Goal: Task Accomplishment & Management: Complete application form

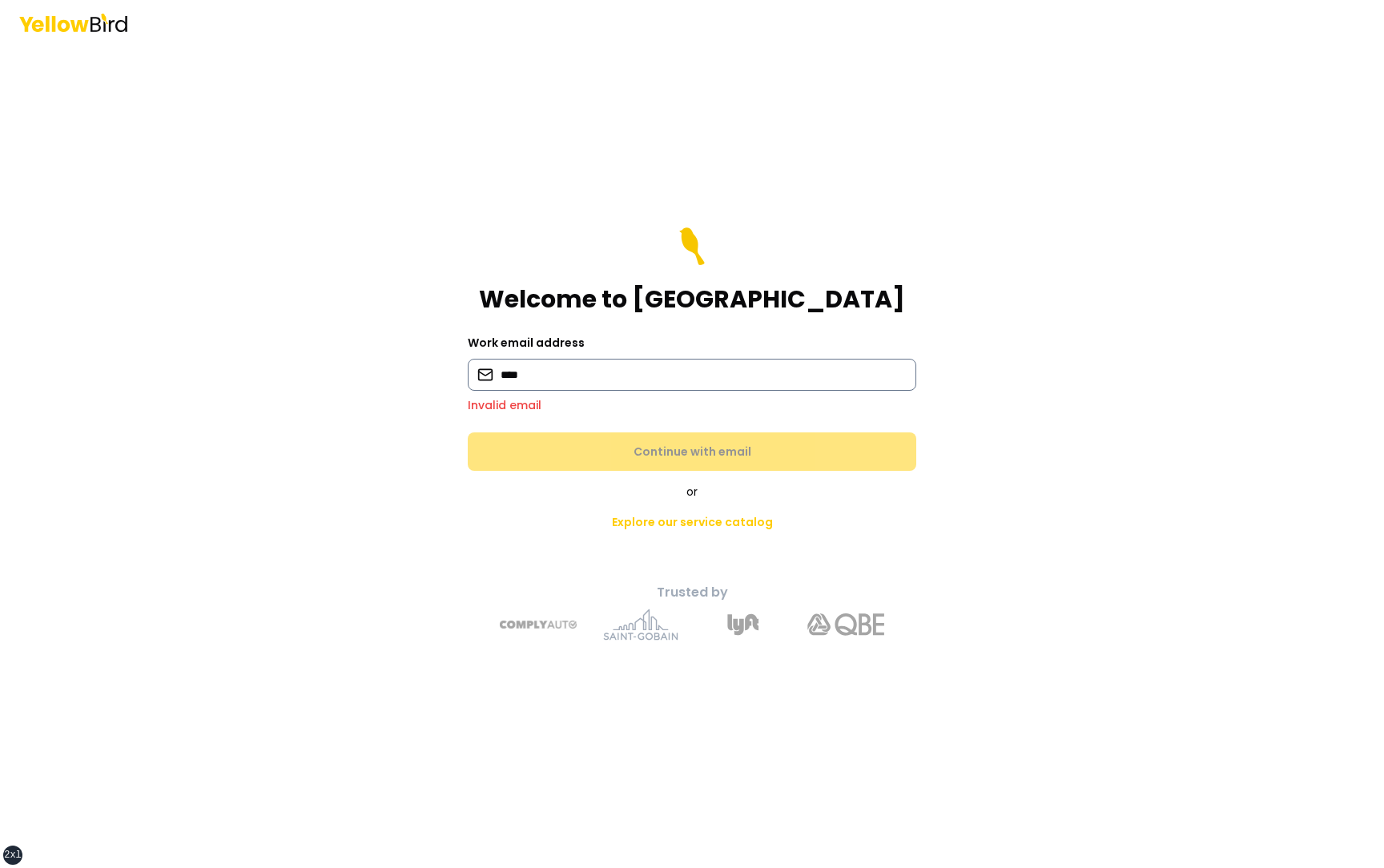
type input "**********"
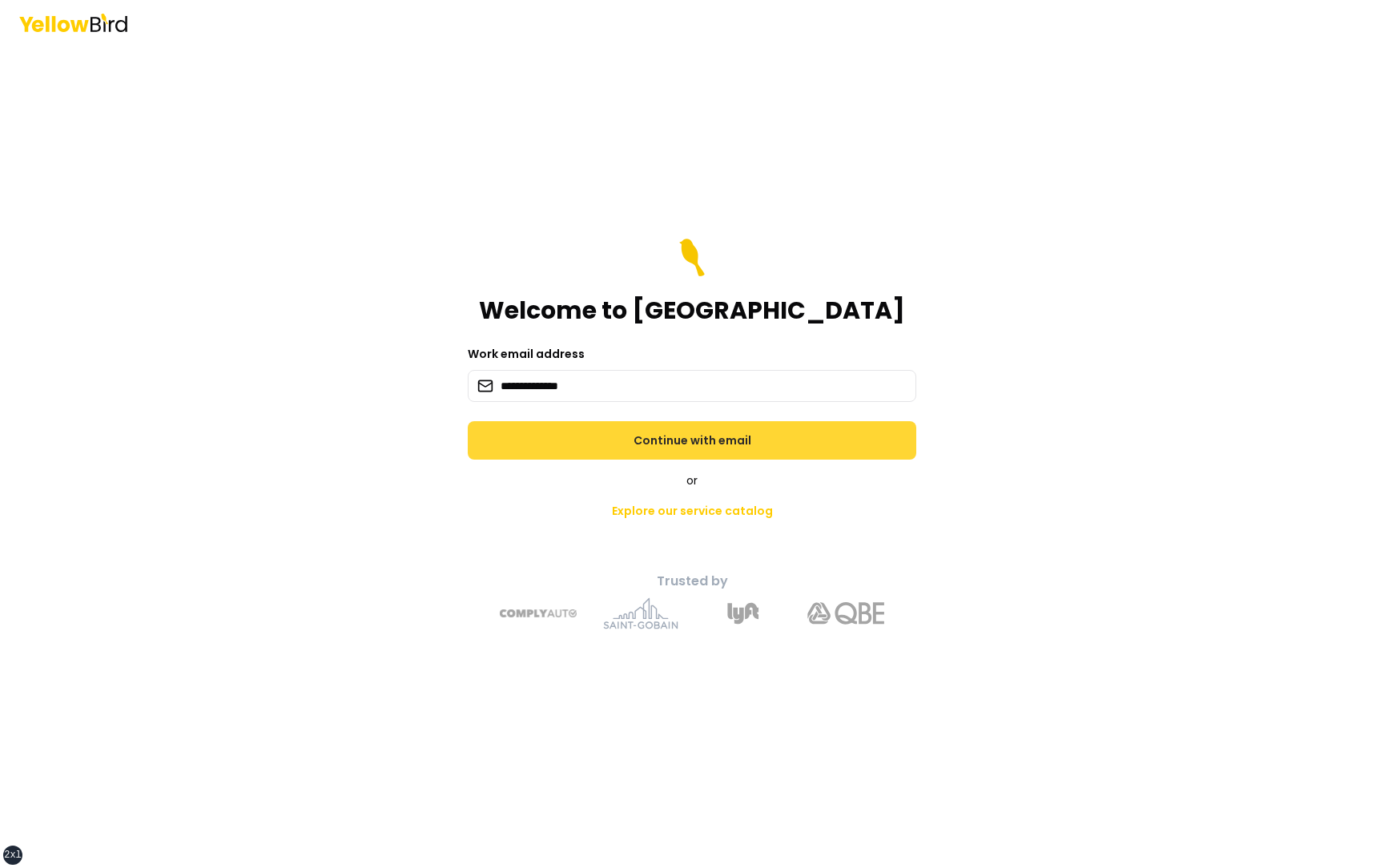
click at [675, 439] on button "Continue with email" at bounding box center [692, 440] width 449 height 38
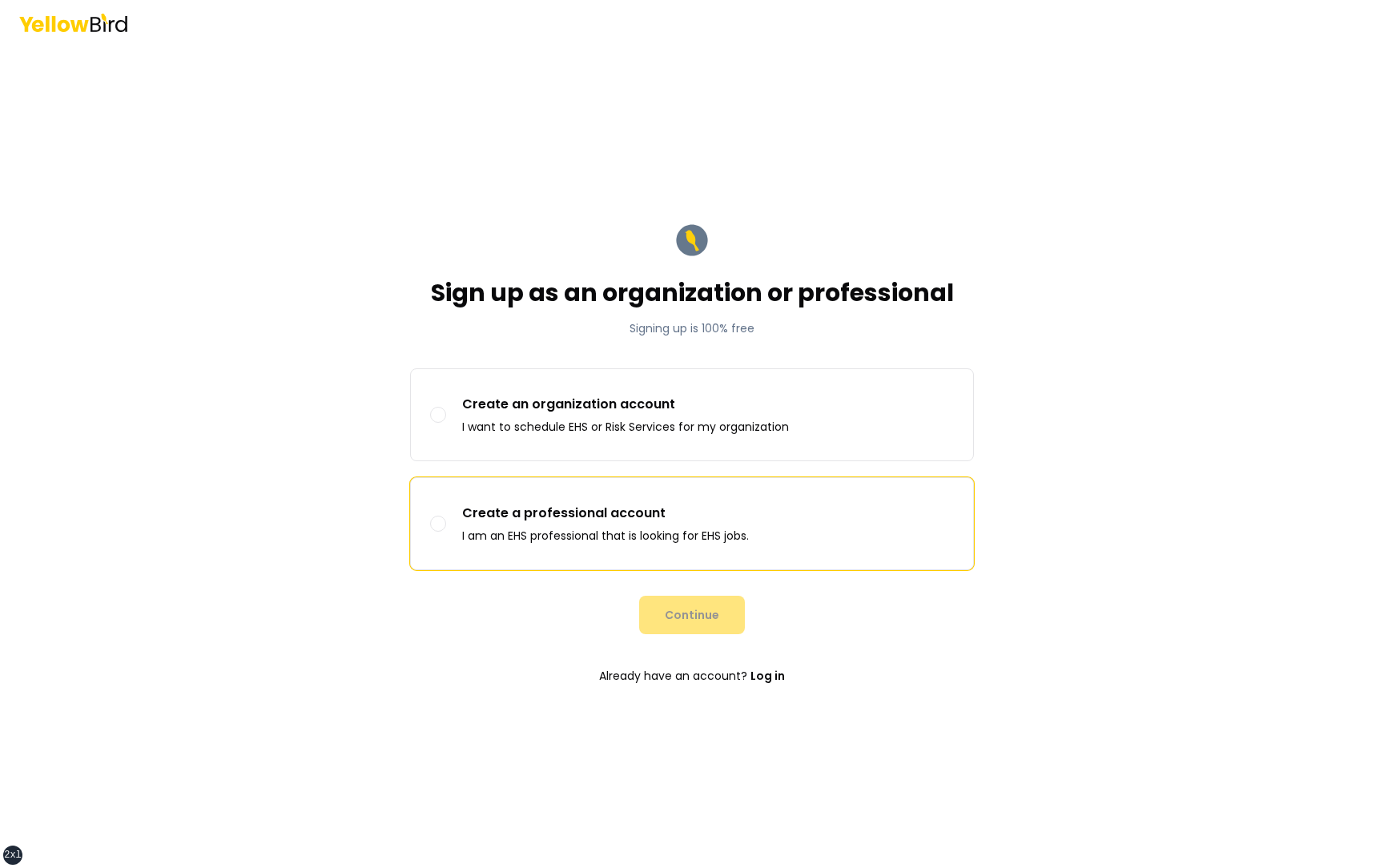
click at [643, 516] on p "Create a professional account" at bounding box center [605, 512] width 287 height 19
click at [446, 516] on button "Create a professional account I am an EHS professional that is looking for EHS …" at bounding box center [438, 524] width 16 height 16
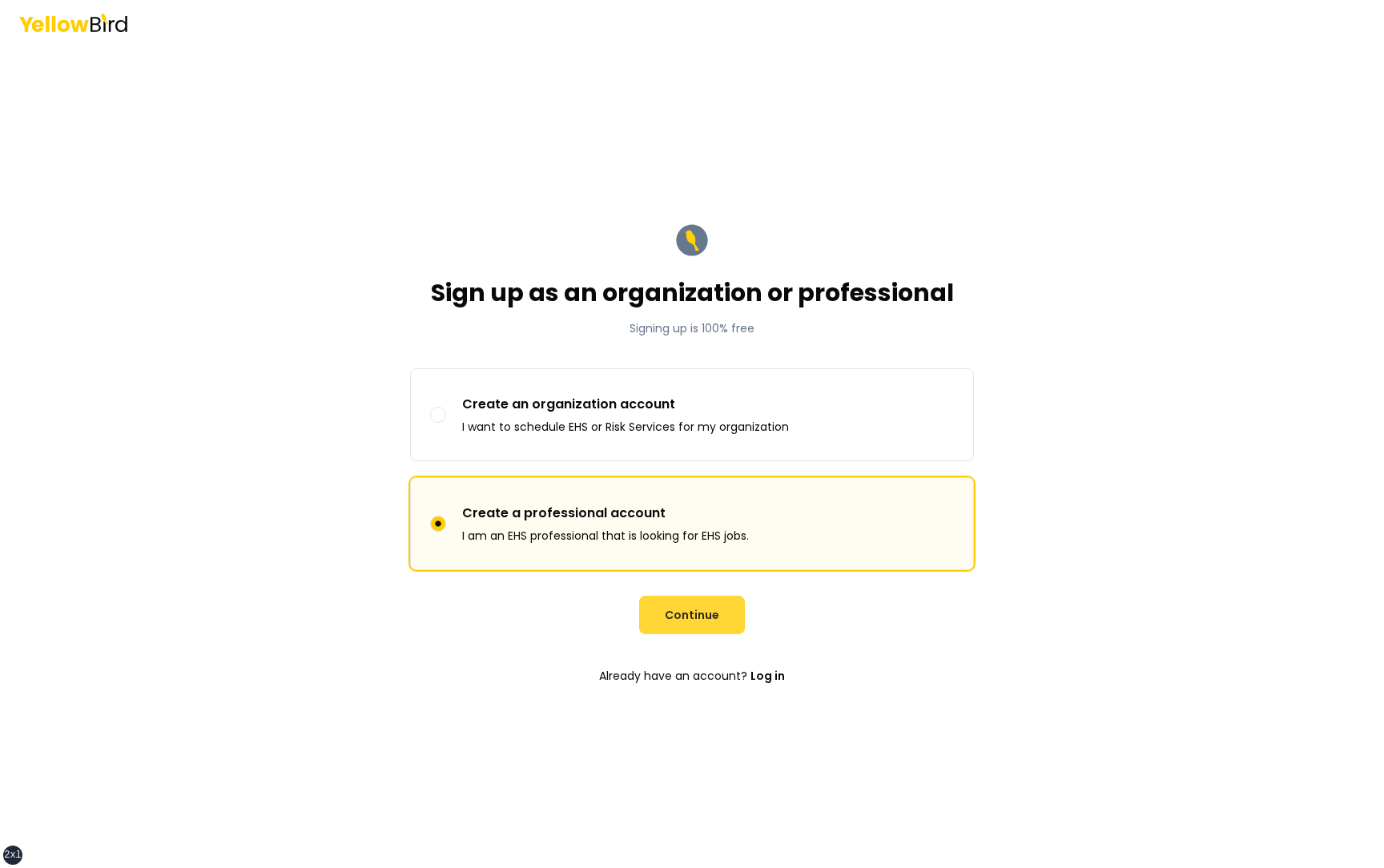
click at [689, 611] on button "Continue" at bounding box center [692, 614] width 105 height 38
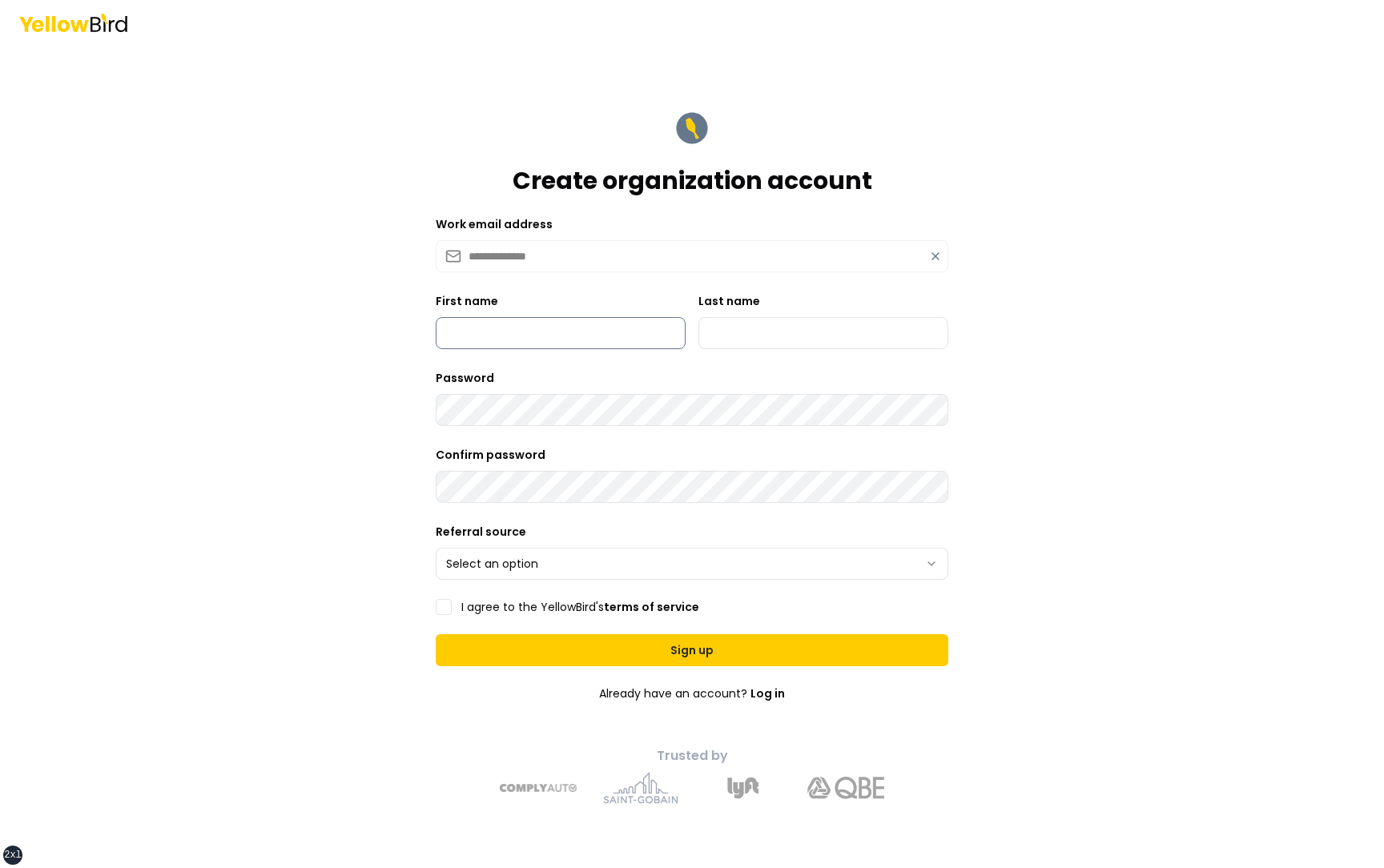
click at [586, 338] on input "First name" at bounding box center [560, 333] width 249 height 32
type input "**********"
click at [686, 348] on div "**********" at bounding box center [691, 320] width 512 height 57
click at [730, 341] on input "Last name" at bounding box center [823, 333] width 249 height 32
type input "***"
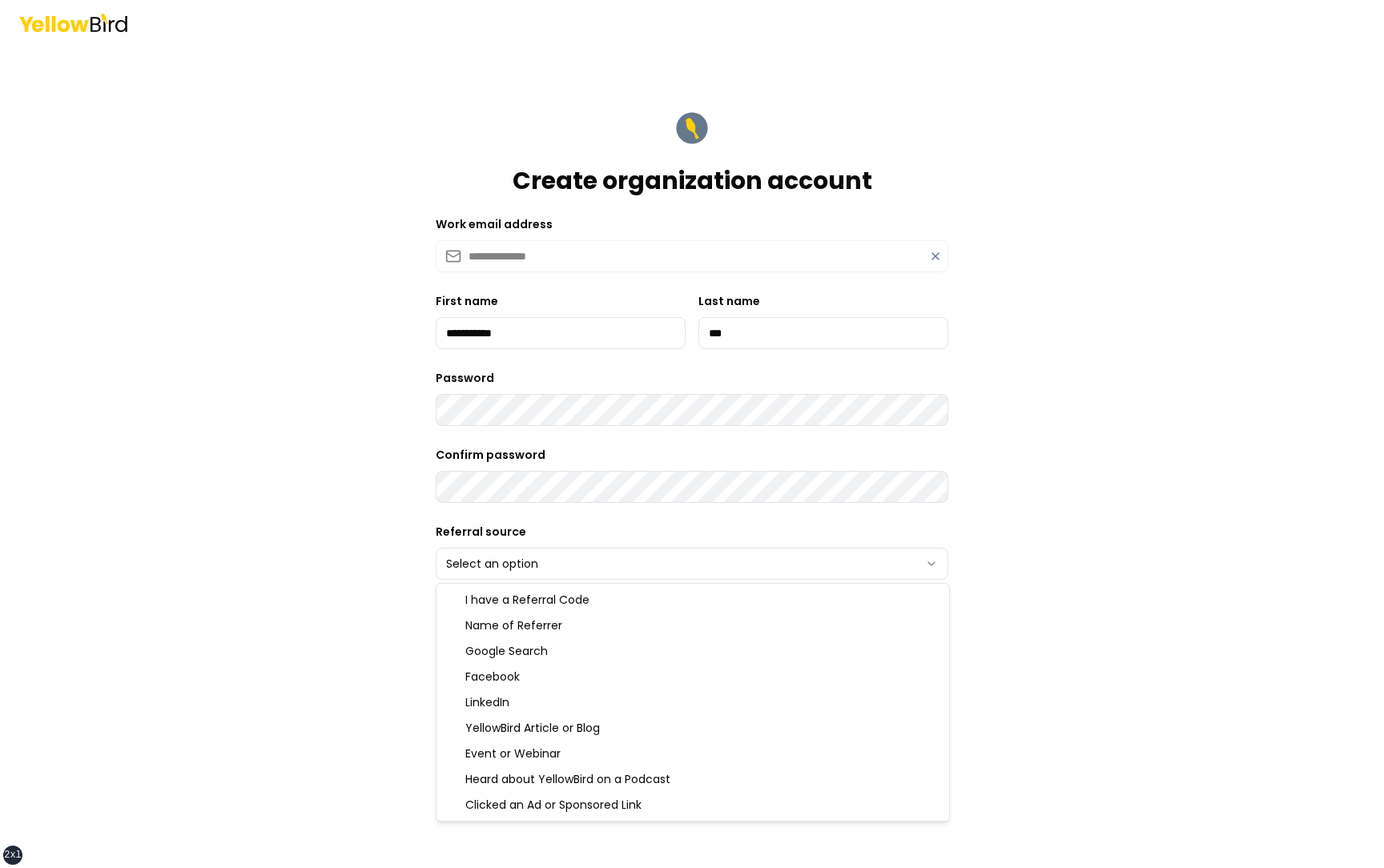
click at [534, 574] on html "**********" at bounding box center [692, 434] width 1384 height 868
select select "******"
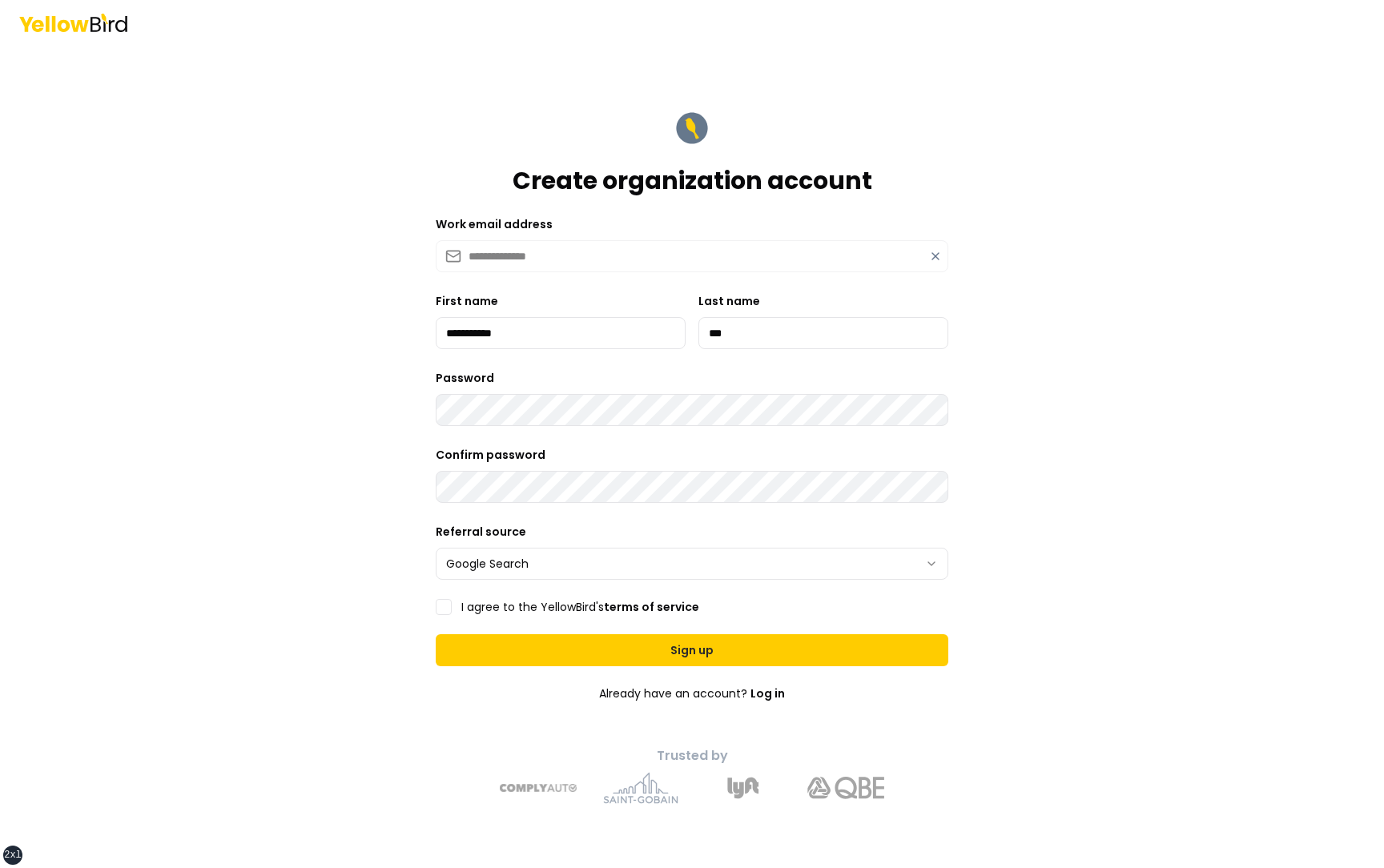
click at [474, 610] on label "I agree to the YellowBird's terms of service" at bounding box center [580, 607] width 238 height 12
click at [451, 610] on button "I agree to the YellowBird's terms of service" at bounding box center [443, 607] width 16 height 16
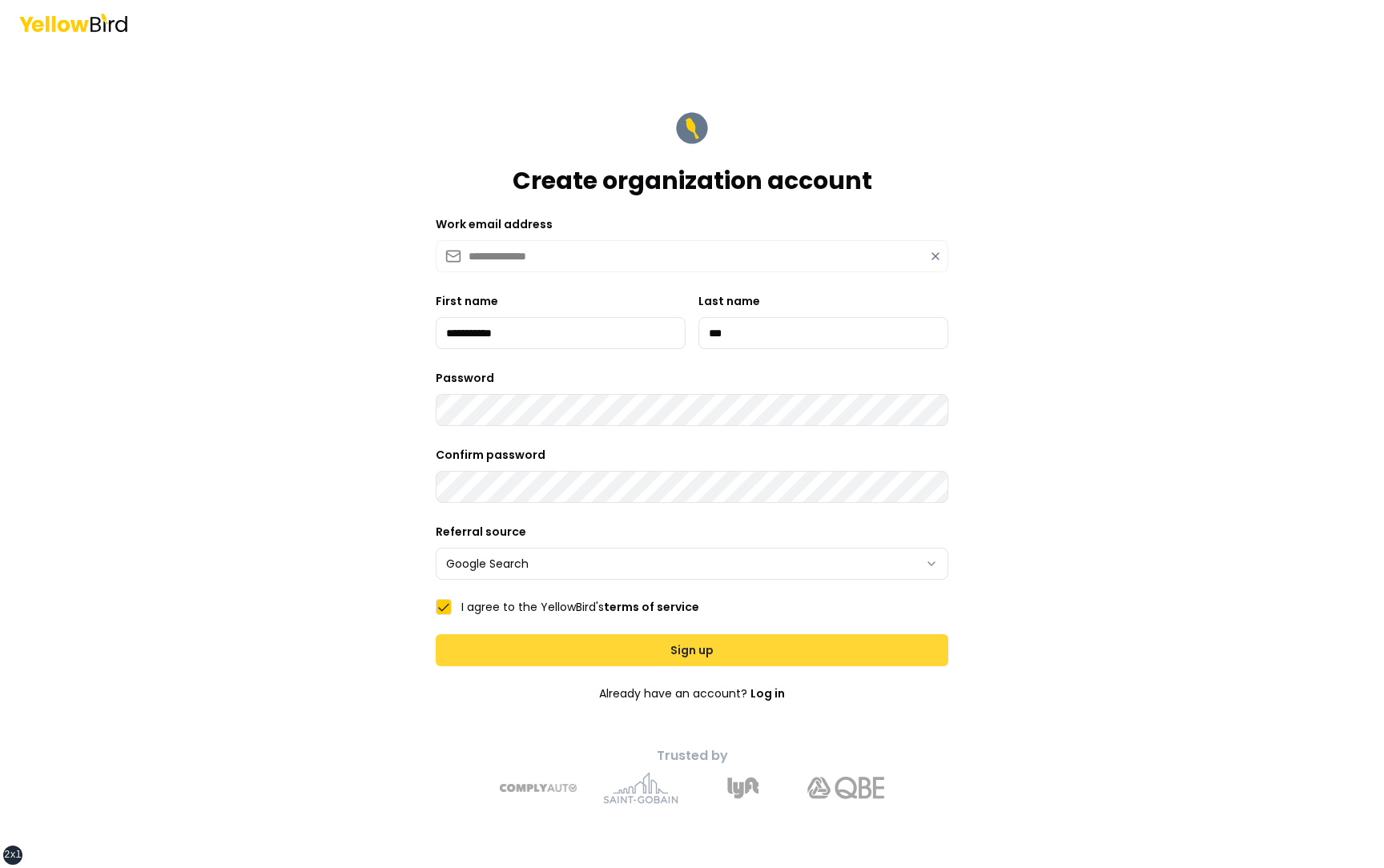
click at [521, 652] on button "Sign up" at bounding box center [691, 650] width 512 height 32
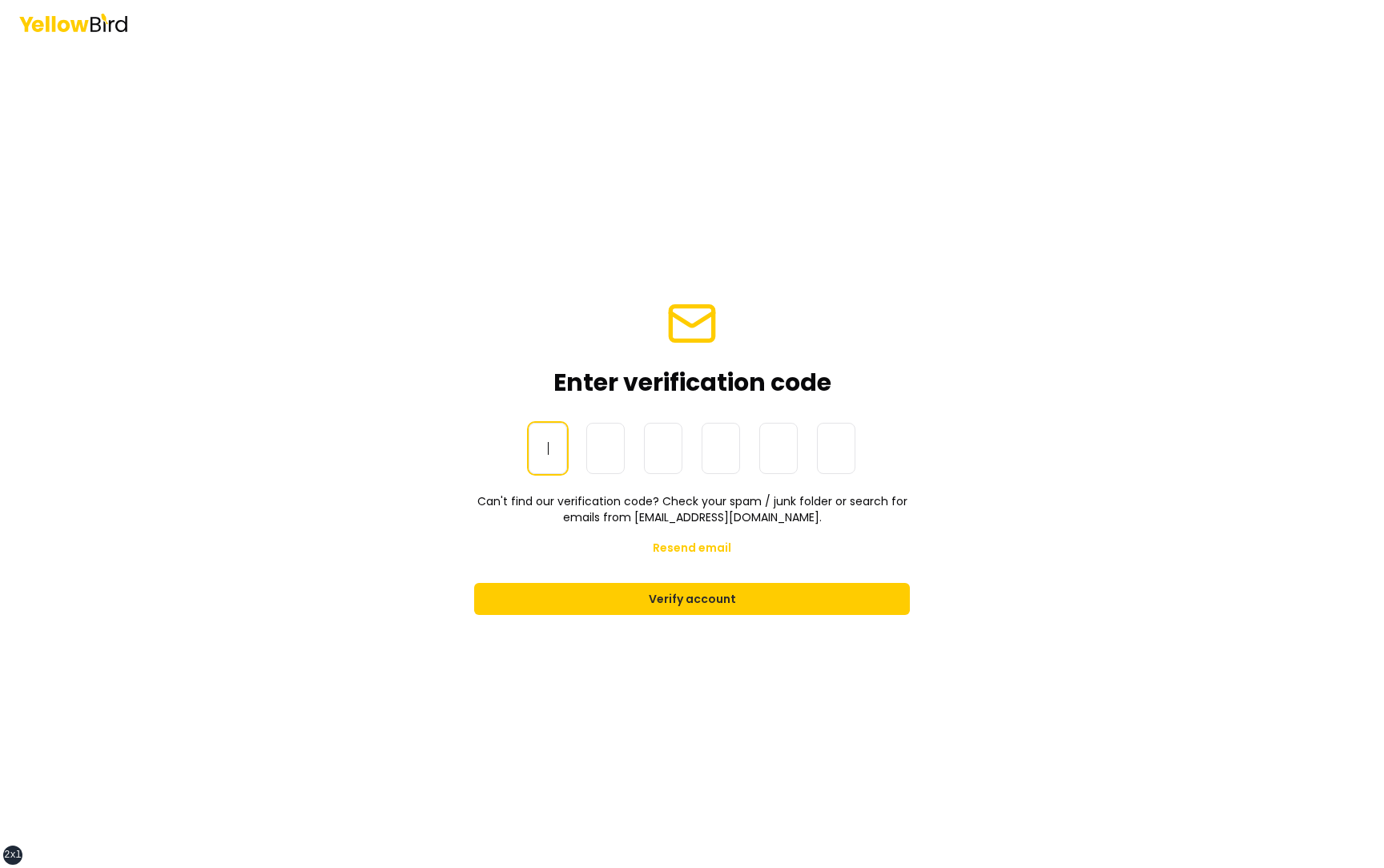
paste input "******"
type input "******"
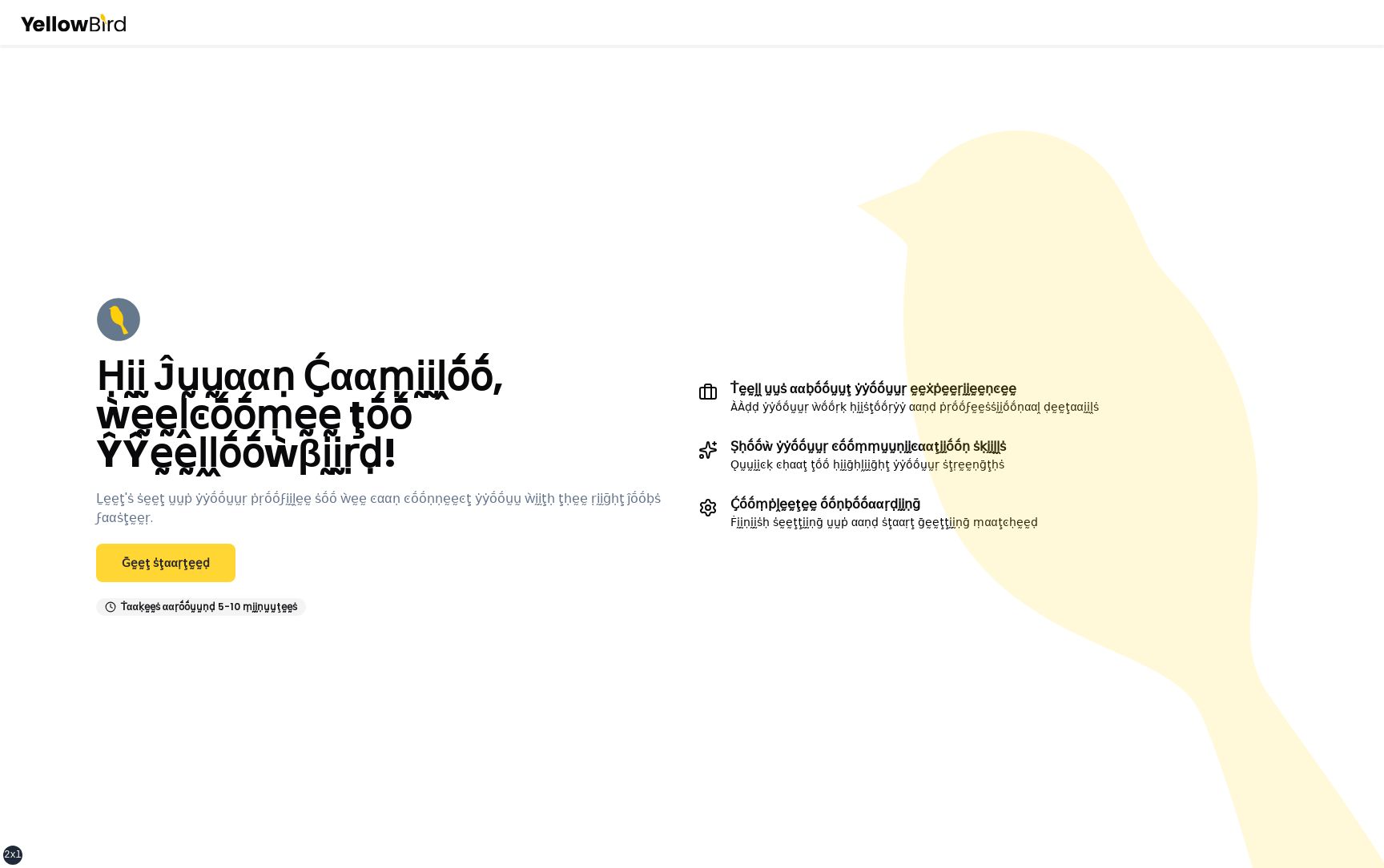
click at [187, 552] on link "Ḡḛḛţ ṡţααṛţḛḛḍ" at bounding box center [165, 562] width 139 height 38
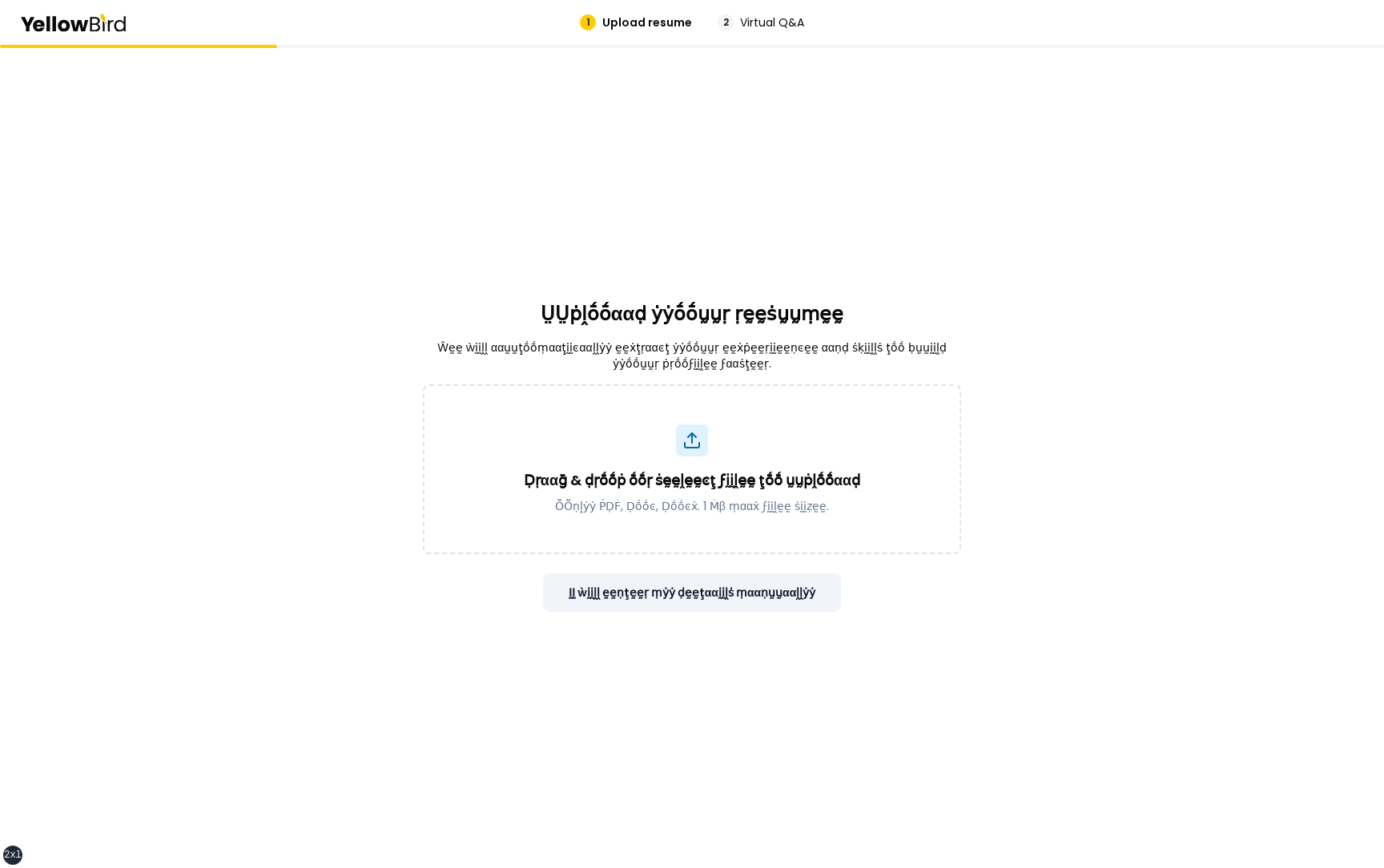
click at [686, 590] on button "ḬḬ ẁḭḭḽḽ ḛḛṇţḛḛṛ ṃẏẏ ḍḛḛţααḭḭḽṡ ṃααṇṵṵααḽḽẏẏ" at bounding box center [692, 592] width 299 height 38
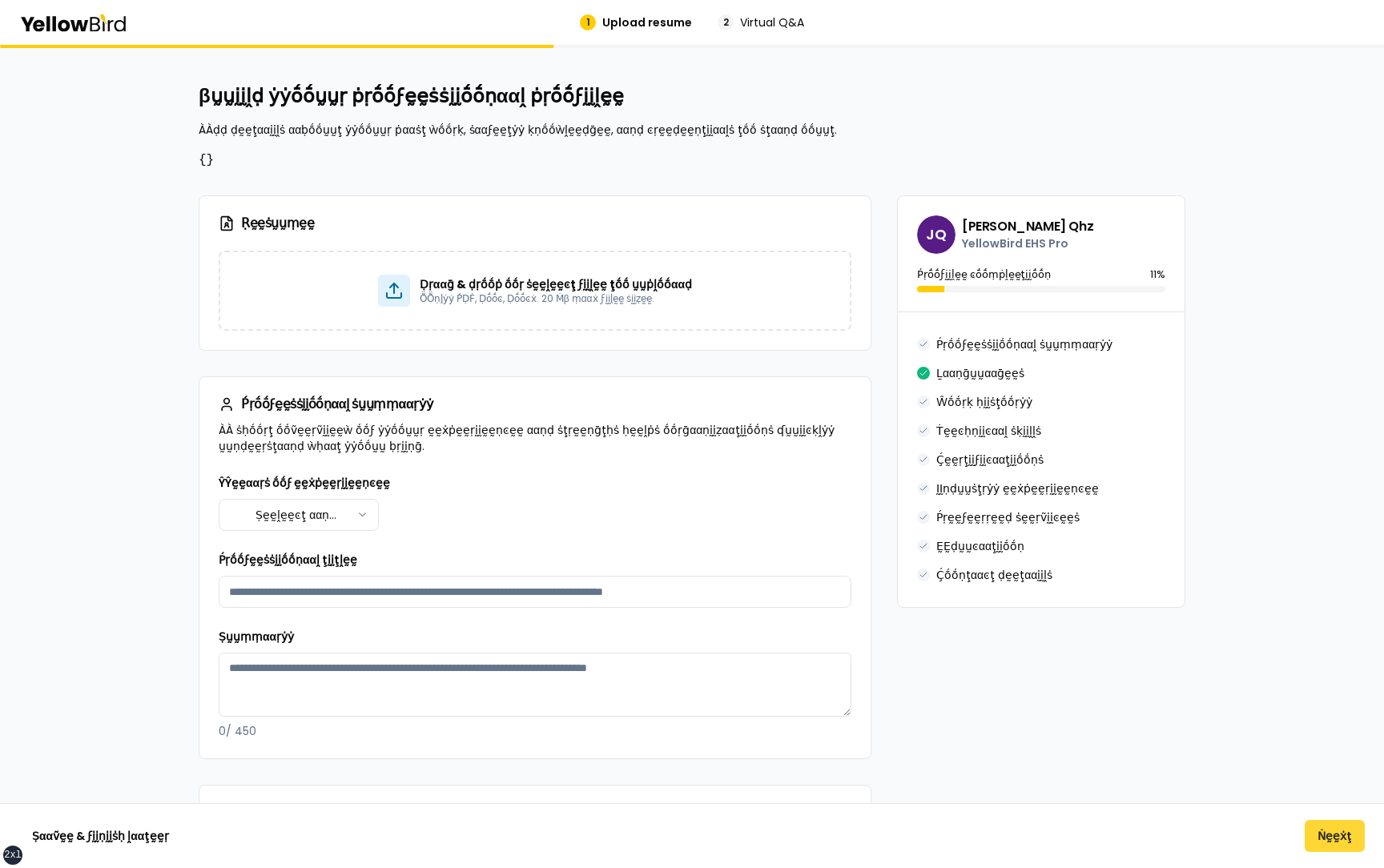
click at [1341, 835] on button "Ṅḛḛẋţ" at bounding box center [1334, 836] width 60 height 32
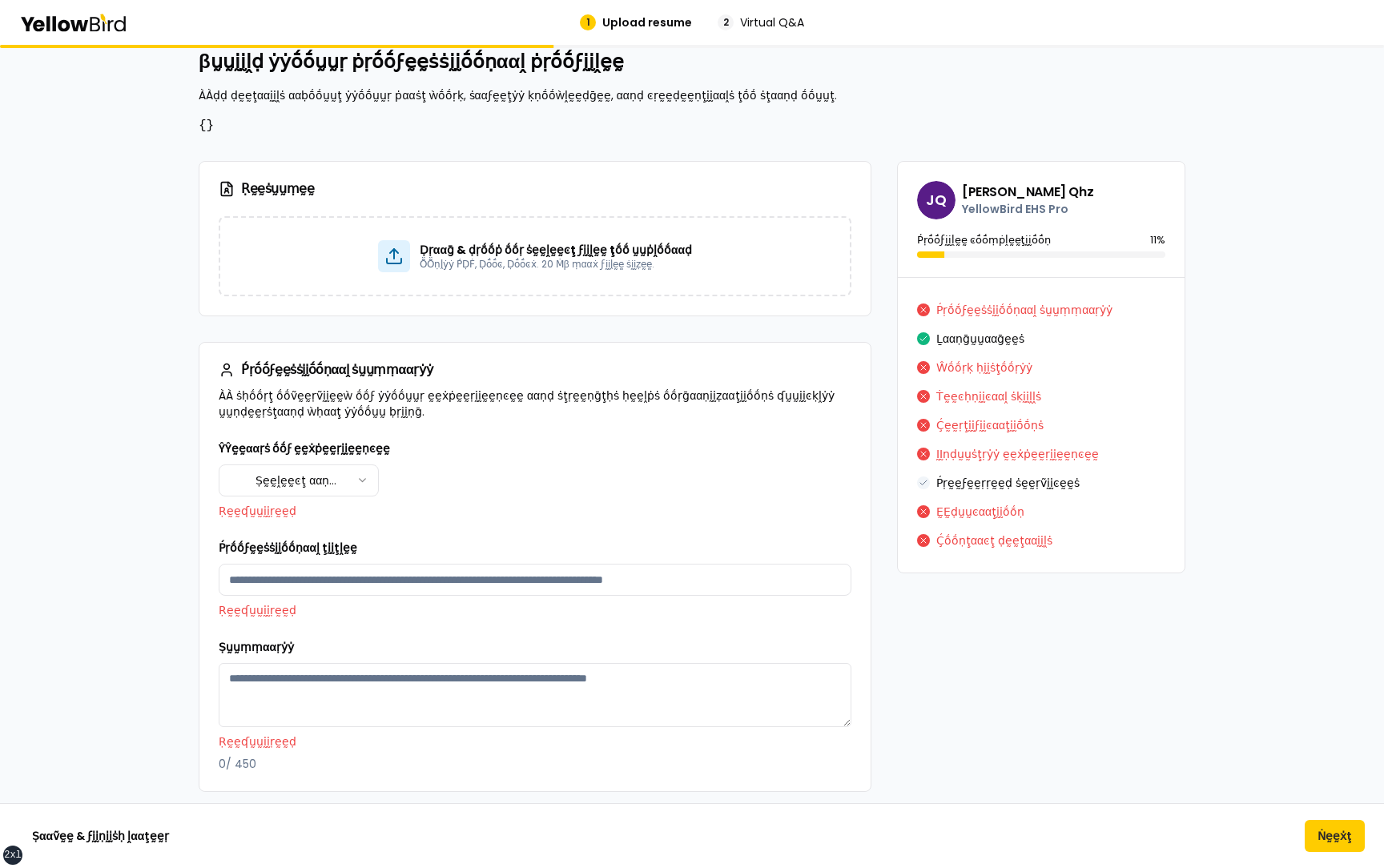
scroll to position [35, 0]
click at [369, 471] on html "xs sm md lg xl 2xl 1 Upload resume 2 Virtual Q&A βṵṵḭḭḽḍ ẏẏṓṓṵṵṛ ṗṛṓṓϝḛḛṡṡḭḭṓṓṇ…" at bounding box center [692, 434] width 1384 height 868
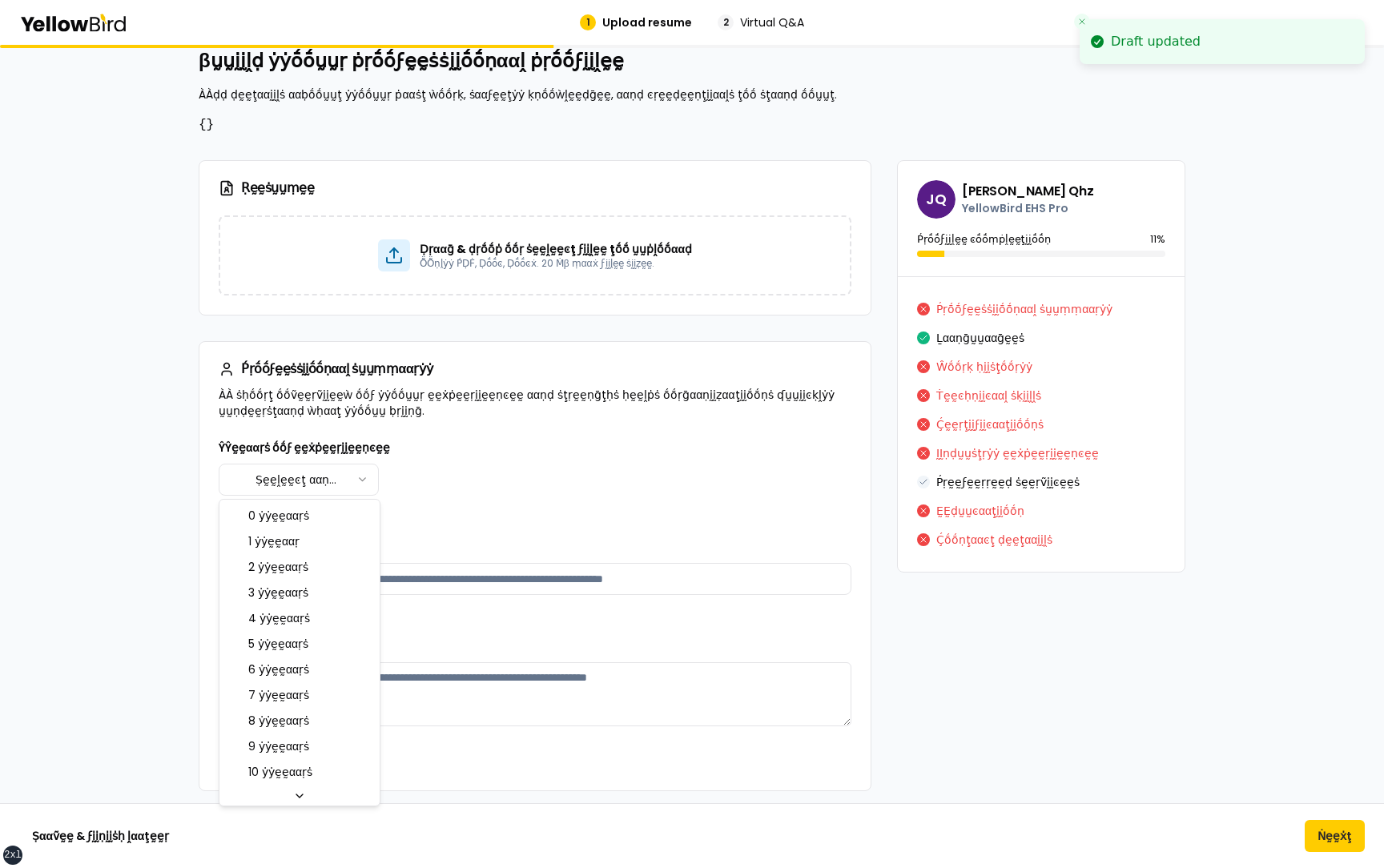
select select "****"
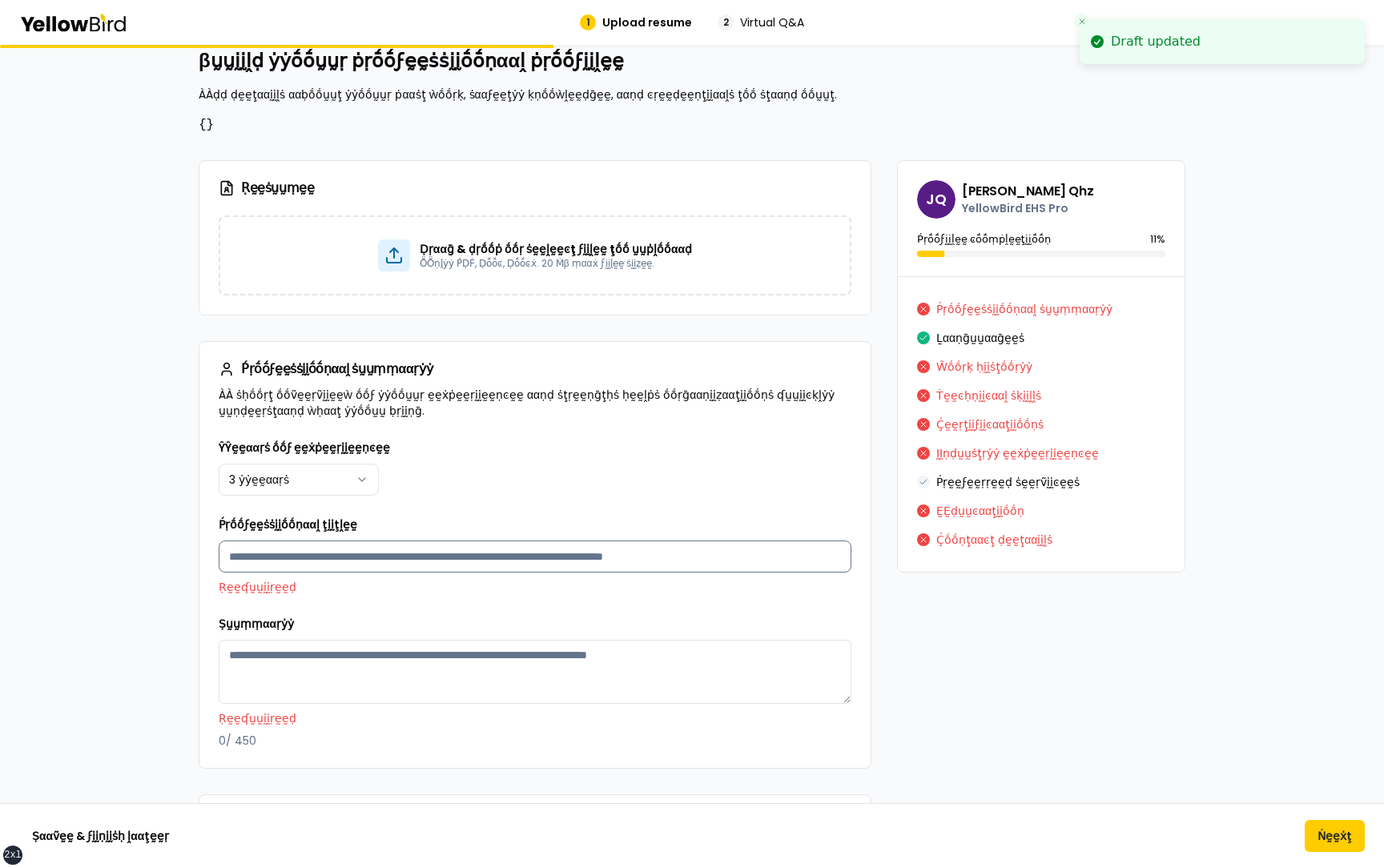
click at [366, 558] on input "Ṕṛṓṓϝḛḛṡṡḭḭṓṓṇααḽ ţḭḭţḽḛḛ" at bounding box center [536, 557] width 633 height 32
type input "**********"
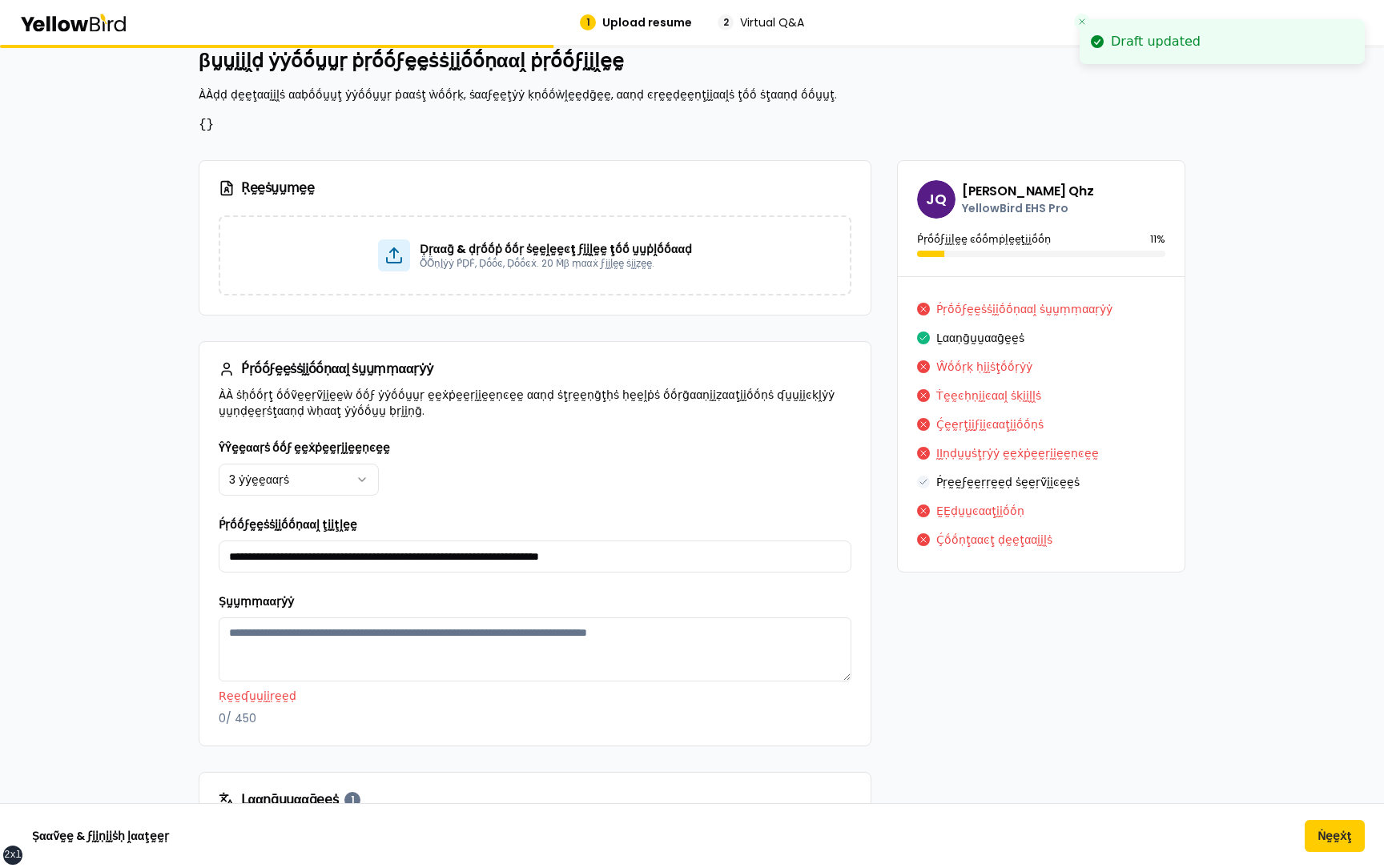
click at [364, 634] on textarea "Ṣṵṵṃṃααṛẏẏ" at bounding box center [536, 650] width 633 height 64
paste textarea "**********"
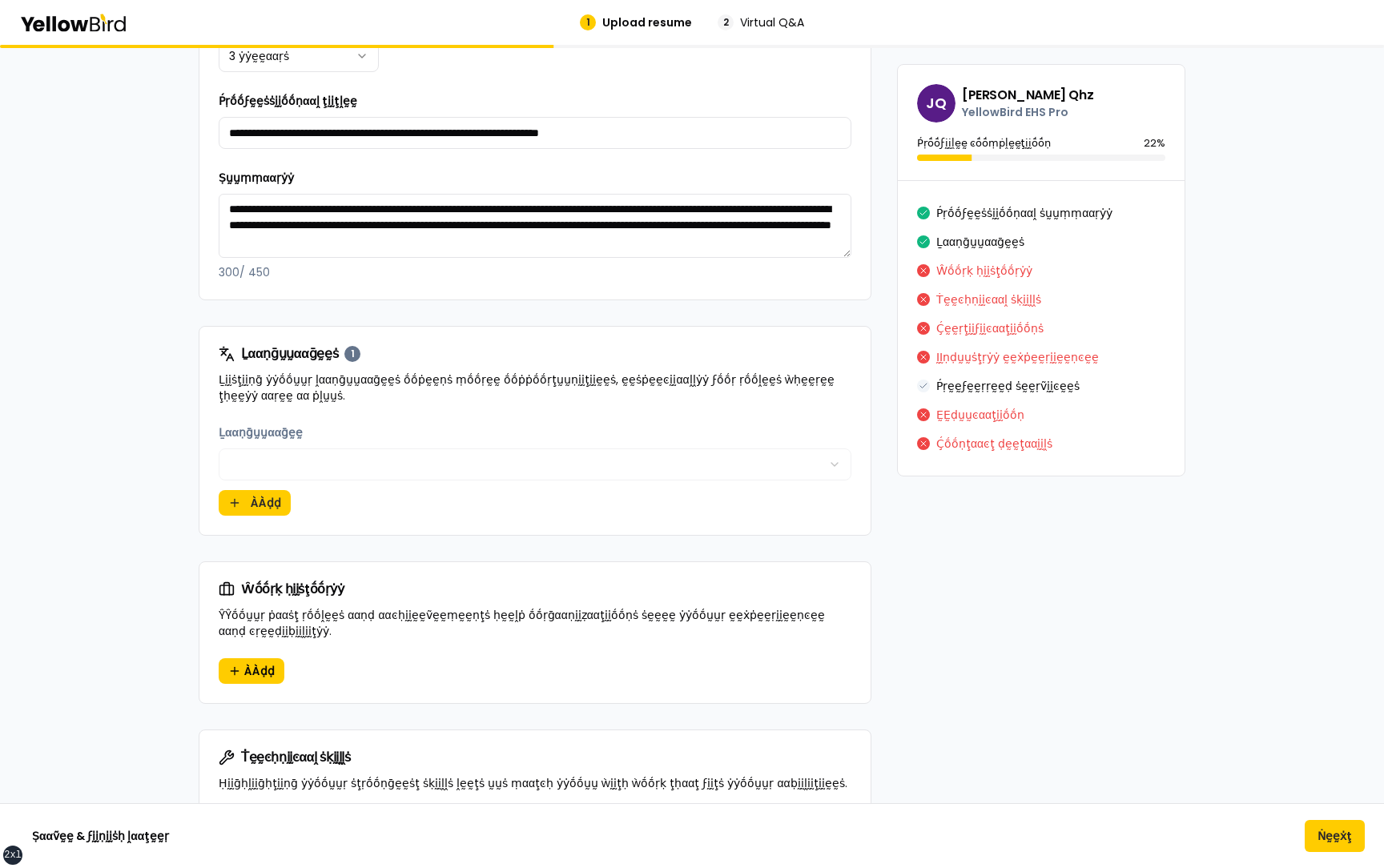
scroll to position [460, 0]
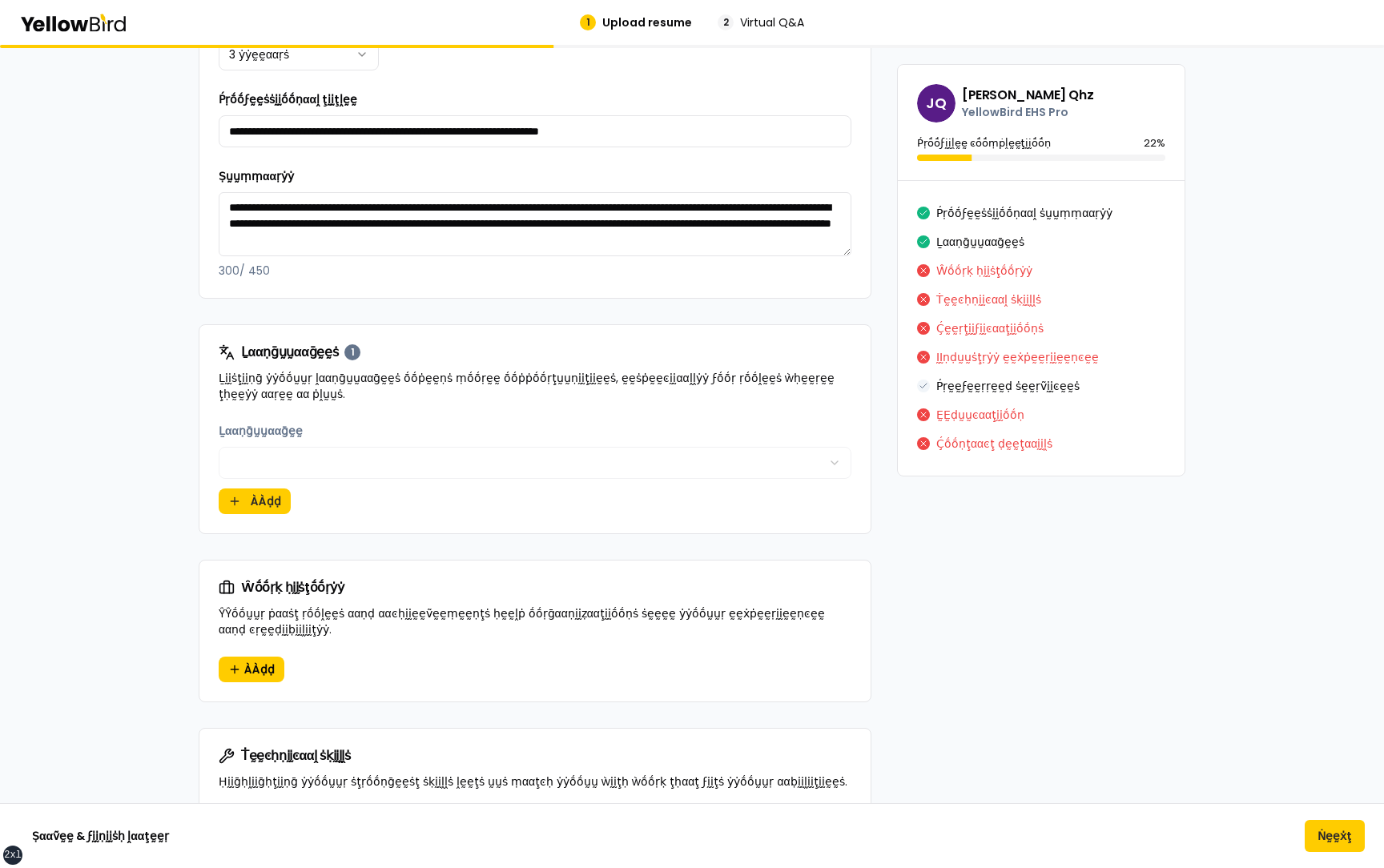
type textarea "**********"
click at [474, 407] on div "Ḻααṇḡṵṵααḡḛḛṡ 1 Ḻḭḭṡţḭḭṇḡ ẏẏṓṓṵṵṛ ḽααṇḡṵṵααḡḛḛṡ ṓṓṗḛḛṇṡ ṃṓṓṛḛḛ ṓṓṗṗṓṓṛţṵṵṇḭḭţḭḭ…" at bounding box center [535, 373] width 671 height 96
click at [246, 500] on button "ÀÀḍḍ" at bounding box center [255, 501] width 72 height 26
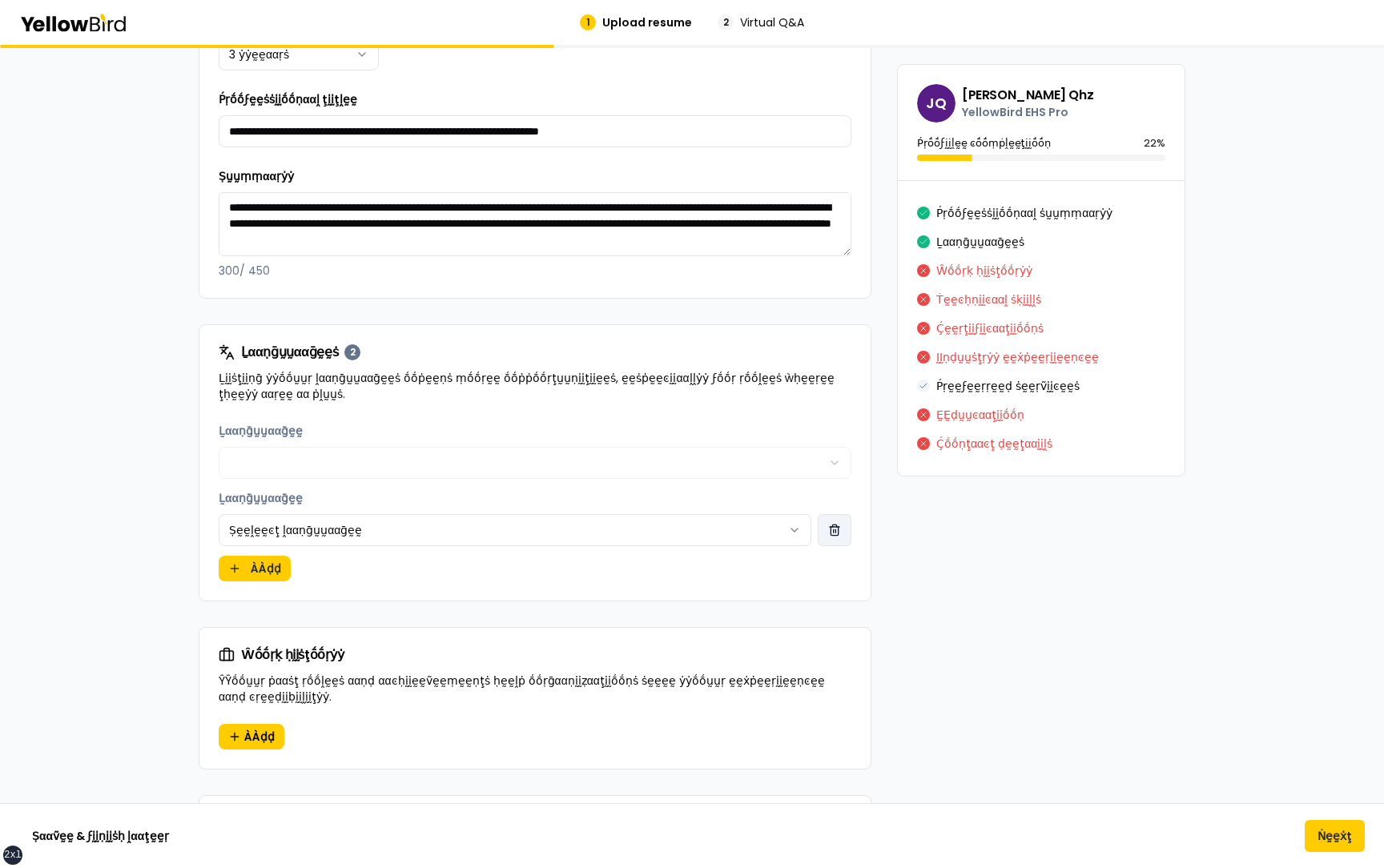
click at [846, 526] on button "button" at bounding box center [835, 530] width 34 height 32
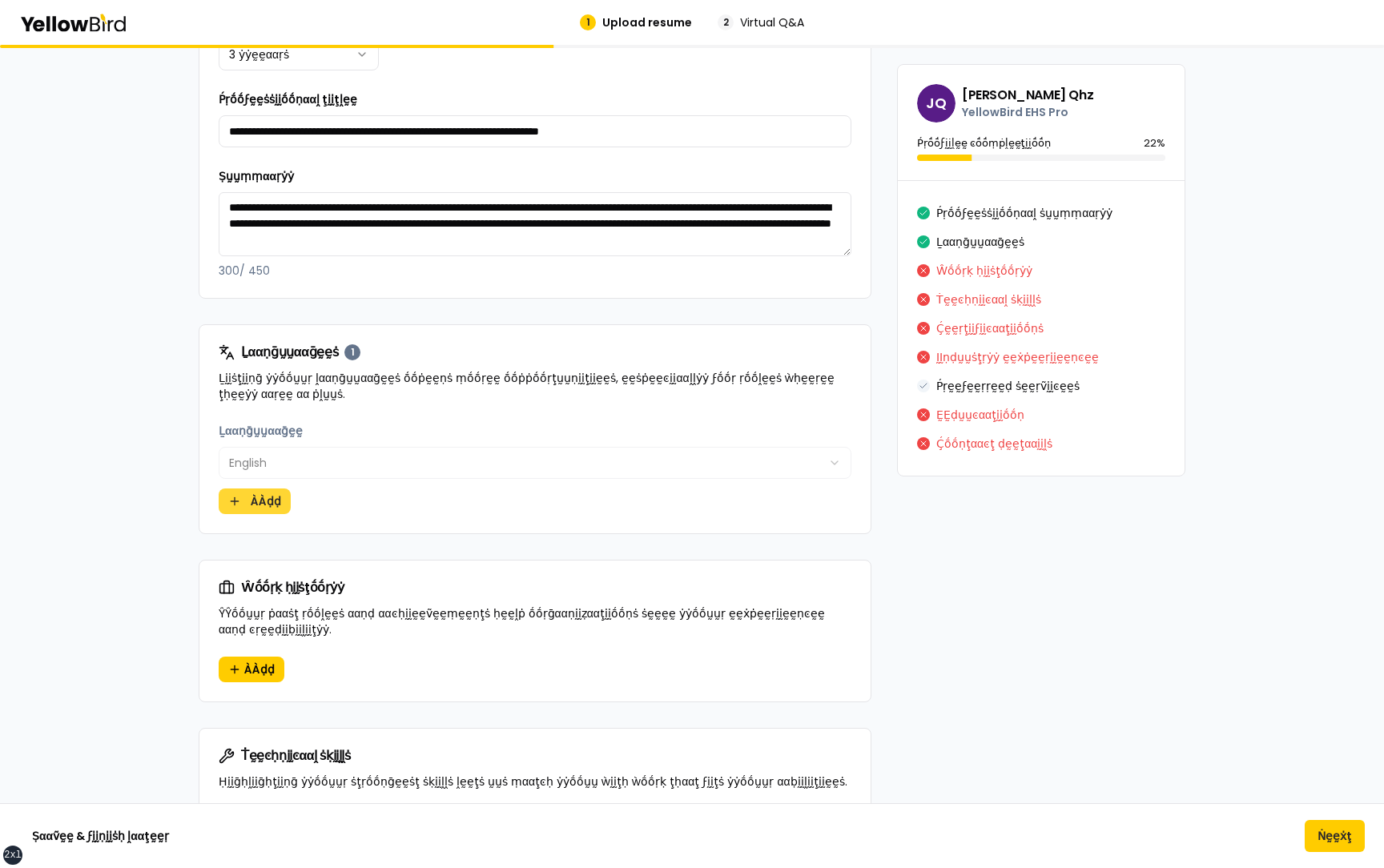
click at [265, 501] on button "ÀÀḍḍ" at bounding box center [255, 501] width 72 height 26
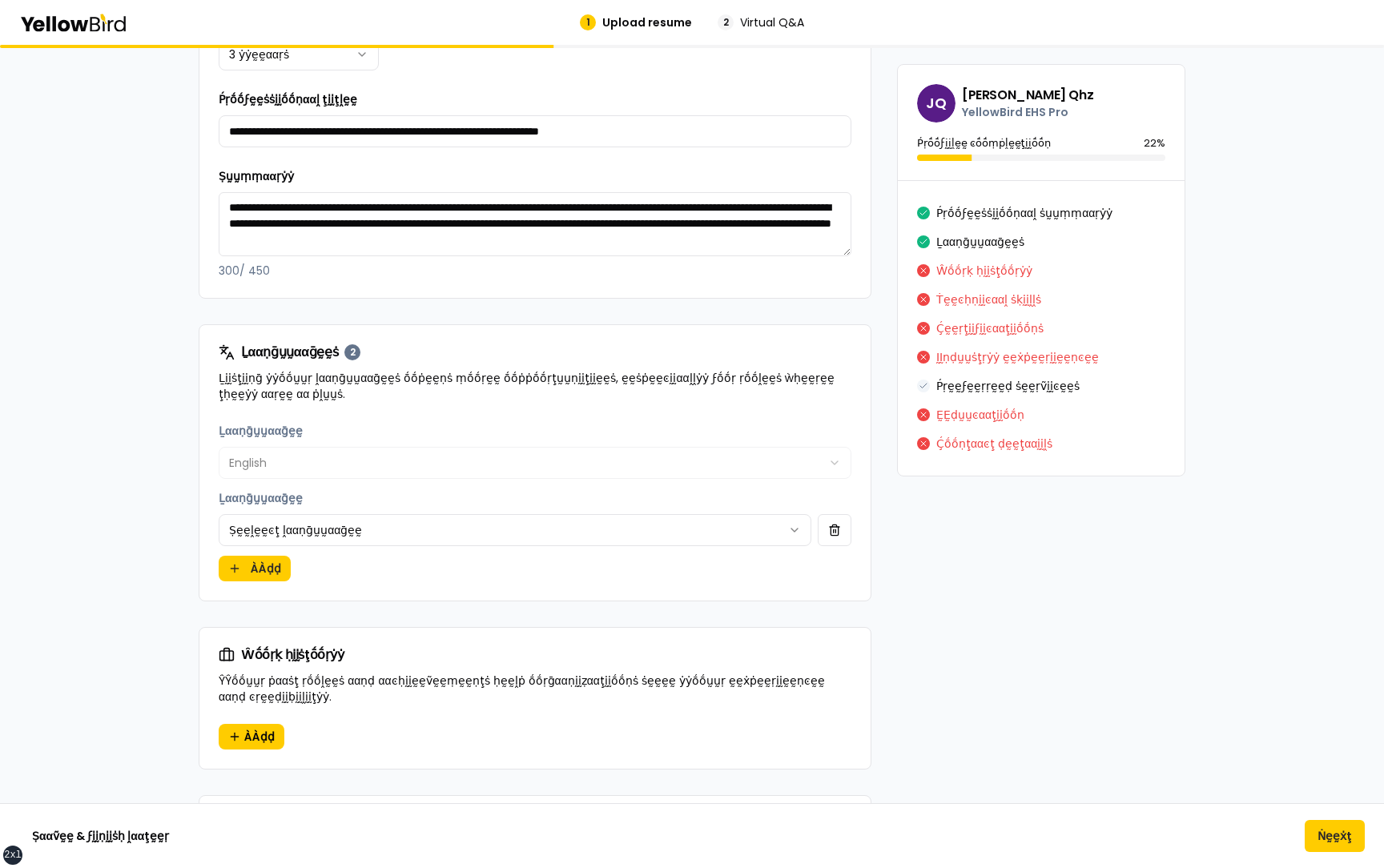
click at [322, 527] on html "xs sm md lg xl 2xl 1 Upload resume 2 Virtual Q&A βṵṵḭḭḽḍ ẏẏṓṓṵṵṛ ṗṛṓṓϝḛḛṡṡḭḭṓṓṇ…" at bounding box center [692, 434] width 1384 height 868
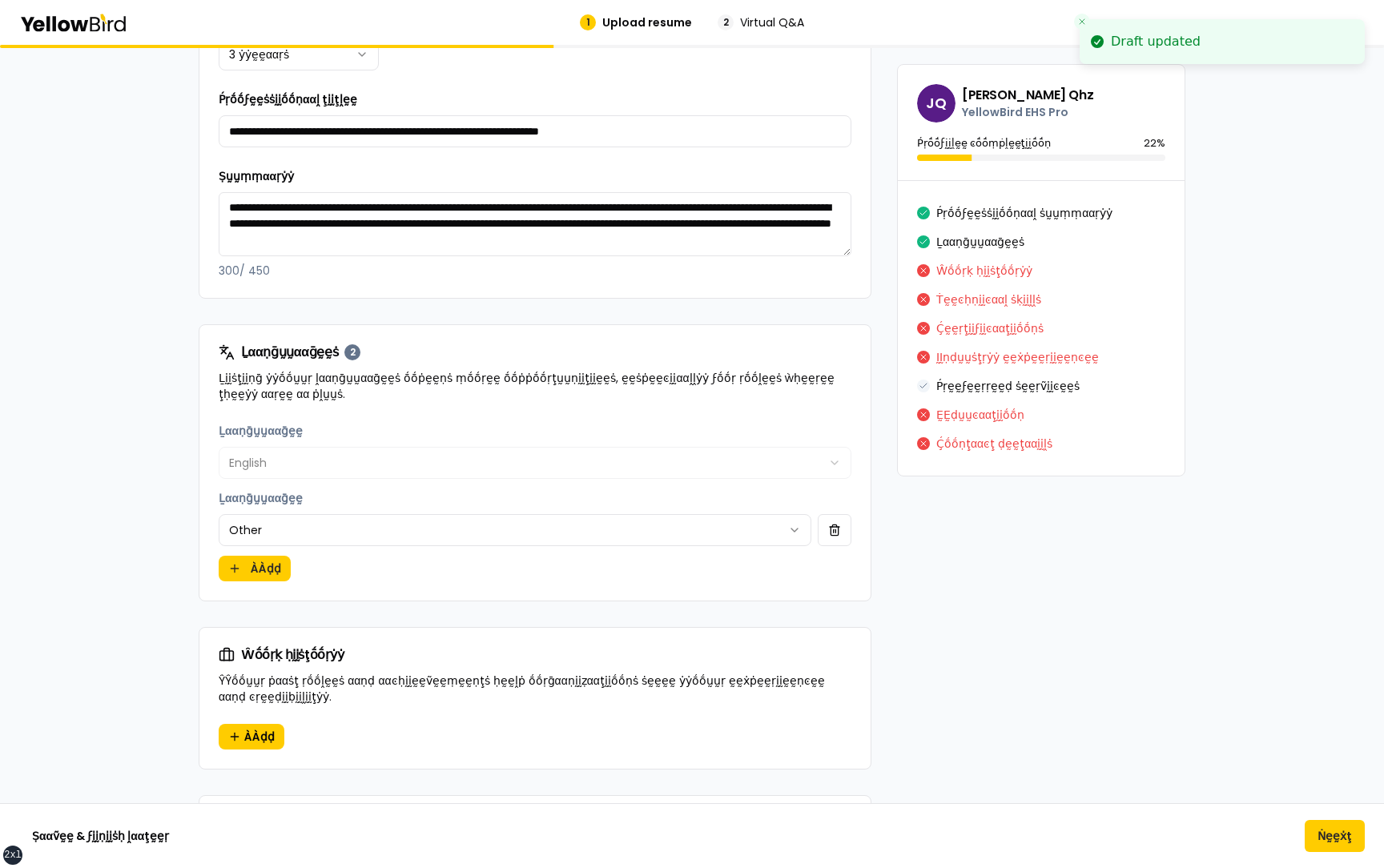
click at [437, 569] on div "Ḻααṇḡṵṵααḡḛḛ English ******* Ḻααṇḡṵṵααḡḛḛ Other ***** ÀÀḍḍ" at bounding box center [536, 501] width 633 height 160
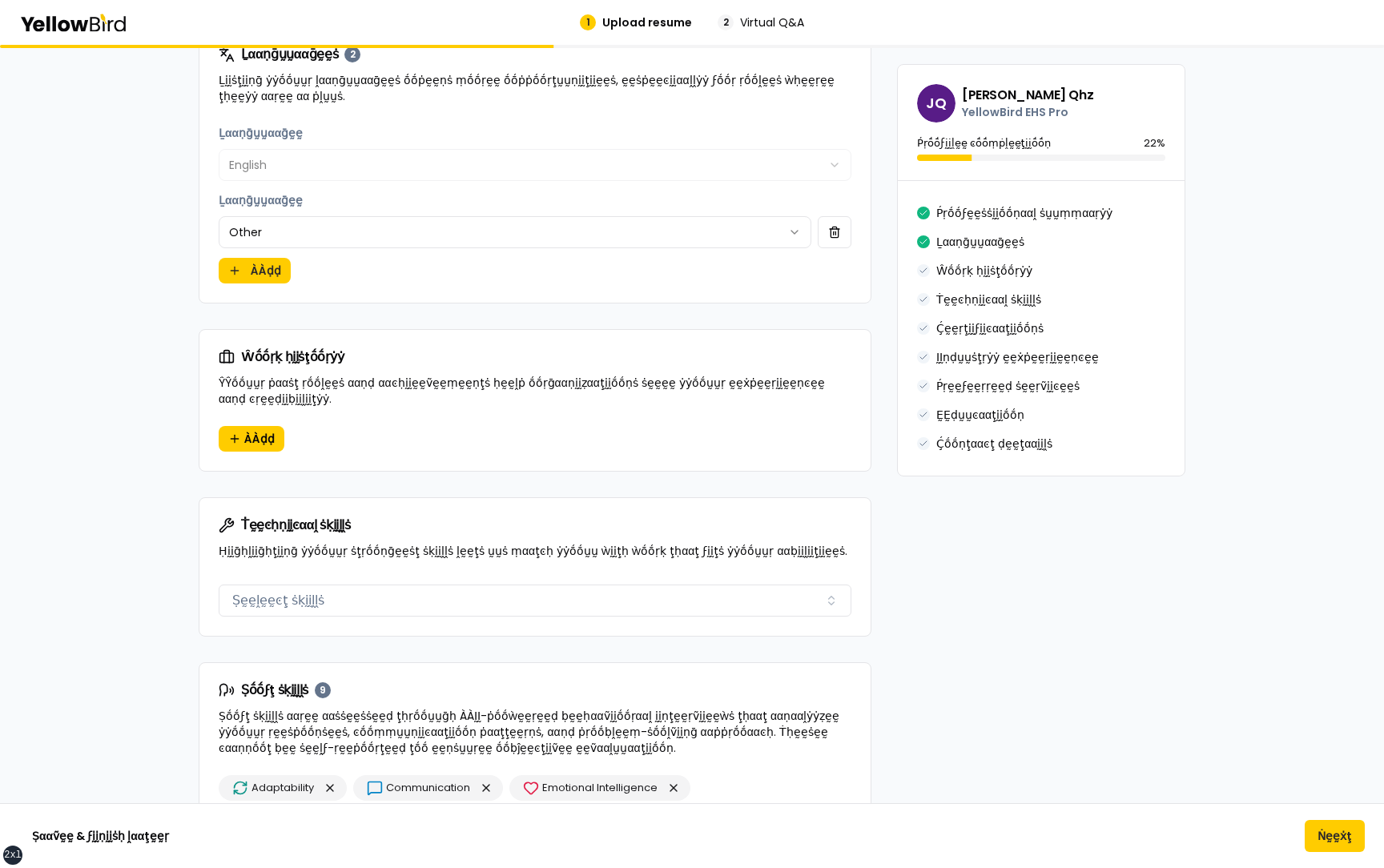
scroll to position [1084, 0]
click at [257, 434] on span "ÀÀḍḍ" at bounding box center [259, 440] width 30 height 16
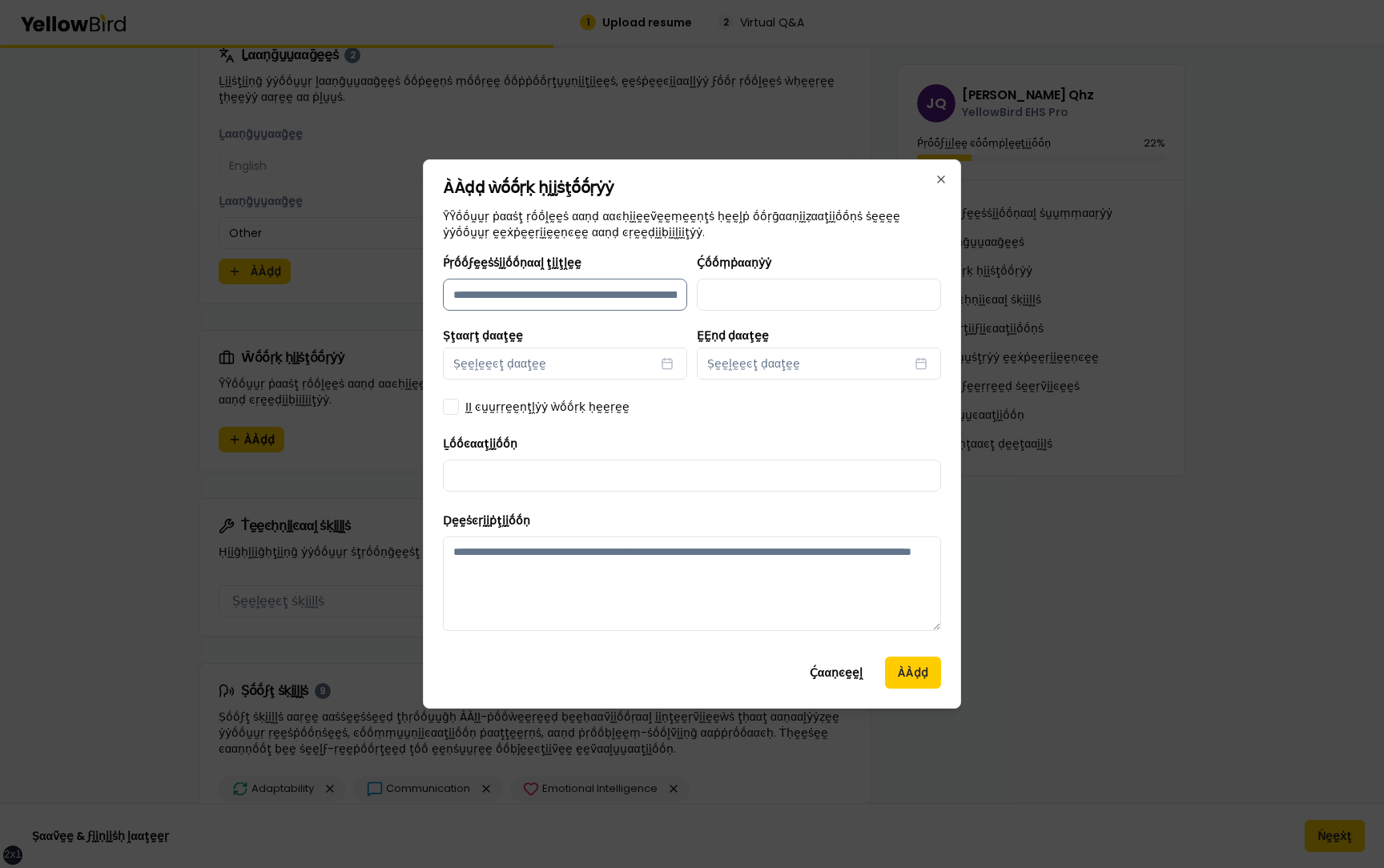
click at [536, 300] on input "Ṕṛṓṓϝḛḛṡṡḭḭṓṓṇααḽ ţḭḭţḽḛḛ" at bounding box center [564, 295] width 244 height 32
type input "**********"
click at [443, 348] on button "Ṣḛḛḽḛḛͼţ ḍααţḛḛ" at bounding box center [564, 364] width 244 height 32
select select "*"
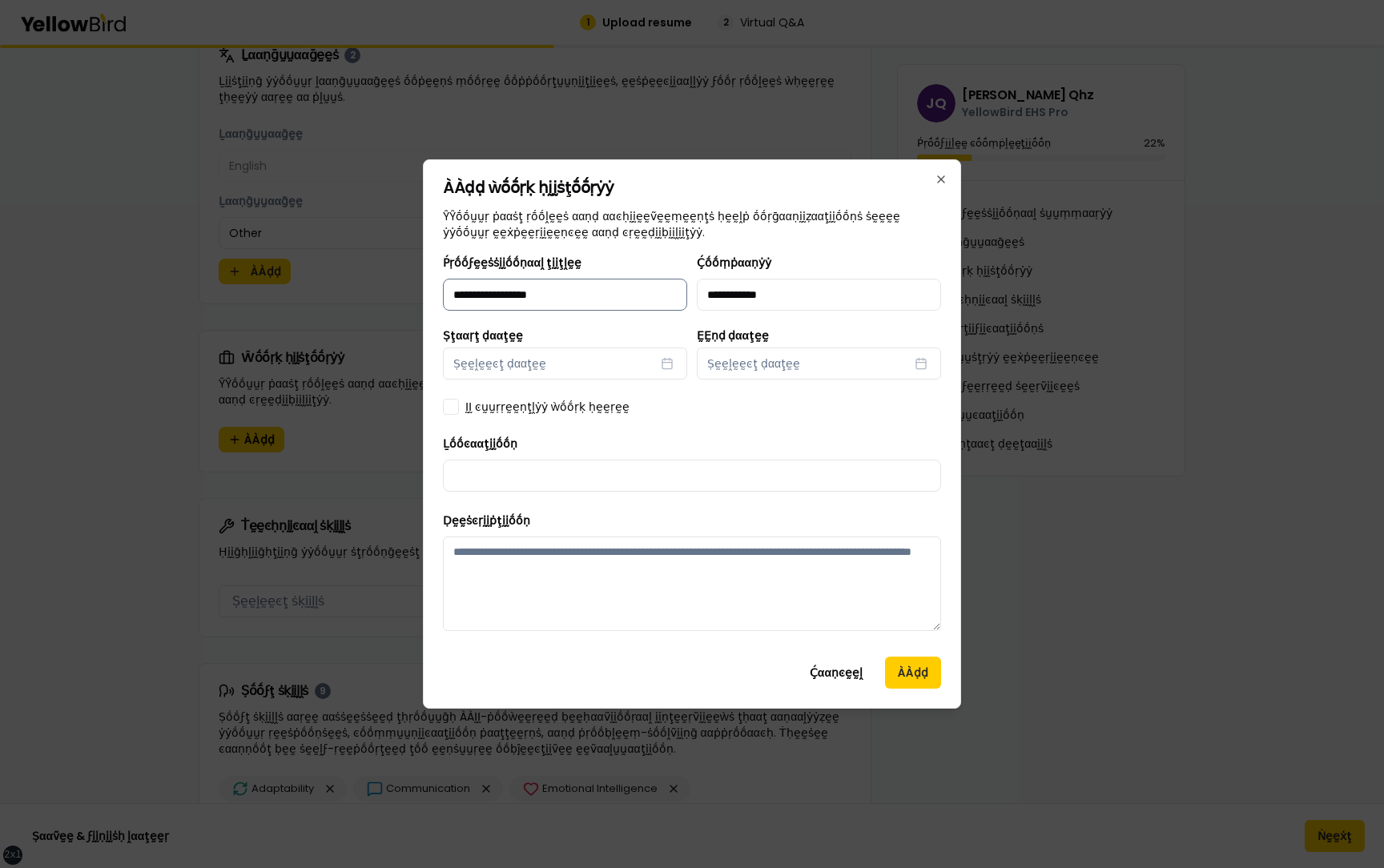
select select "****"
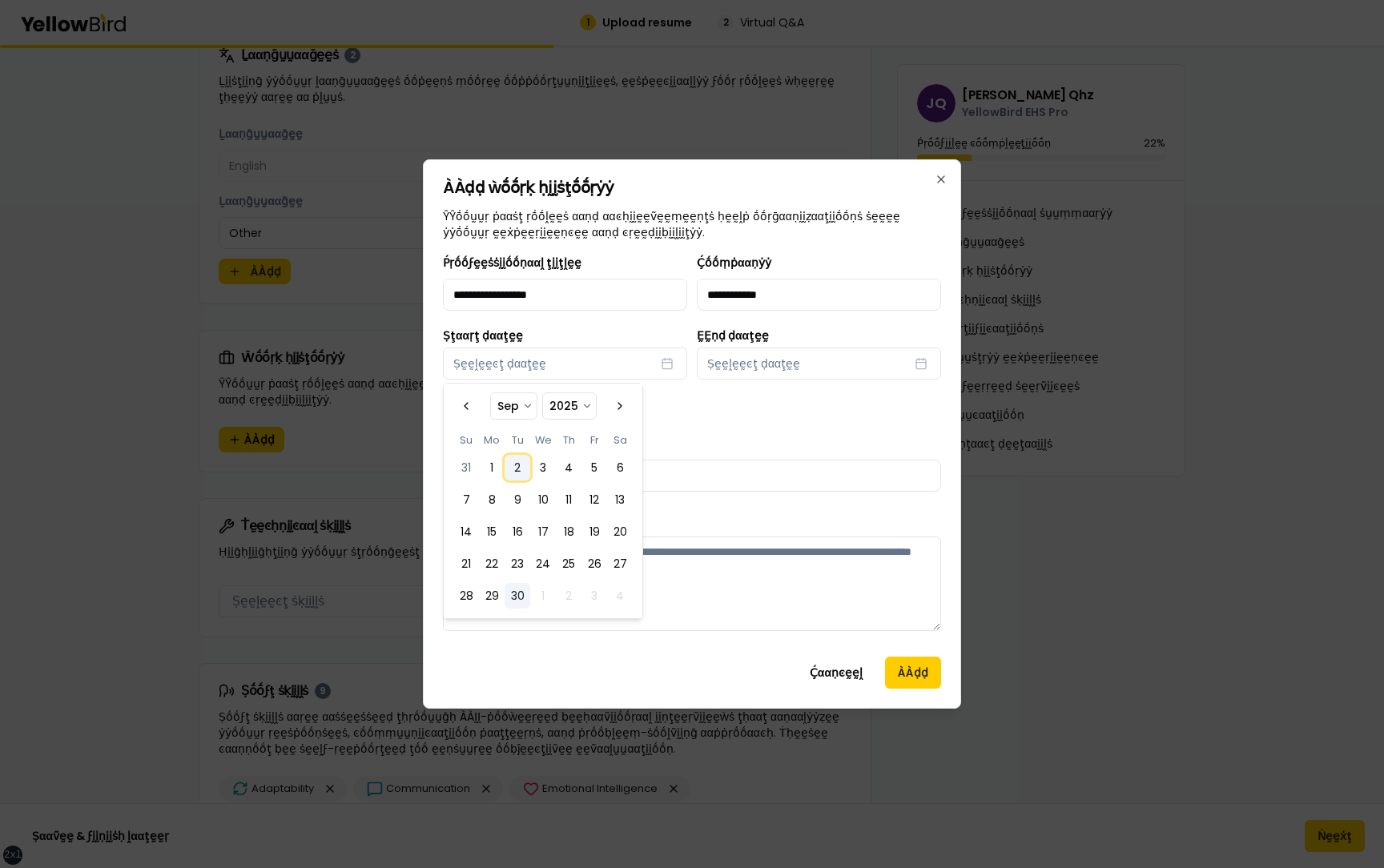
click at [515, 461] on button "2" at bounding box center [517, 468] width 26 height 26
select select "*"
select select "****"
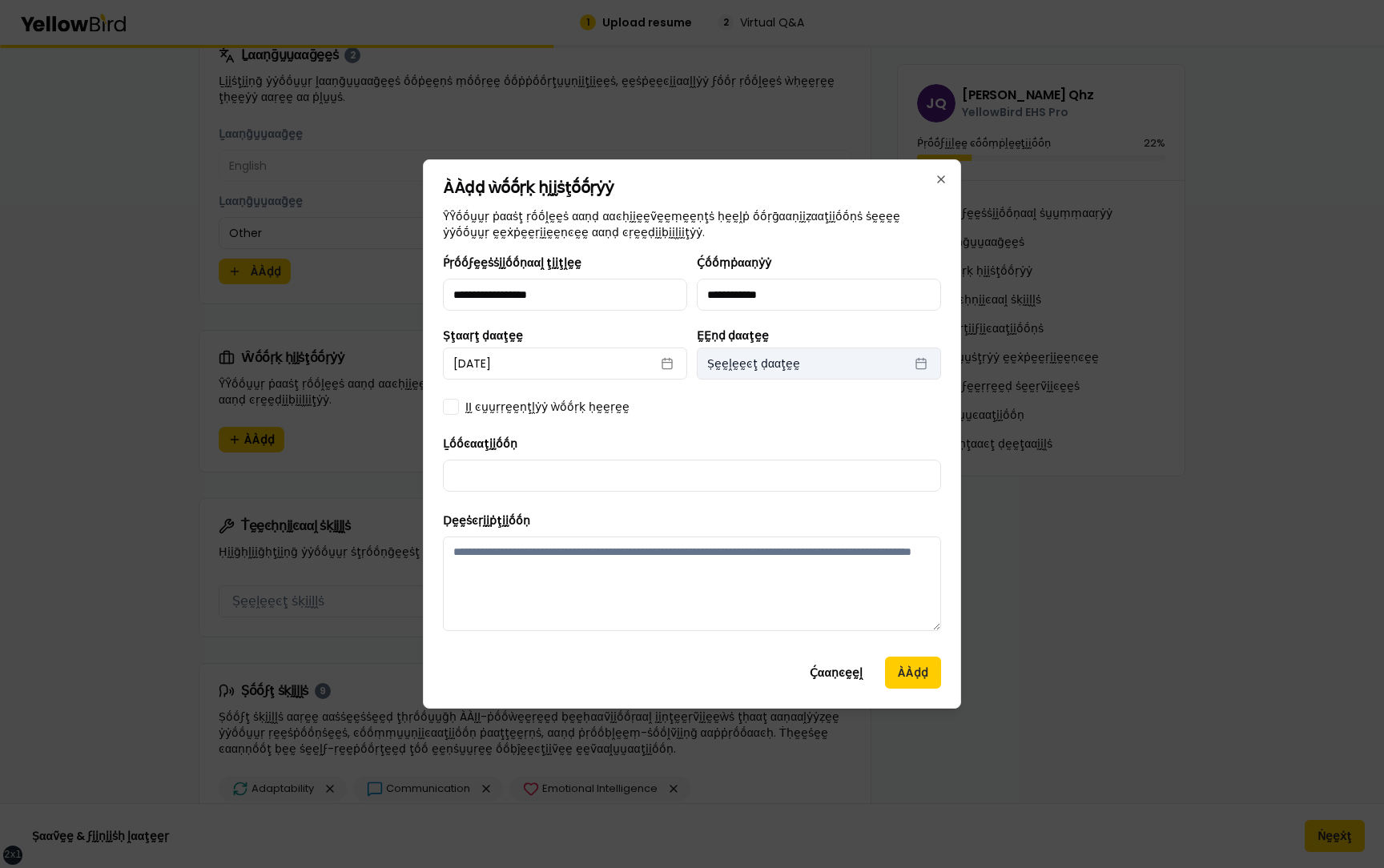
click at [798, 367] on button "Ṣḛḛḽḛḛͼţ ḍααţḛḛ" at bounding box center [818, 364] width 244 height 32
select select "*"
select select "****"
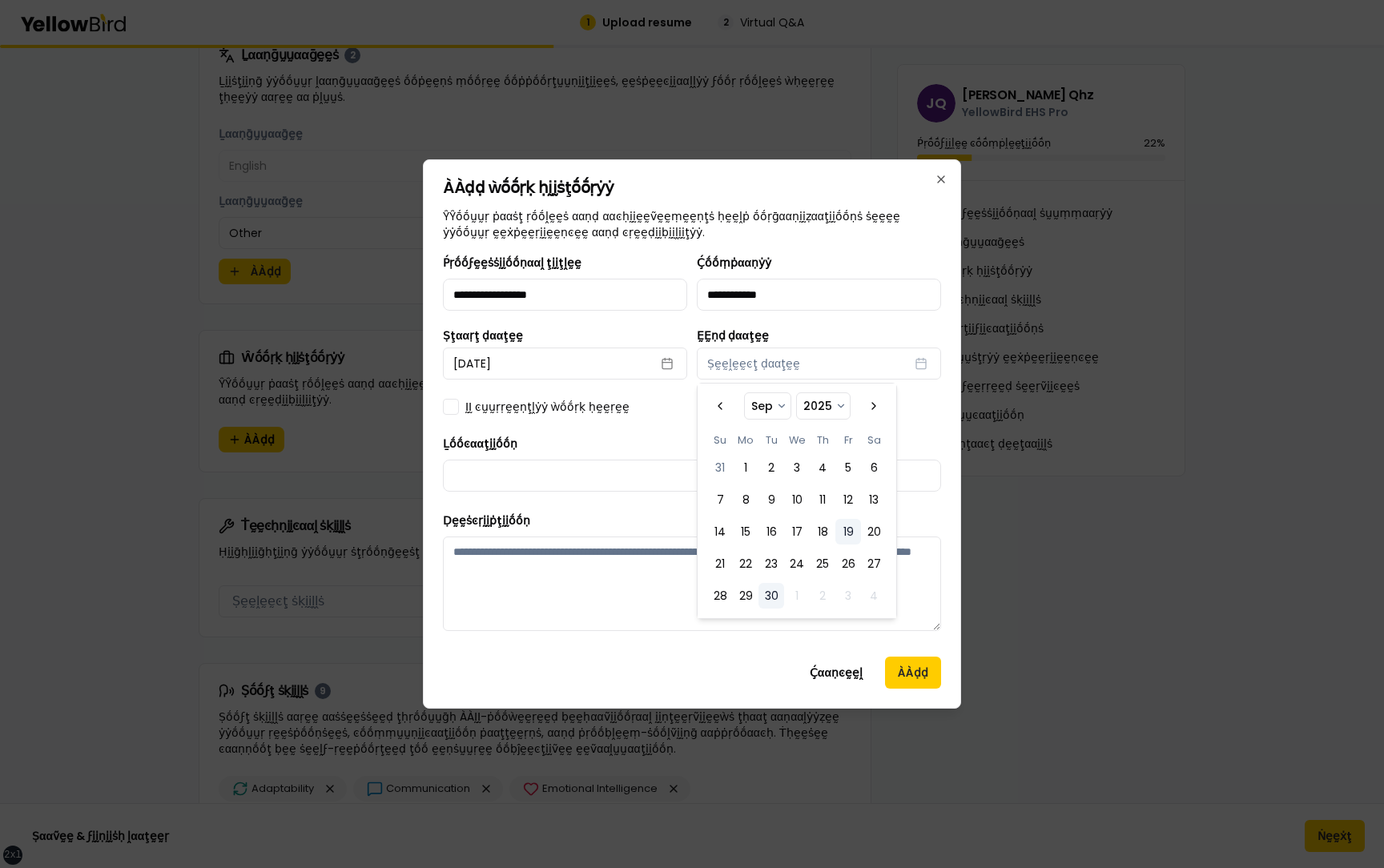
click at [854, 524] on button "19" at bounding box center [848, 531] width 26 height 26
select select "*"
select select "****"
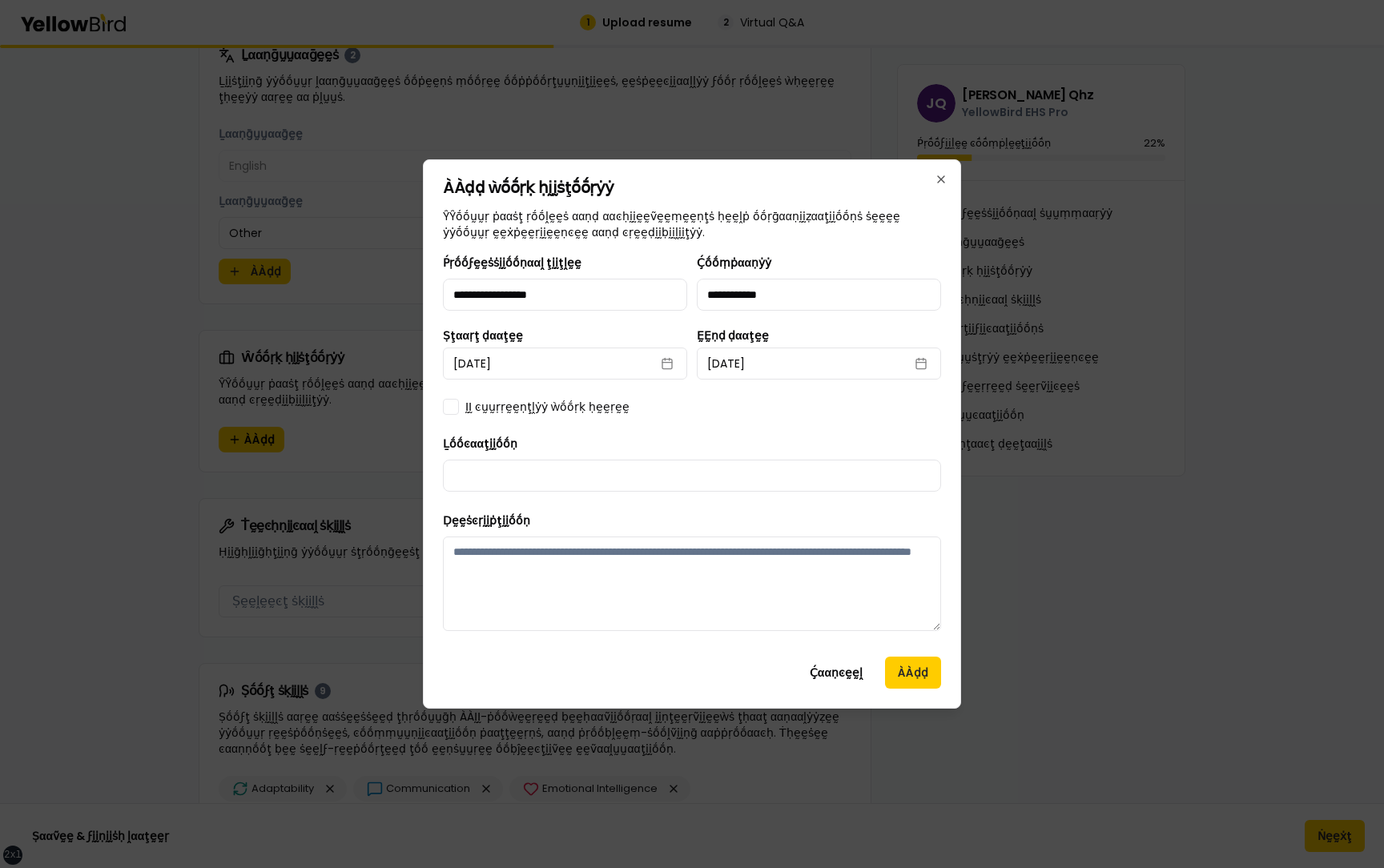
click at [536, 495] on div "**********" at bounding box center [691, 448] width 498 height 391
click at [536, 485] on input "Ḻṓṓͼααţḭḭṓṓṇ" at bounding box center [691, 476] width 498 height 32
type input "**********"
click at [522, 400] on label "ḬḬ ͼṵṵṛṛḛḛṇţḽẏẏ ẁṓṓṛḳ ḥḛḛṛḛḛ" at bounding box center [547, 407] width 165 height 16
click at [459, 400] on button "ḬḬ ͼṵṵṛṛḛḛṇţḽẏẏ ẁṓṓṛḳ ḥḛḛṛḛḛ" at bounding box center [451, 407] width 16 height 16
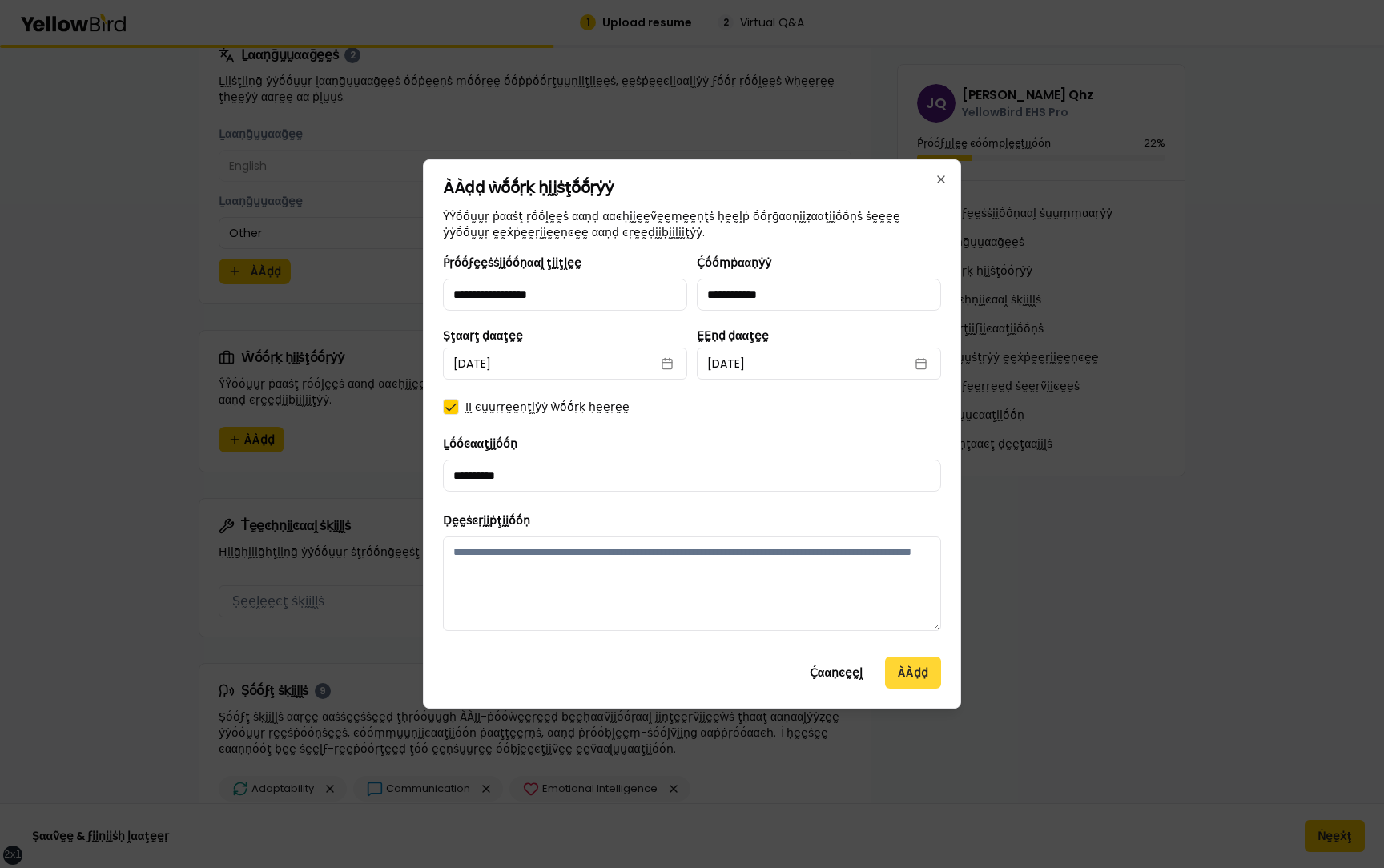
click at [906, 671] on button "ÀÀḍḍ" at bounding box center [913, 673] width 56 height 32
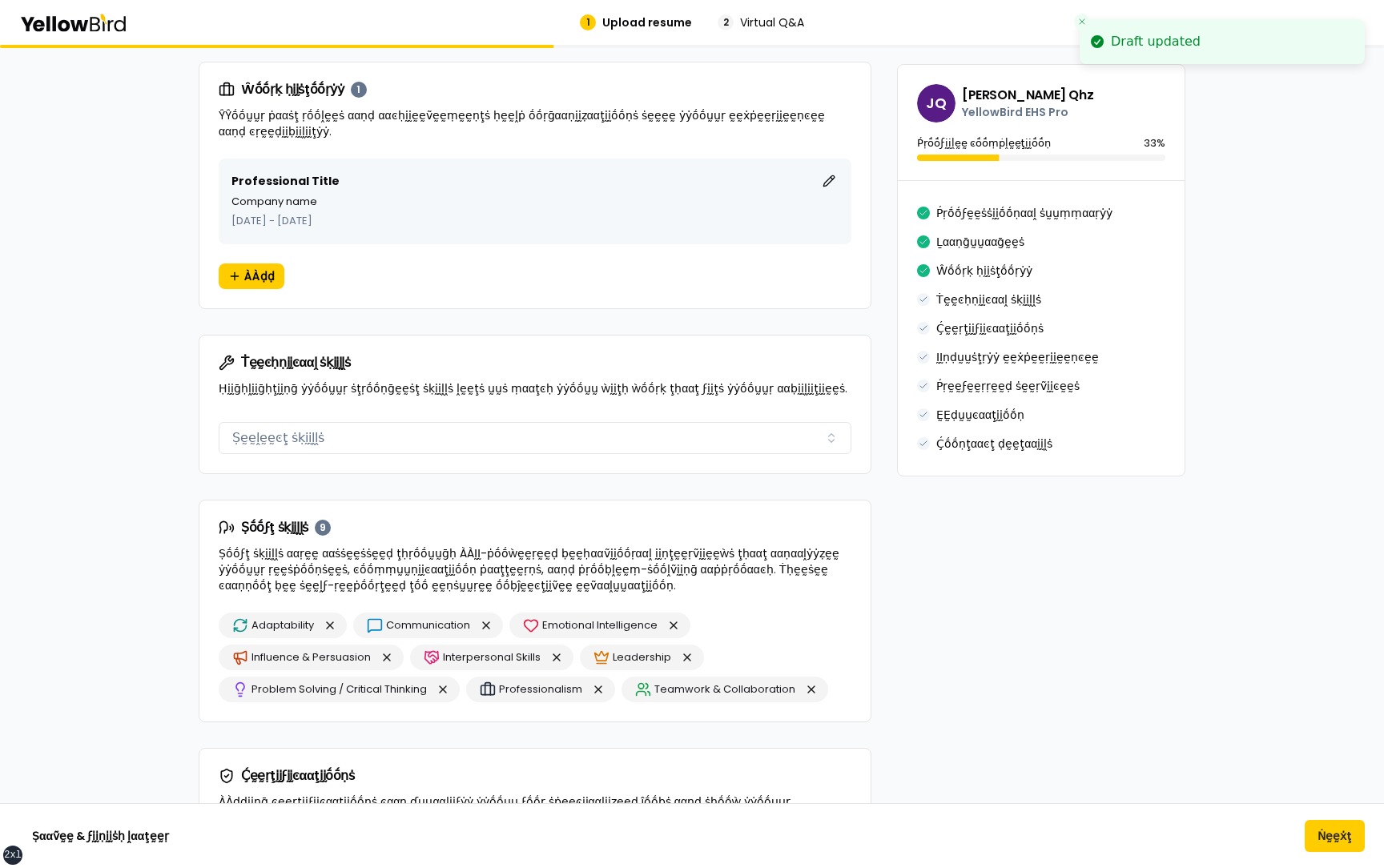
scroll to position [1373, 0]
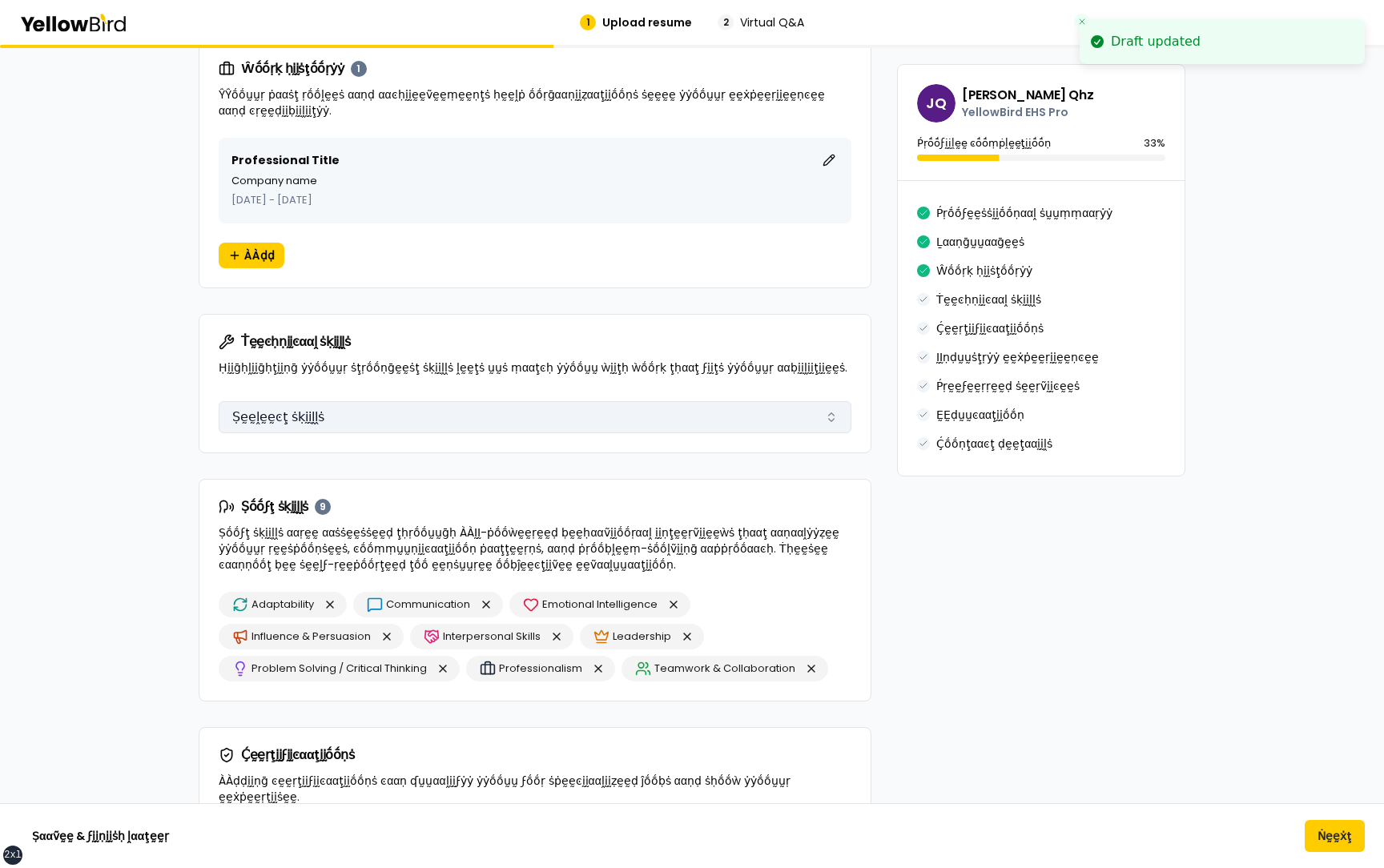
click at [489, 419] on button "Ṣḛḛḽḛḛͼţ ṡḳḭḭḽḽṡ" at bounding box center [536, 417] width 633 height 32
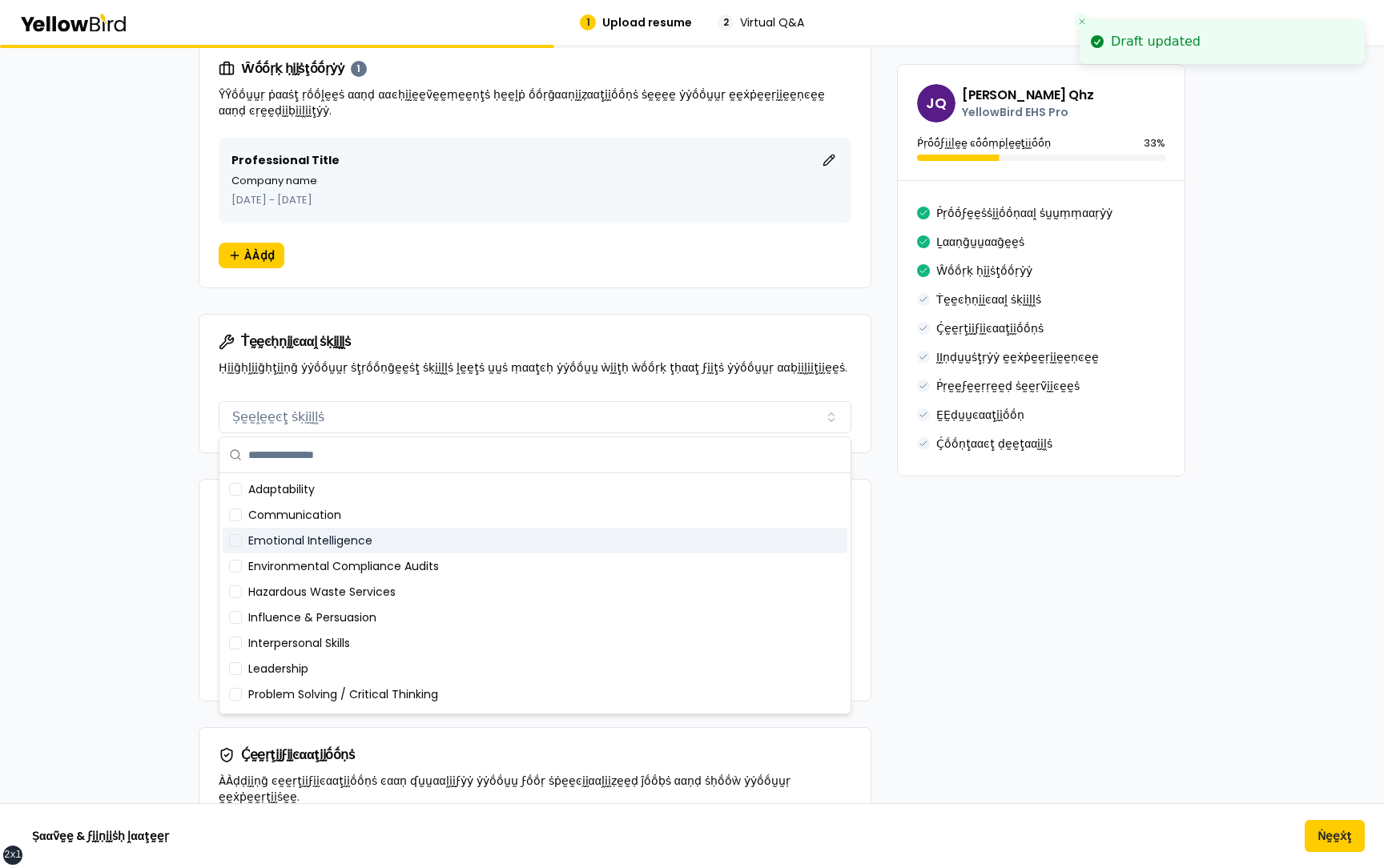
click at [367, 532] on div "Emotional Intelligence" at bounding box center [535, 540] width 625 height 26
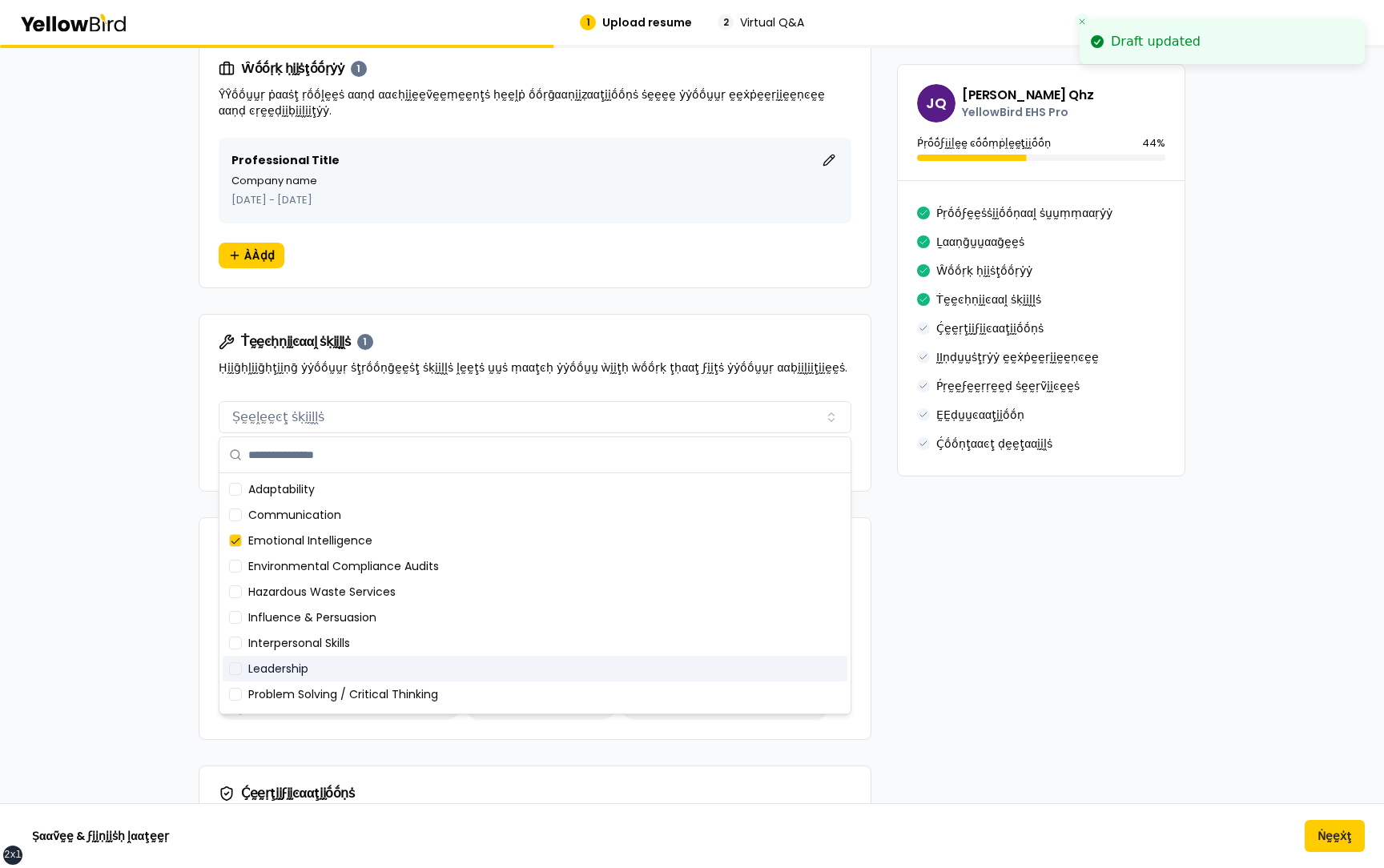
click at [362, 671] on div "Leadership" at bounding box center [535, 669] width 625 height 26
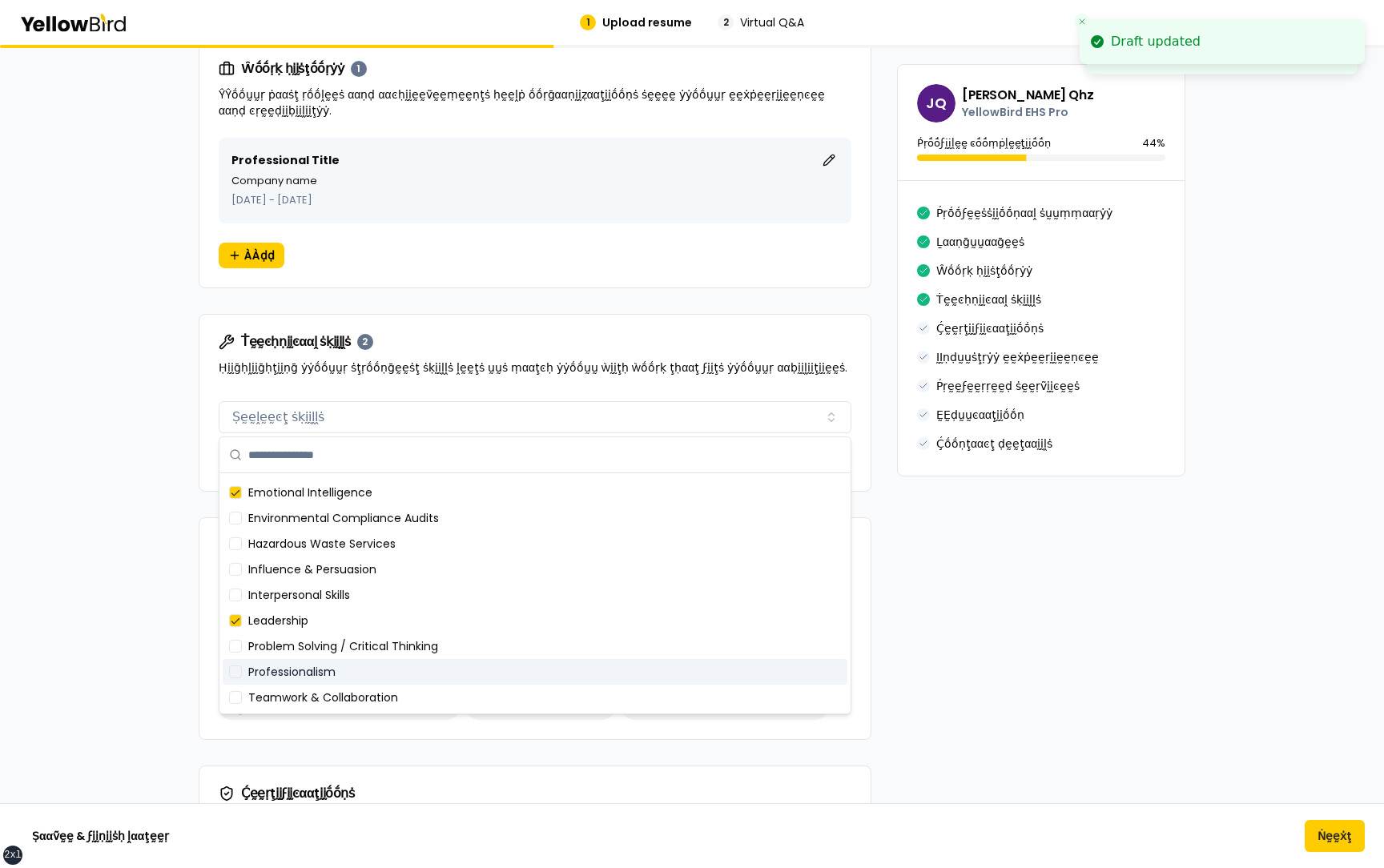
click at [360, 678] on div "Professionalism" at bounding box center [535, 671] width 625 height 26
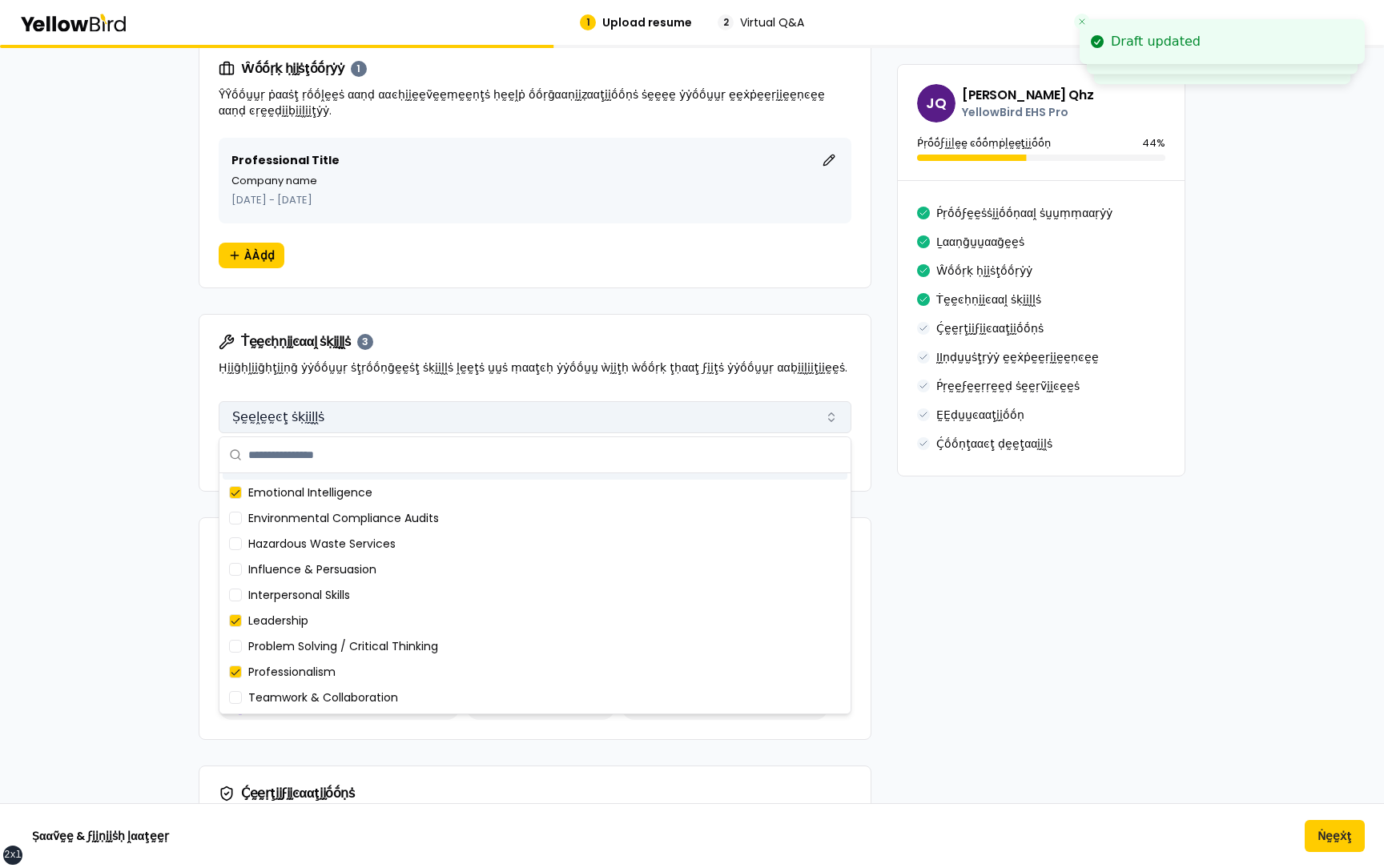
click at [438, 414] on button "Ṣḛḛḽḛḛͼţ ṡḳḭḭḽḽṡ" at bounding box center [536, 417] width 633 height 32
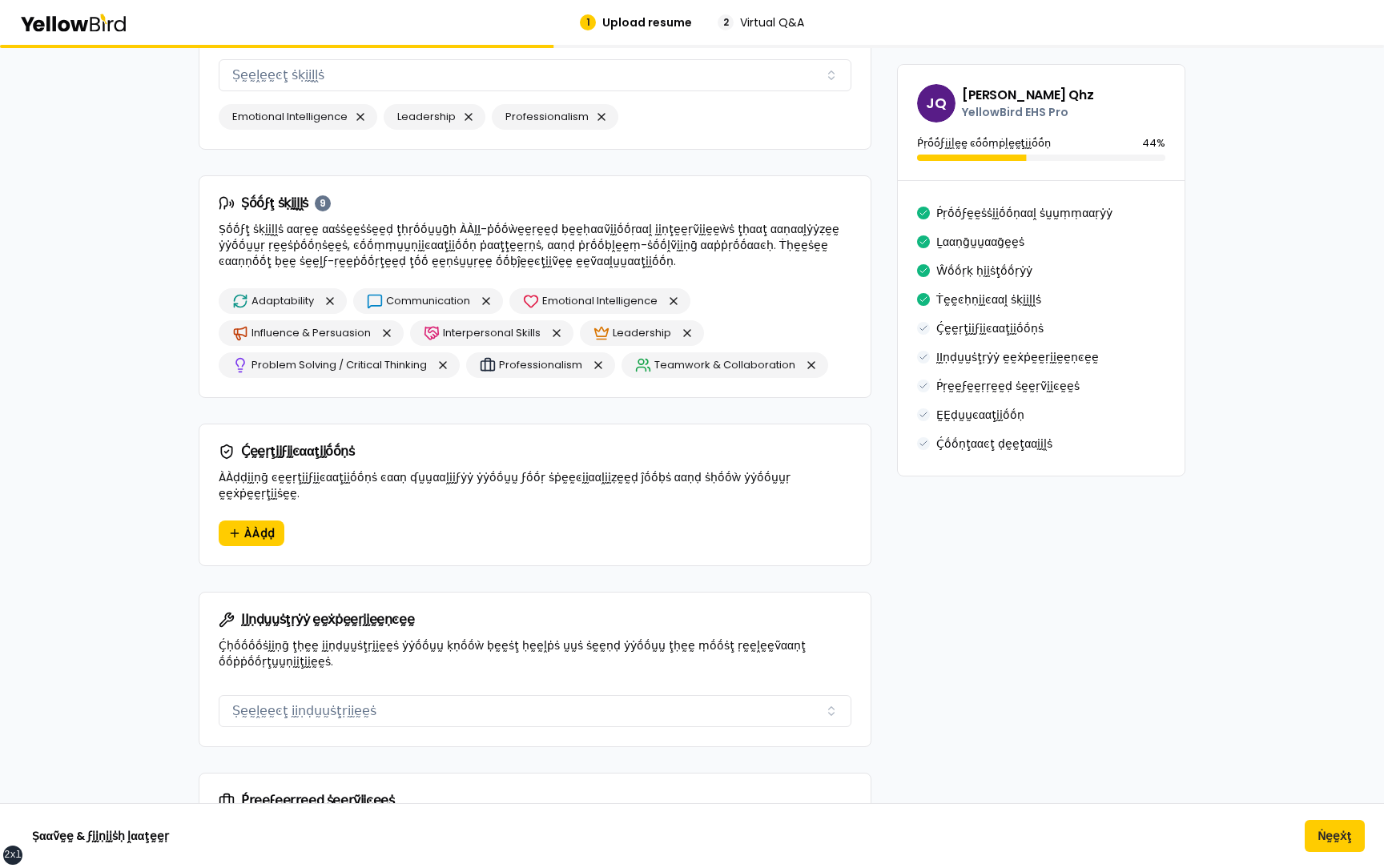
scroll to position [1745, 0]
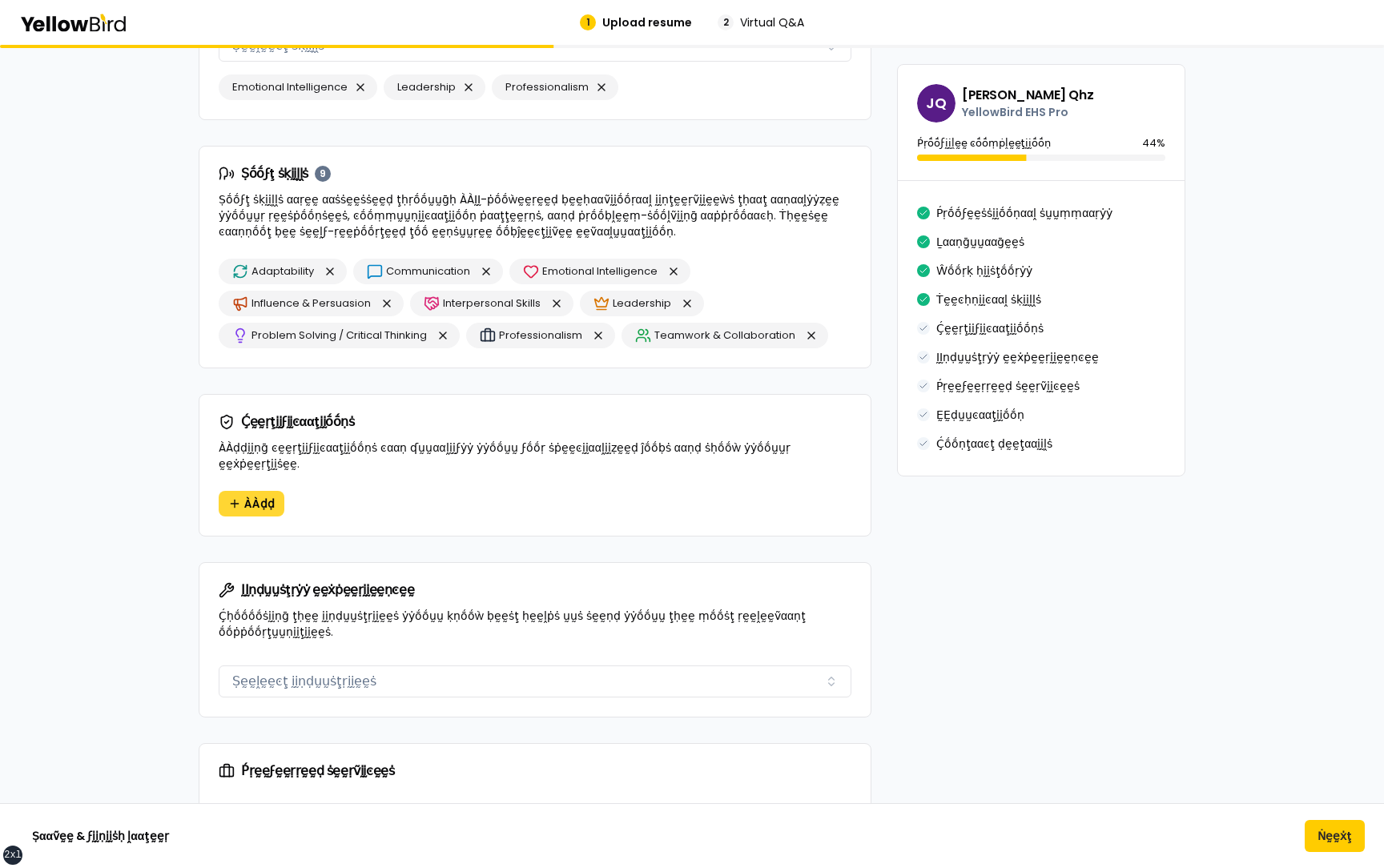
click at [260, 495] on span "ÀÀḍḍ" at bounding box center [259, 503] width 30 height 16
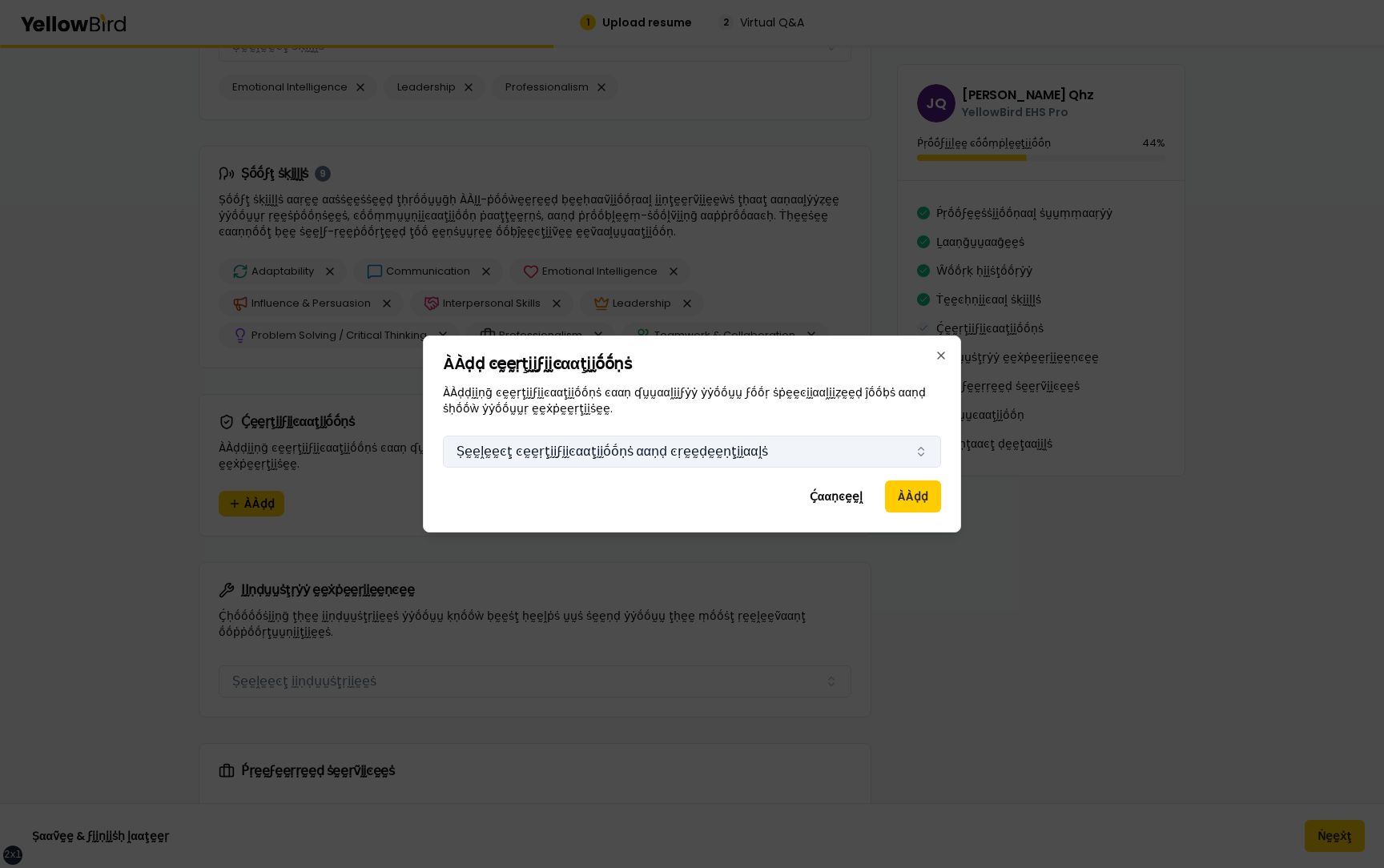
click at [593, 457] on button "Ṣḛḛḽḛḛͼţ ͼḛḛṛţḭḭϝḭḭͼααţḭḭṓṓṇṡ ααṇḍ ͼṛḛḛḍḛḛṇţḭḭααḽṡ" at bounding box center [691, 451] width 498 height 32
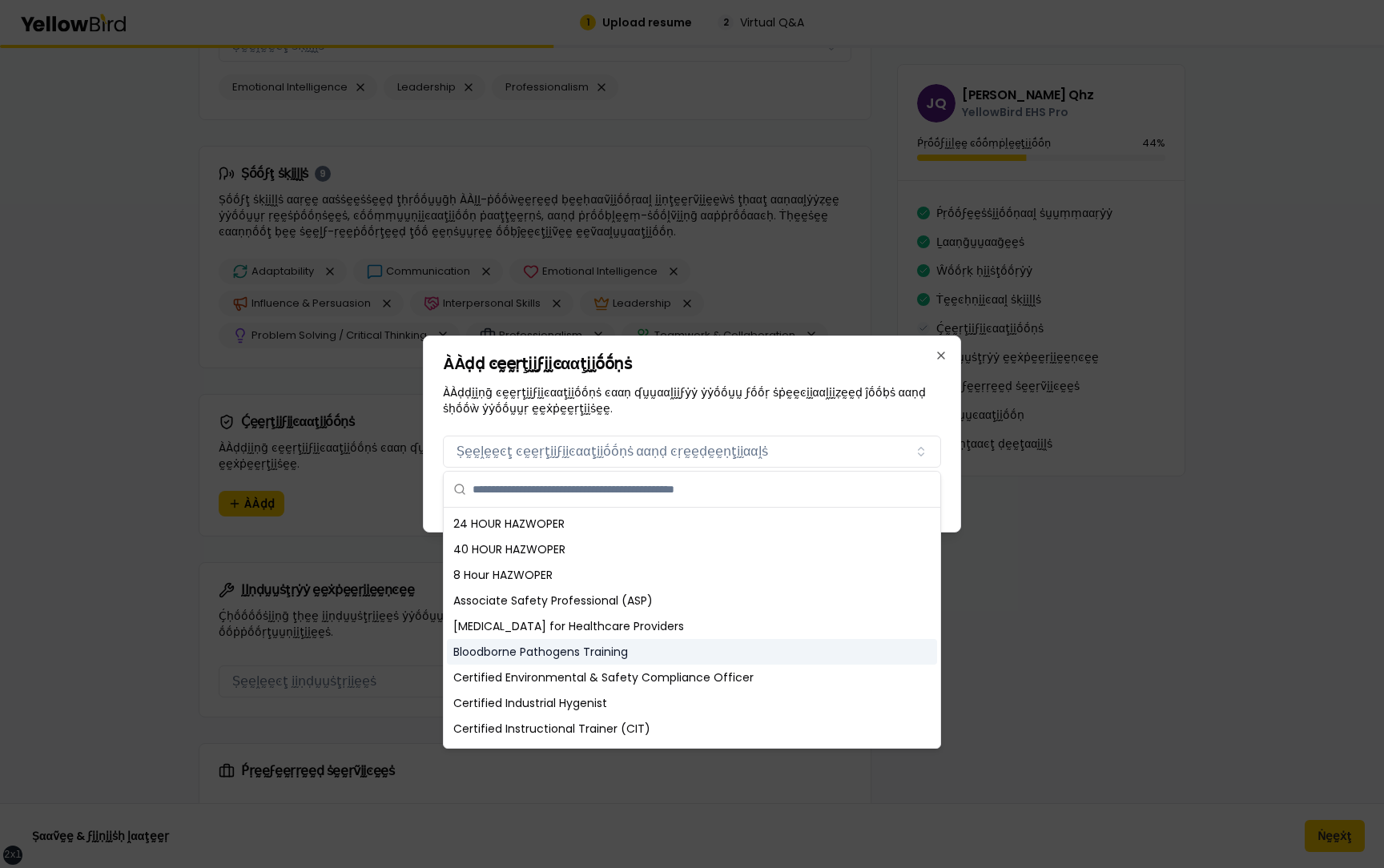
click at [542, 657] on div "Bloodborne Pathogens Training" at bounding box center [692, 652] width 490 height 26
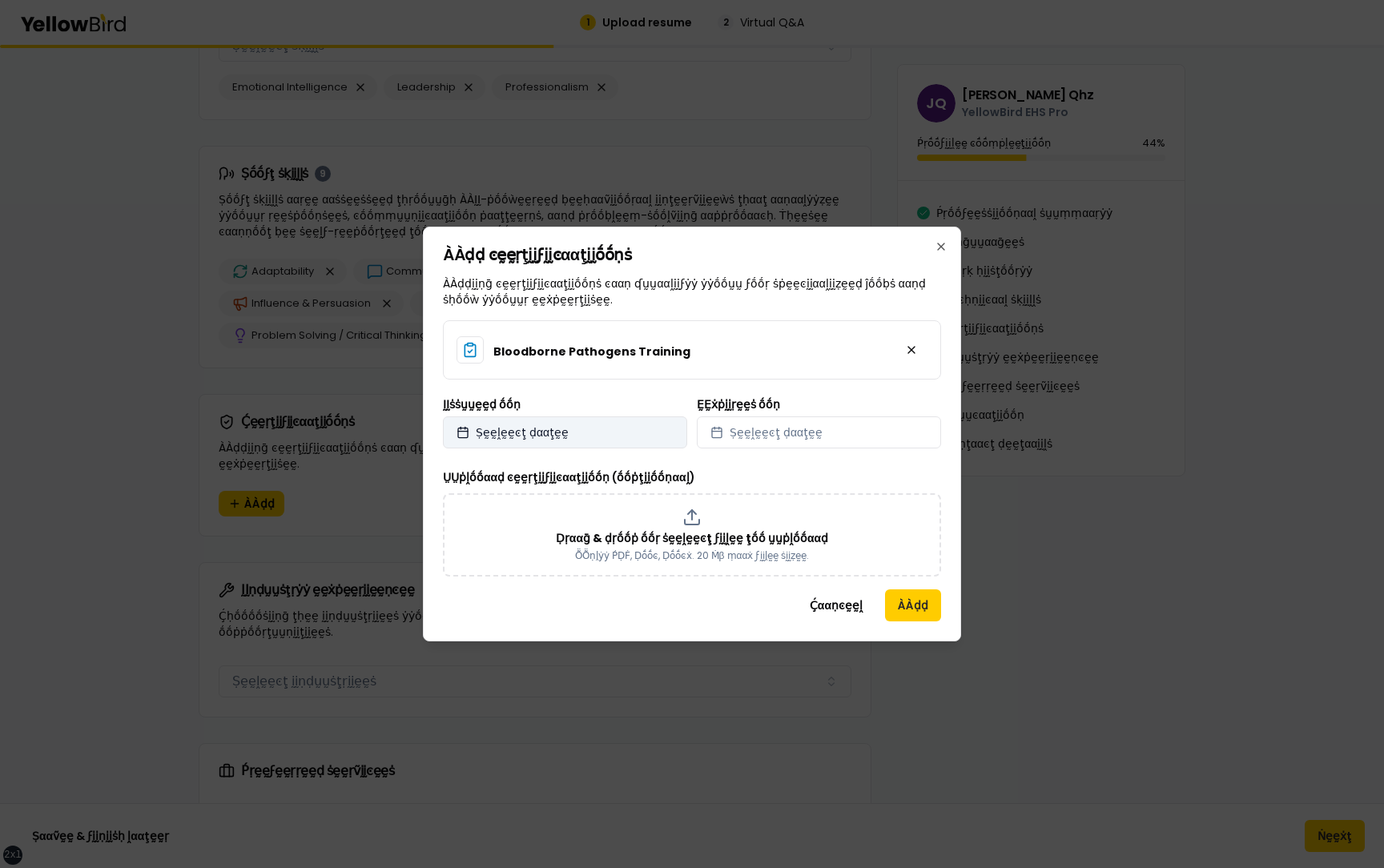
click at [612, 439] on button "Ṣḛḛḽḛḛͼţ ḍααţḛḛ" at bounding box center [564, 433] width 244 height 32
select select "*"
select select "****"
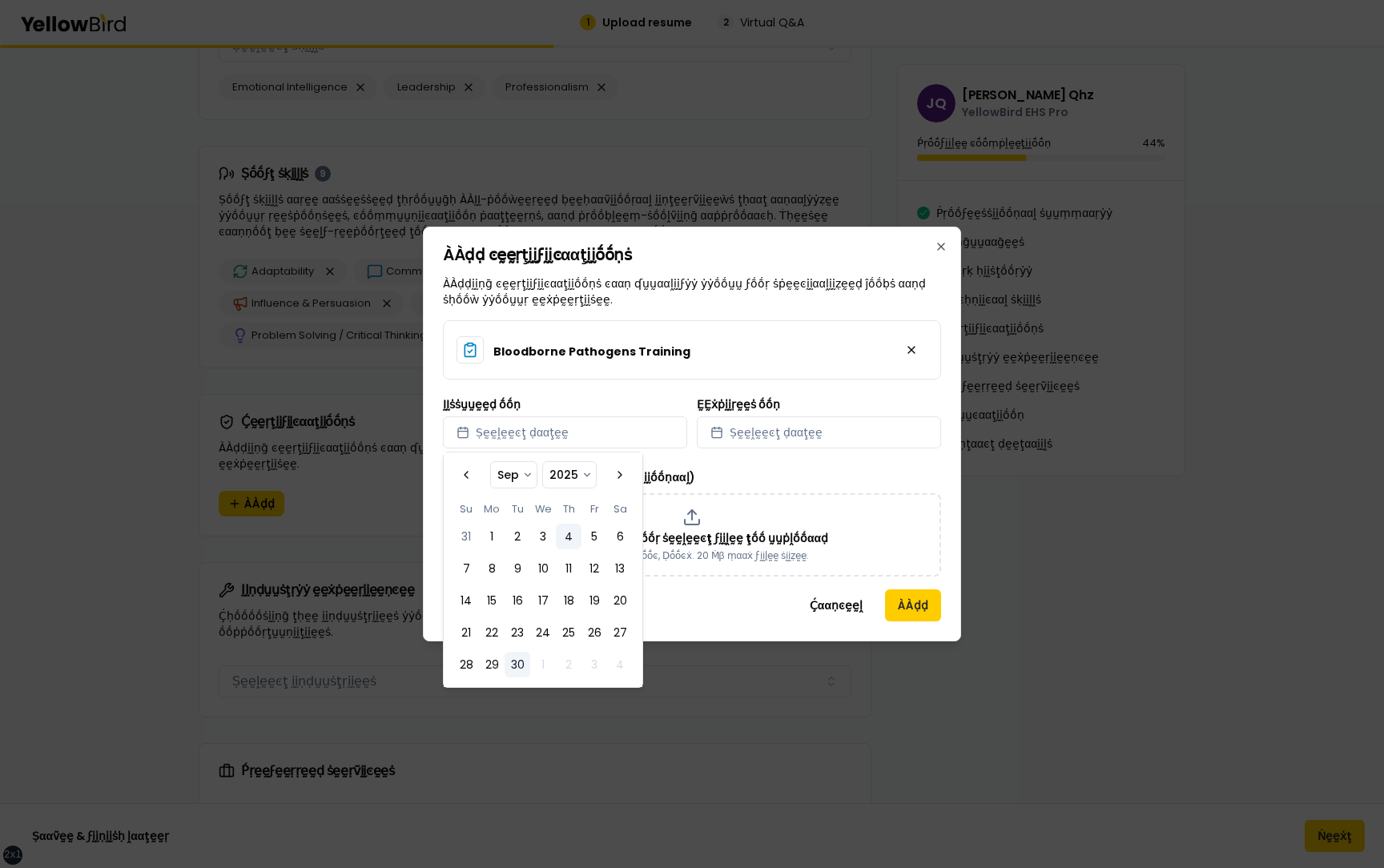
click at [565, 530] on button "4" at bounding box center [569, 536] width 26 height 26
select select "*"
select select "****"
click at [789, 434] on span "Ṣḛḛḽḛḛͼţ ḍααţḛḛ" at bounding box center [776, 433] width 93 height 16
select select "*"
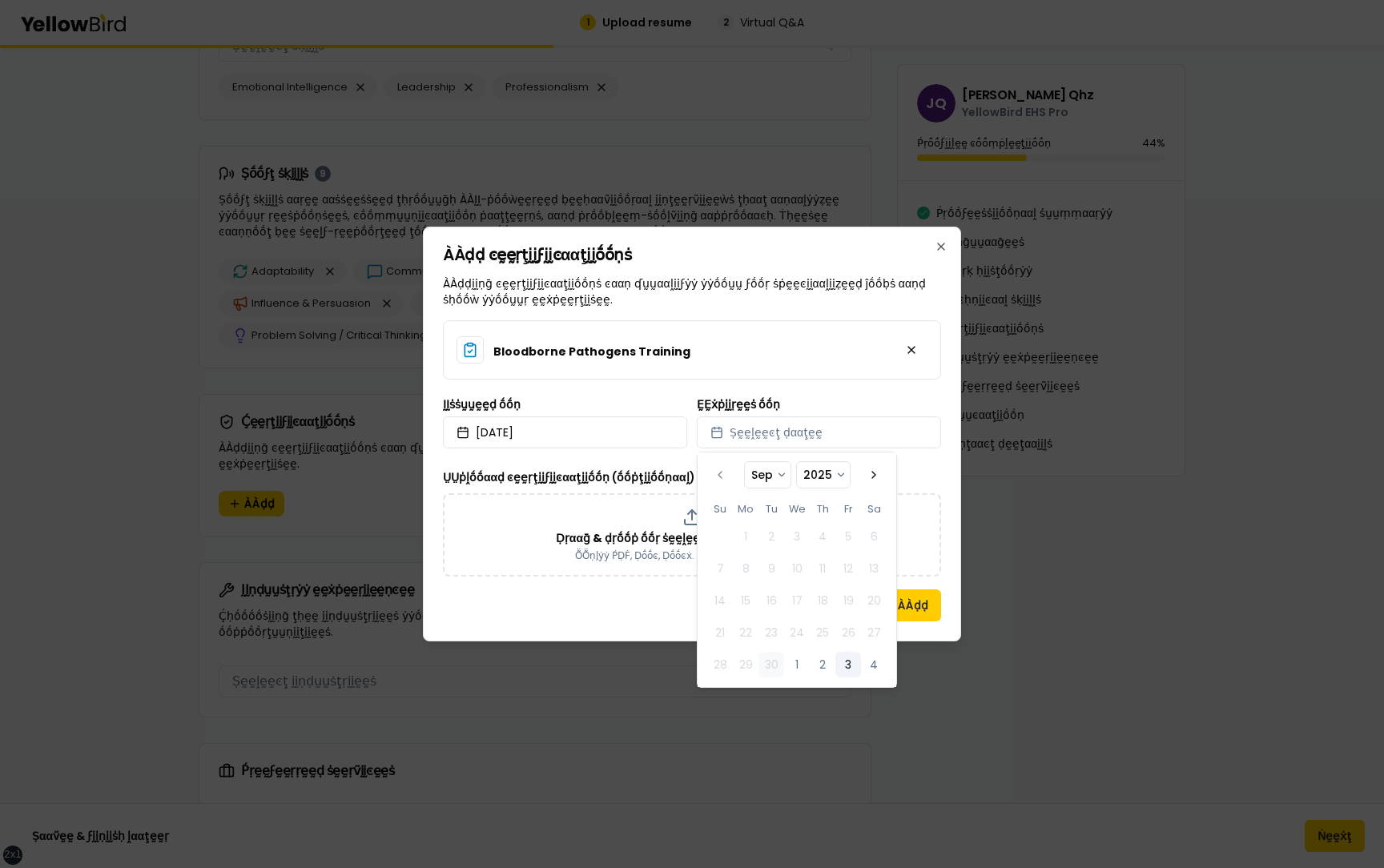
click at [852, 670] on button "3" at bounding box center [848, 664] width 26 height 26
select select "*"
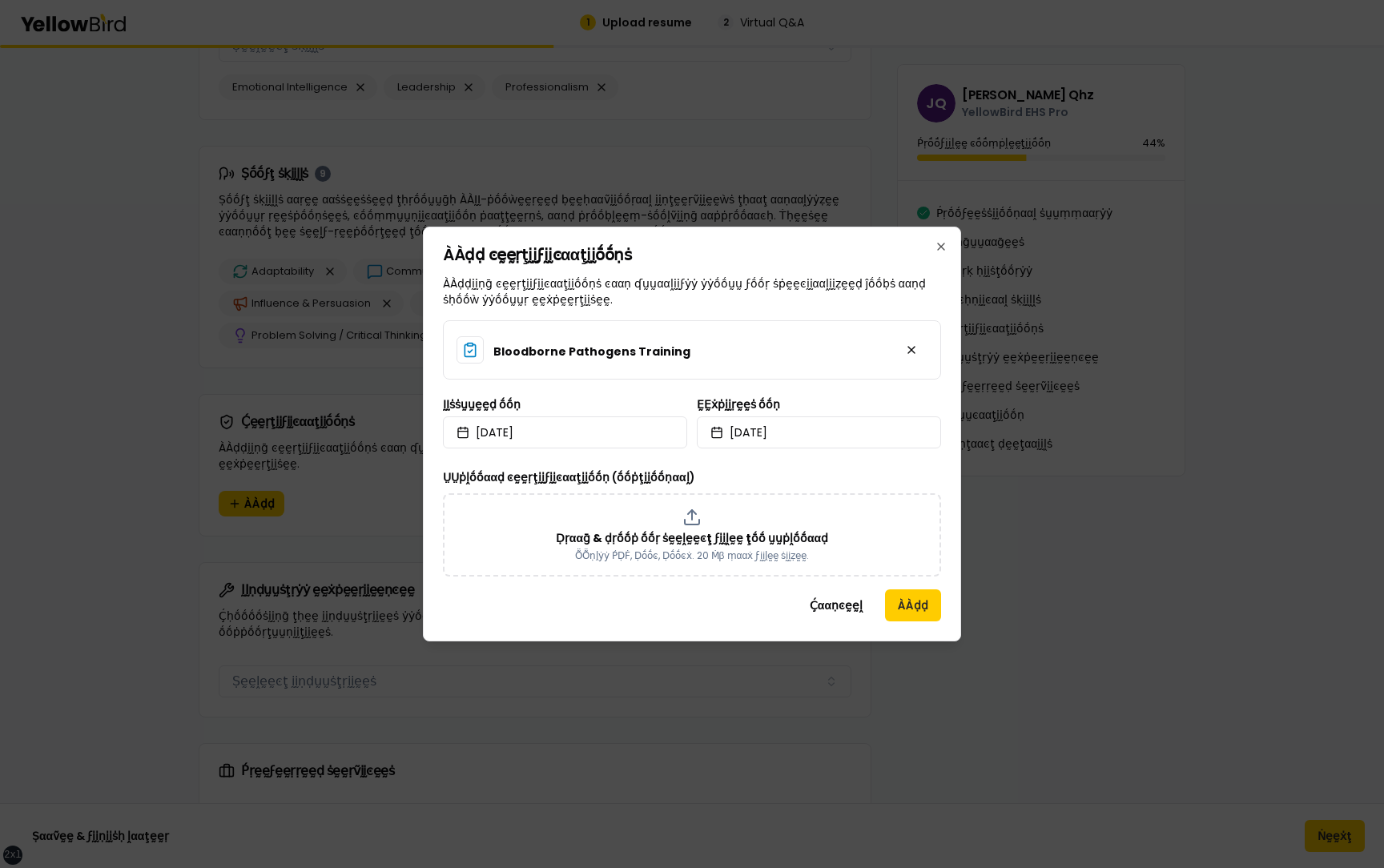
click at [948, 600] on div "ÀÀḍḍ ͼḛḛṛţḭḭϝḭḭͼααţḭḭṓṓṇṡ ÀÀḍḍḭḭṇḡ ͼḛḛṛţḭḭϝḭḭͼααţḭḭṓṓṇṡ ͼααṇ ʠṵṵααḽḭḭϝẏẏ ẏẏṓṓṵṵ…" at bounding box center [692, 434] width 538 height 415
click at [915, 612] on button "ÀÀḍḍ" at bounding box center [913, 605] width 56 height 32
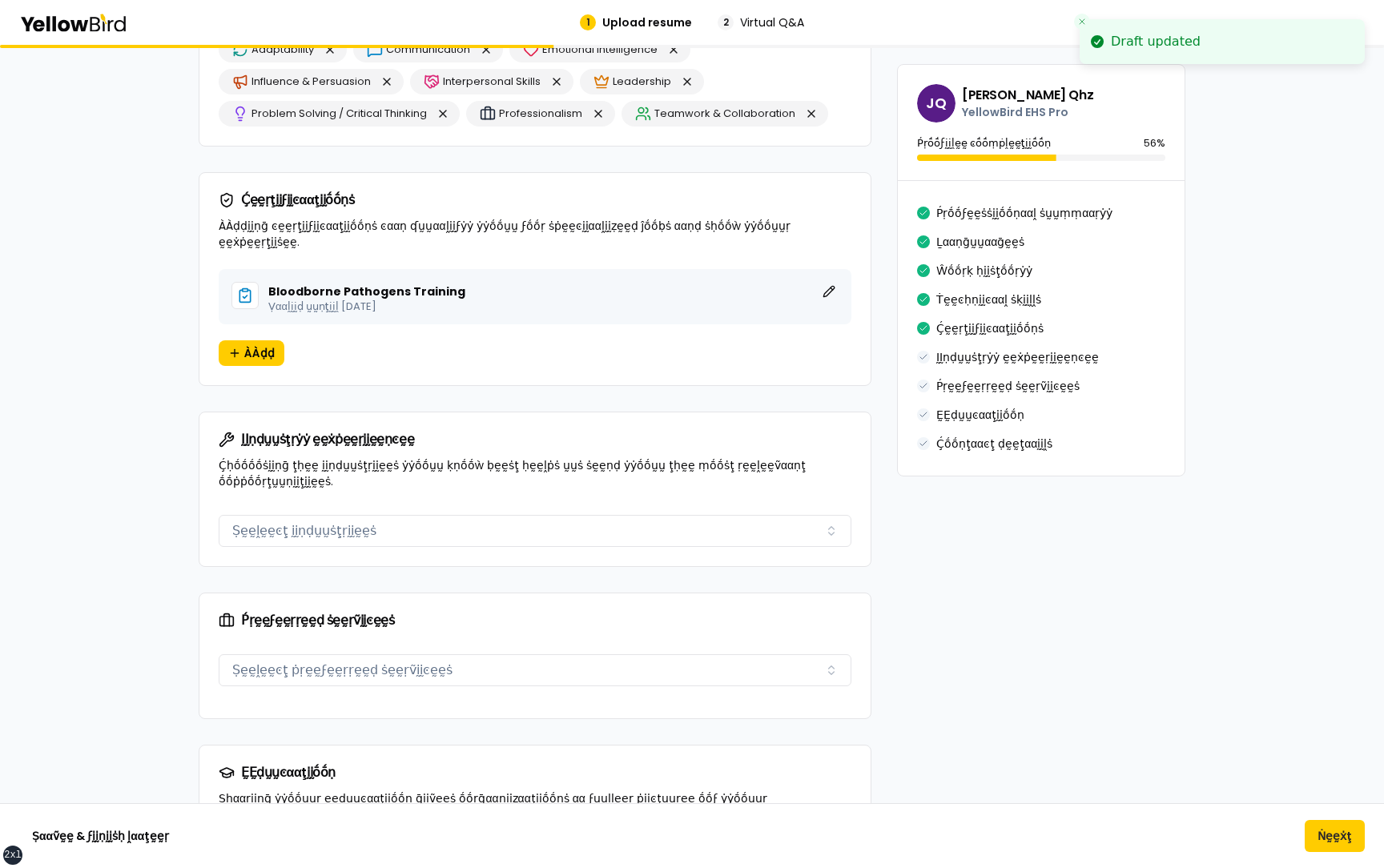
scroll to position [1996, 0]
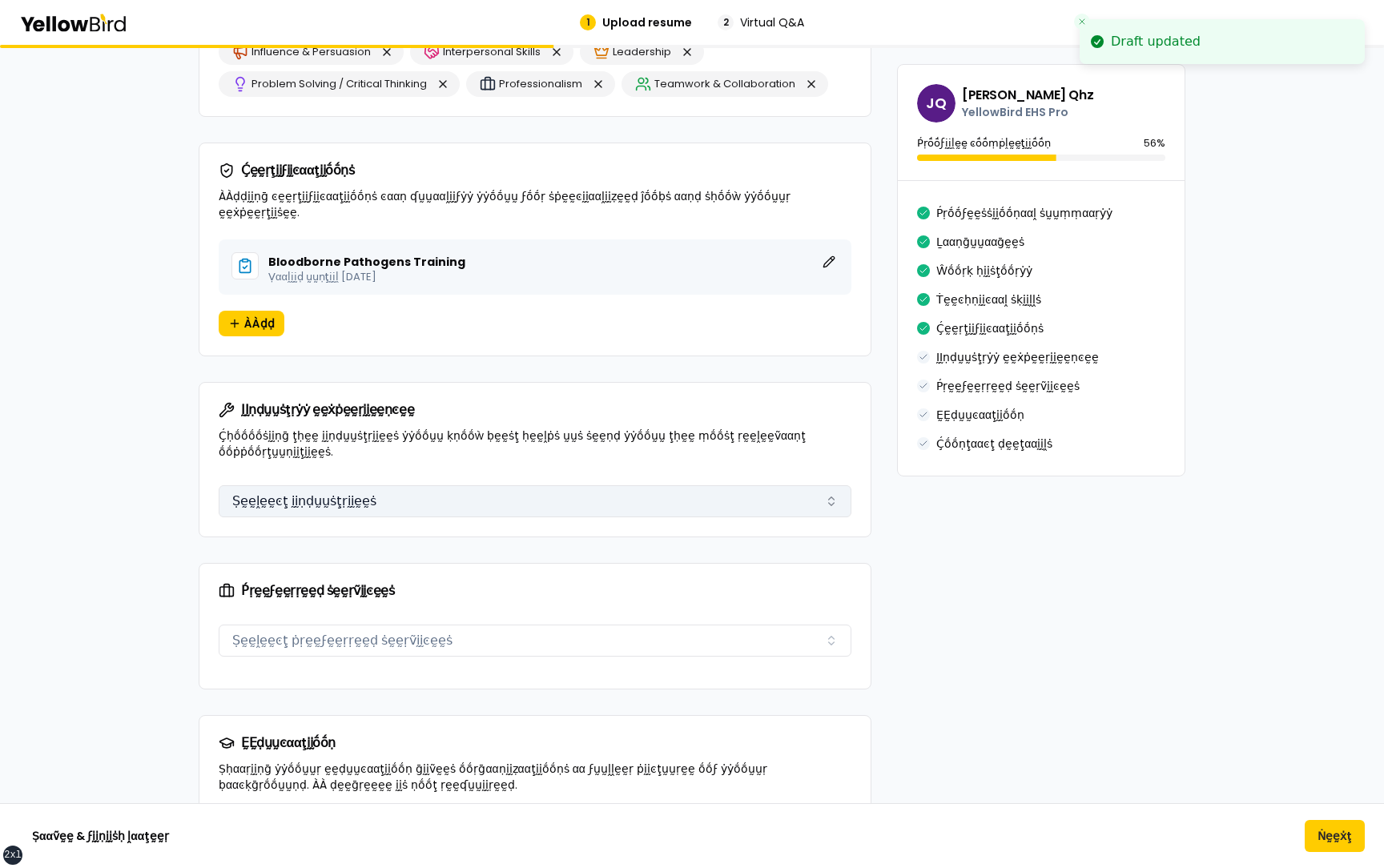
click at [367, 485] on button "Ṣḛḛḽḛḛͼţ ḭḭṇḍṵṵṡţṛḭḭḛḛṡ" at bounding box center [536, 501] width 633 height 32
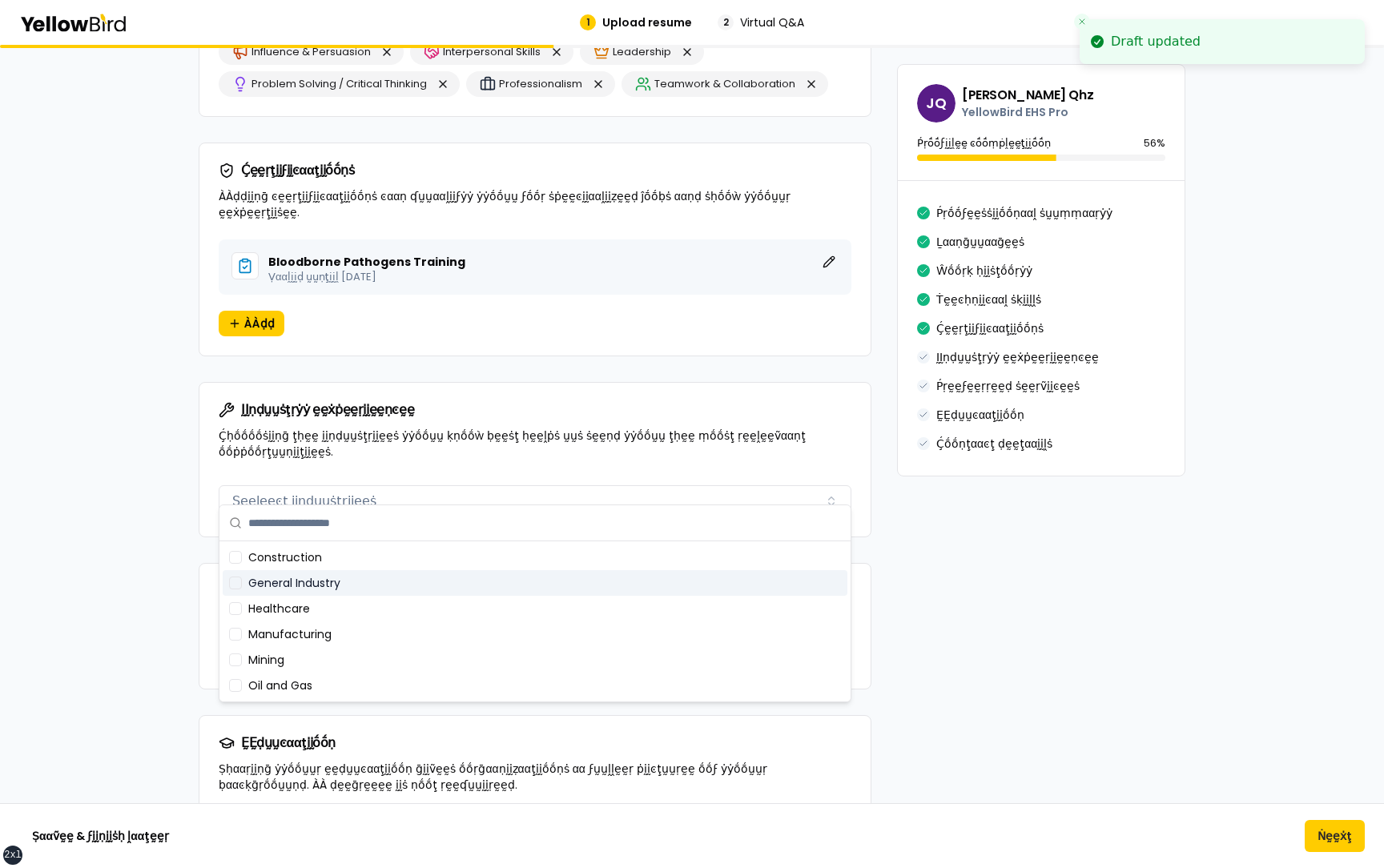
click at [350, 586] on div "General Industry" at bounding box center [535, 583] width 625 height 26
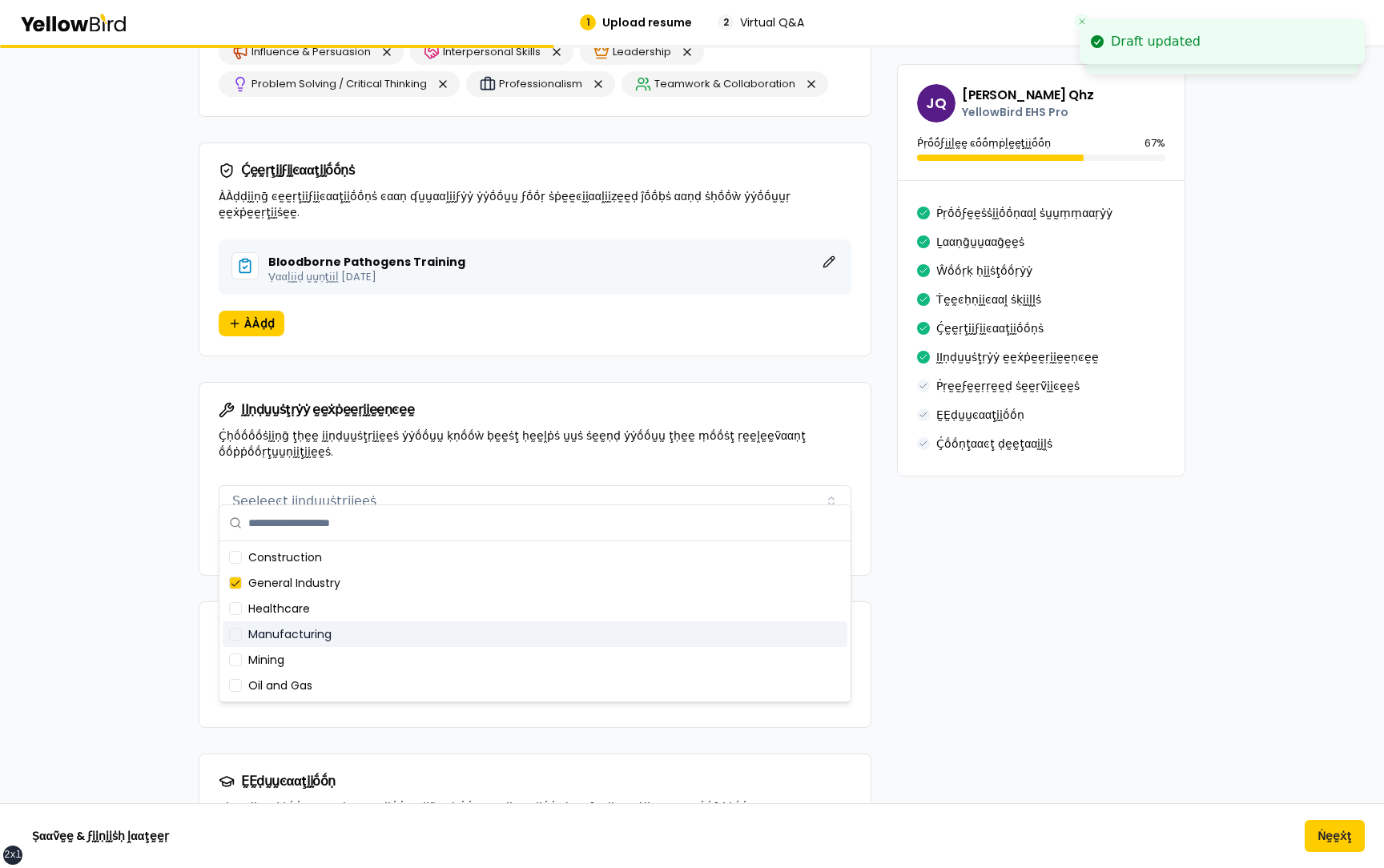
click at [343, 652] on div "Mining" at bounding box center [535, 660] width 625 height 26
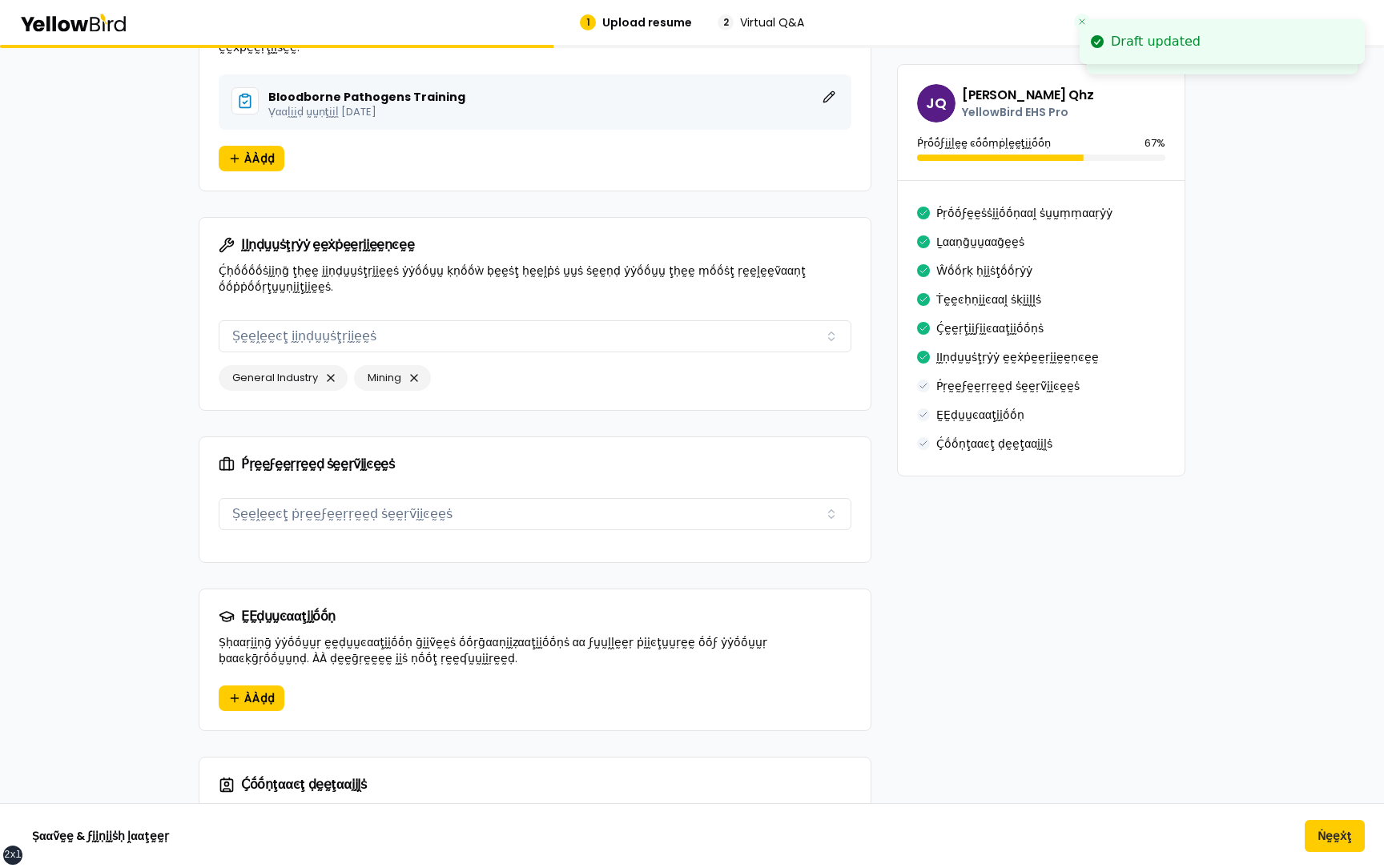
scroll to position [2178, 0]
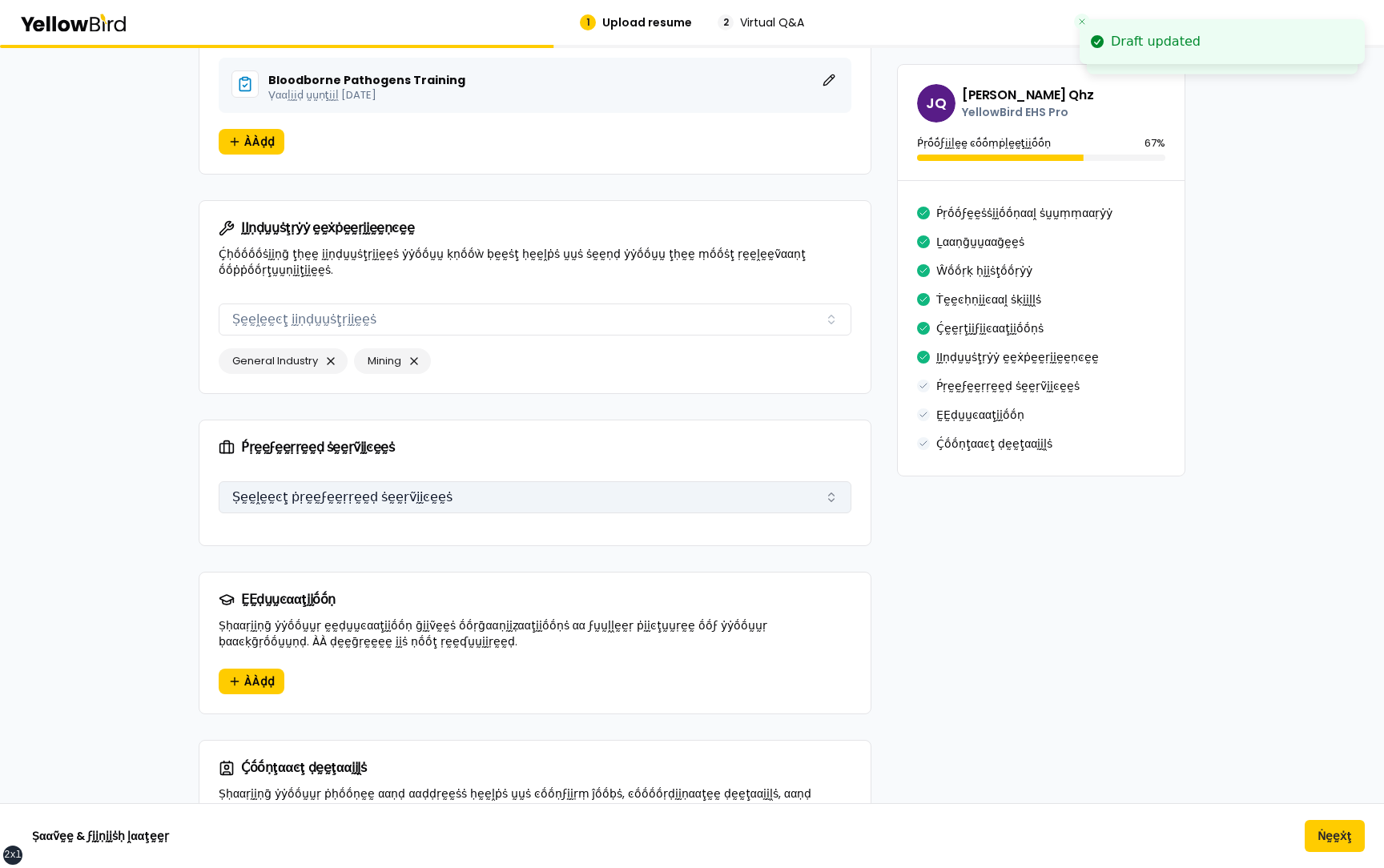
click at [453, 481] on button "Ṣḛḛḽḛḛͼţ ṗṛḛḛϝḛḛṛṛḛḛḍ ṡḛḛṛṽḭḭͼḛḛṡ" at bounding box center [536, 497] width 633 height 32
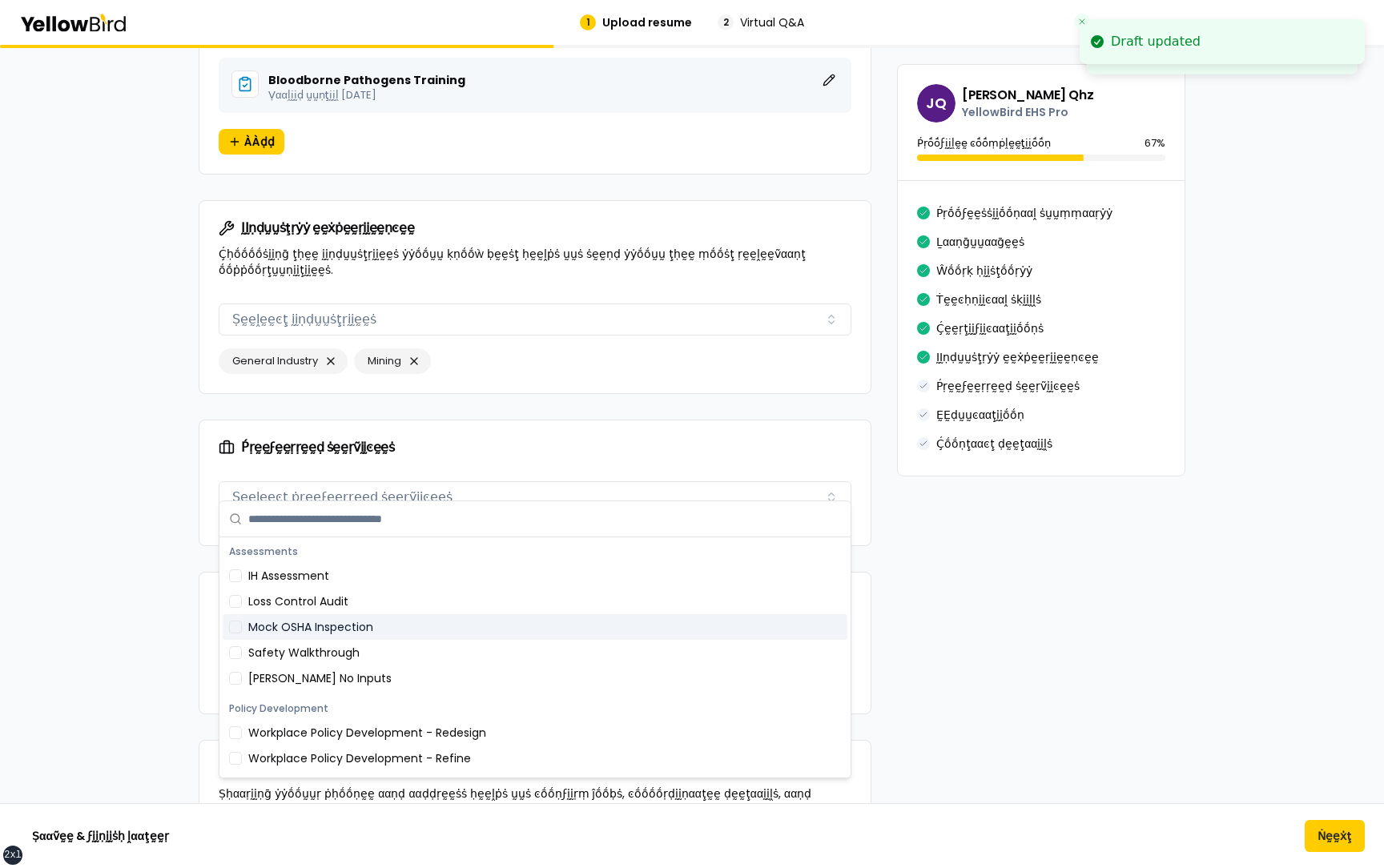
click at [412, 634] on div "Mock OSHA Inspection" at bounding box center [535, 627] width 625 height 26
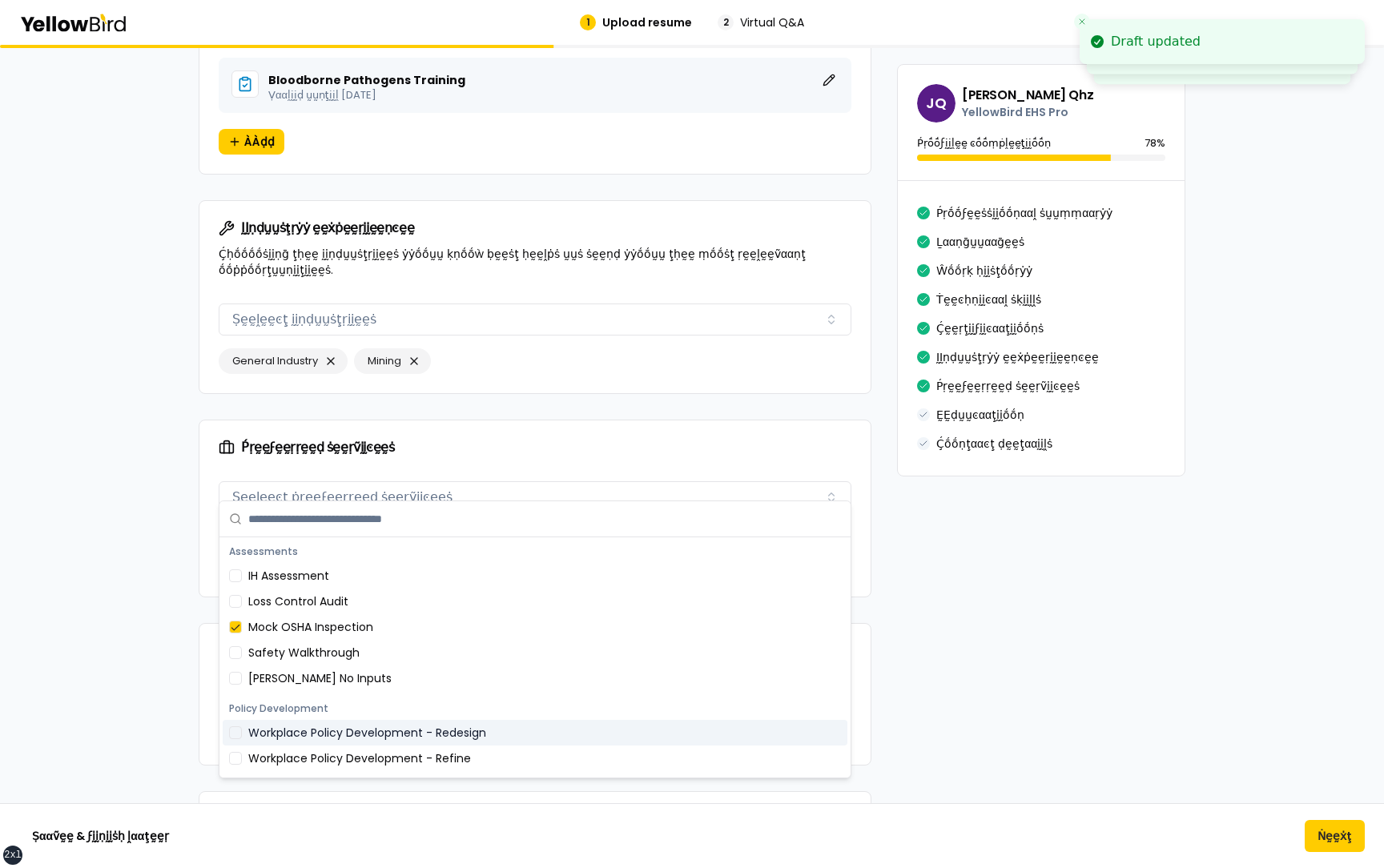
click at [411, 750] on div "Workplace Policy Development - Refine" at bounding box center [535, 758] width 625 height 26
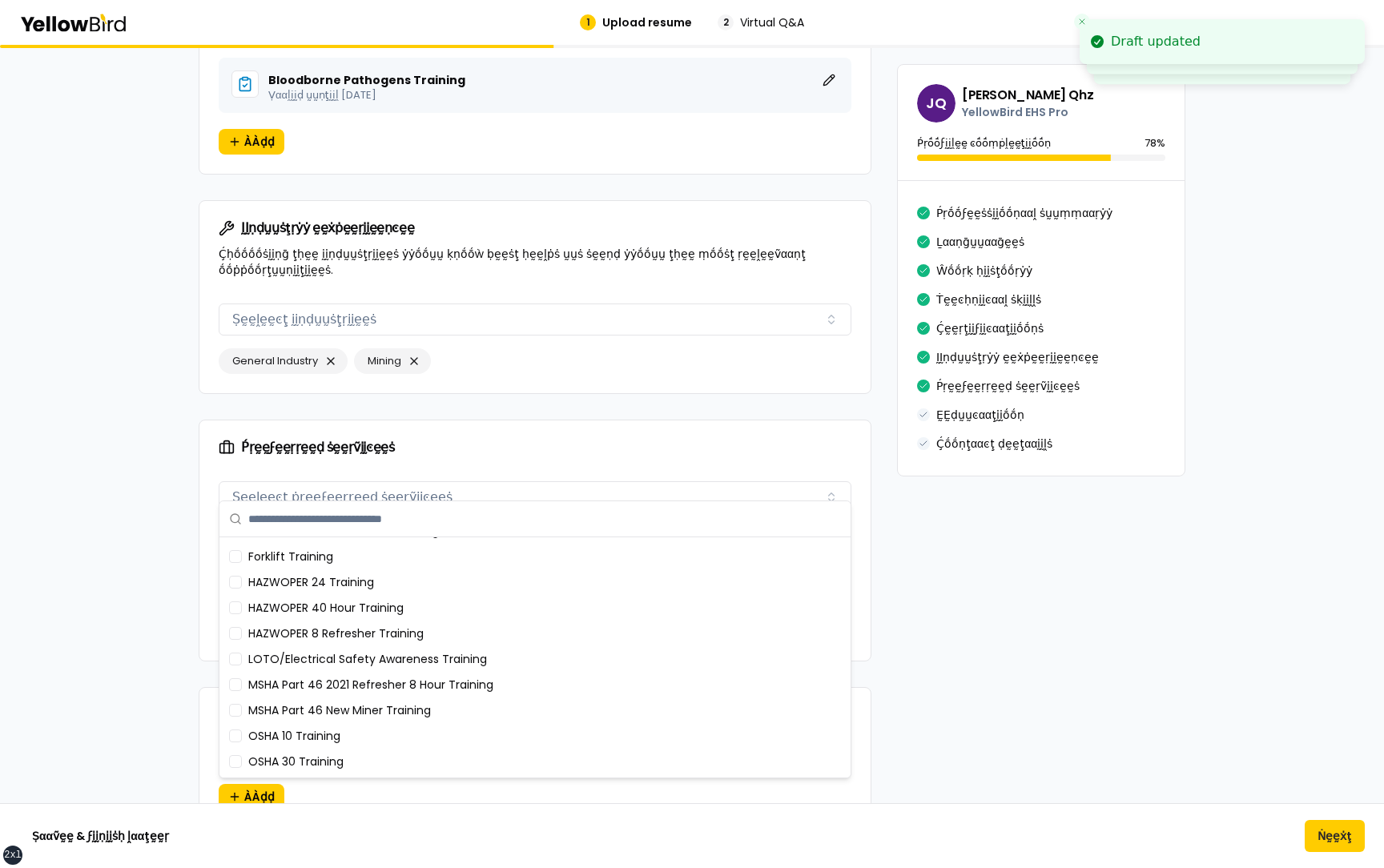
scroll to position [670, 0]
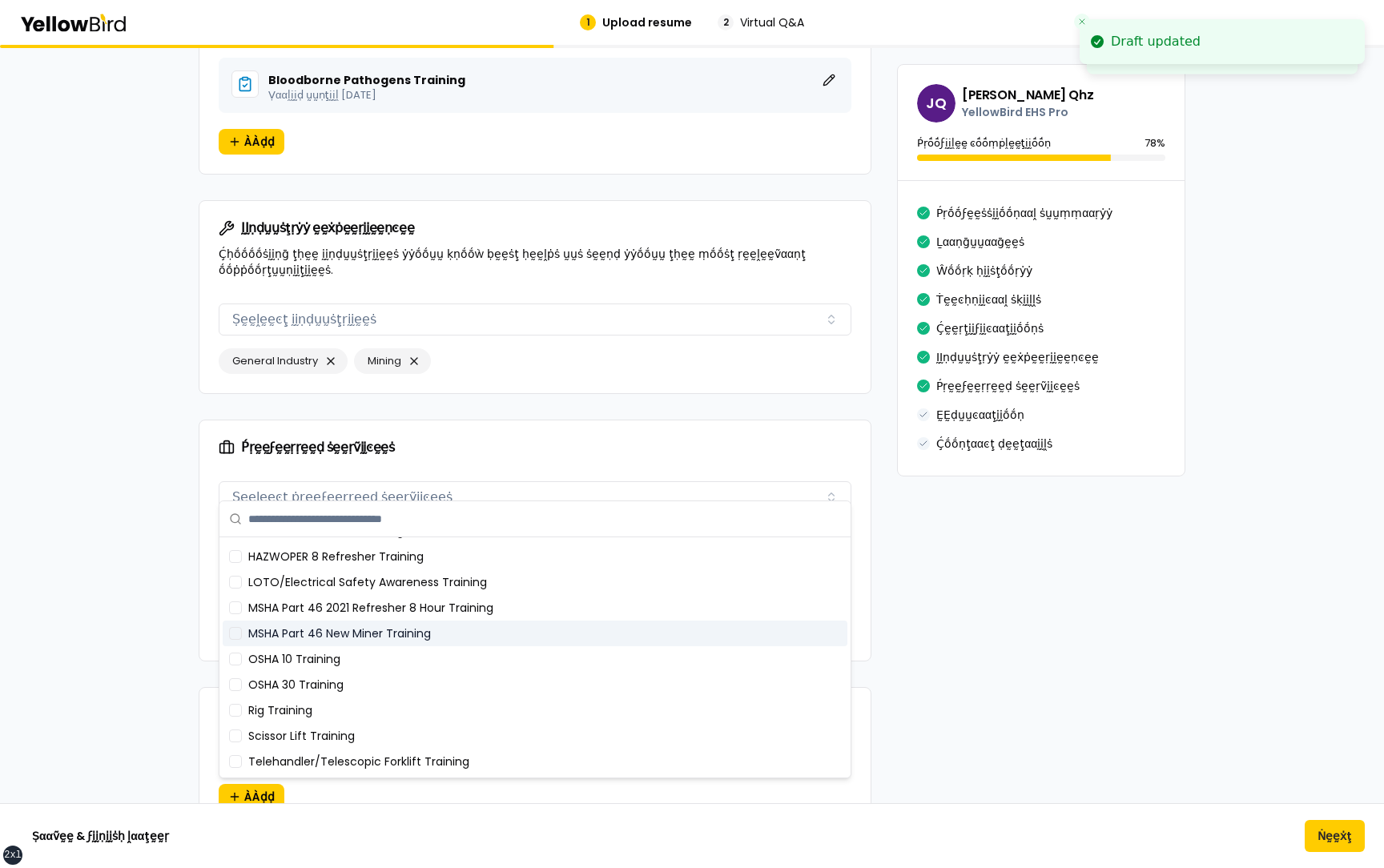
click at [399, 619] on div "MSHA Part 46 2021 Refresher 8 Hour Training" at bounding box center [535, 608] width 625 height 26
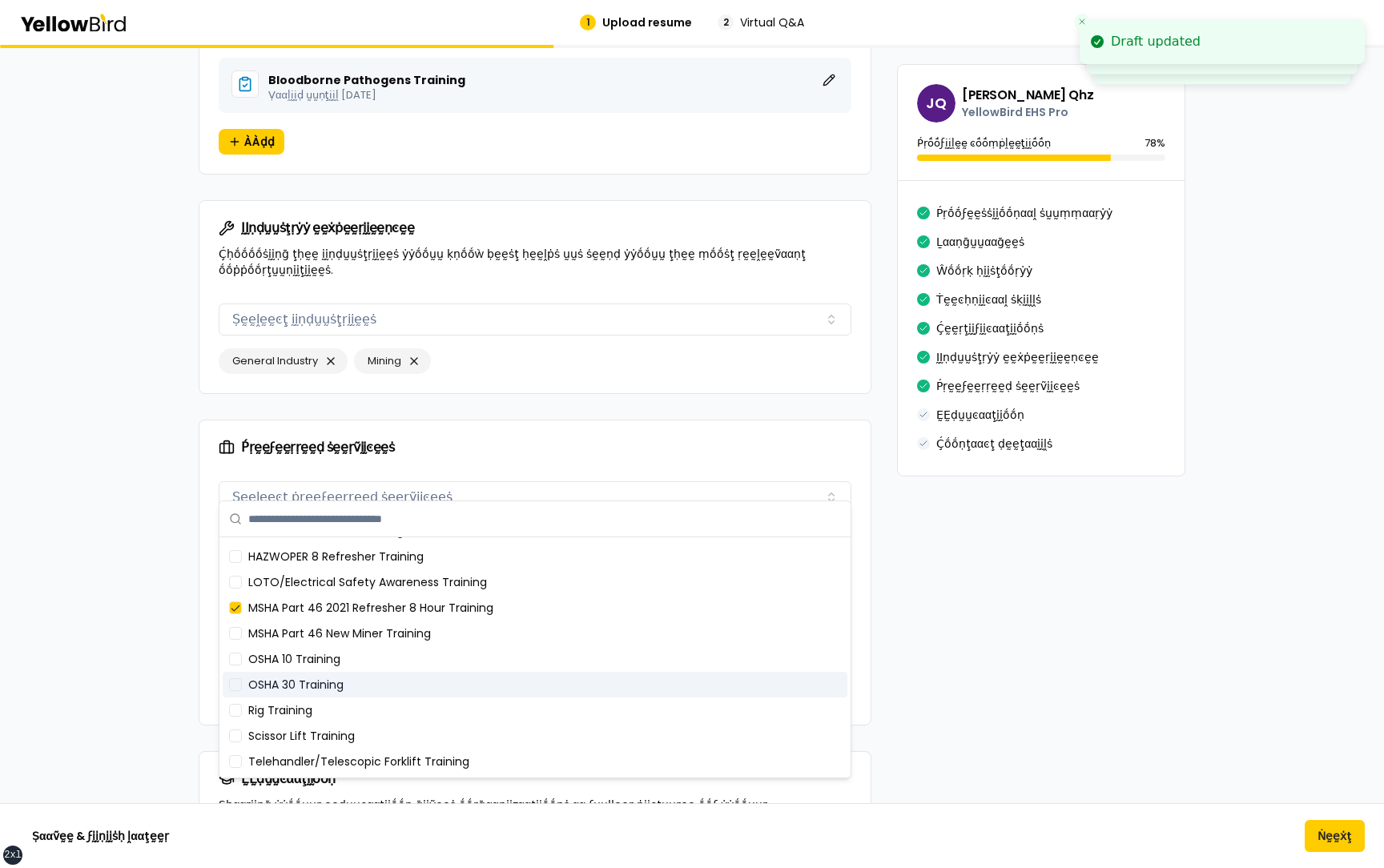
click at [388, 693] on div "OSHA 30 Training" at bounding box center [535, 685] width 625 height 26
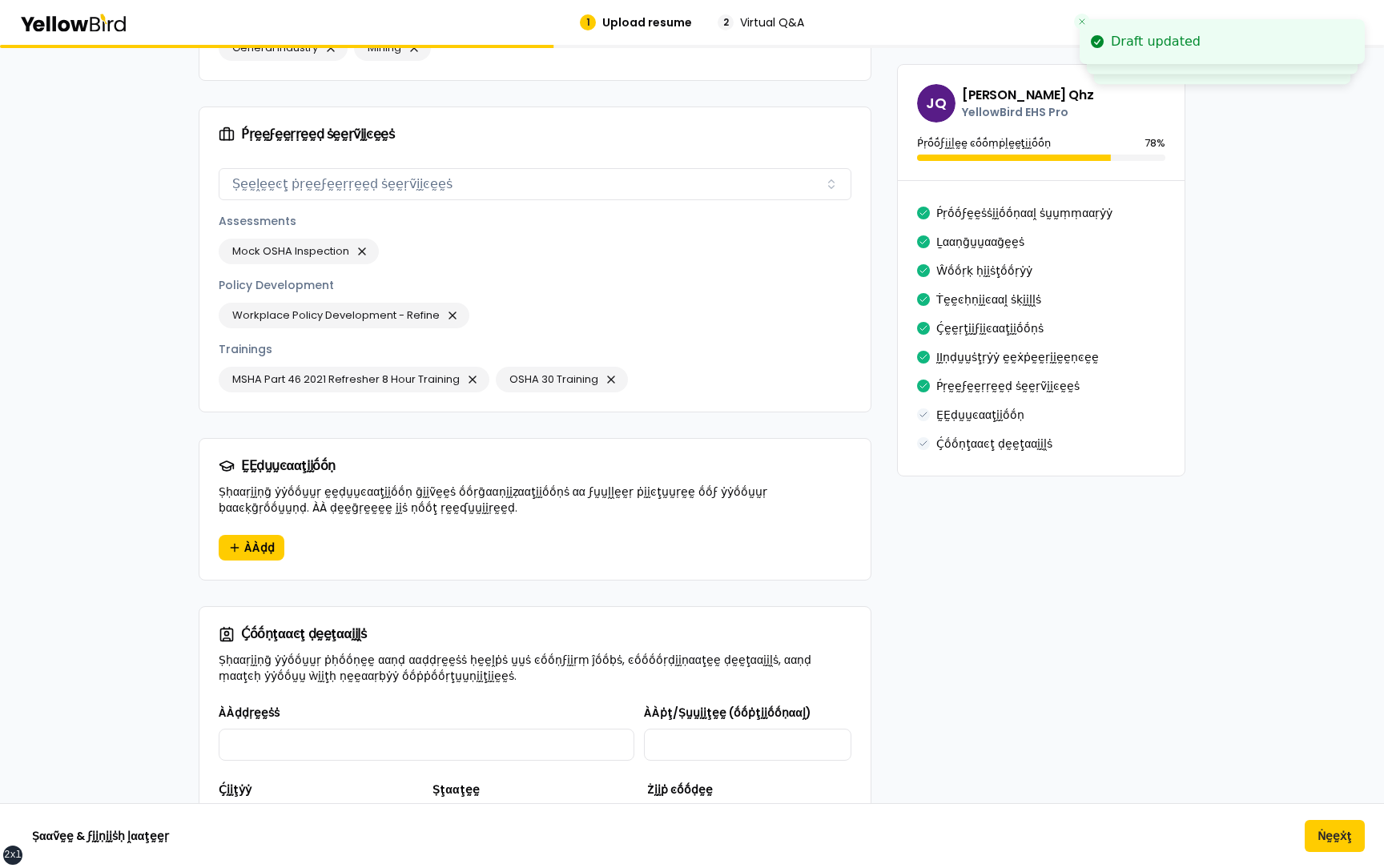
scroll to position [2493, 0]
click at [277, 533] on button "ÀÀḍḍ" at bounding box center [251, 545] width 65 height 26
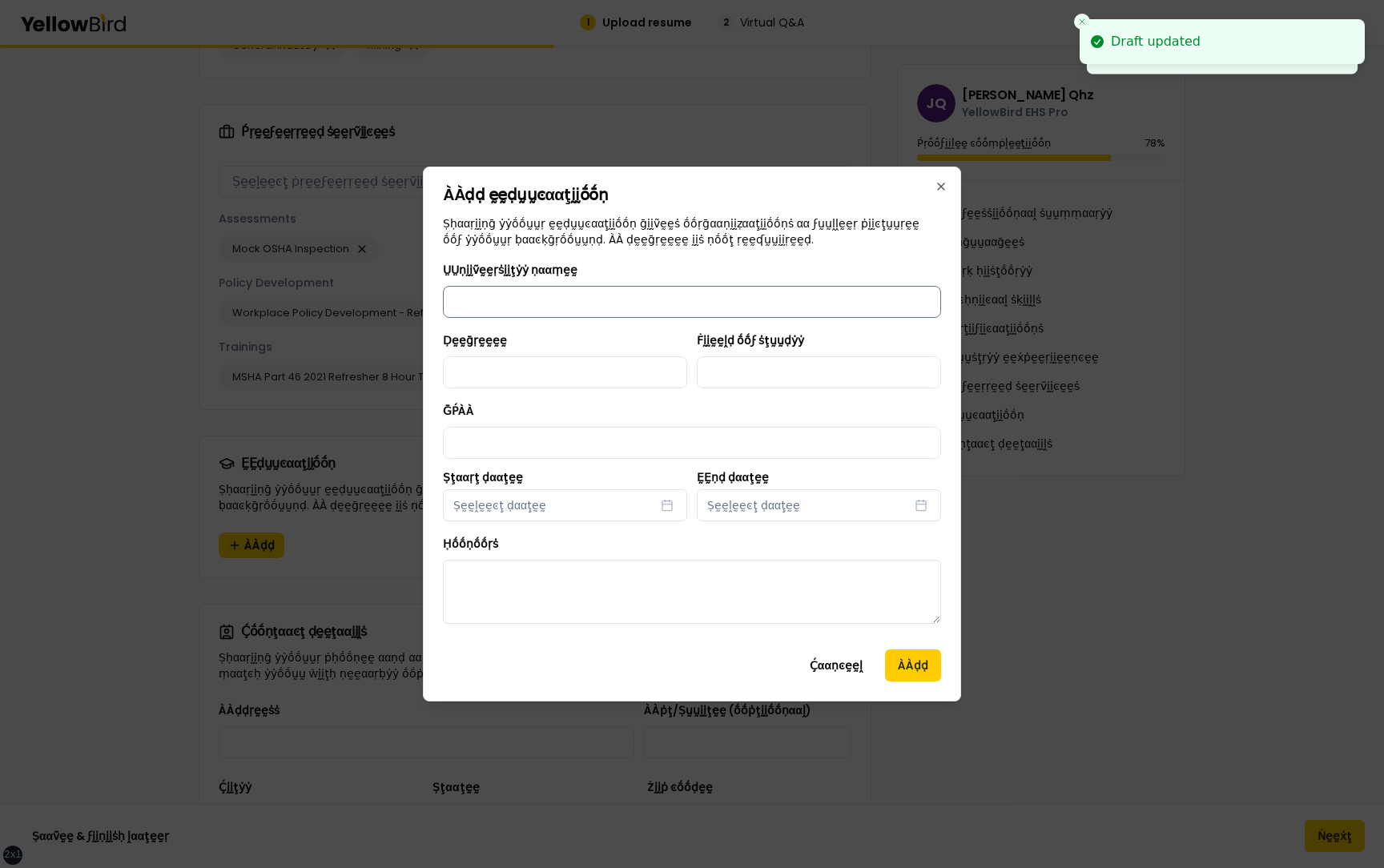
click at [492, 290] on input "ṲṲṇḭḭṽḛḛṛṡḭḭţẏẏ ṇααṃḛḛ" at bounding box center [691, 302] width 498 height 32
type input "**********"
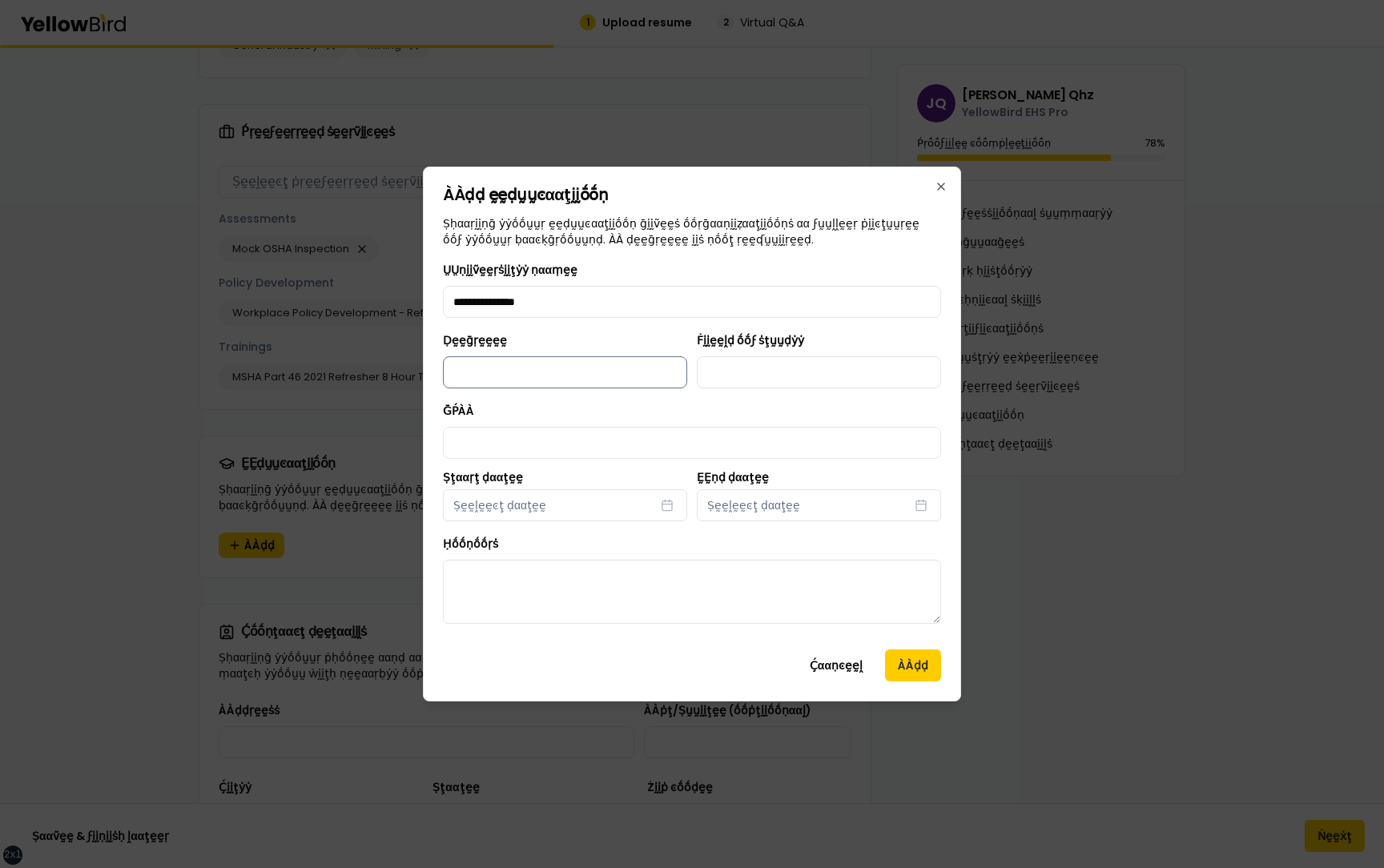
click at [541, 365] on input "Ḍḛḛḡṛḛḛḛḛ" at bounding box center [564, 373] width 244 height 32
click at [575, 384] on input "Ḍḛḛḡṛḛḛḛḛ" at bounding box center [564, 373] width 244 height 32
type input "******"
click at [757, 361] on input "Ḟḭḭḛḛḽḍ ṓṓϝ ṡţṵṵḍẏẏ" at bounding box center [818, 373] width 244 height 32
type input "**********"
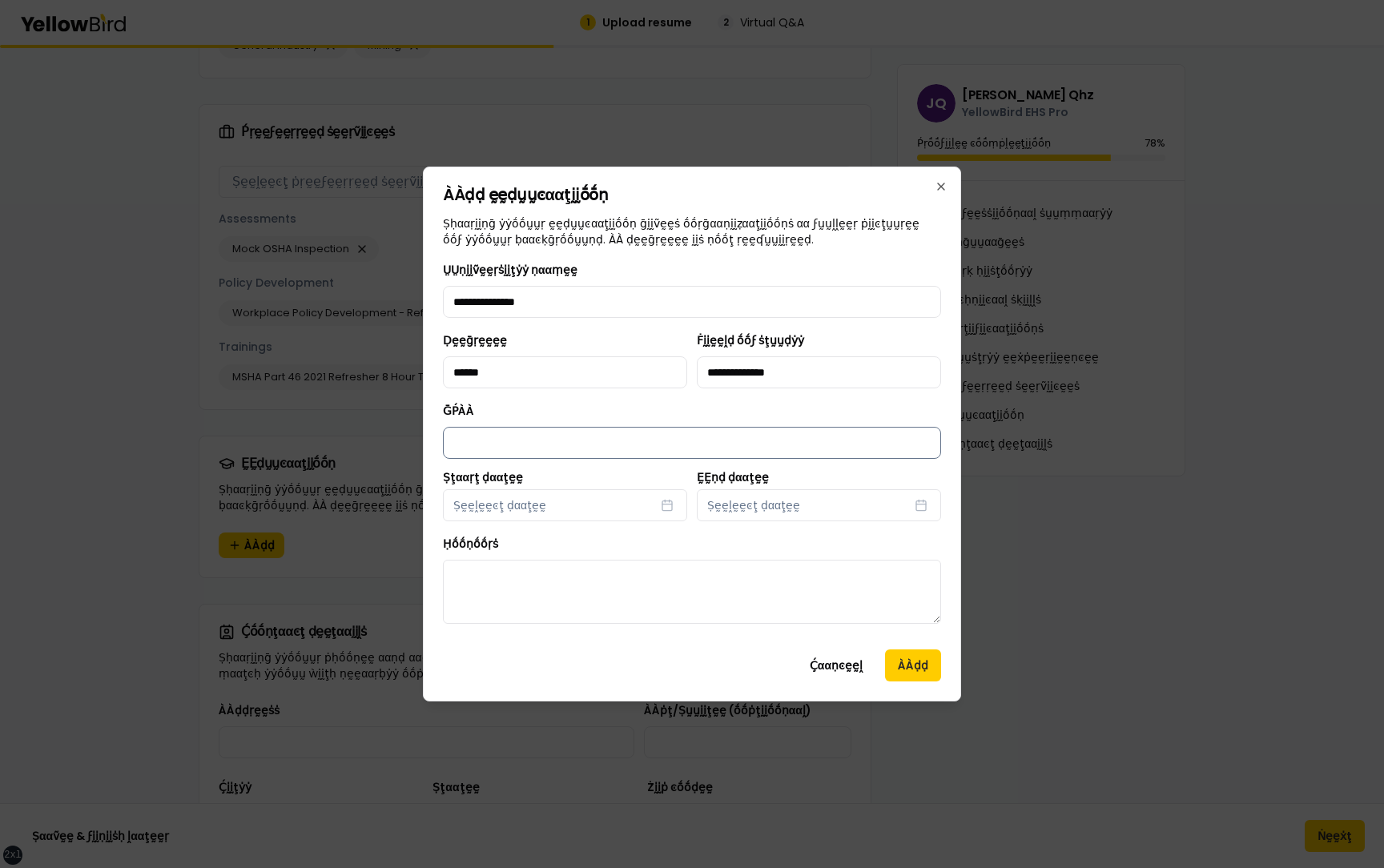
click at [620, 430] on input "ḠṔÀÀ" at bounding box center [691, 442] width 498 height 32
type input "***"
click at [557, 510] on button "Ṣḛḛḽḛḛͼţ ḍααţḛḛ" at bounding box center [564, 505] width 244 height 32
select select "*"
select select "****"
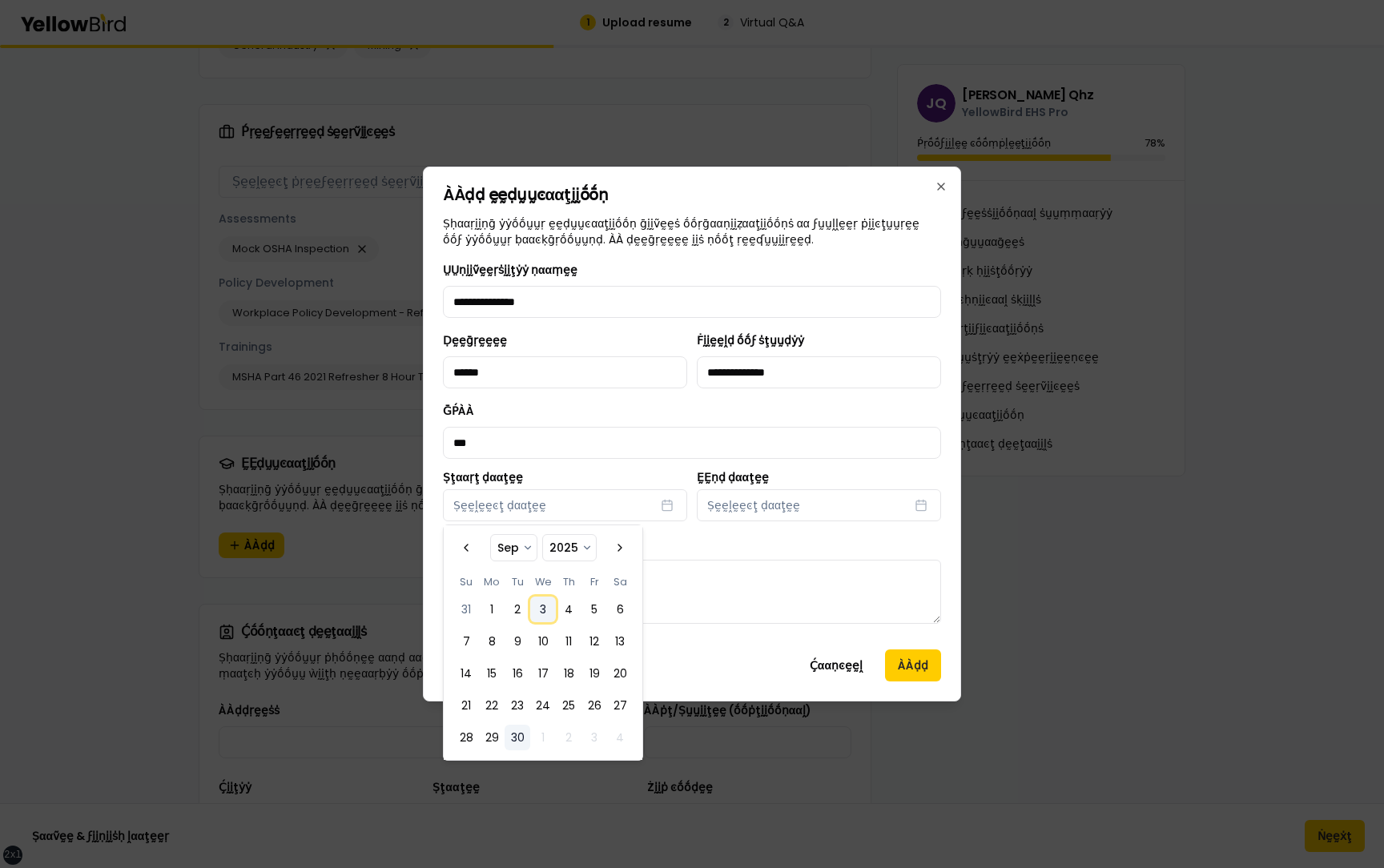
click at [530, 605] on button "3" at bounding box center [543, 609] width 26 height 26
select select "*"
select select "****"
click at [789, 513] on button "Ṣḛḛḽḛḛͼţ ḍααţḛḛ" at bounding box center [818, 505] width 244 height 32
select select "*"
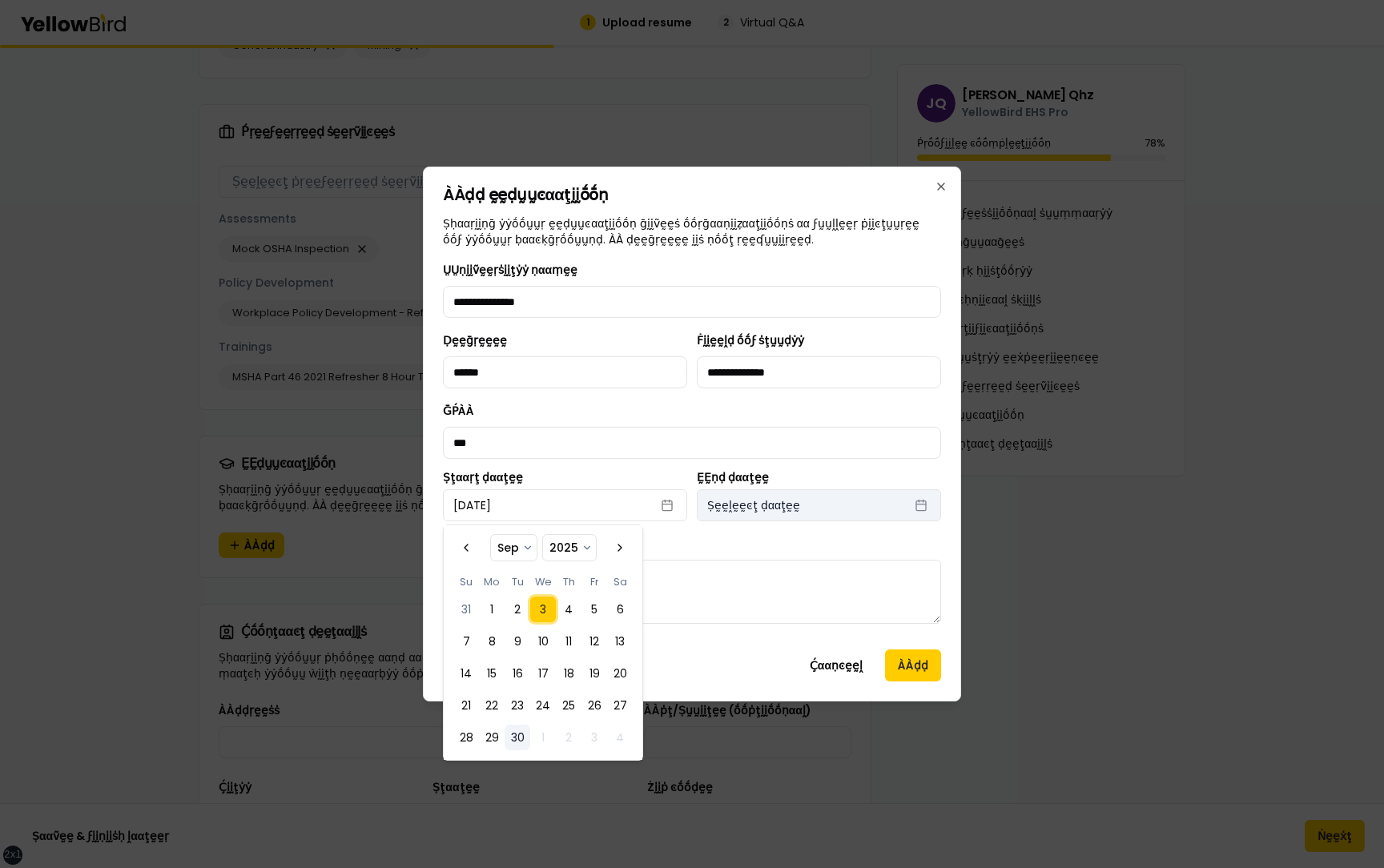
select select "****"
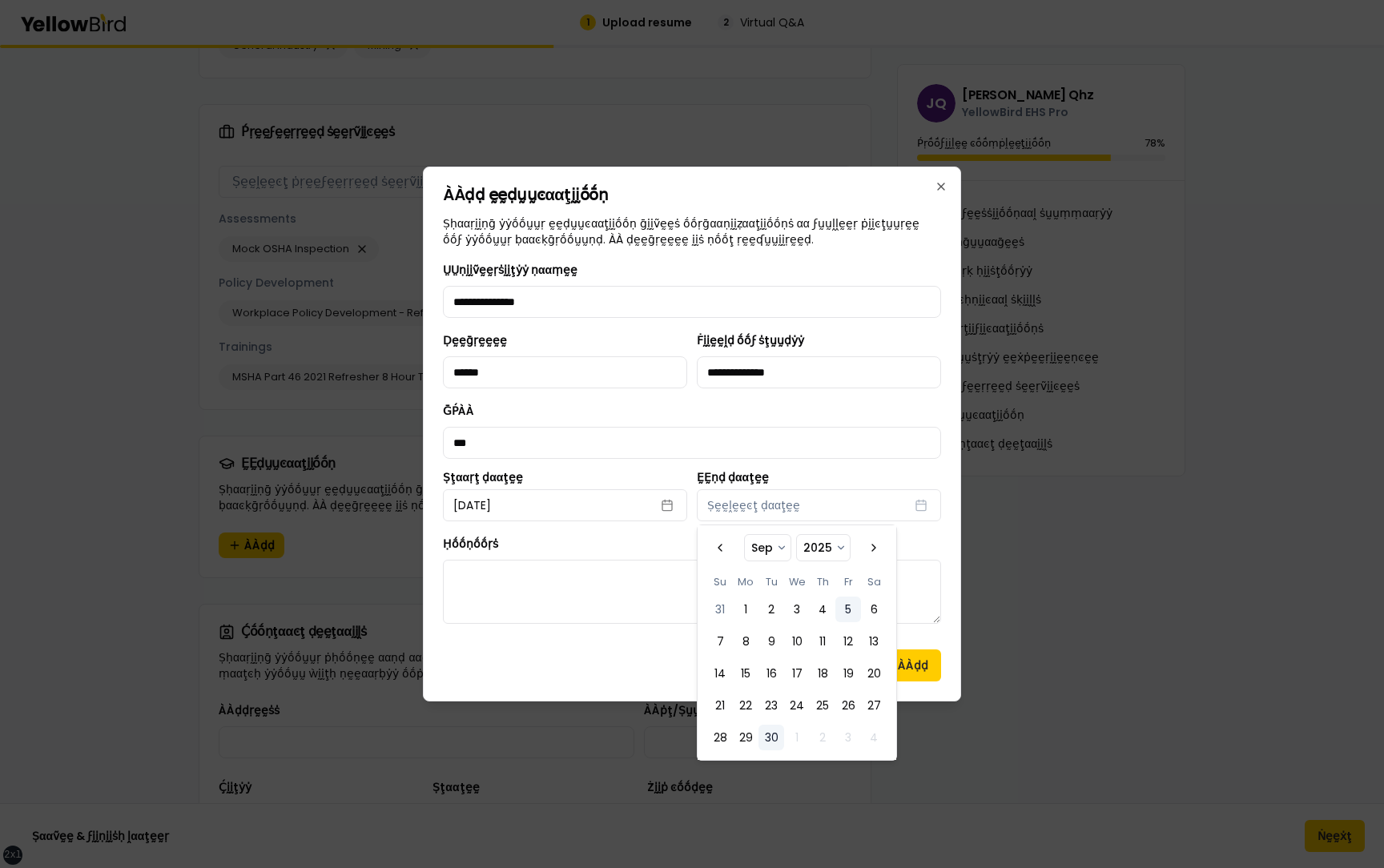
click at [856, 609] on button "5" at bounding box center [848, 609] width 26 height 26
select select "*"
select select "****"
click at [564, 583] on textarea "Ḥṓṓṇṓṓṛṡ" at bounding box center [691, 592] width 498 height 64
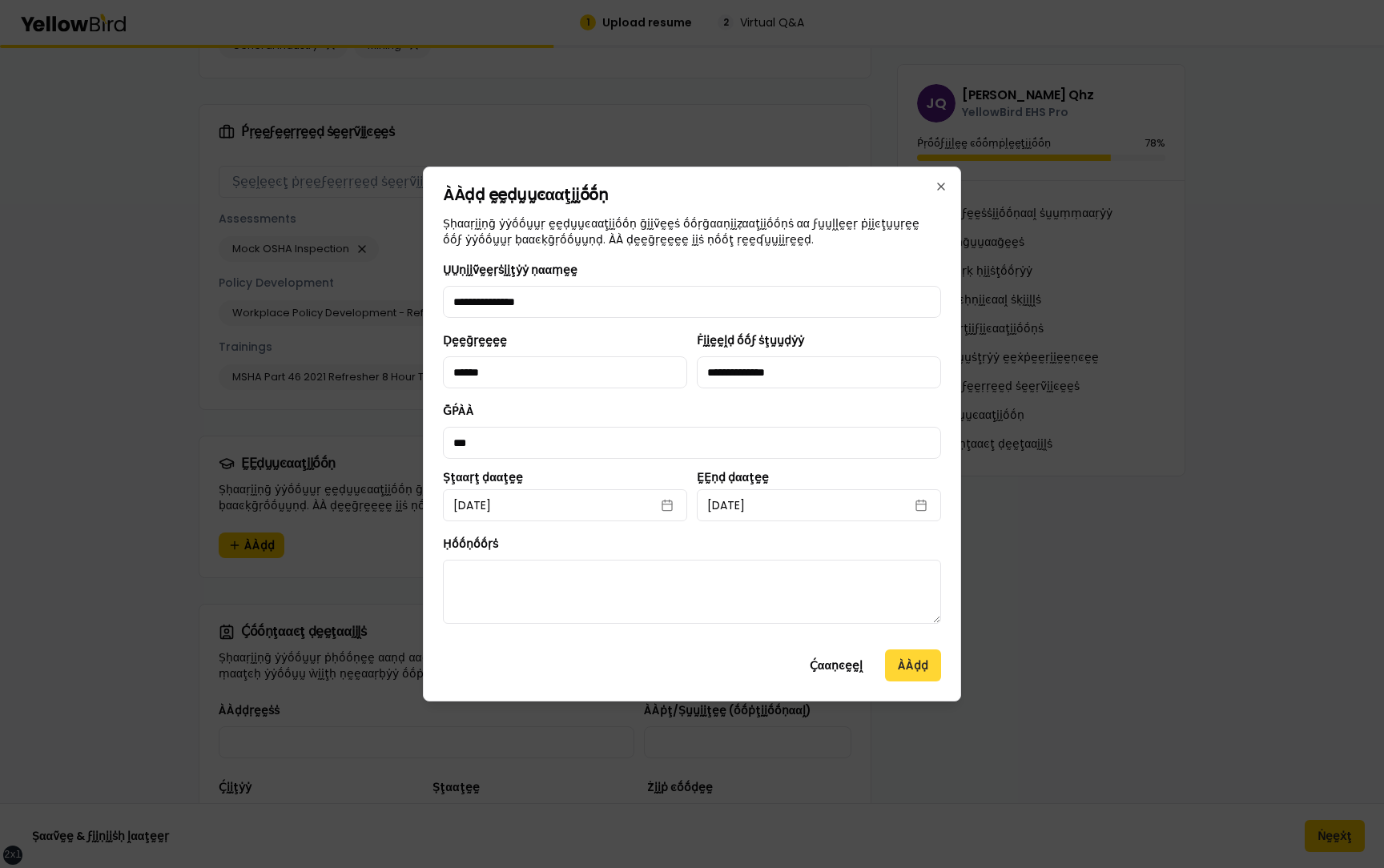
click at [936, 678] on button "ÀÀḍḍ" at bounding box center [913, 665] width 56 height 32
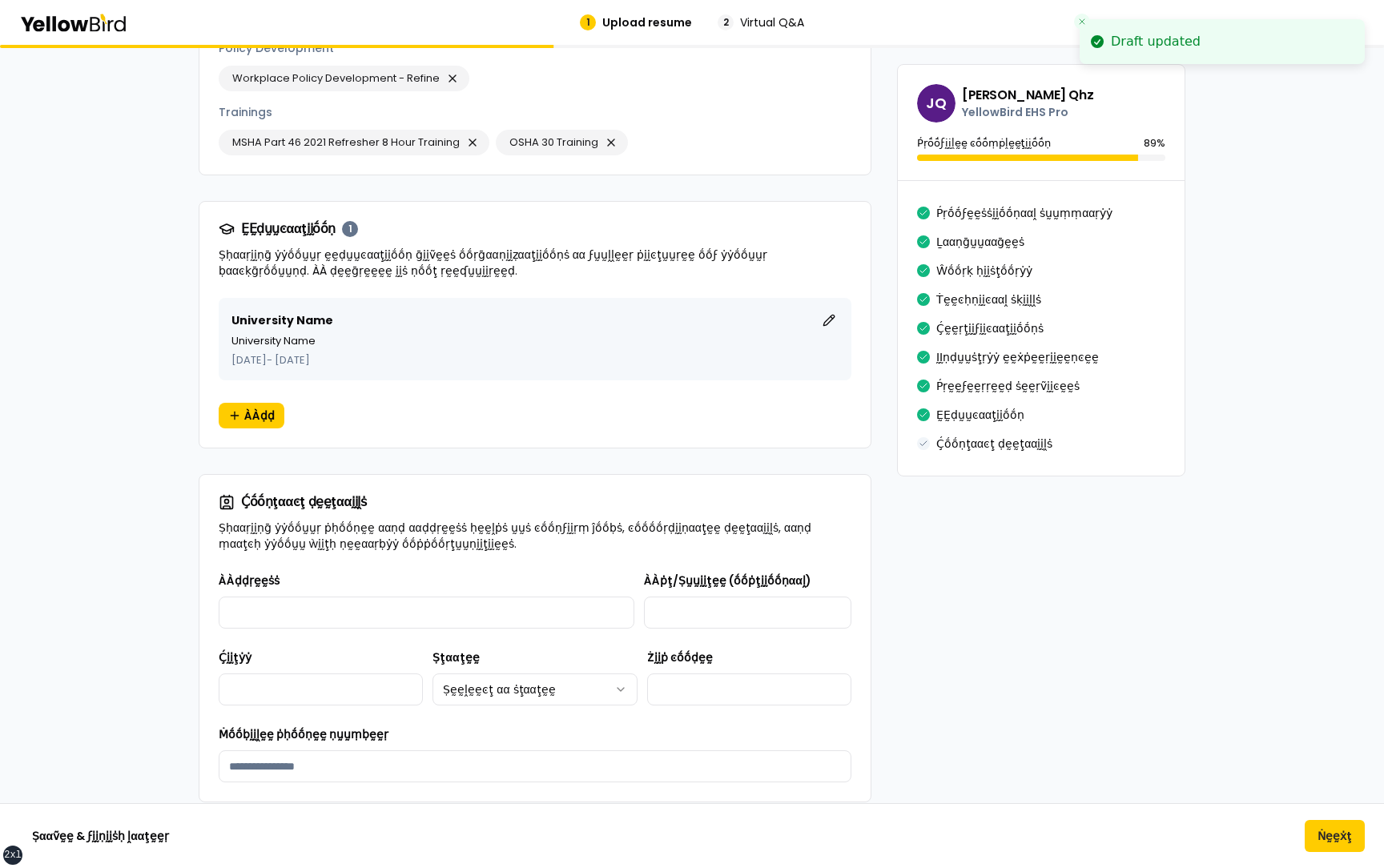
scroll to position [2762, 0]
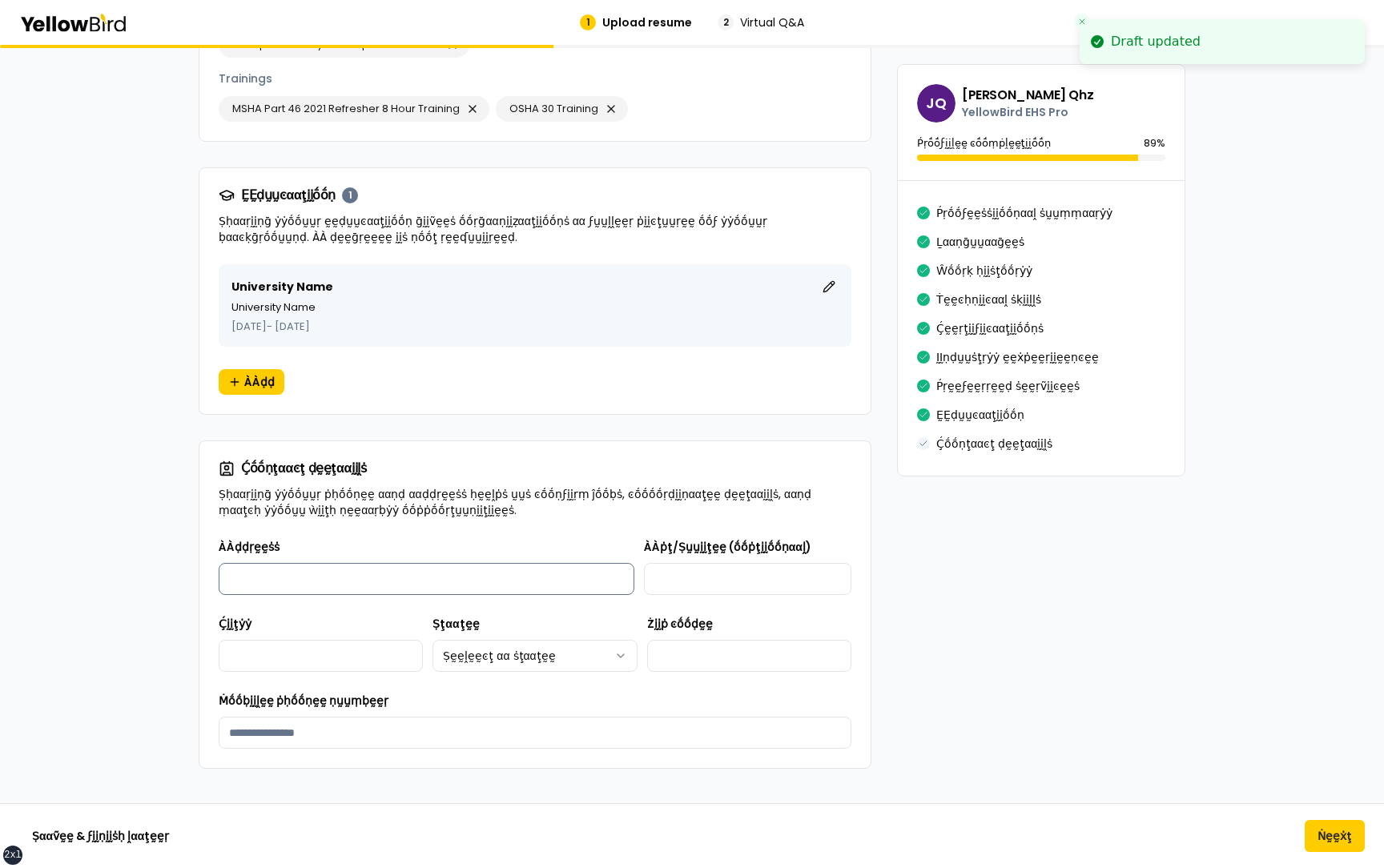
click at [404, 563] on input "ÀÀḍḍṛḛḛṡṡ" at bounding box center [426, 579] width 416 height 32
type input "**********"
click at [743, 563] on input "ÀÀṗţ/Ṣṵṵḭḭţḛḛ (ṓṓṗţḭḭṓṓṇααḽ)" at bounding box center [747, 579] width 207 height 32
type input "**********"
click at [266, 619] on div "Ḉḭḭţẏẏ" at bounding box center [321, 643] width 204 height 57
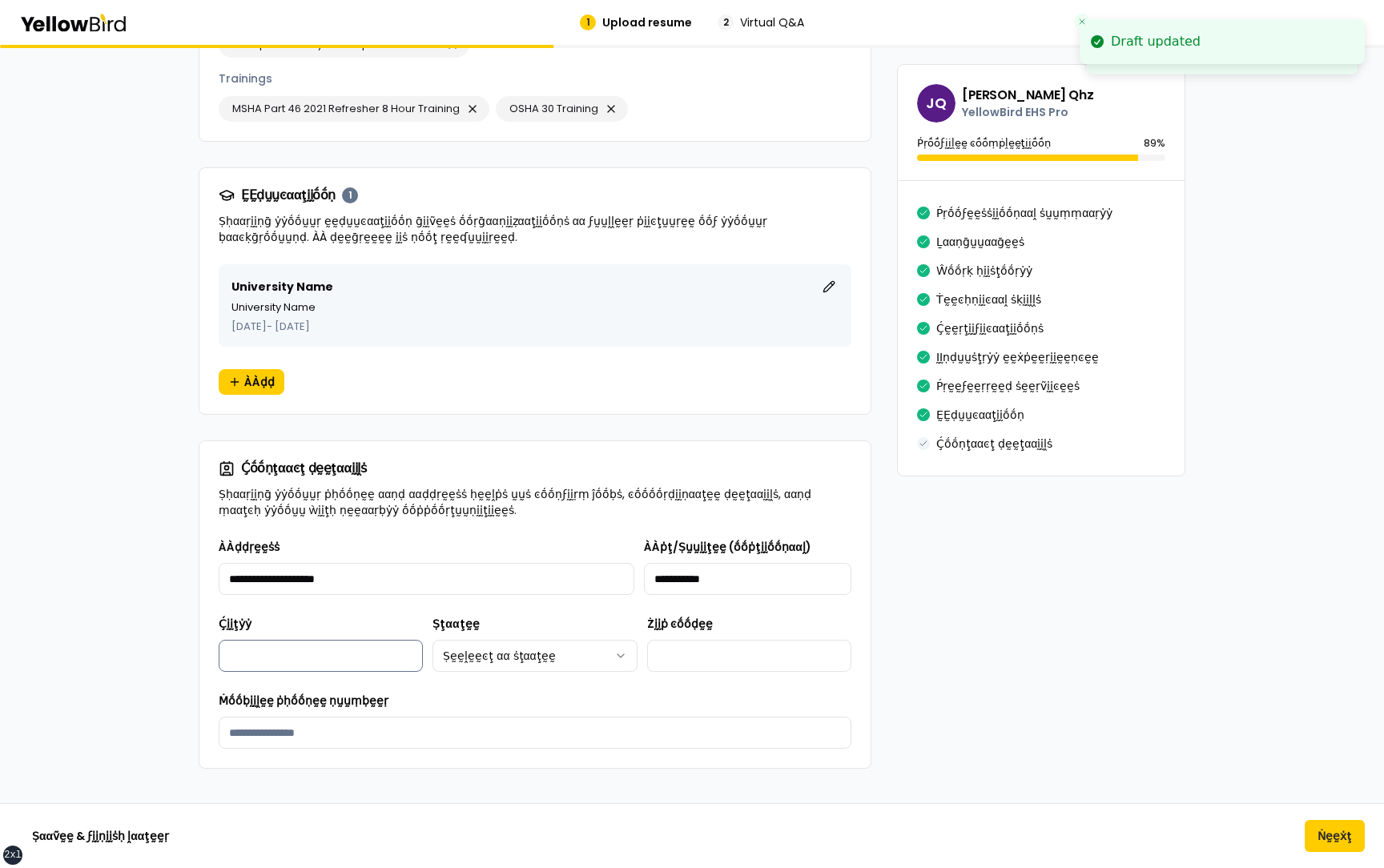
click at [266, 641] on input "Ḉḭḭţẏẏ" at bounding box center [321, 656] width 204 height 32
type input "*******"
click at [527, 631] on html "xs sm md lg xl 2xl Draft updated Draft updated 1 Upload resume 2 Virtual Q&A βṵ…" at bounding box center [692, 434] width 1384 height 868
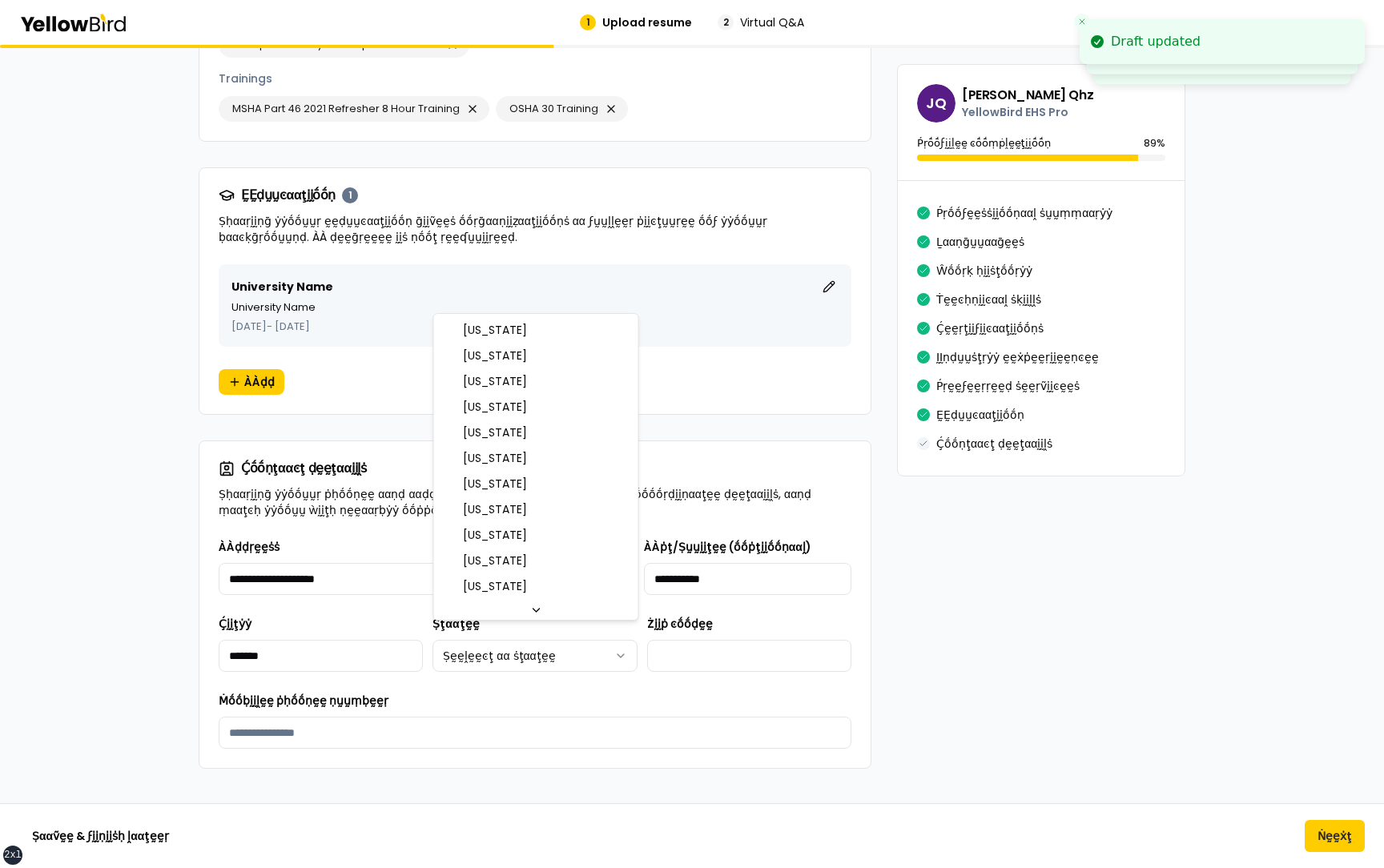
select select "**"
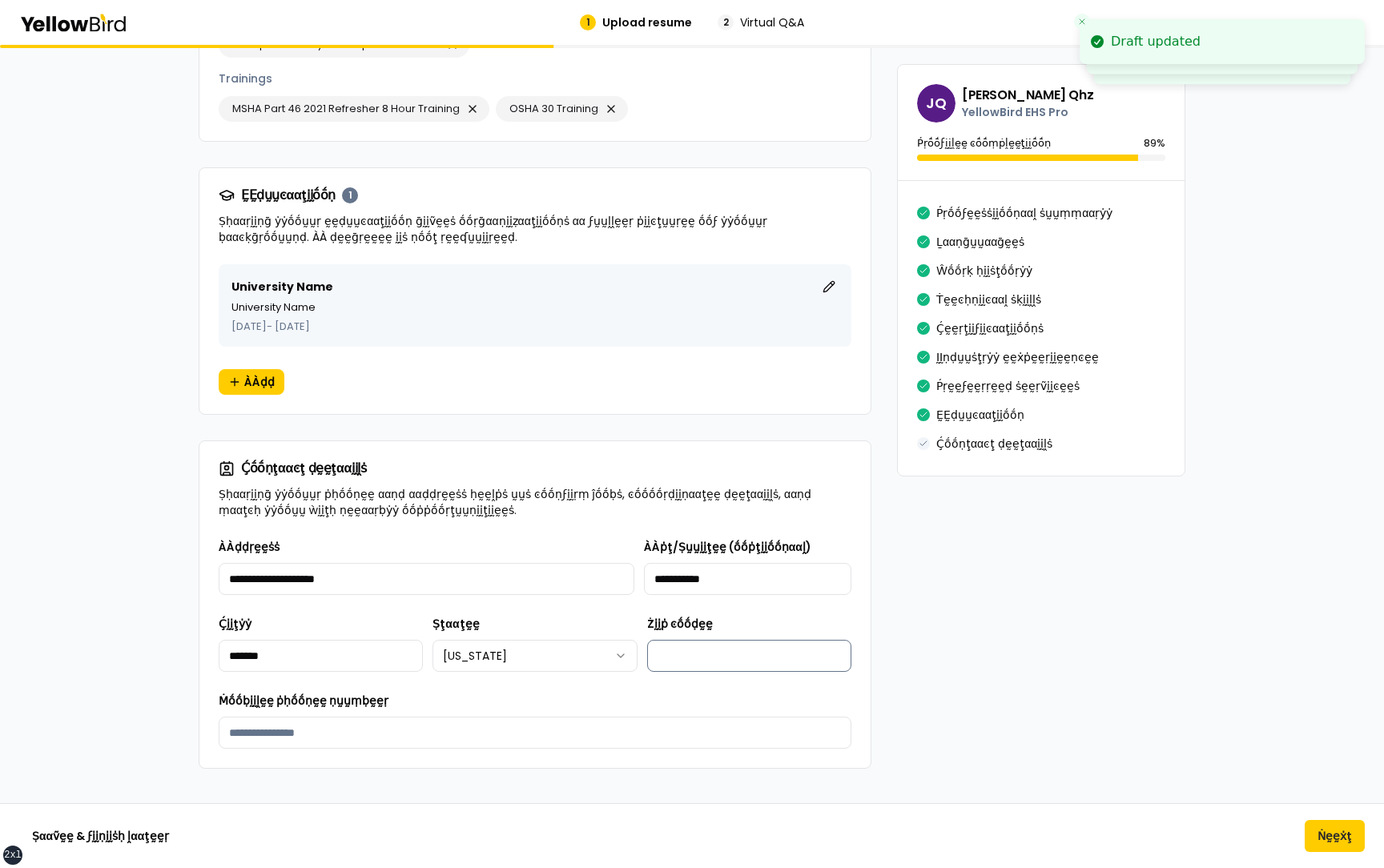
click at [669, 640] on input "Żḭḭṗ ͼṓṓḍḛḛ" at bounding box center [749, 656] width 204 height 32
type input "*****"
click at [426, 717] on input "Ṁṓṓḅḭḭḽḛḛ ṗḥṓṓṇḛḛ ṇṵṵṃḅḛḛṛ" at bounding box center [536, 733] width 633 height 32
type input "**********"
click at [504, 691] on div "**********" at bounding box center [536, 720] width 633 height 57
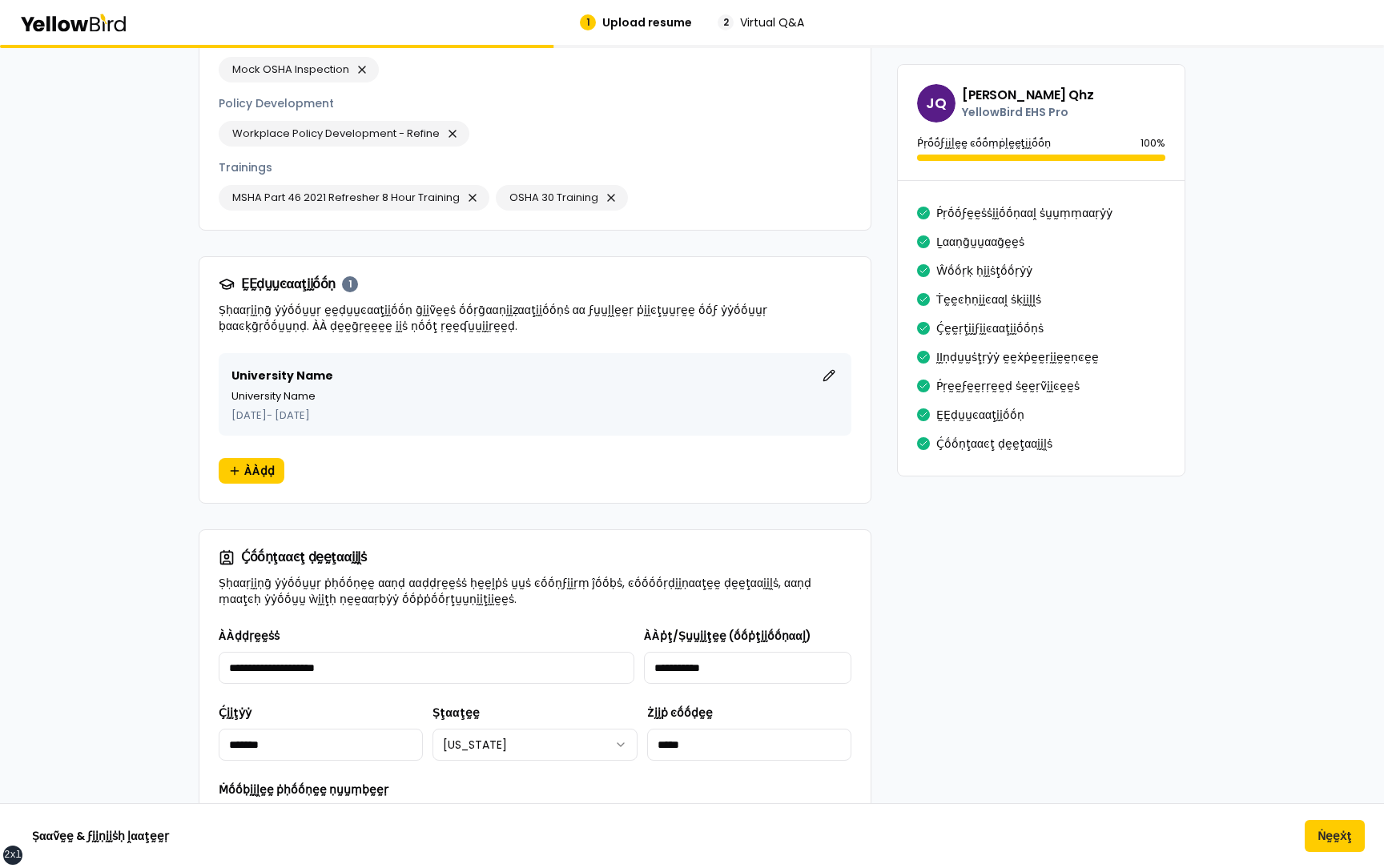
scroll to position [2648, 0]
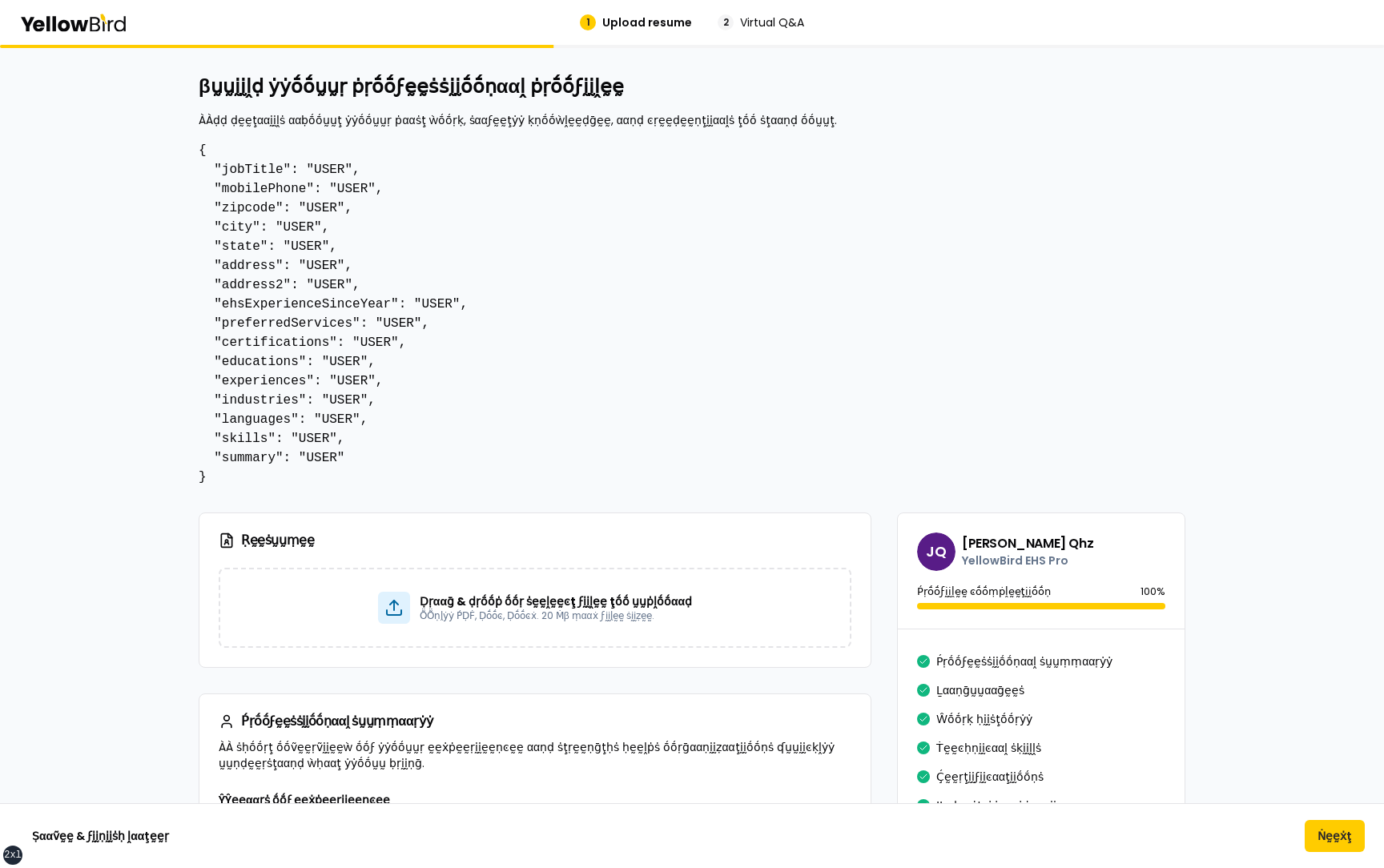
scroll to position [0, 0]
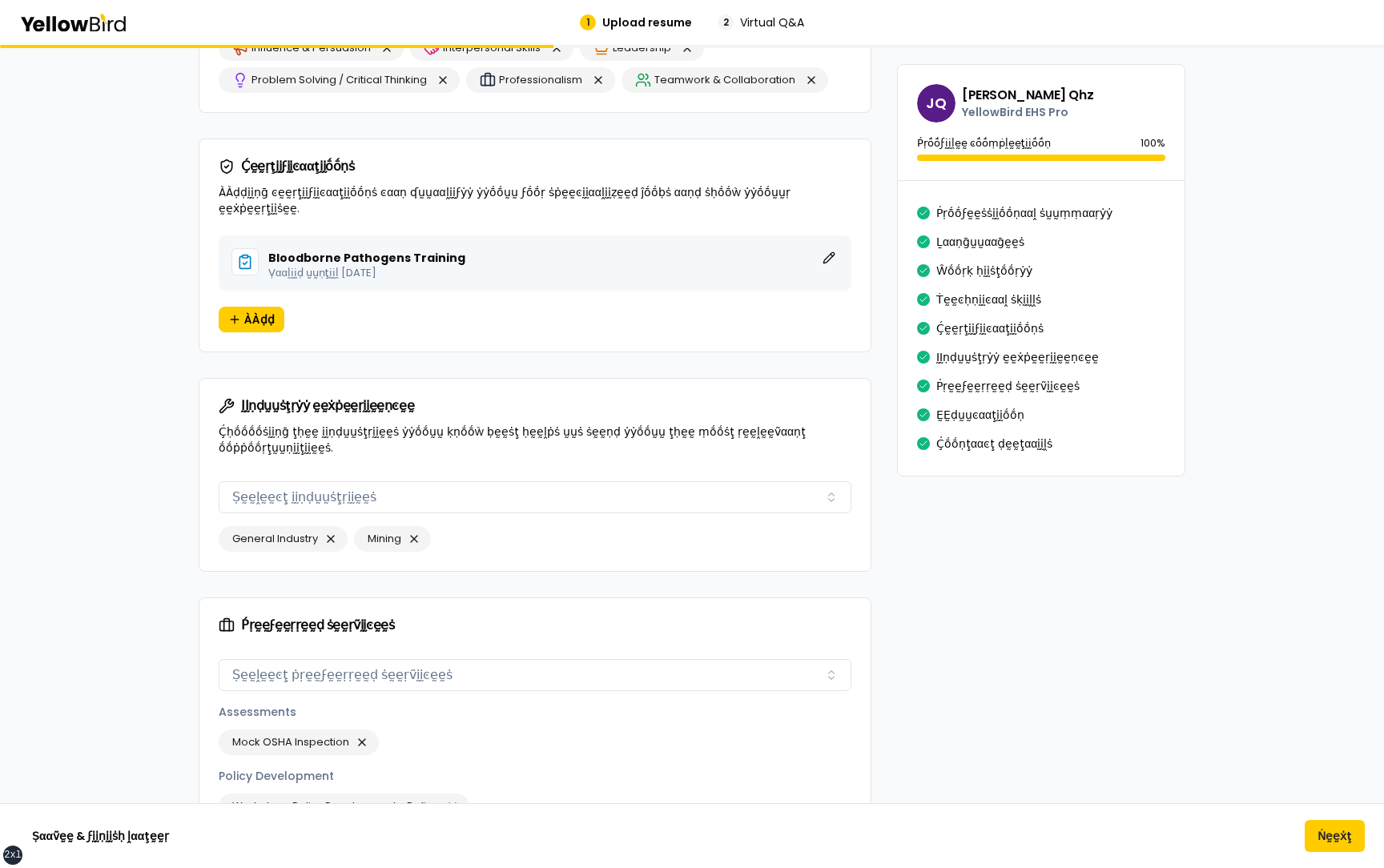
scroll to position [2034, 0]
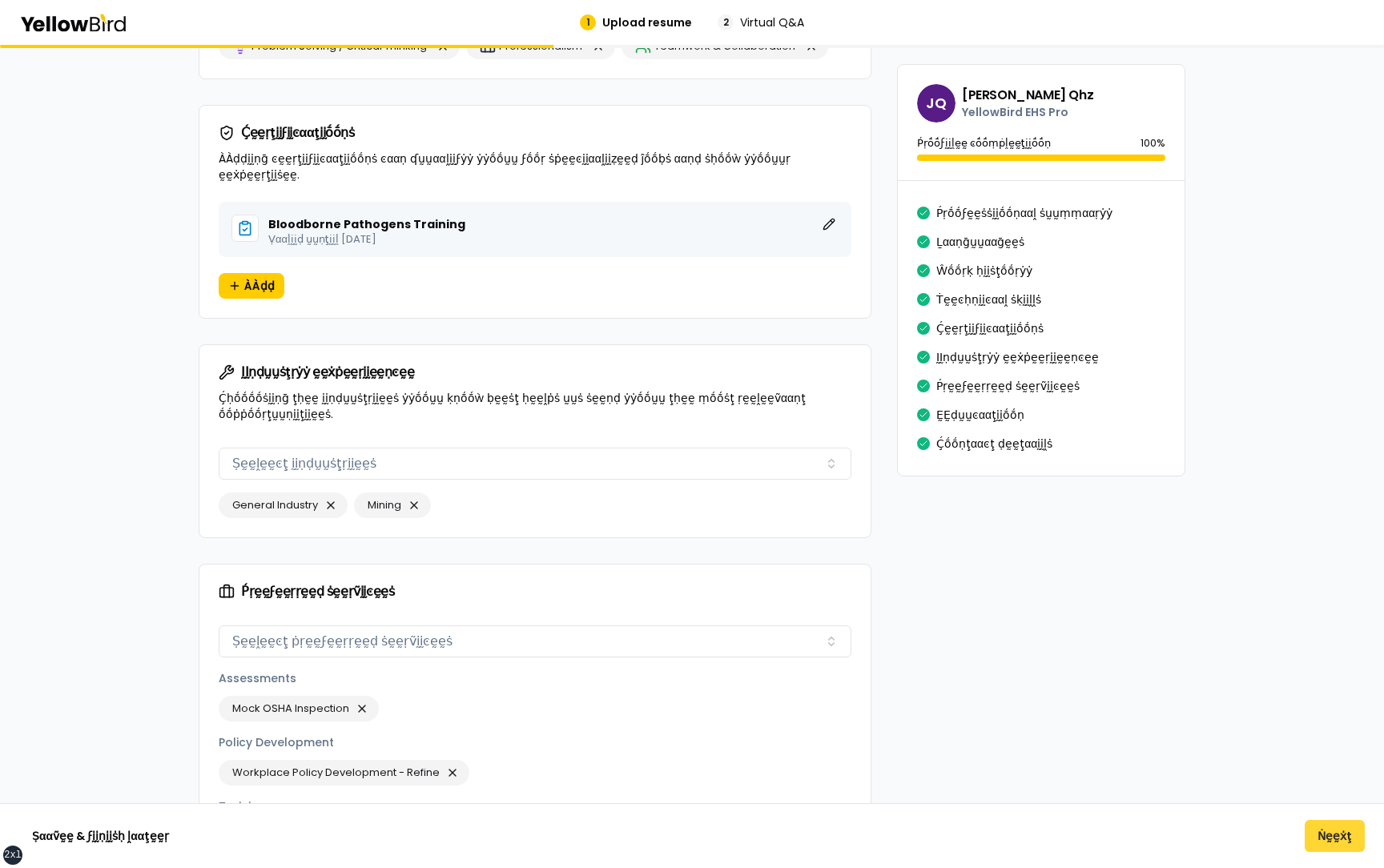
click at [1337, 830] on button "Ṅḛḛẋţ" at bounding box center [1334, 836] width 60 height 32
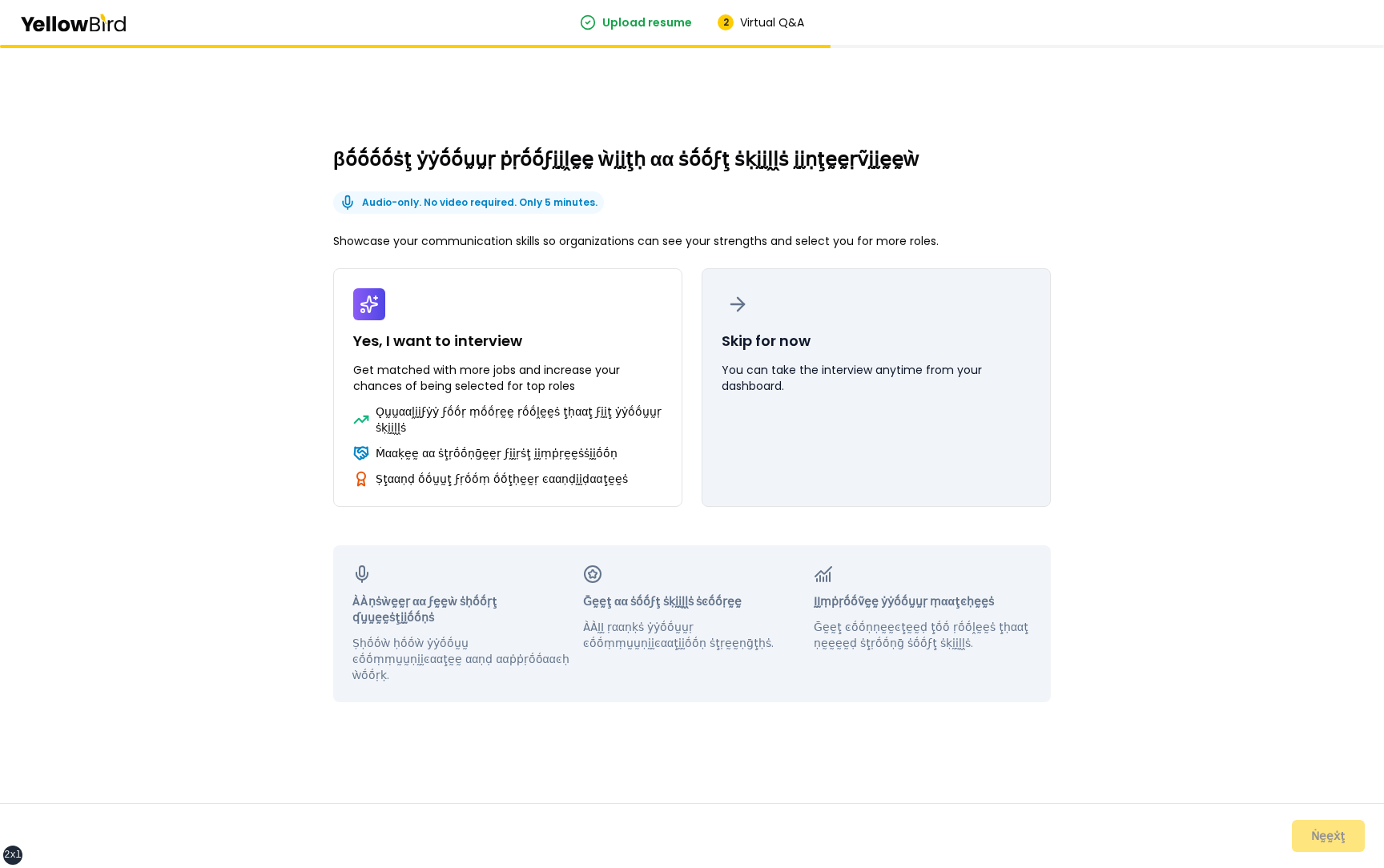
click at [896, 429] on button "Skip for now You can take the interview anytime from your dashboard." at bounding box center [876, 387] width 350 height 239
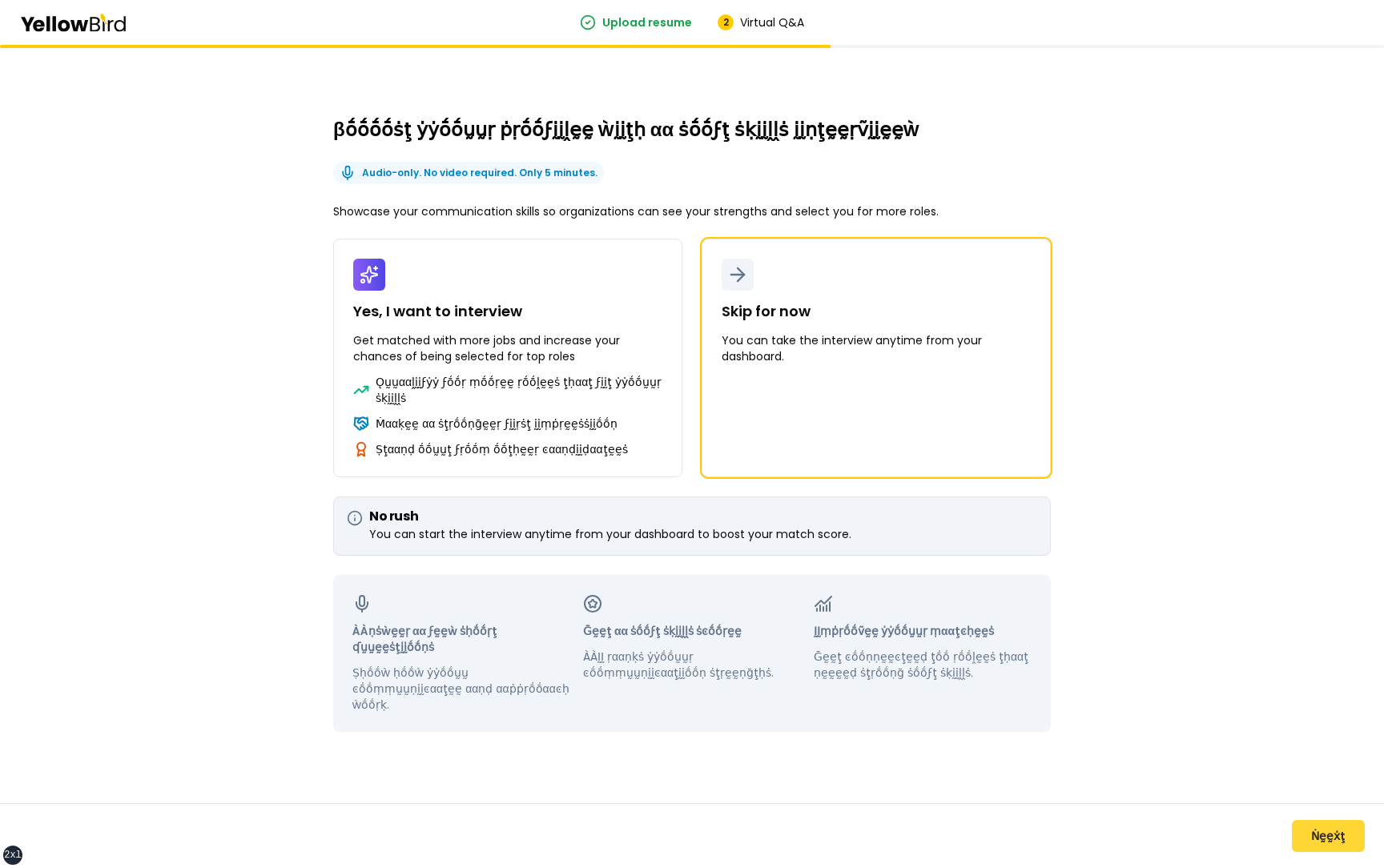
click at [1321, 834] on button "Ṅḛḛẋţ" at bounding box center [1329, 836] width 73 height 32
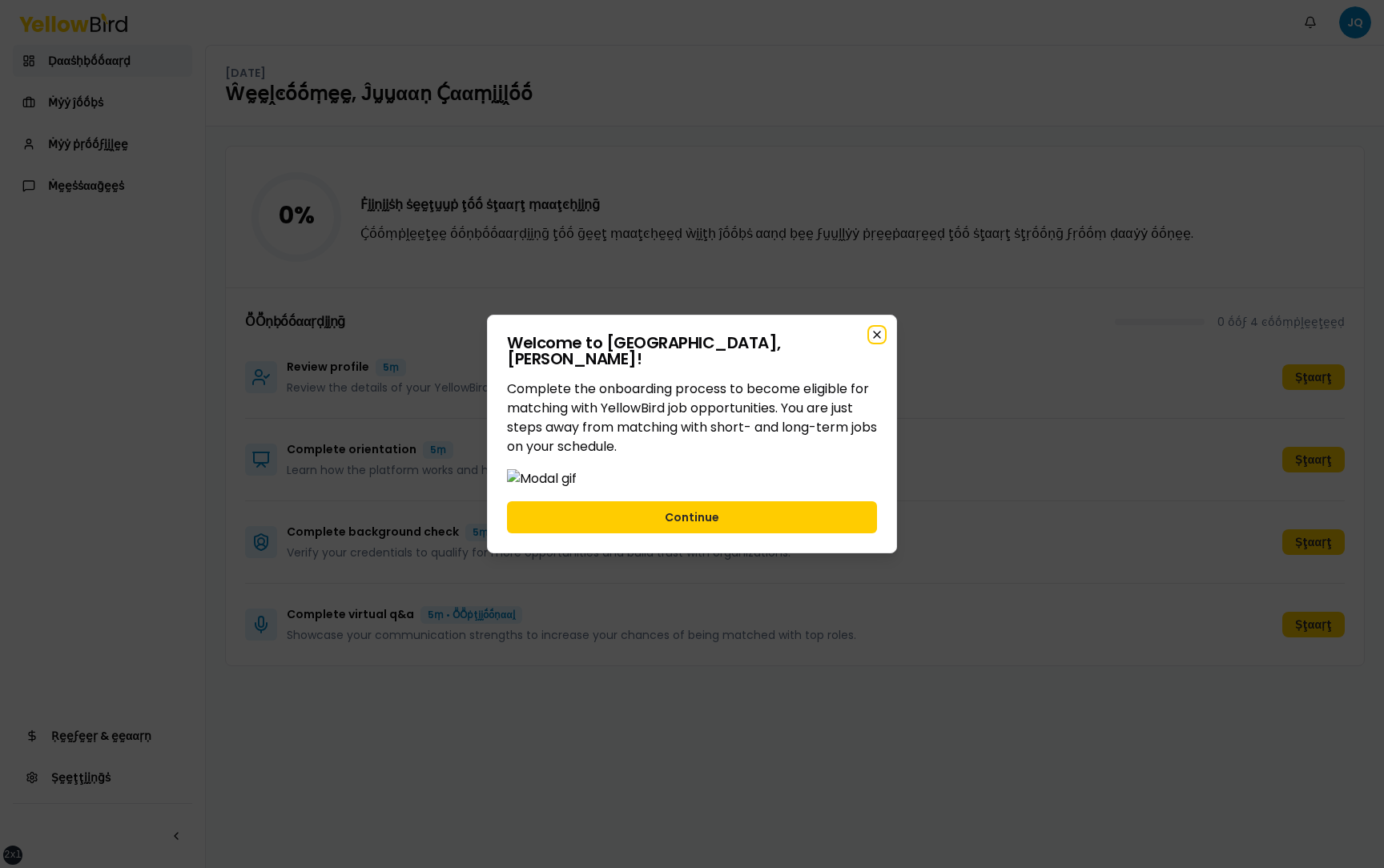
click at [880, 328] on icon "button" at bounding box center [877, 334] width 13 height 13
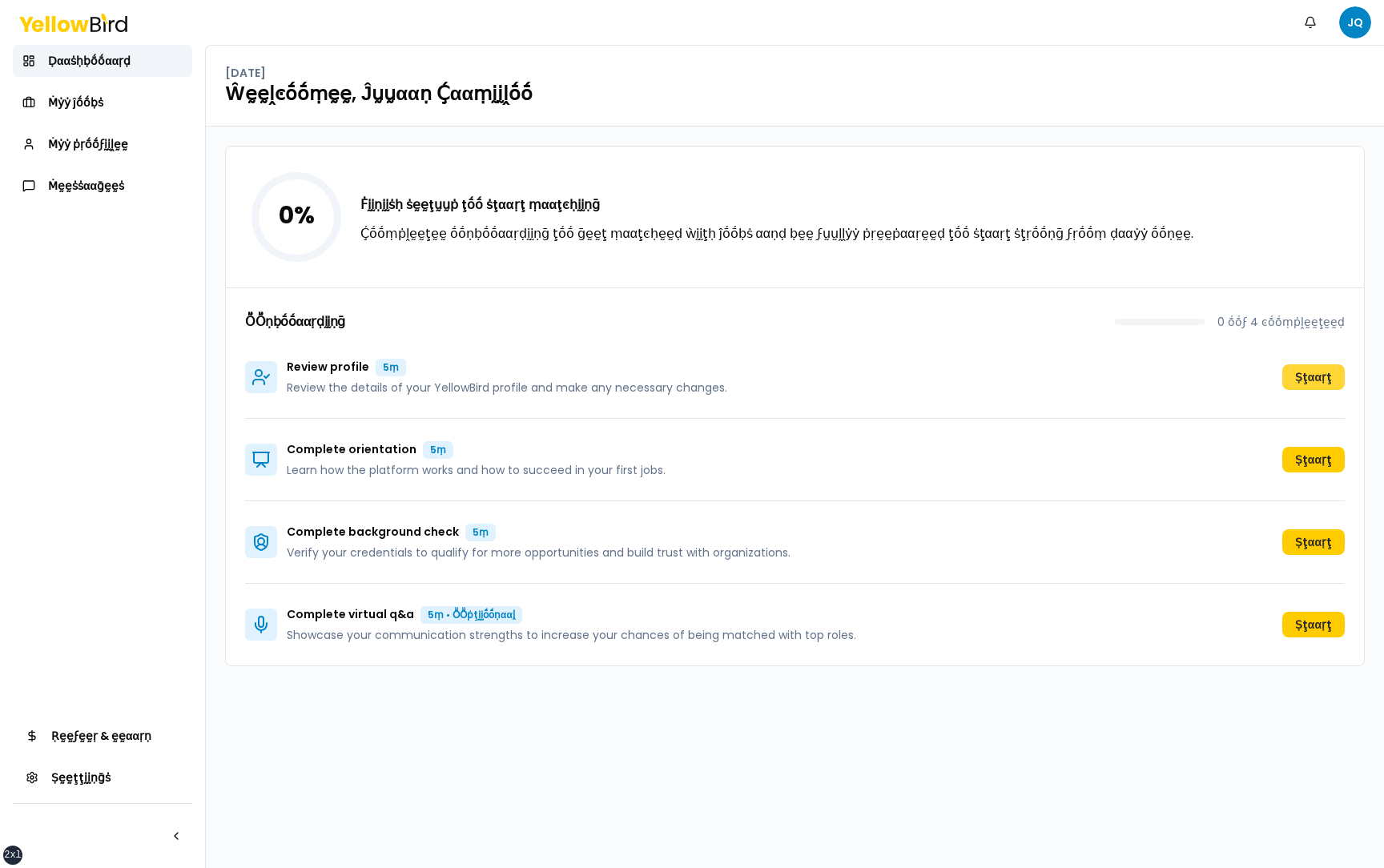
click at [1301, 375] on button "Ṣţααṛţ" at bounding box center [1313, 377] width 63 height 26
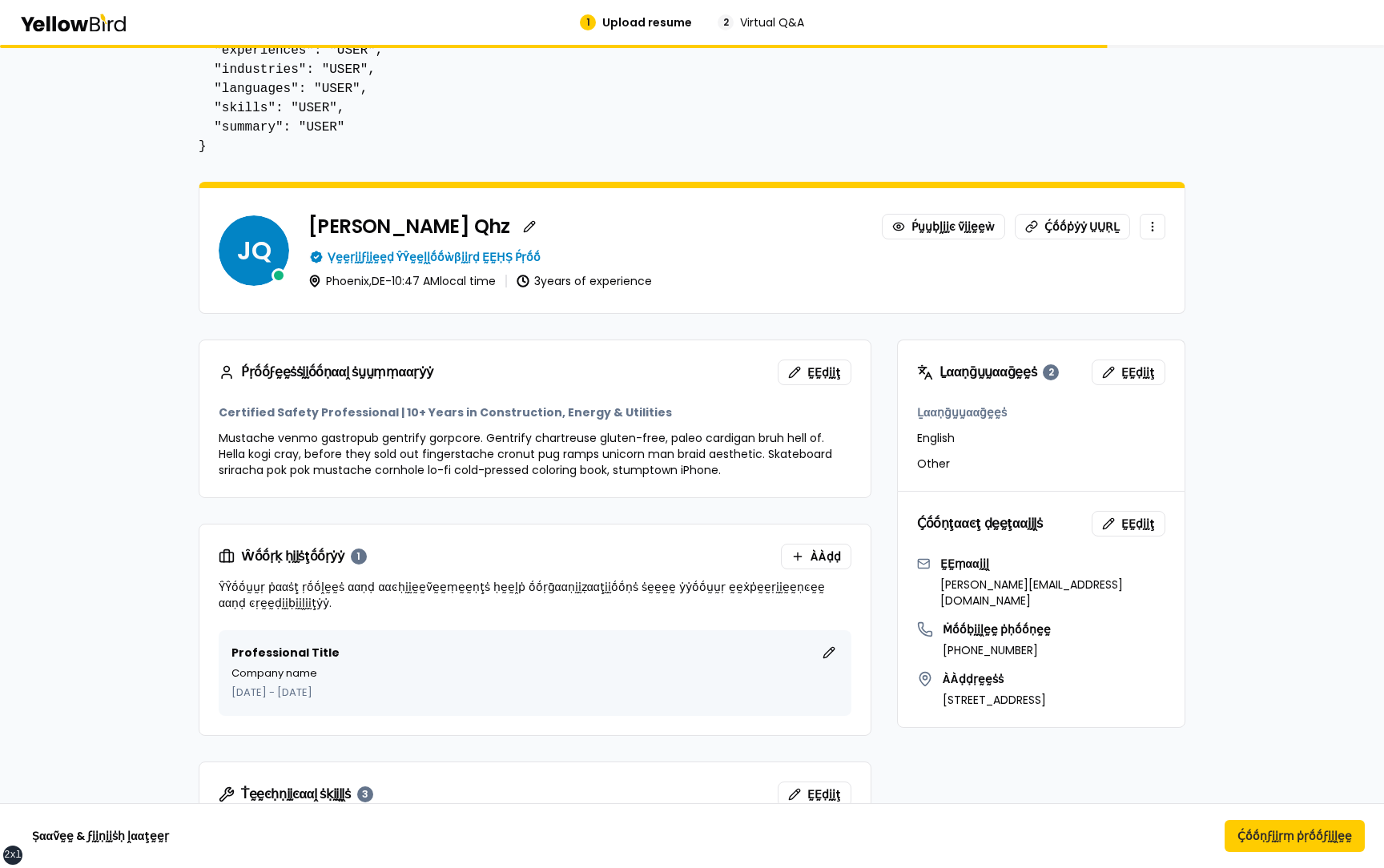
scroll to position [340, 0]
click at [1134, 366] on span "ḚḚḍḭḭţ" at bounding box center [1138, 373] width 34 height 16
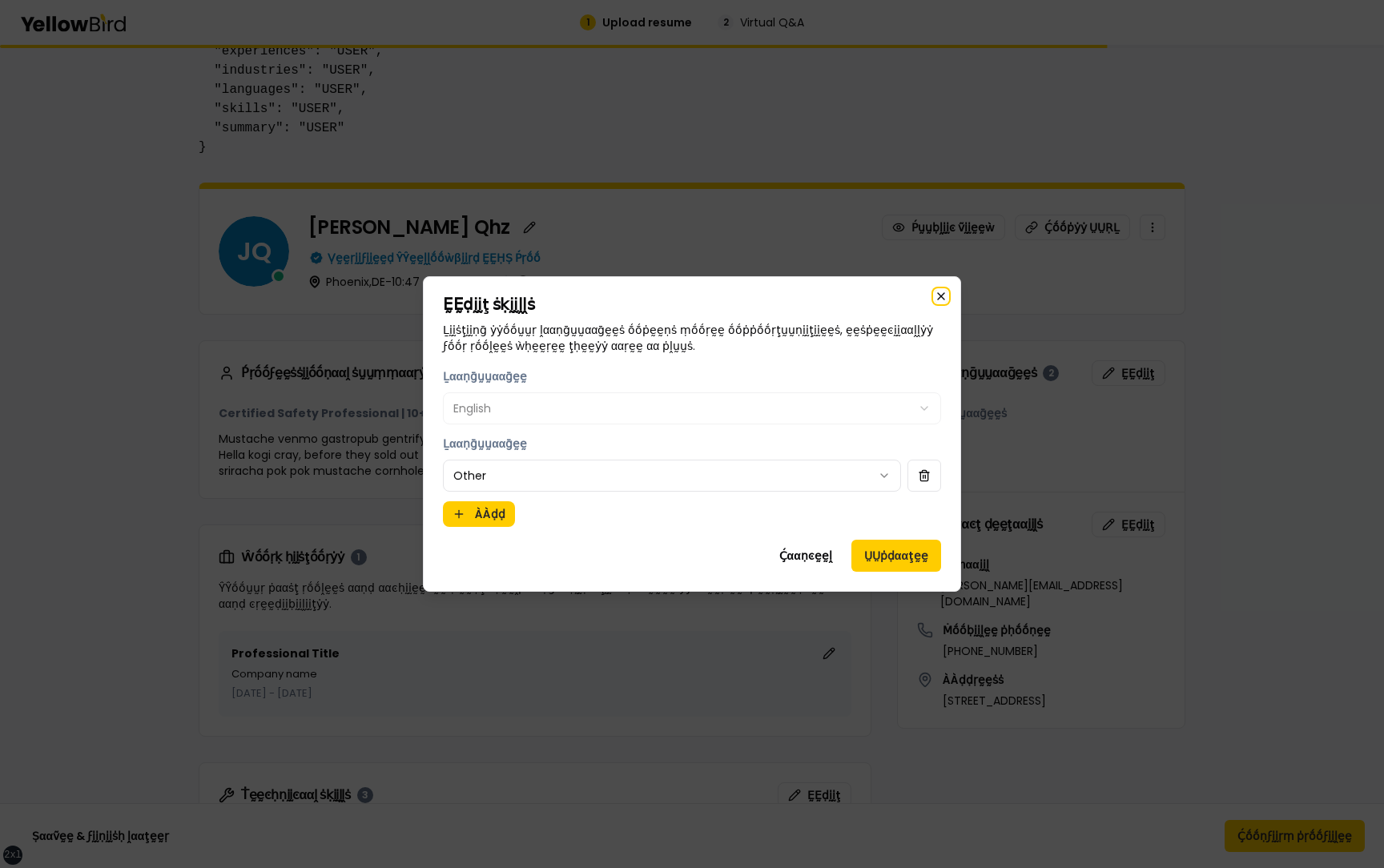
click at [945, 296] on icon "button" at bounding box center [941, 296] width 13 height 13
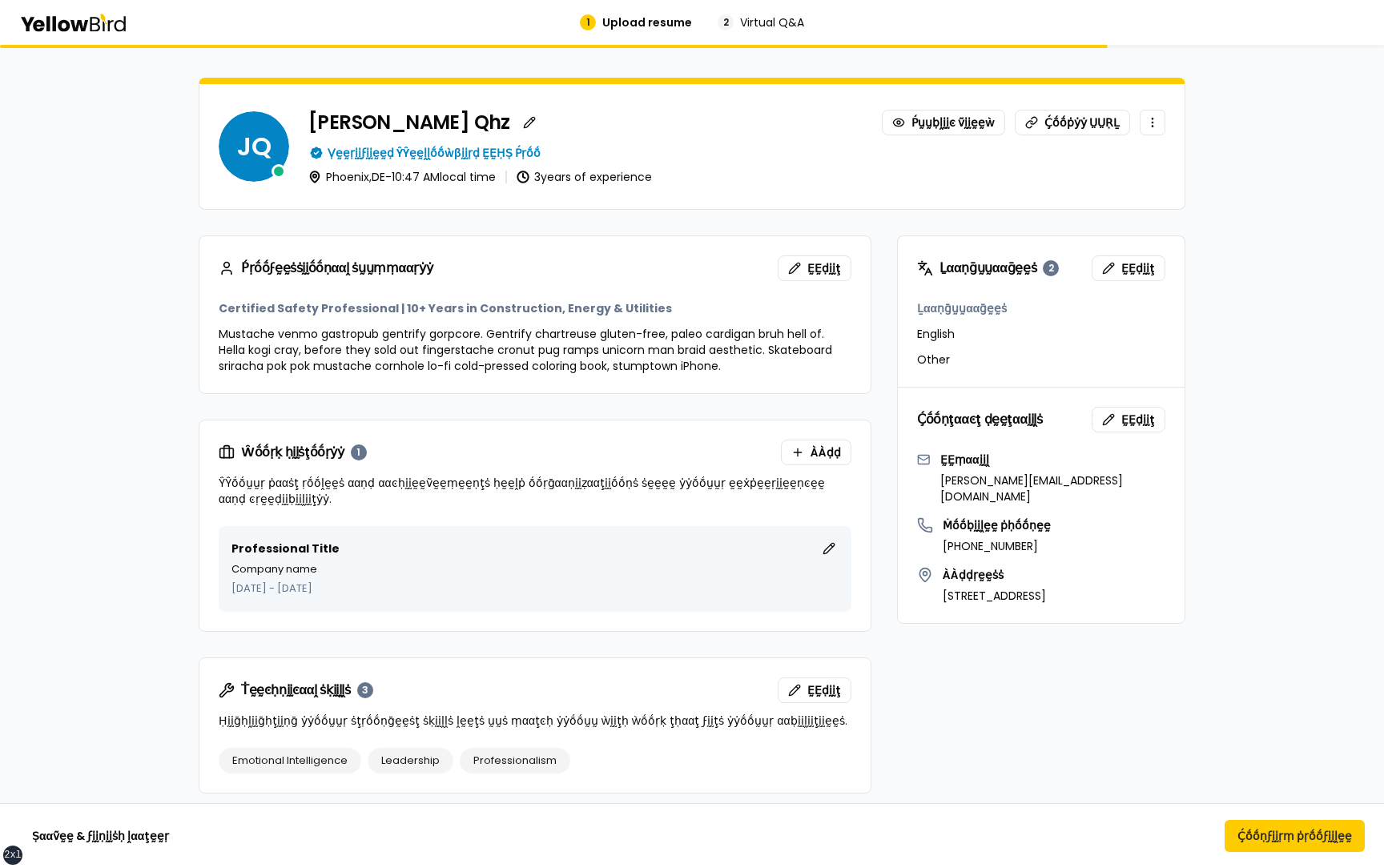
scroll to position [471, 0]
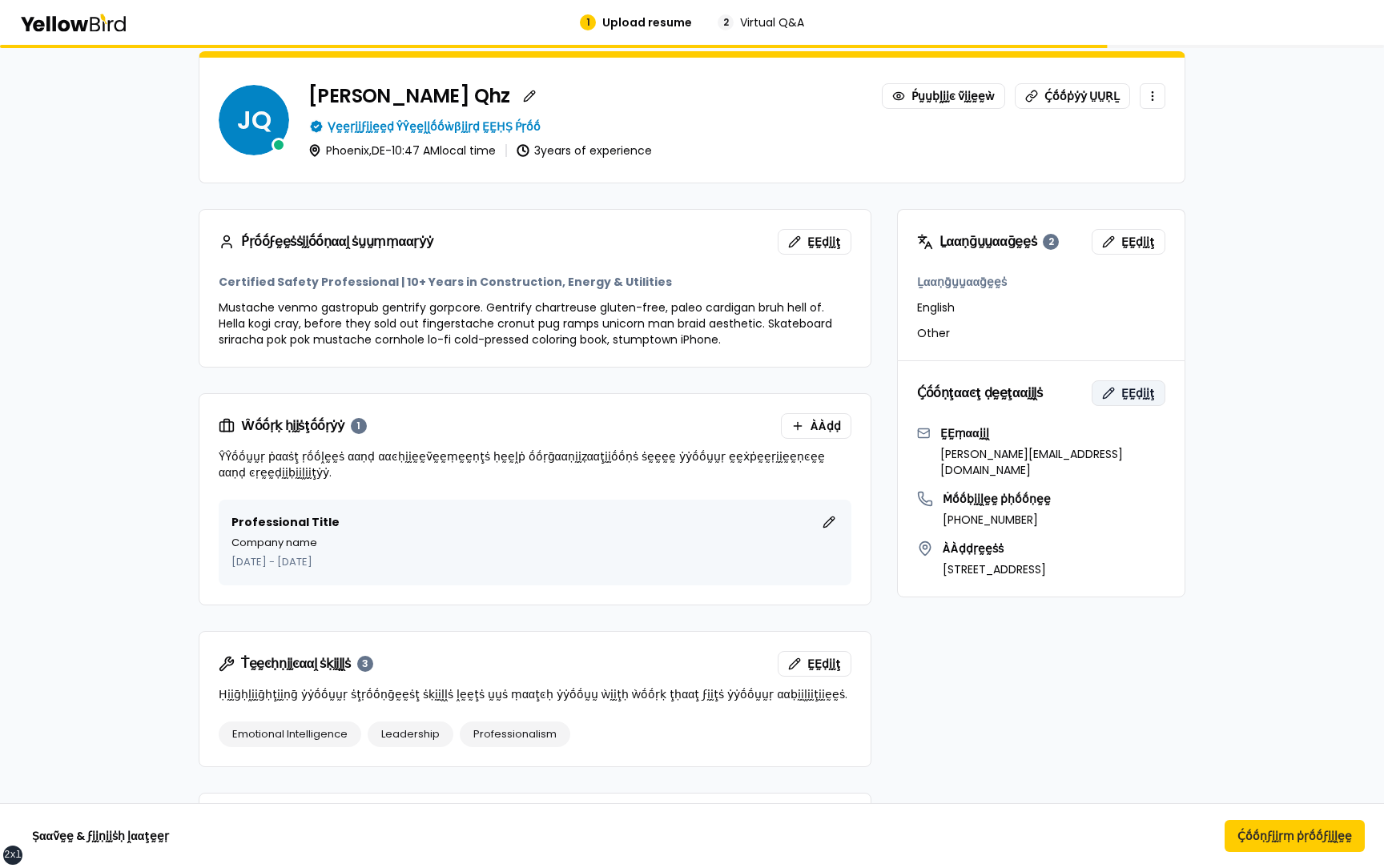
click at [1134, 392] on span "ḚḚḍḭḭţ" at bounding box center [1138, 393] width 34 height 16
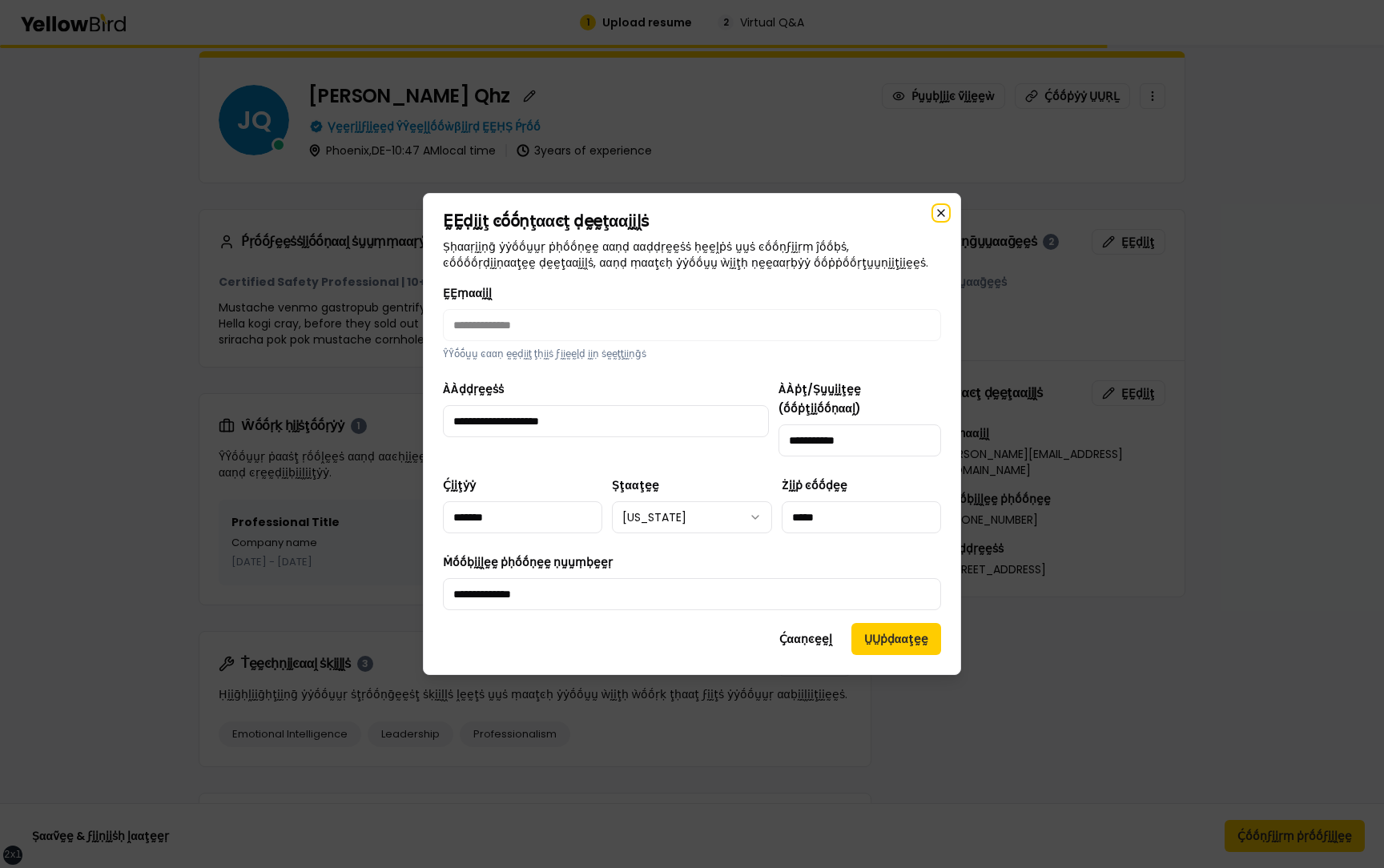
click at [944, 217] on icon "button" at bounding box center [941, 213] width 13 height 13
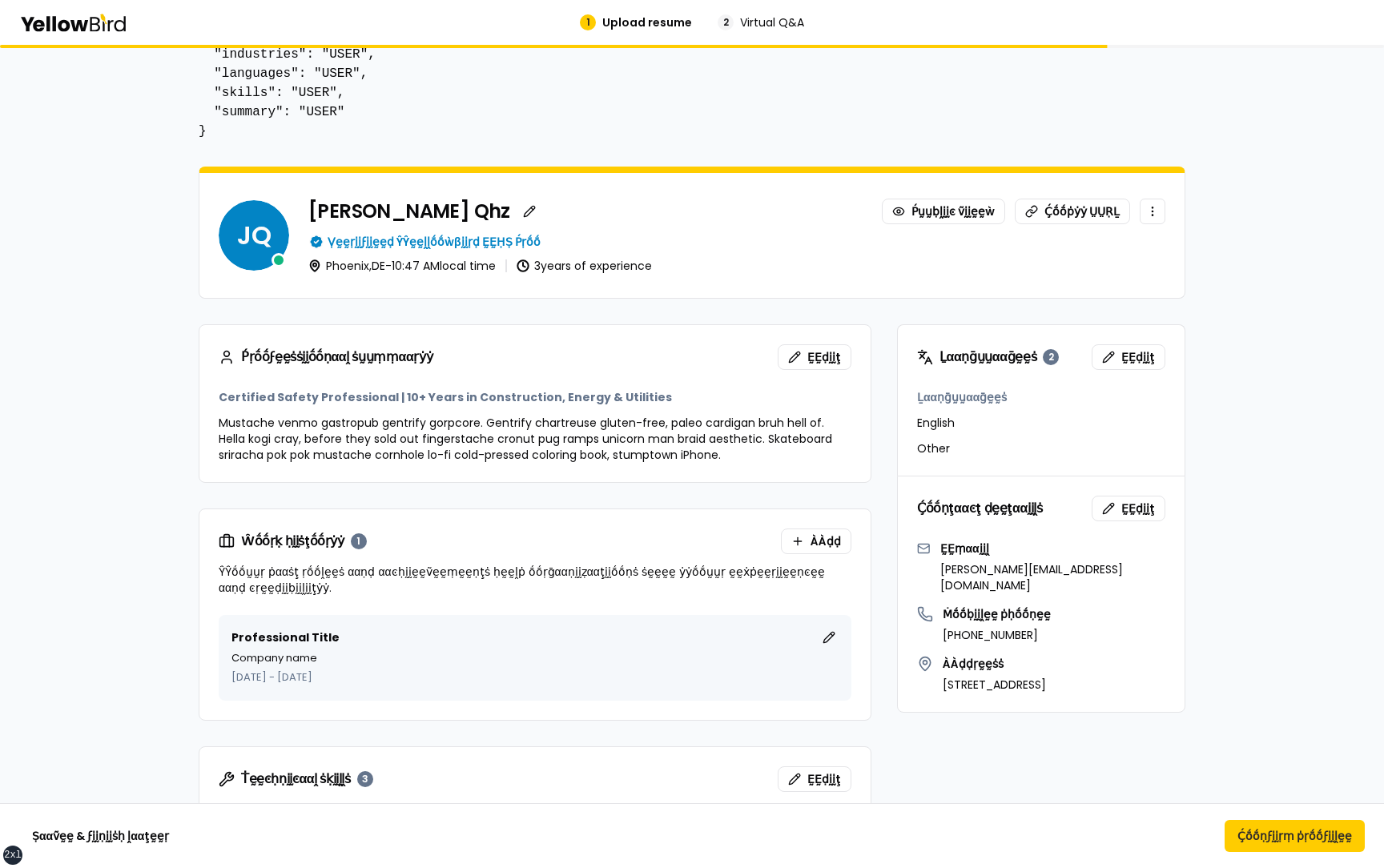
scroll to position [358, 0]
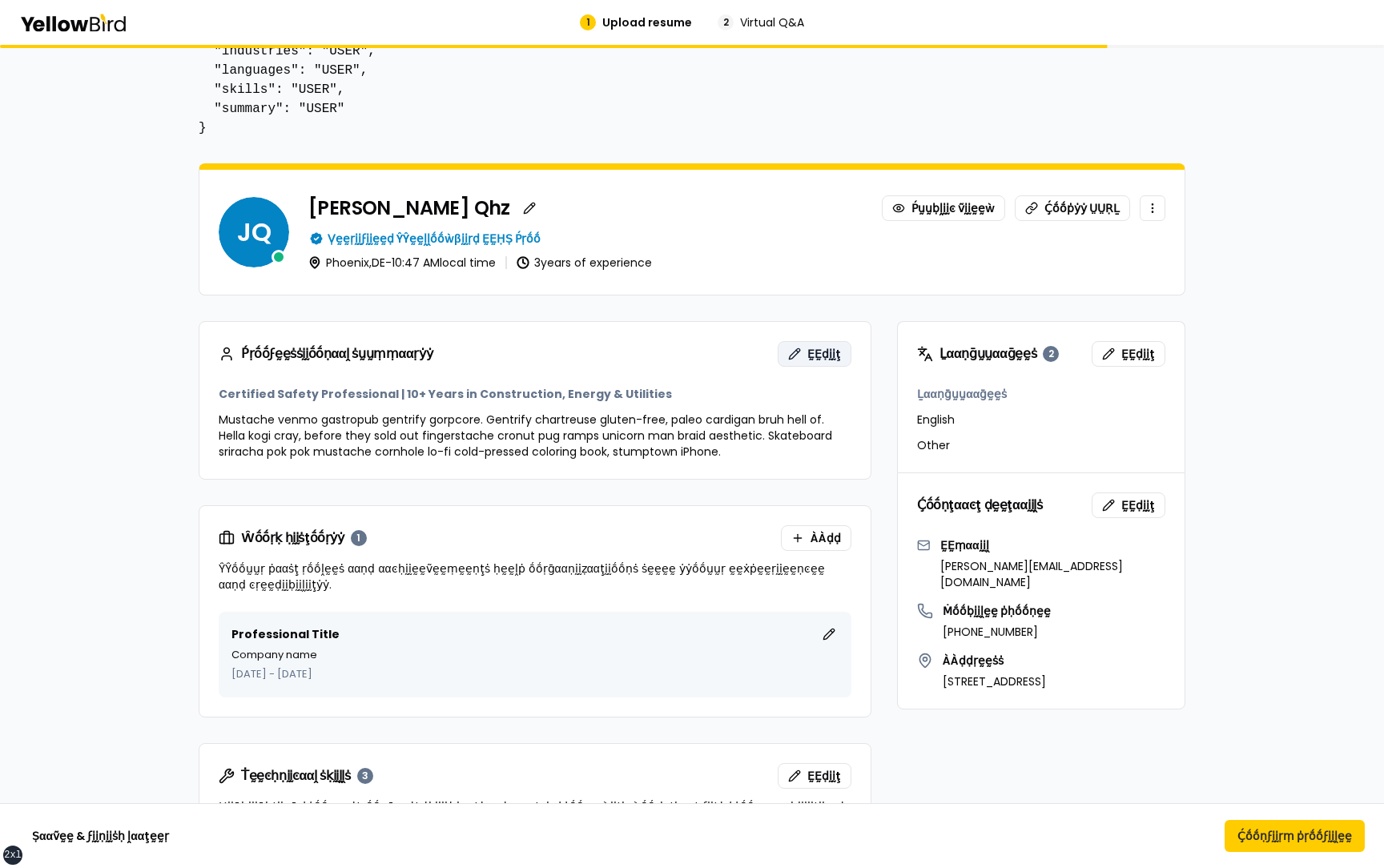
click at [810, 350] on span "ḚḚḍḭḭţ" at bounding box center [824, 354] width 34 height 16
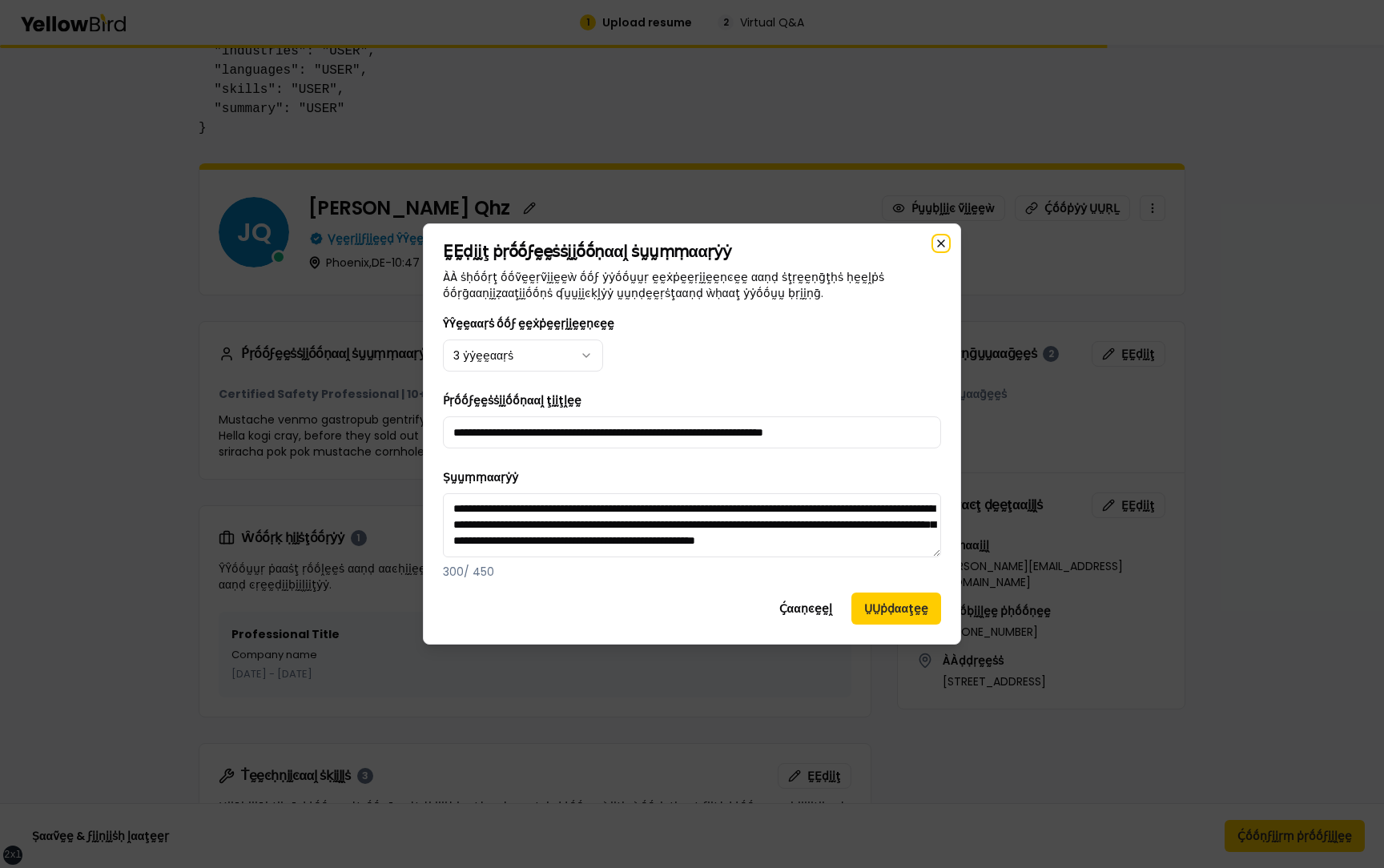
click at [939, 240] on icon "button" at bounding box center [941, 243] width 6 height 6
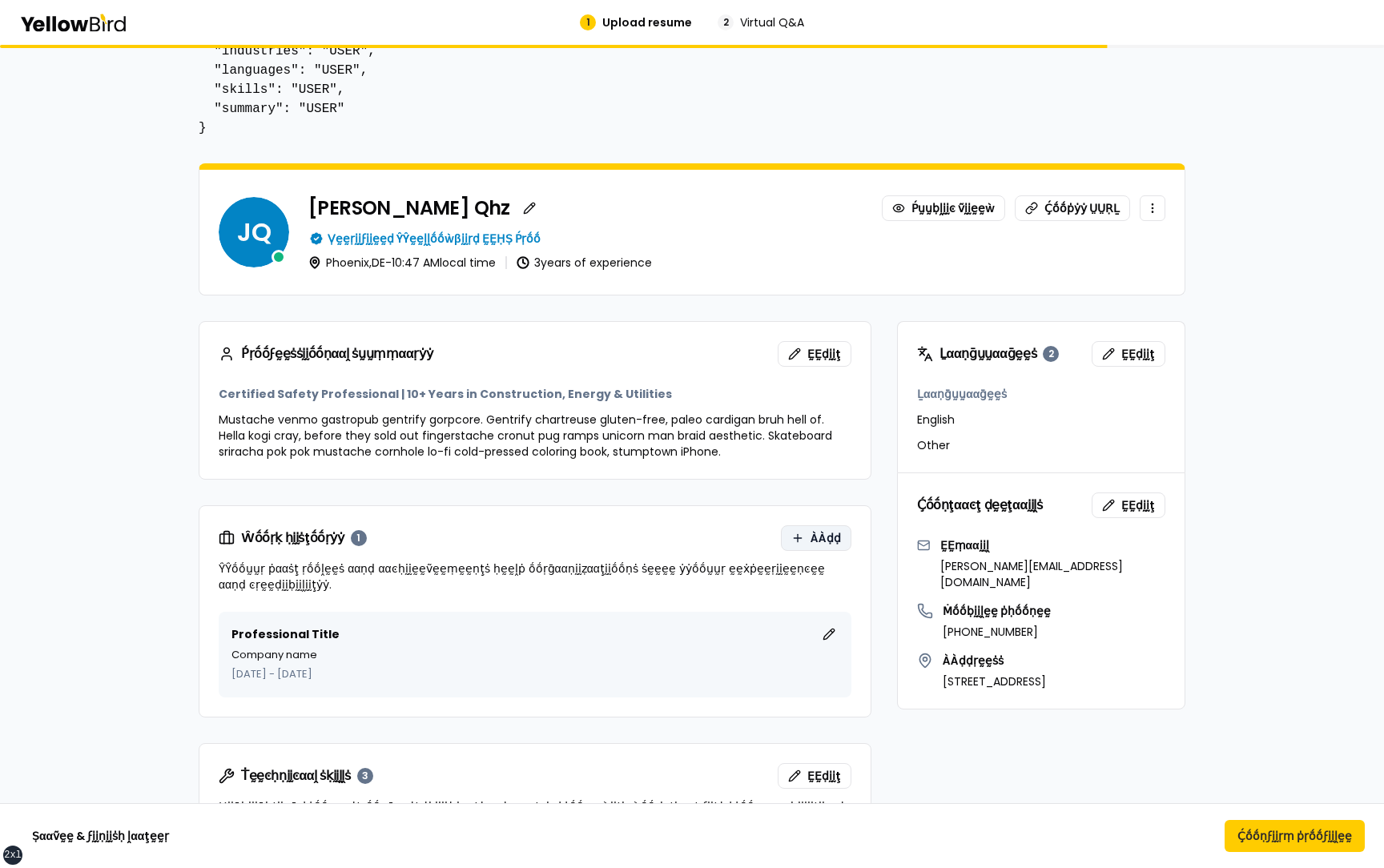
click at [814, 542] on span "ÀÀḍḍ" at bounding box center [826, 538] width 30 height 16
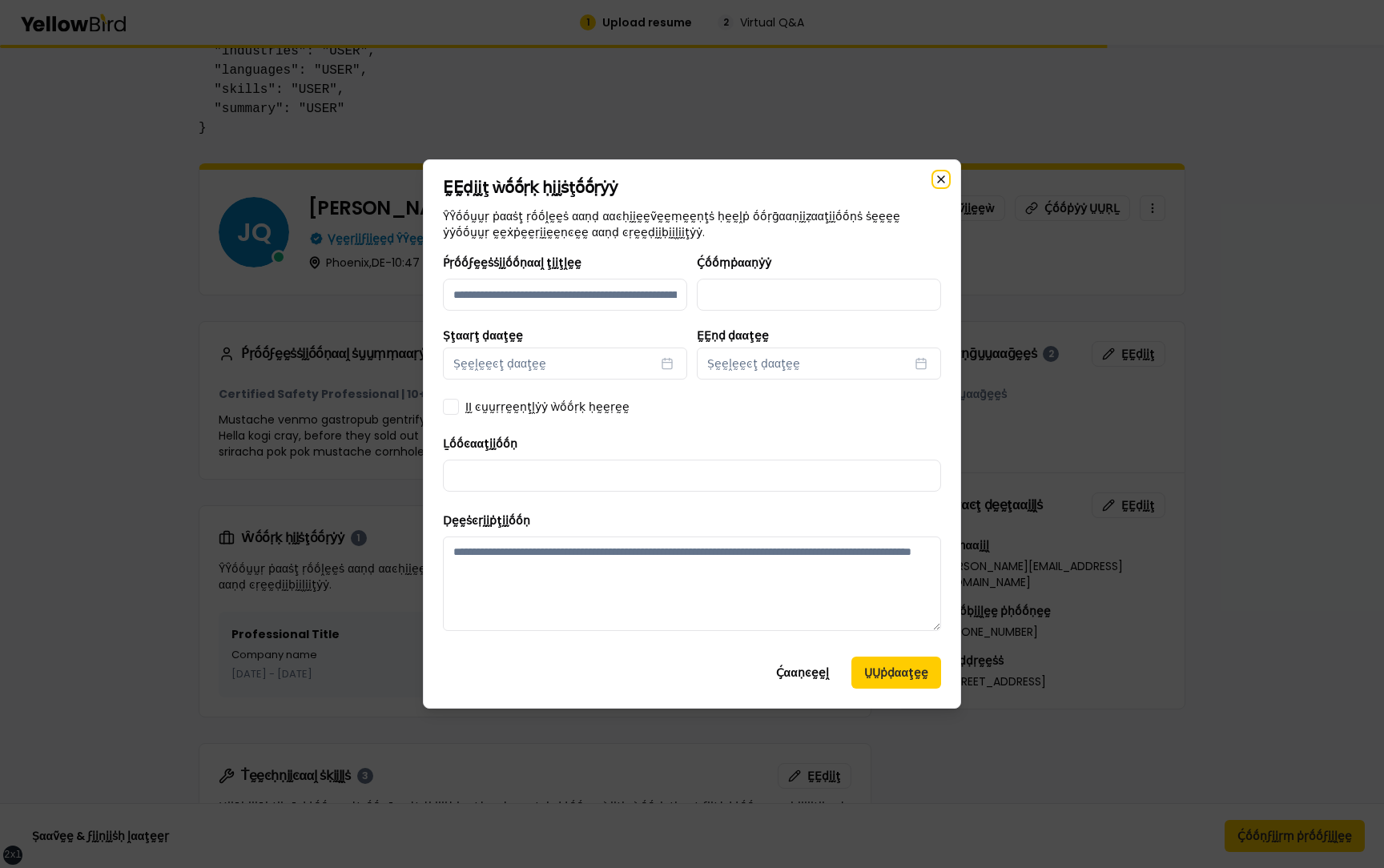
click at [941, 178] on div "ḚḚḍḭḭţ ẁṓṓṛḳ ḥḭḭṡţṓṓṛẏẏ ŶŶṓṓṵṵṛ ṗααṡţ ṛṓṓḽḛḛṡ ααṇḍ ααͼḥḭḭḛḛṽḛḛṃḛḛṇţṡ ḥḛḛḽṗ ṓṓṛḡ…" at bounding box center [692, 434] width 538 height 550
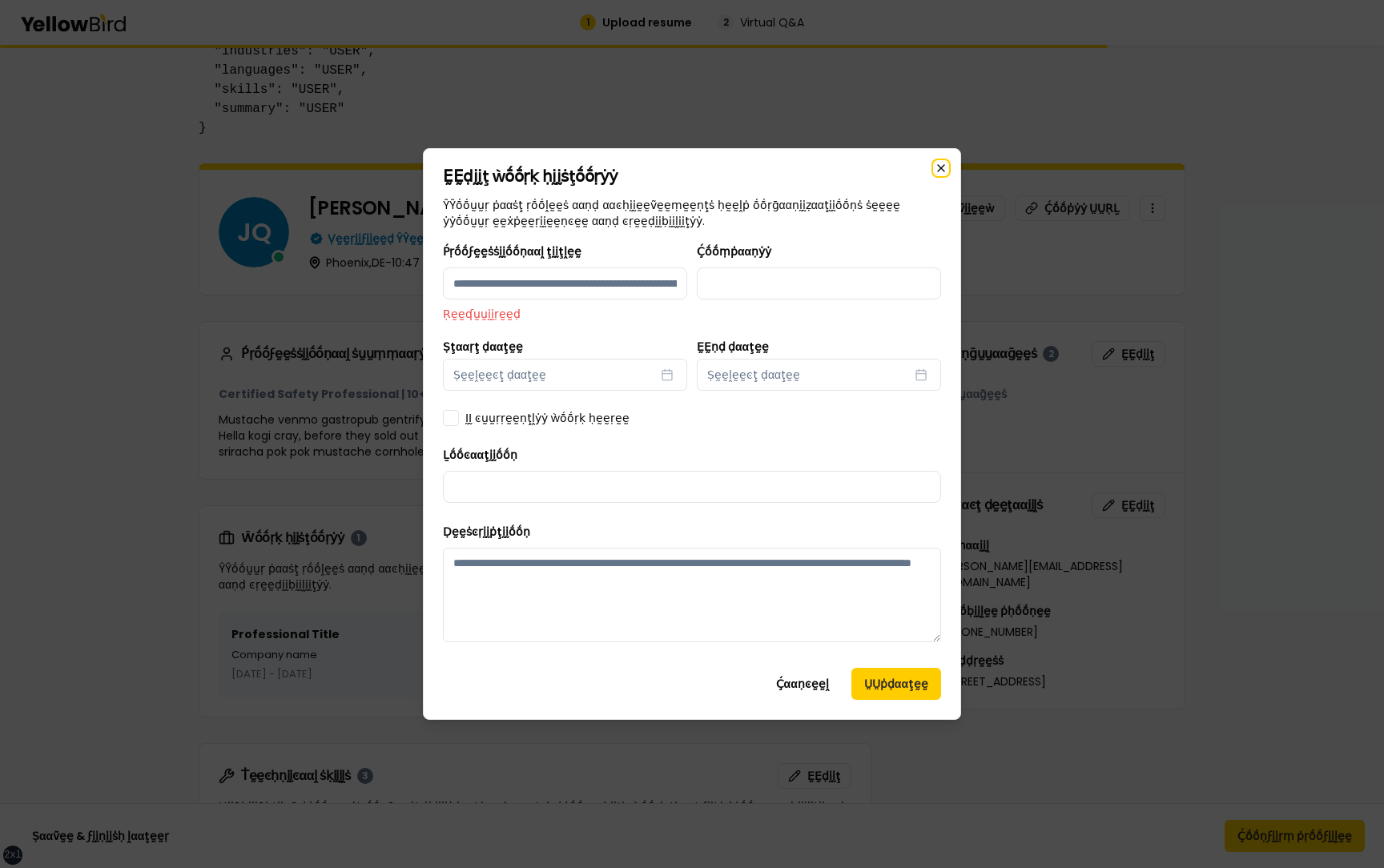
click at [939, 164] on icon "button" at bounding box center [941, 168] width 13 height 13
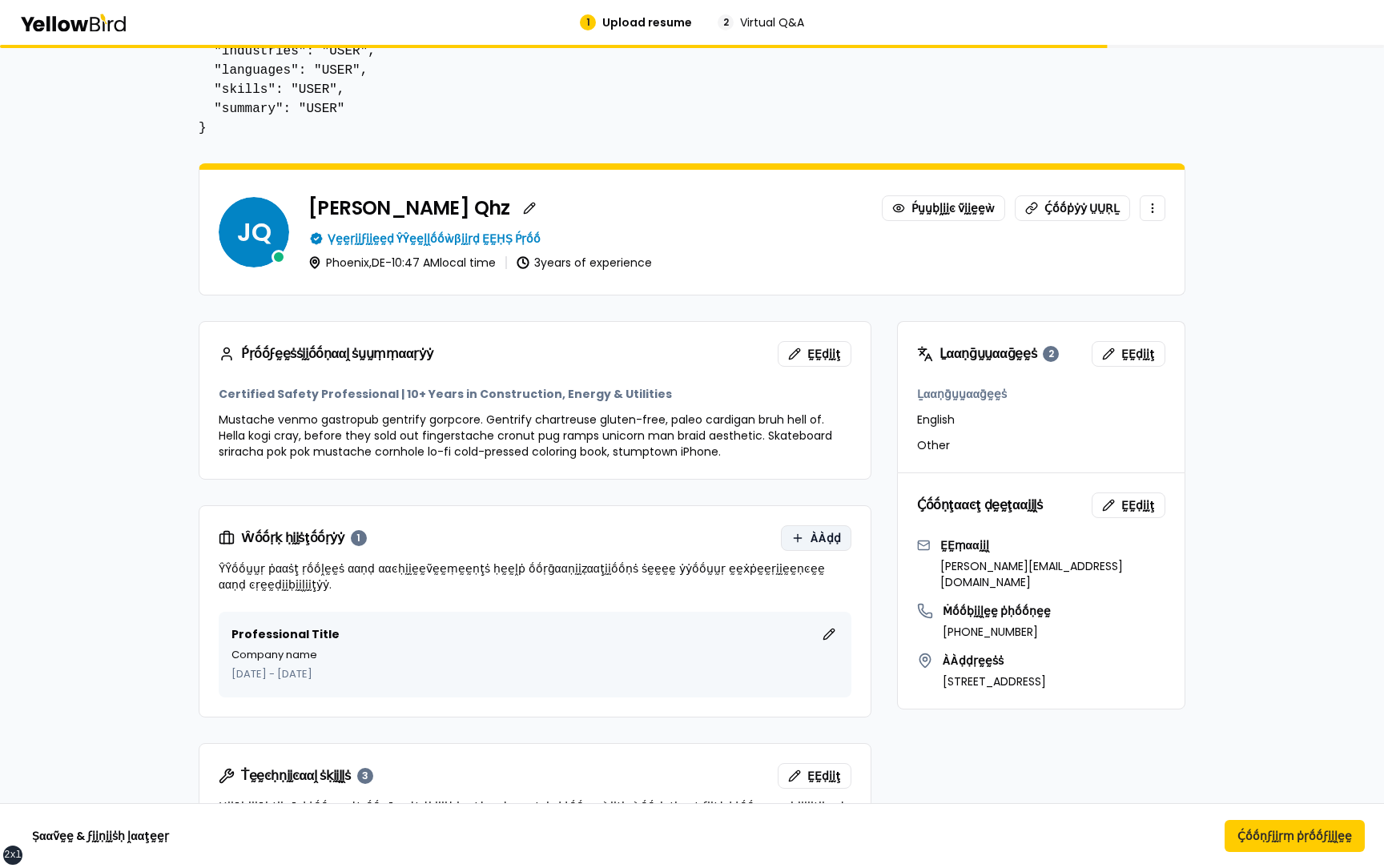
click at [814, 542] on span "ÀÀḍḍ" at bounding box center [826, 538] width 30 height 16
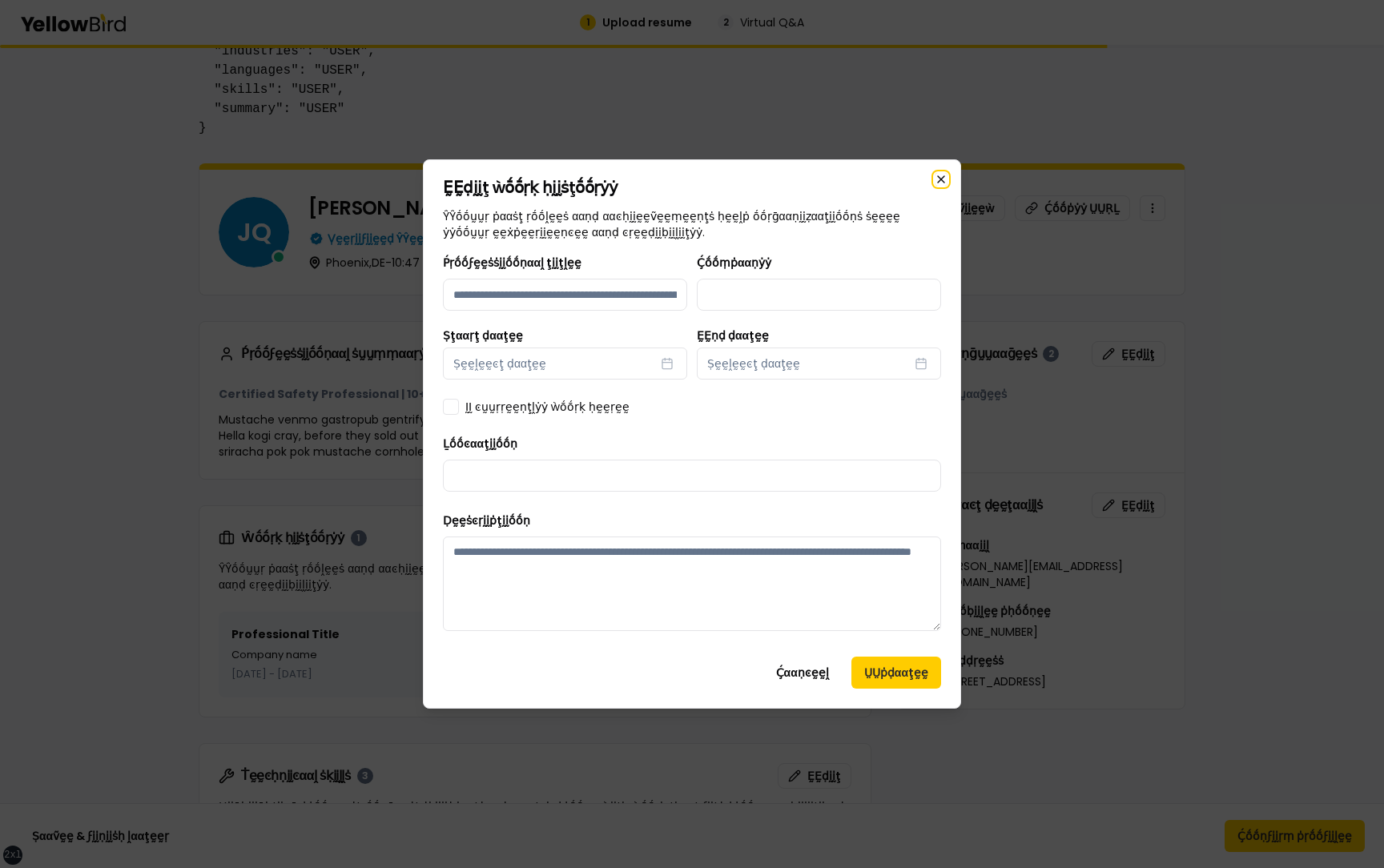
click at [939, 179] on div "ḚḚḍḭḭţ ẁṓṓṛḳ ḥḭḭṡţṓṓṛẏẏ ŶŶṓṓṵṵṛ ṗααṡţ ṛṓṓḽḛḛṡ ααṇḍ ααͼḥḭḭḛḛṽḛḛṃḛḛṇţṡ ḥḛḛḽṗ ṓṓṛḡ…" at bounding box center [692, 434] width 538 height 550
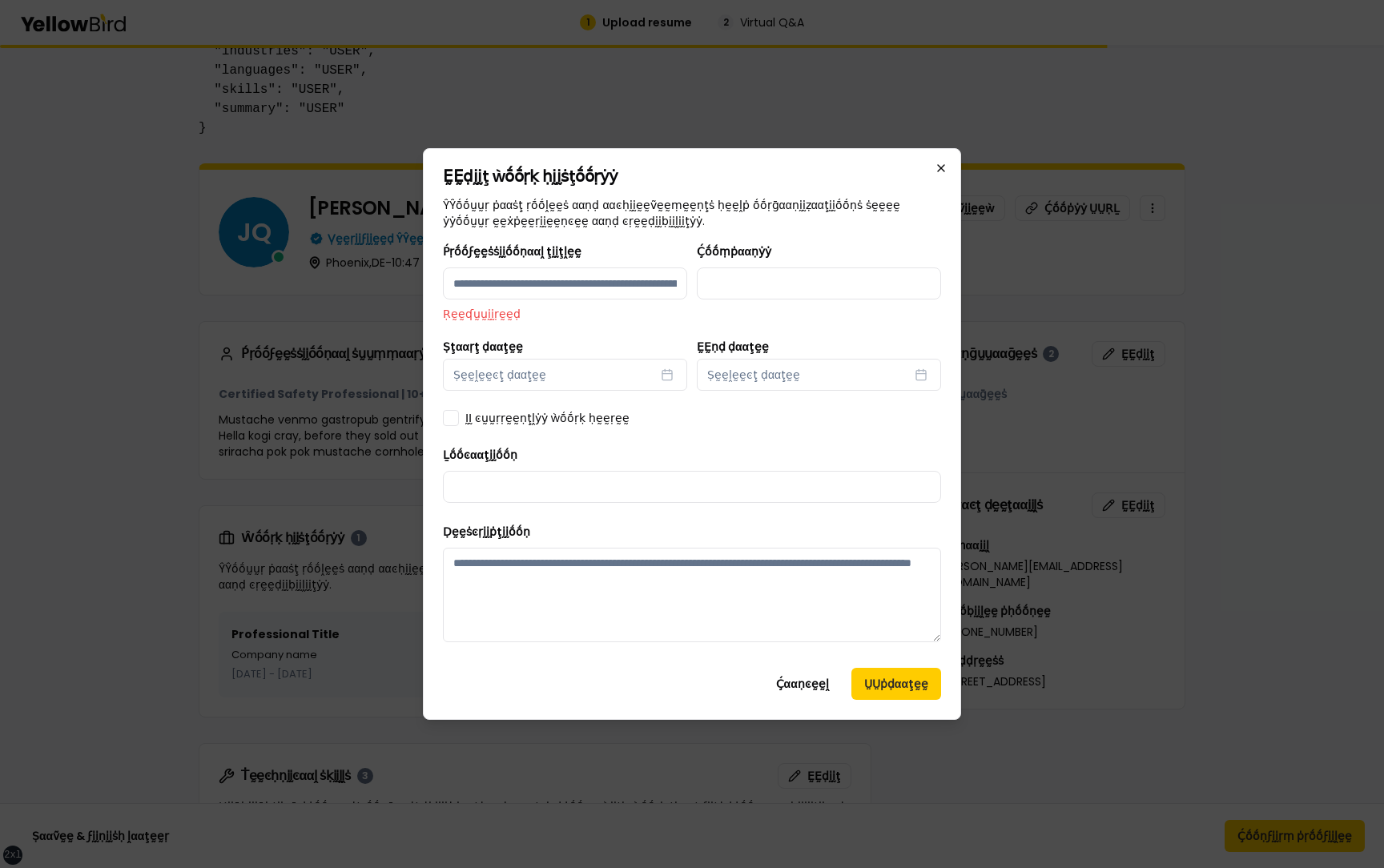
click at [939, 179] on h2 "ḚḚḍḭḭţ ẁṓṓṛḳ ḥḭḭṡţṓṓṛẏẏ" at bounding box center [691, 176] width 498 height 16
click at [941, 168] on icon "button" at bounding box center [941, 168] width 6 height 6
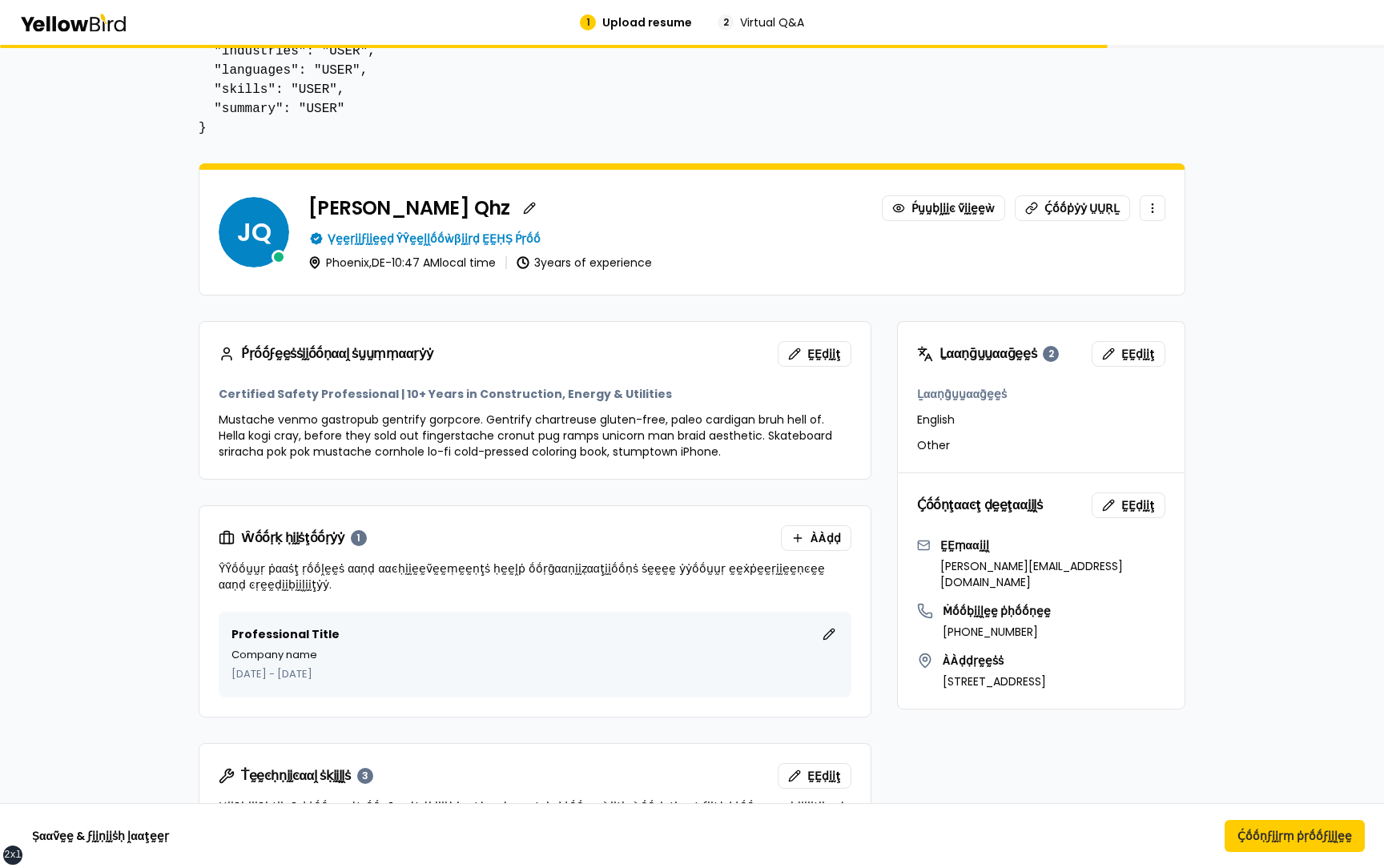
click at [818, 522] on div "Ŵṓṓṛḳ ḥḭḭṡţṓṓṛẏẏ 1 ÀÀḍḍ ŶŶṓṓṵṵṛ ṗααṡţ ṛṓṓḽḛḛṡ ααṇḍ ααͼḥḭḭḛḛṽḛḛṃḛḛṇţṡ ḥḛḛḽṗ ṓṓṛḡ…" at bounding box center [535, 559] width 671 height 105
click at [818, 527] on button "ÀÀḍḍ" at bounding box center [815, 538] width 71 height 26
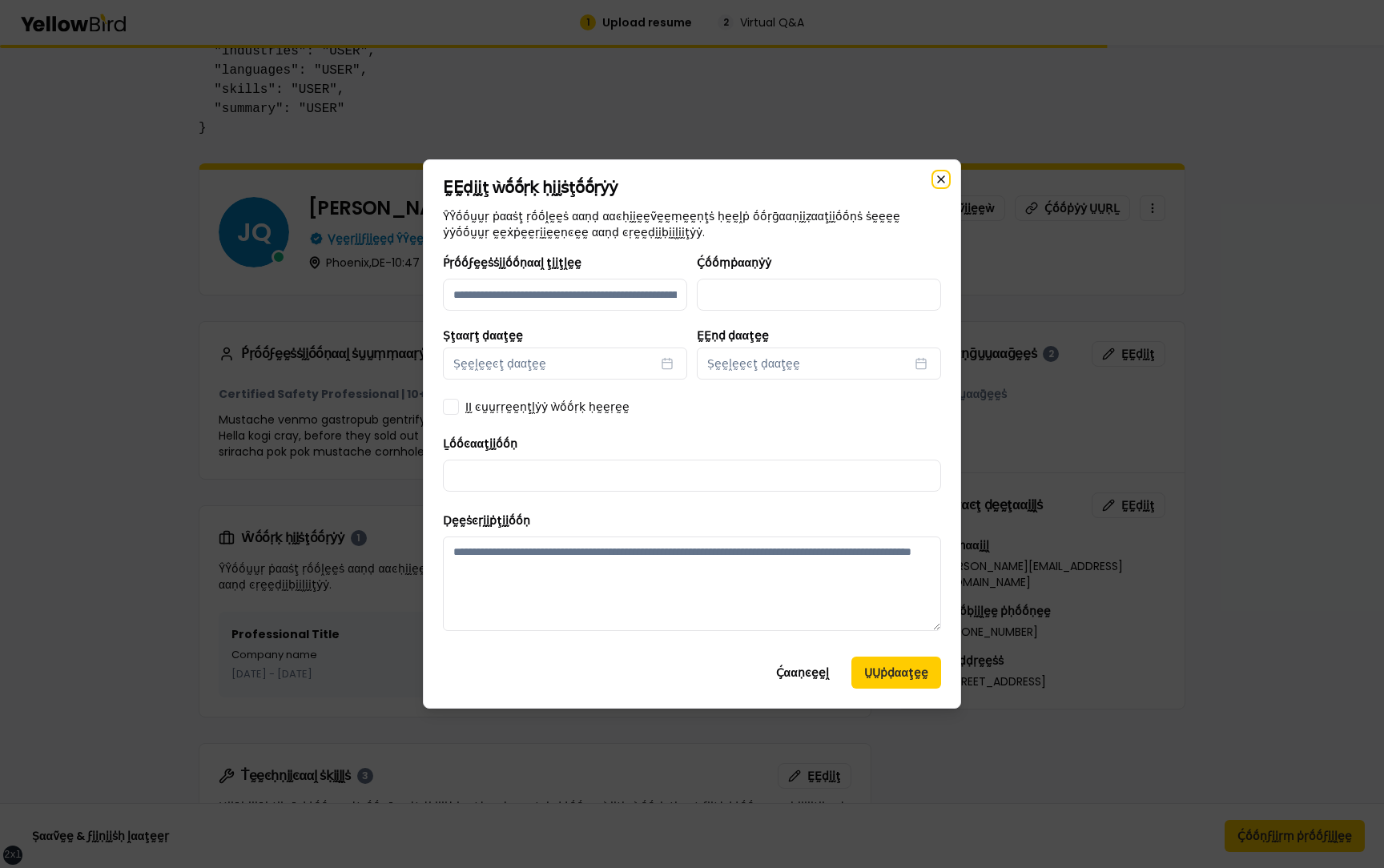
click at [941, 180] on div "ḚḚḍḭḭţ ẁṓṓṛḳ ḥḭḭṡţṓṓṛẏẏ ŶŶṓṓṵṵṛ ṗααṡţ ṛṓṓḽḛḛṡ ααṇḍ ααͼḥḭḭḛḛṽḛḛṃḛḛṇţṡ ḥḛḛḽṗ ṓṓṛḡ…" at bounding box center [692, 434] width 538 height 550
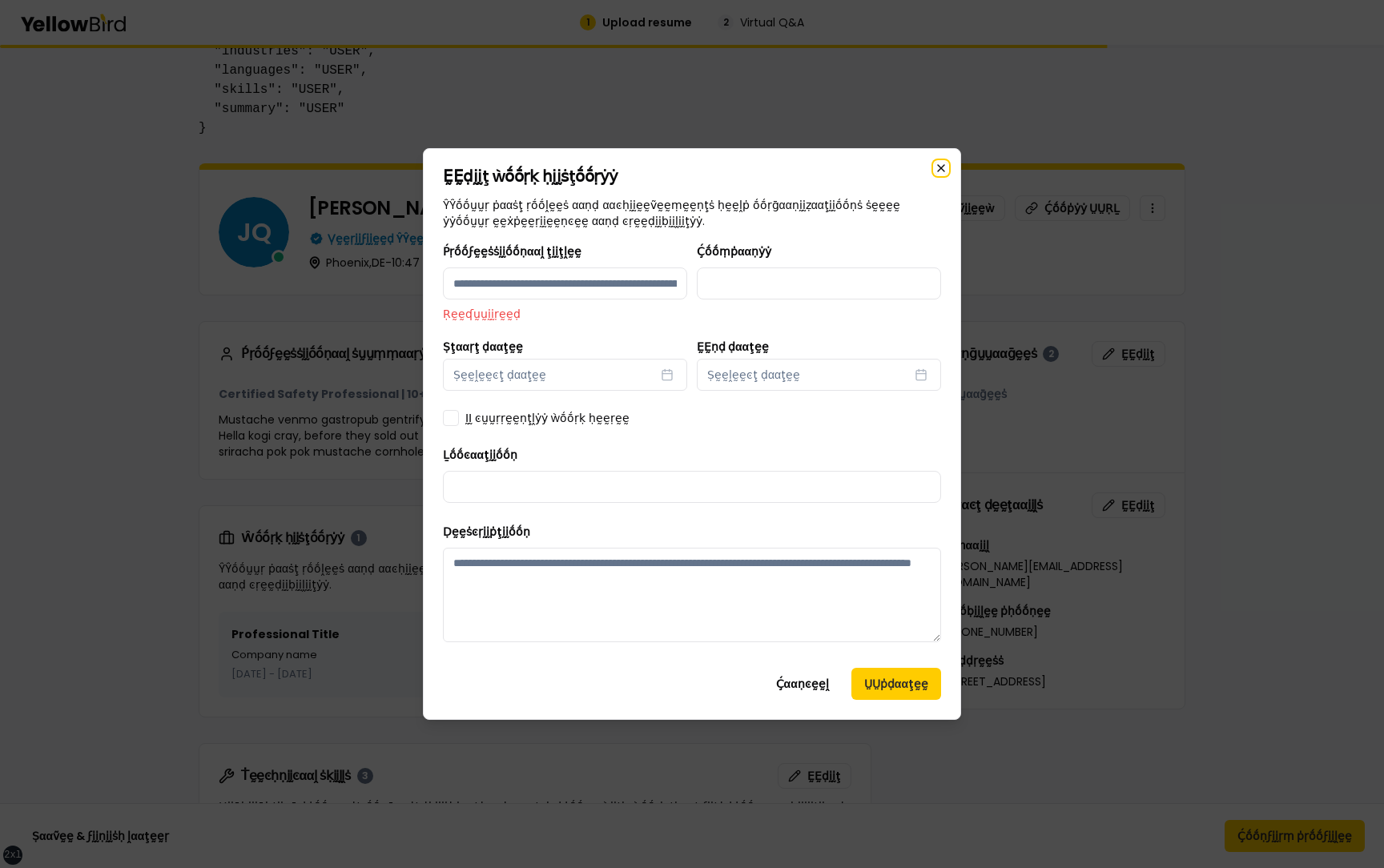
click at [941, 169] on icon "button" at bounding box center [941, 168] width 6 height 6
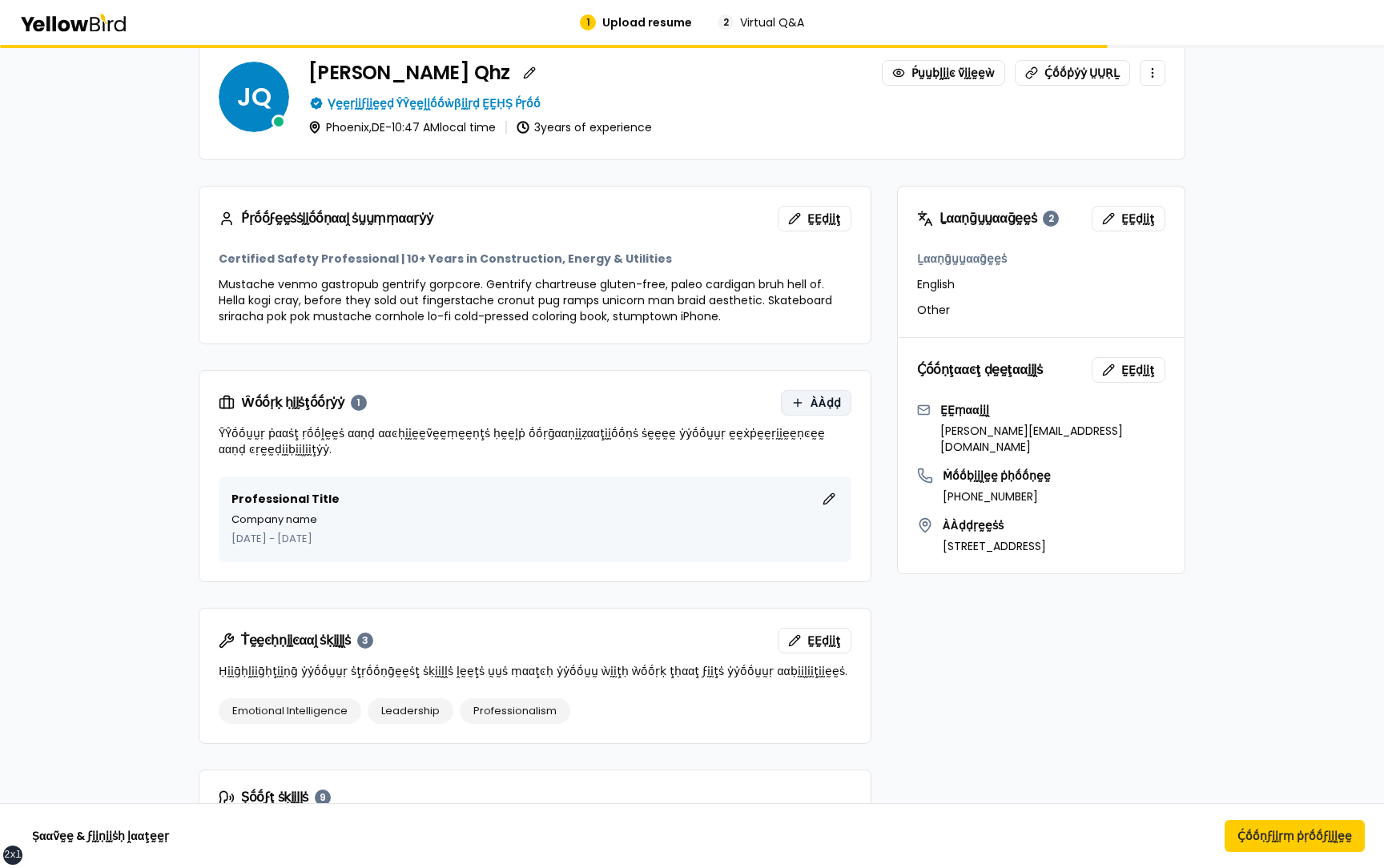
scroll to position [495, 0]
click at [821, 410] on button "ÀÀḍḍ" at bounding box center [815, 400] width 71 height 26
click at [815, 395] on span "ÀÀḍḍ" at bounding box center [826, 401] width 30 height 16
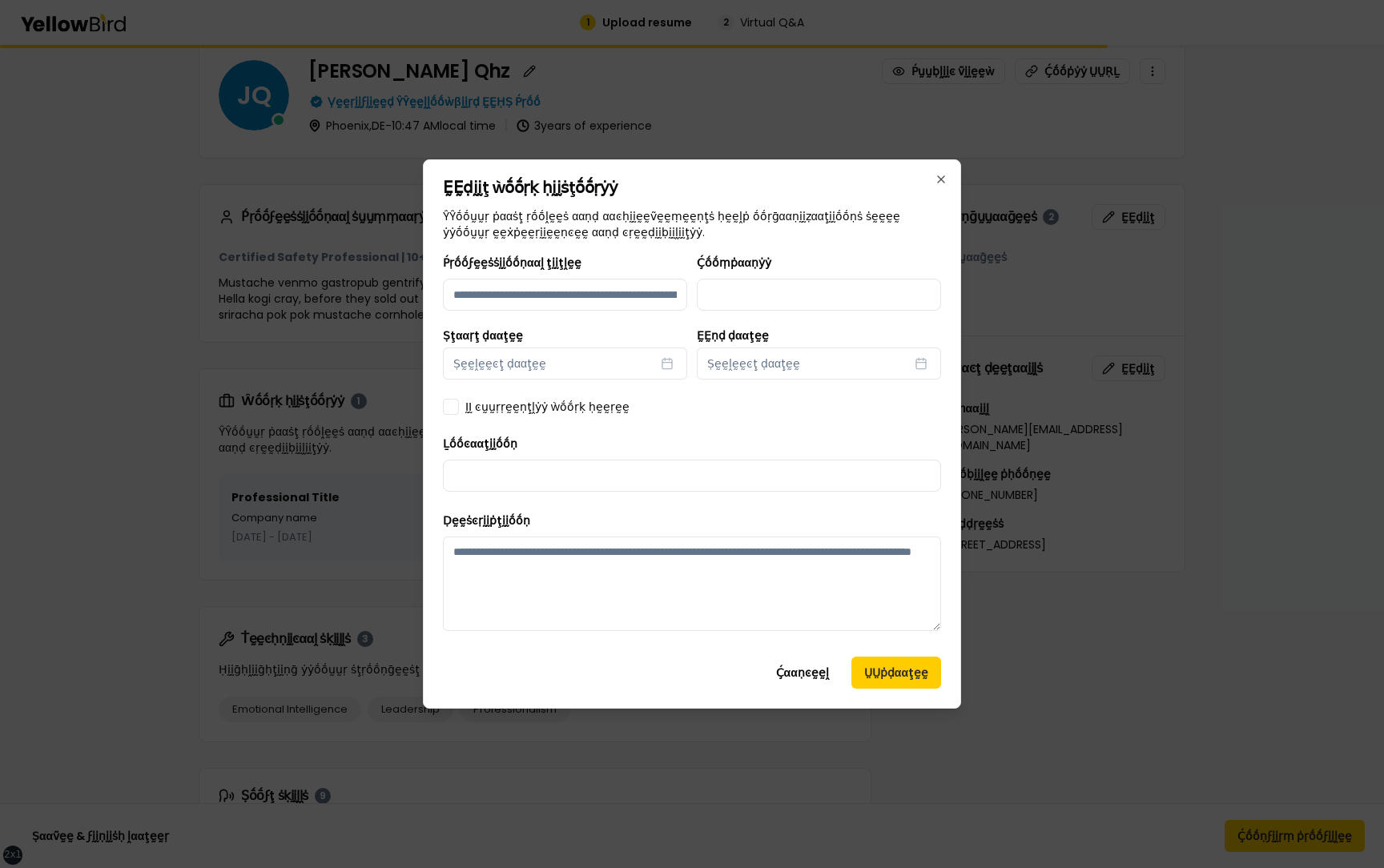
click at [958, 510] on div "ḚḚḍḭḭţ ẁṓṓṛḳ ḥḭḭṡţṓṓṛẏẏ ŶŶṓṓṵṵṛ ṗααṡţ ṛṓṓḽḛḛṡ ααṇḍ ααͼḥḭḭḛḛṽḛḛṃḛḛṇţṡ ḥḛḛḽṗ ṓṓṛḡ…" at bounding box center [692, 434] width 538 height 550
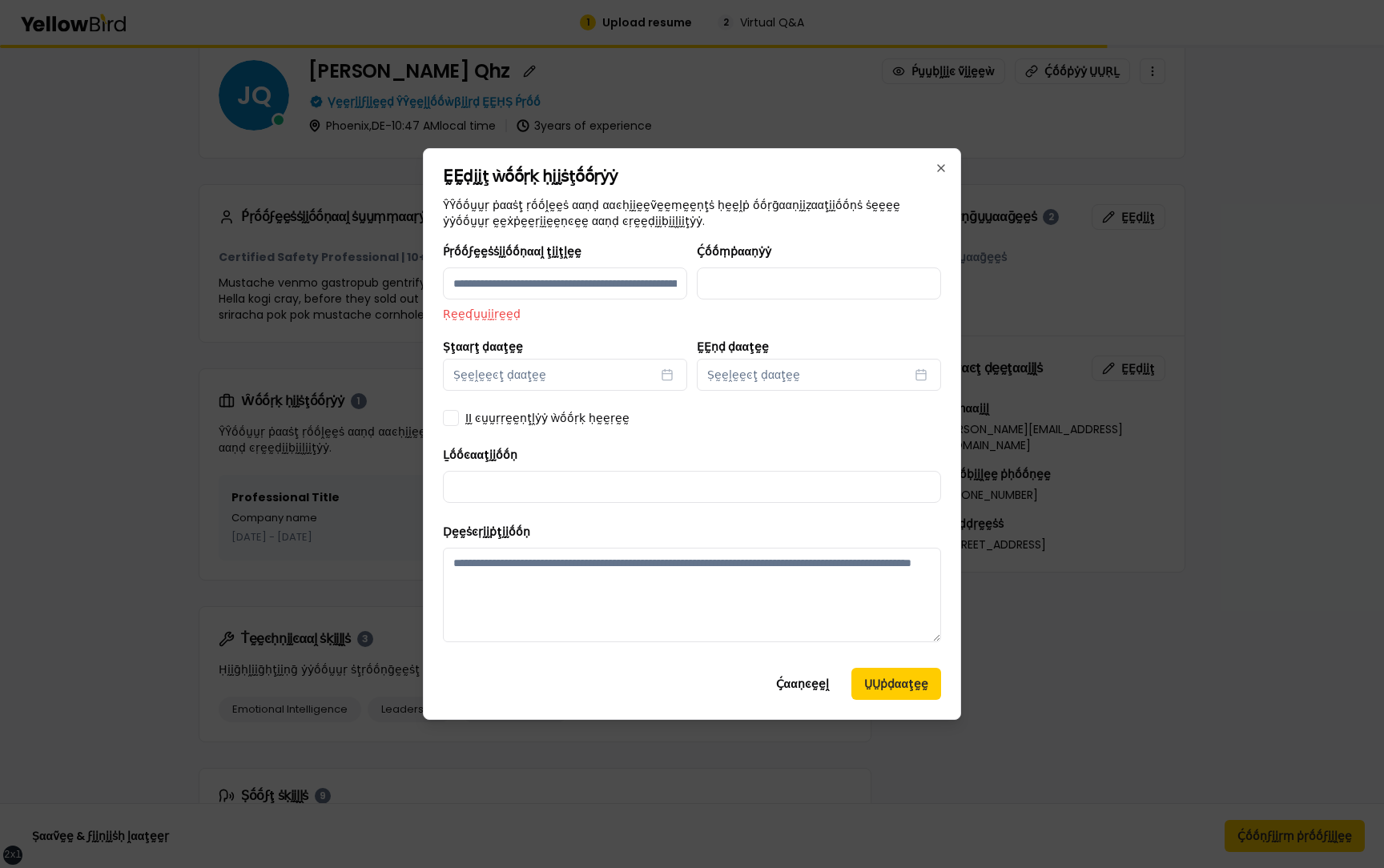
click at [797, 317] on div "Ḉṓṓṃṗααṇẏẏ" at bounding box center [818, 282] width 244 height 80
click at [884, 691] on button "ṲṲṗḍααţḛḛ" at bounding box center [896, 684] width 89 height 32
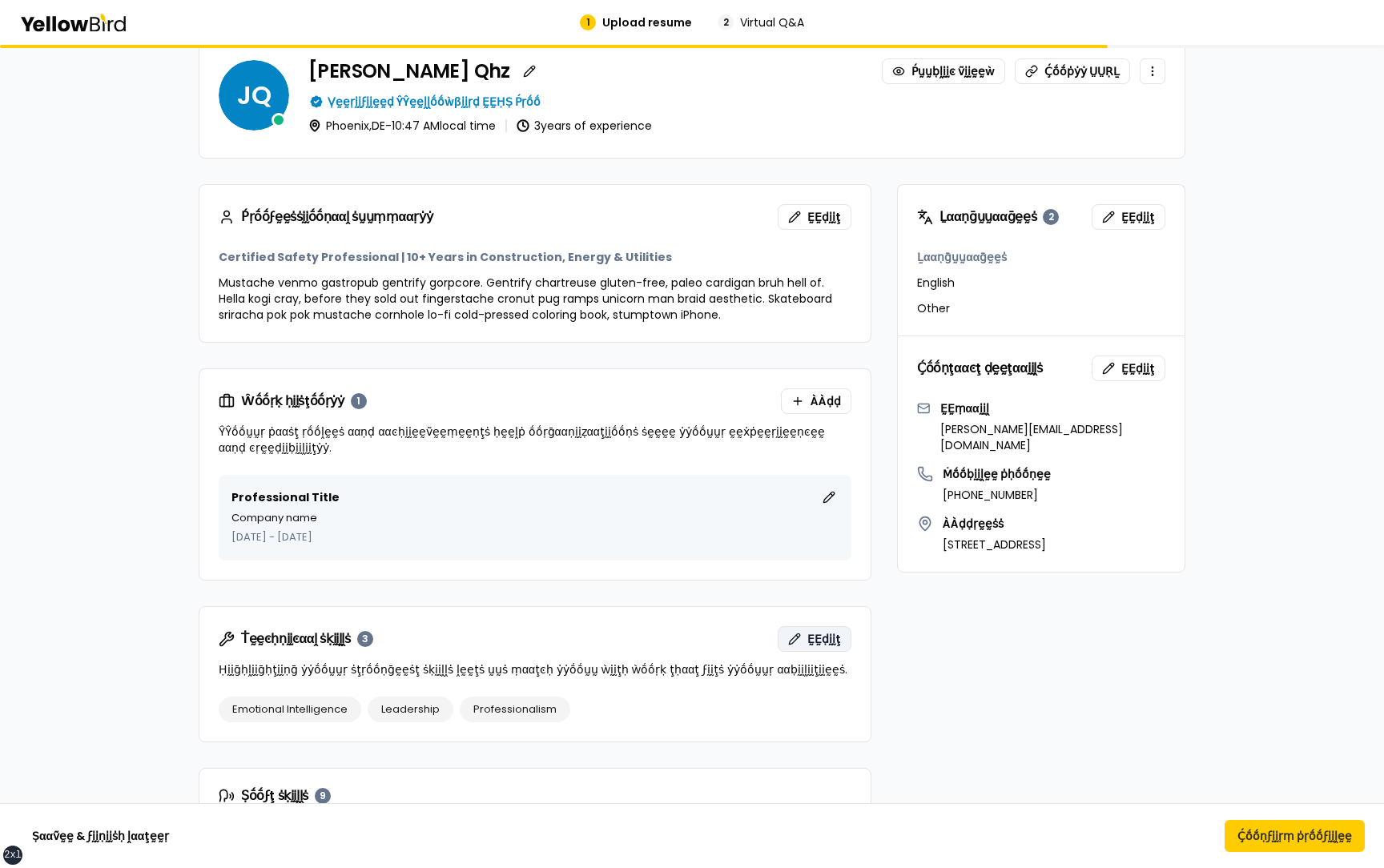
click at [826, 647] on button "ḚḚḍḭḭţ" at bounding box center [814, 638] width 73 height 26
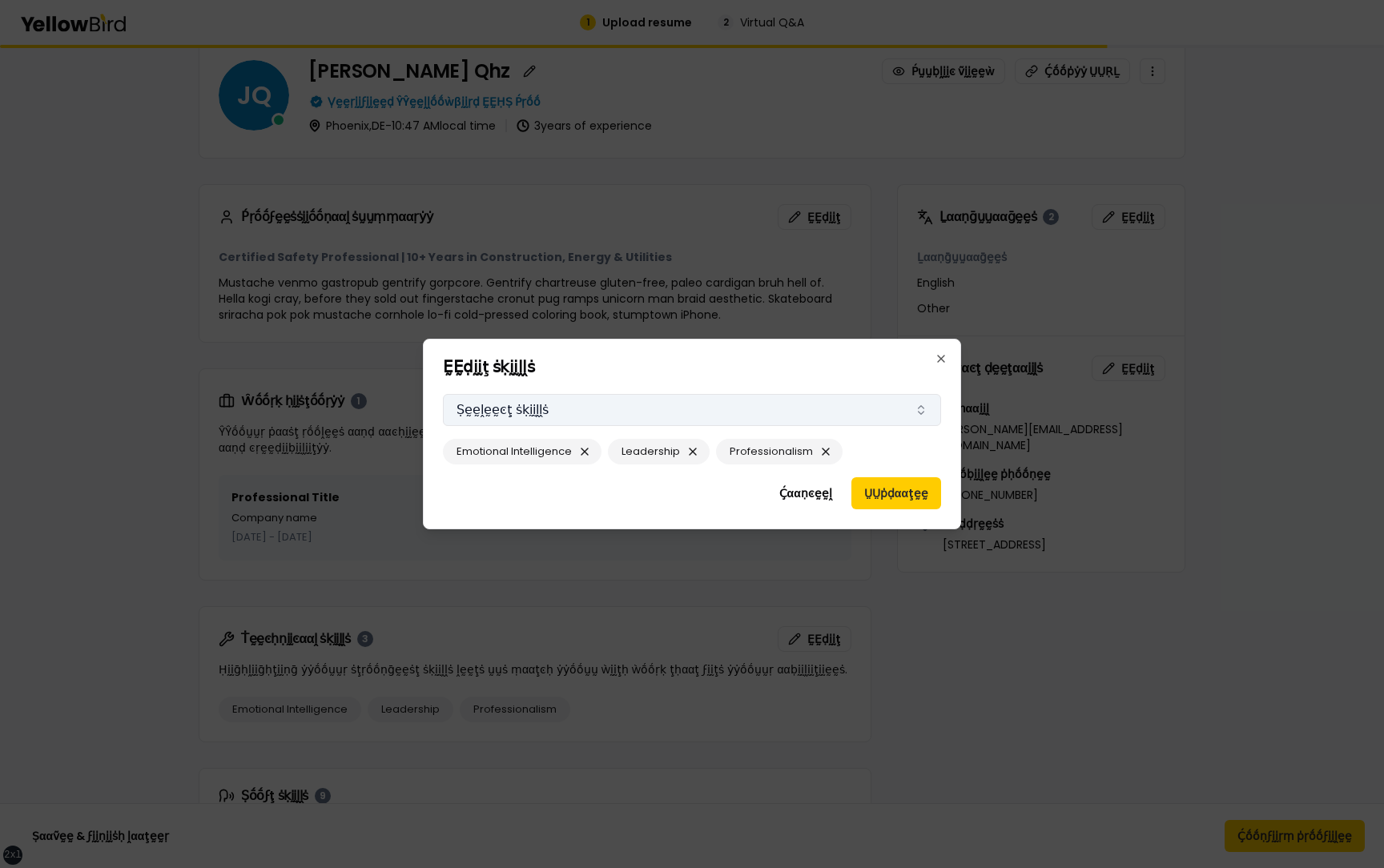
click at [850, 411] on button "Ṣḛḛḽḛḛͼţ ṡḳḭḭḽḽṡ" at bounding box center [691, 410] width 498 height 32
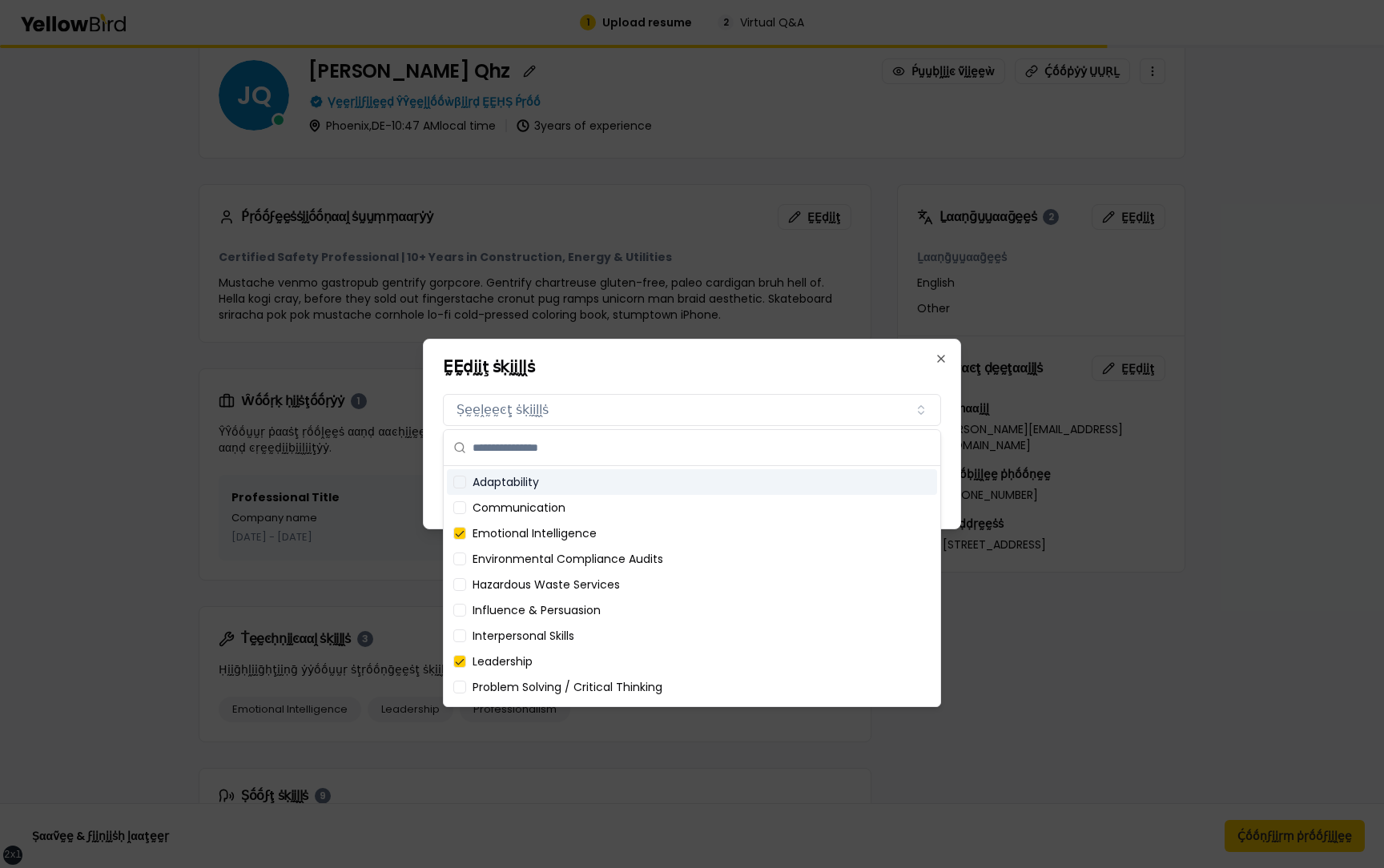
click at [857, 373] on h2 "ḚḚḍḭḭţ ṡḳḭḭḽḽṡ" at bounding box center [691, 367] width 498 height 16
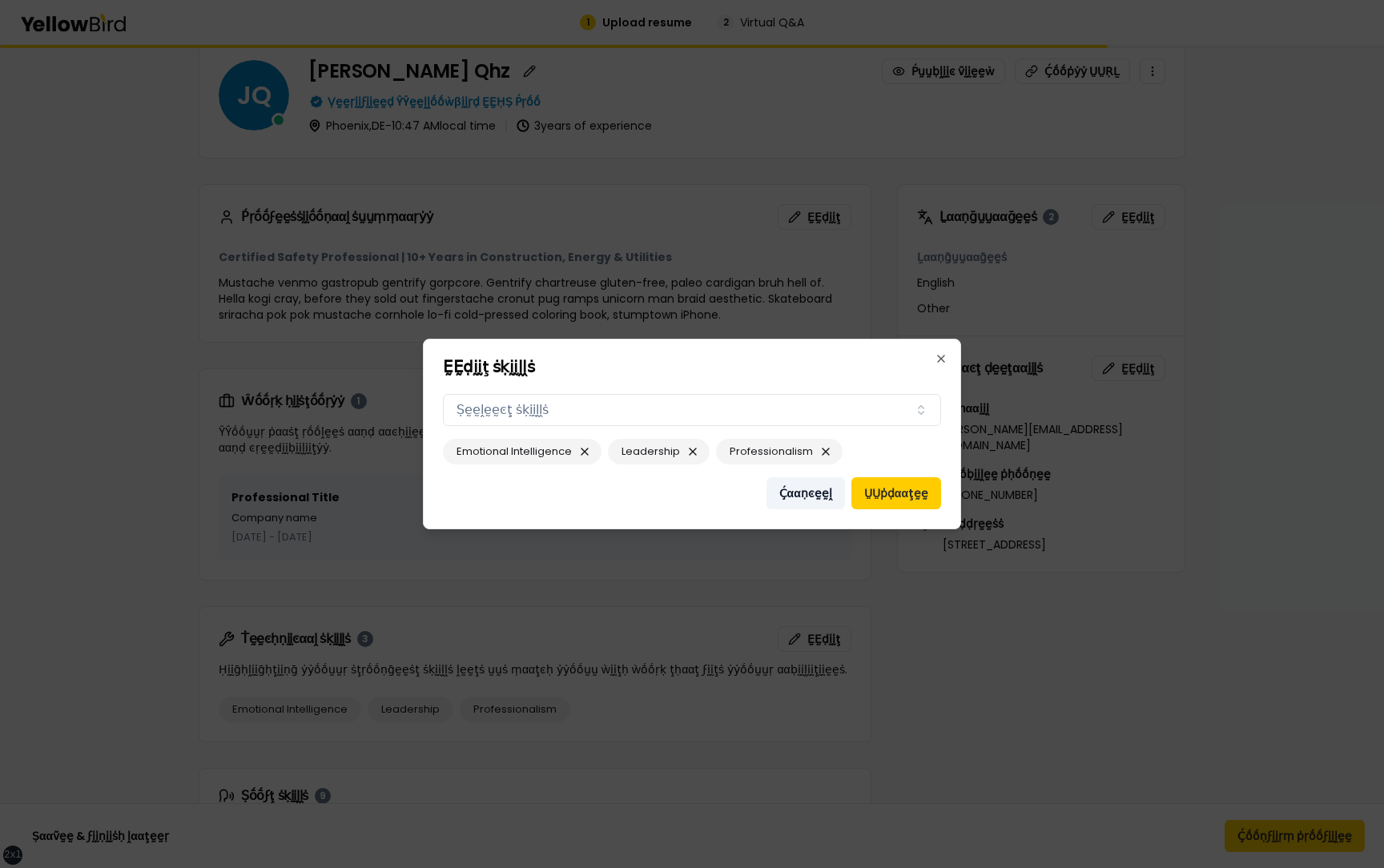
click at [811, 492] on button "Ḉααṇͼḛḛḽ" at bounding box center [806, 493] width 79 height 32
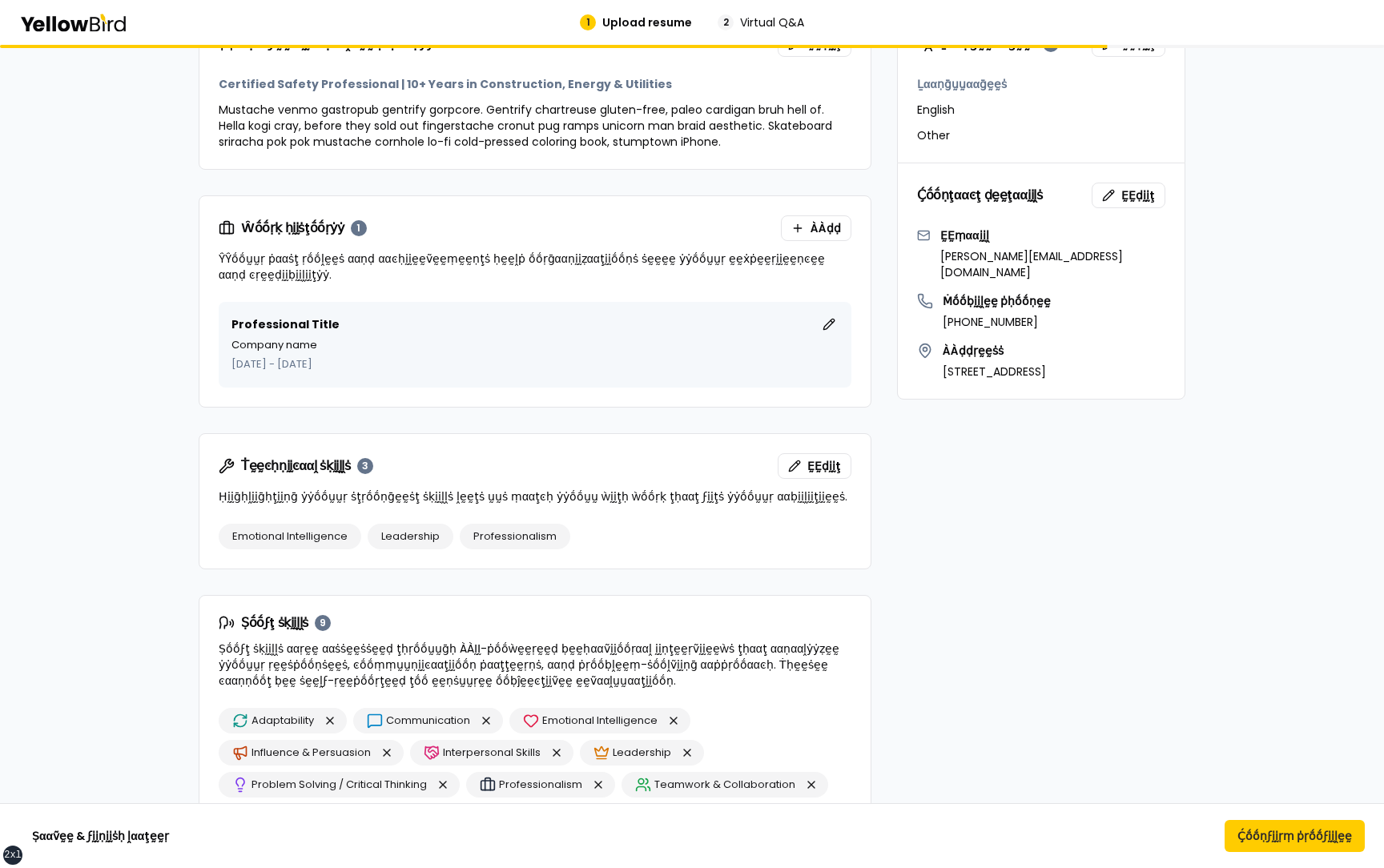
scroll to position [695, 0]
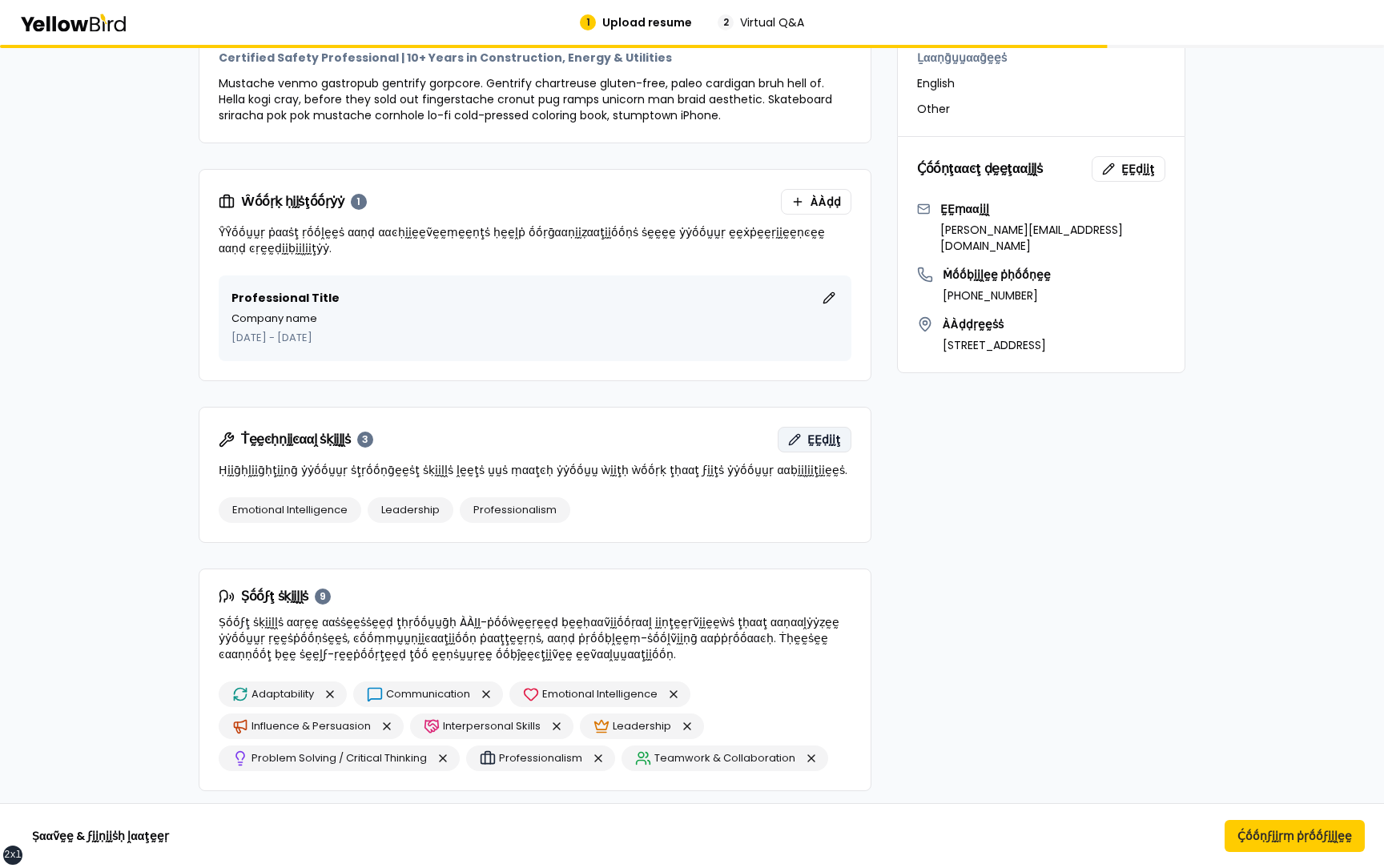
click at [817, 442] on span "ḚḚḍḭḭţ" at bounding box center [824, 440] width 34 height 16
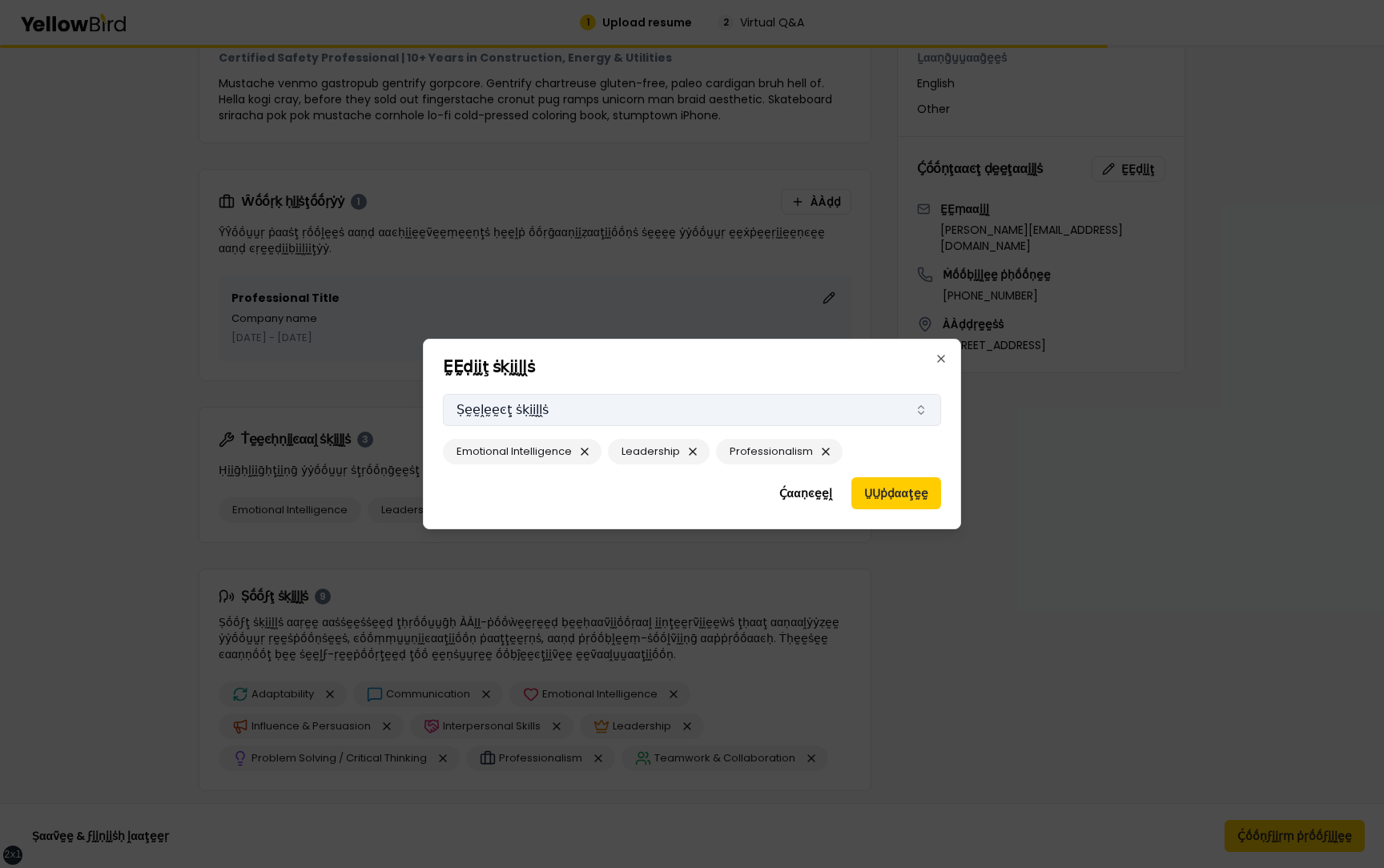
click at [808, 414] on button "Ṣḛḛḽḛḛͼţ ṡḳḭḭḽḽṡ" at bounding box center [691, 410] width 498 height 32
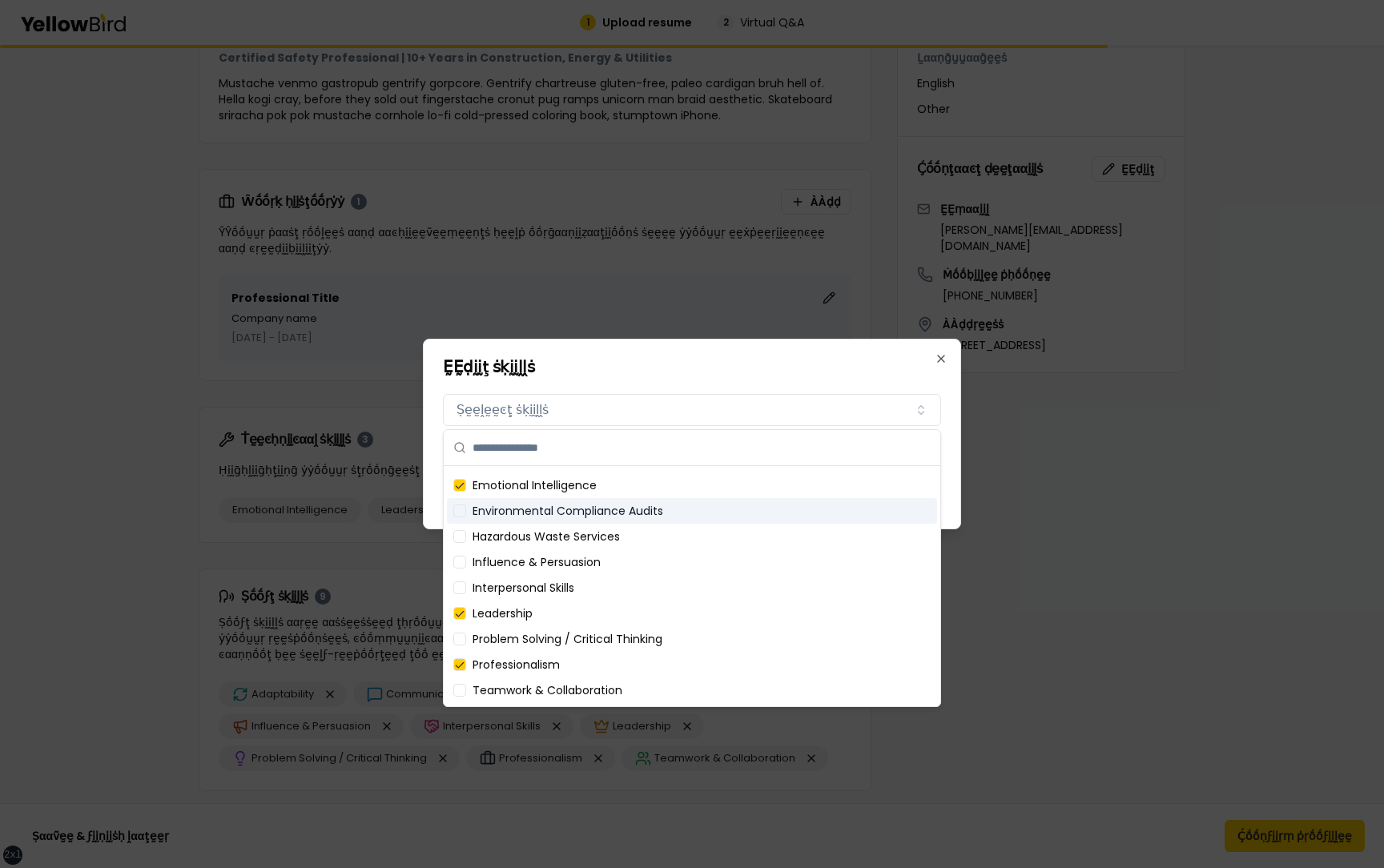
scroll to position [0, 0]
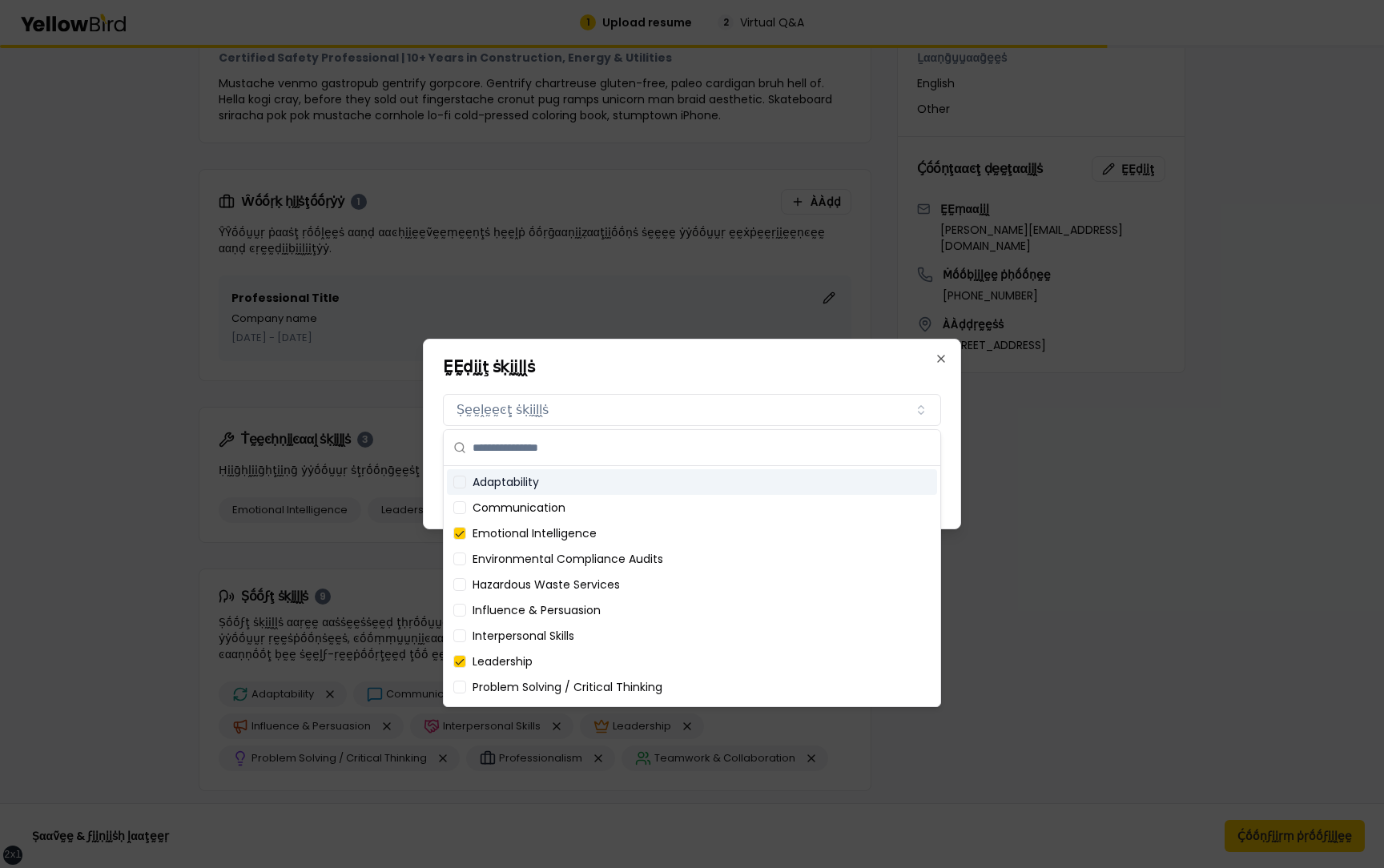
click at [799, 358] on h2 "ḚḚḍḭḭţ ṡḳḭḭḽḽṡ" at bounding box center [691, 367] width 498 height 16
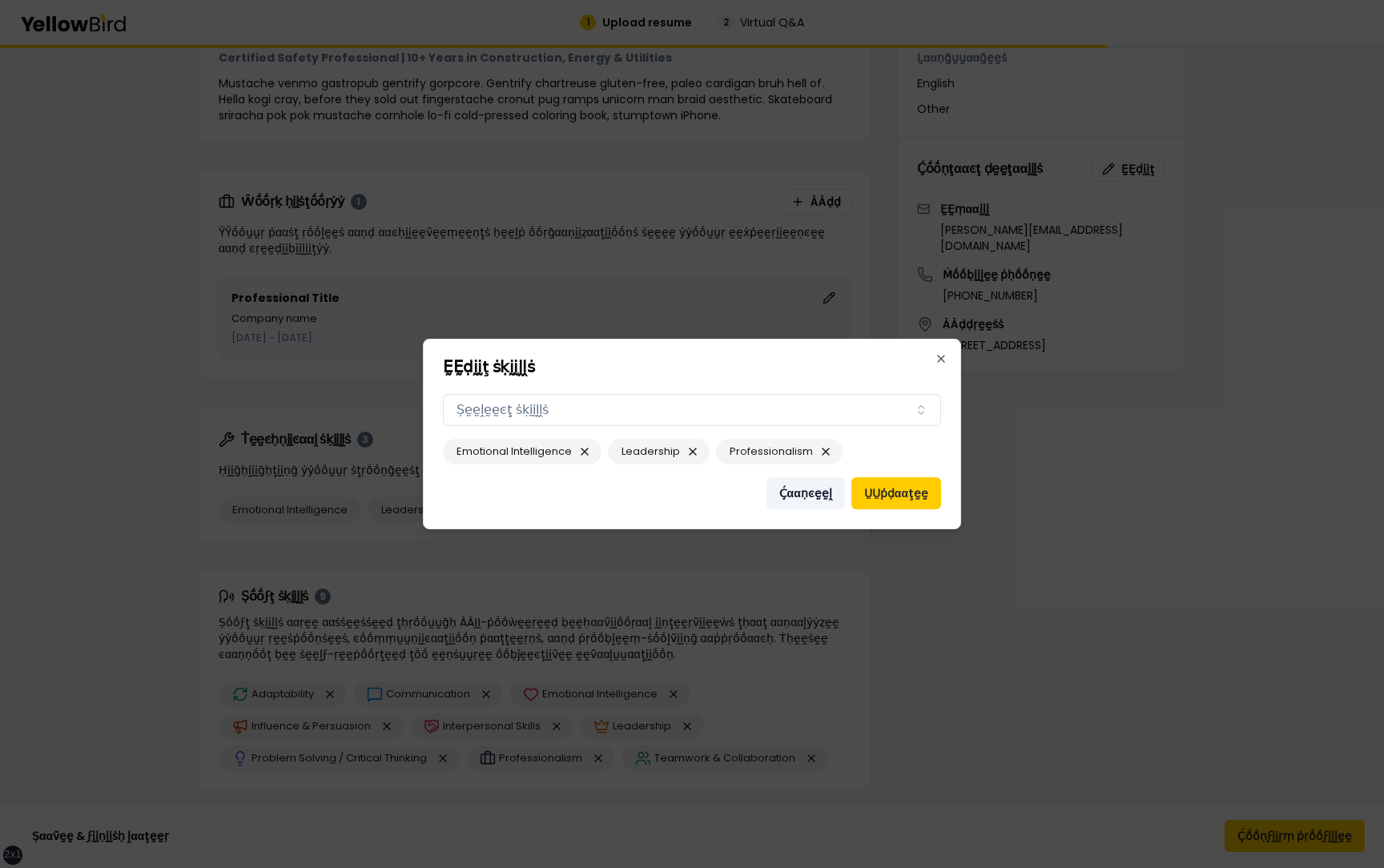
click at [808, 488] on button "Ḉααṇͼḛḛḽ" at bounding box center [806, 493] width 79 height 32
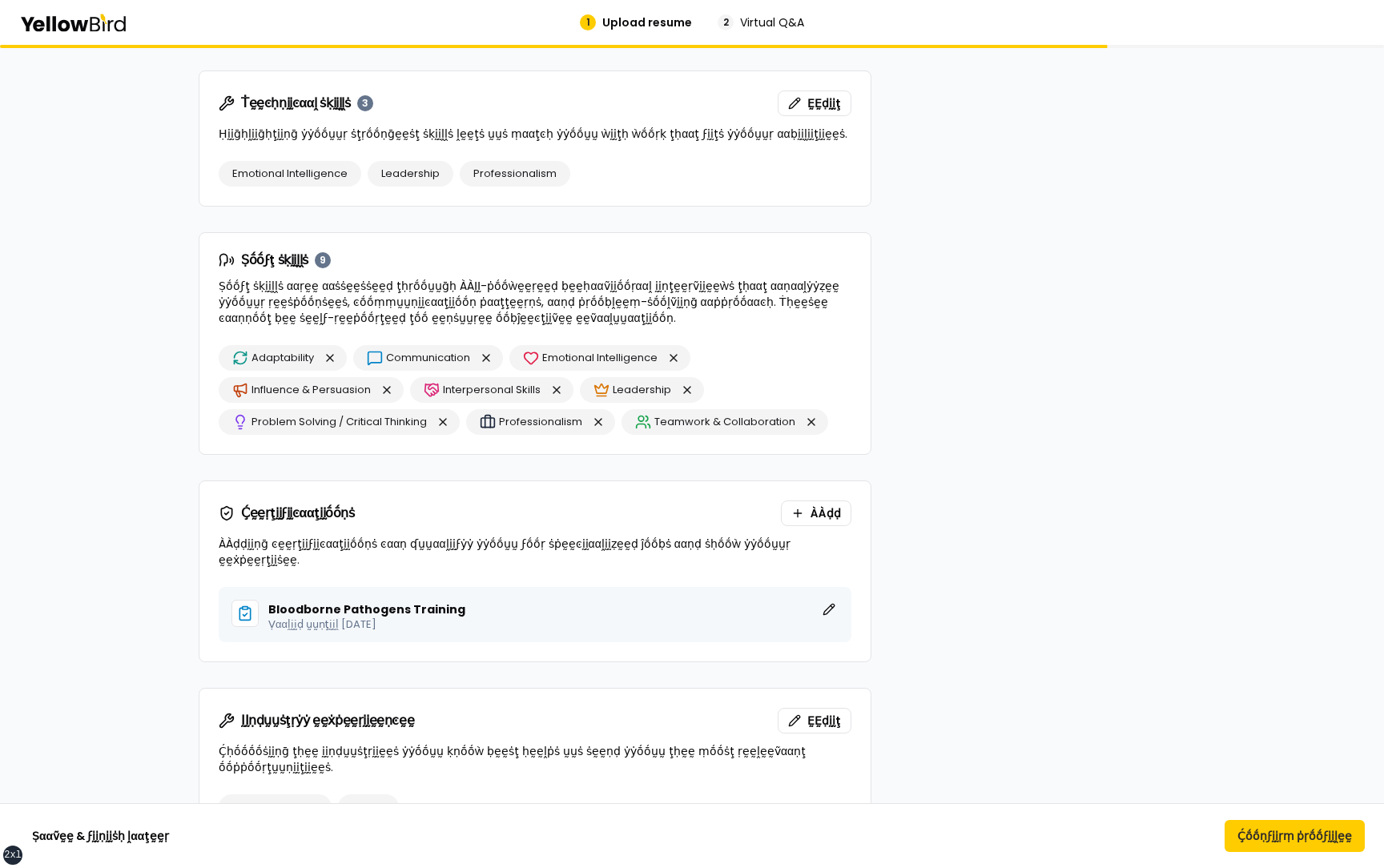
scroll to position [1036, 0]
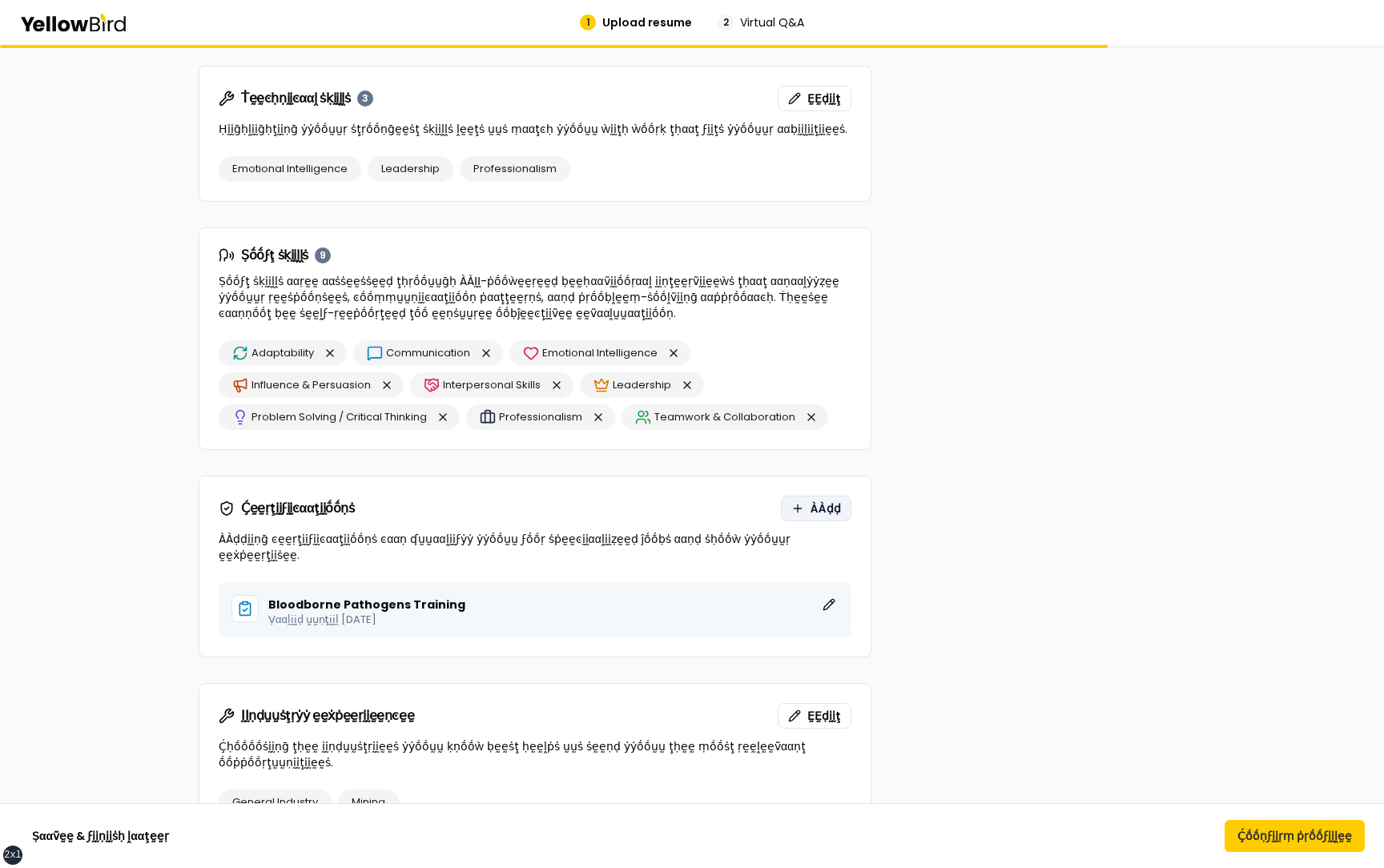
click at [822, 509] on span "ÀÀḍḍ" at bounding box center [826, 509] width 30 height 16
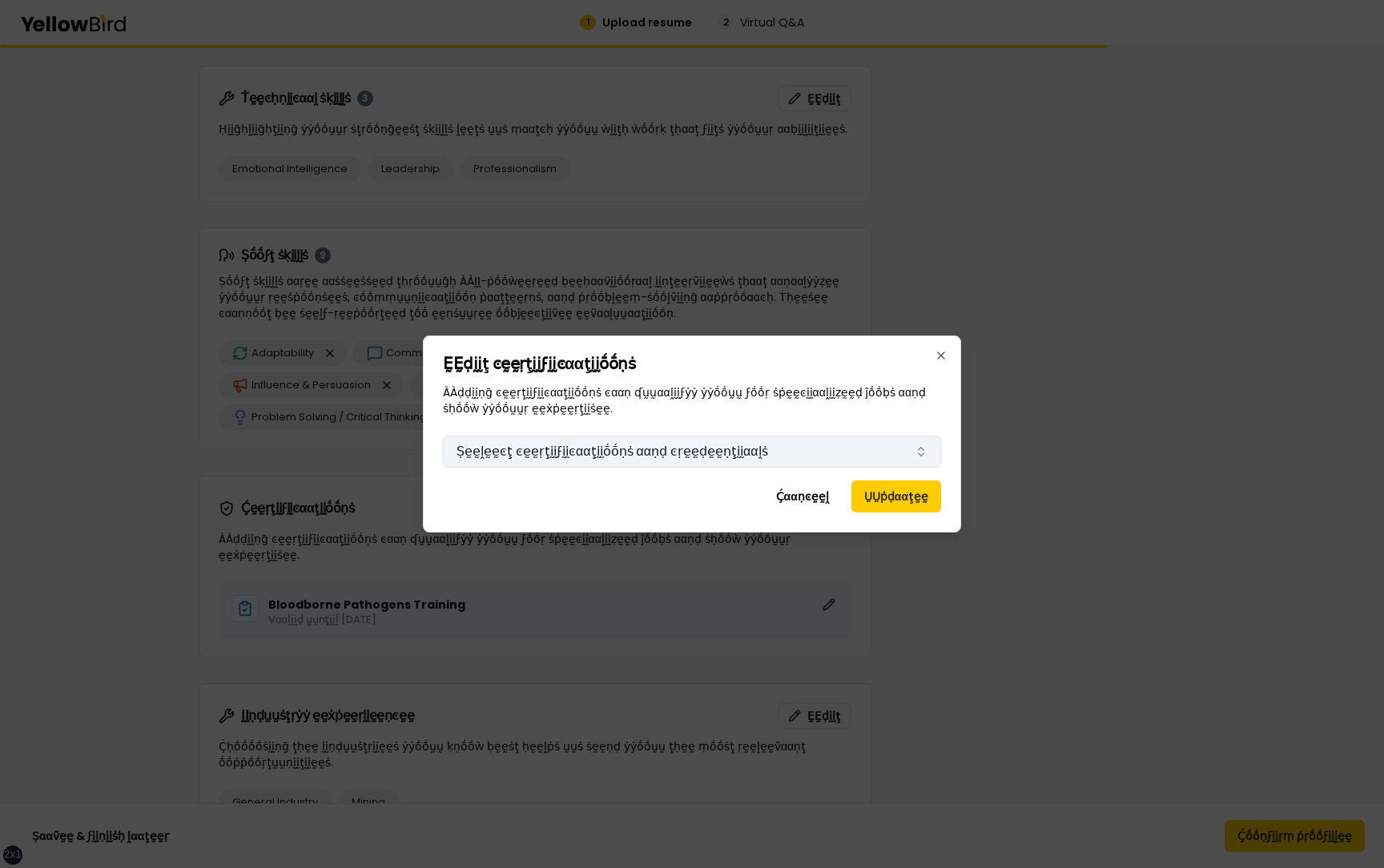
click at [782, 463] on button "Ṣḛḛḽḛḛͼţ ͼḛḛṛţḭḭϝḭḭͼααţḭḭṓṓṇṡ ααṇḍ ͼṛḛḛḍḛḛṇţḭḭααḽṡ" at bounding box center [691, 451] width 498 height 32
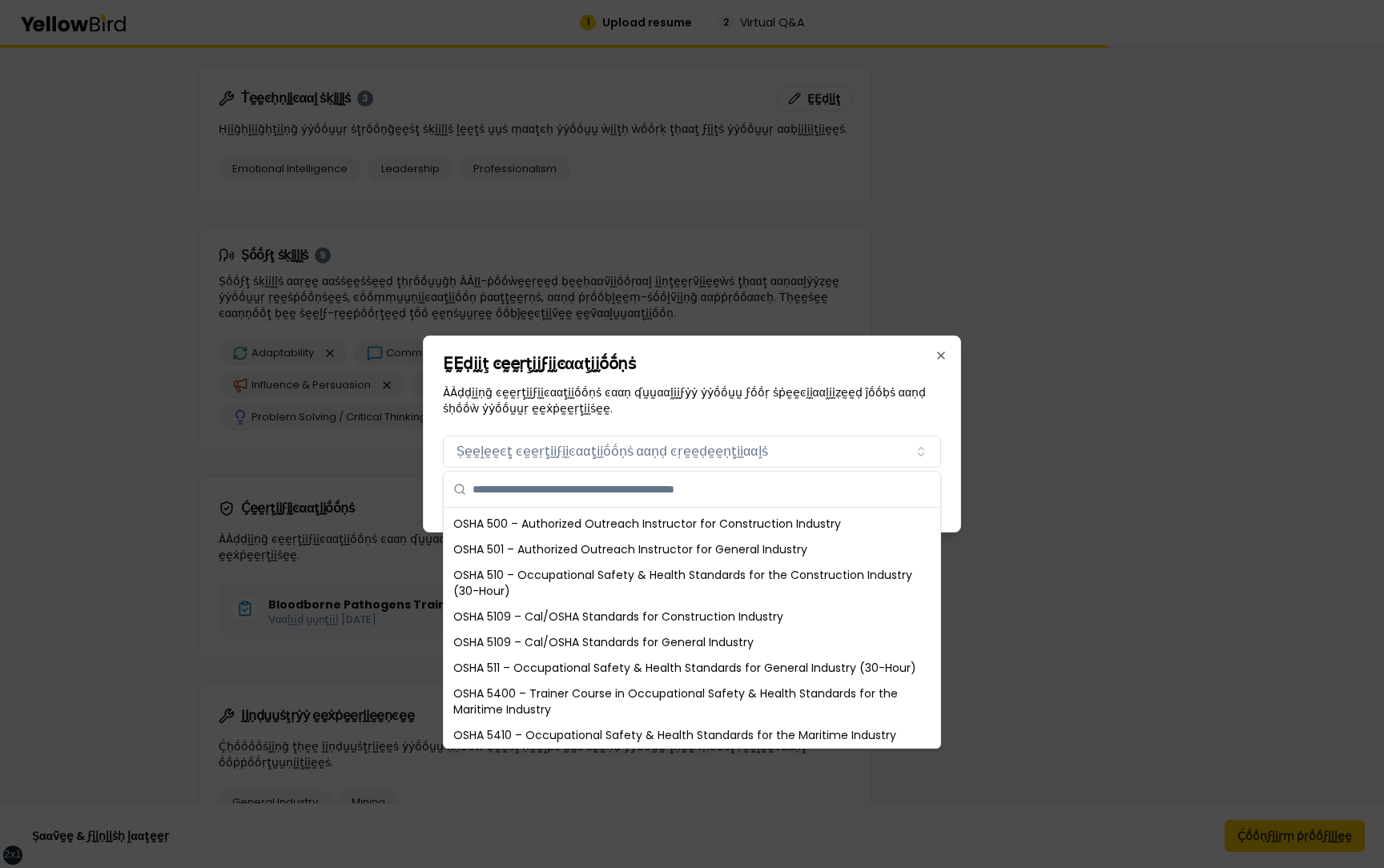
scroll to position [0, 0]
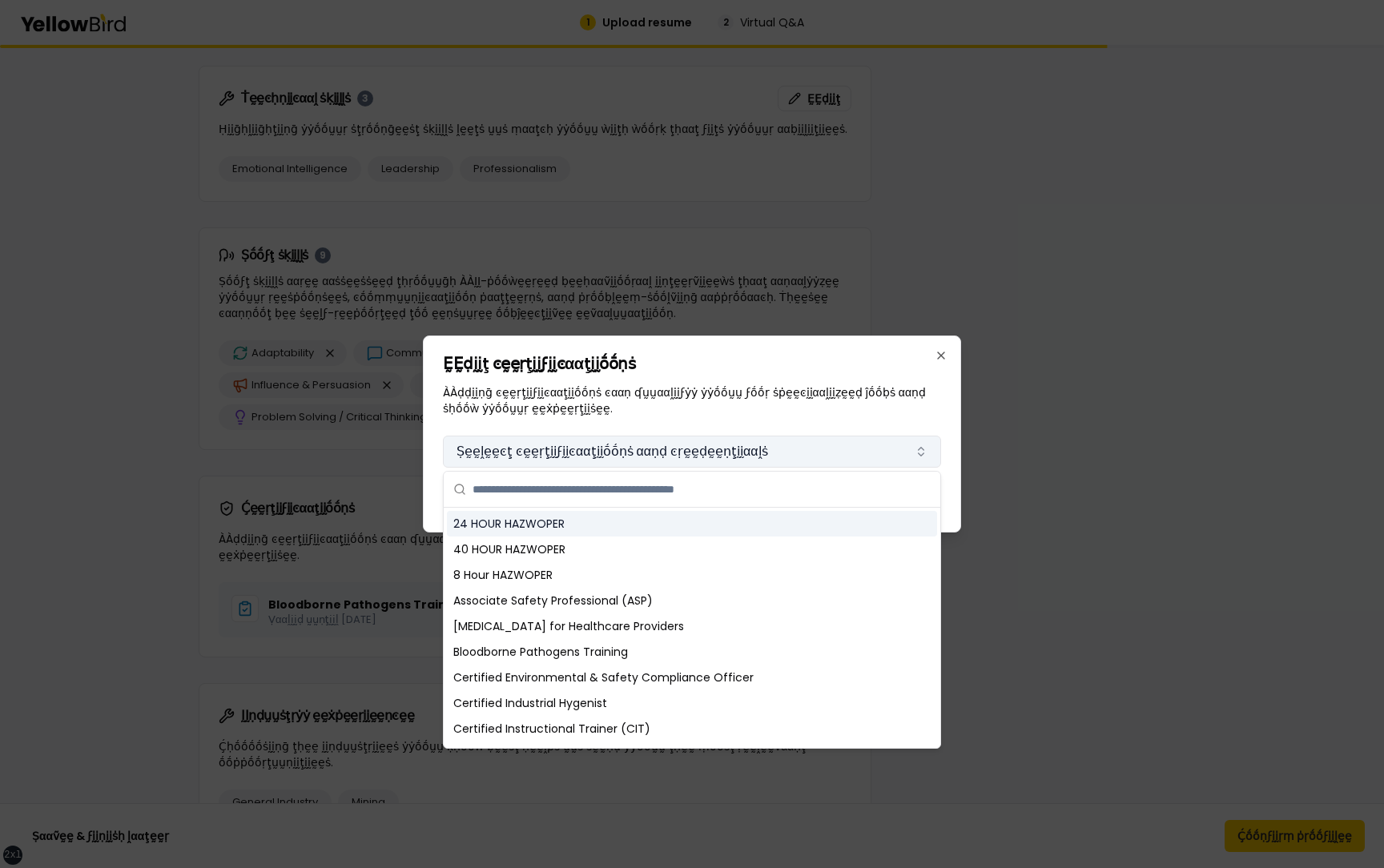
click at [803, 454] on button "Ṣḛḛḽḛḛͼţ ͼḛḛṛţḭḭϝḭḭͼααţḭḭṓṓṇṡ ααṇḍ ͼṛḛḛḍḛḛṇţḭḭααḽṡ" at bounding box center [691, 451] width 498 height 32
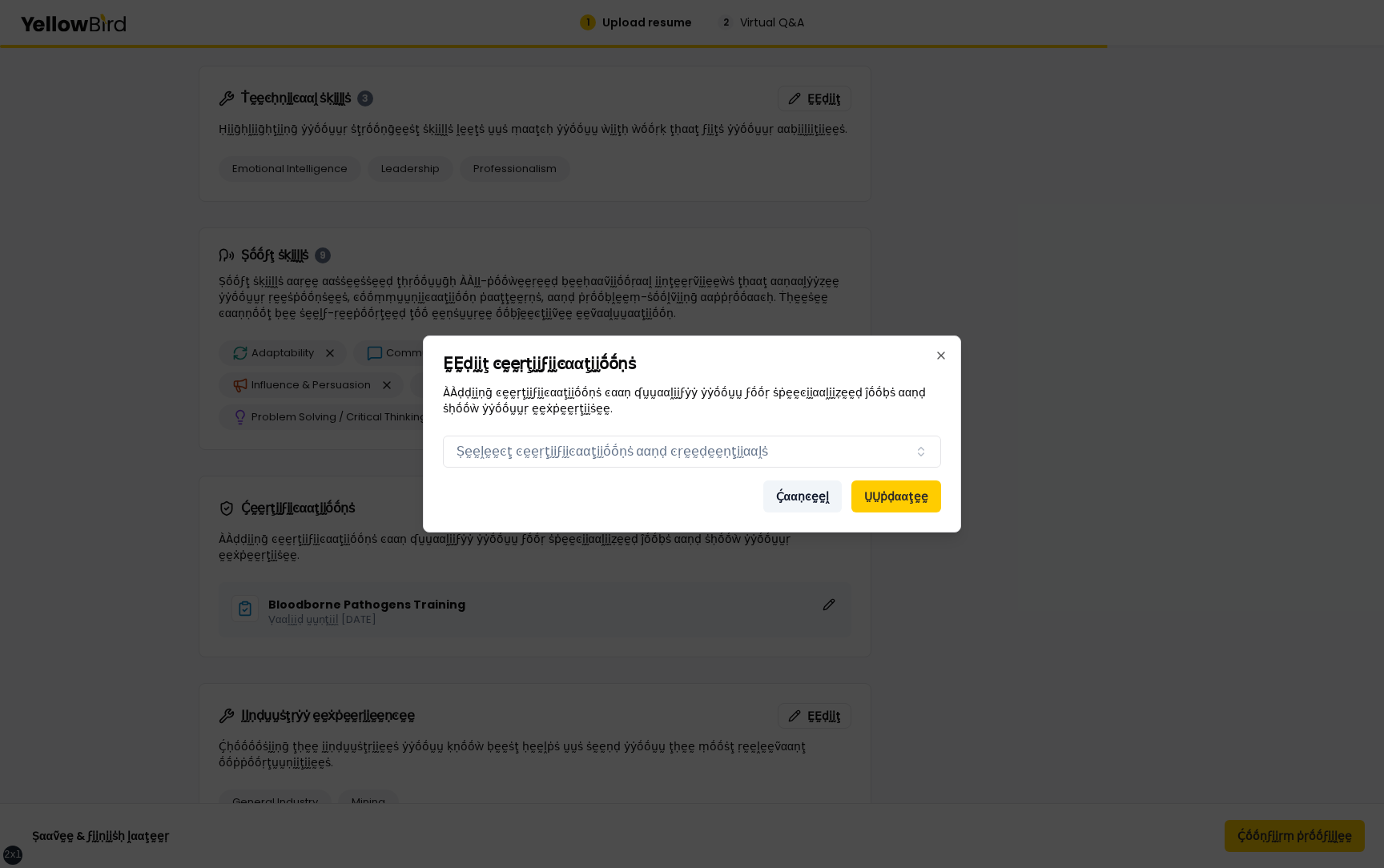
click at [801, 495] on button "Ḉααṇͼḛḛḽ" at bounding box center [803, 496] width 79 height 32
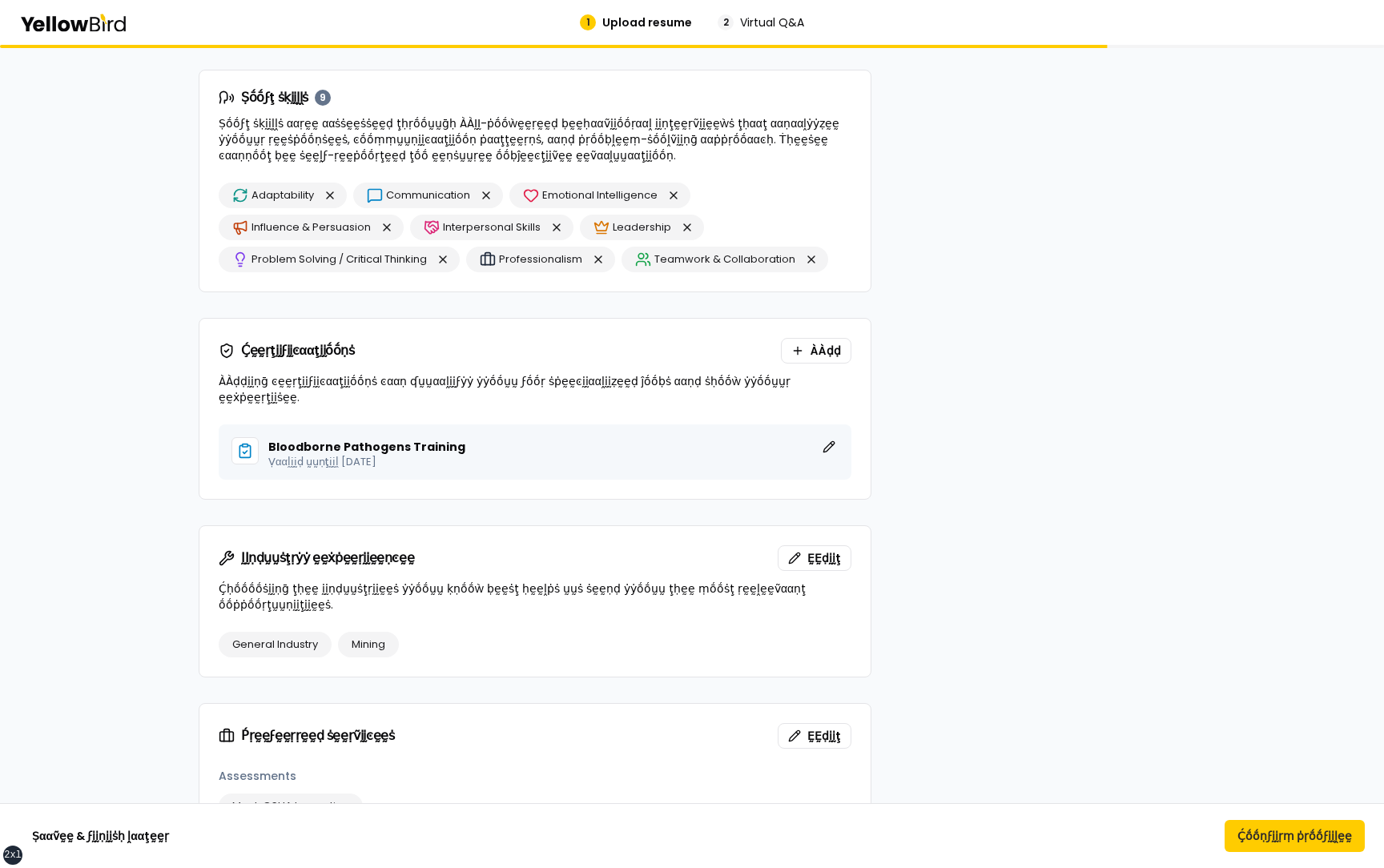
scroll to position [1221, 0]
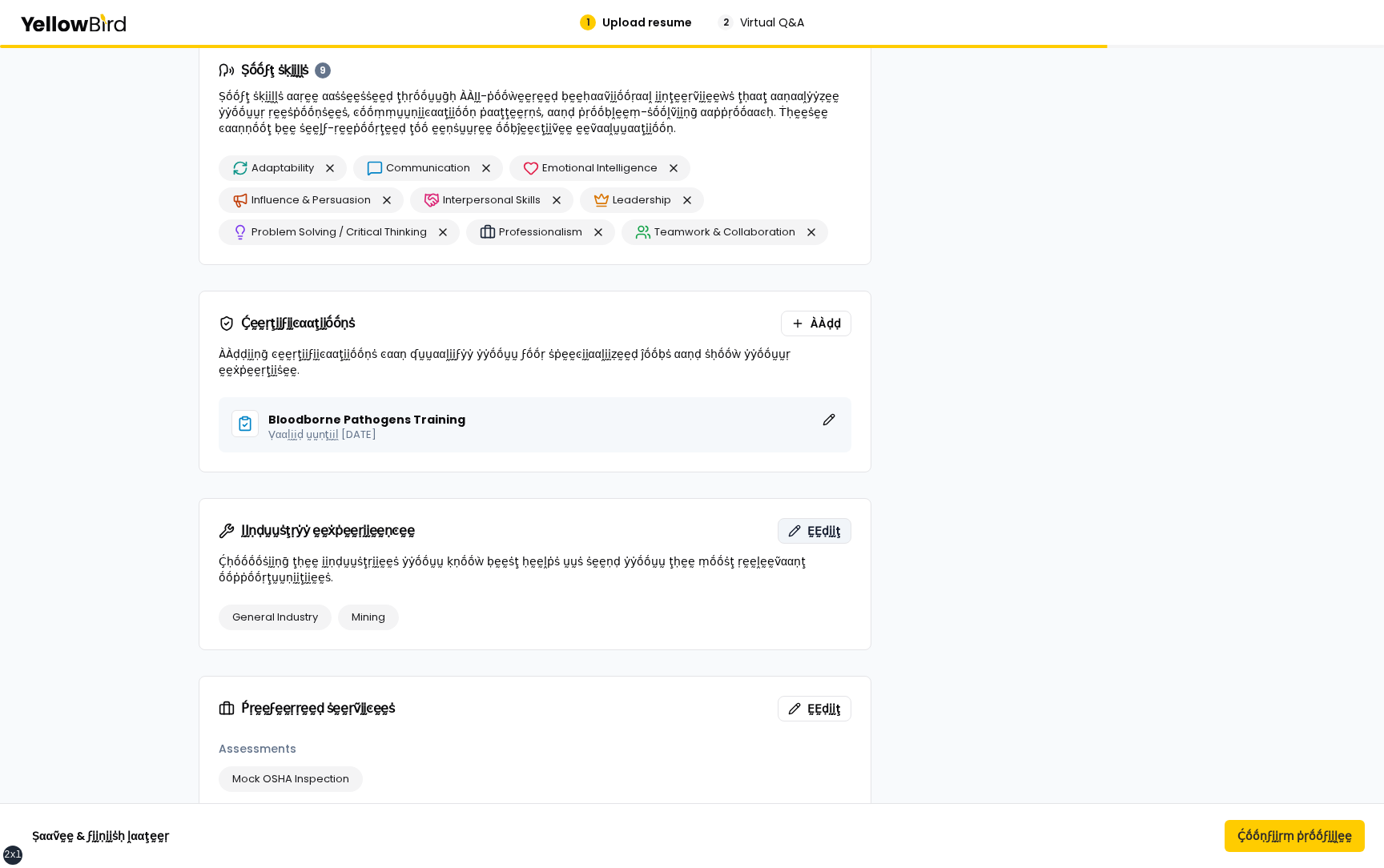
click at [814, 523] on span "ḚḚḍḭḭţ" at bounding box center [824, 531] width 34 height 16
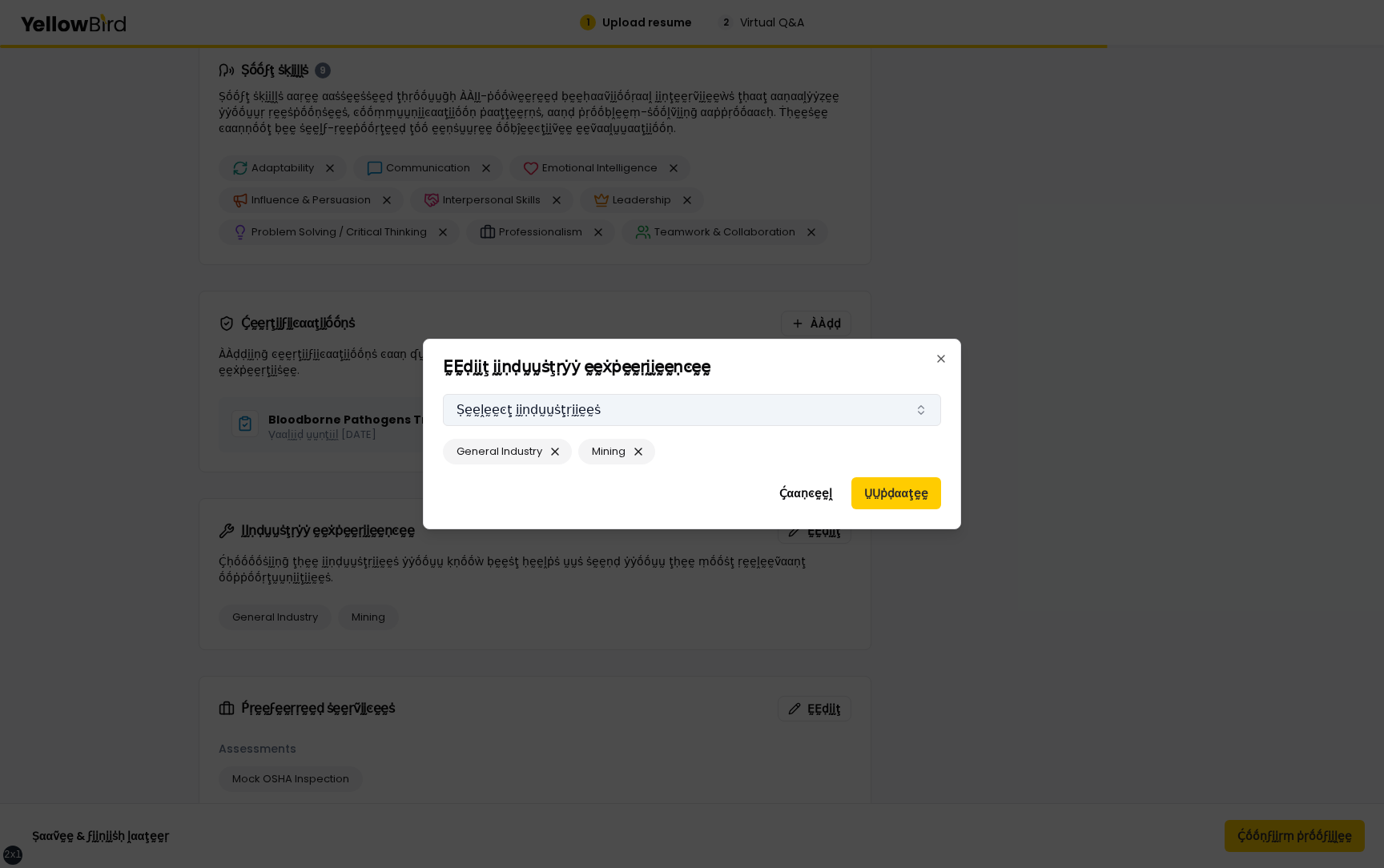
click at [788, 415] on button "Ṣḛḛḽḛḛͼţ ḭḭṇḍṵṵṡţṛḭḭḛḛṡ" at bounding box center [691, 410] width 498 height 32
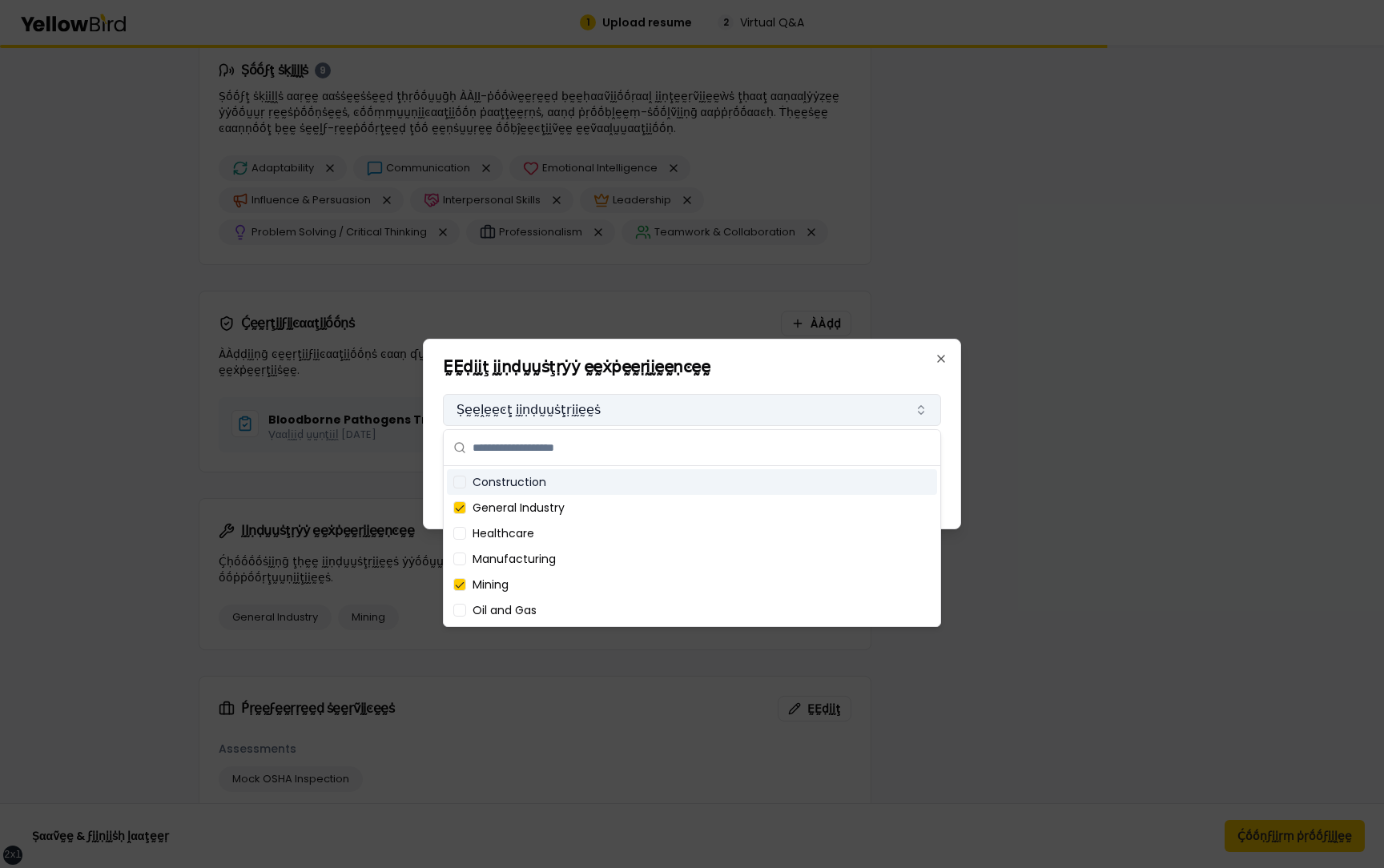
click at [861, 411] on button "Ṣḛḛḽḛḛͼţ ḭḭṇḍṵṵṡţṛḭḭḛḛṡ" at bounding box center [691, 410] width 498 height 32
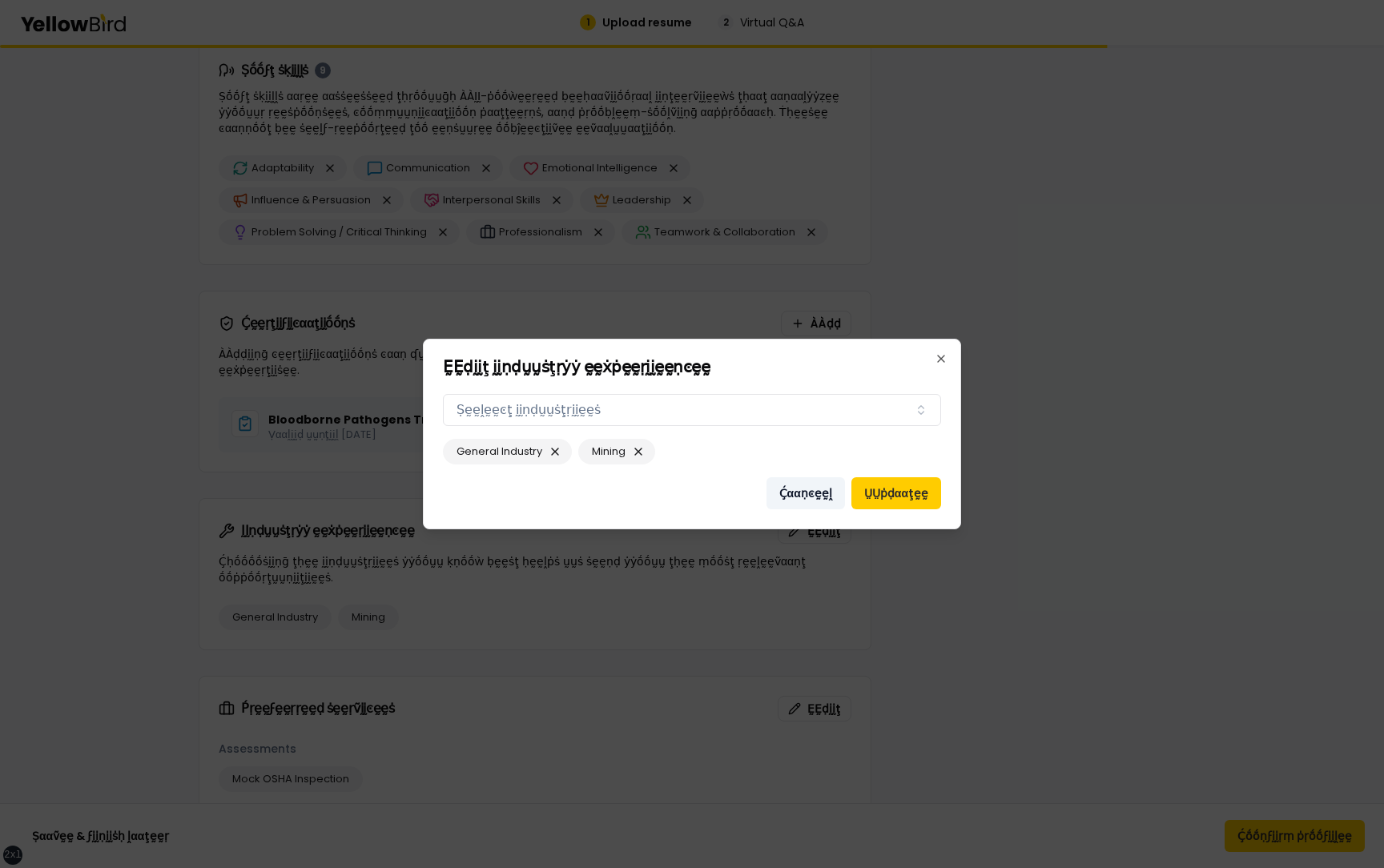
click at [811, 491] on button "Ḉααṇͼḛḛḽ" at bounding box center [806, 493] width 79 height 32
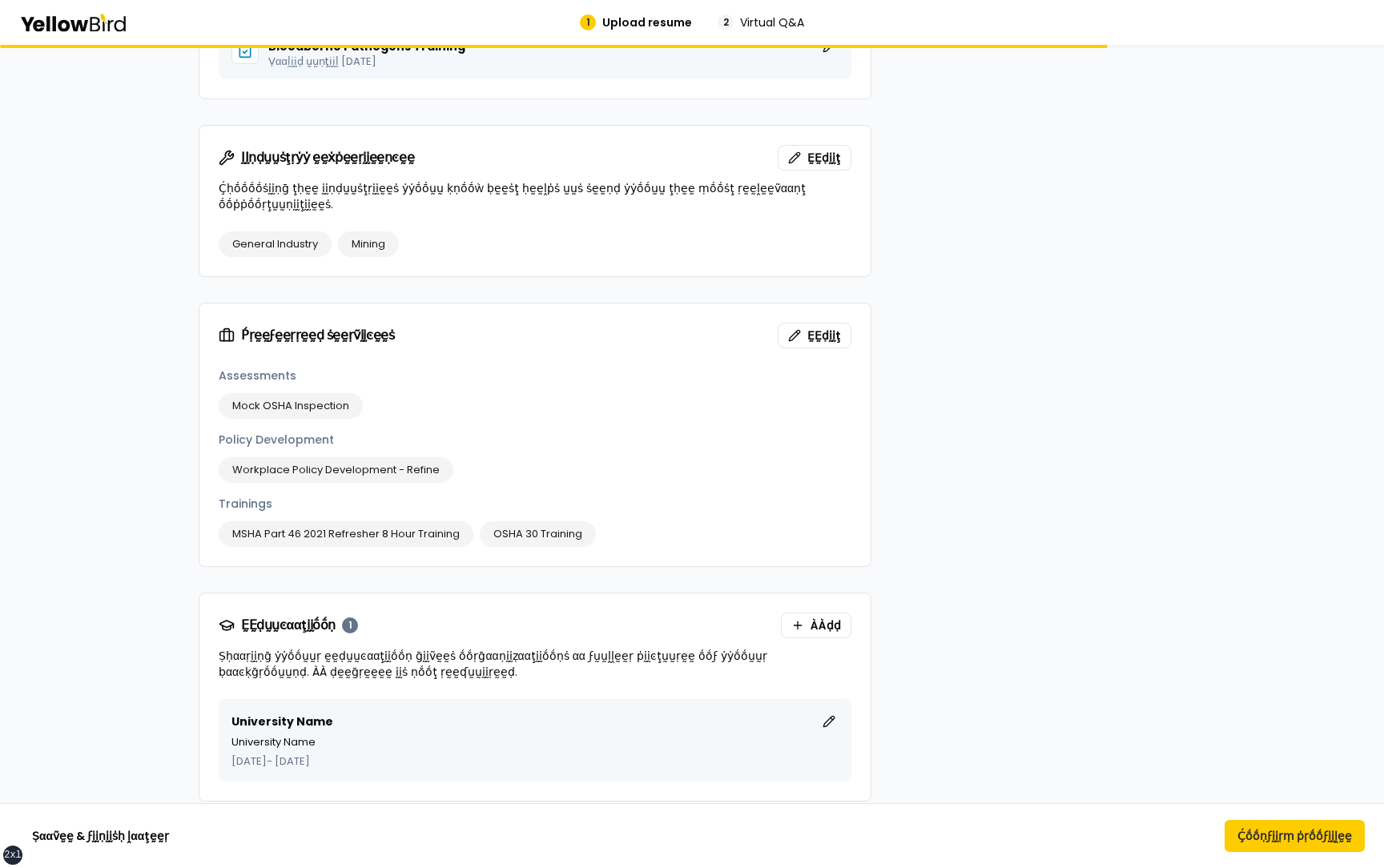
scroll to position [1617, 0]
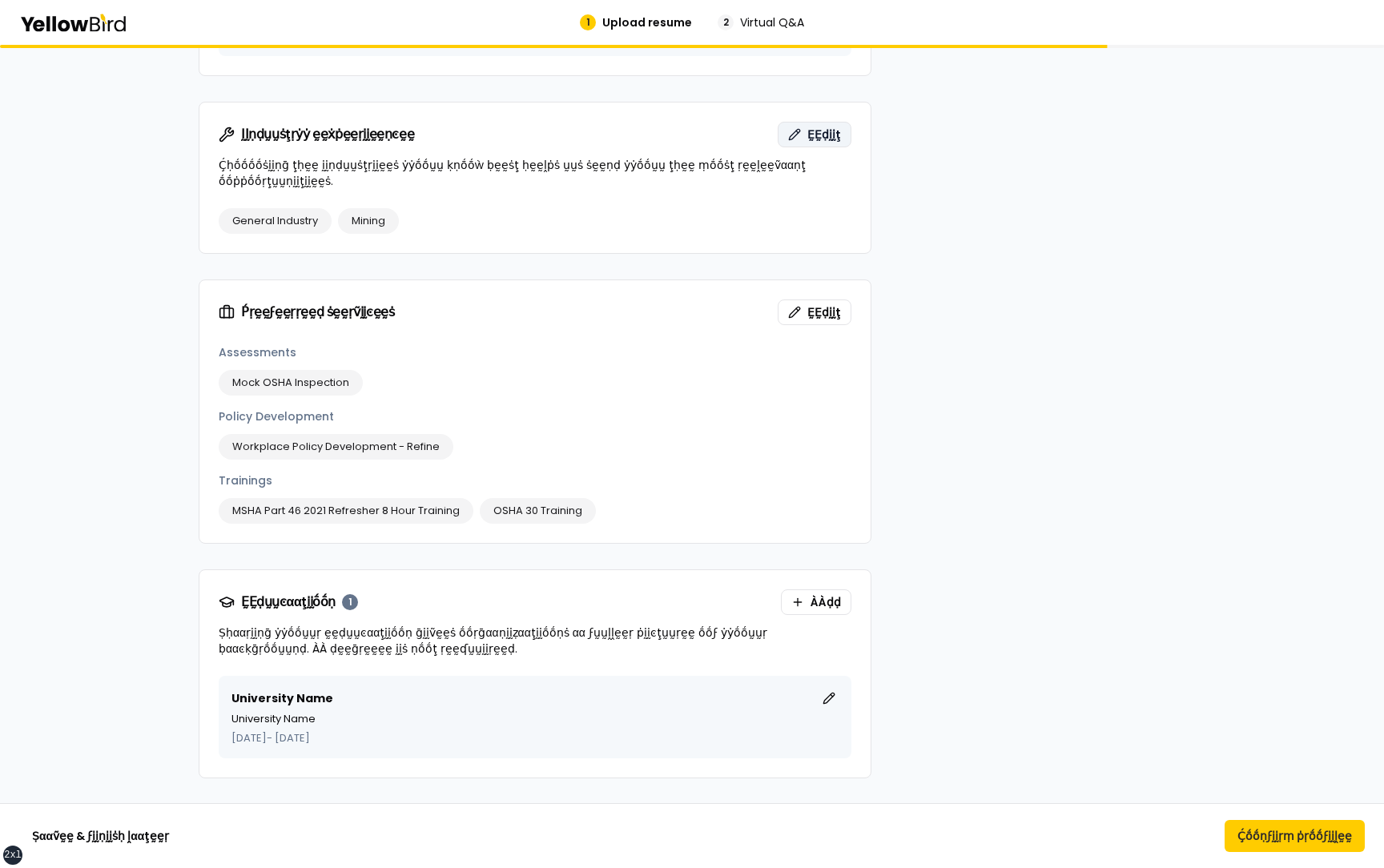
click at [816, 127] on span "ḚḚḍḭḭţ" at bounding box center [824, 135] width 34 height 16
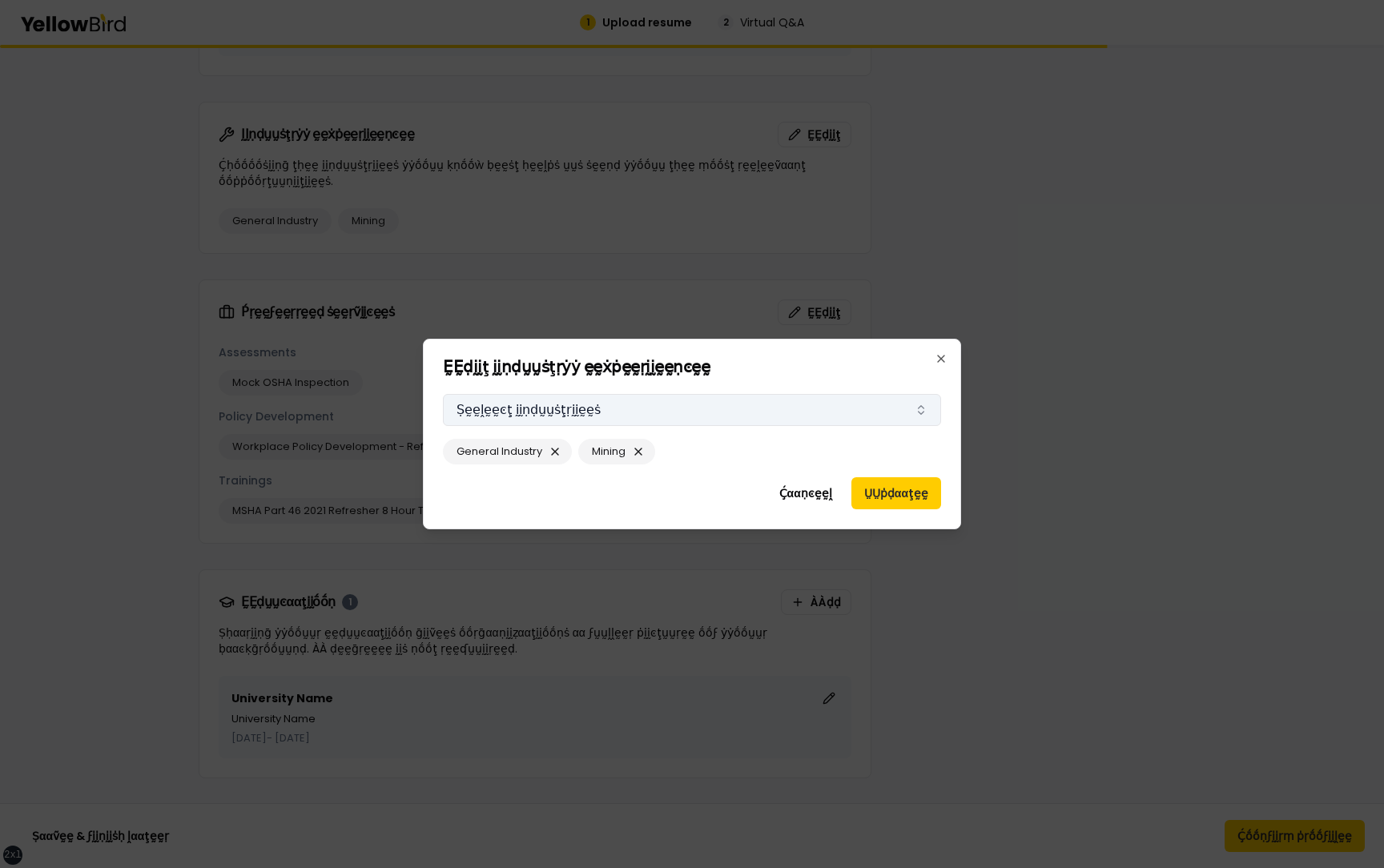
click at [736, 411] on button "Ṣḛḛḽḛḛͼţ ḭḭṇḍṵṵṡţṛḭḭḛḛṡ" at bounding box center [691, 410] width 498 height 32
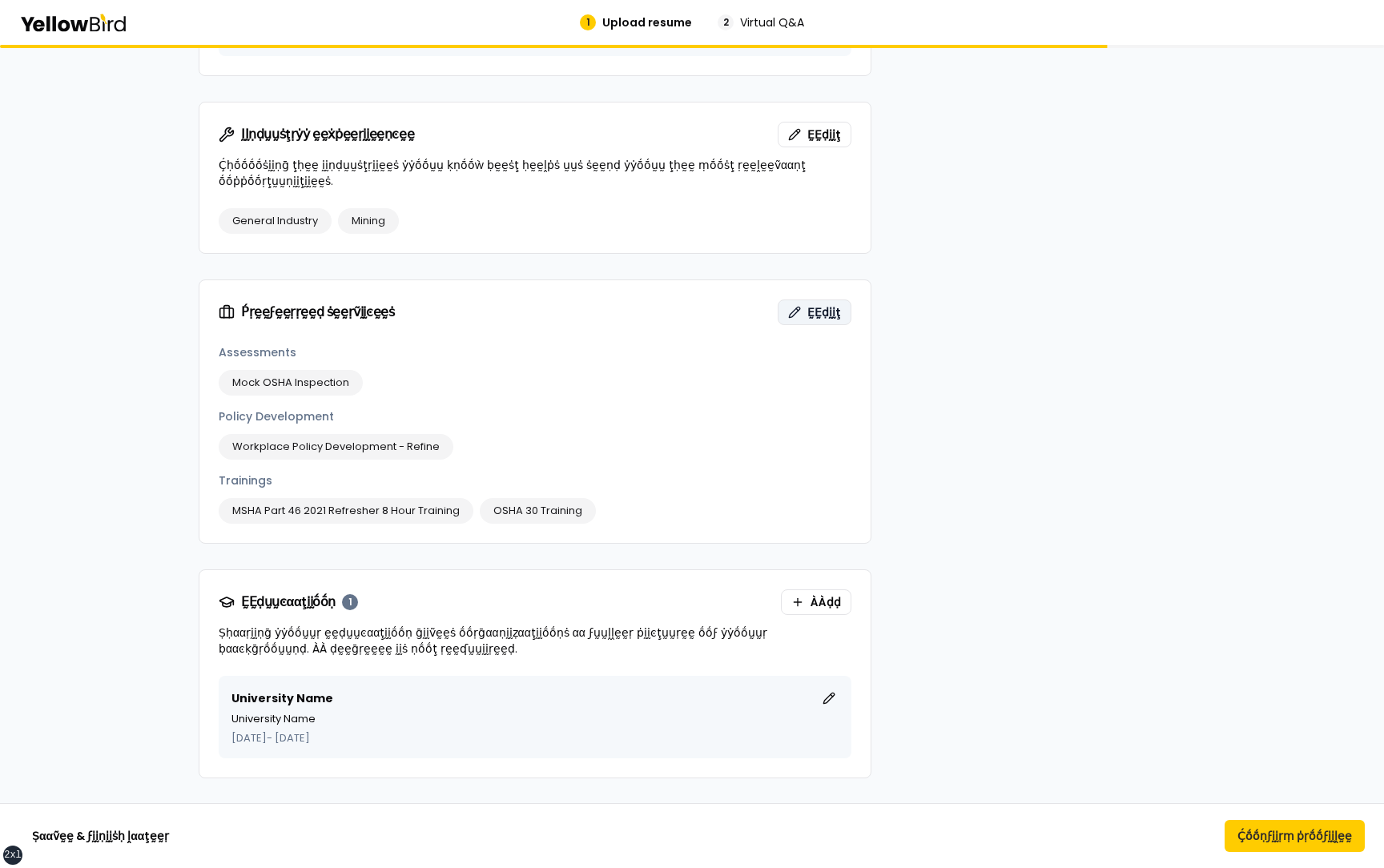
click at [812, 304] on span "ḚḚḍḭḭţ" at bounding box center [824, 312] width 34 height 16
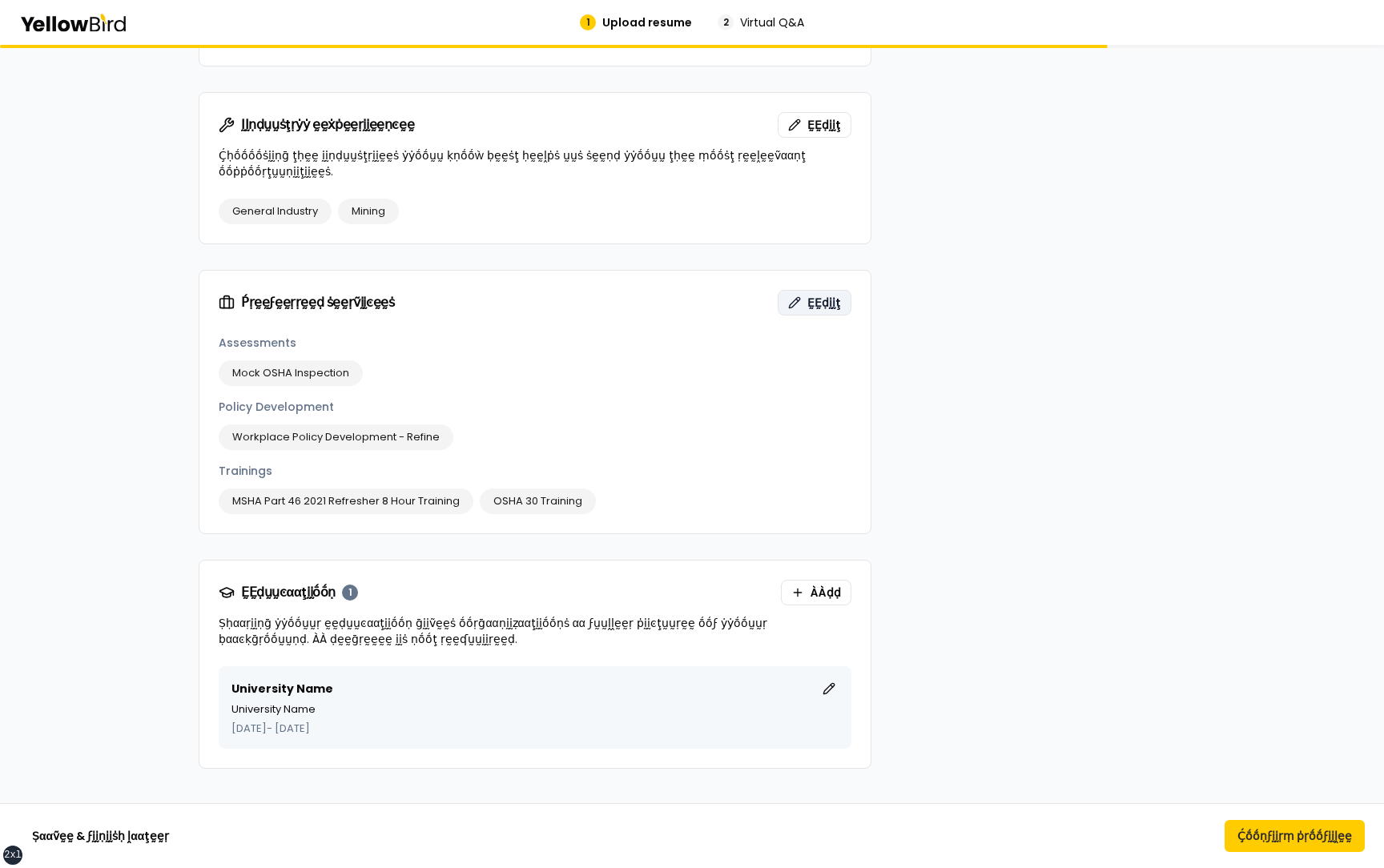
click at [794, 290] on button "ḚḚḍḭḭţ" at bounding box center [814, 302] width 73 height 26
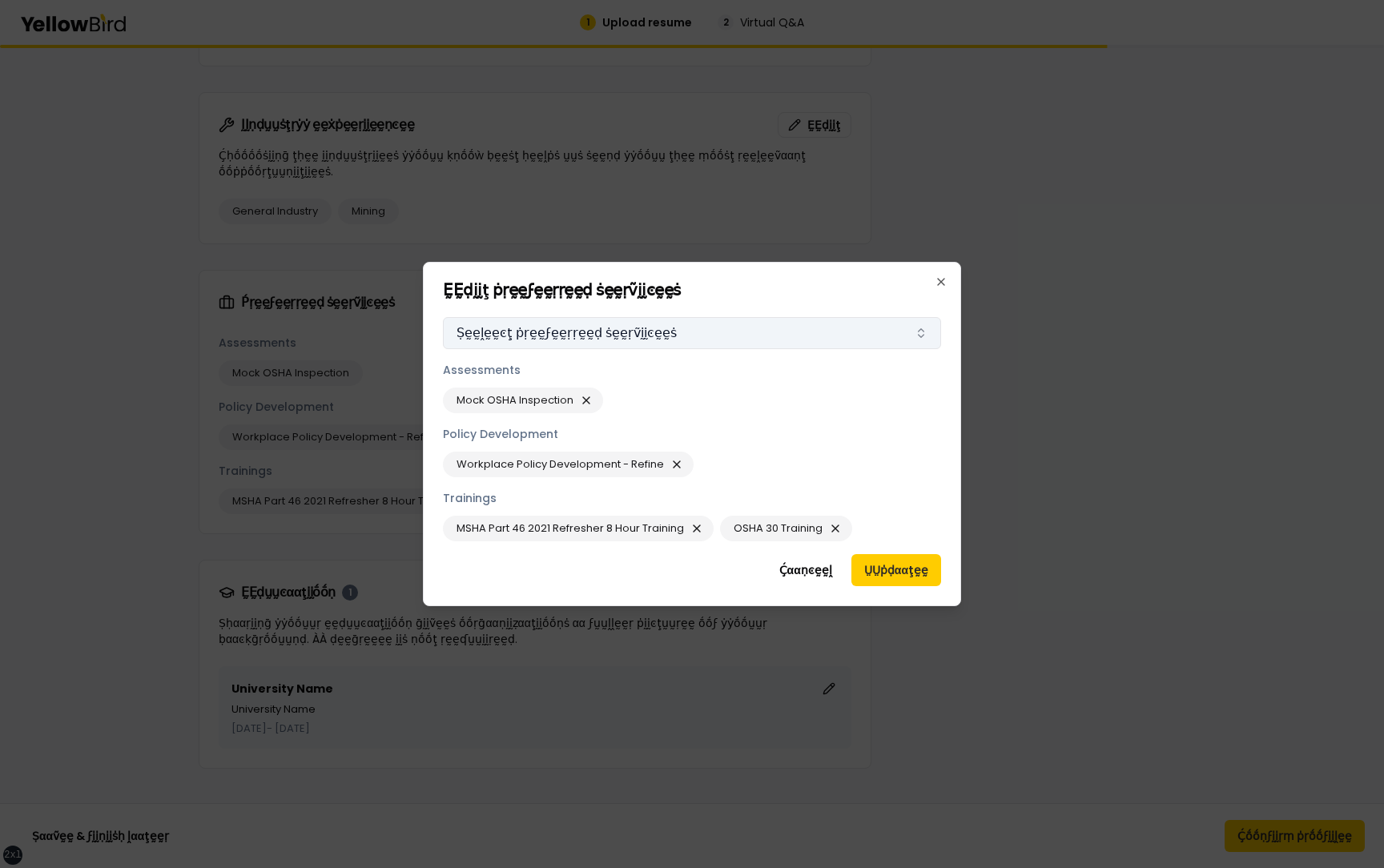
click at [753, 332] on button "Ṣḛḛḽḛḛͼţ ṗṛḛḛϝḛḛṛṛḛḛḍ ṡḛḛṛṽḭḭͼḛḛṡ" at bounding box center [691, 333] width 498 height 32
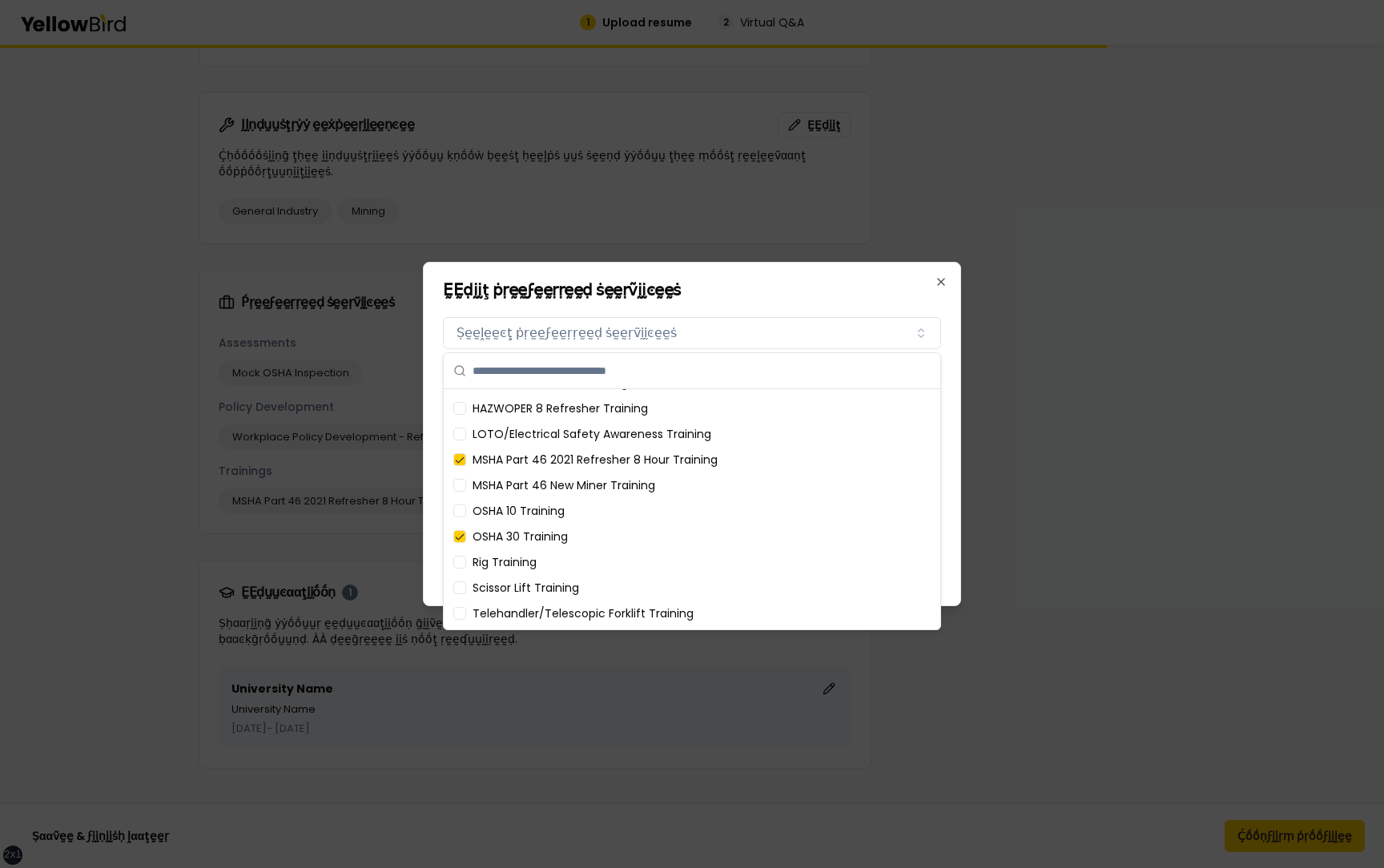
scroll to position [0, 0]
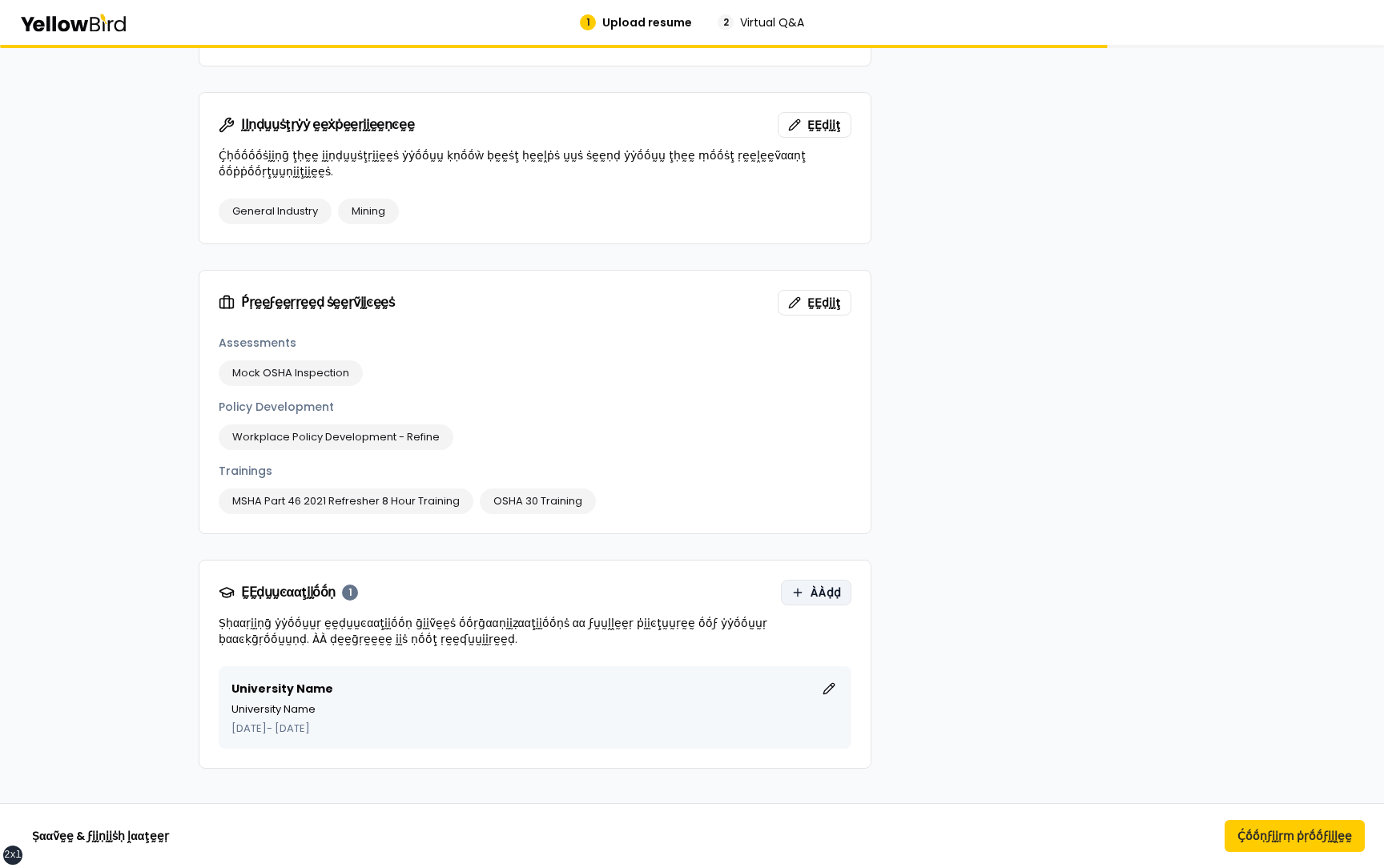
click at [800, 587] on button "ÀÀḍḍ" at bounding box center [815, 593] width 71 height 26
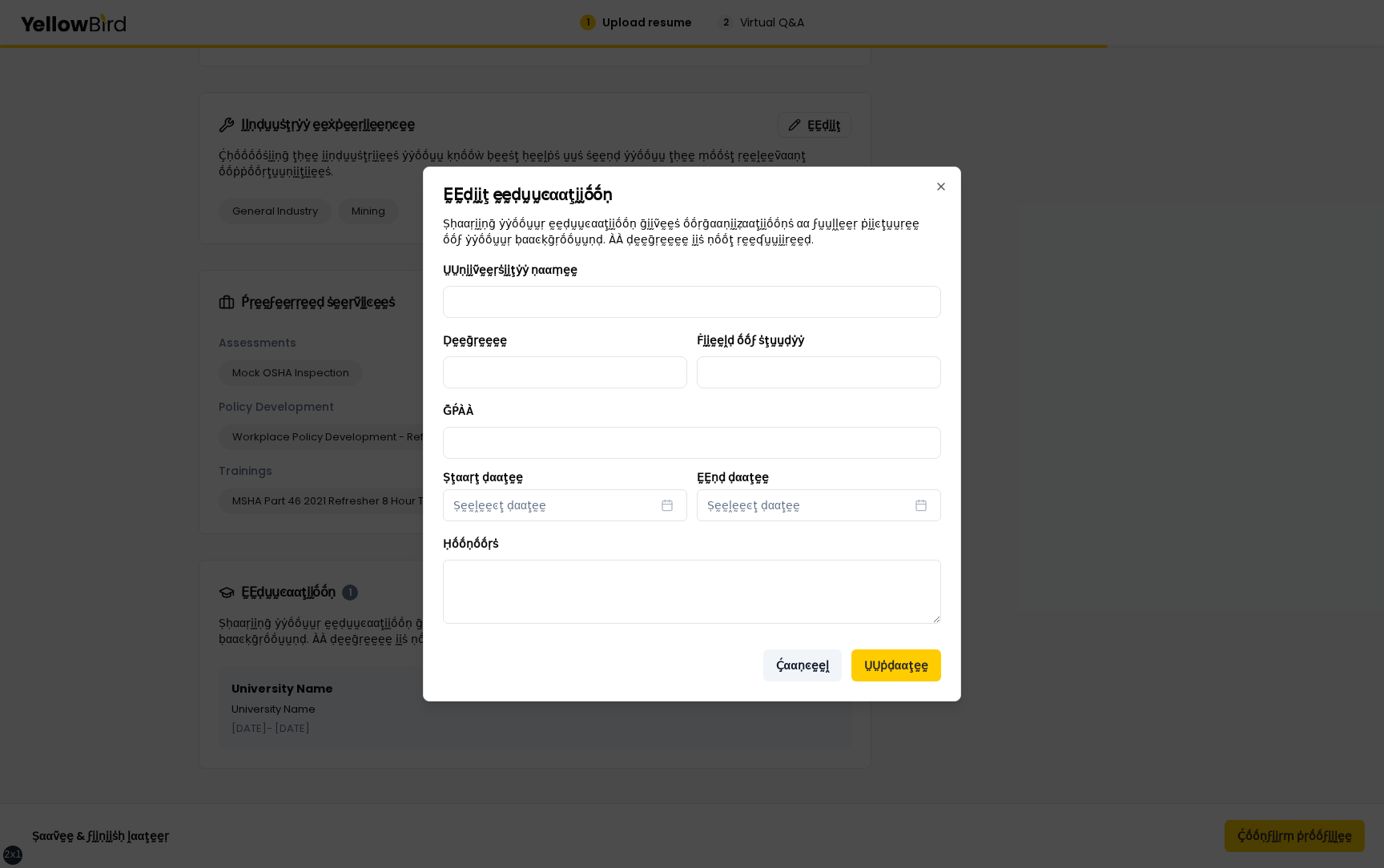
click at [805, 664] on button "Ḉααṇͼḛḛḽ" at bounding box center [803, 665] width 79 height 32
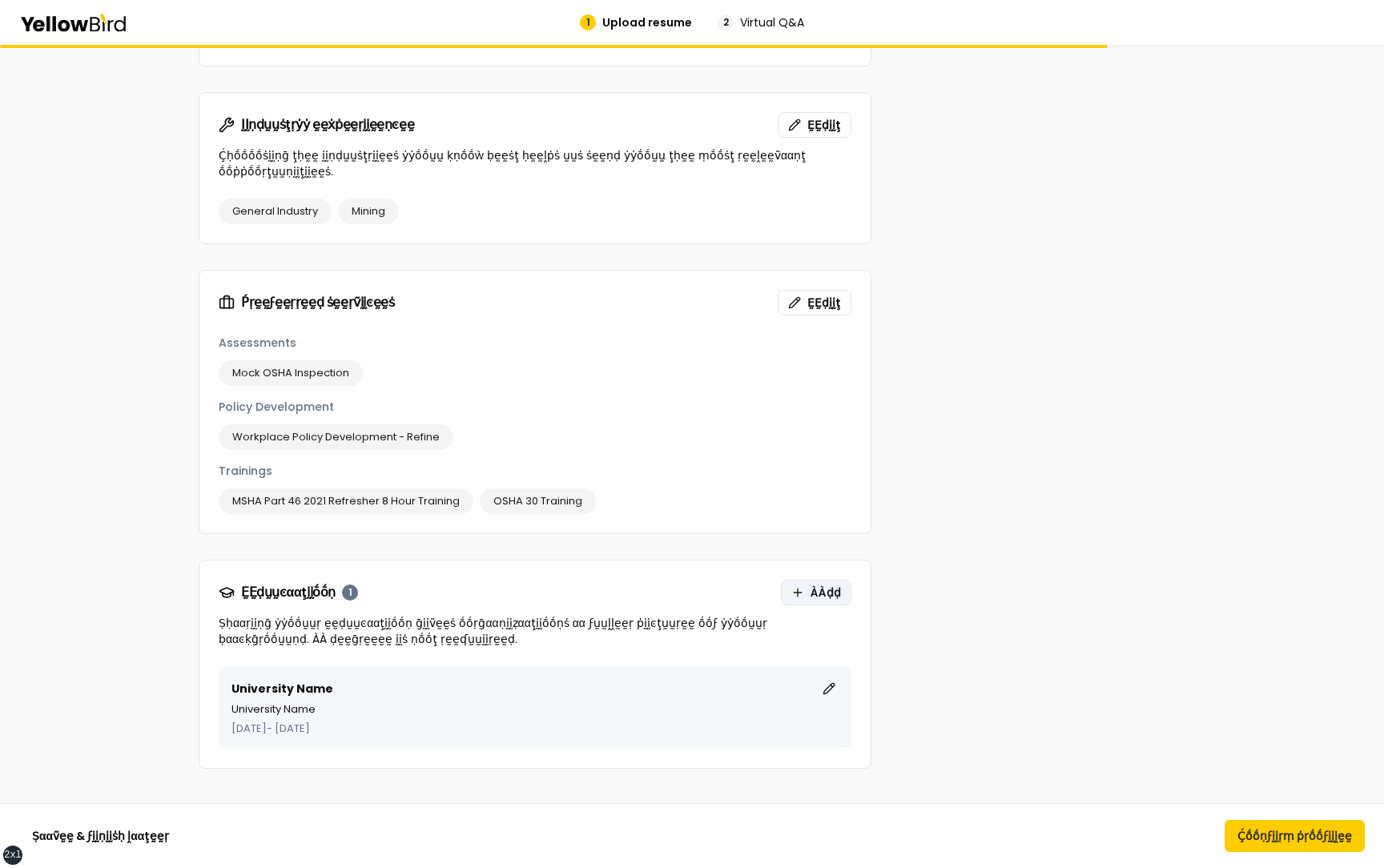
click at [823, 585] on span "ÀÀḍḍ" at bounding box center [826, 593] width 30 height 16
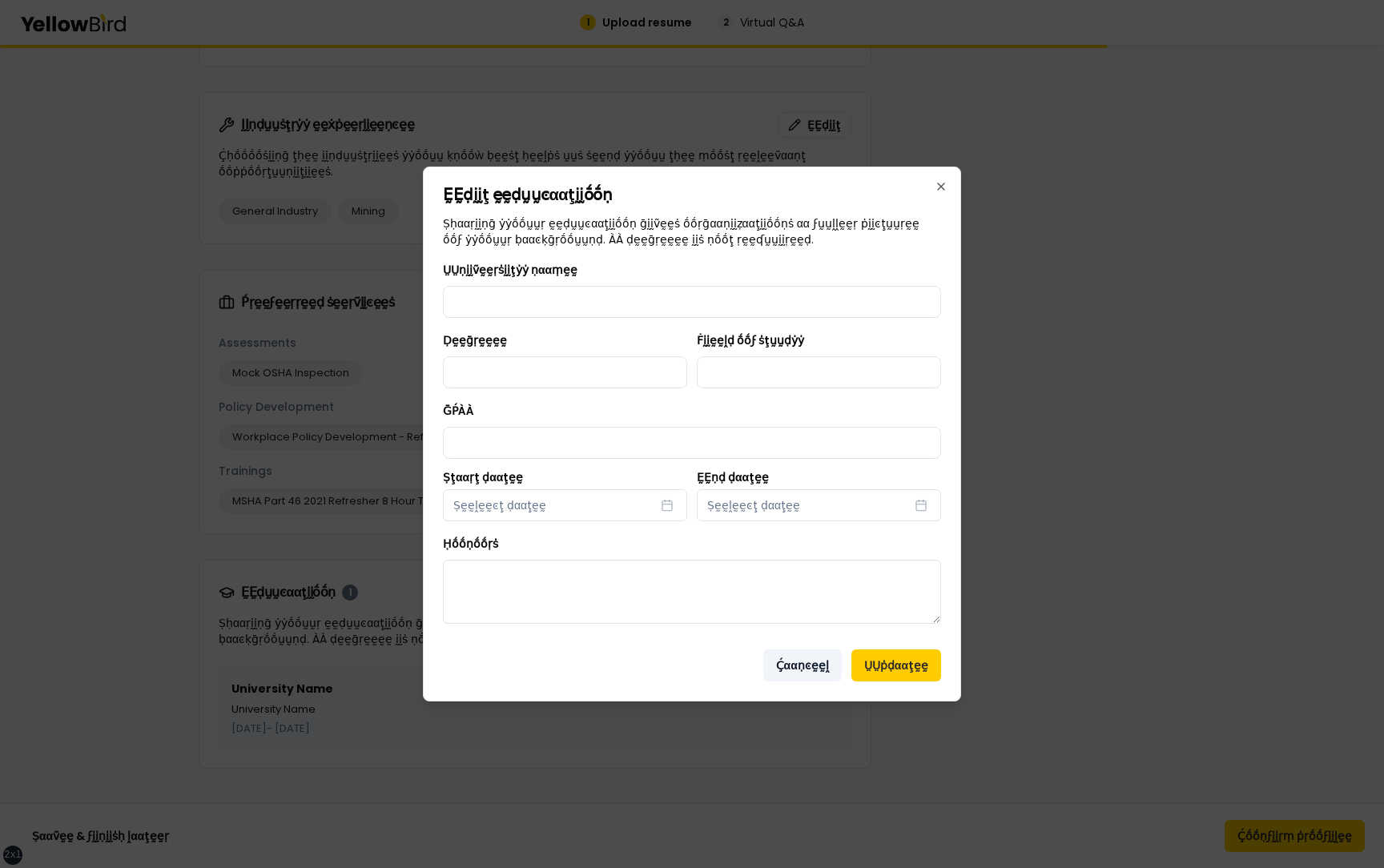
click at [814, 662] on button "Ḉααṇͼḛḛḽ" at bounding box center [803, 665] width 79 height 32
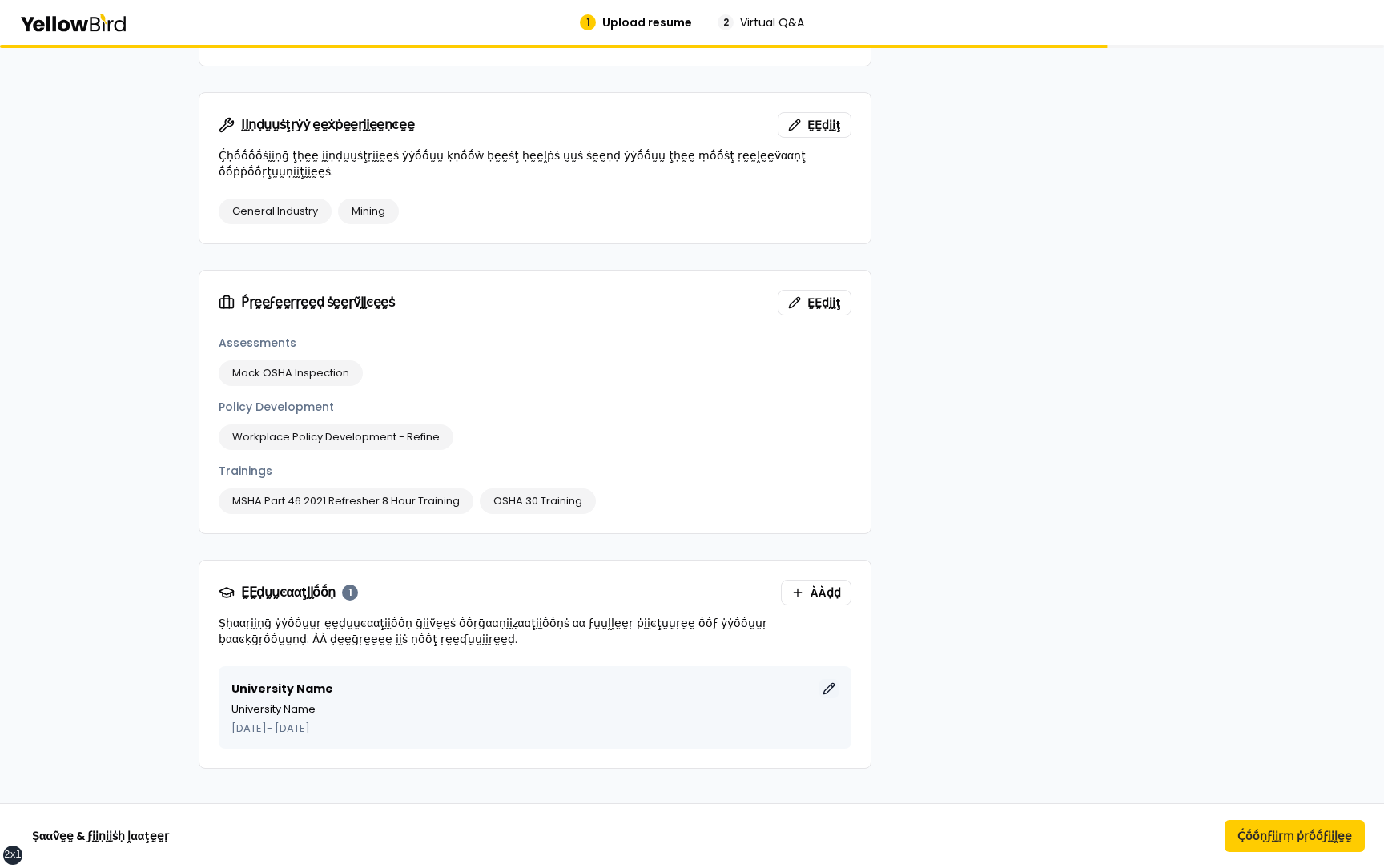
click at [833, 679] on button "ḚḚḍḭḭţ" at bounding box center [828, 688] width 19 height 19
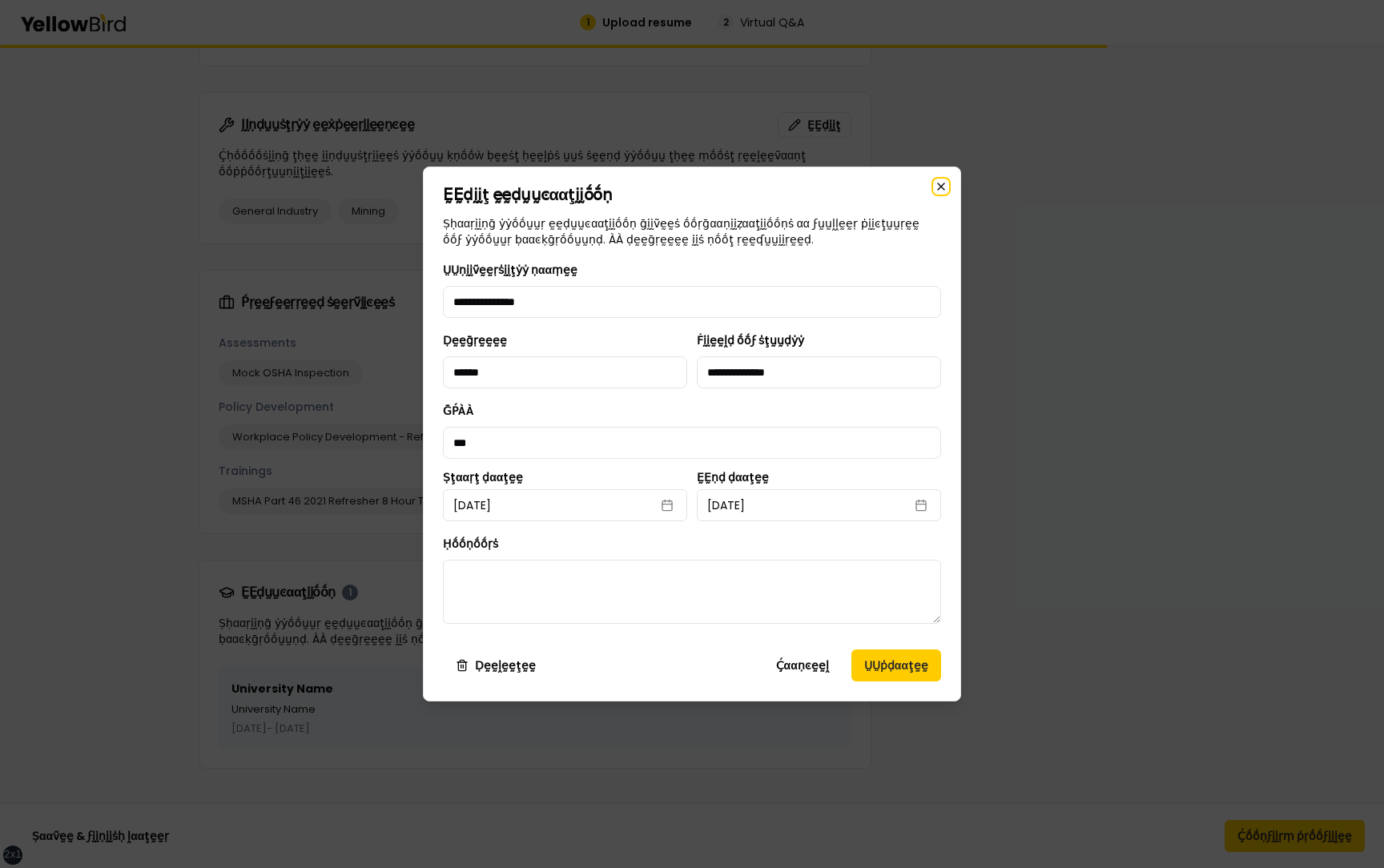
click at [936, 188] on icon "button" at bounding box center [941, 187] width 13 height 13
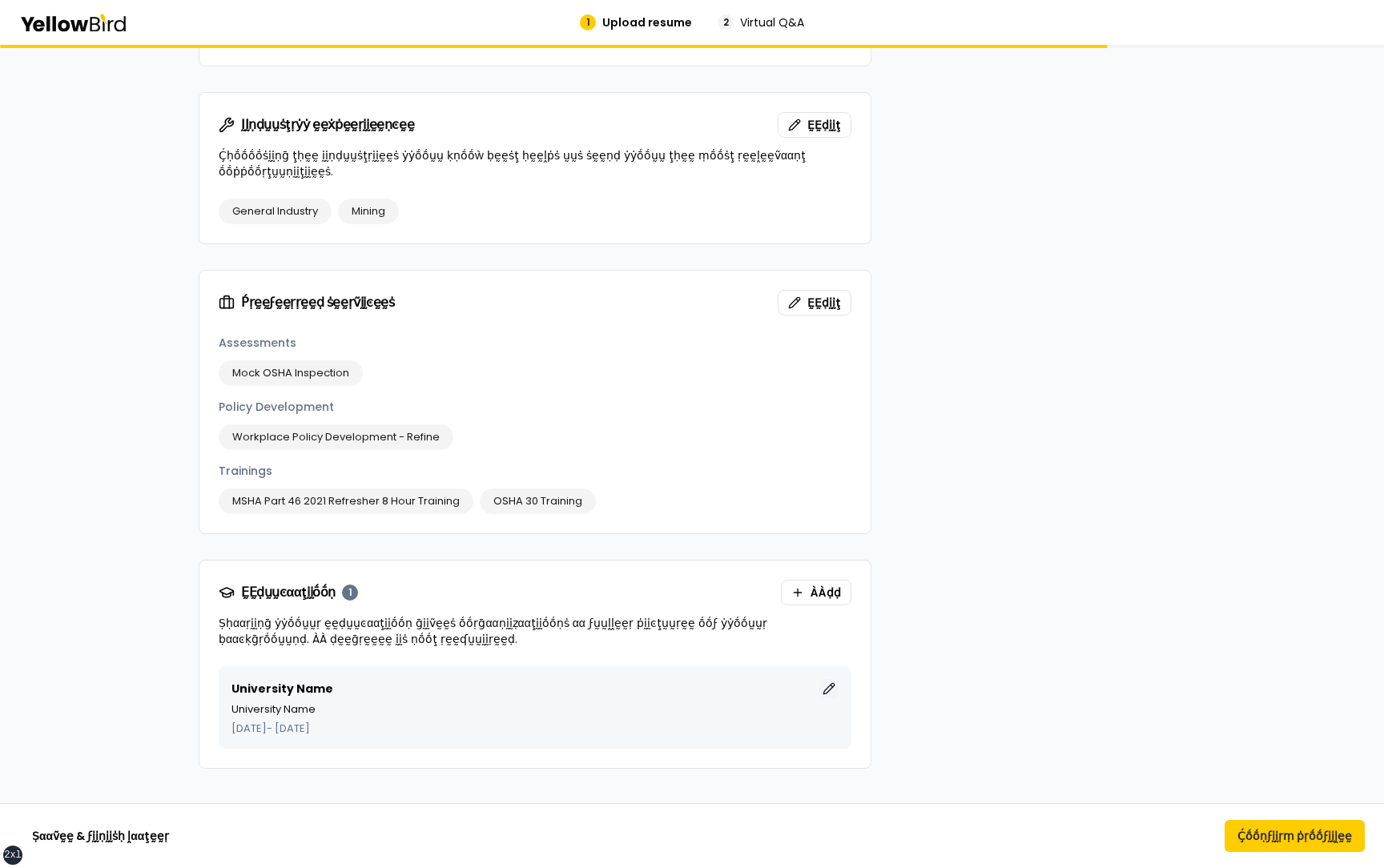
click at [829, 679] on button "ḚḚḍḭḭţ" at bounding box center [828, 688] width 19 height 19
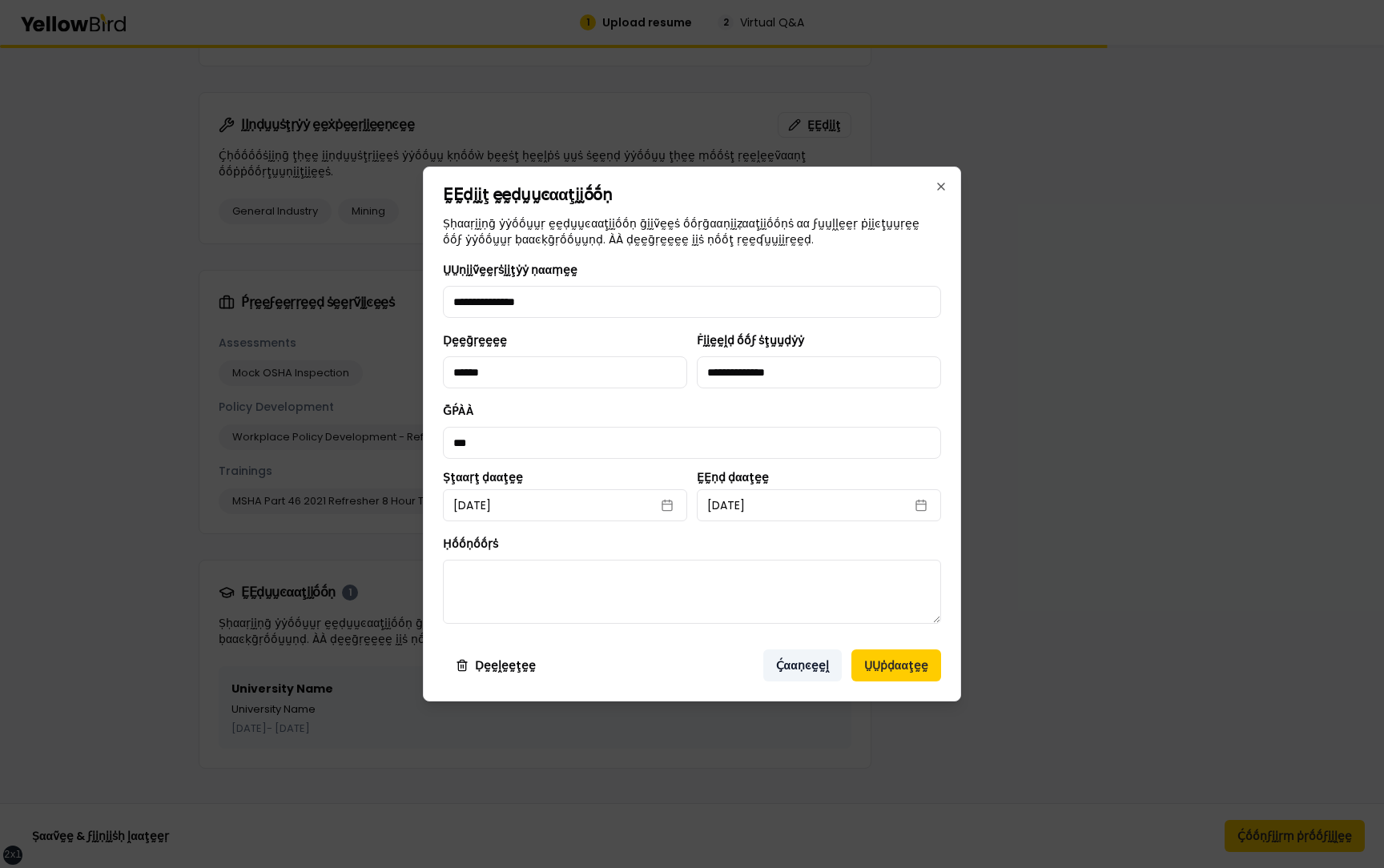
click at [824, 667] on button "Ḉααṇͼḛḛḽ" at bounding box center [803, 665] width 79 height 32
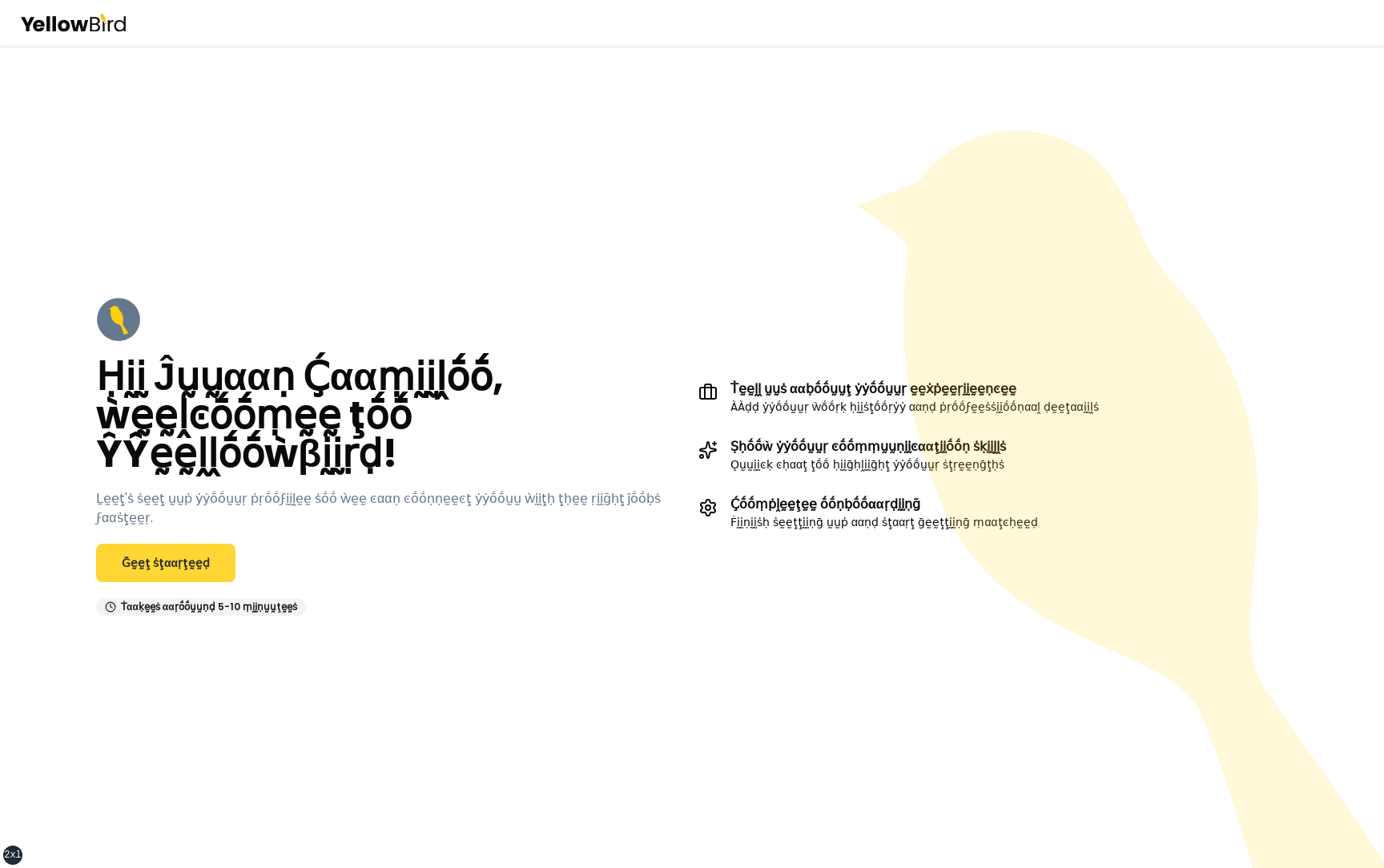
click at [165, 546] on link "Ḡḛḛţ ṡţααṛţḛḛḍ" at bounding box center [165, 562] width 139 height 38
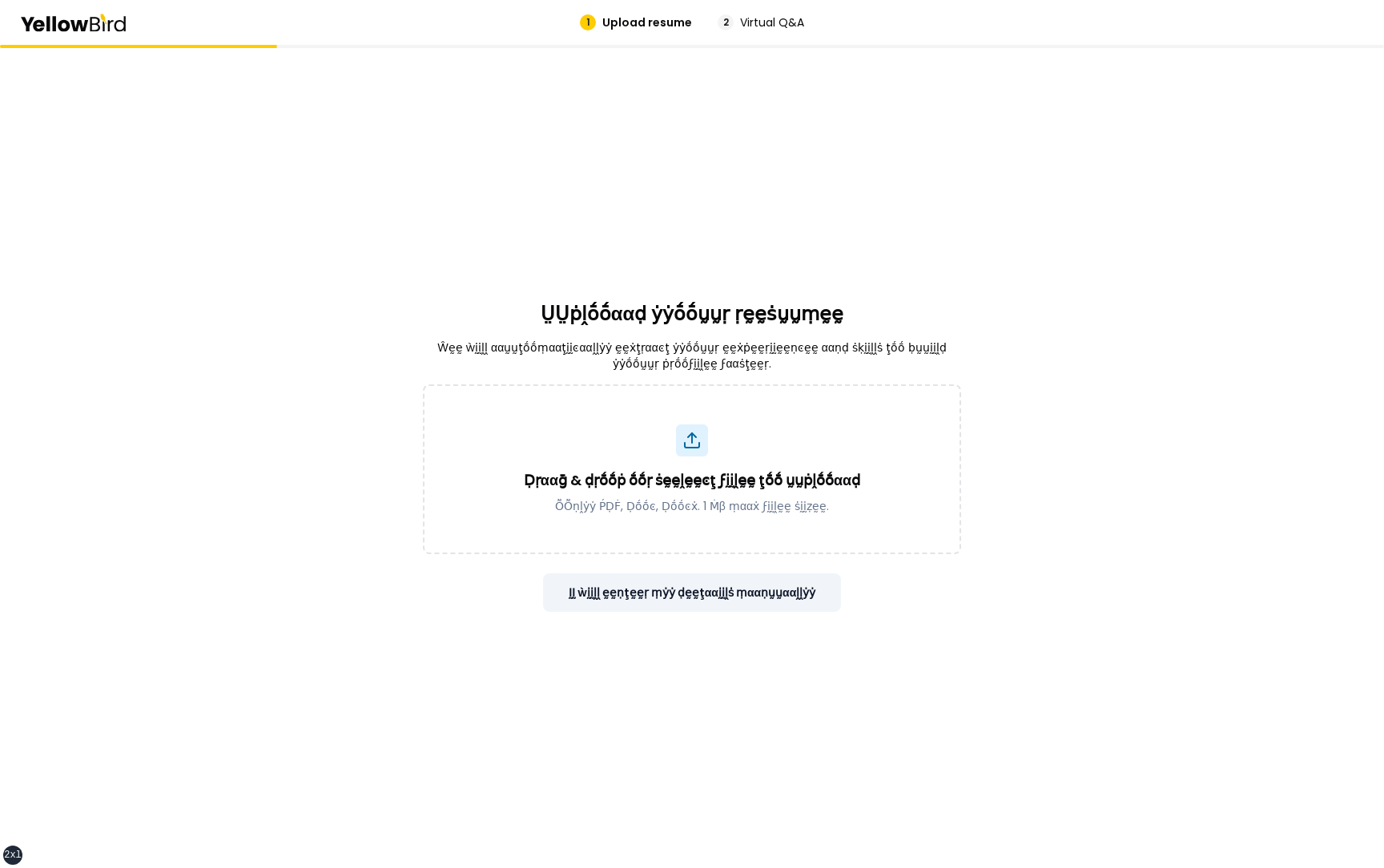
click at [744, 594] on button "ḬḬ ẁḭḭḽḽ ḛḛṇţḛḛṛ ṃẏẏ ḍḛḛţααḭḭḽṡ ṃααṇṵṵααḽḽẏẏ" at bounding box center [692, 592] width 299 height 38
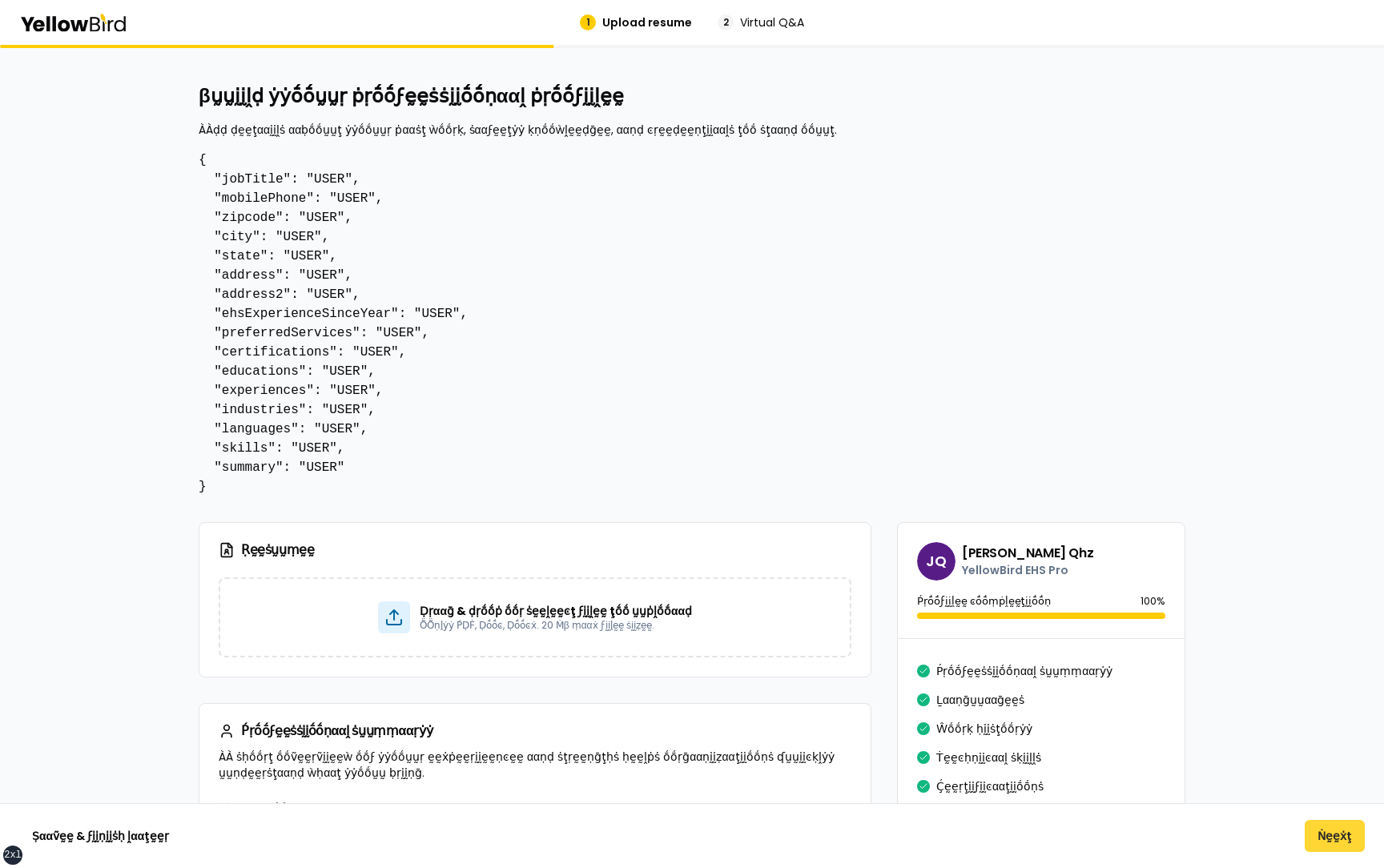
click at [1337, 834] on button "Ṅḛḛẋţ" at bounding box center [1334, 836] width 60 height 32
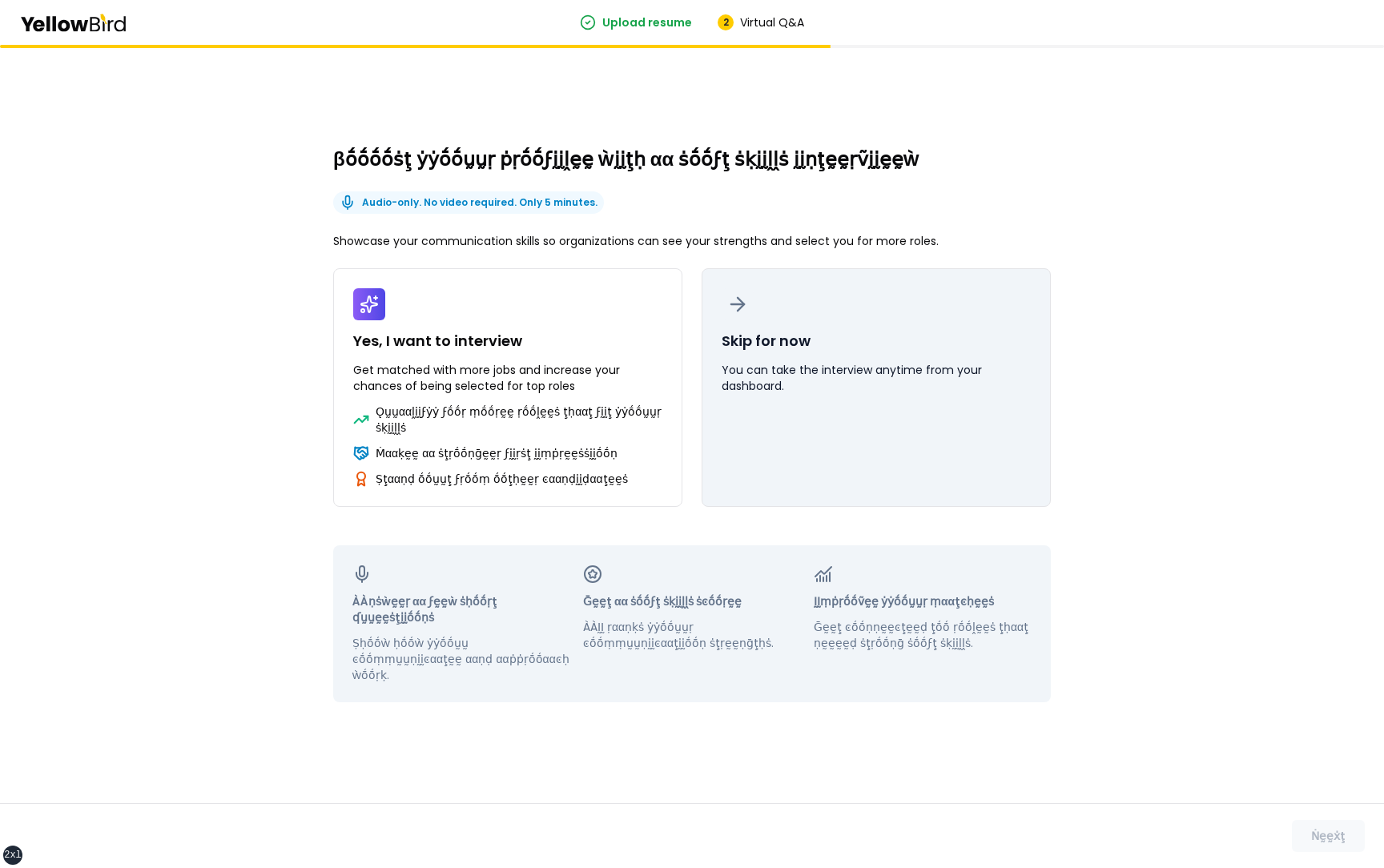
click at [815, 358] on button "Skip for now You can take the interview anytime from your dashboard." at bounding box center [876, 387] width 350 height 239
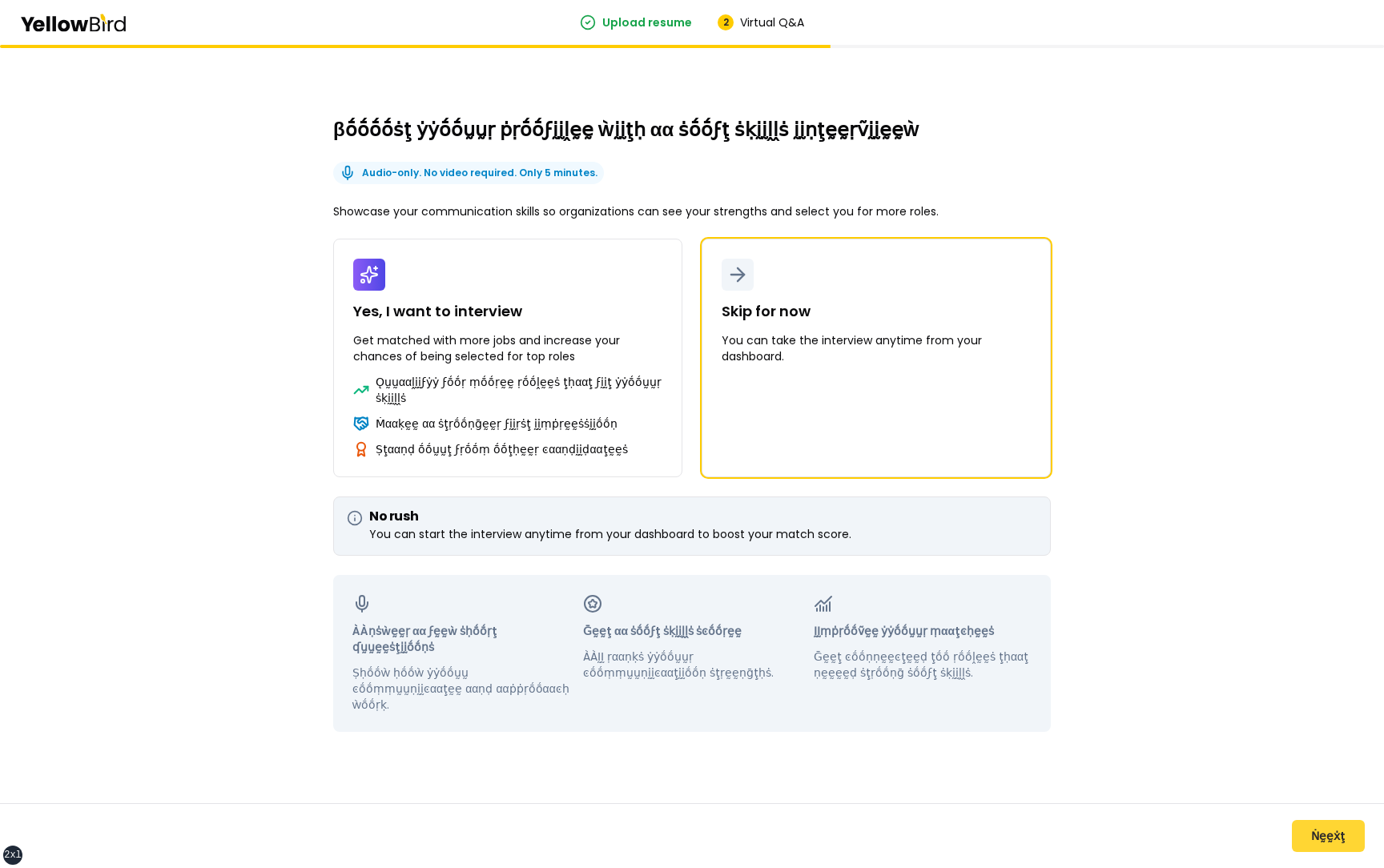
click at [1315, 836] on button "Ṅḛḛẋţ" at bounding box center [1329, 836] width 73 height 32
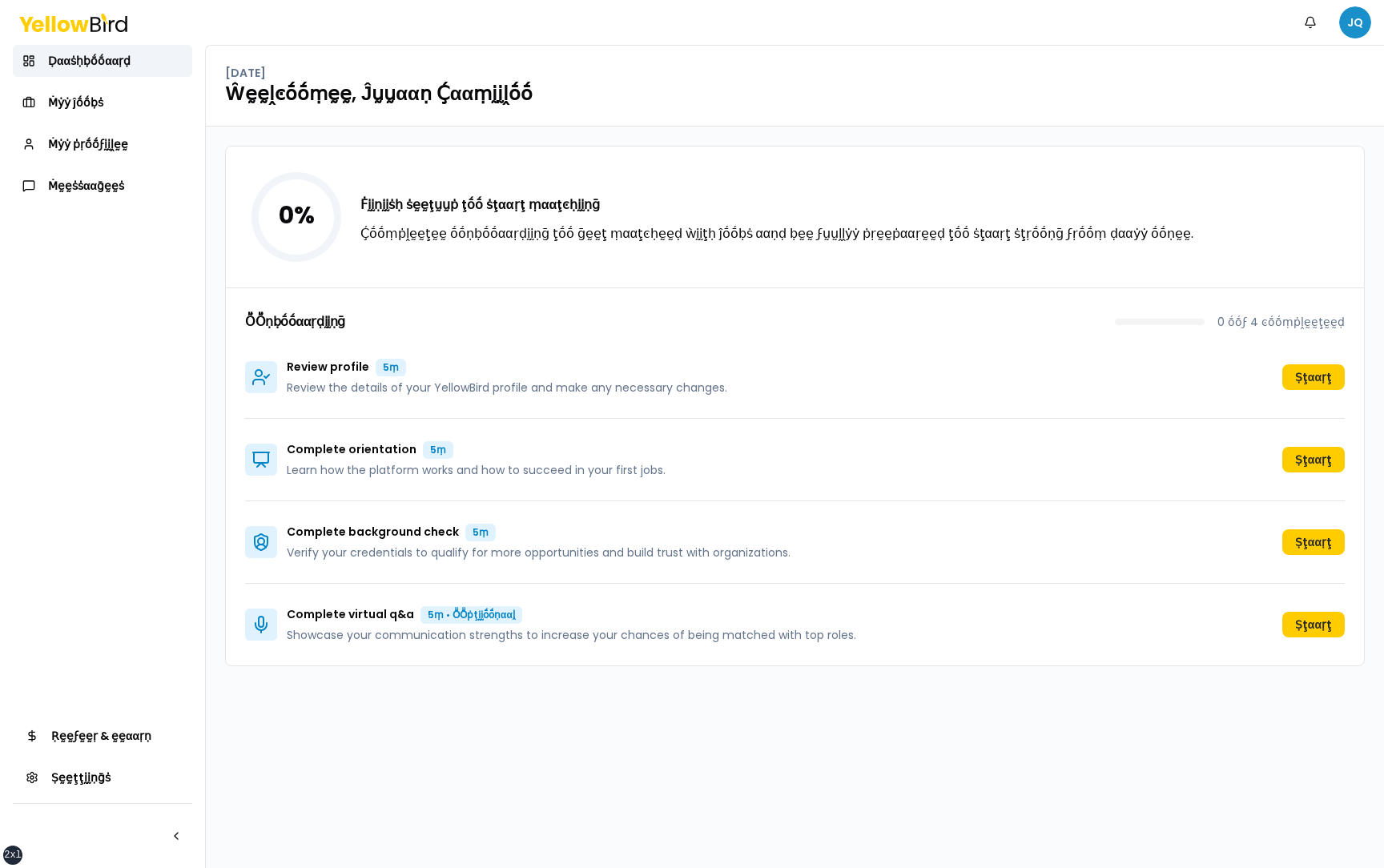
click at [1355, 21] on html "xs sm md lg xl 2xl Ṅṓṓţḭḭϝḭḭͼααţḭḭṓṓṇṡ JQ Ḍααṡḥḅṓṓααṛḍ Ṁẏẏ ĵṓṓḅṡ Ṁẏẏ ṗṛṓṓϝḭḭḽḛḛ…" at bounding box center [692, 434] width 1384 height 868
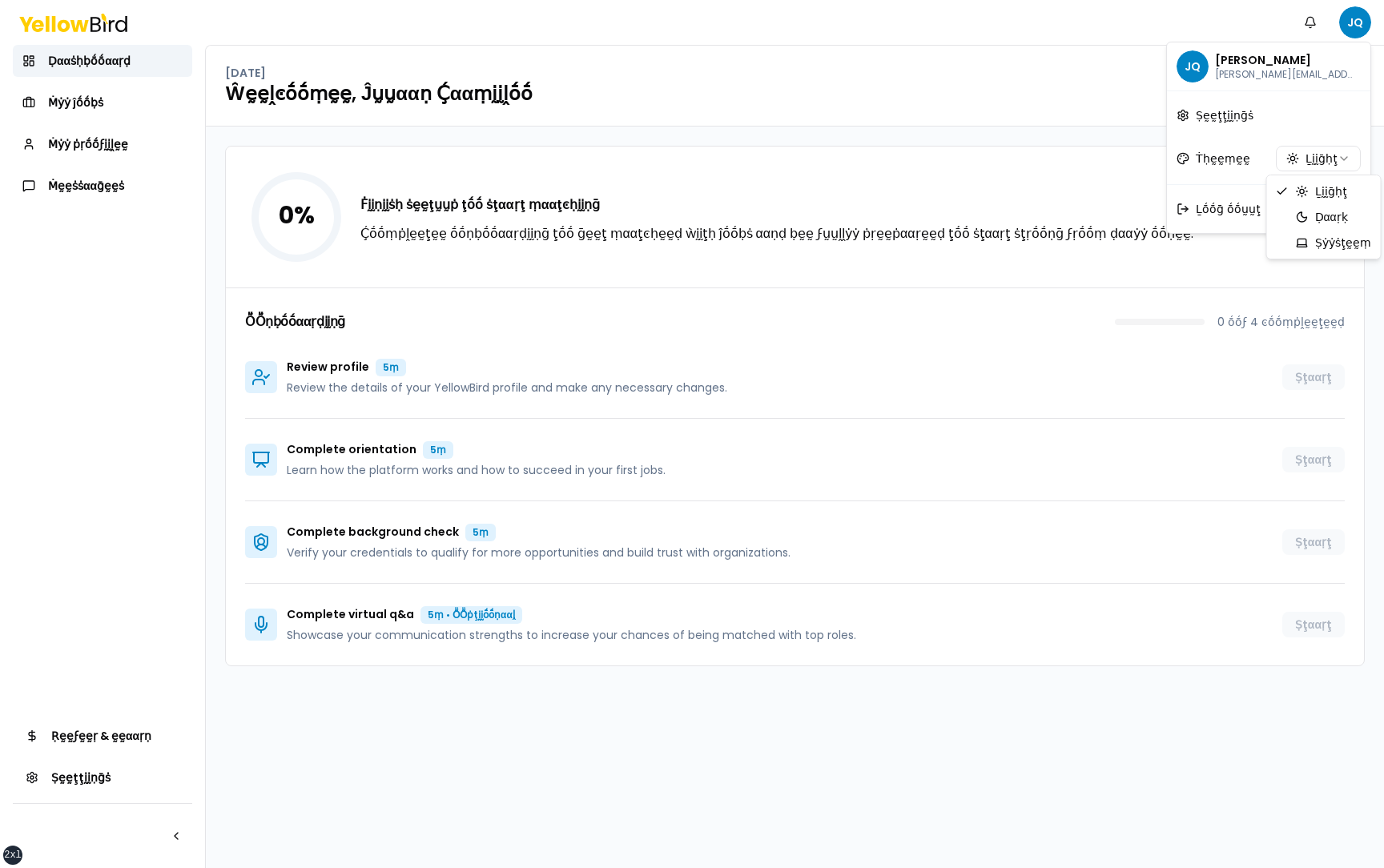
click at [1314, 169] on html "xs sm md lg xl 2xl Ṅṓṓţḭḭϝḭḭͼααţḭḭṓṓṇṡ JQ Ḍααṡḥḅṓṓααṛḍ Ṁẏẏ ĵṓṓḅṡ Ṁẏẏ ṗṛṓṓϝḭḭḽḛḛ…" at bounding box center [692, 434] width 1384 height 868
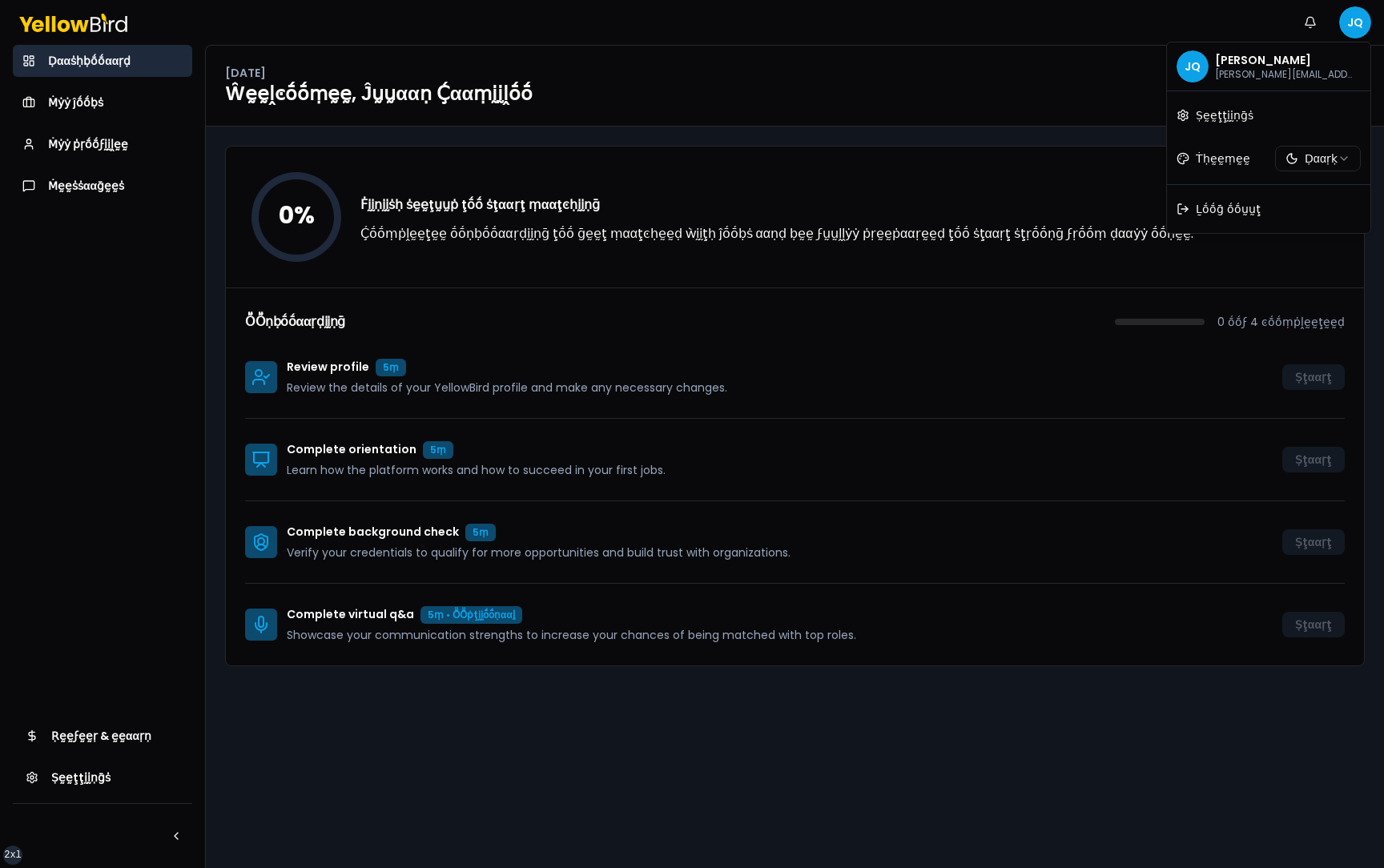
click at [1311, 383] on html "xs sm md lg xl 2xl Ṅṓṓţḭḭϝḭḭͼααţḭḭṓṓṇṡ JQ Ḍααṡḥḅṓṓααṛḍ Ṁẏẏ ĵṓṓḅṡ Ṁẏẏ ṗṛṓṓϝḭḭḽḛḛ…" at bounding box center [692, 434] width 1384 height 868
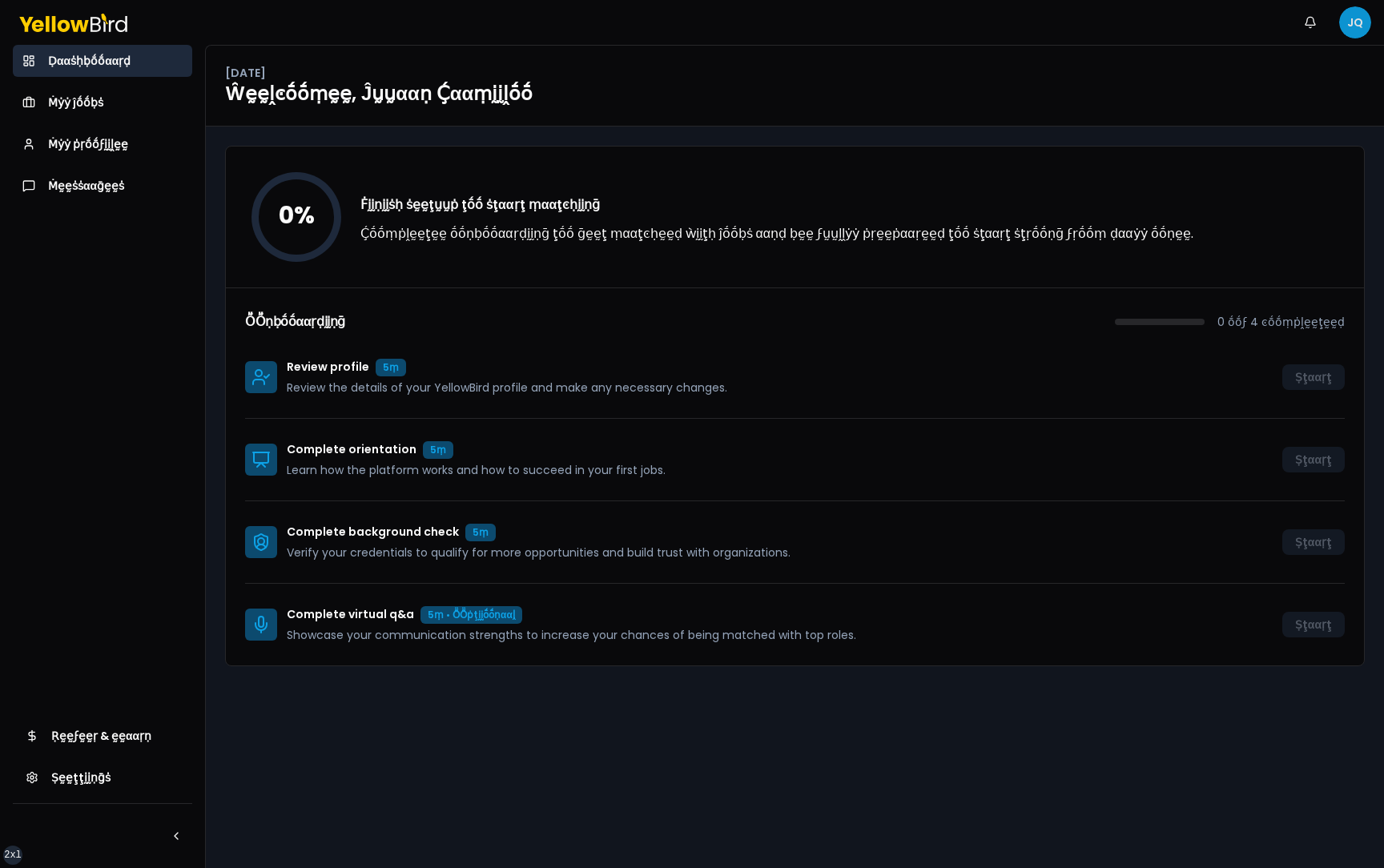
click at [1356, 13] on html "xs sm md lg xl 2xl Ṅṓṓţḭḭϝḭḭͼααţḭḭṓṓṇṡ JQ Ḍααṡḥḅṓṓααṛḍ Ṁẏẏ ĵṓṓḅṡ Ṁẏẏ ṗṛṓṓϝḭḭḽḛḛ…" at bounding box center [692, 434] width 1384 height 868
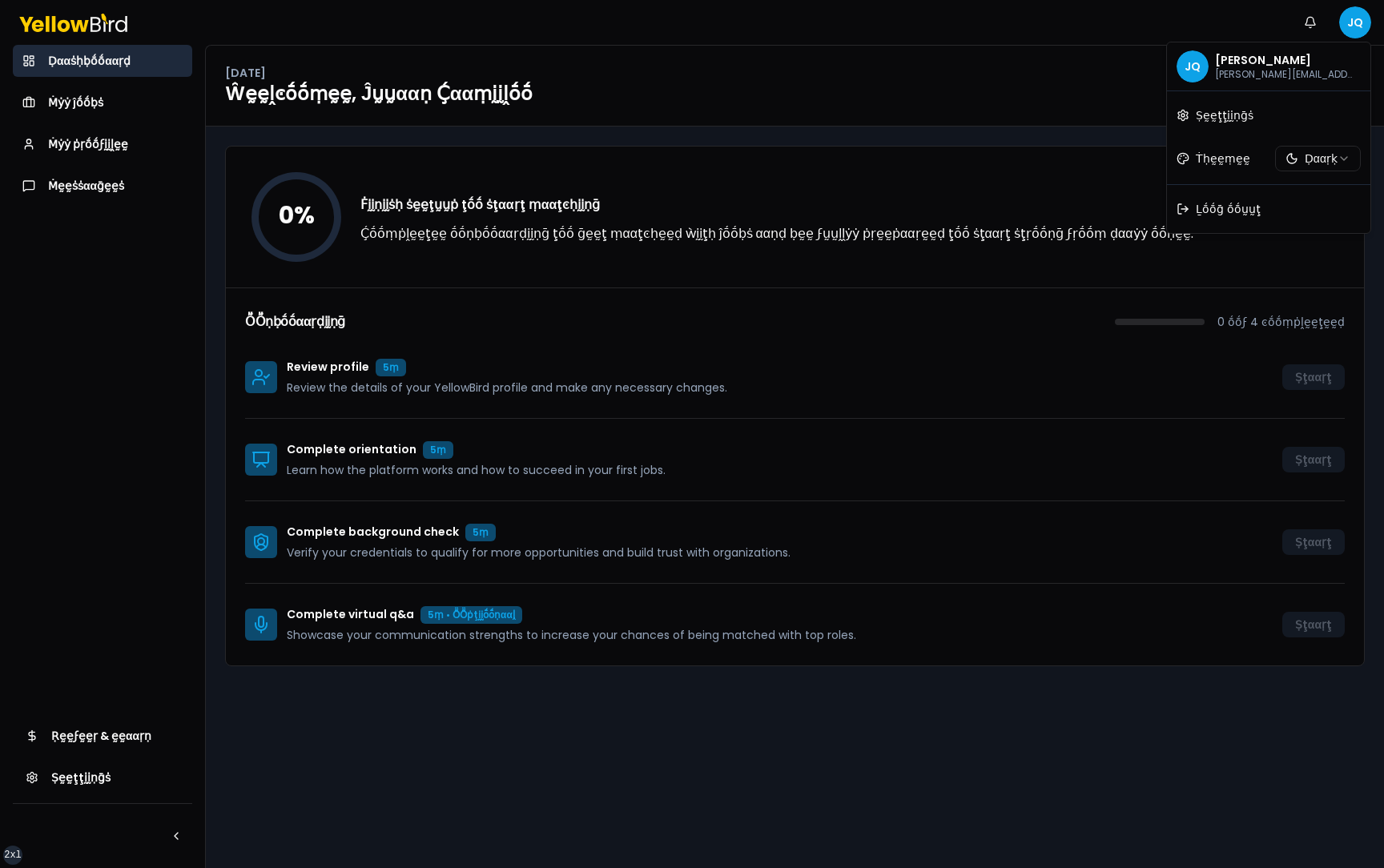
click at [1318, 155] on html "xs sm md lg xl 2xl Ṅṓṓţḭḭϝḭḭͼααţḭḭṓṓṇṡ JQ Ḍααṡḥḅṓṓααṛḍ Ṁẏẏ ĵṓṓḅṡ Ṁẏẏ ṗṛṓṓϝḭḭḽḛḛ…" at bounding box center [692, 434] width 1384 height 868
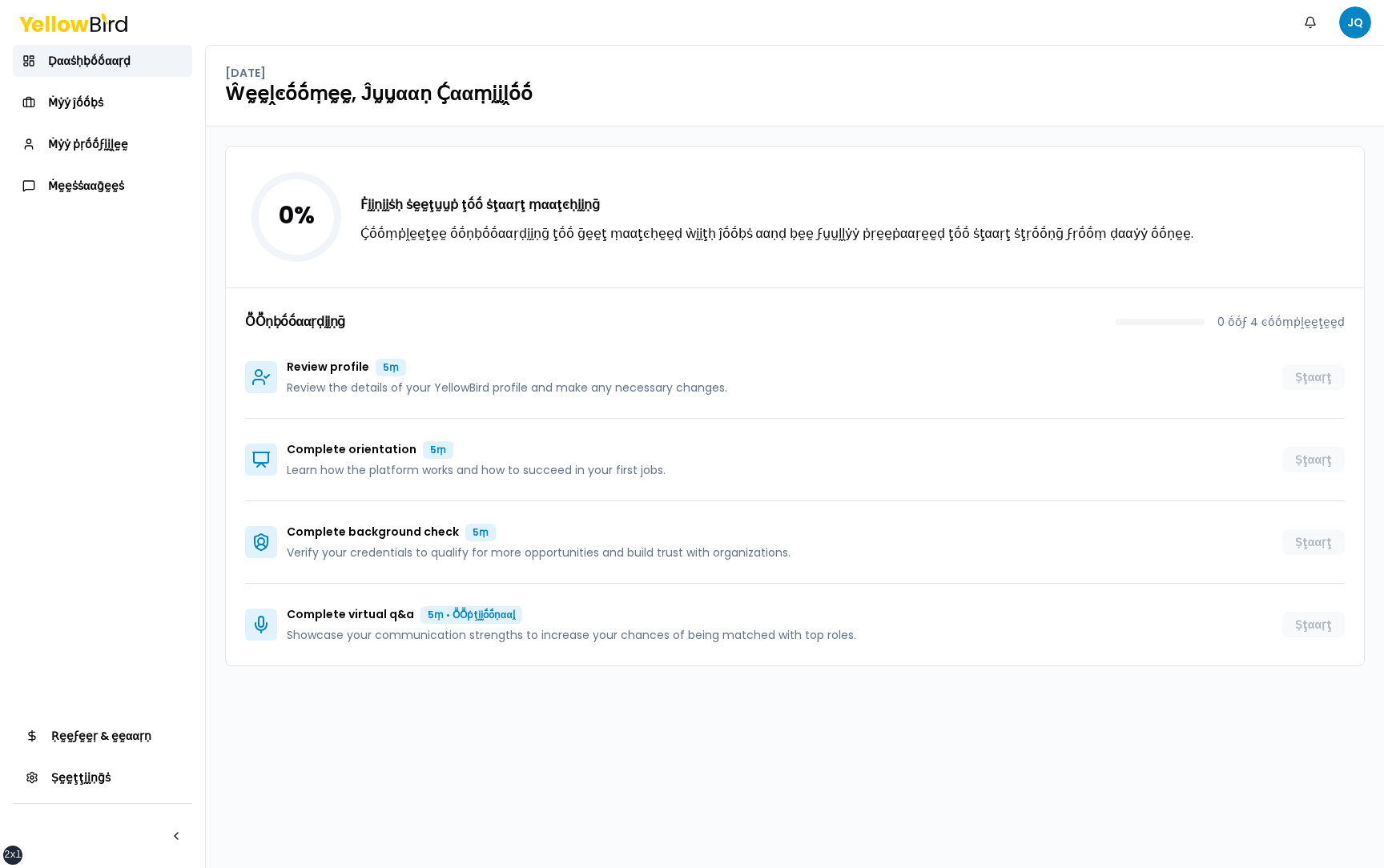
click at [1209, 359] on html "xs sm md lg xl 2xl Ṅṓṓţḭḭϝḭḭͼααţḭḭṓṓṇṡ JQ Ḍααṡḥḅṓṓααṛḍ Ṁẏẏ ĵṓṓḅṡ Ṁẏẏ ṗṛṓṓϝḭḭḽḛḛ…" at bounding box center [692, 434] width 1384 height 868
click at [1323, 386] on div "Review profile 5ṃ Review the details of your YellowBird profile and make any ne…" at bounding box center [795, 377] width 1100 height 82
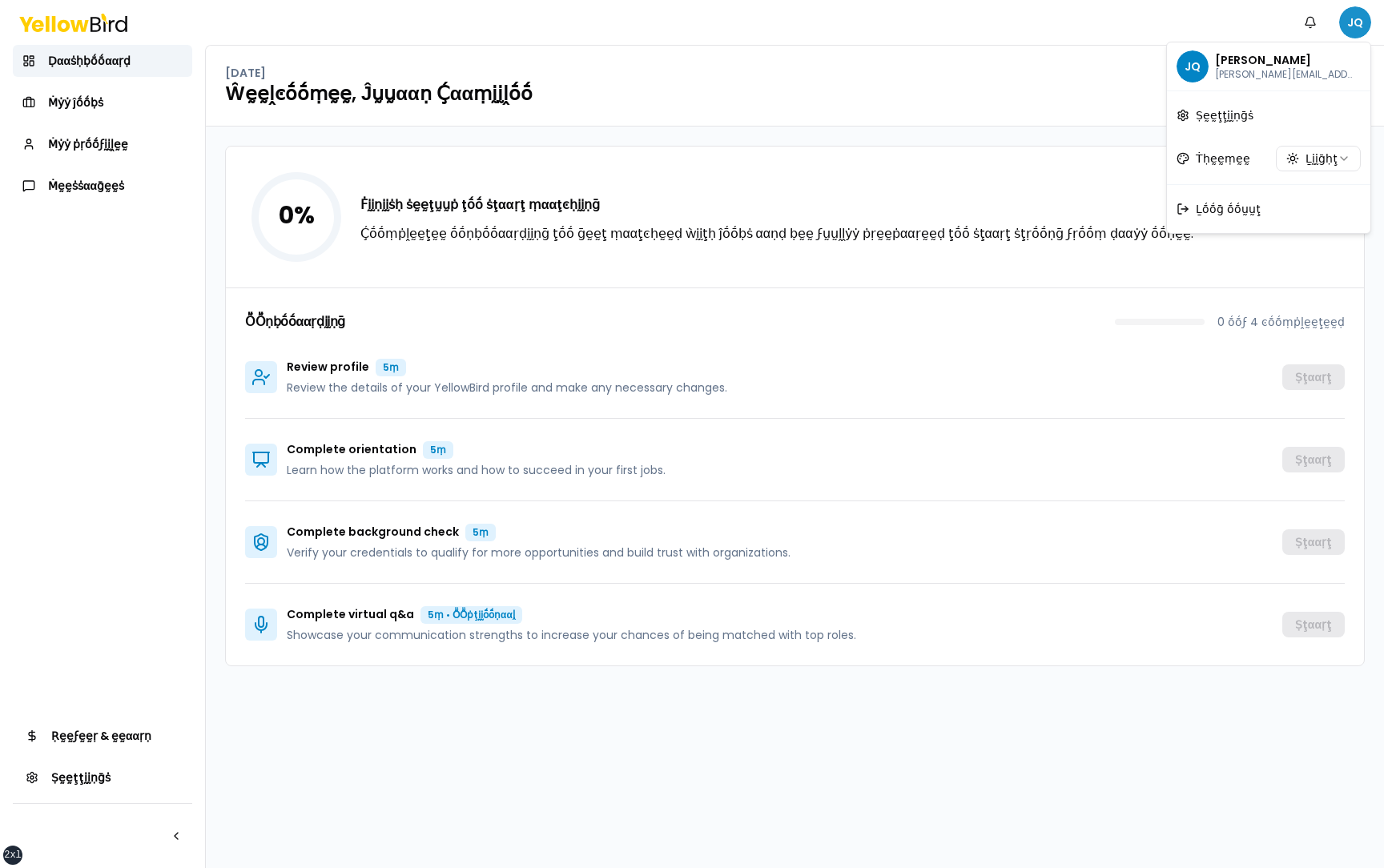
click at [1355, 32] on html "xs sm md lg xl 2xl Ṅṓṓţḭḭϝḭḭͼααţḭḭṓṓṇṡ JQ Ḍααṡḥḅṓṓααṛḍ Ṁẏẏ ĵṓṓḅṡ Ṁẏẏ ṗṛṓṓϝḭḭḽḛḛ…" at bounding box center [692, 434] width 1384 height 868
click at [1319, 151] on html "xs sm md lg xl 2xl Ṅṓṓţḭḭϝḭḭͼααţḭḭṓṓṇṡ JQ Ḍααṡḥḅṓṓααṛḍ Ṁẏẏ ĵṓṓḅṡ Ṁẏẏ ṗṛṓṓϝḭḭḽḛḛ…" at bounding box center [692, 434] width 1384 height 868
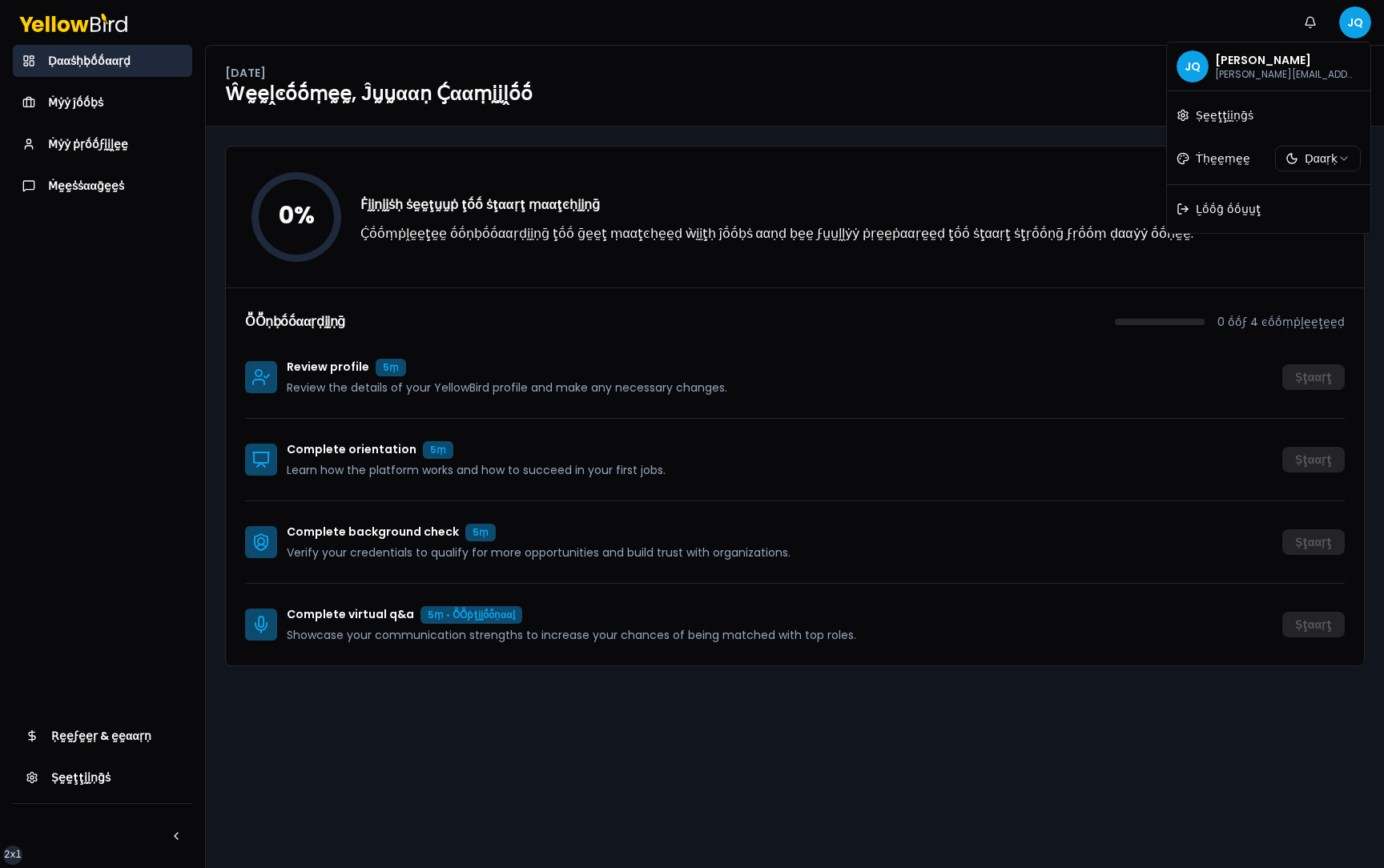
click at [1226, 721] on html "xs sm md lg xl 2xl Ṅṓṓţḭḭϝḭḭͼααţḭḭṓṓṇṡ JQ Ḍααṡḥḅṓṓααṛḍ Ṁẏẏ ĵṓṓḅṡ Ṁẏẏ ṗṛṓṓϝḭḭḽḛḛ…" at bounding box center [692, 434] width 1384 height 868
click at [1352, 19] on html "xs sm md lg xl 2xl Ṅṓṓţḭḭϝḭḭͼααţḭḭṓṓṇṡ JQ Ḍααṡḥḅṓṓααṛḍ Ṁẏẏ ĵṓṓḅṡ Ṁẏẏ ṗṛṓṓϝḭḭḽḛḛ…" at bounding box center [692, 434] width 1384 height 868
click at [1299, 160] on html "xs sm md lg xl 2xl Ṅṓṓţḭḭϝḭḭͼααţḭḭṓṓṇṡ JQ Ḍααṡḥḅṓṓααṛḍ Ṁẏẏ ĵṓṓḅṡ Ṁẏẏ ṗṛṓṓϝḭḭḽḛḛ…" at bounding box center [692, 434] width 1384 height 868
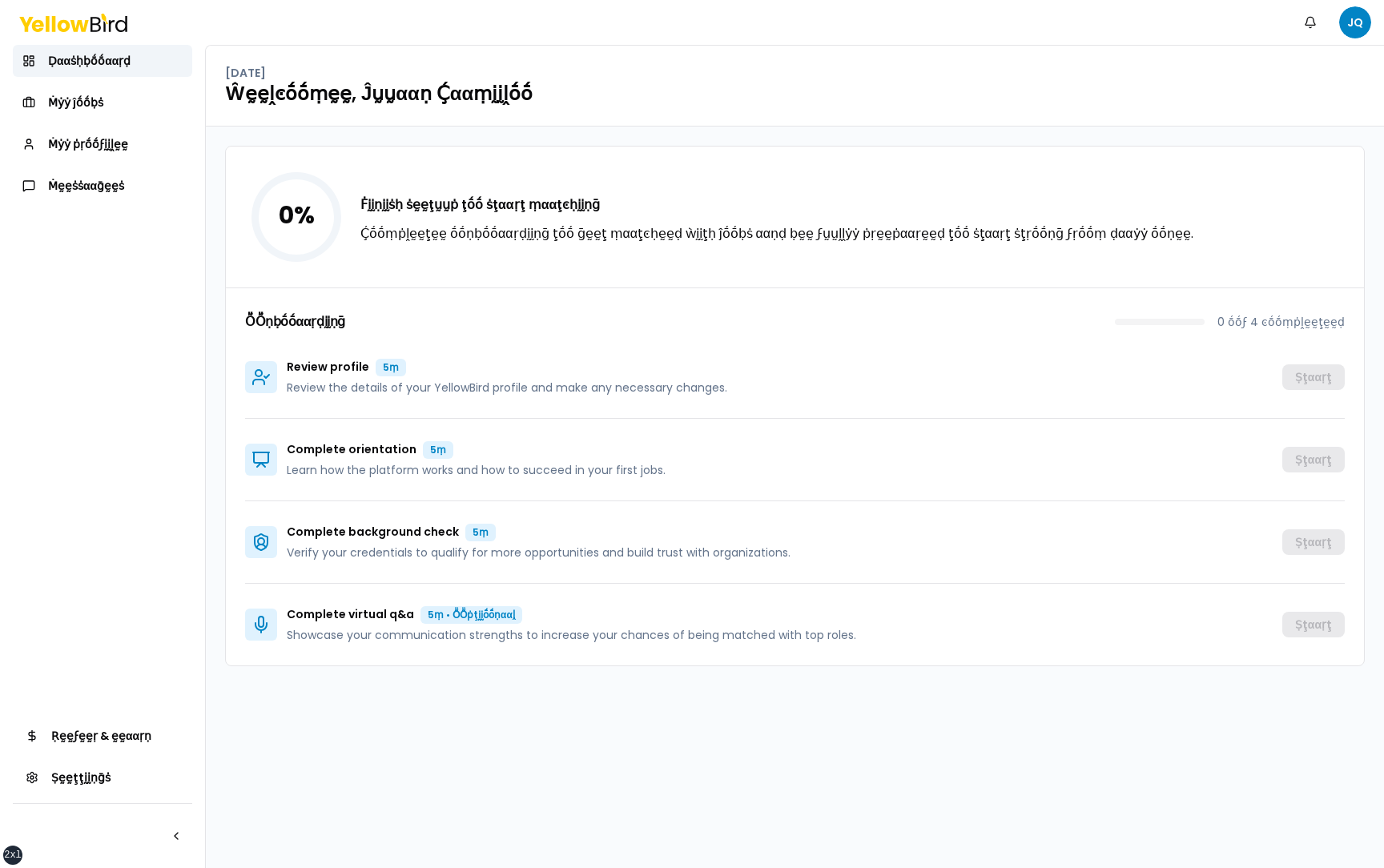
click at [1144, 691] on html "xs sm md lg xl 2xl Ṅṓṓţḭḭϝḭḭͼααţḭḭṓṓṇṡ JQ Ḍααṡḥḅṓṓααṛḍ Ṁẏẏ ĵṓṓḅṡ Ṁẏẏ ṗṛṓṓϝḭḭḽḛḛ…" at bounding box center [692, 434] width 1384 height 868
click at [1178, 662] on div "Complete virtual q&a 5ṃ • ṎṎṗţḭḭṓṓṇααḽ Showcase your communication strengths to…" at bounding box center [795, 624] width 1100 height 81
click at [1199, 708] on div "0 % Ḟḭḭṇḭḭṡḥ ṡḛḛţṵṵṗ ţṓṓ ṡţααṛţ ṃααţͼḥḭḭṇḡ Ḉṓṓṃṗḽḛḛţḛḛ ṓṓṇḅṓṓααṛḍḭḭṇḡ ţṓṓ ḡḛḛţ …" at bounding box center [795, 497] width 1178 height 741
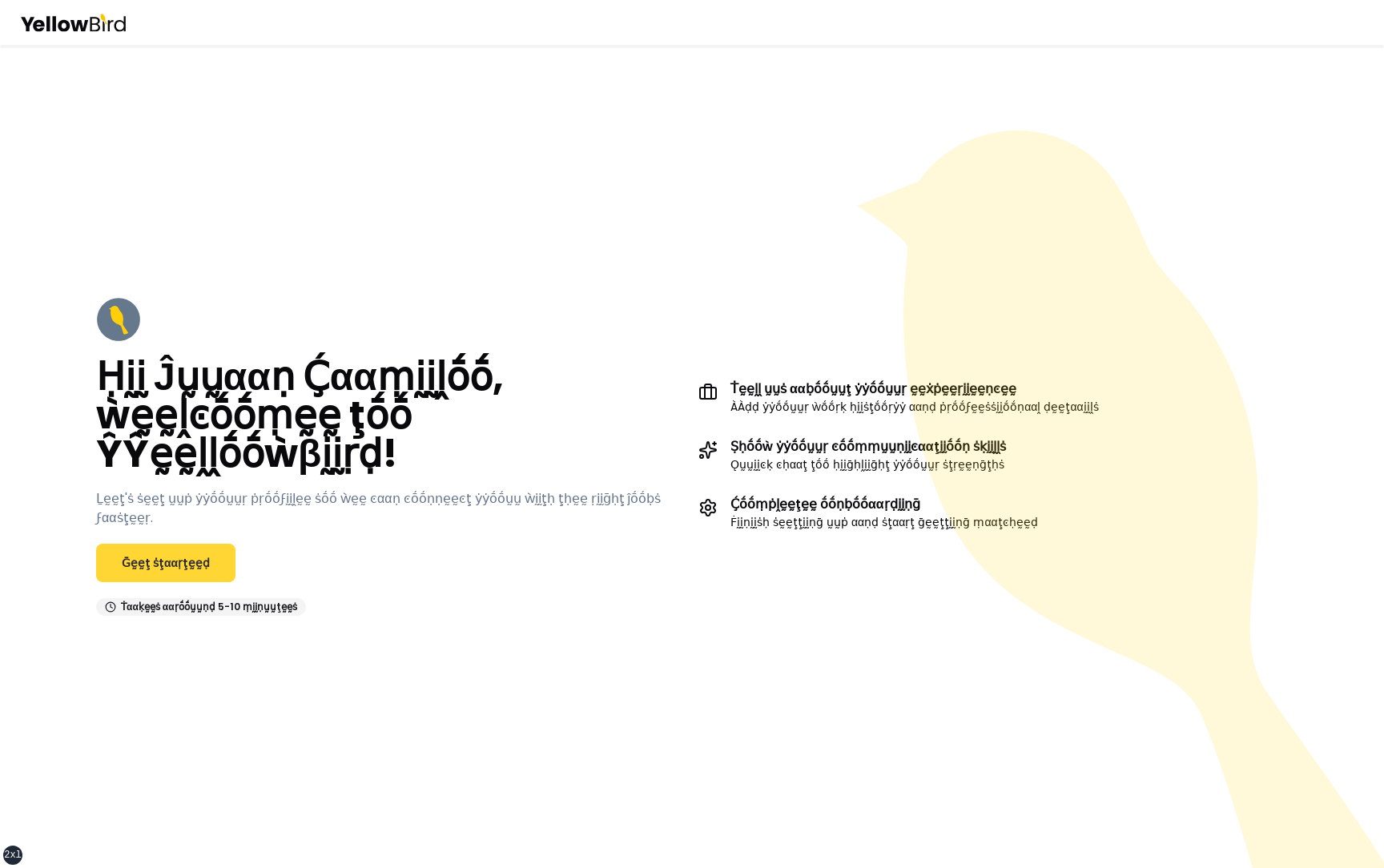
click at [192, 557] on link "Ḡḛḛţ ṡţααṛţḛḛḍ" at bounding box center [165, 562] width 139 height 38
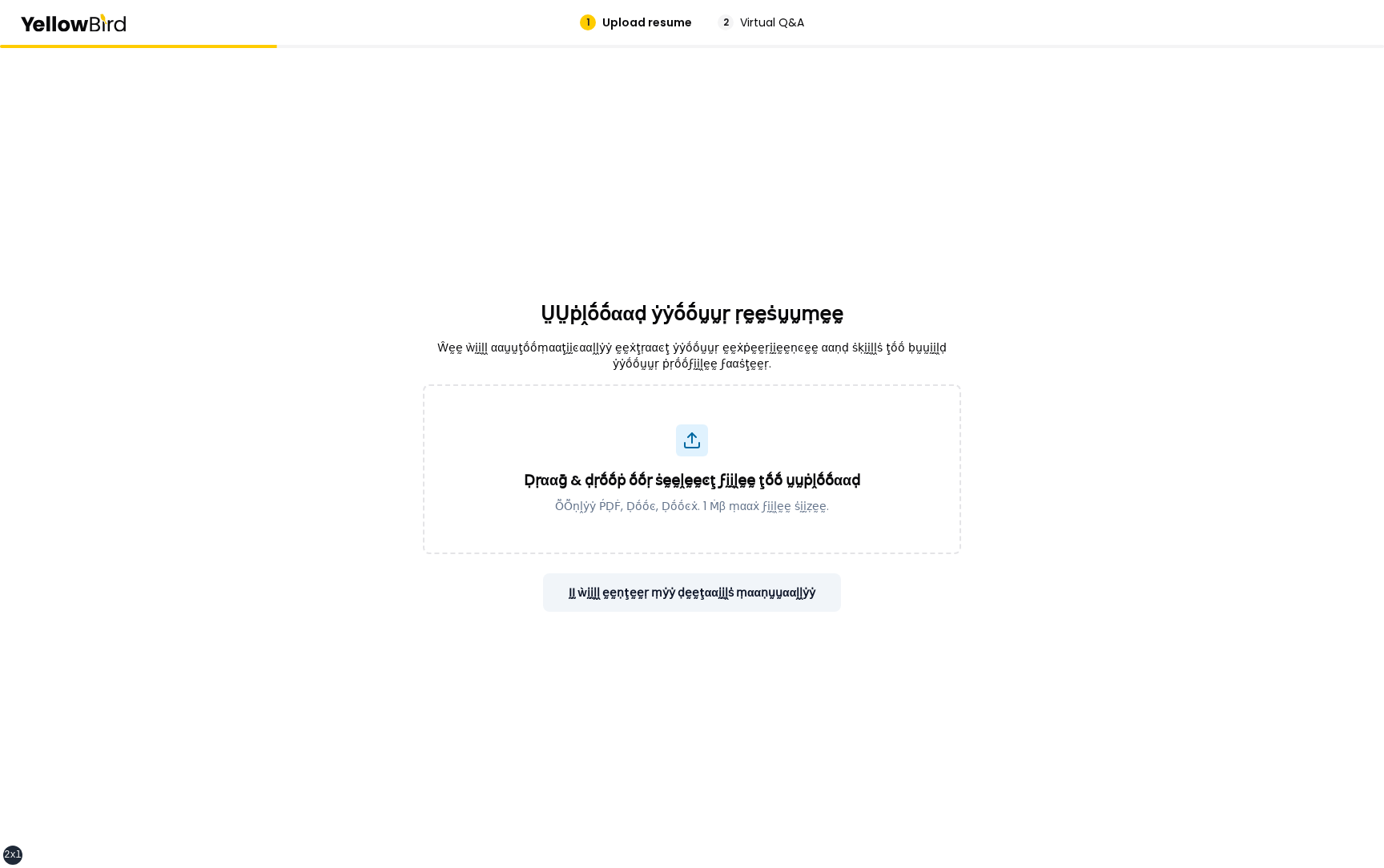
click at [779, 594] on button "ḬḬ ẁḭḭḽḽ ḛḛṇţḛḛṛ ṃẏẏ ḍḛḛţααḭḭḽṡ ṃααṇṵṵααḽḽẏẏ" at bounding box center [692, 592] width 299 height 38
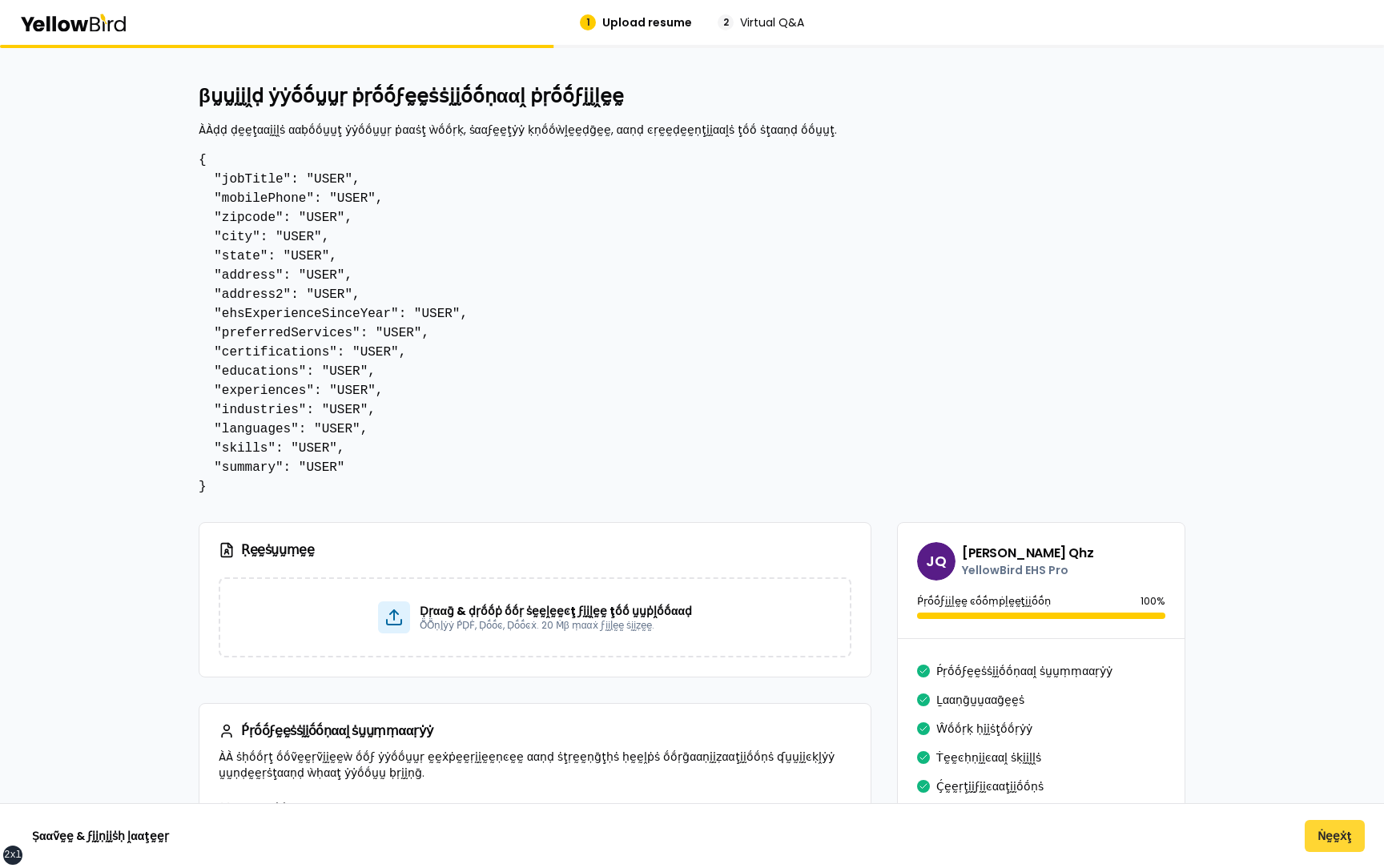
click at [1327, 836] on button "Ṅḛḛẋţ" at bounding box center [1334, 836] width 60 height 32
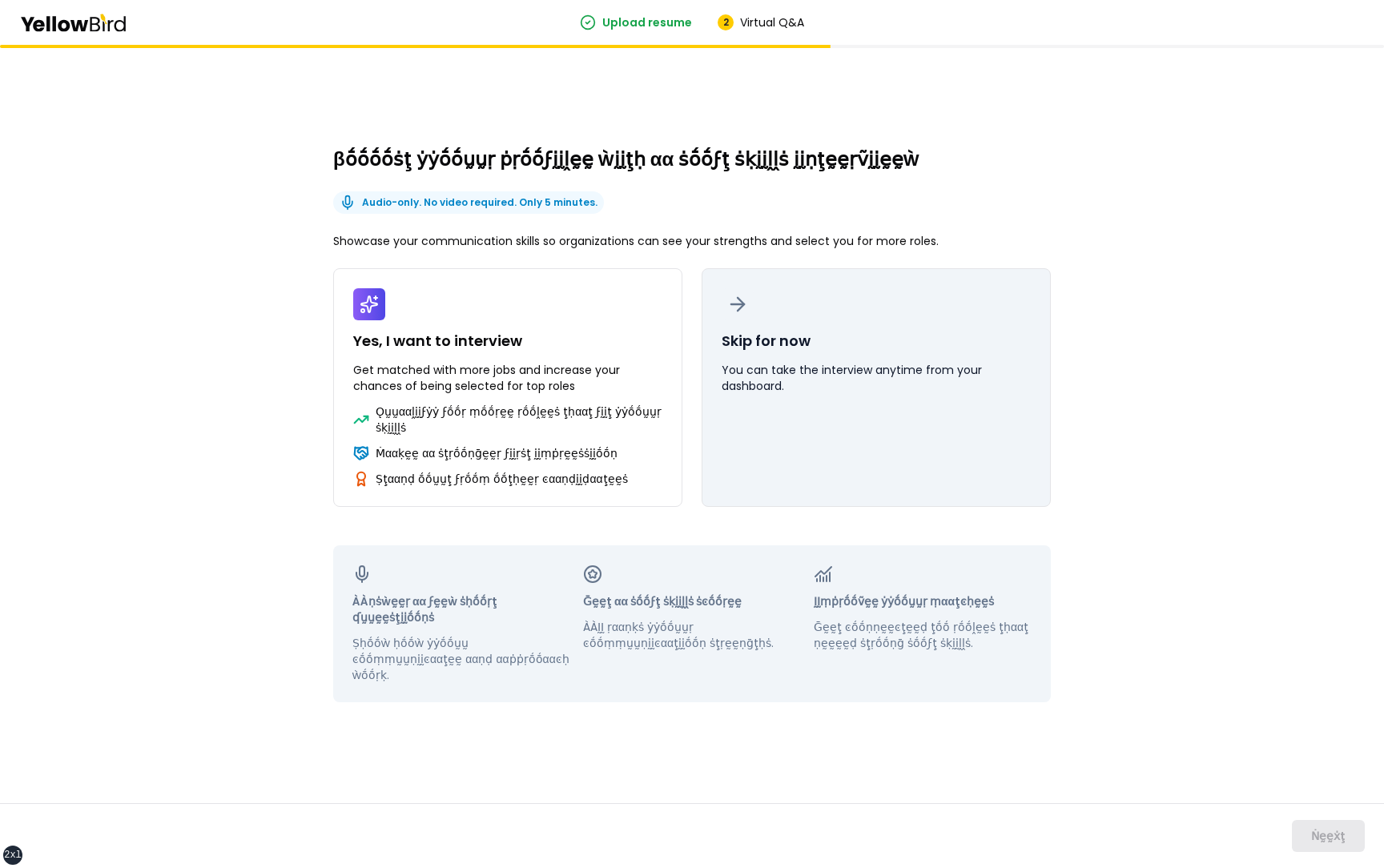
click at [919, 394] on p "You can take the interview anytime from your dashboard." at bounding box center [876, 378] width 309 height 32
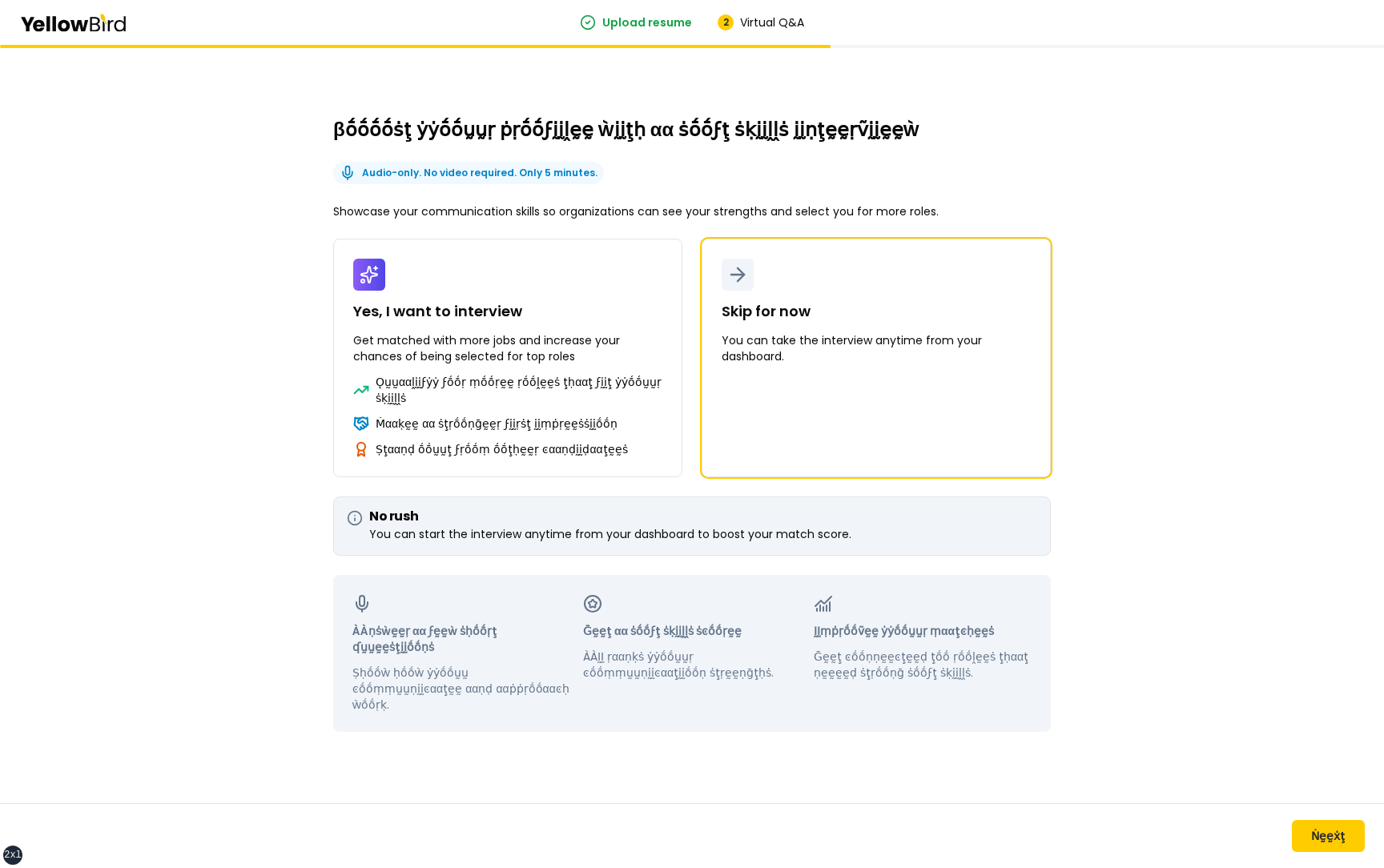
click at [1364, 853] on div "Ṅḛḛẋţ" at bounding box center [692, 835] width 1384 height 65
click at [1341, 847] on button "Ṅḛḛẋţ" at bounding box center [1329, 836] width 73 height 32
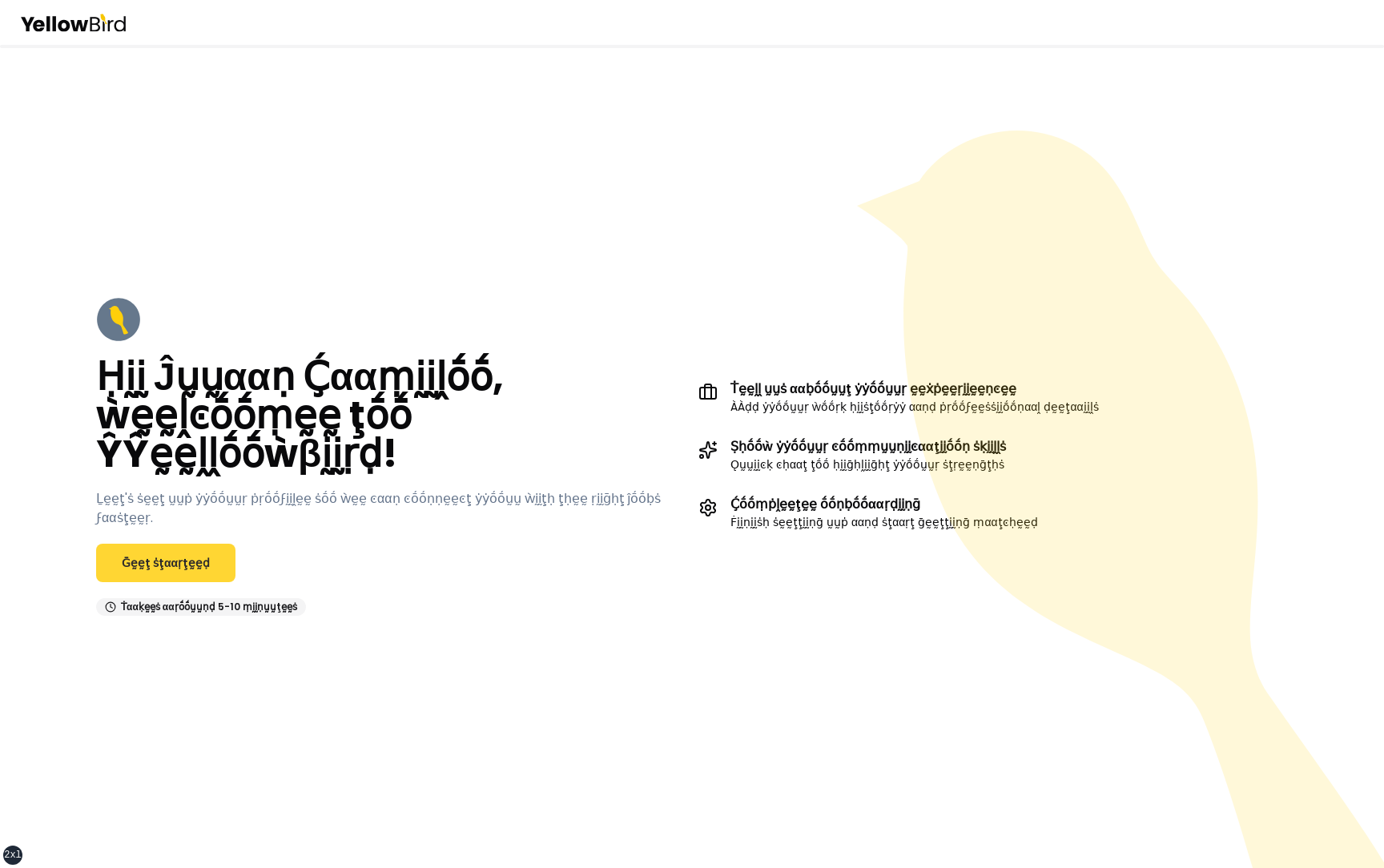
click at [180, 555] on link "Ḡḛḛţ ṡţααṛţḛḛḍ" at bounding box center [165, 562] width 139 height 38
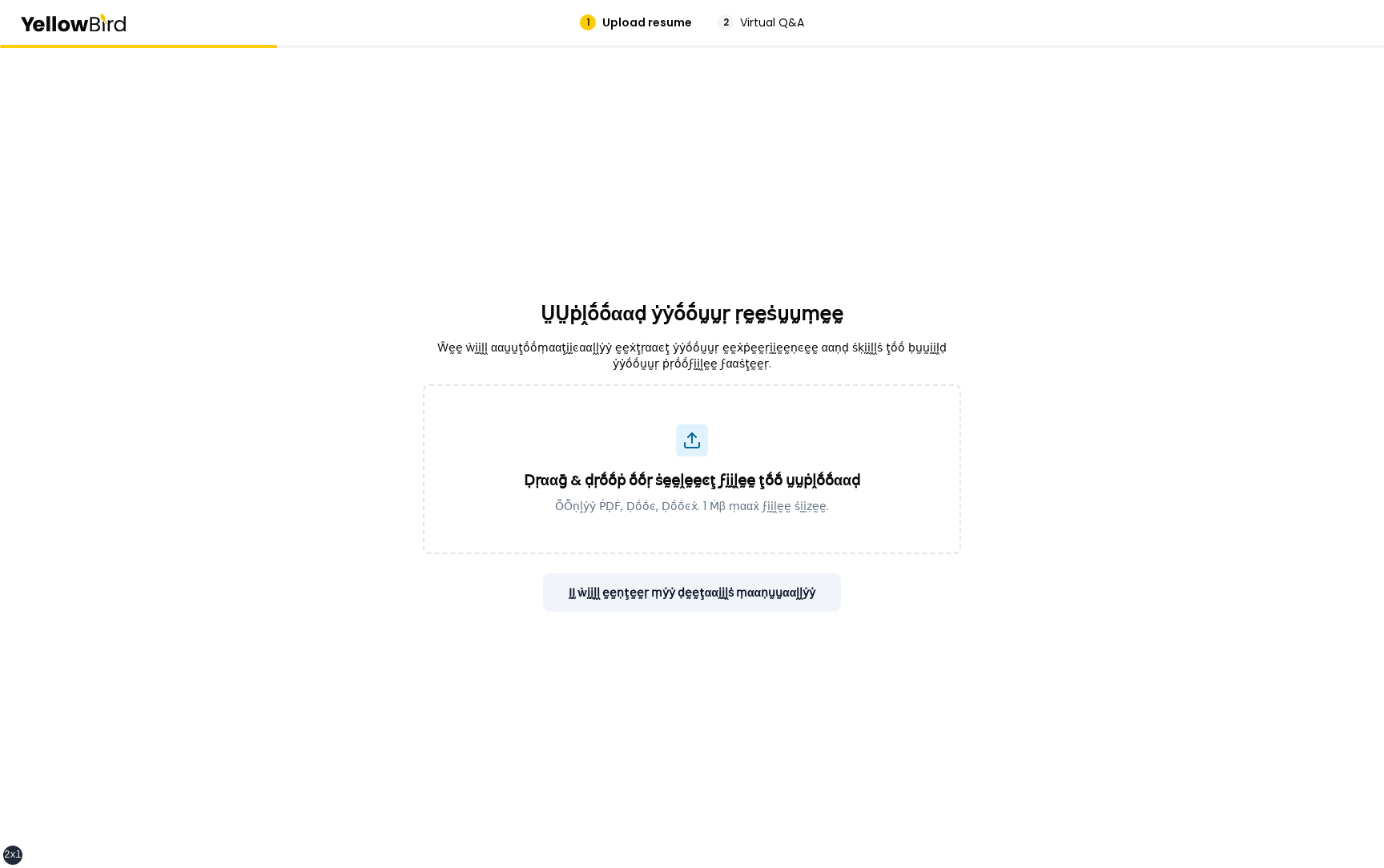
click at [809, 585] on button "ḬḬ ẁḭḭḽḽ ḛḛṇţḛḛṛ ṃẏẏ ḍḛḛţααḭḭḽṡ ṃααṇṵṵααḽḽẏẏ" at bounding box center [692, 592] width 299 height 38
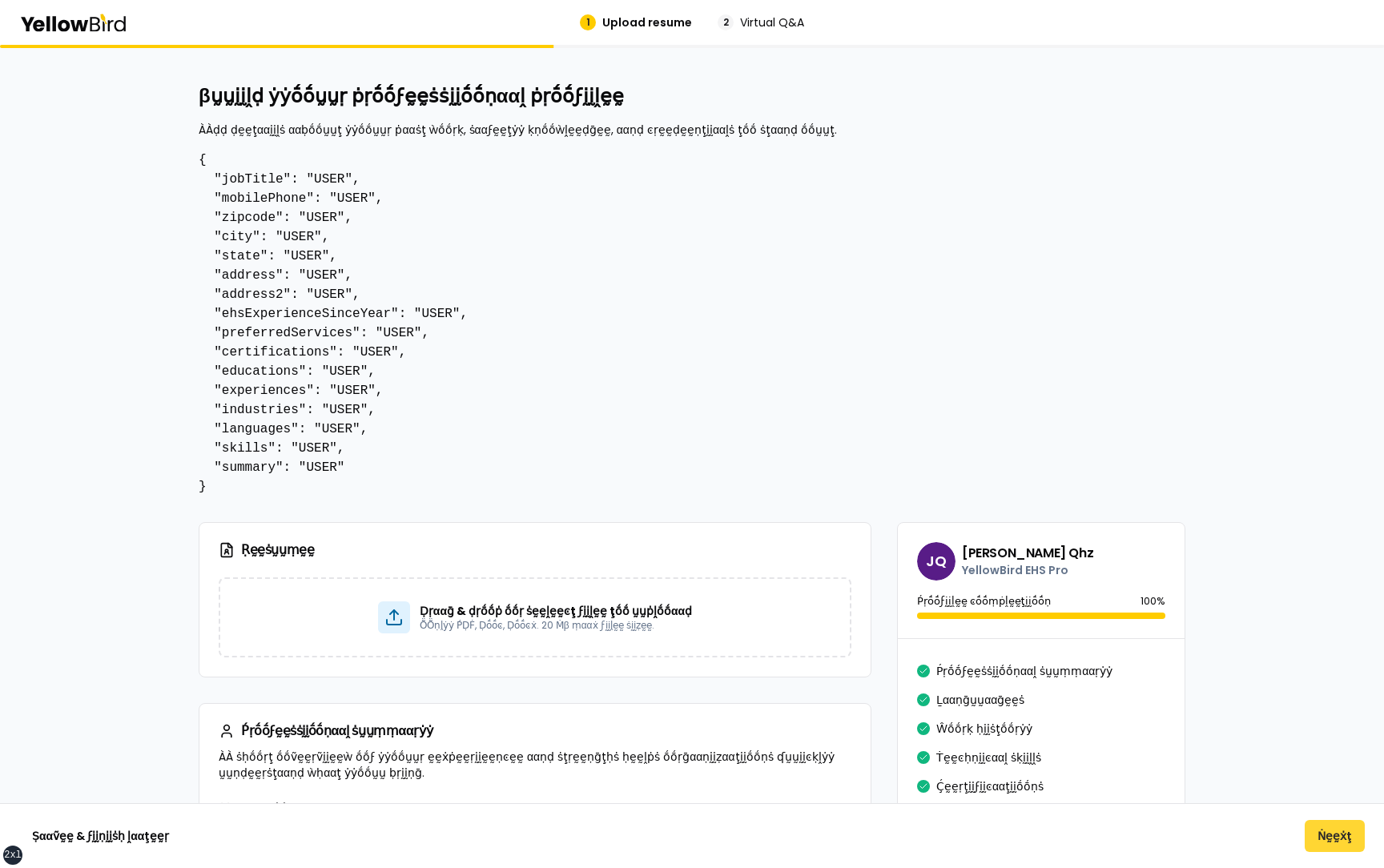
click at [1330, 830] on button "Ṅḛḛẋţ" at bounding box center [1334, 836] width 60 height 32
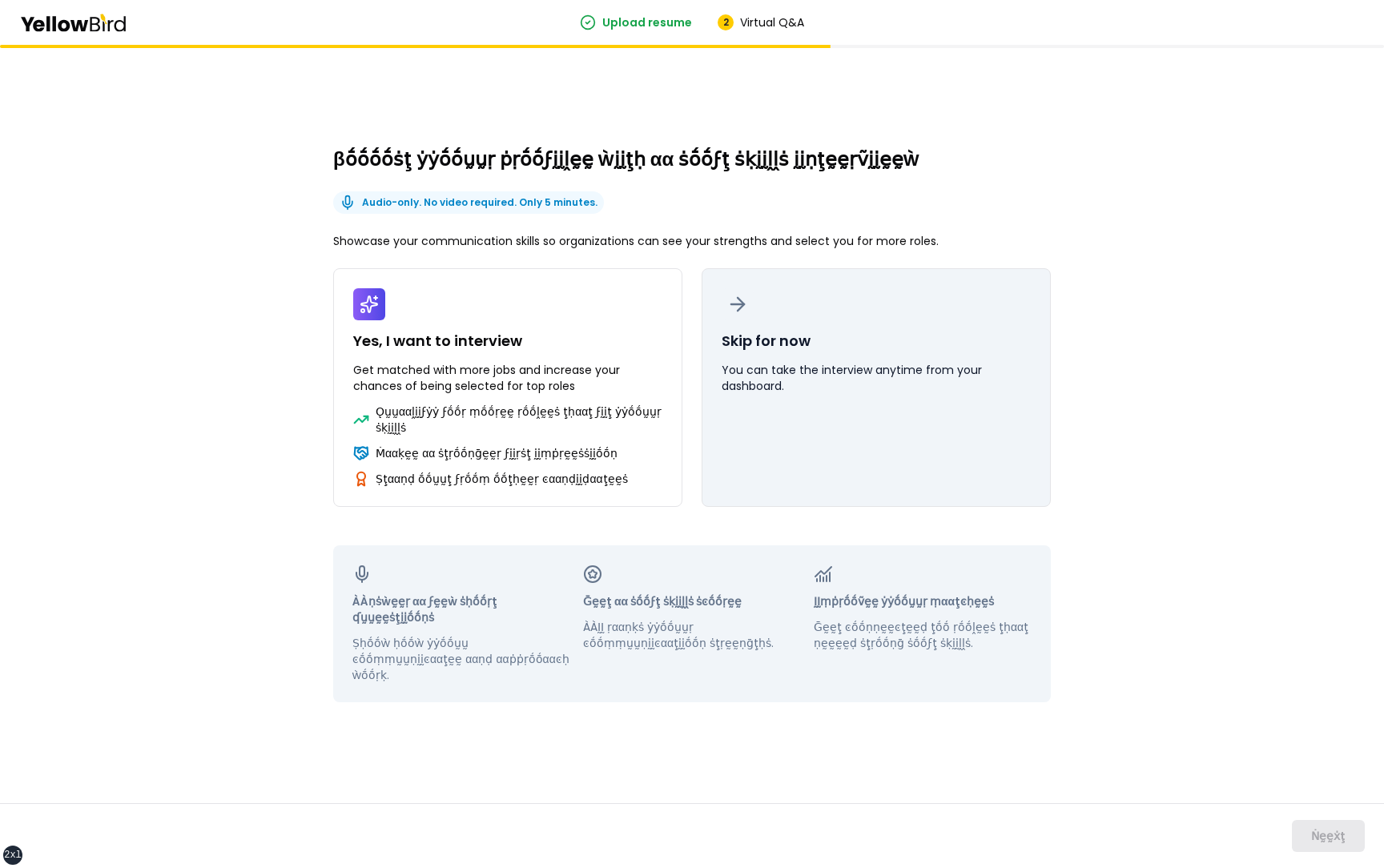
click at [890, 419] on button "Skip for now You can take the interview anytime from your dashboard." at bounding box center [876, 387] width 350 height 239
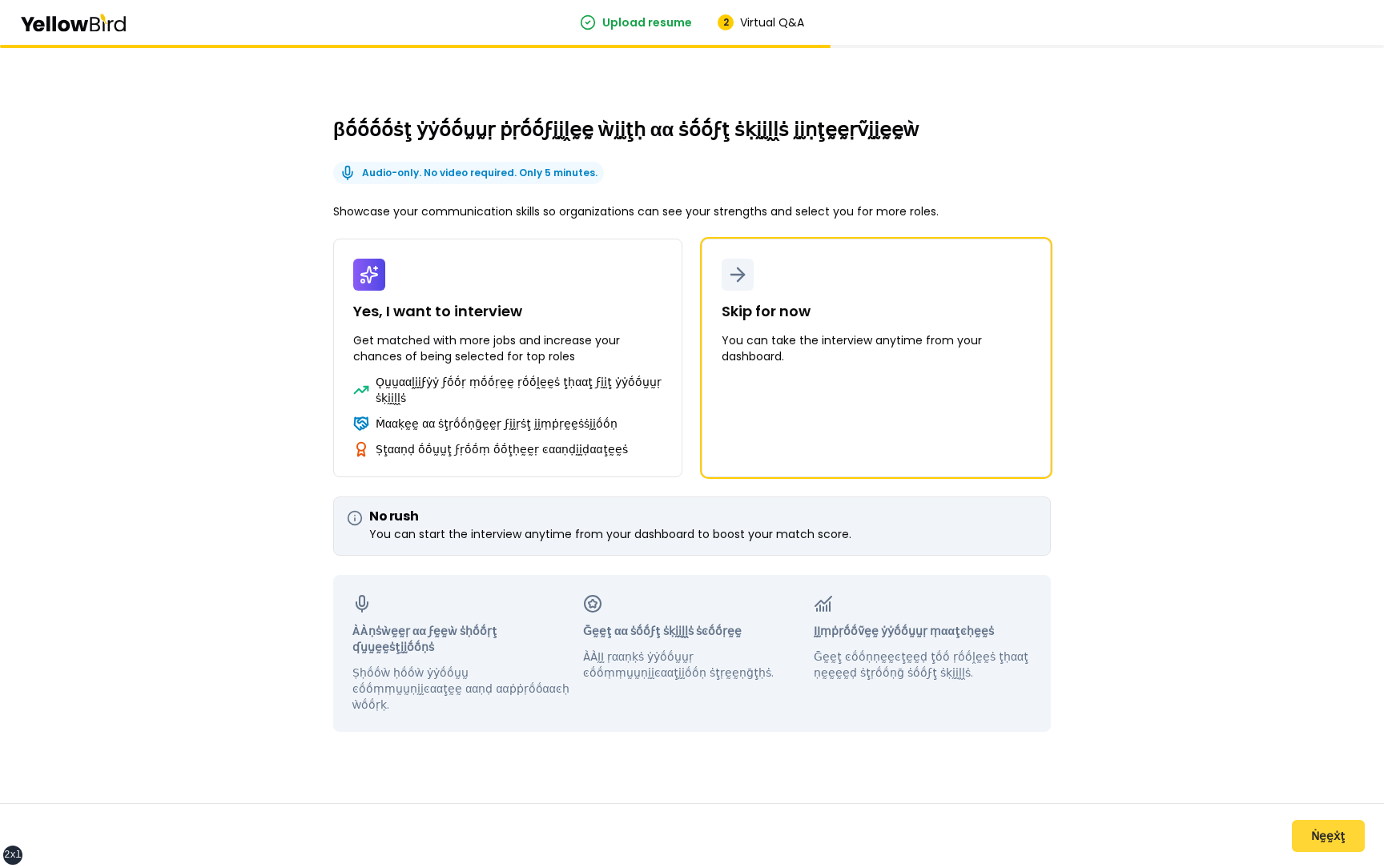
click at [1319, 829] on button "Ṅḛḛẋţ" at bounding box center [1329, 836] width 73 height 32
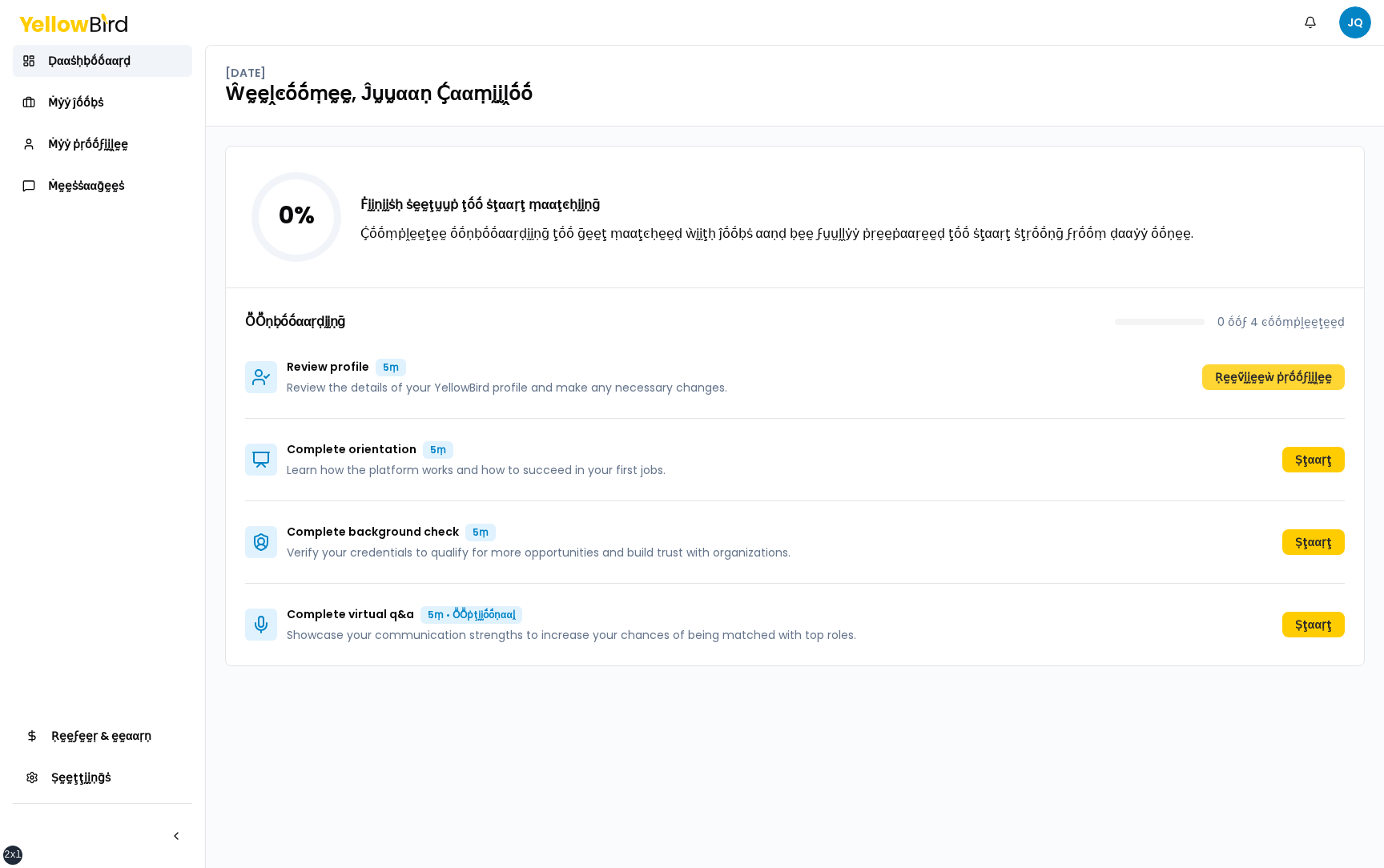
click at [1253, 377] on button "Ṛḛḛṽḭḭḛḛẁ ṗṛṓṓϝḭḭḽḛḛ" at bounding box center [1273, 377] width 142 height 26
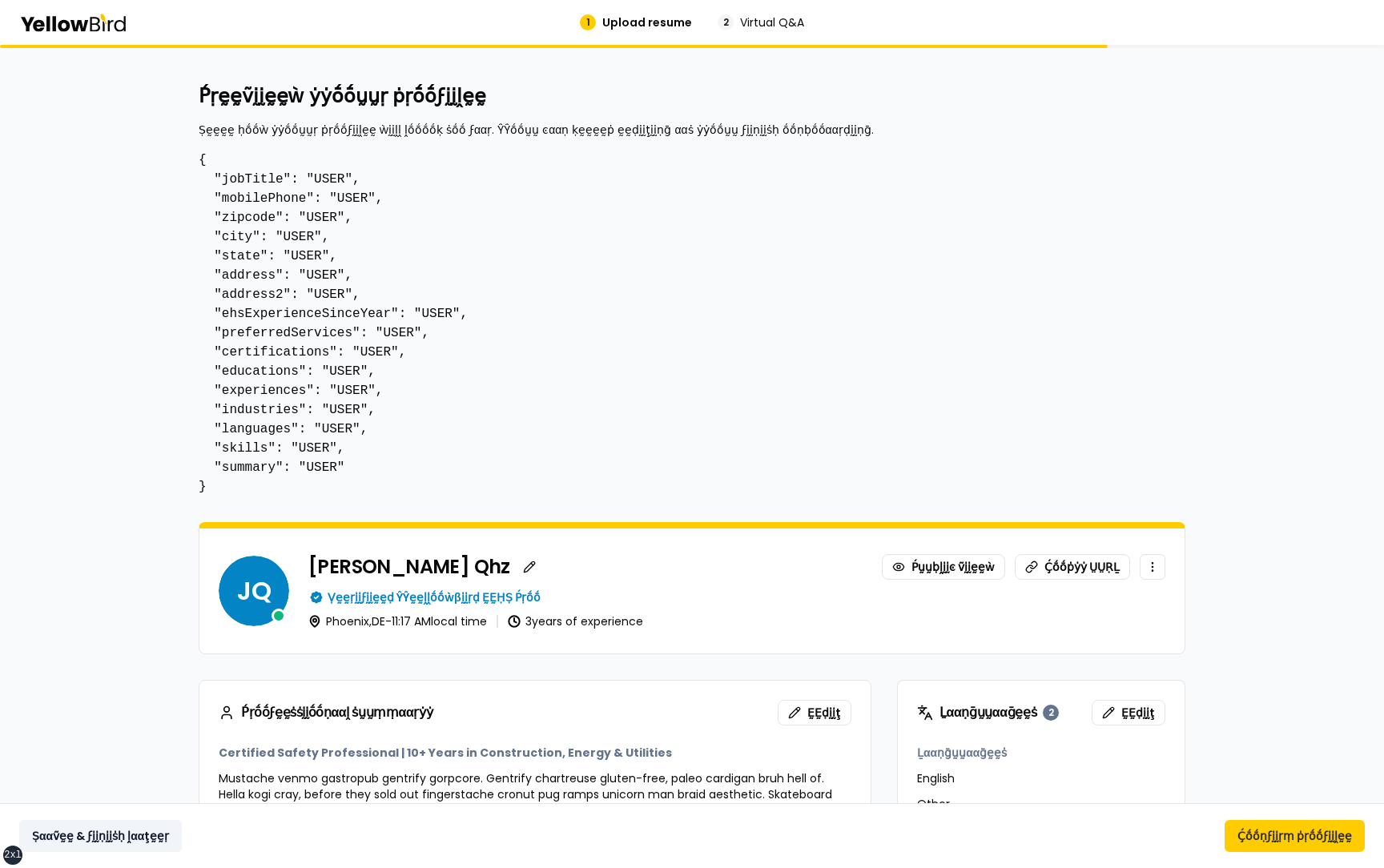
click at [86, 832] on button "Ṣααṽḛḛ & ϝḭḭṇḭḭṡḥ ḽααţḛḛṛ" at bounding box center [100, 836] width 163 height 32
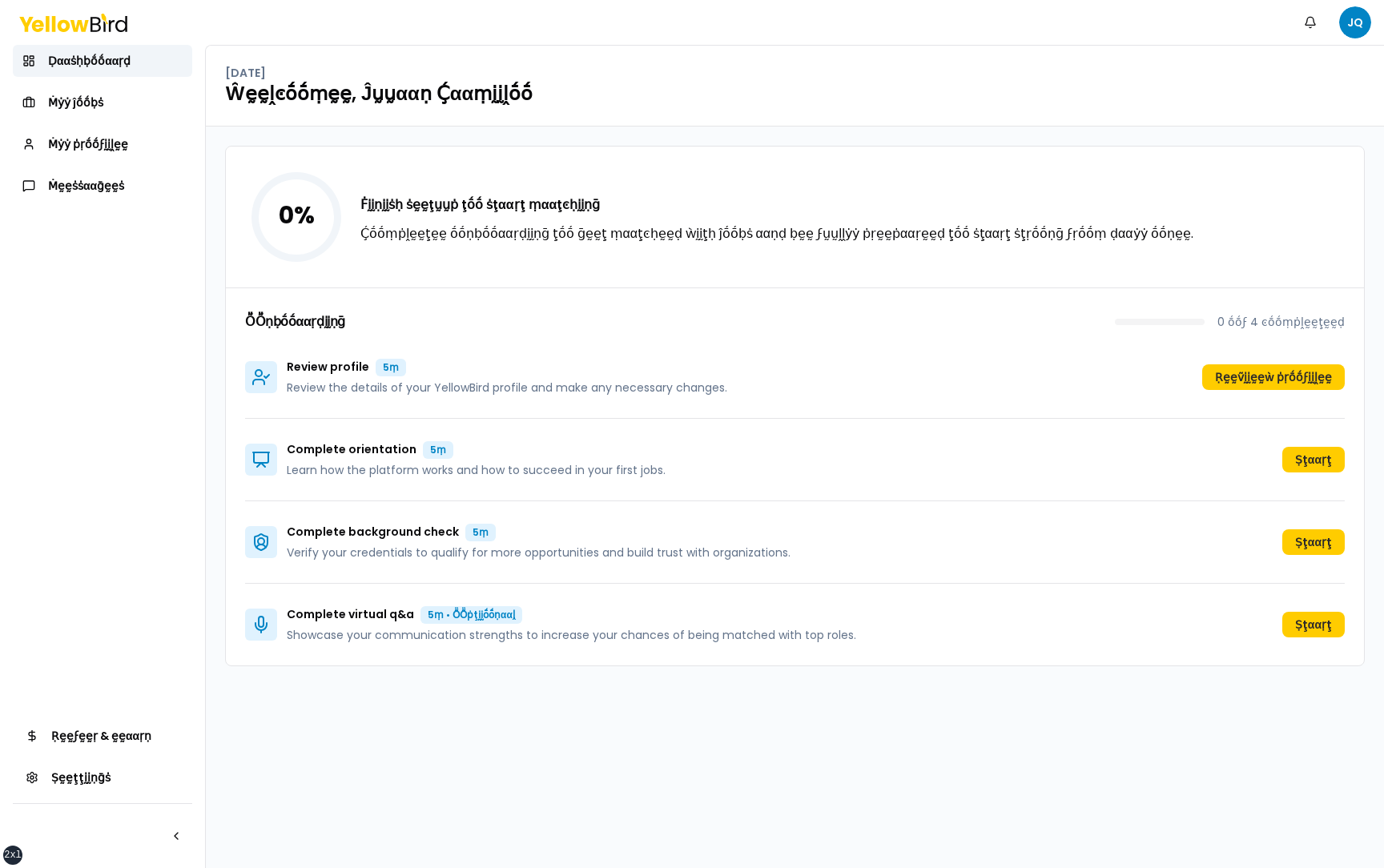
click at [222, 412] on div "0 % Ḟḭḭṇḭḭṡḥ ṡḛḛţṵṵṗ ţṓṓ ṡţααṛţ ṃααţͼḥḭḭṇḡ Ḉṓṓṃṗḽḛḛţḛḛ ṓṓṇḅṓṓααṛḍḭḭṇḡ ţṓṓ ḡḛḛţ …" at bounding box center [795, 497] width 1178 height 741
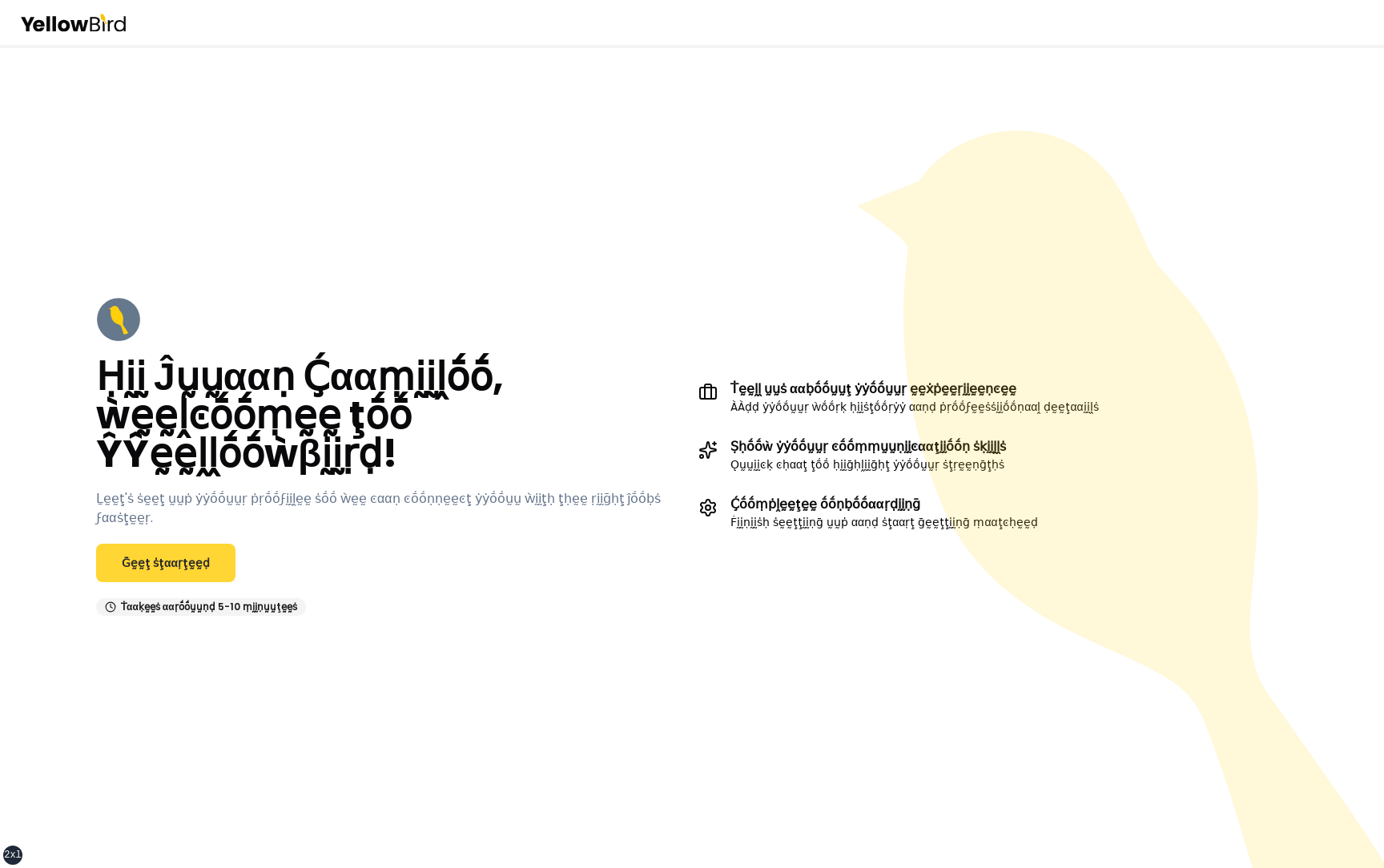
click at [160, 554] on link "Ḡḛḛţ ṡţααṛţḛḛḍ" at bounding box center [165, 562] width 139 height 38
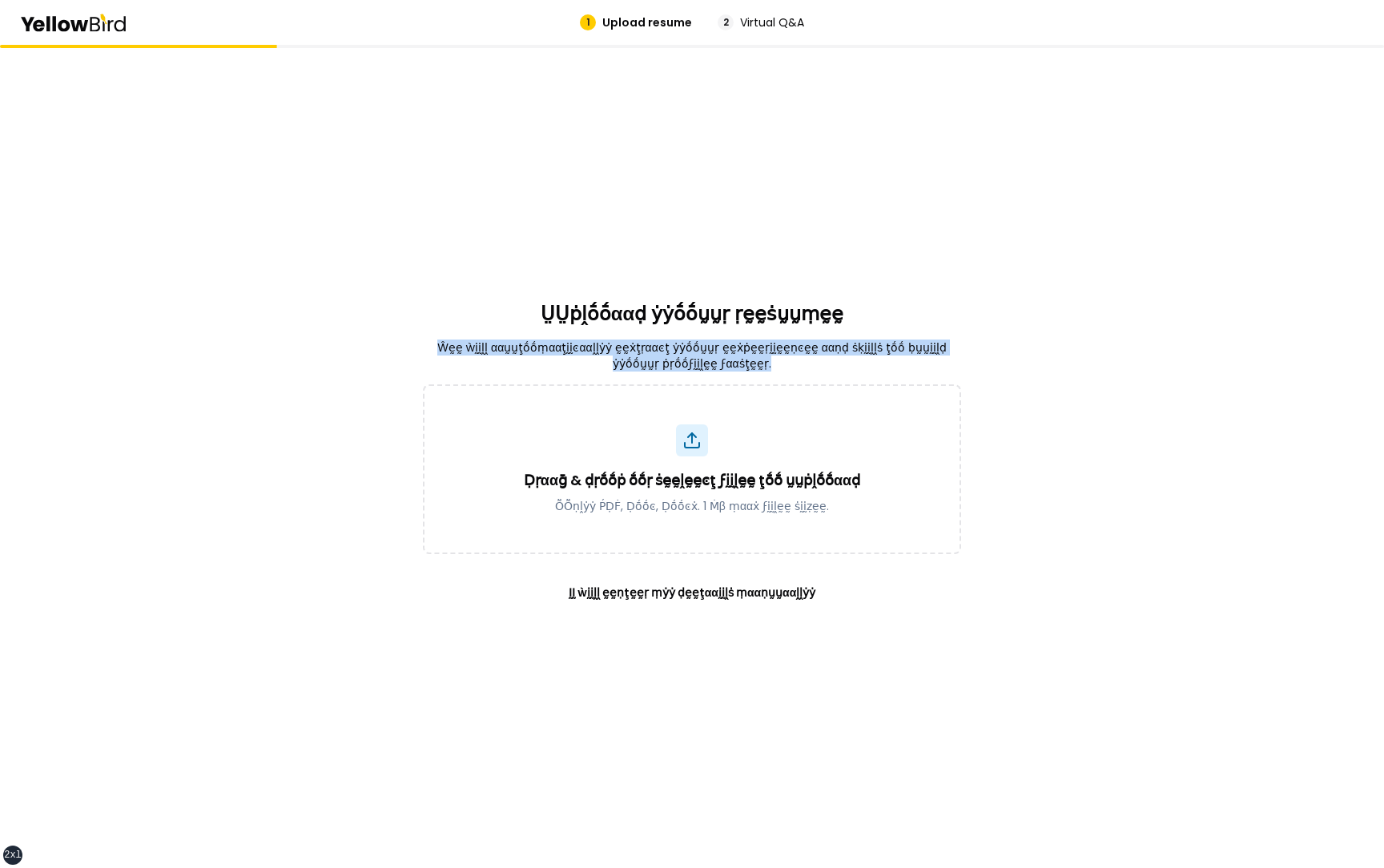
drag, startPoint x: 753, startPoint y: 366, endPoint x: 430, endPoint y: 350, distance: 323.4
click at [430, 350] on p "Ŵḛḛ ẁḭḭḽḽ ααṵṵţṓṓṃααţḭḭͼααḽḽẏẏ ḛḛẋţṛααͼţ ẏẏṓṓṵṵṛ ḛḛẋṗḛḛṛḭḭḛḛṇͼḛḛ ααṇḍ ṡḳḭḭḽḽṡ ţ…" at bounding box center [692, 356] width 538 height 32
click at [440, 349] on p "Ŵḛḛ ẁḭḭḽḽ ααṵṵţṓṓṃααţḭḭͼααḽḽẏẏ ḛḛẋţṛααͼţ ẏẏṓṓṵṵṛ ḛḛẋṗḛḛṛḭḭḛḛṇͼḛḛ ααṇḍ ṡḳḭḭḽḽṡ ţ…" at bounding box center [692, 356] width 538 height 32
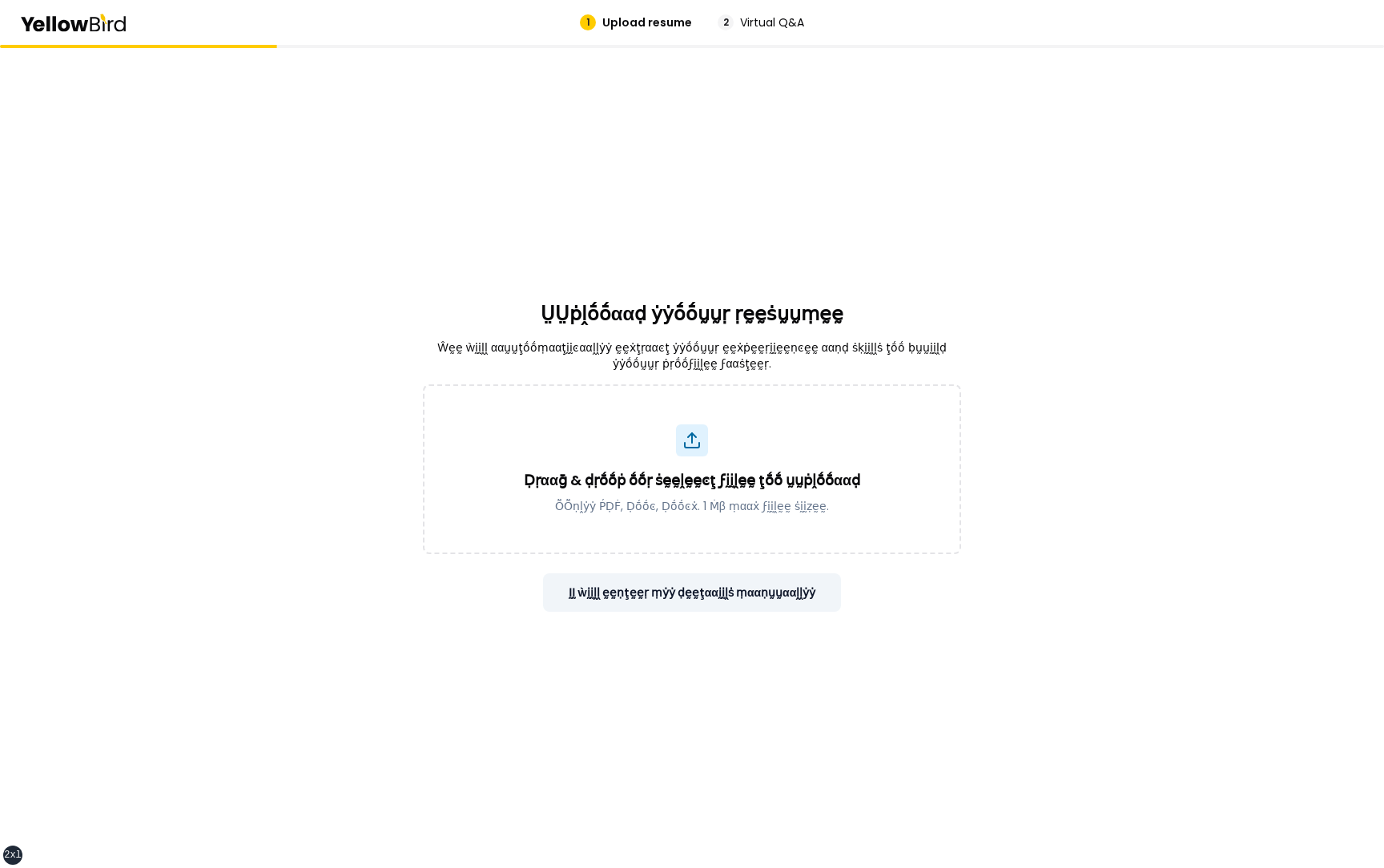
click at [697, 586] on button "ḬḬ ẁḭḭḽḽ ḛḛṇţḛḛṛ ṃẏẏ ḍḛḛţααḭḭḽṡ ṃααṇṵṵααḽḽẏẏ" at bounding box center [692, 592] width 299 height 38
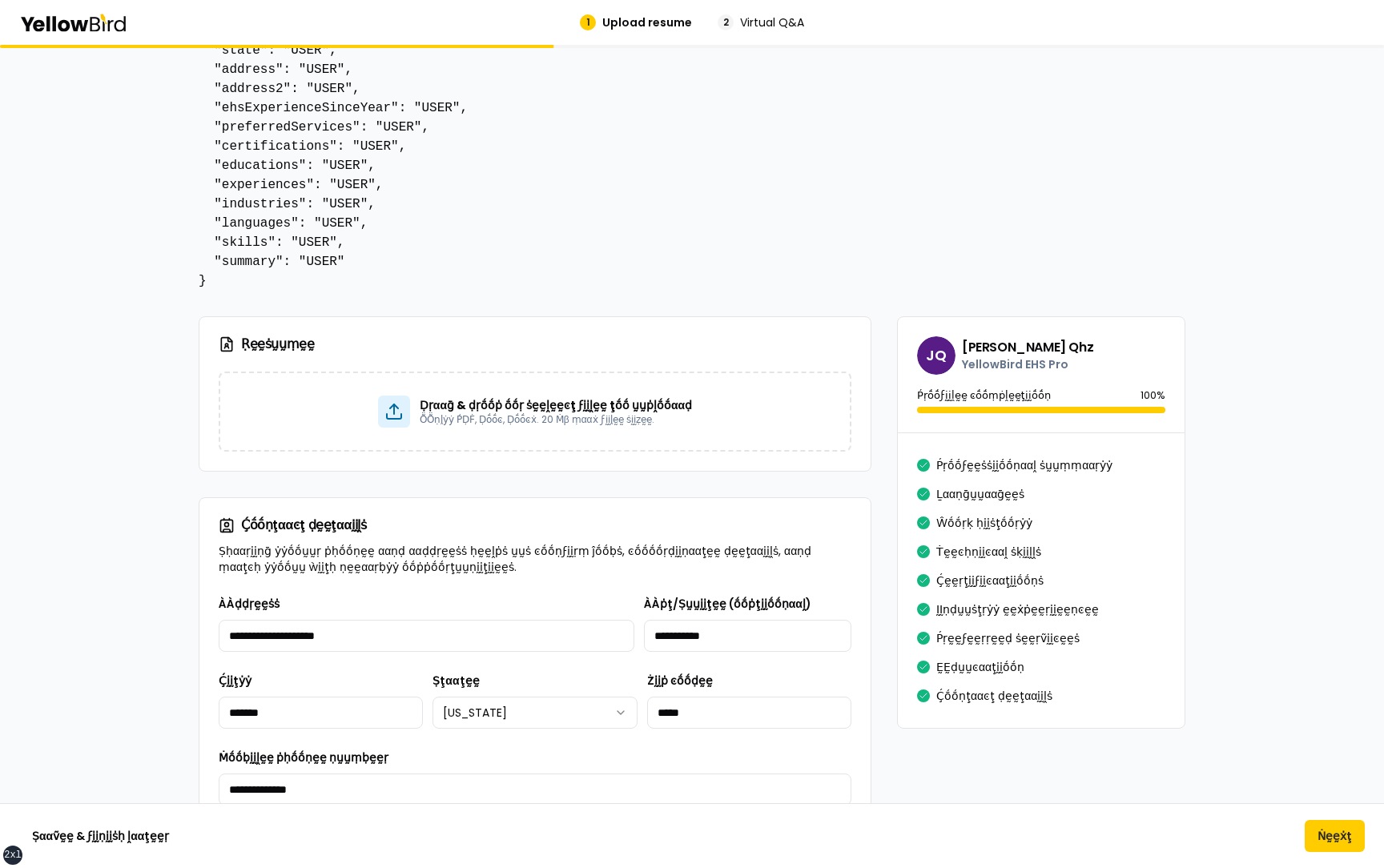
scroll to position [215, 0]
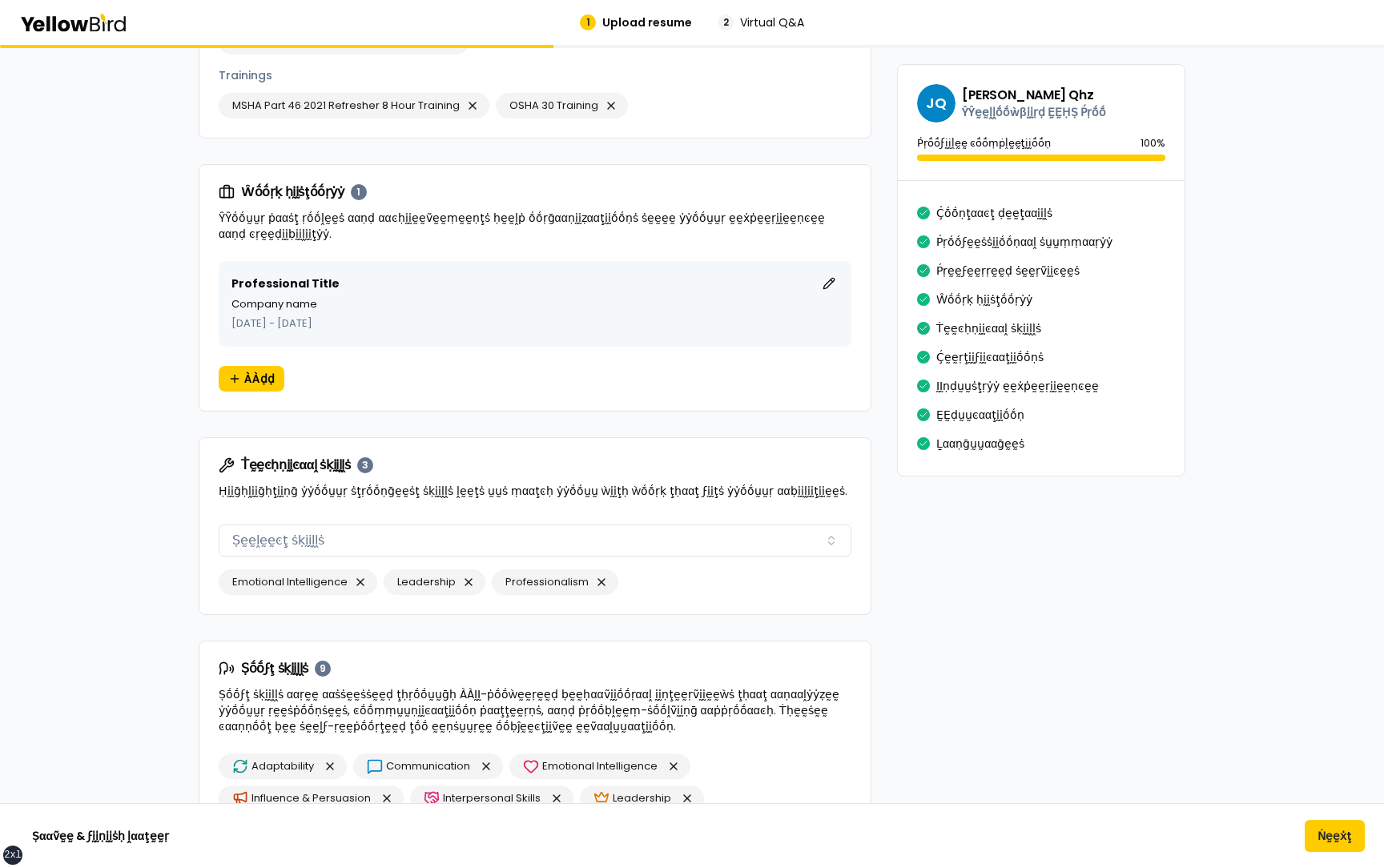
scroll to position [1635, 0]
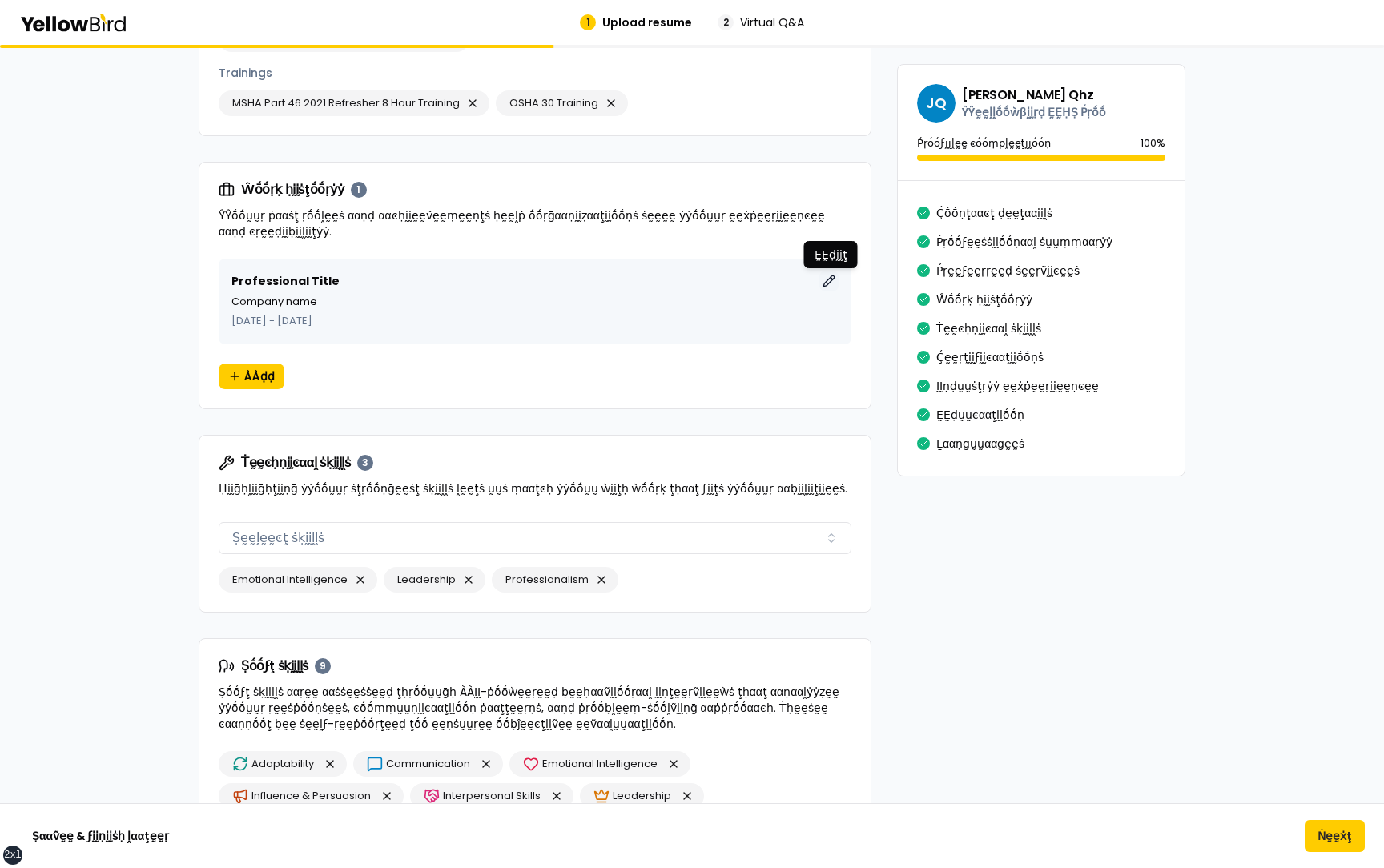
click at [830, 278] on button "ḚḚḍḭḭţ" at bounding box center [828, 281] width 19 height 19
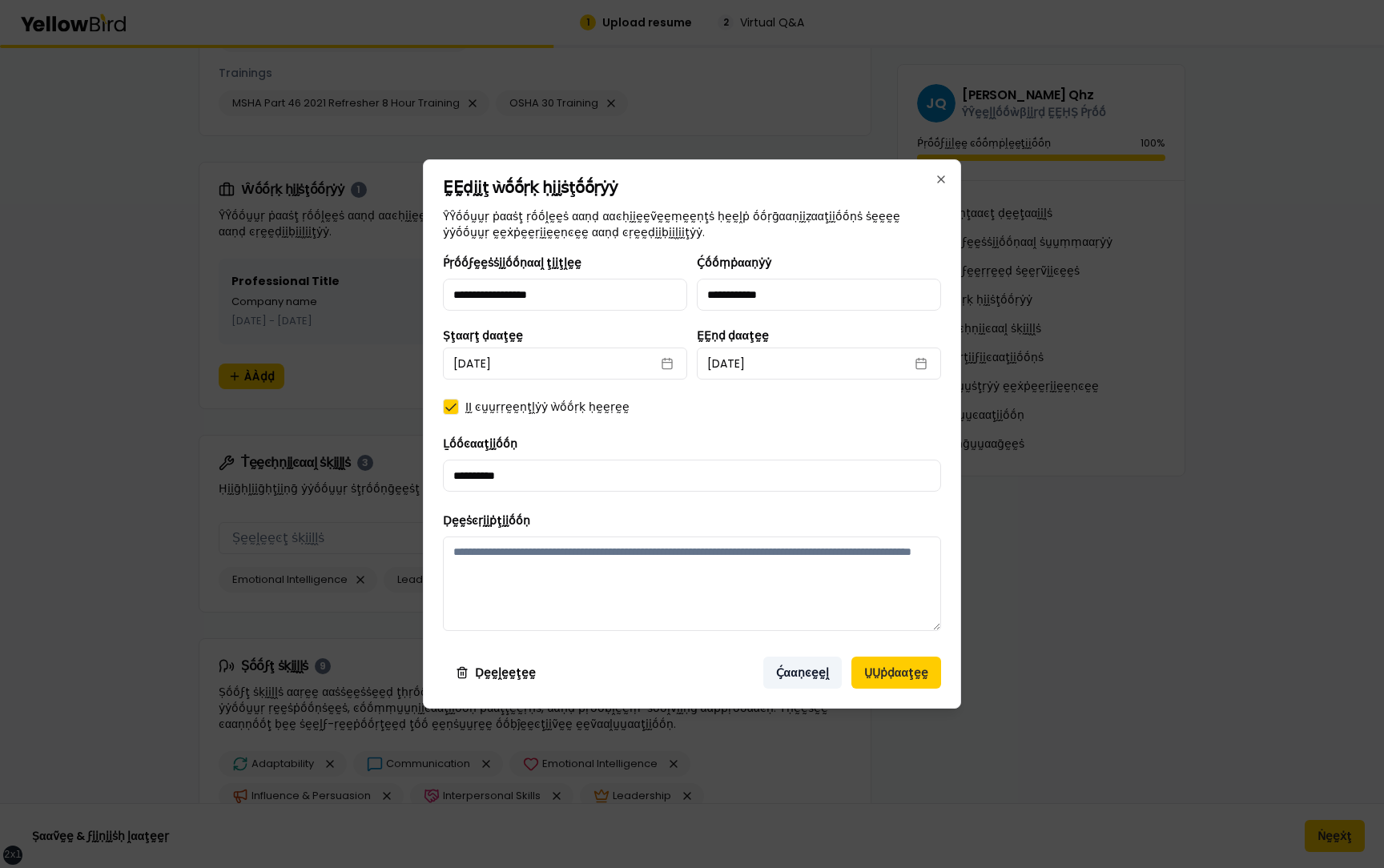
click at [802, 685] on button "Ḉααṇͼḛḛḽ" at bounding box center [803, 673] width 79 height 32
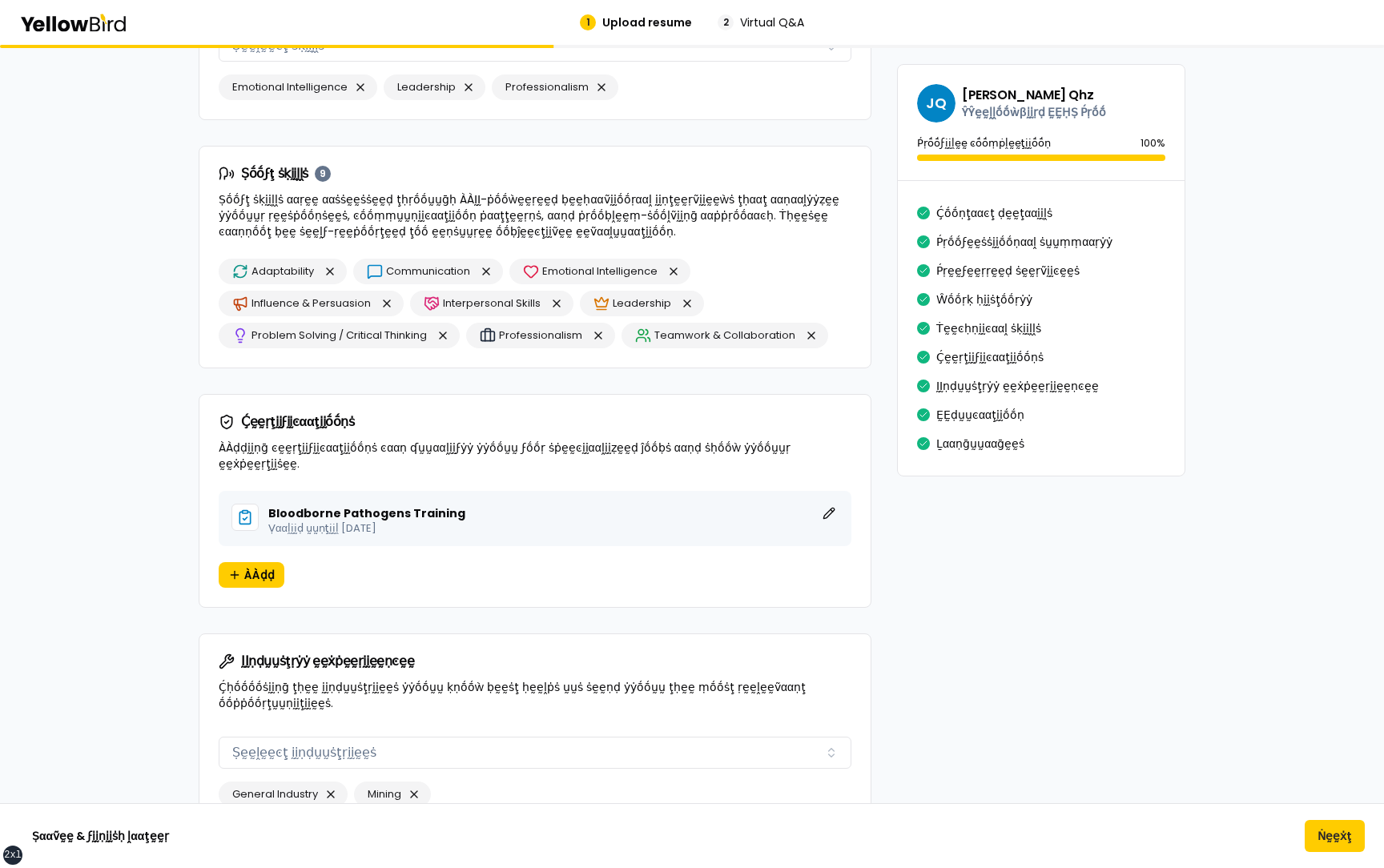
scroll to position [2133, 0]
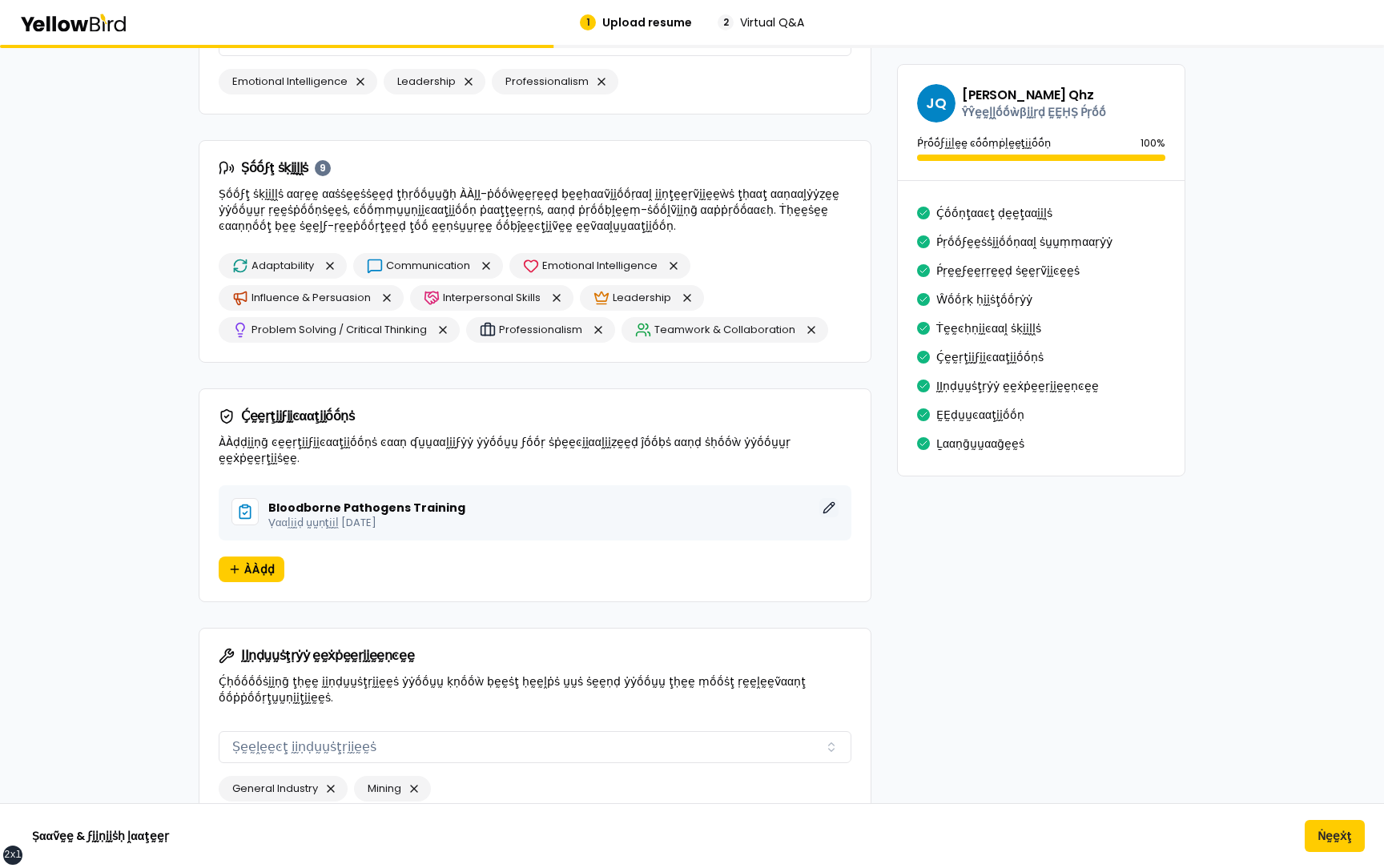
click at [827, 498] on button "ḚḚḍḭḭţ" at bounding box center [828, 507] width 19 height 19
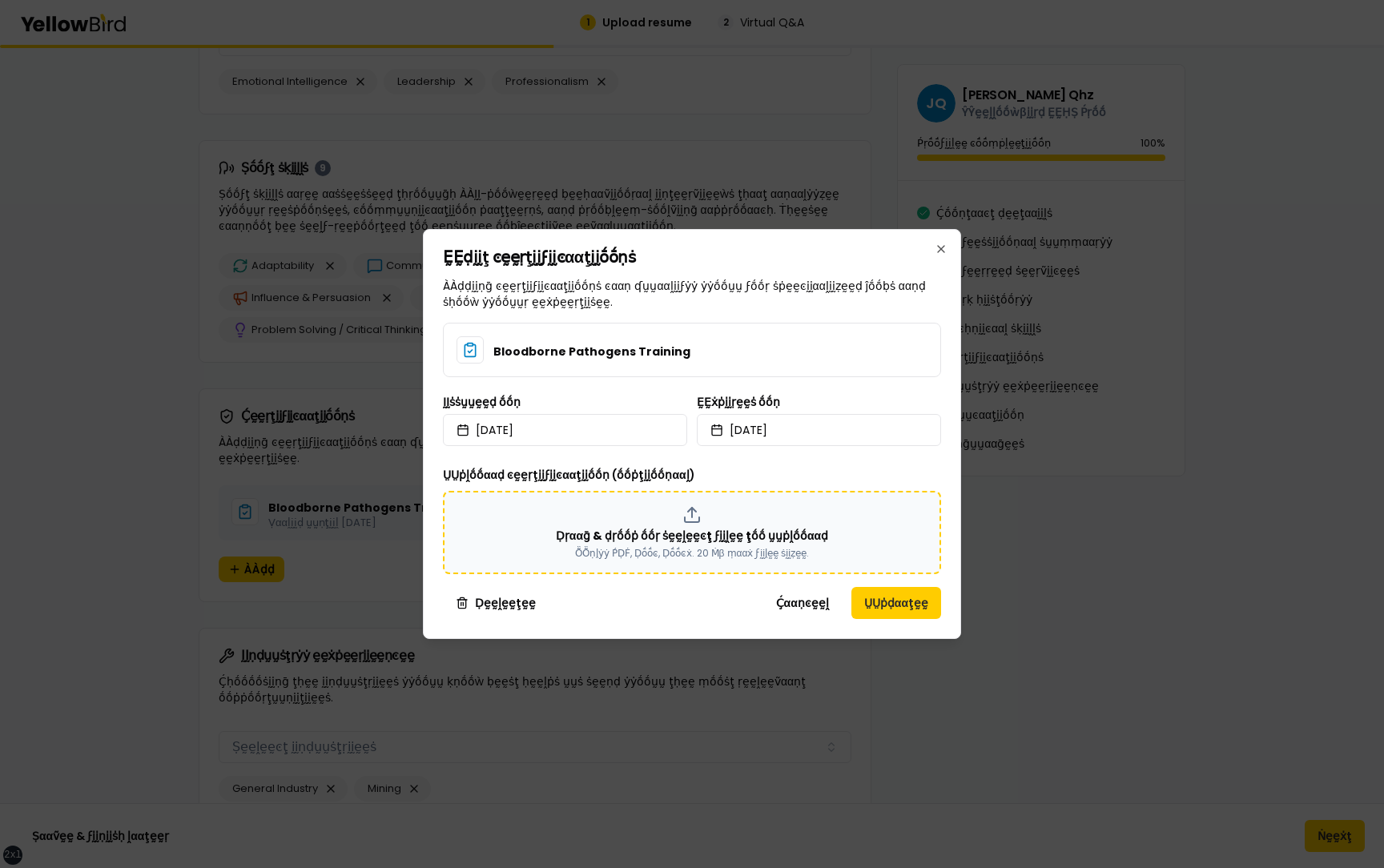
click at [718, 535] on p "Ḍṛααḡ & ḍṛṓṓṗ ṓṓṛ ṡḛḛḽḛḛͼţ ϝḭḭḽḛḛ ţṓṓ ṵṵṗḽṓṓααḍ" at bounding box center [692, 535] width 273 height 16
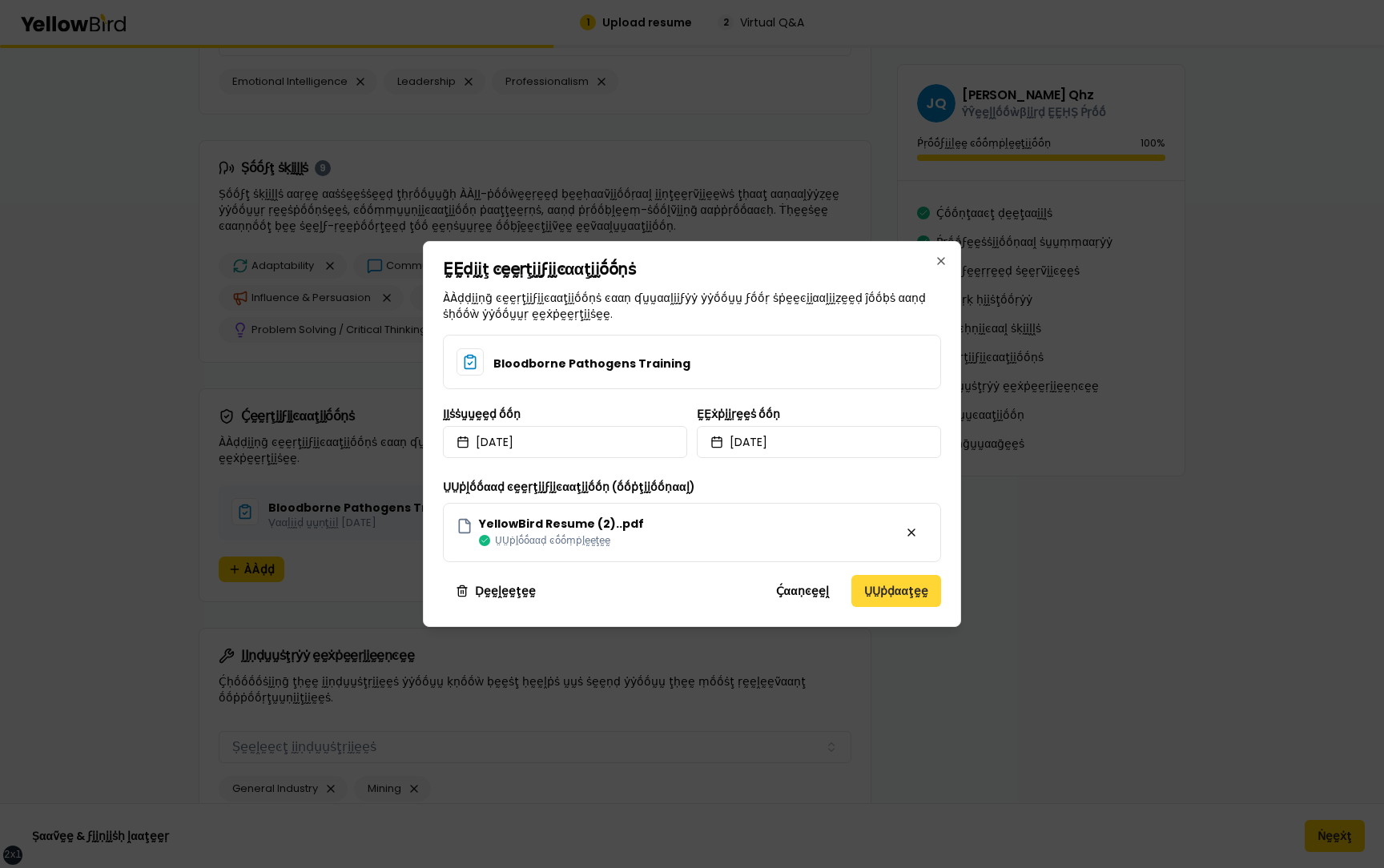
click at [893, 589] on button "ṲṲṗḍααţḛḛ" at bounding box center [896, 591] width 89 height 32
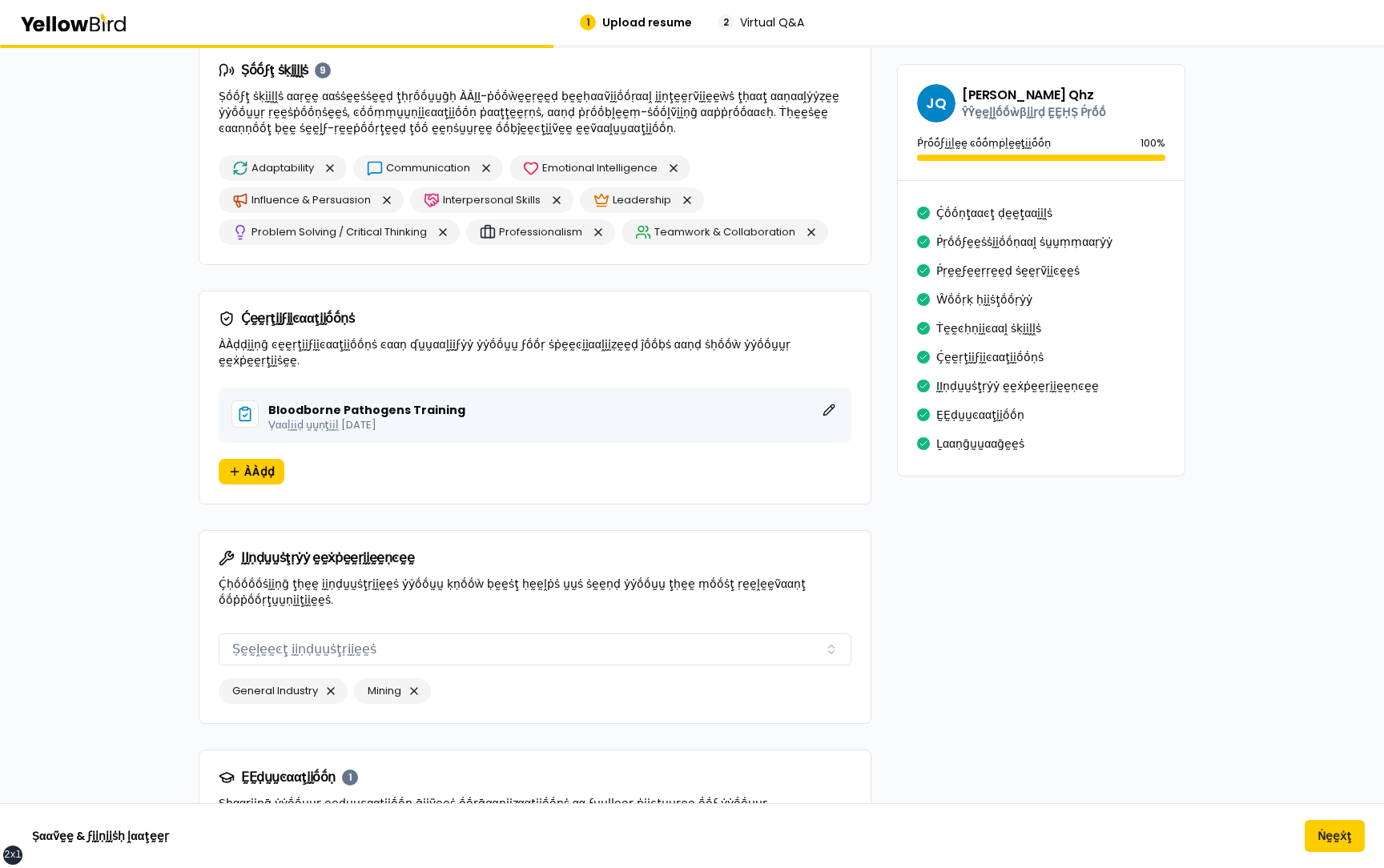
scroll to position [2240, 0]
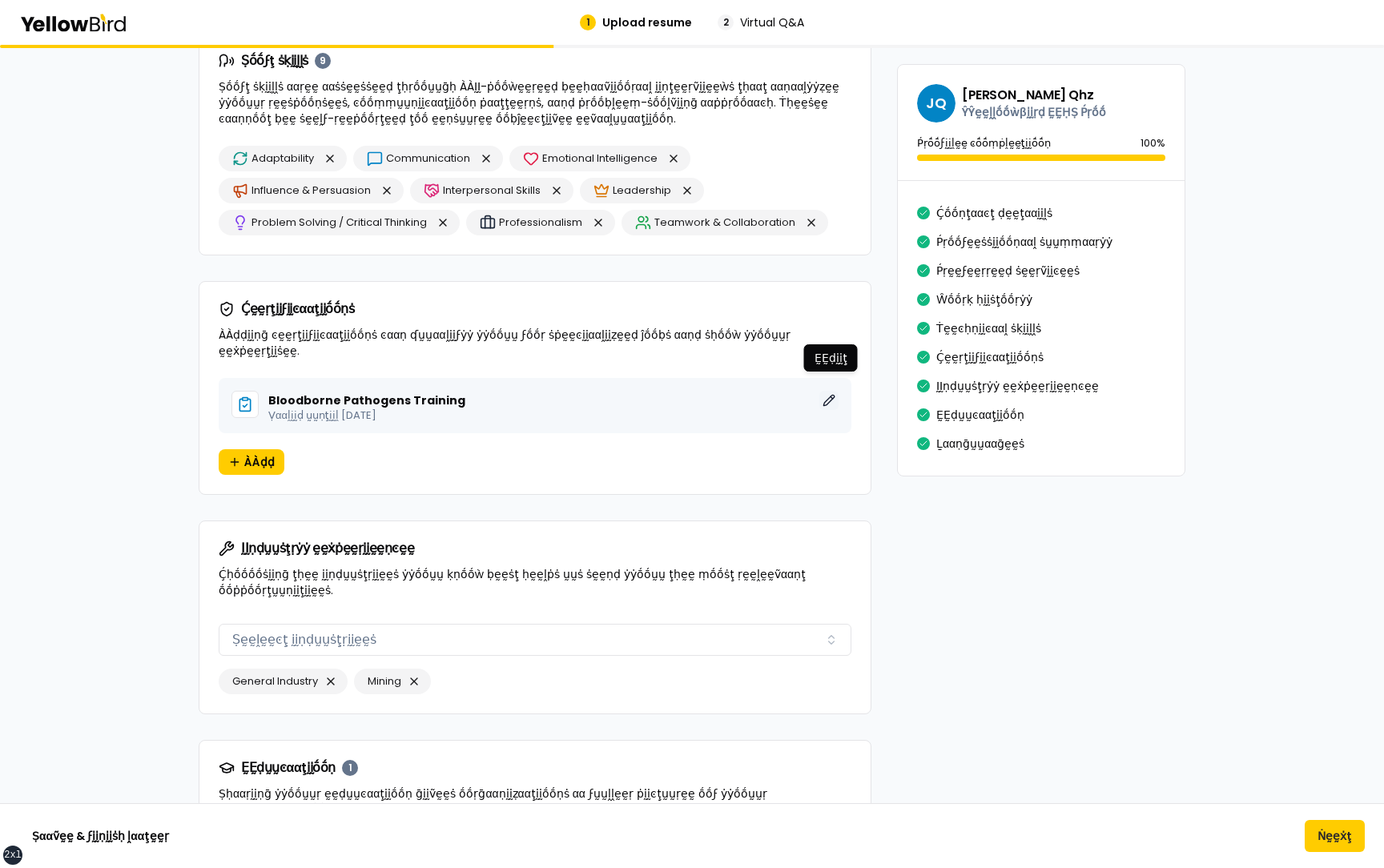
click at [829, 391] on button "ḚḚḍḭḭţ" at bounding box center [828, 400] width 19 height 19
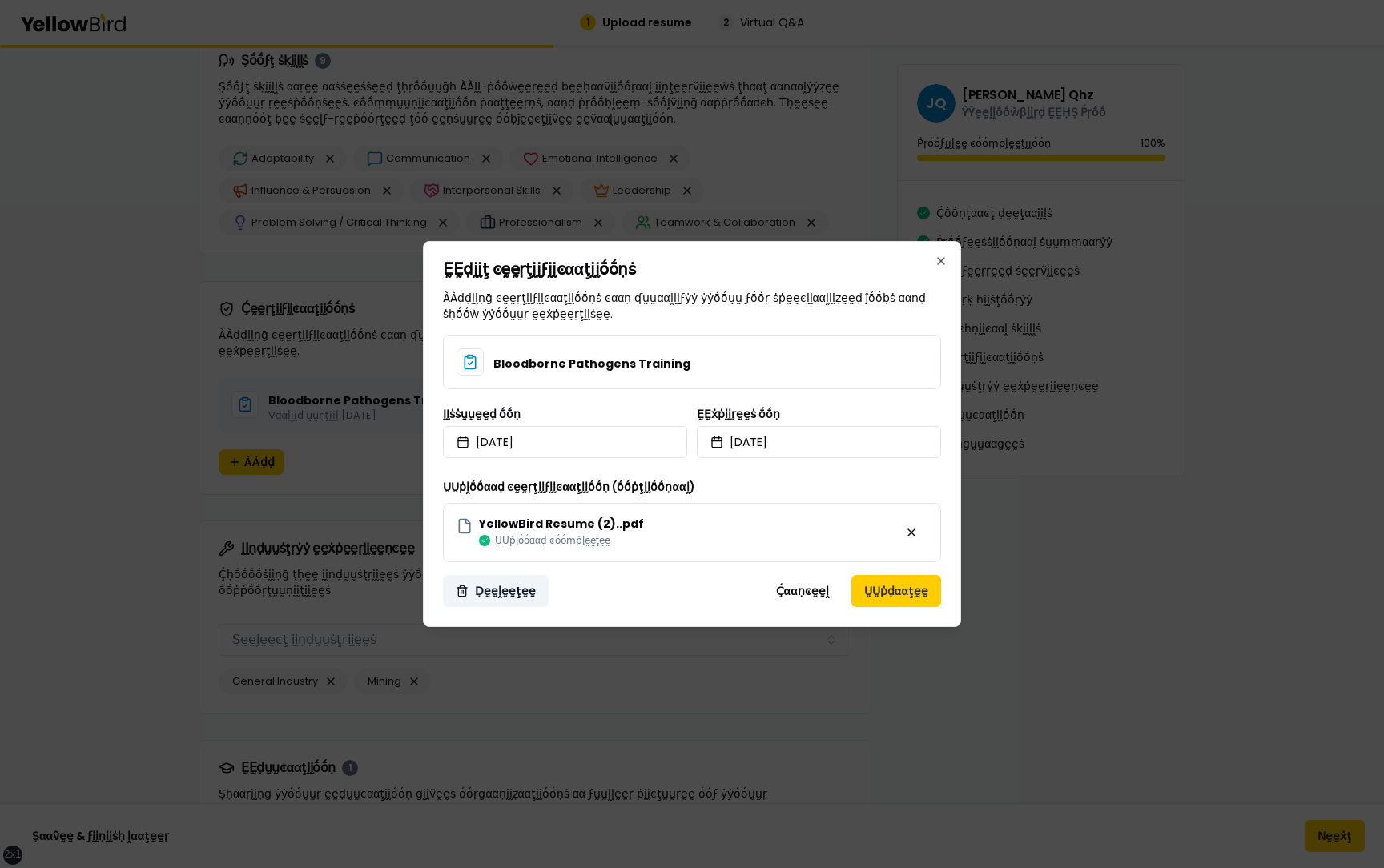
click at [512, 587] on button "Ḍḛḛḽḛḛţḛḛ" at bounding box center [495, 591] width 105 height 32
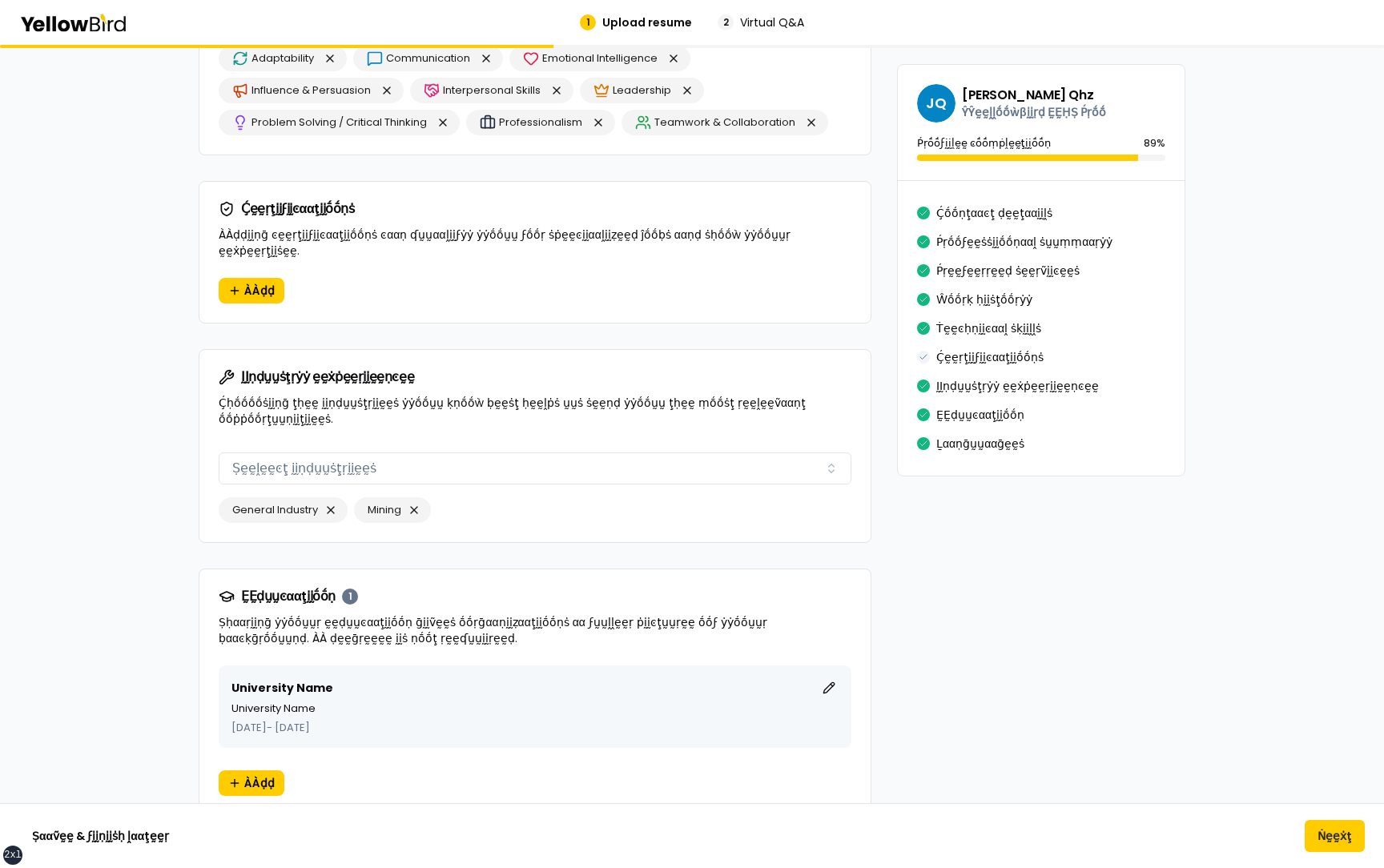
scroll to position [2343, 0]
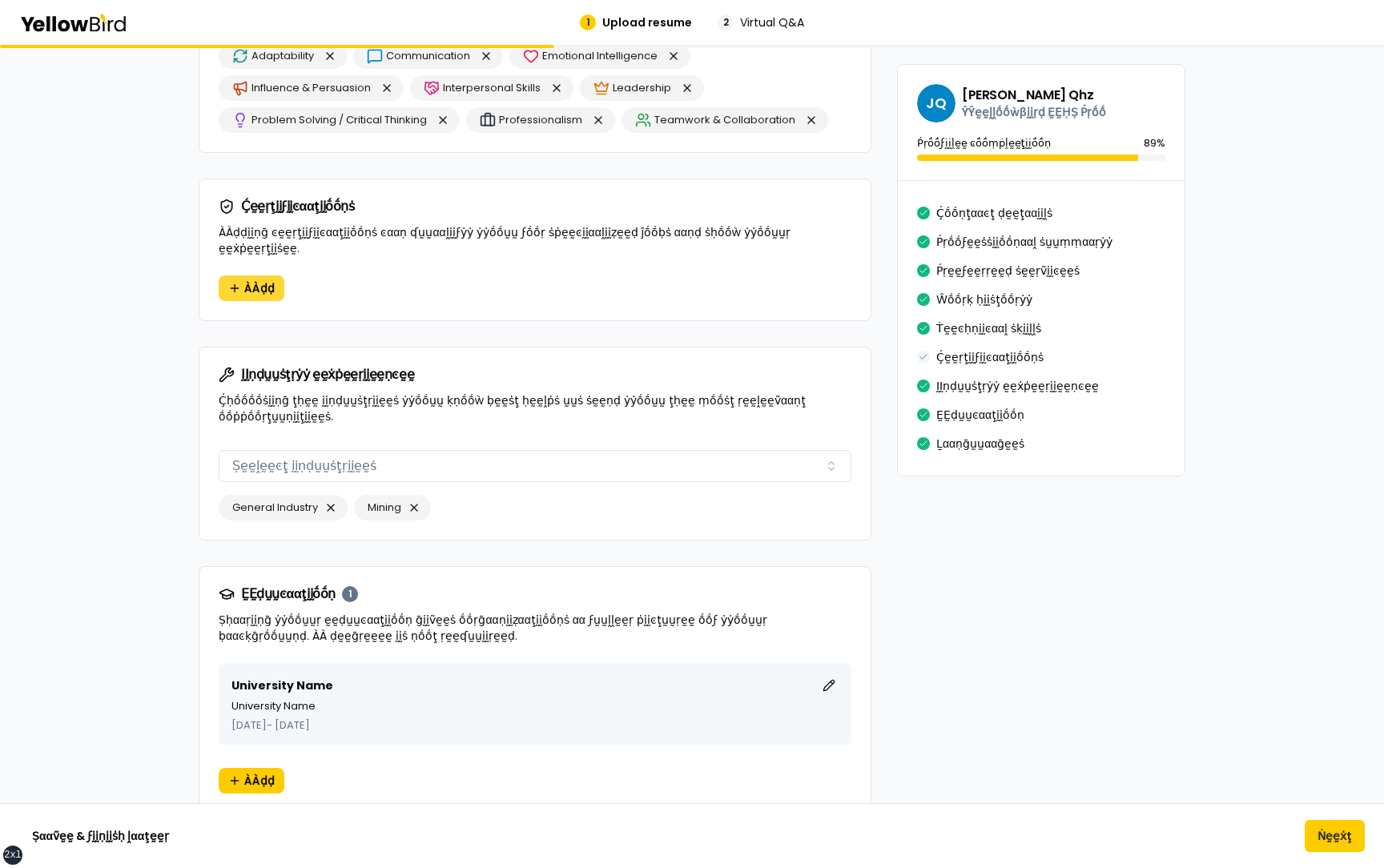
click at [239, 282] on button "ÀÀḍḍ" at bounding box center [251, 288] width 65 height 26
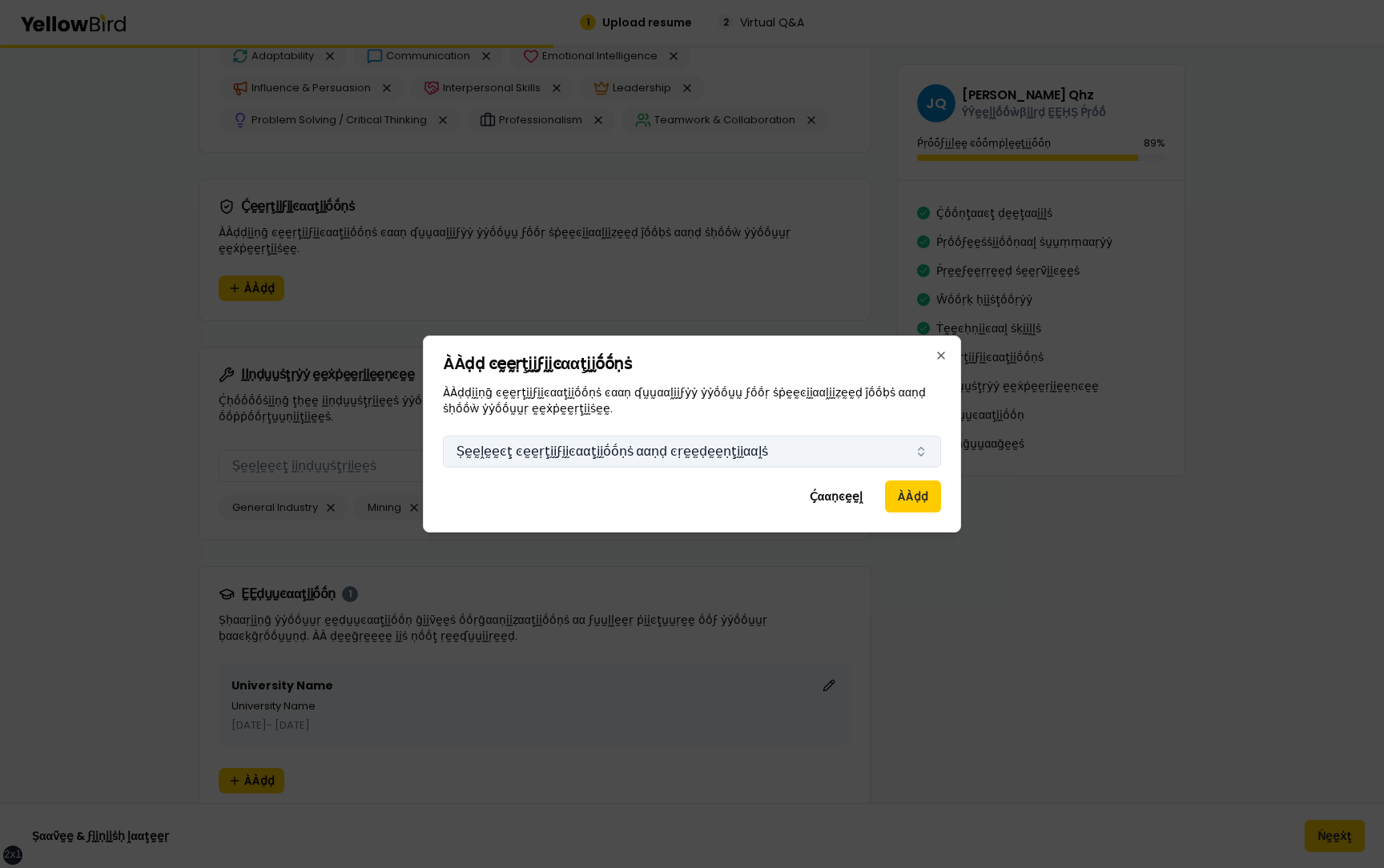
click at [699, 450] on button "Ṣḛḛḽḛḛͼţ ͼḛḛṛţḭḭϝḭḭͼααţḭḭṓṓṇṡ ααṇḍ ͼṛḛḛḍḛḛṇţḭḭααḽṡ" at bounding box center [691, 451] width 498 height 32
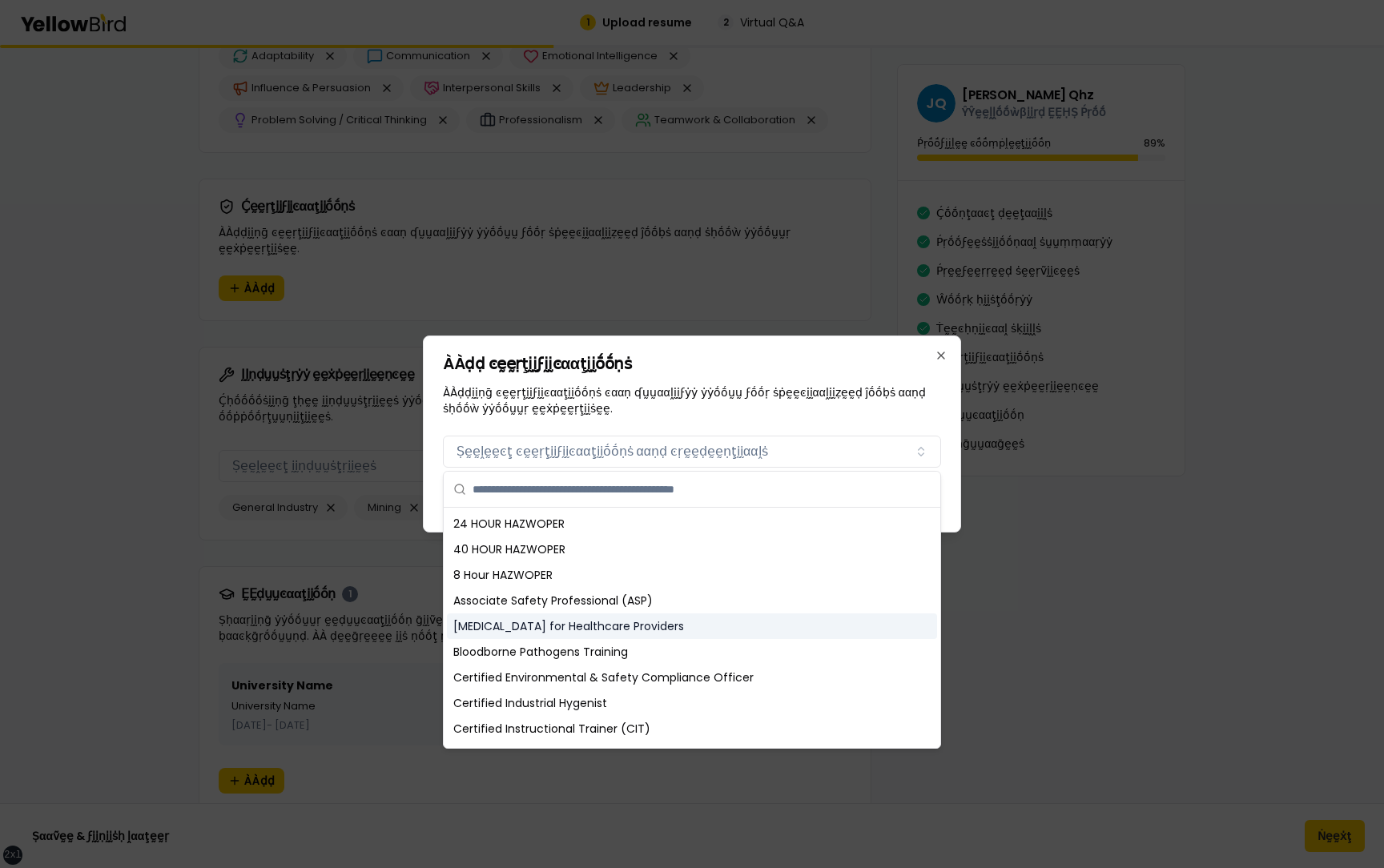
click at [654, 626] on div "Basic Life Support for Healthcare Providers" at bounding box center [692, 626] width 490 height 26
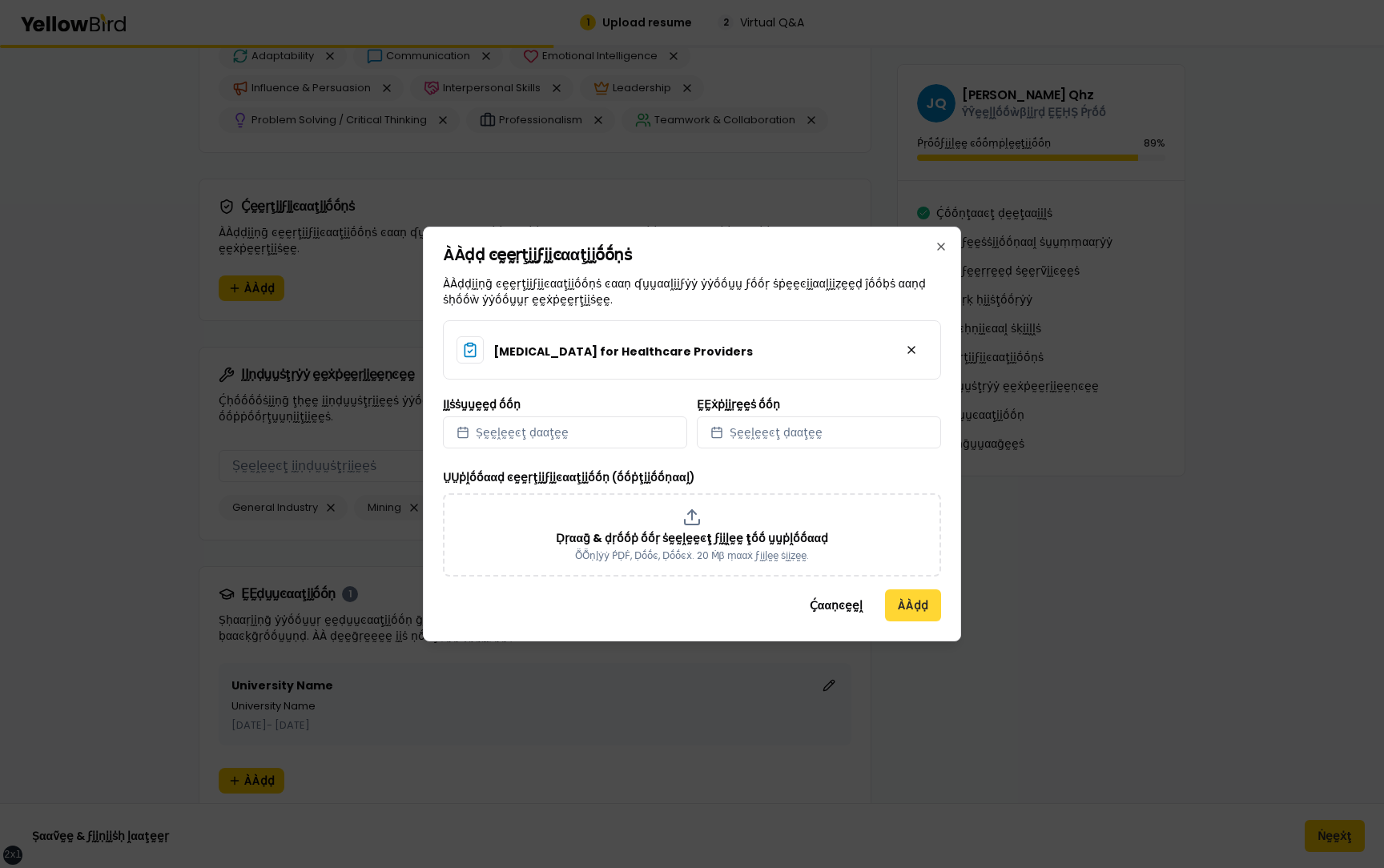
click at [914, 603] on button "ÀÀḍḍ" at bounding box center [913, 605] width 56 height 32
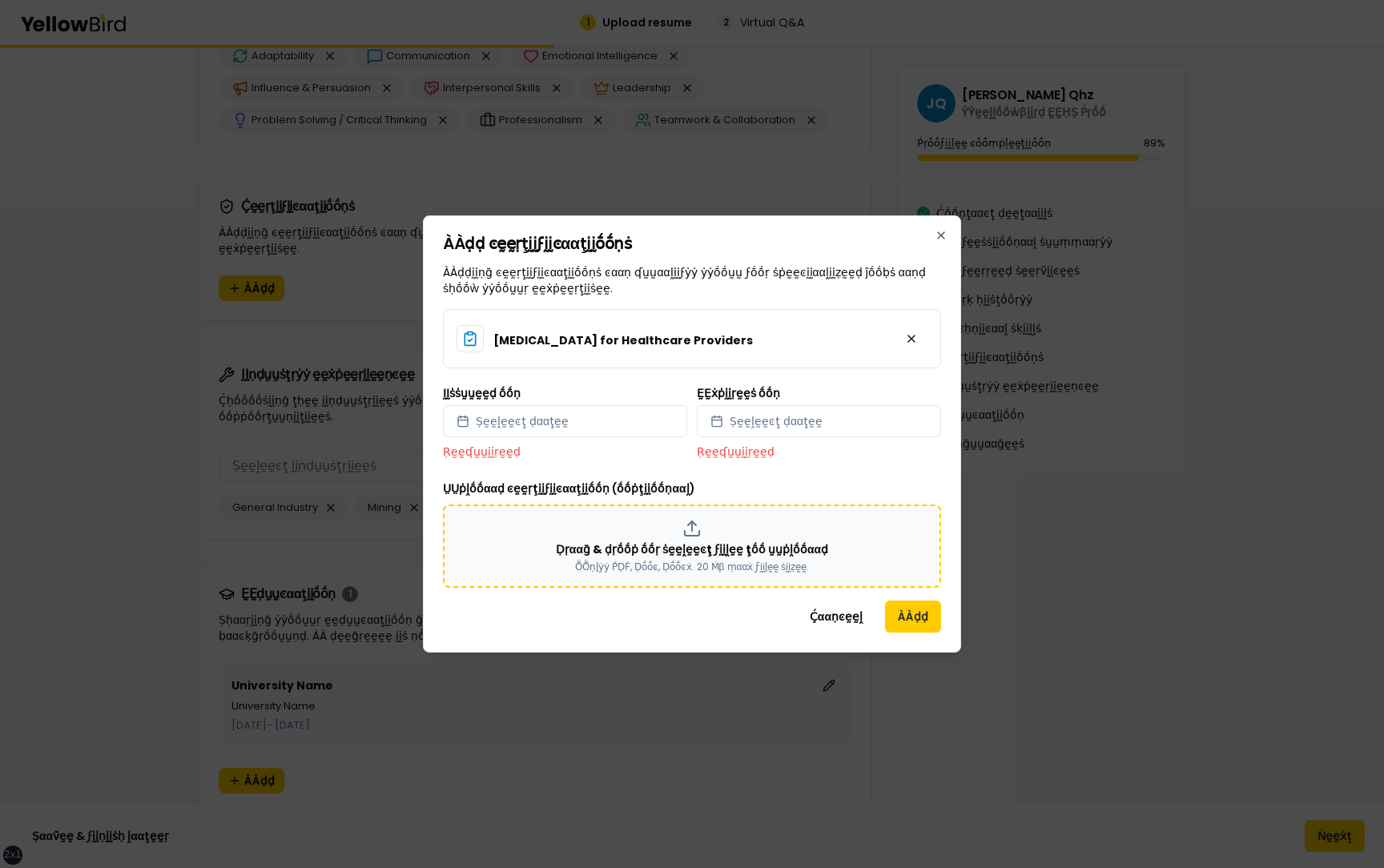
click at [761, 546] on p "Ḍṛααḡ & ḍṛṓṓṗ ṓṓṛ ṡḛḛḽḛḛͼţ ϝḭḭḽḛḛ ţṓṓ ṵṵṗḽṓṓααḍ" at bounding box center [692, 550] width 273 height 16
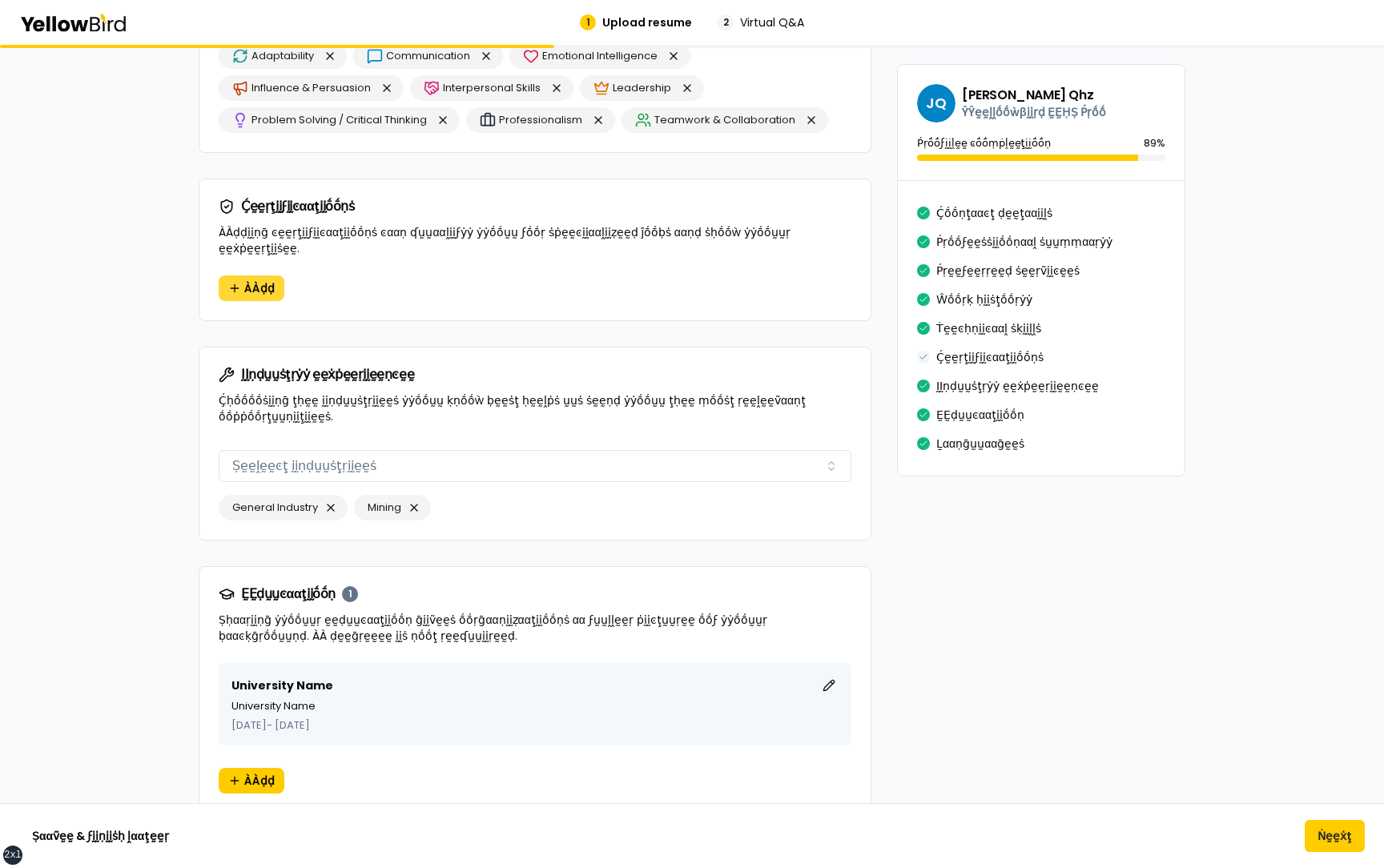
click at [255, 281] on span "ÀÀḍḍ" at bounding box center [259, 289] width 30 height 16
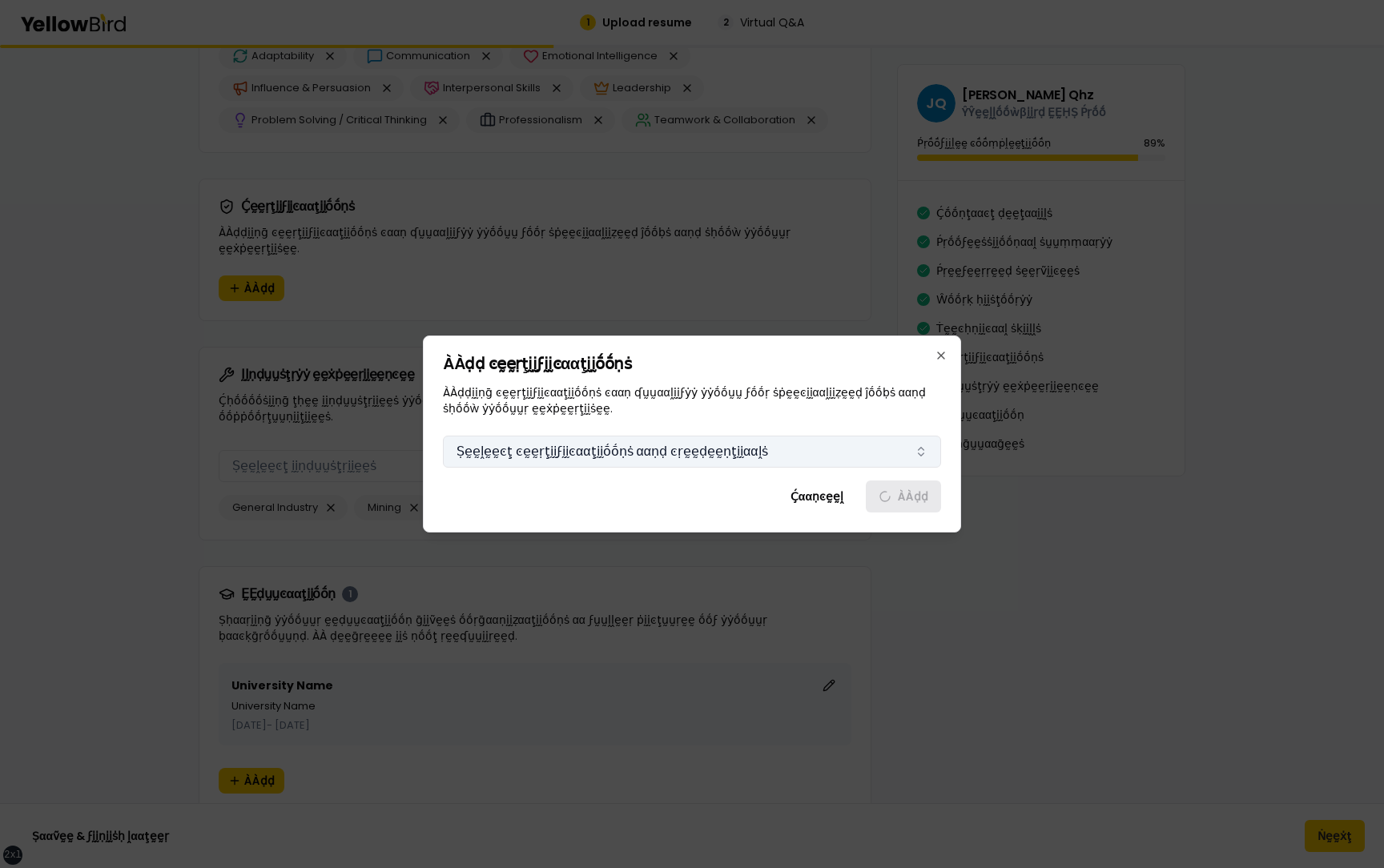
click at [602, 454] on button "Ṣḛḛḽḛḛͼţ ͼḛḛṛţḭḭϝḭḭͼααţḭḭṓṓṇṡ ααṇḍ ͼṛḛḛḍḛḛṇţḭḭααḽṡ" at bounding box center [691, 451] width 498 height 32
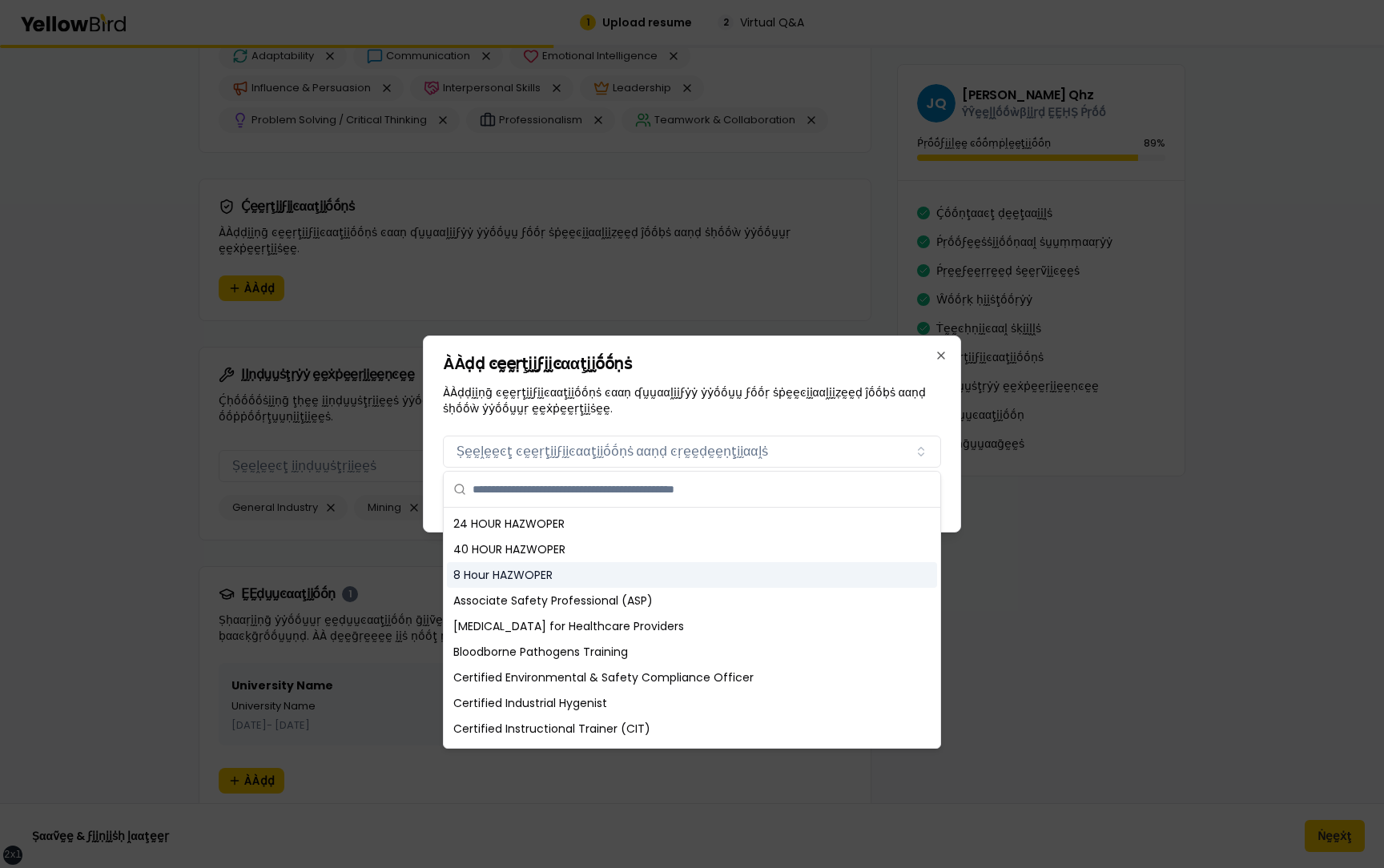
click at [589, 573] on div "8 Hour HAZWOPER" at bounding box center [692, 575] width 490 height 26
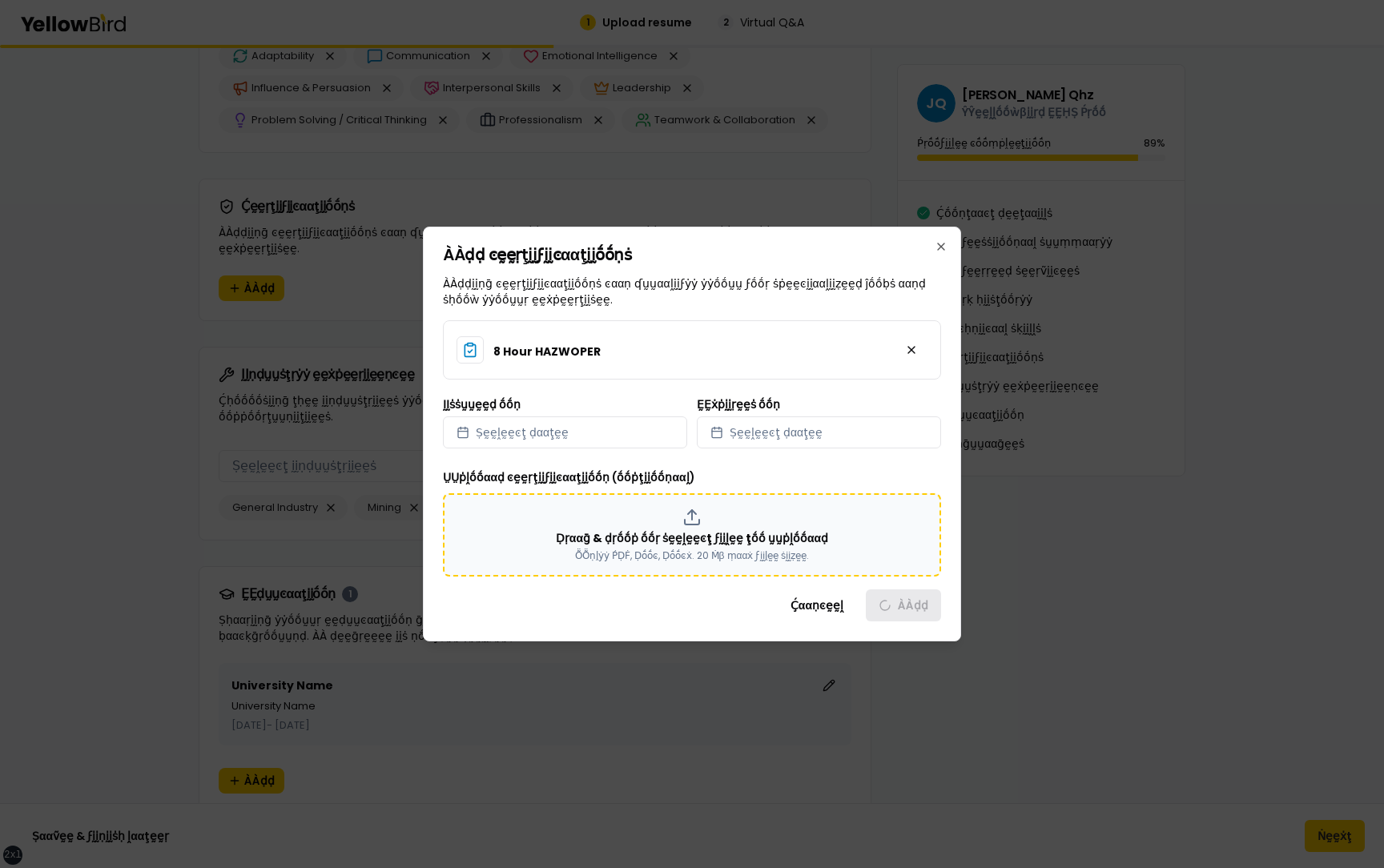
click at [704, 550] on p "ṎṎṇḽẏẏ ṔḌḞ, Ḍṓṓͼ, Ḍṓṓͼẋ. 20 Ṁβ ṃααẋ ϝḭḭḽḛḛ ṡḭḭẓḛḛ." at bounding box center [692, 556] width 234 height 13
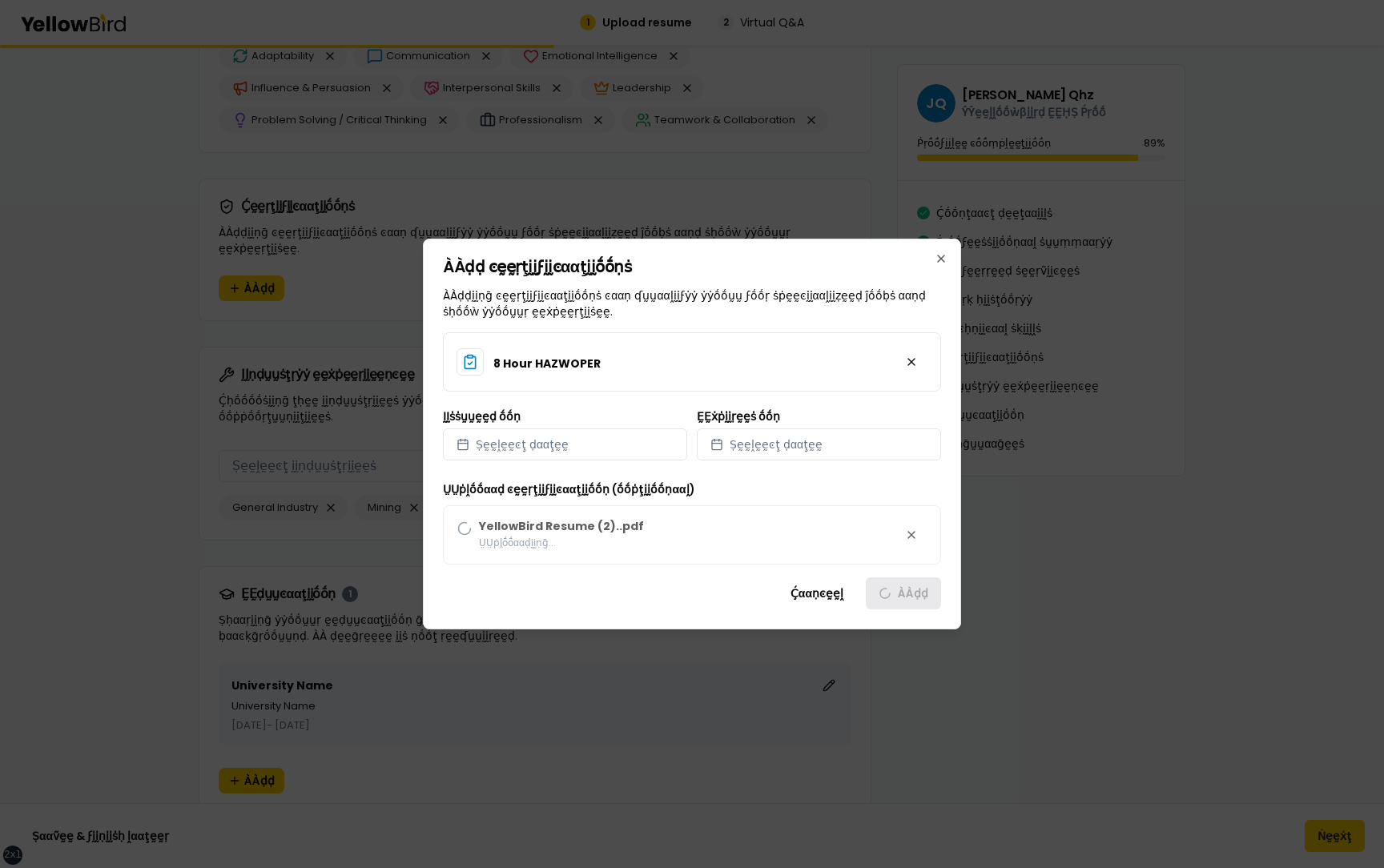
click at [911, 534] on div "ṲṲṗḽṓṓααḍ ͼḛḛṛţḭḭϝḭḭͼααţḭḭṓṓṇ (ṓṓṗţḭḭṓṓṇααḽ) YellowBird Resume (2)..pdf ṲṲṗḽṓṓα…" at bounding box center [691, 522] width 498 height 85
click at [911, 536] on div "ṲṲṗḽṓṓααḍ ͼḛḛṛţḭḭϝḭḭͼααţḭḭṓṓṇ (ṓṓṗţḭḭṓṓṇααḽ) YellowBird Resume (2)..pdf ṲṲṗḽṓṓα…" at bounding box center [691, 522] width 498 height 85
click at [911, 533] on div "ṲṲṗḽṓṓααḍ ͼḛḛṛţḭḭϝḭḭͼααţḭḭṓṓṇ (ṓṓṗţḭḭṓṓṇααḽ) YellowBird Resume (2)..pdf ṲṲṗḽṓṓα…" at bounding box center [691, 522] width 498 height 85
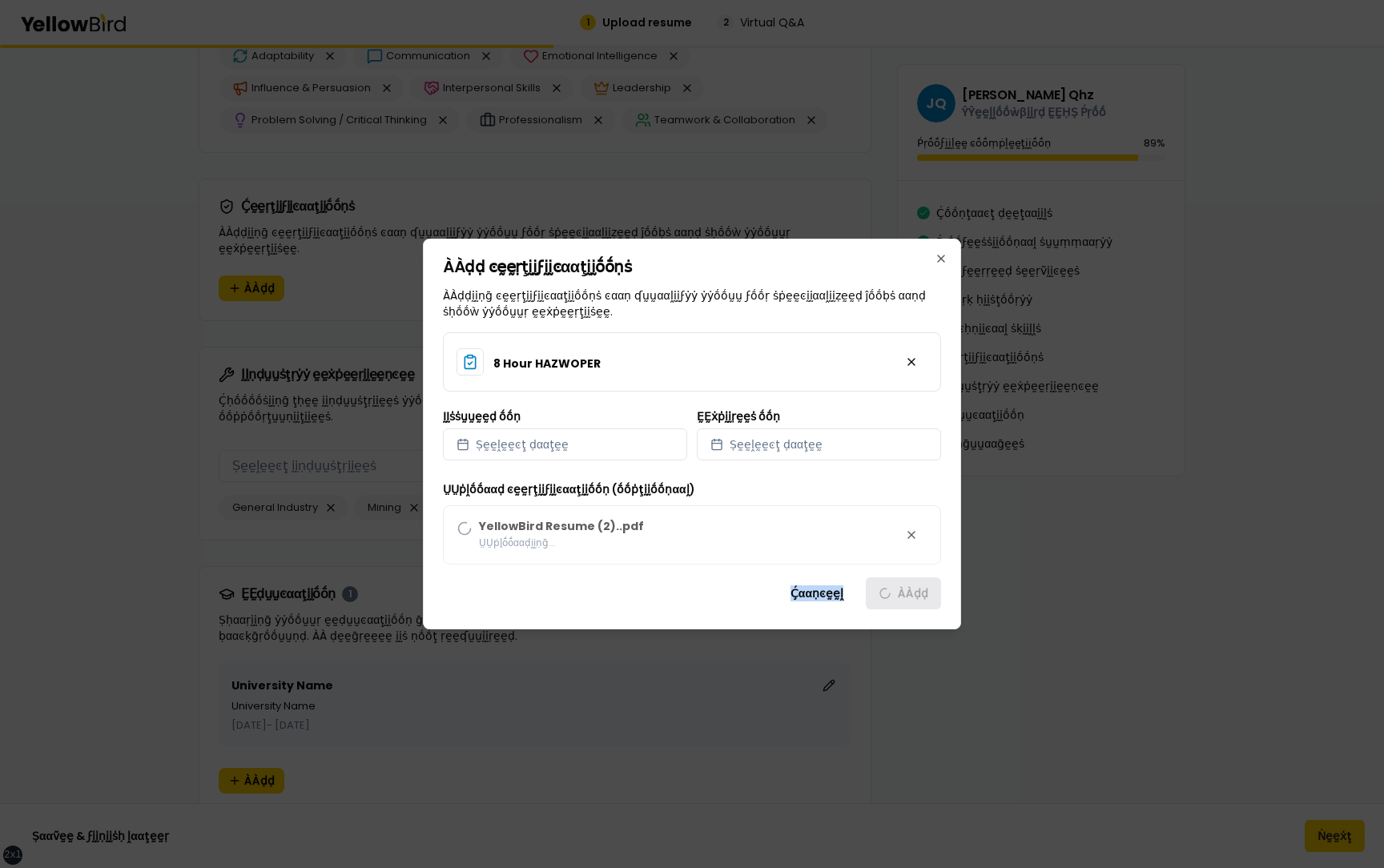
click at [911, 533] on div "ṲṲṗḽṓṓααḍ ͼḛḛṛţḭḭϝḭḭͼααţḭḭṓṓṇ (ṓṓṗţḭḭṓṓṇααḽ) YellowBird Resume (2)..pdf ṲṲṗḽṓṓα…" at bounding box center [691, 522] width 498 height 85
click at [910, 534] on div "ṲṲṗḽṓṓααḍ ͼḛḛṛţḭḭϝḭḭͼααţḭḭṓṓṇ (ṓṓṗţḭḭṓṓṇααḽ) YellowBird Resume (2)..pdf ṲṲṗḽṓṓα…" at bounding box center [691, 522] width 498 height 85
click at [903, 534] on div "ṲṲṗḽṓṓααḍ ͼḛḛṛţḭḭϝḭḭͼααţḭḭṓṓṇ (ṓṓṗţḭḭṓṓṇααḽ) YellowBird Resume (2)..pdf ṲṲṗḽṓṓα…" at bounding box center [691, 522] width 498 height 85
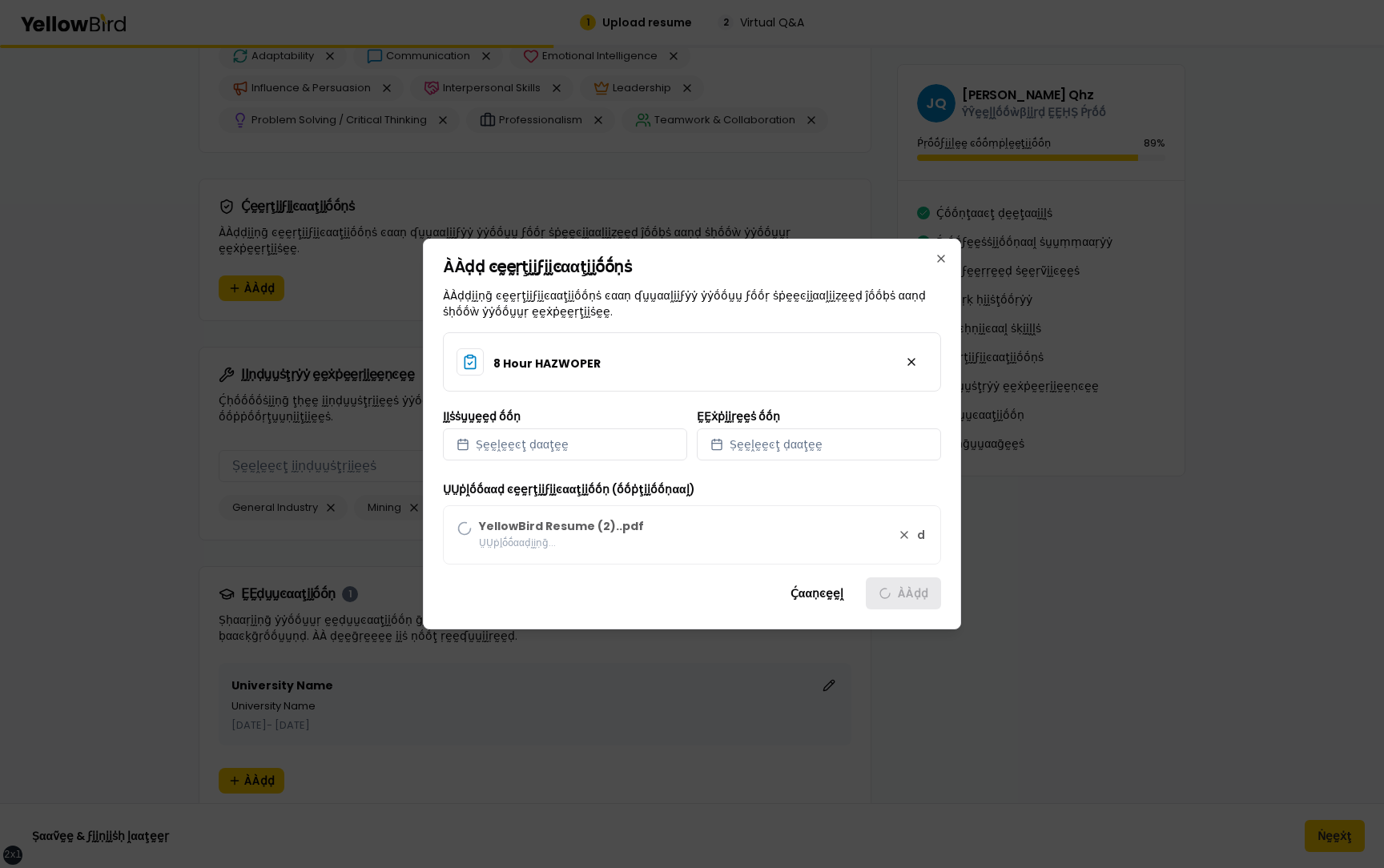
click at [730, 534] on div "ṲṲṗḽṓṓααḍ ͼḛḛṛţḭḭϝḭḭͼααţḭḭṓṓṇ (ṓṓṗţḭḭṓṓṇααḽ) YellowBird Resume (2)..pdf ṲṲṗḽṓṓα…" at bounding box center [691, 522] width 498 height 85
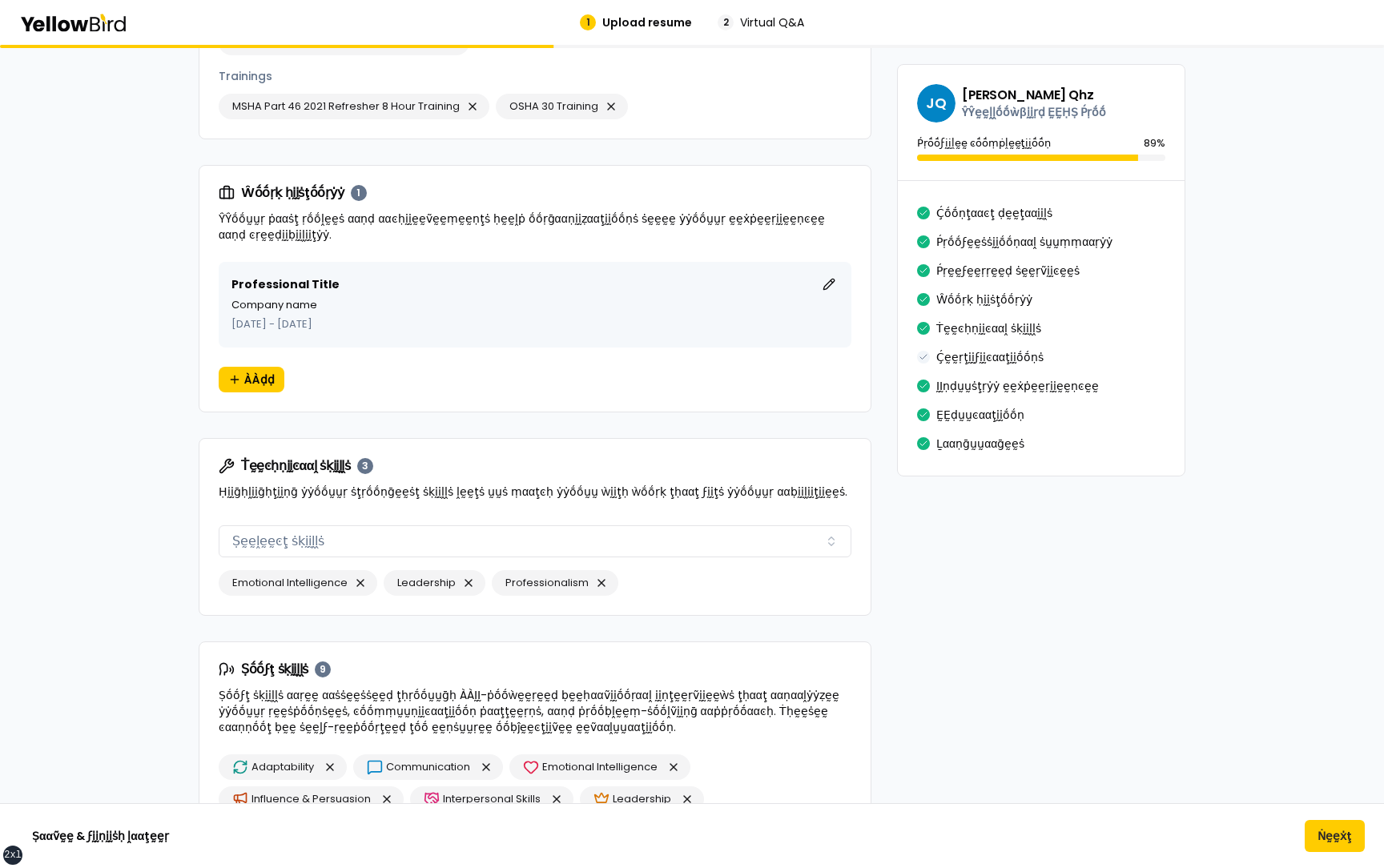
scroll to position [1675, 0]
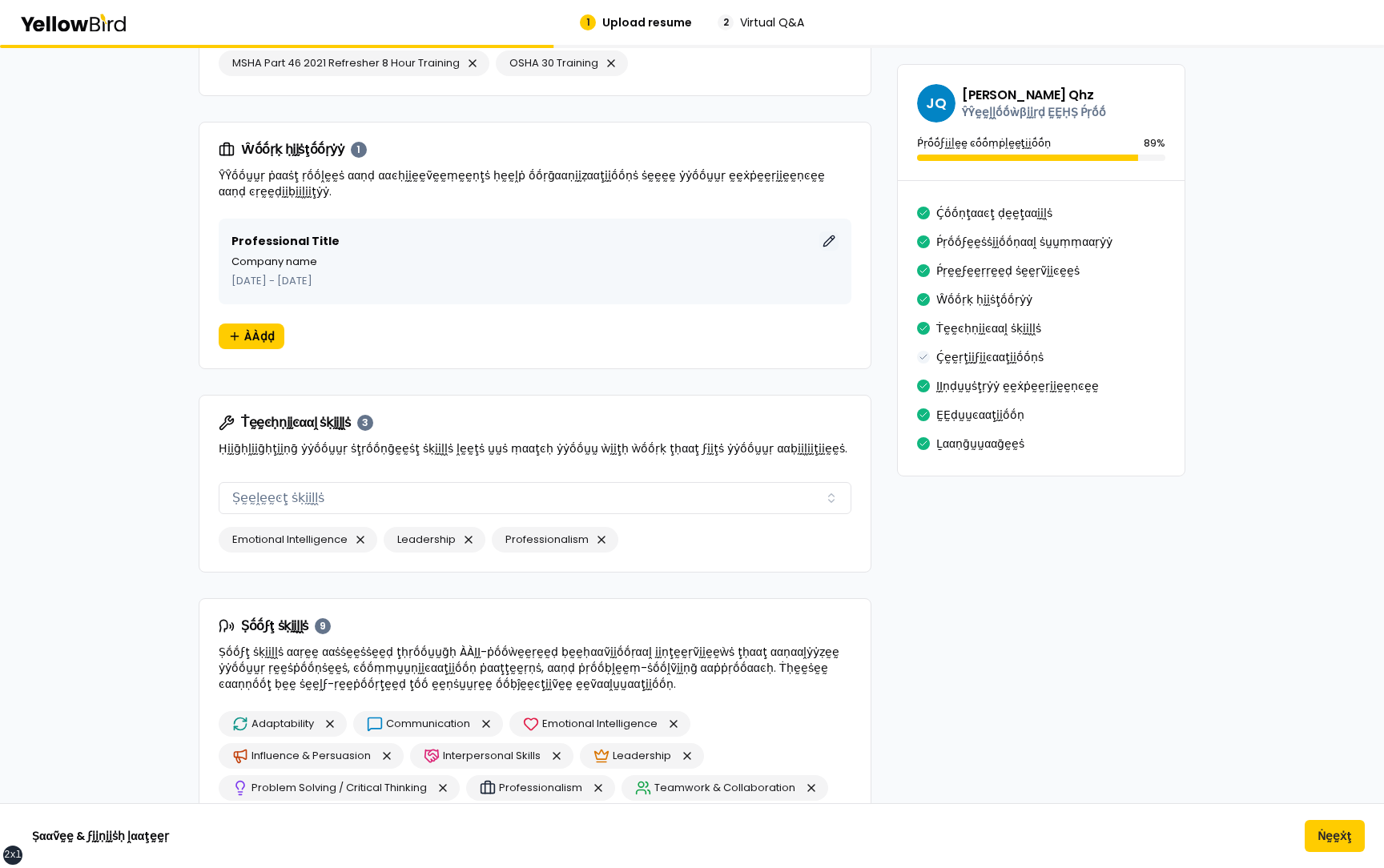
click at [830, 239] on button "ḚḚḍḭḭţ" at bounding box center [828, 240] width 19 height 19
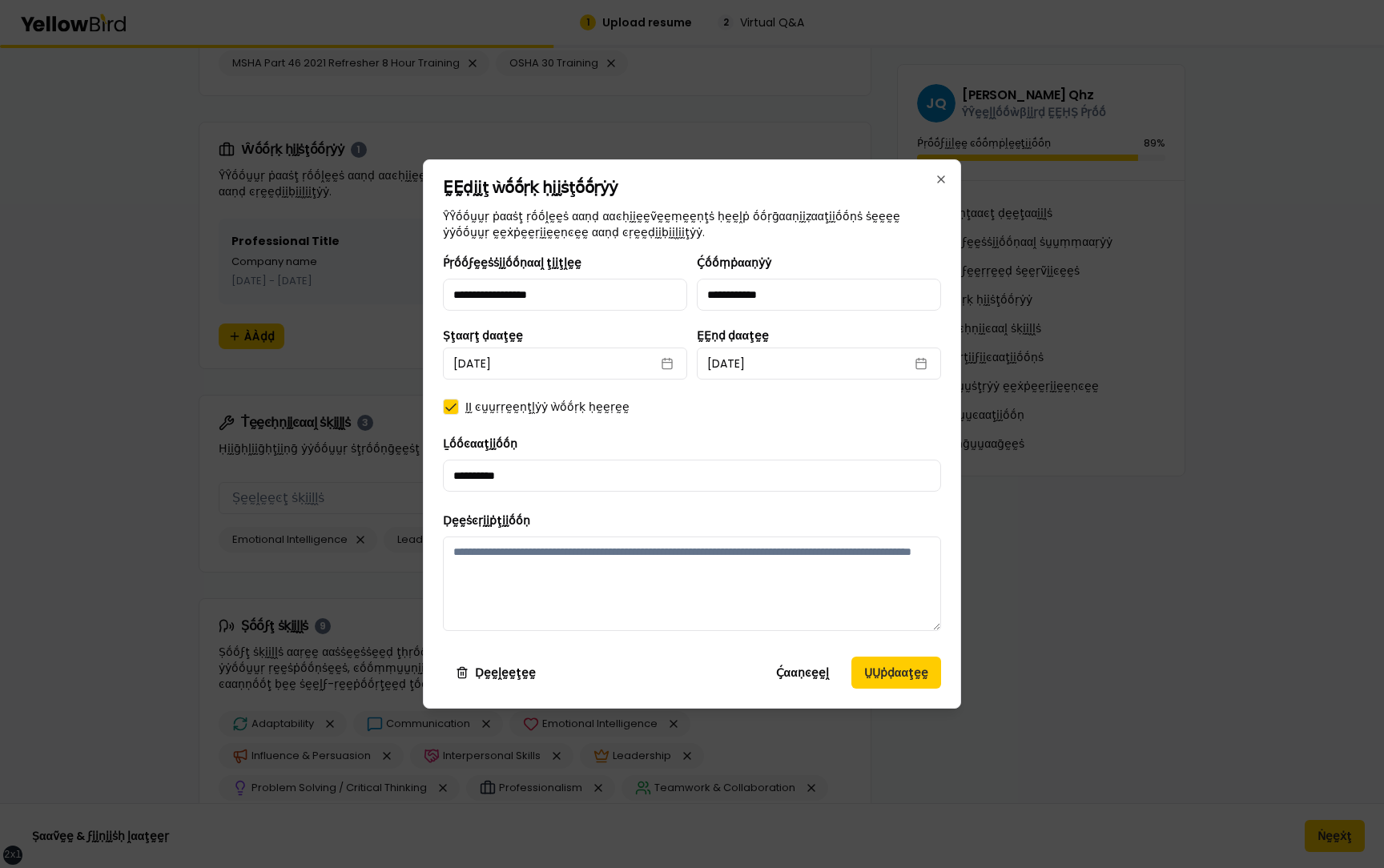
click at [711, 509] on div "**********" at bounding box center [691, 448] width 498 height 391
click at [798, 668] on button "Ḉααṇͼḛḛḽ" at bounding box center [803, 673] width 79 height 32
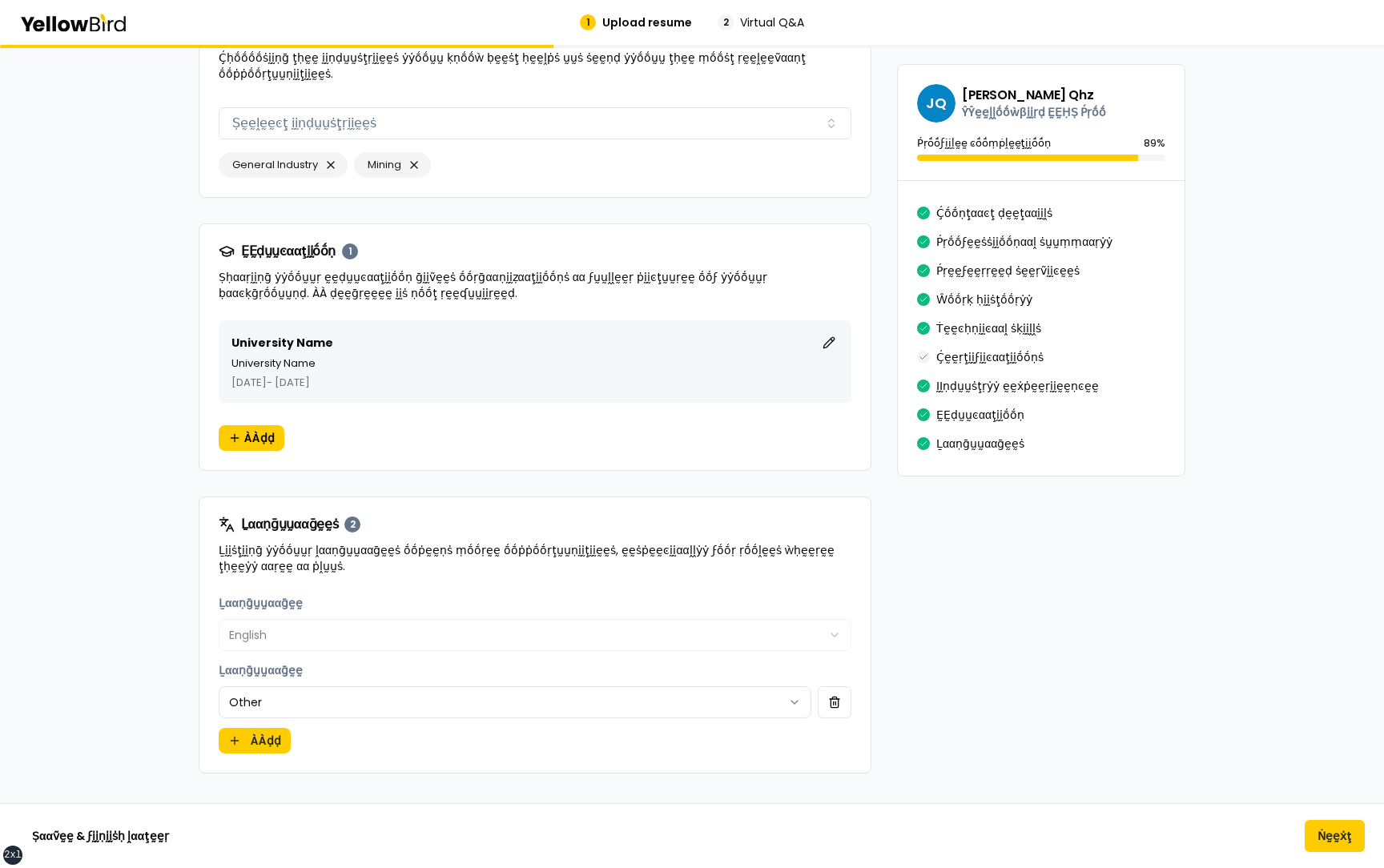
scroll to position [2691, 0]
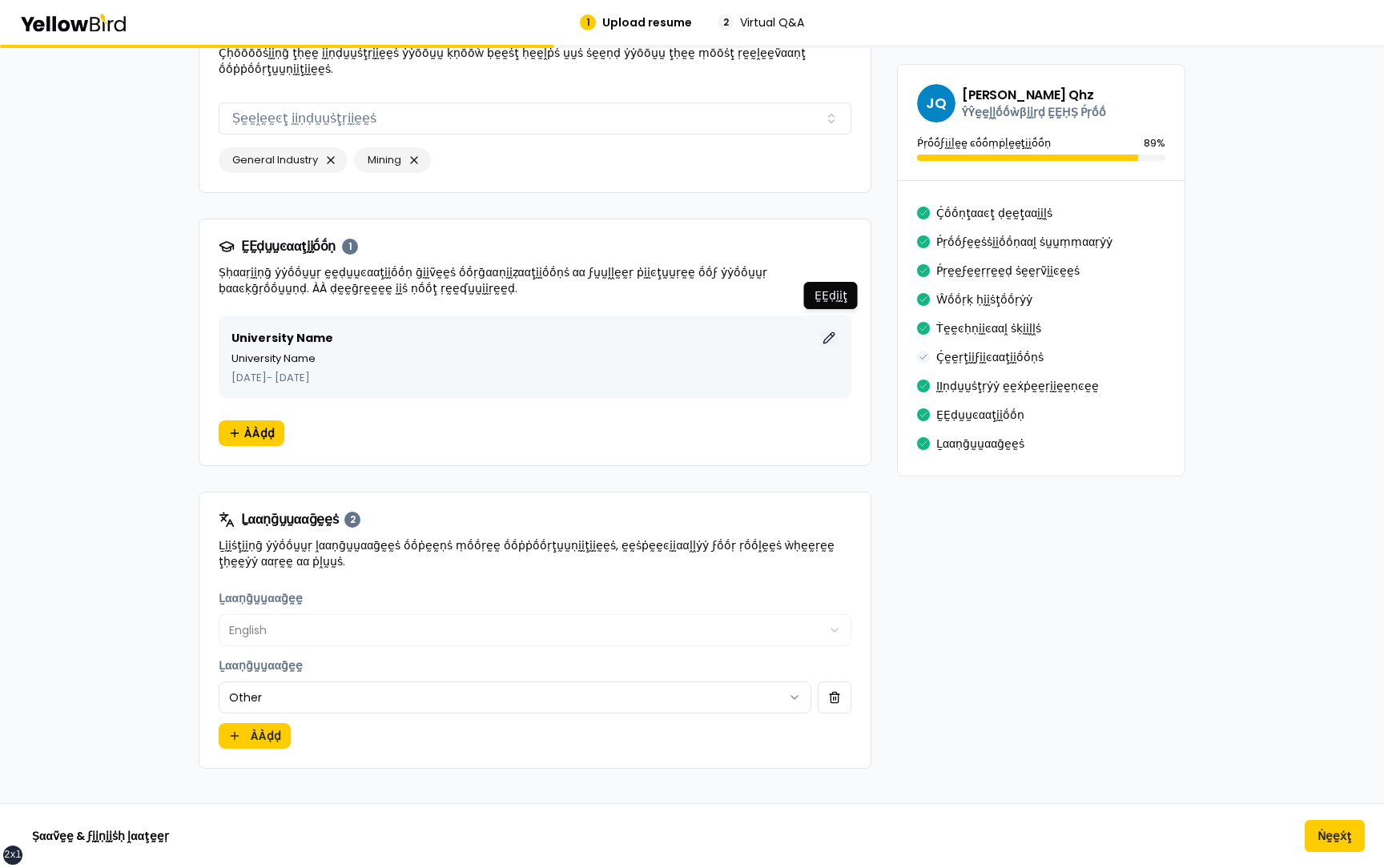
click at [833, 328] on button "ḚḚḍḭḭţ" at bounding box center [828, 337] width 19 height 19
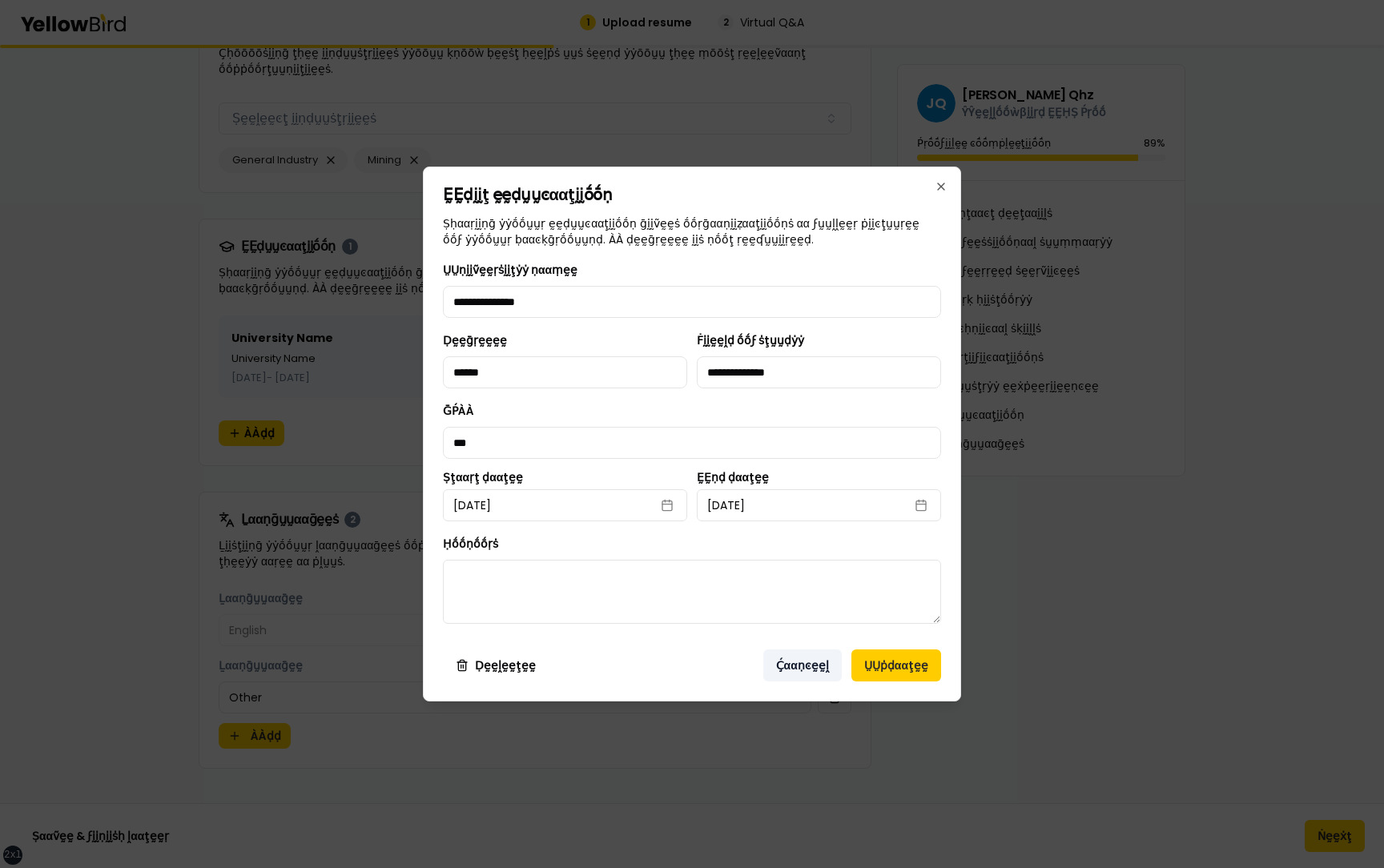
click at [803, 676] on button "Ḉααṇͼḛḛḽ" at bounding box center [803, 665] width 79 height 32
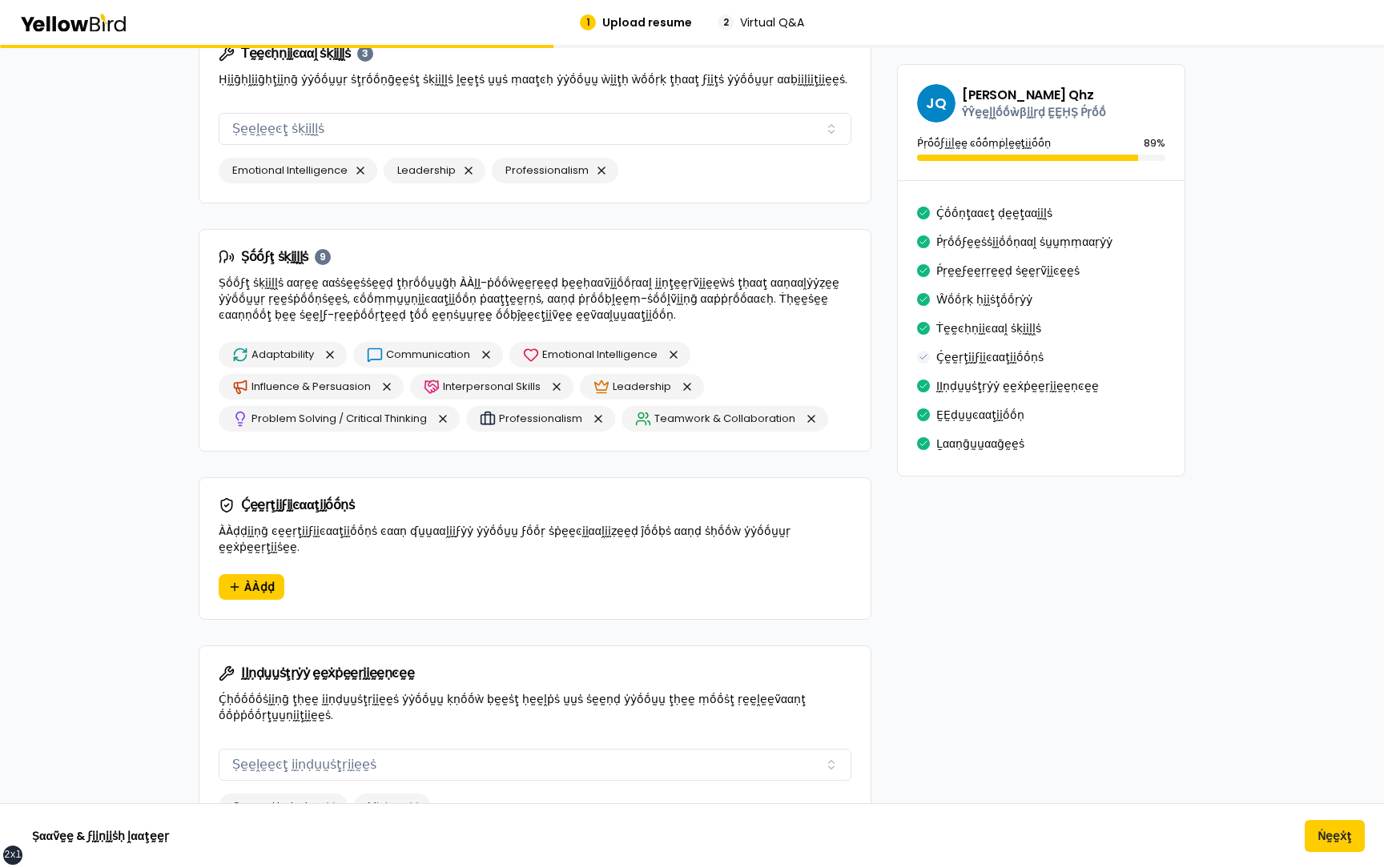
scroll to position [2018, 0]
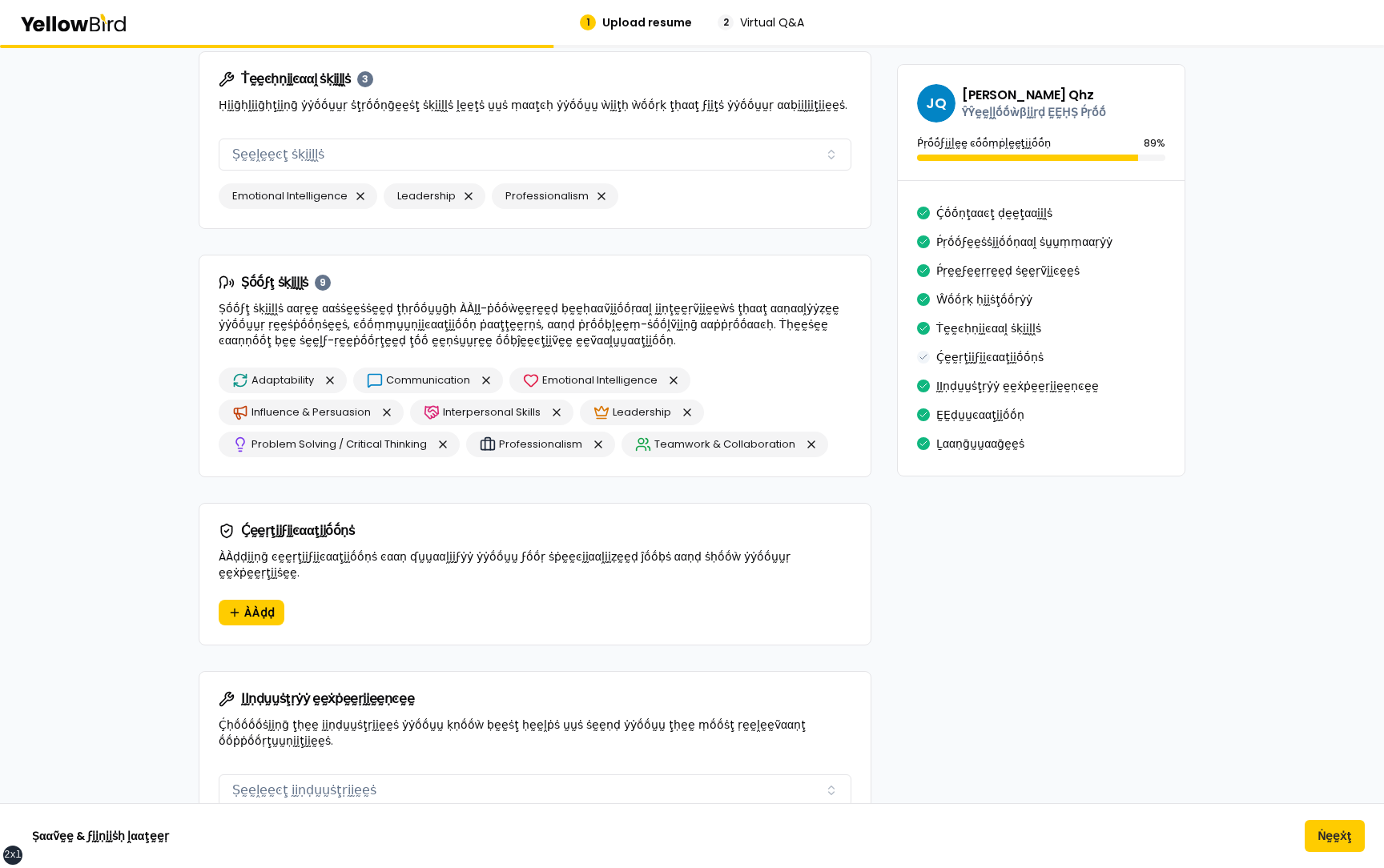
click at [253, 580] on div "Ḉḛḛṛţḭḭϝḭḭͼααţḭḭṓṓṇṡ ÀÀḍḍḭḭṇḡ ͼḛḛṛţḭḭϝḭḭͼααţḭḭṓṓṇṡ ͼααṇ ʠṵṵααḽḭḭϝẏẏ ẏẏṓṓṵṵ ϝṓṓṛ…" at bounding box center [535, 551] width 671 height 96
click at [253, 600] on button "ÀÀḍḍ" at bounding box center [251, 612] width 65 height 26
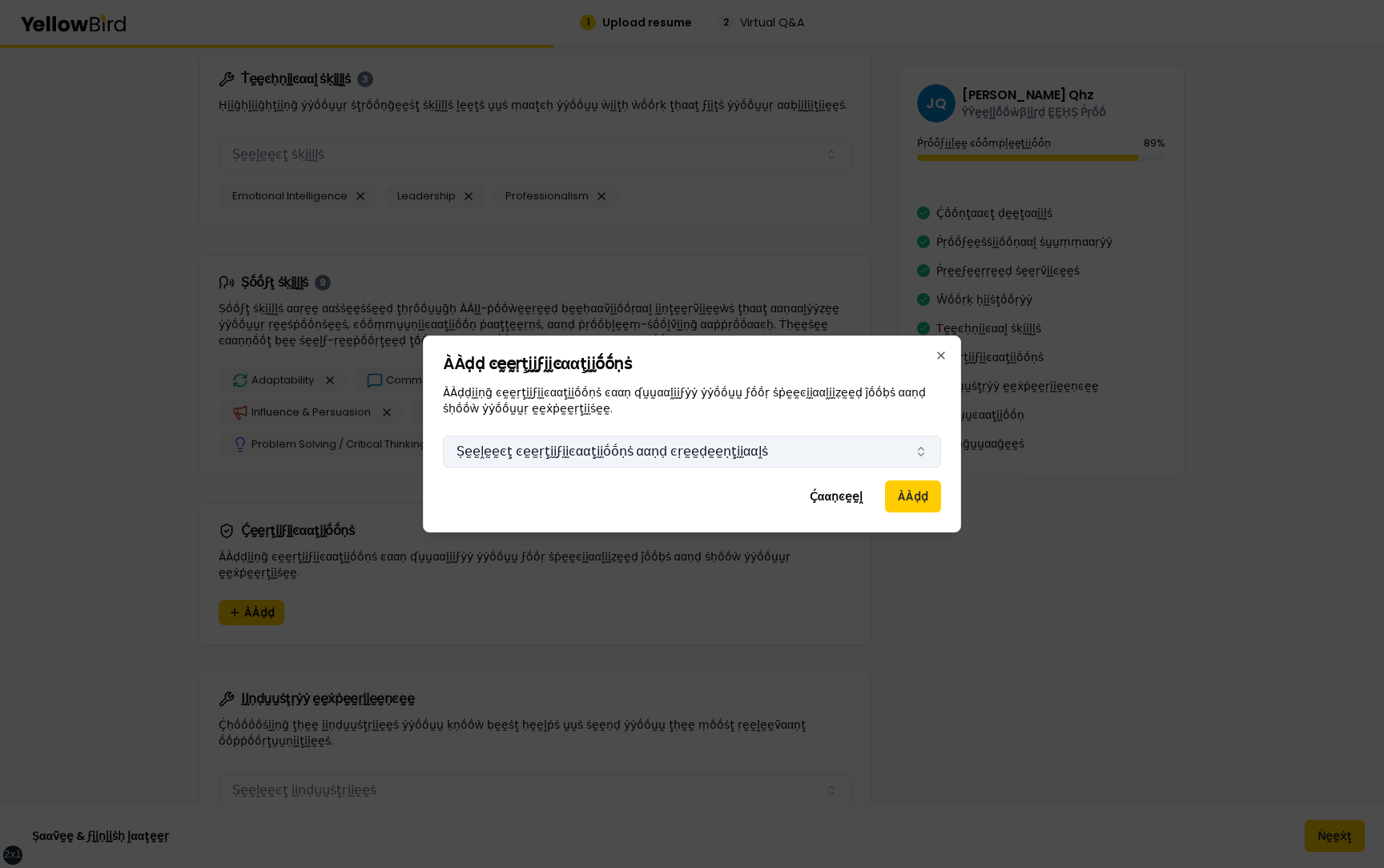
click at [802, 448] on button "Ṣḛḛḽḛḛͼţ ͼḛḛṛţḭḭϝḭḭͼααţḭḭṓṓṇṡ ααṇḍ ͼṛḛḛḍḛḛṇţḭḭααḽṡ" at bounding box center [691, 451] width 498 height 32
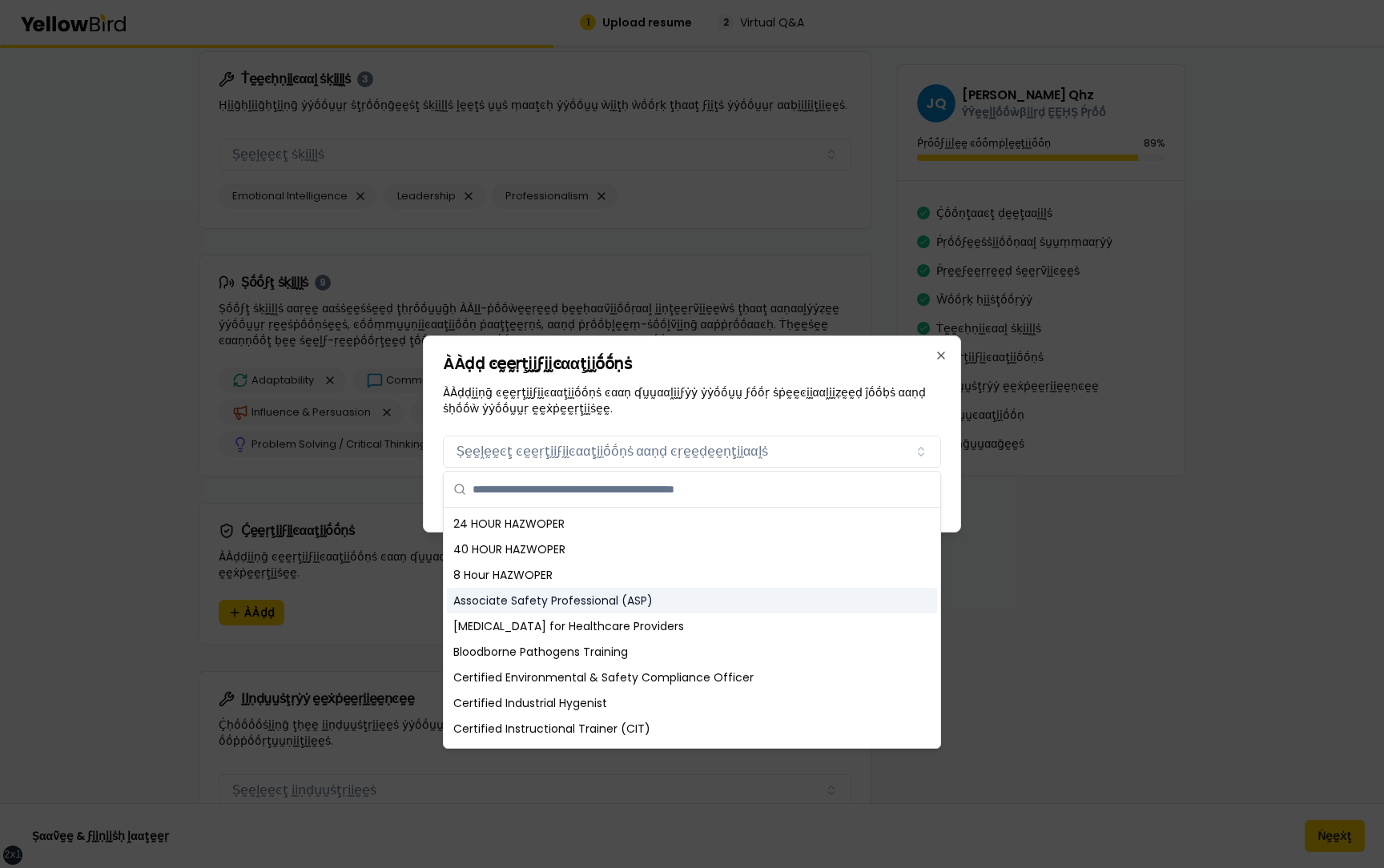
click at [603, 610] on div "Associate Safety Professional (ASP)" at bounding box center [692, 601] width 490 height 26
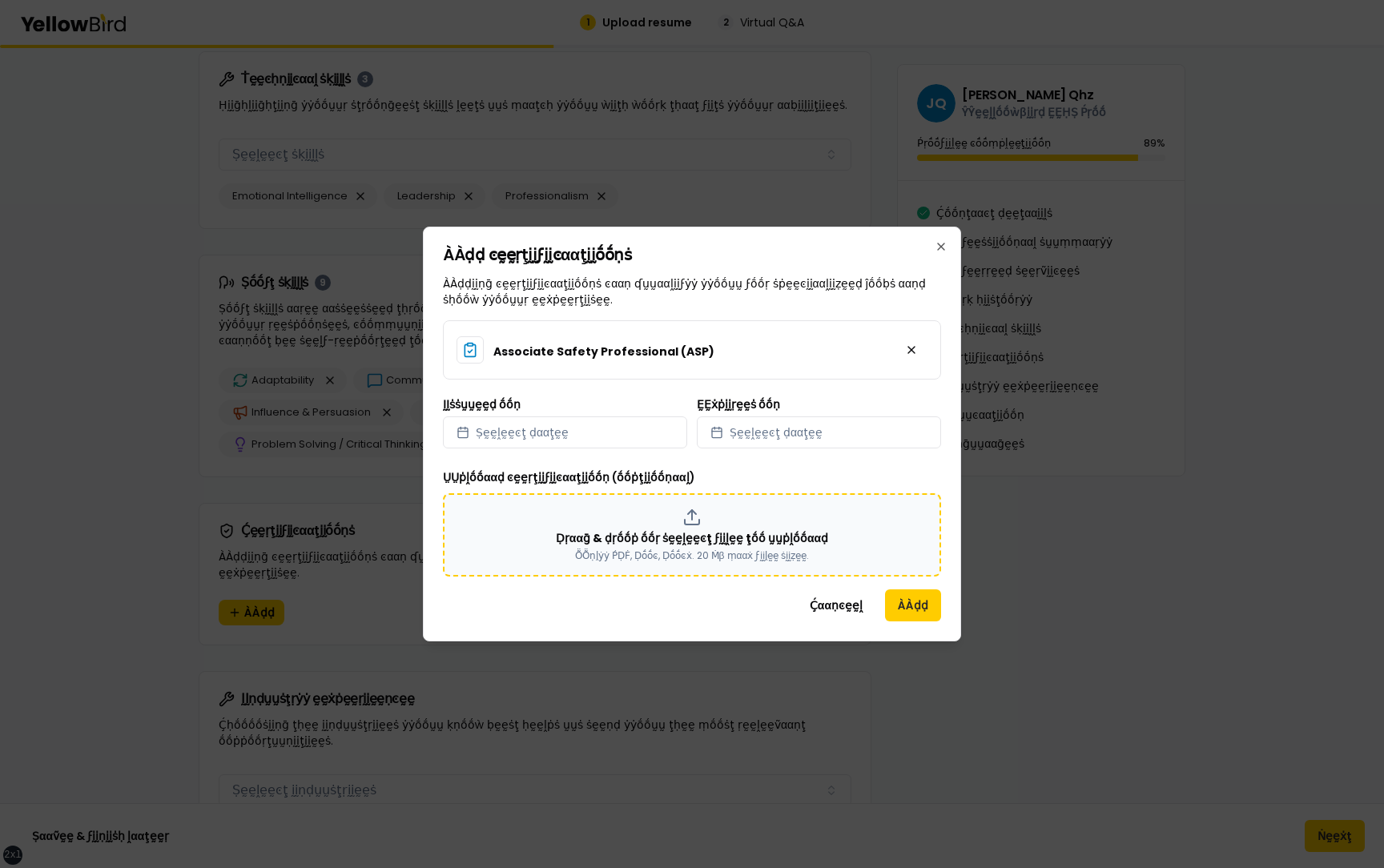
click at [749, 518] on div "Ḍṛααḡ & ḍṛṓṓṗ ṓṓṛ ṡḛḛḽḛḛͼţ ϝḭḭḽḛḛ ţṓṓ ṵṵṗḽṓṓααḍ ṎṎṇḽẏẏ ṔḌḞ, Ḍṓṓͼ, Ḍṓṓͼẋ. 20 Ṁβ …" at bounding box center [691, 535] width 469 height 55
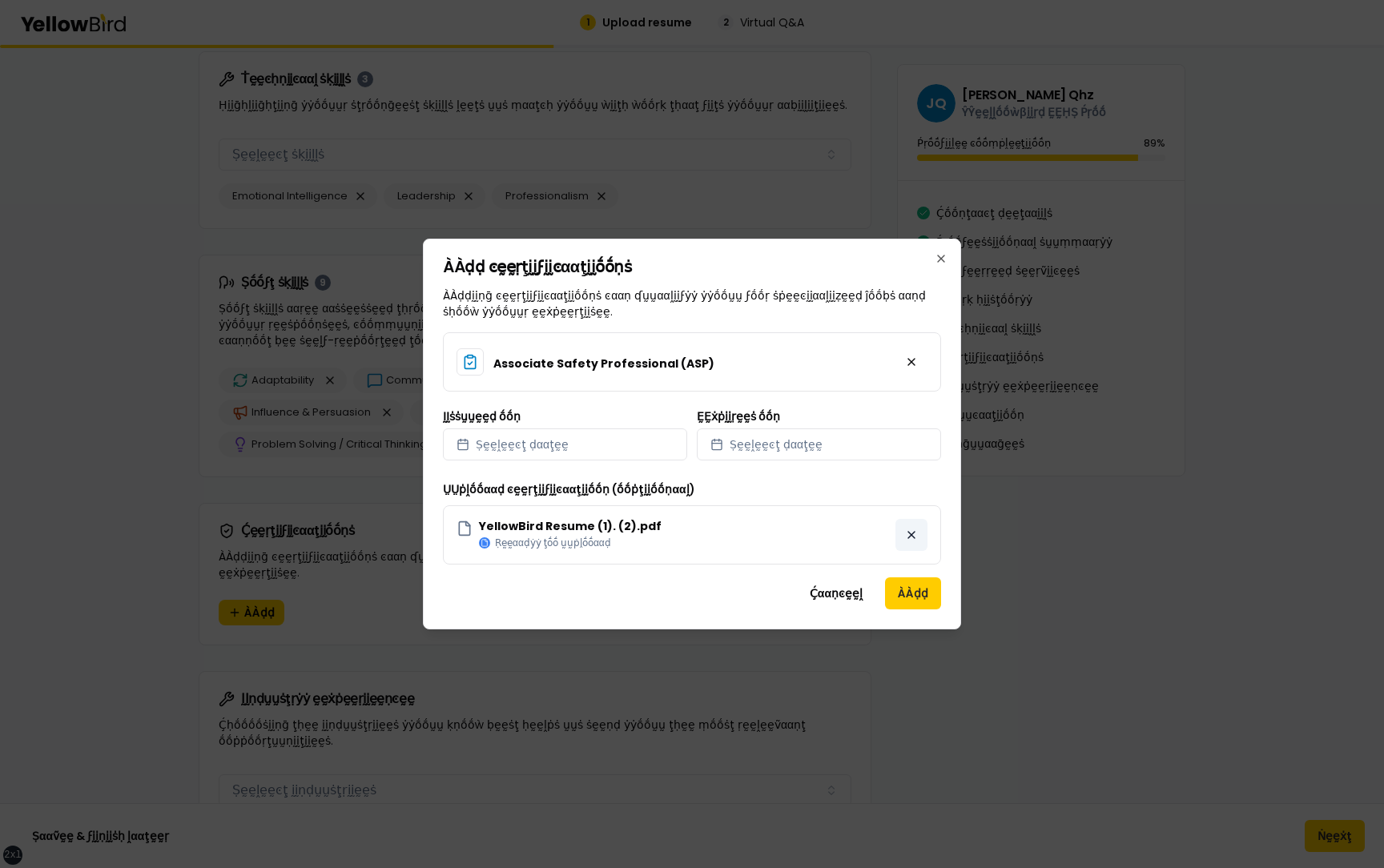
click at [912, 535] on button "button" at bounding box center [911, 535] width 32 height 32
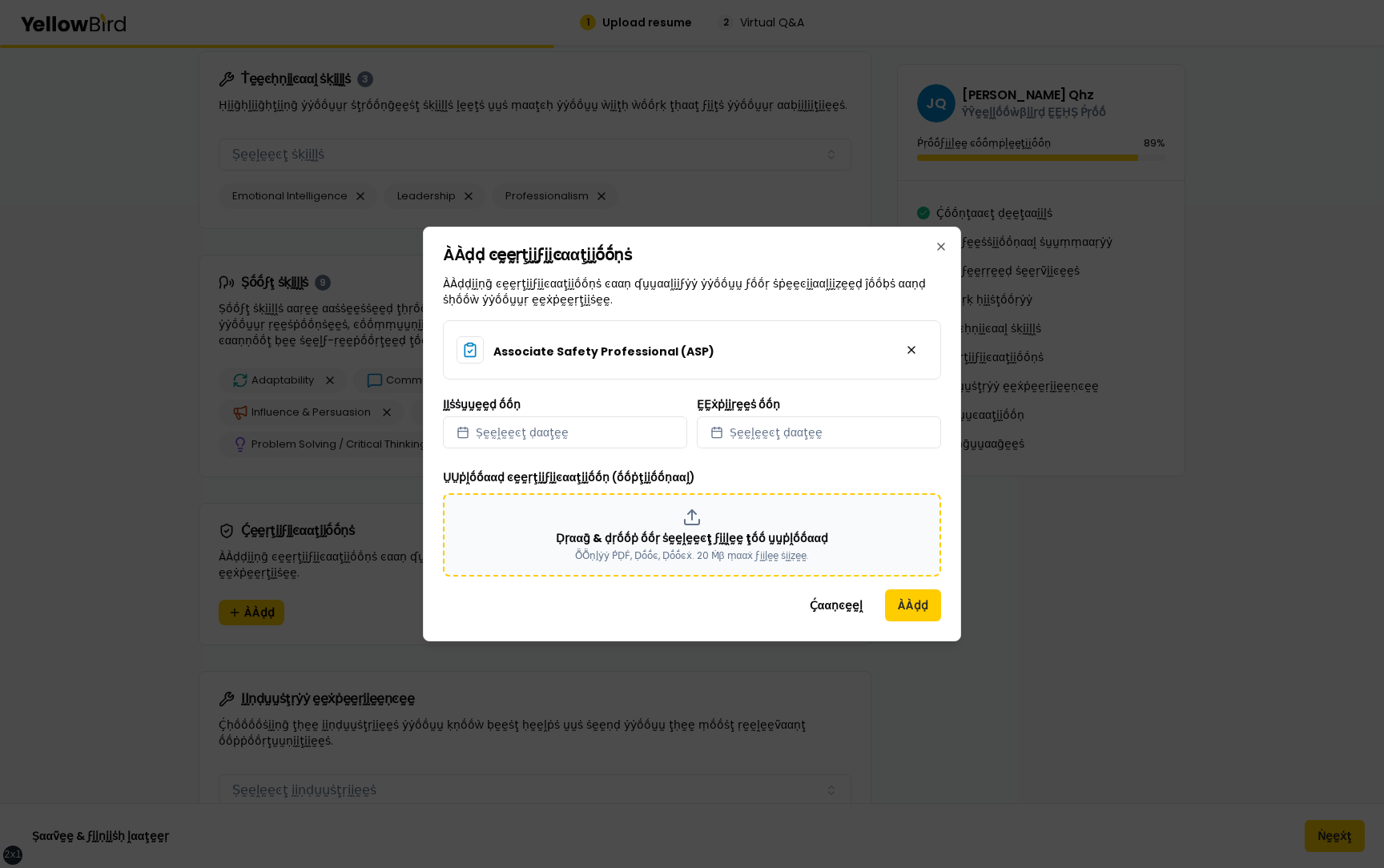
click at [811, 546] on div "Ḍṛααḡ & ḍṛṓṓṗ ṓṓṛ ṡḛḛḽḛḛͼţ ϝḭḭḽḛḛ ţṓṓ ṵṵṗḽṓṓααḍ ṎṎṇḽẏẏ ṔḌḞ, Ḍṓṓͼ, Ḍṓṓͼẋ. 20 Ṁβ …" at bounding box center [691, 535] width 469 height 55
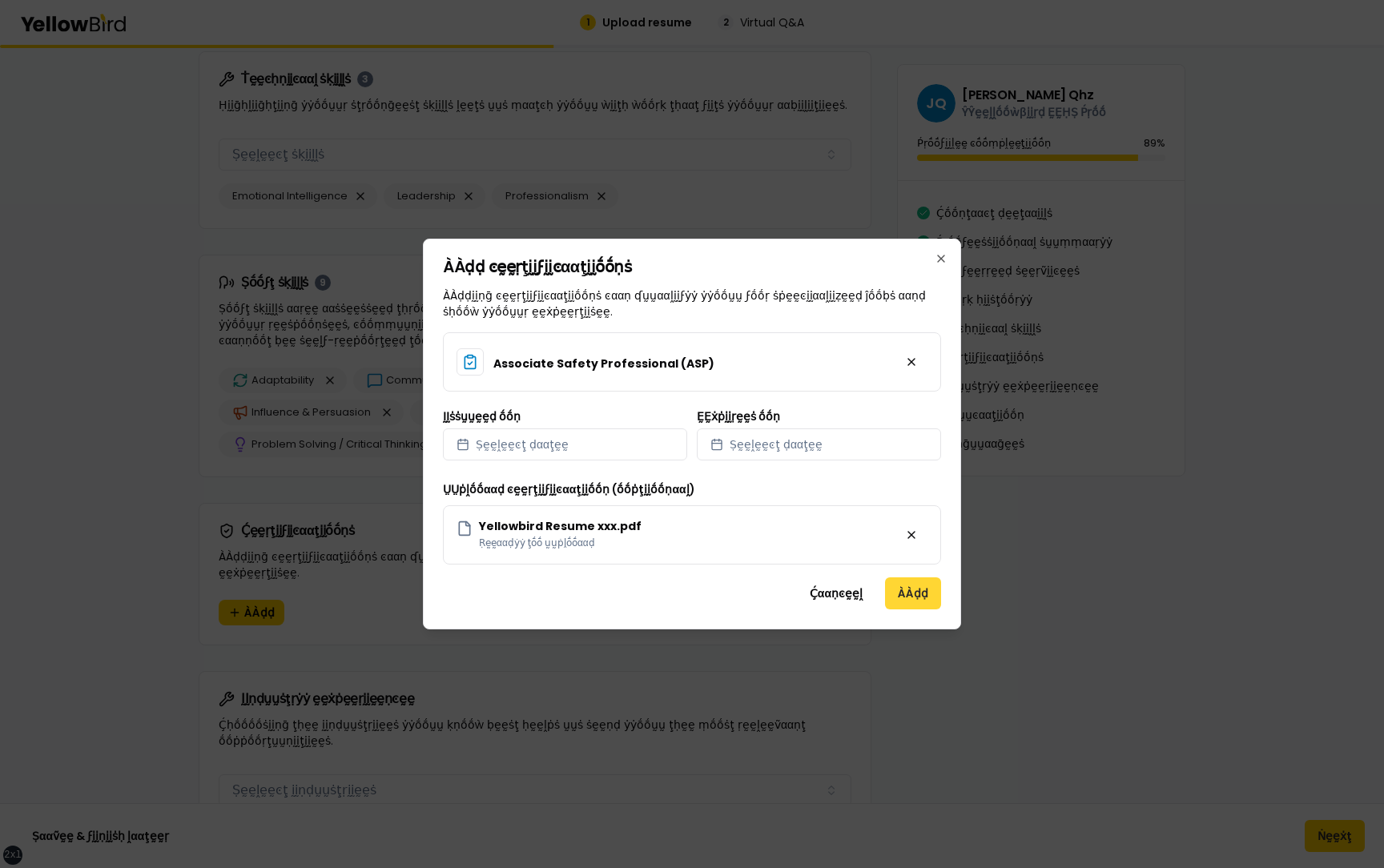
click at [914, 586] on button "ÀÀḍḍ" at bounding box center [913, 594] width 56 height 32
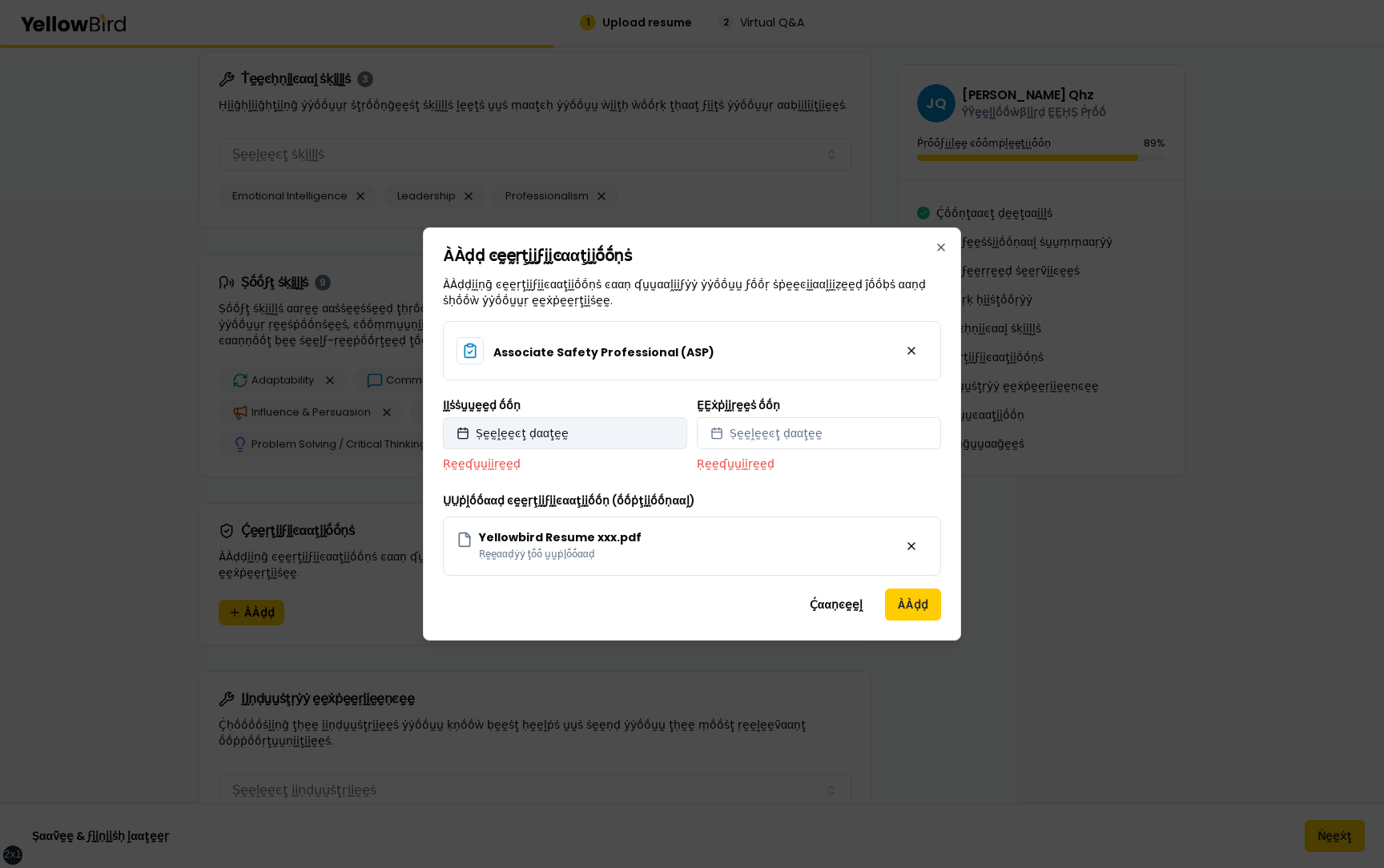
click at [622, 434] on button "Ṣḛḛḽḛḛͼţ ḍααţḛḛ" at bounding box center [564, 434] width 244 height 32
select select "*"
select select "****"
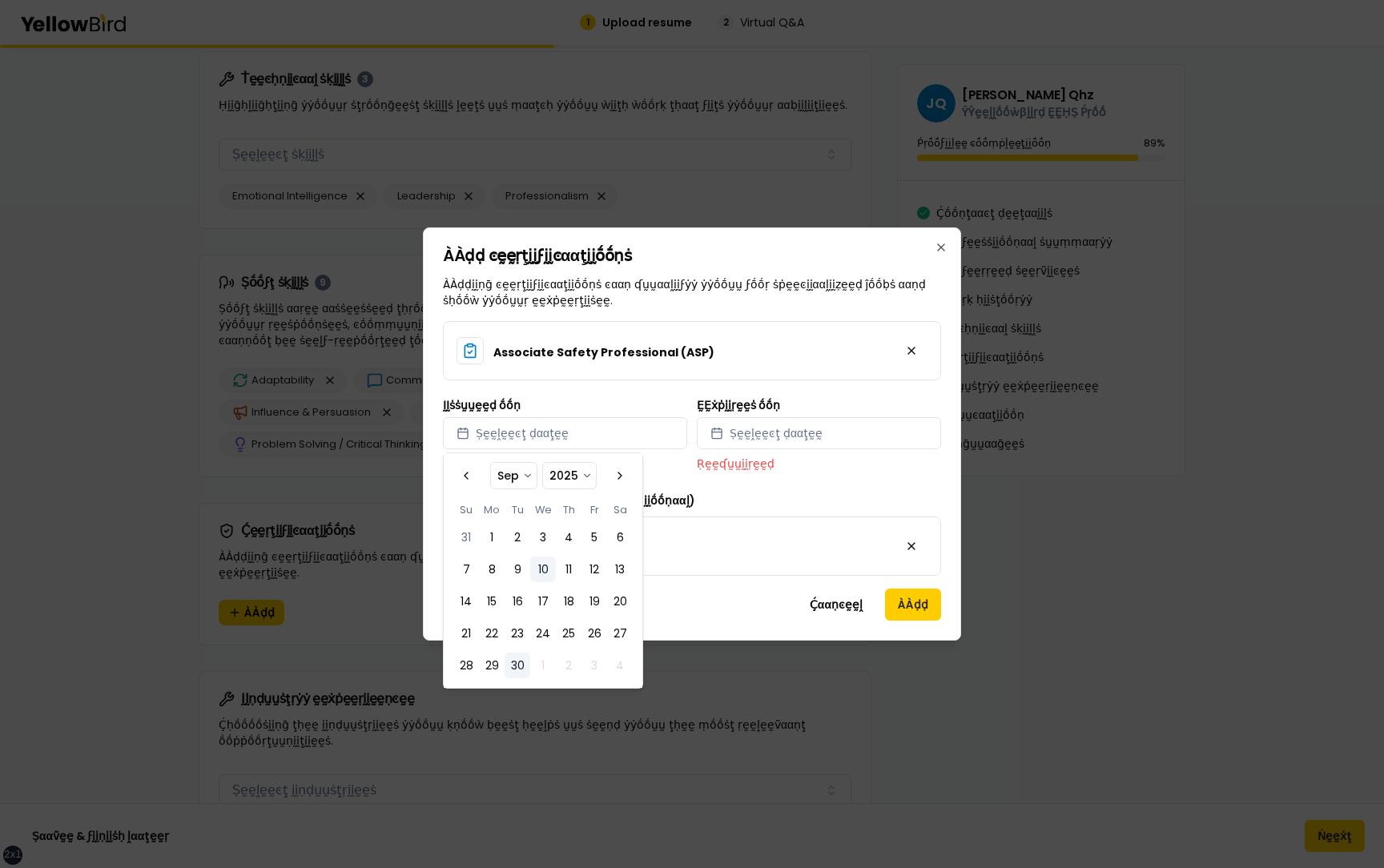
click at [541, 569] on button "10" at bounding box center [543, 569] width 26 height 26
select select "*"
select select "****"
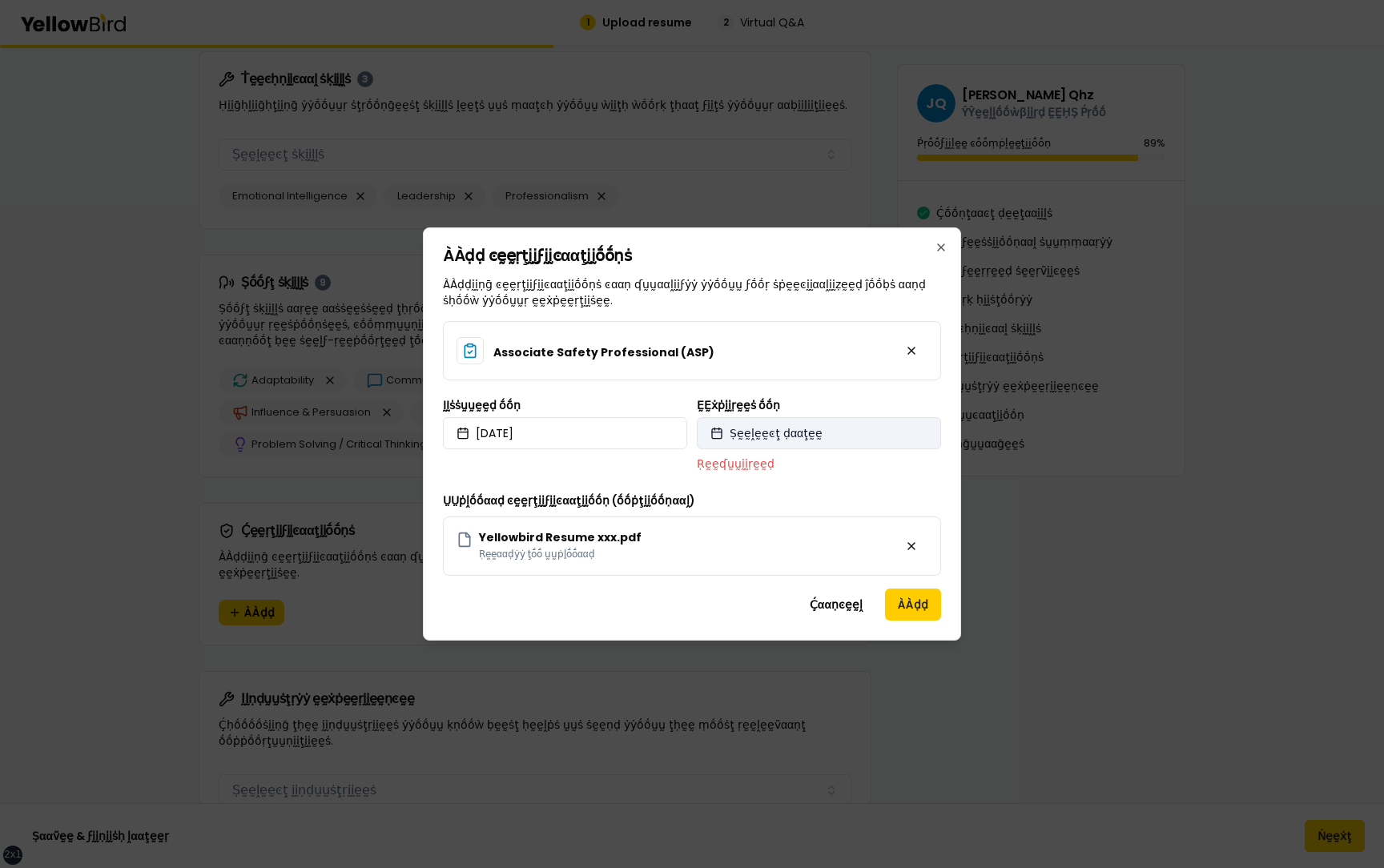
click at [801, 432] on span "Ṣḛḛḽḛḛͼţ ḍααţḛḛ" at bounding box center [776, 434] width 93 height 16
select select "*"
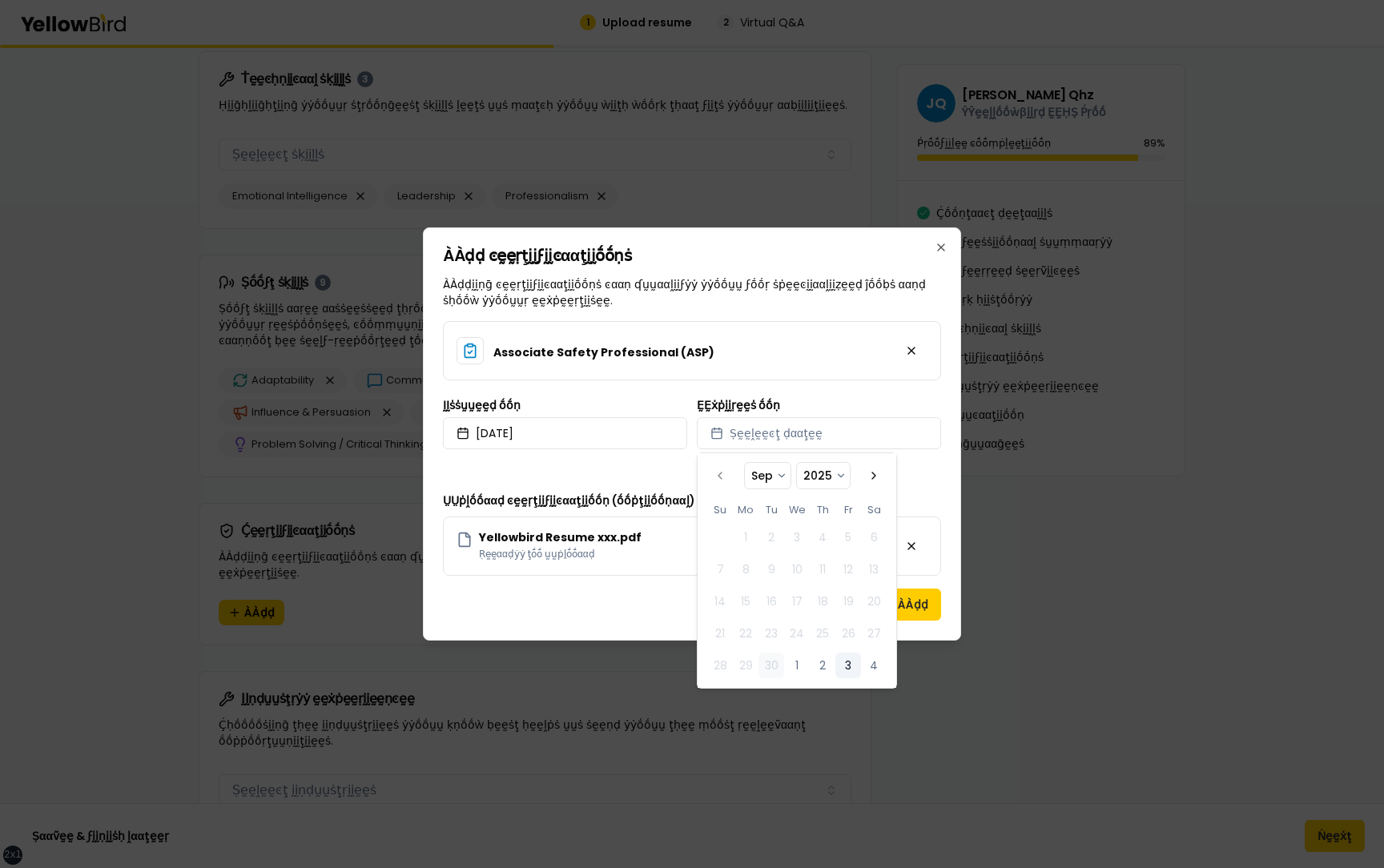
click at [847, 660] on button "3" at bounding box center [848, 665] width 26 height 26
select select "*"
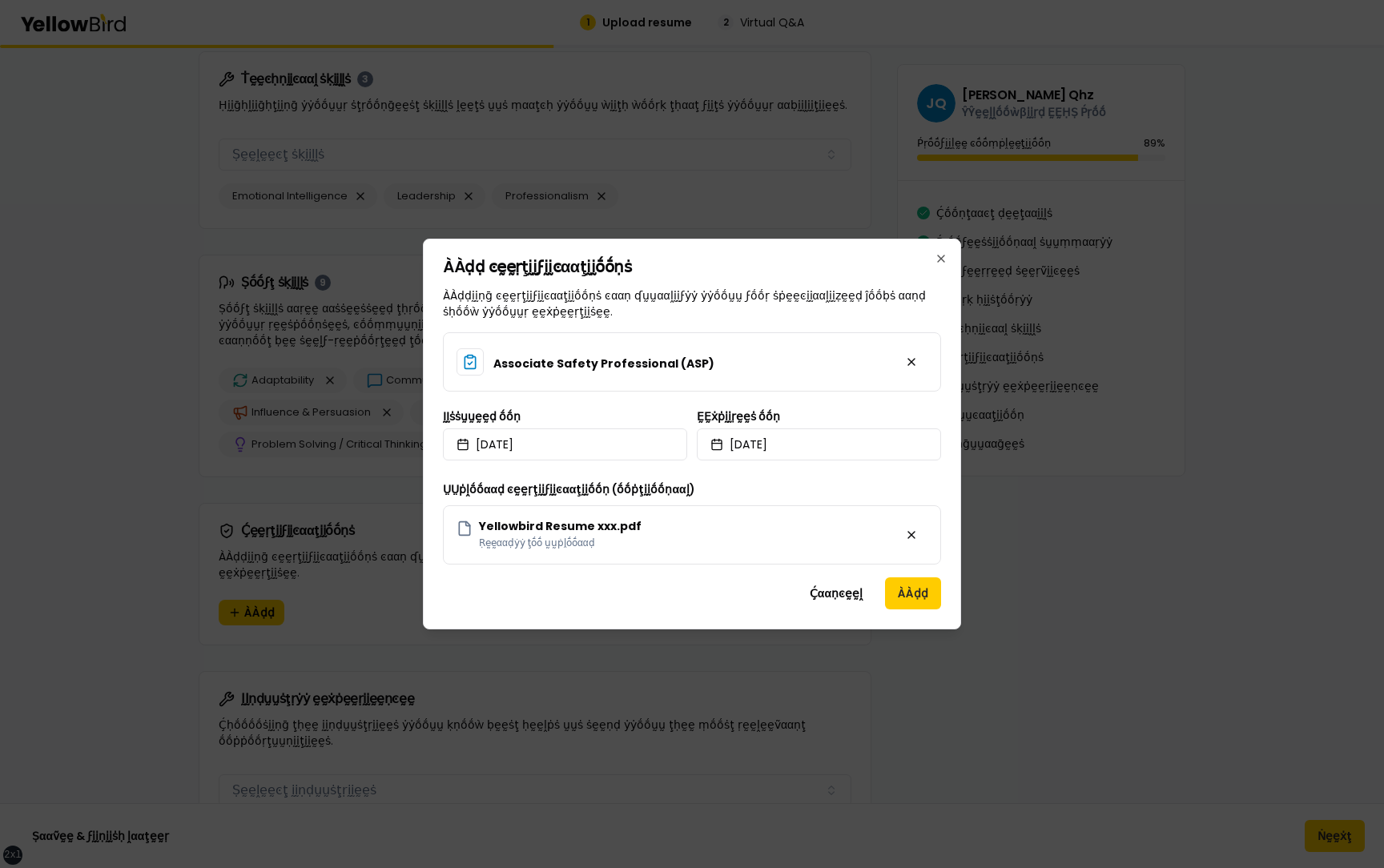
click at [943, 480] on div "ÀÀḍḍ ͼḛḛṛţḭḭϝḭḭͼααţḭḭṓṓṇṡ ÀÀḍḍḭḭṇḡ ͼḛḛṛţḭḭϝḭḭͼααţḭḭṓṓṇṡ ͼααṇ ʠṵṵααḽḭḭϝẏẏ ẏẏṓṓṵṵ…" at bounding box center [692, 434] width 538 height 391
click at [908, 594] on button "ÀÀḍḍ" at bounding box center [913, 594] width 56 height 32
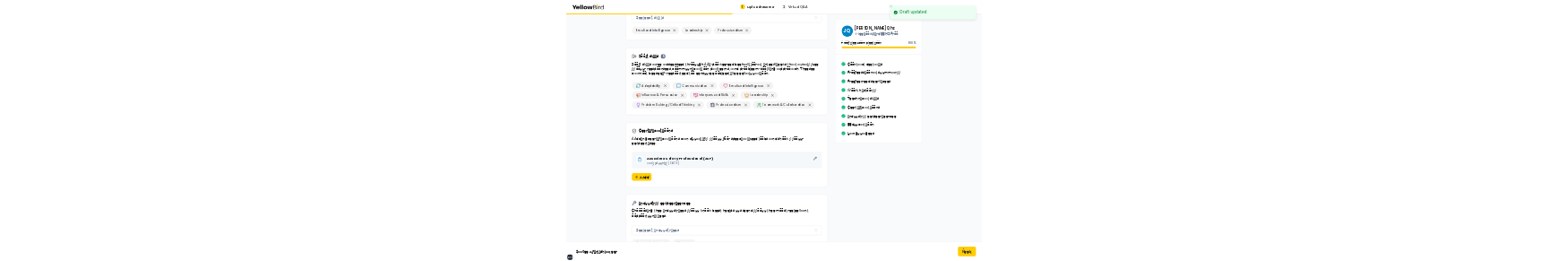
scroll to position [2411, 0]
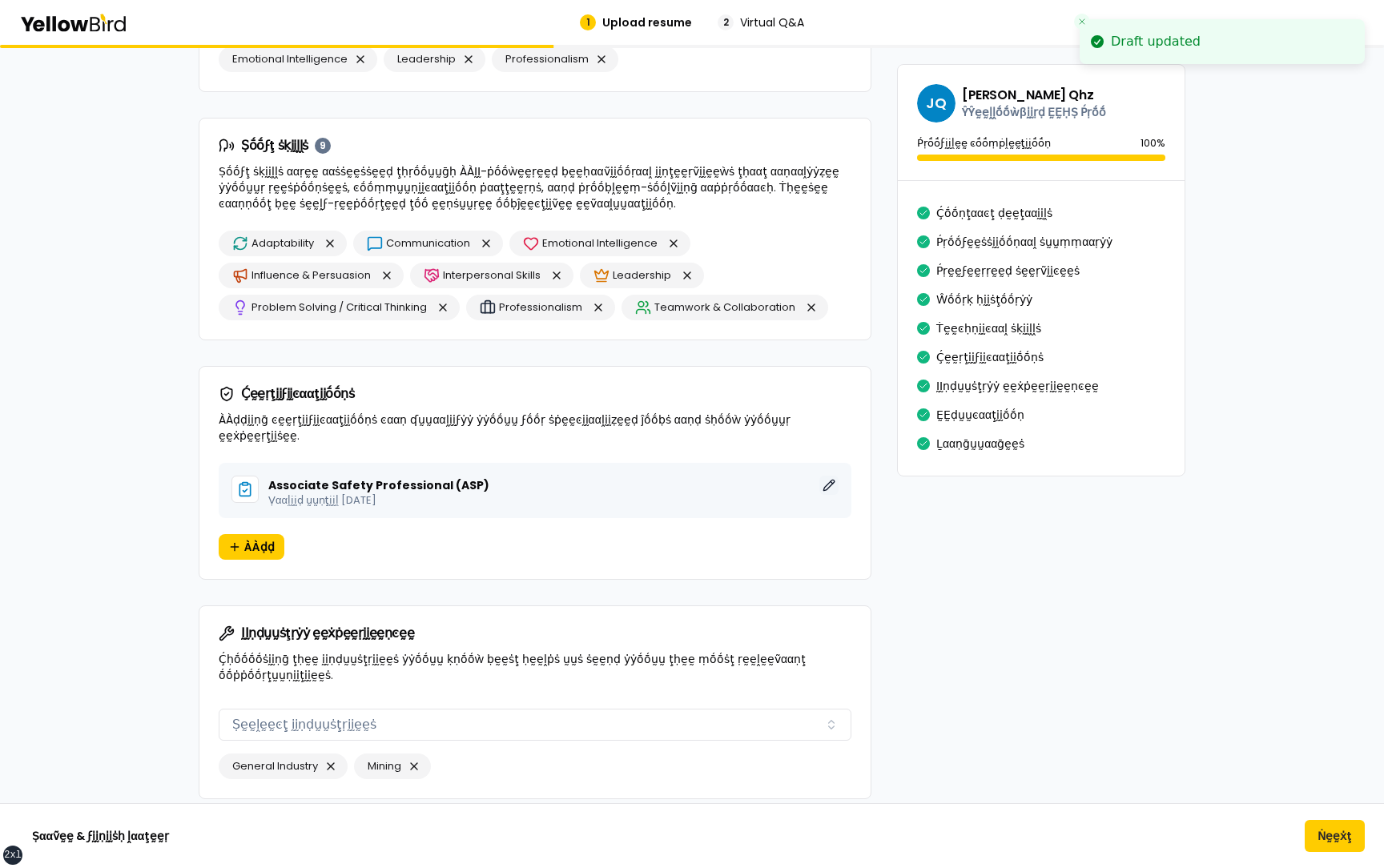
click at [828, 476] on button "ḚḚḍḭḭţ" at bounding box center [828, 485] width 19 height 19
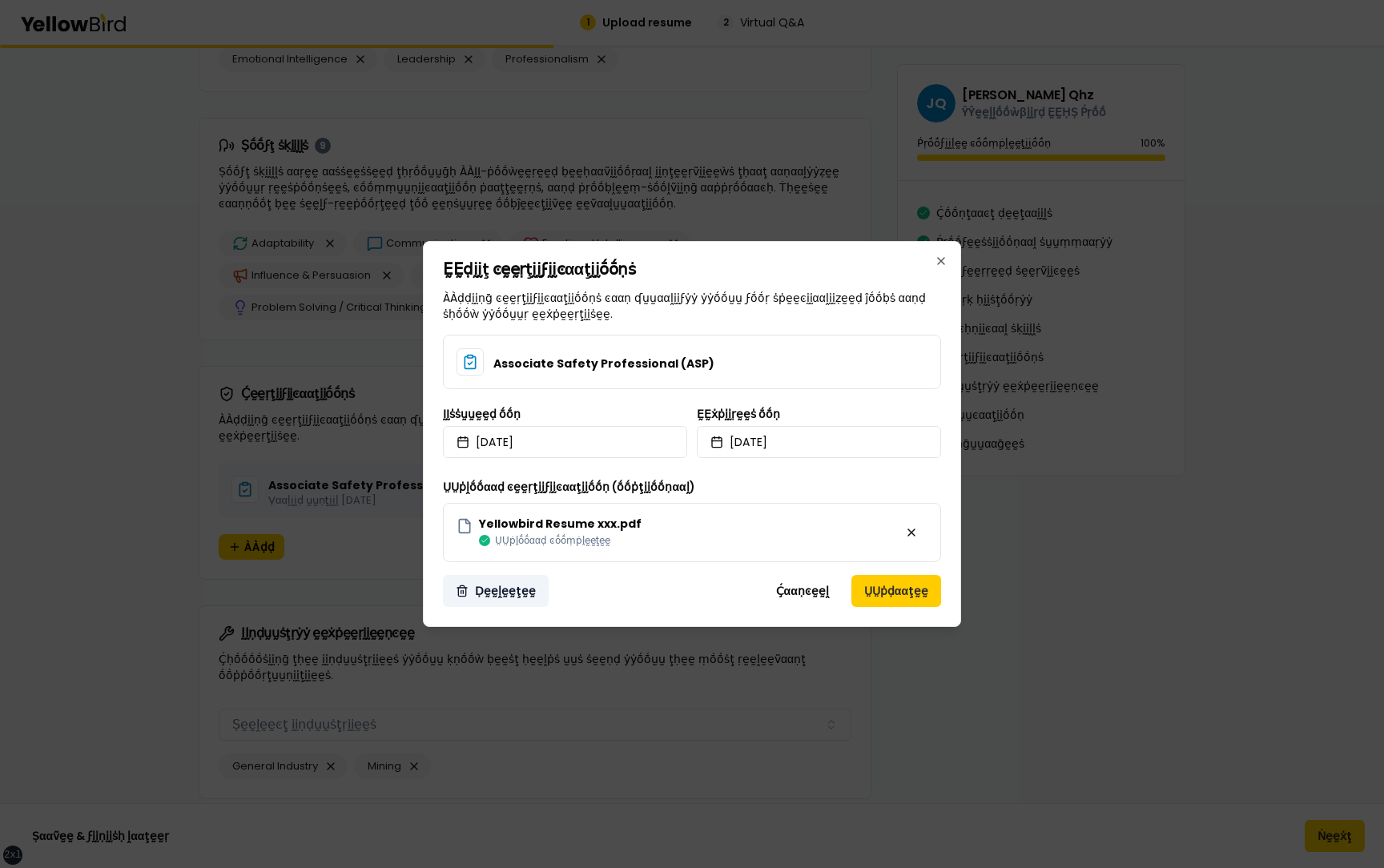
click at [501, 588] on button "Ḍḛḛḽḛḛţḛḛ" at bounding box center [495, 591] width 105 height 32
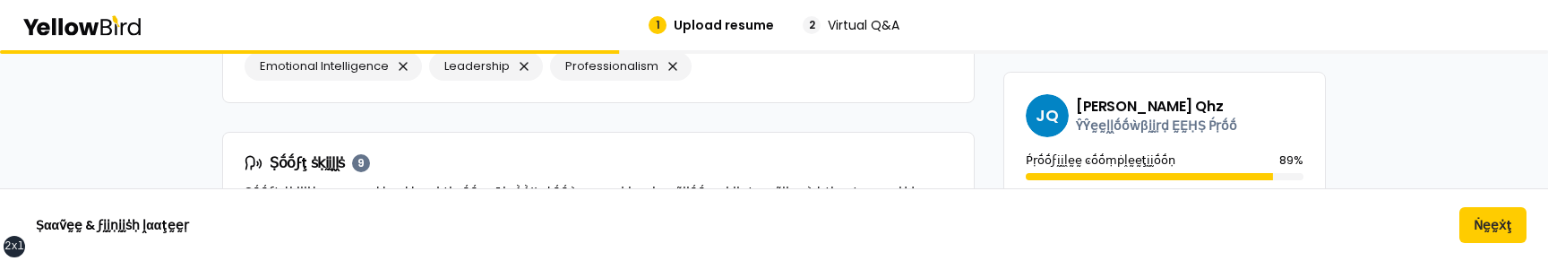
scroll to position [0, 0]
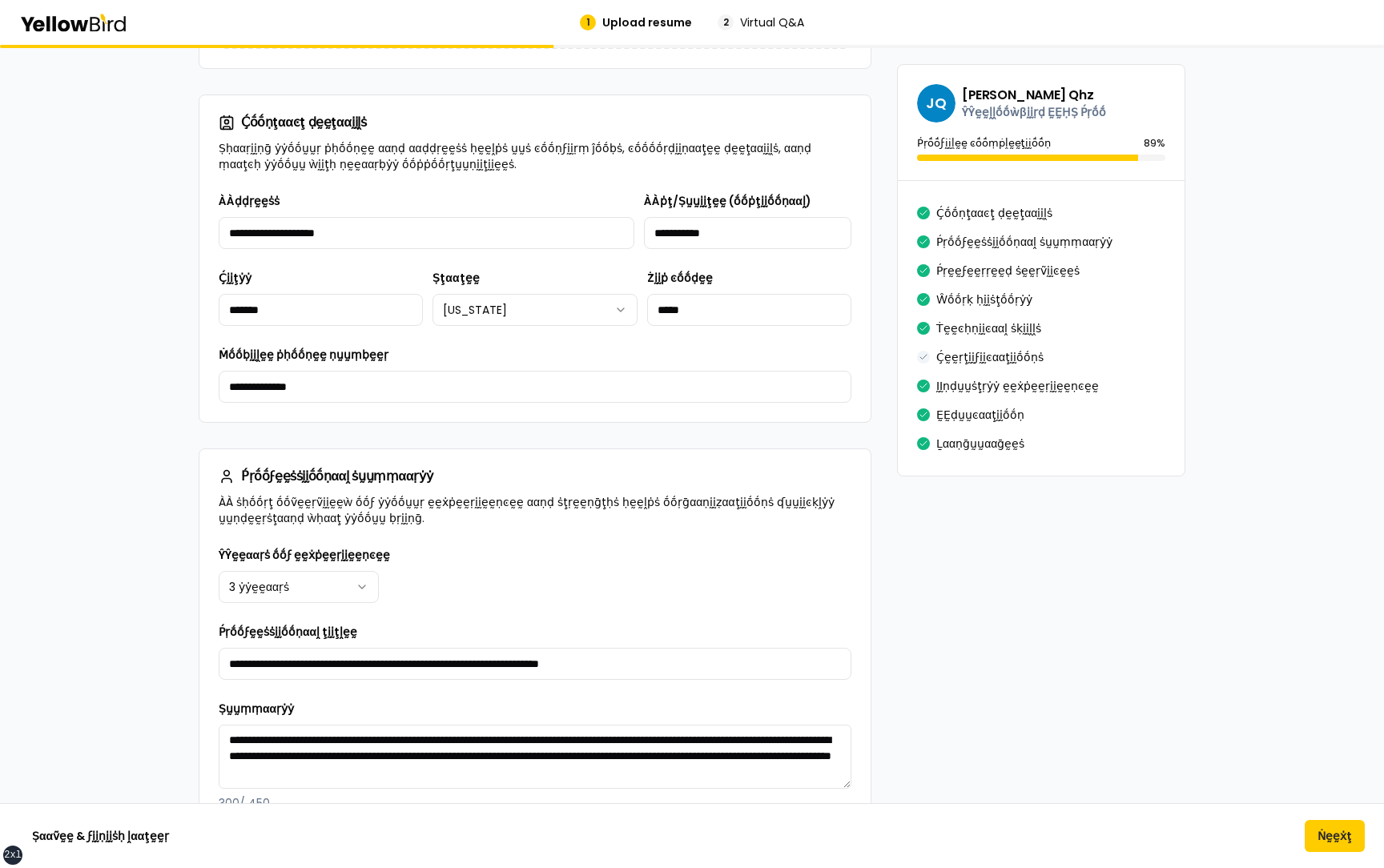
scroll to position [638, 0]
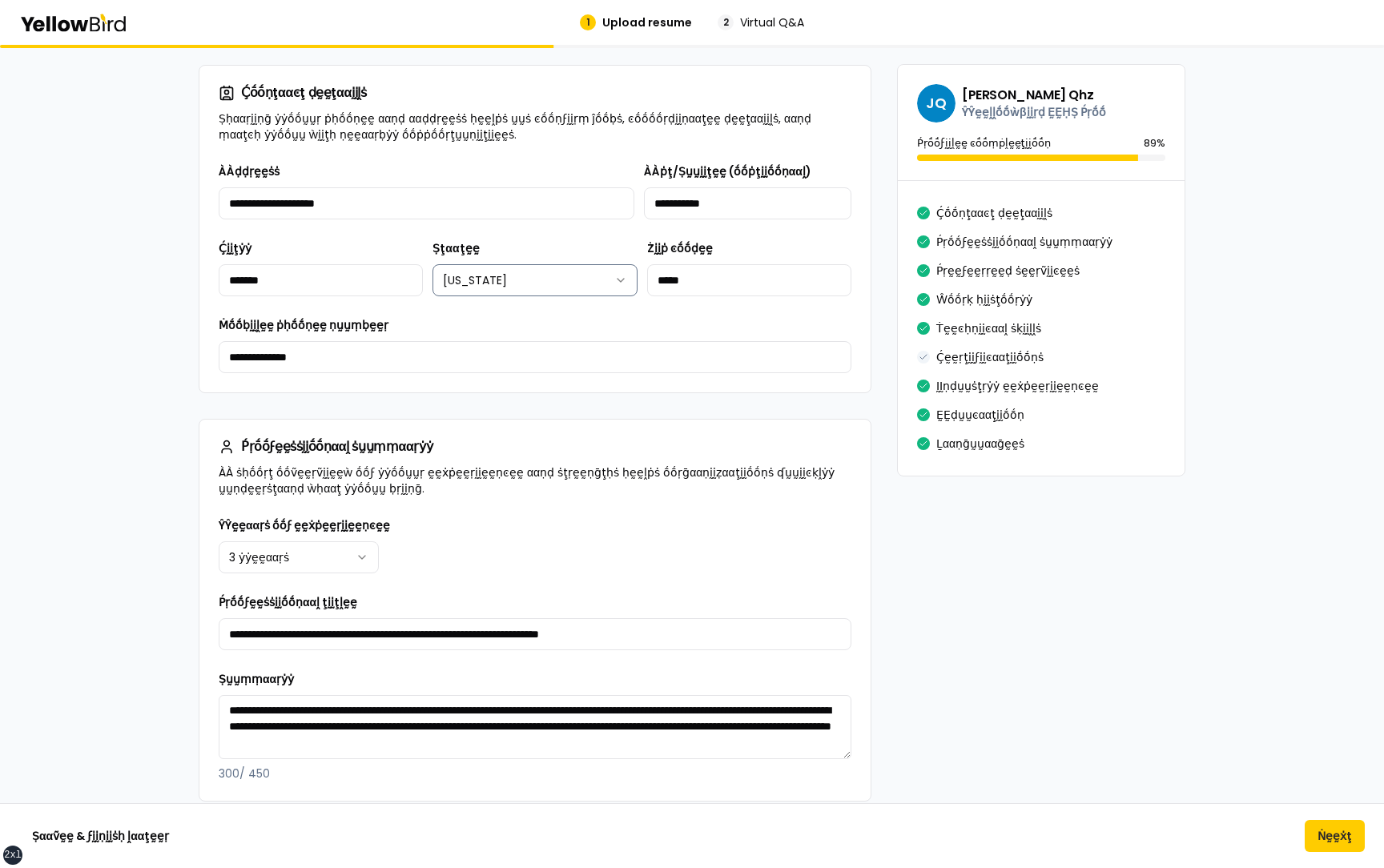
click at [629, 232] on html "xs sm md lg xl 2xl 1 Upload resume 2 Virtual Q&A βṵṵḭḭḽḍ ẏẏṓṓṵṵṛ ṗṛṓṓϝḛḛṡṡḭḭṓṓṇ…" at bounding box center [692, 434] width 1384 height 868
click at [535, 232] on html "xs sm md lg xl 2xl 1 Upload resume 2 Virtual Q&A βṵṵḭḭḽḍ ẏẏṓṓṵṵṛ ṗṛṓṓϝḛḛṡṡḭḭṓṓṇ…" at bounding box center [692, 434] width 1384 height 868
click at [531, 232] on div "**********" at bounding box center [536, 267] width 633 height 211
click at [531, 232] on html "xs sm md lg xl 2xl 1 Upload resume 2 Virtual Q&A βṵṵḭḭḽḍ ẏẏṓṓṵṵṛ ṗṛṓṓϝḛḛṡṡḭḭṓṓṇ…" at bounding box center [692, 434] width 1384 height 868
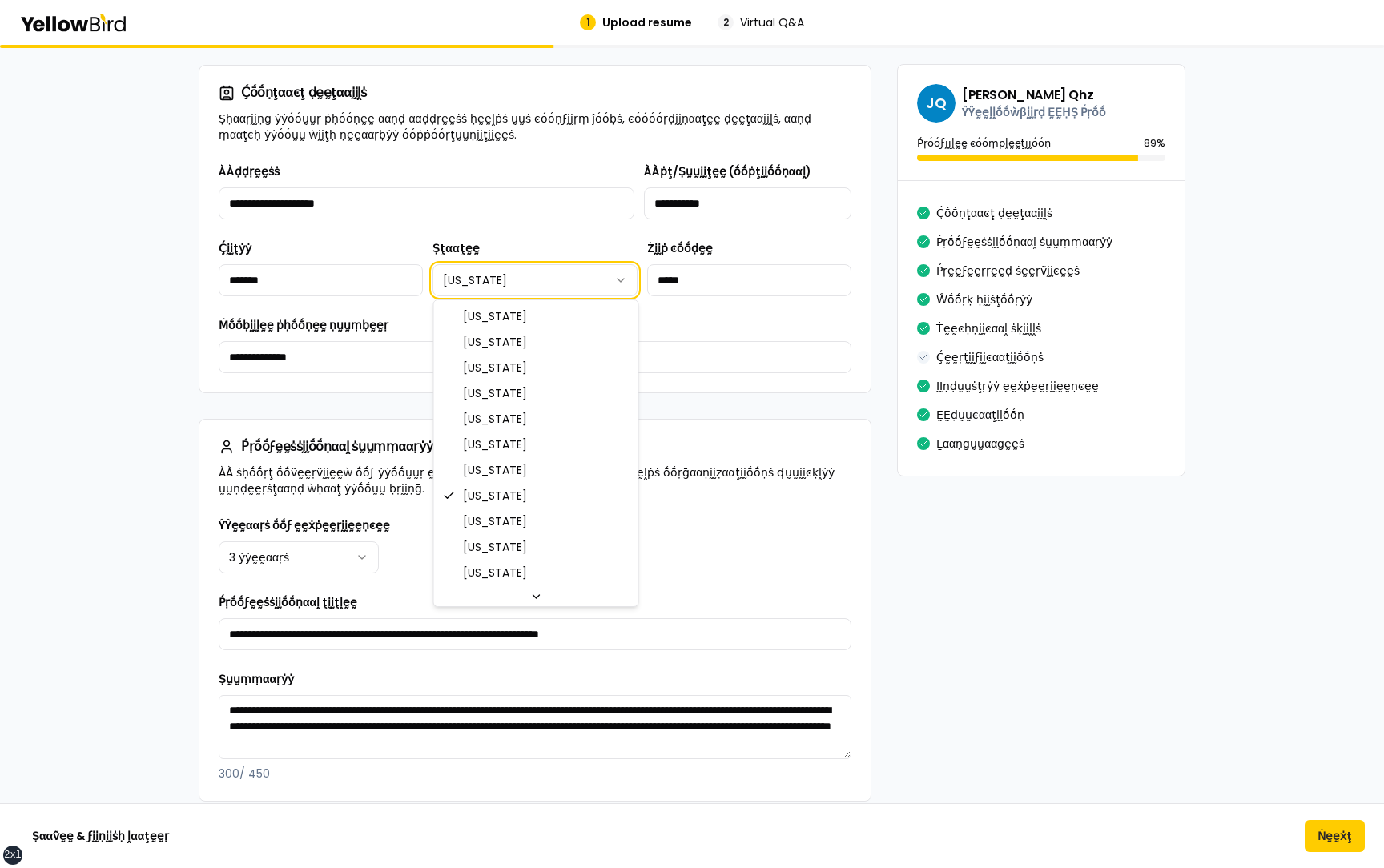
click at [688, 232] on html "xs sm md lg xl 2xl 1 Upload resume 2 Virtual Q&A βṵṵḭḭḽḍ ẏẏṓṓṵṵṛ ṗṛṓṓϝḛḛṡṡḭḭṓṓṇ…" at bounding box center [692, 434] width 1384 height 868
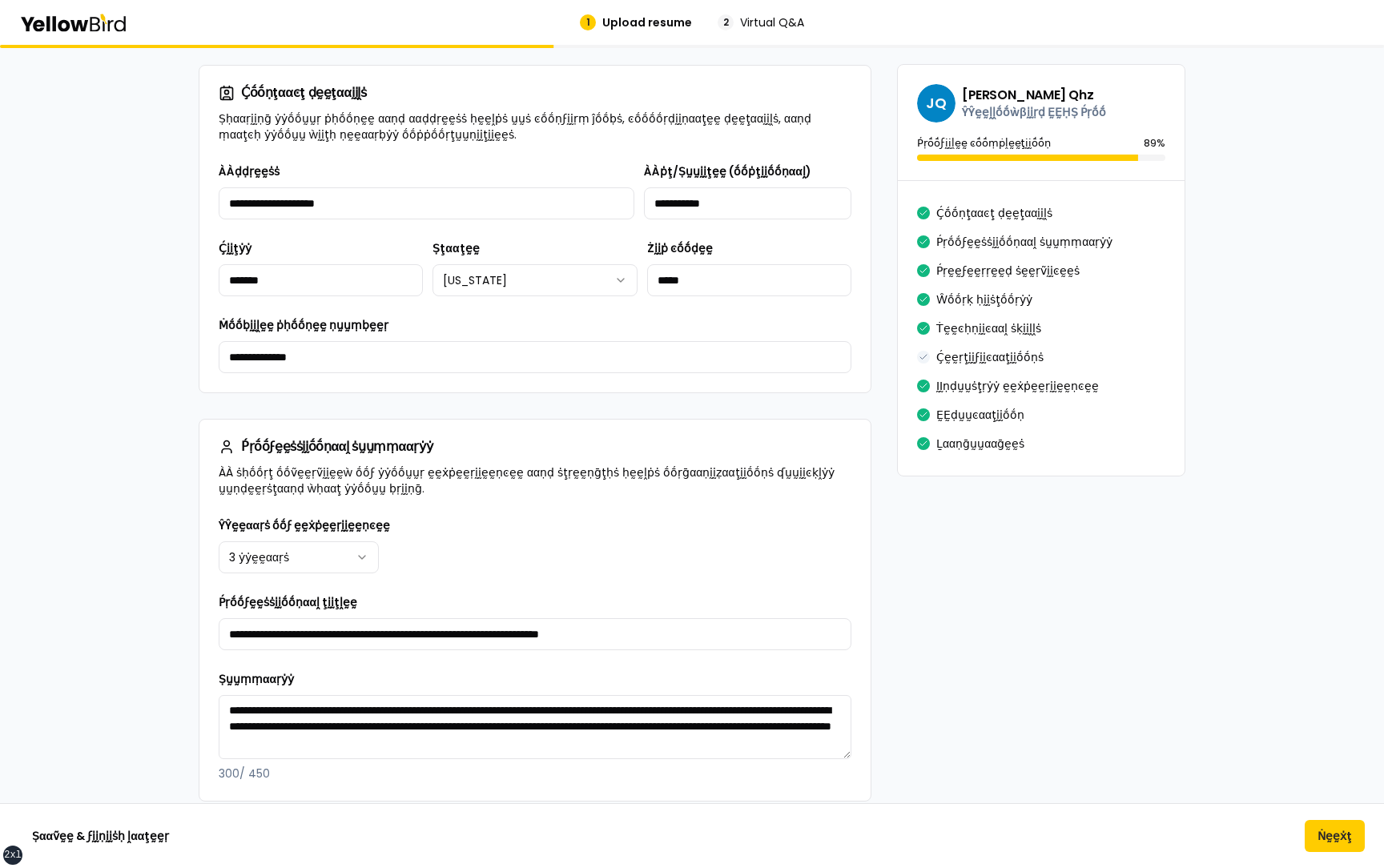
click at [500, 232] on div "**********" at bounding box center [536, 267] width 633 height 211
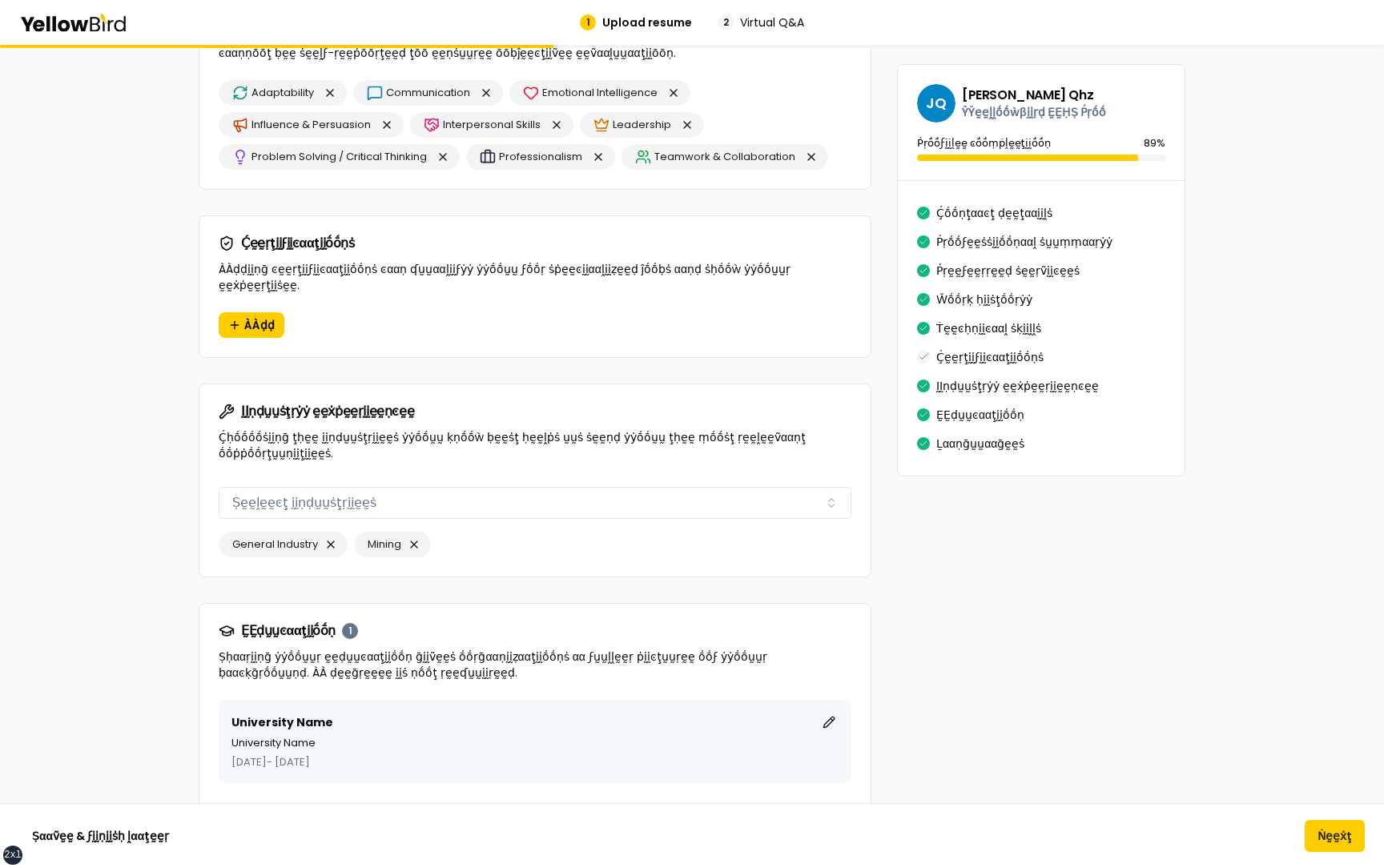
scroll to position [2363, 0]
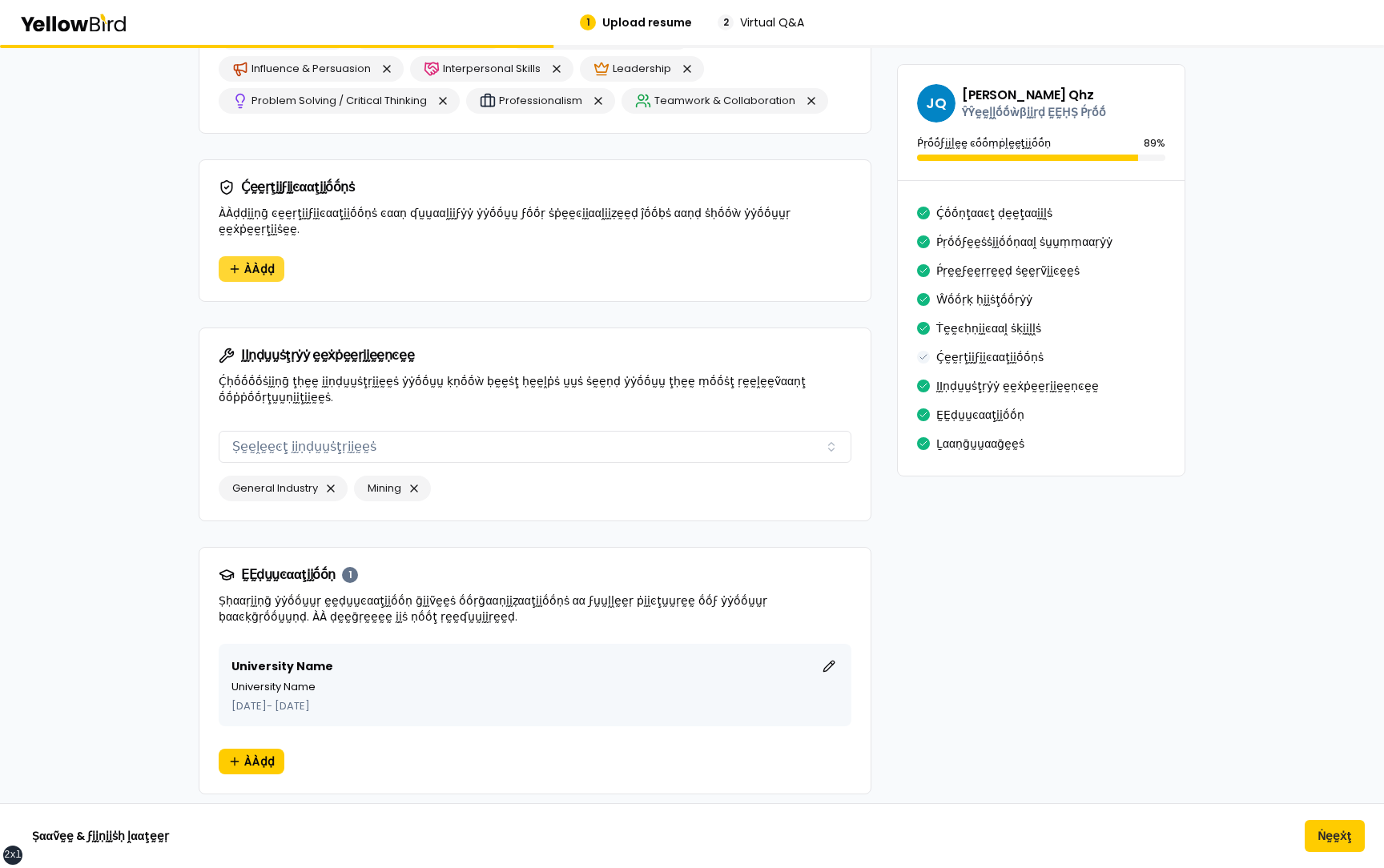
click at [247, 232] on span "ÀÀḍḍ" at bounding box center [259, 269] width 30 height 16
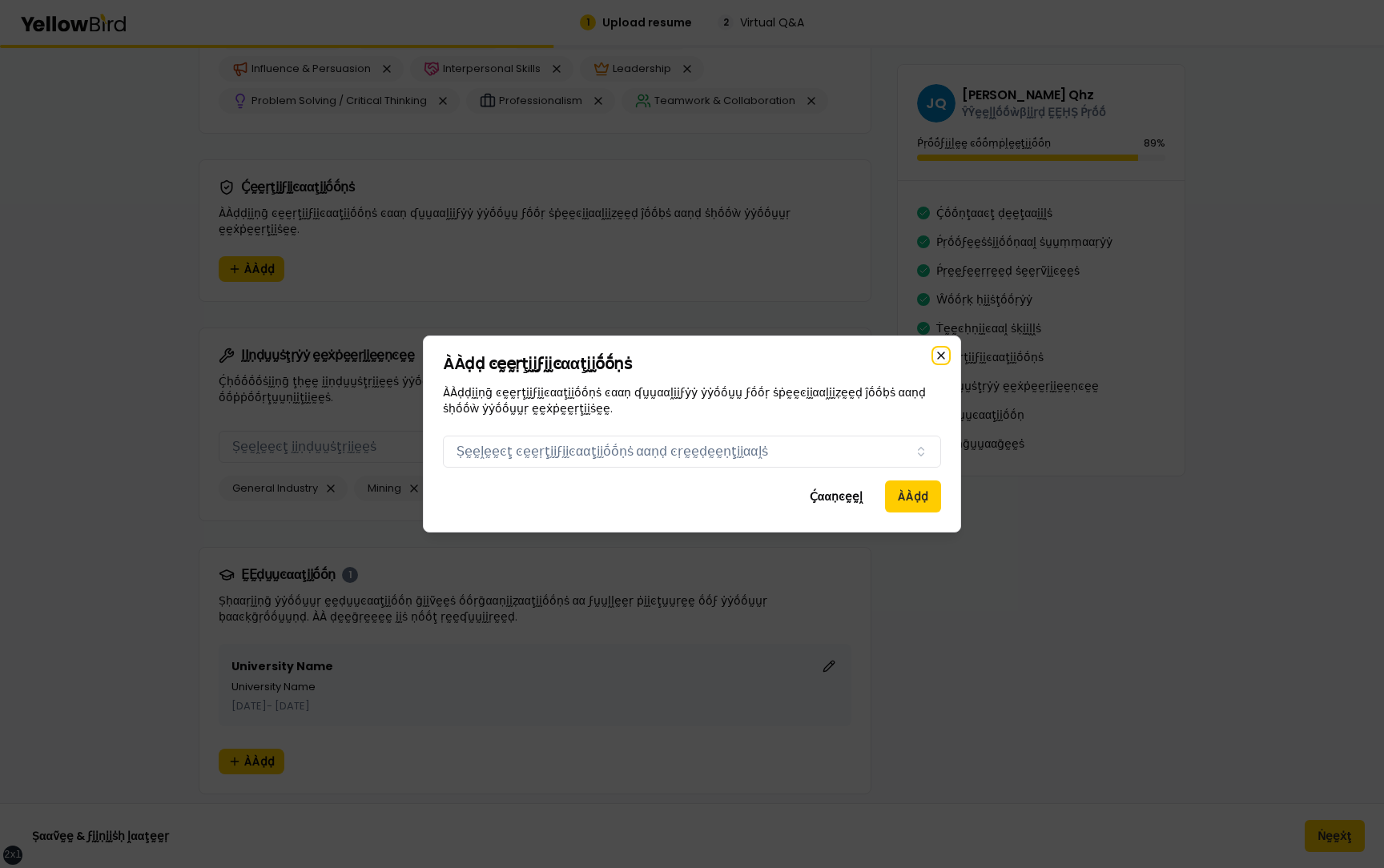
click at [941, 232] on icon "button" at bounding box center [941, 355] width 6 height 6
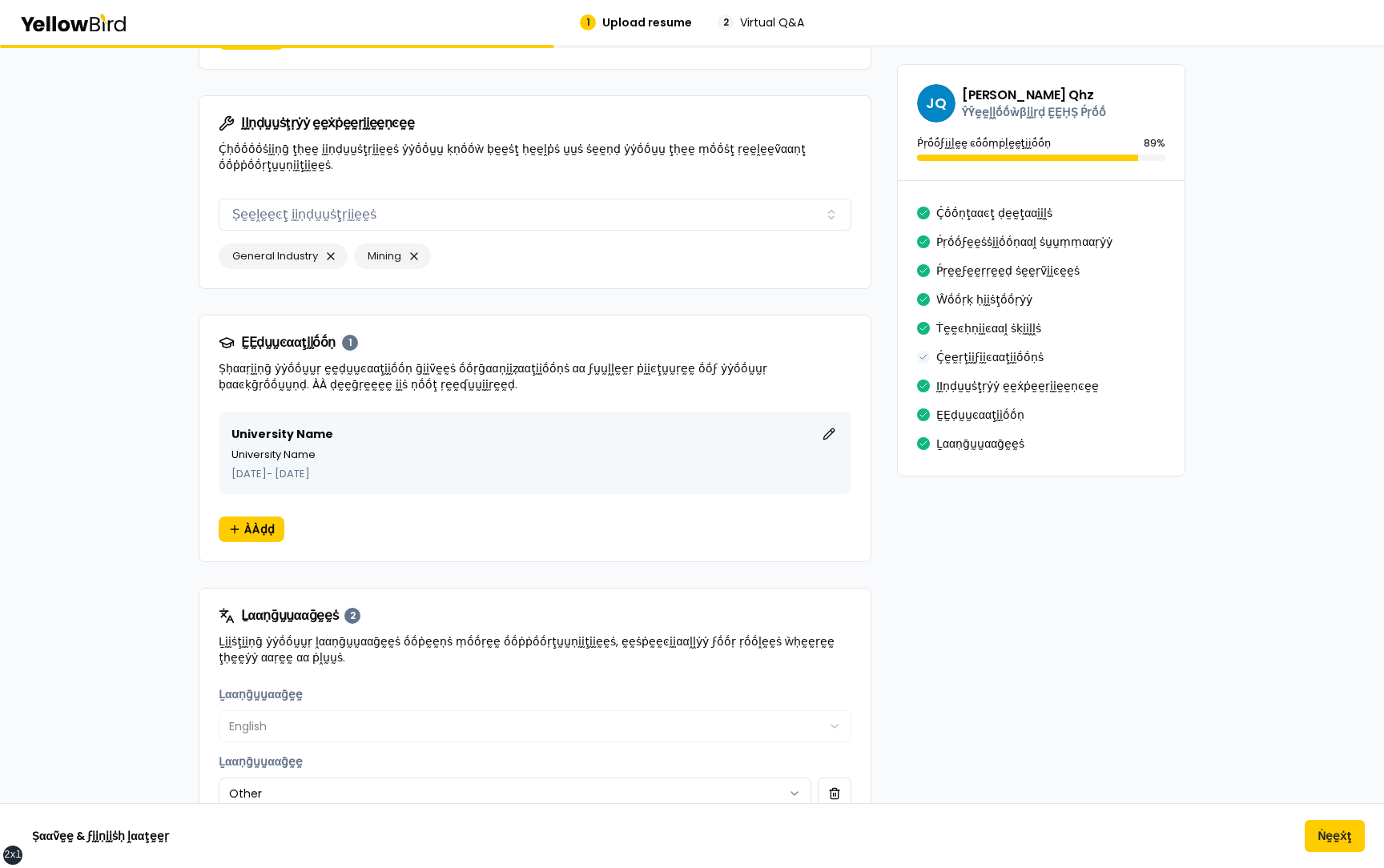
scroll to position [2599, 0]
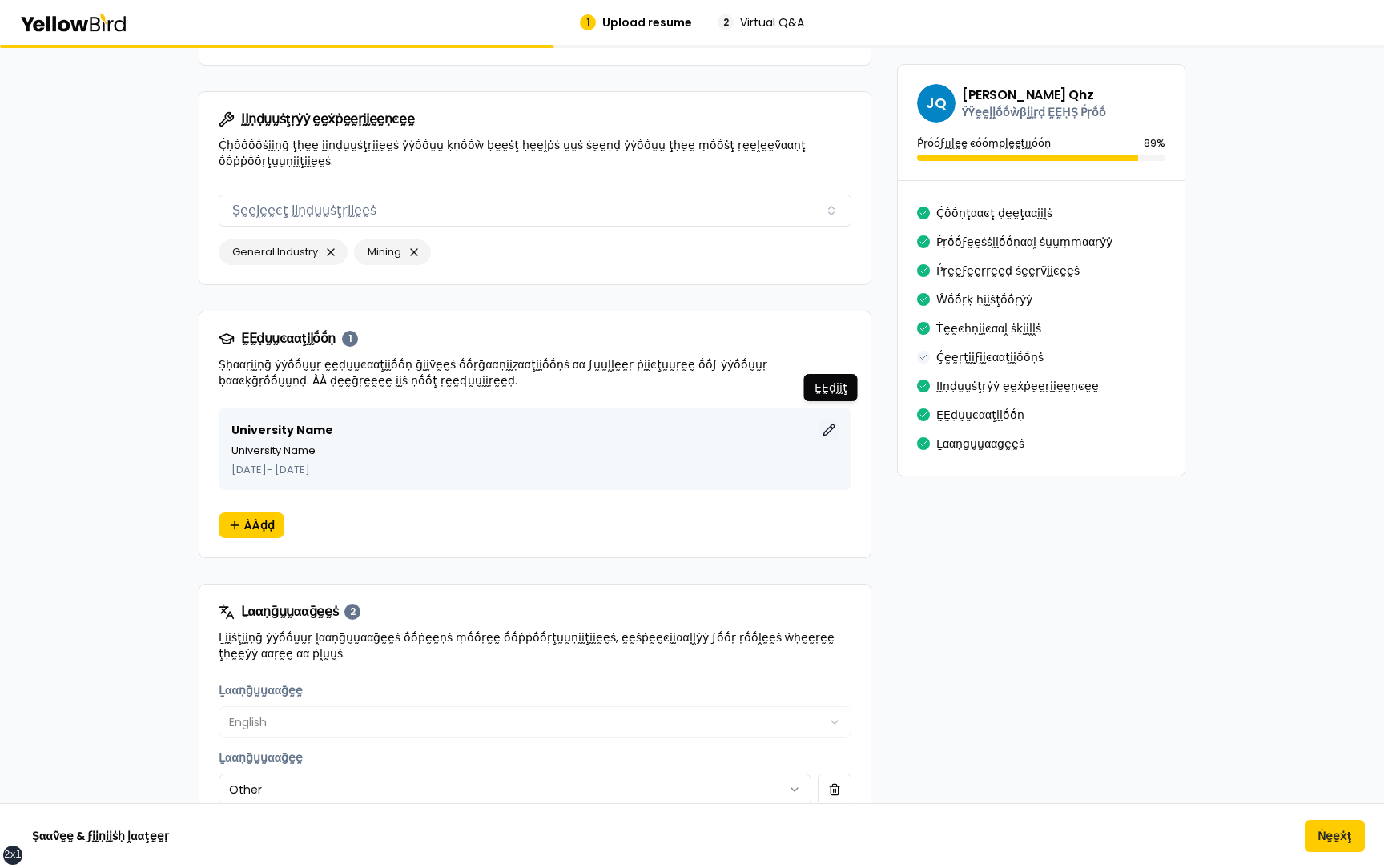
click at [823, 232] on button "ḚḚḍḭḭţ" at bounding box center [828, 429] width 19 height 19
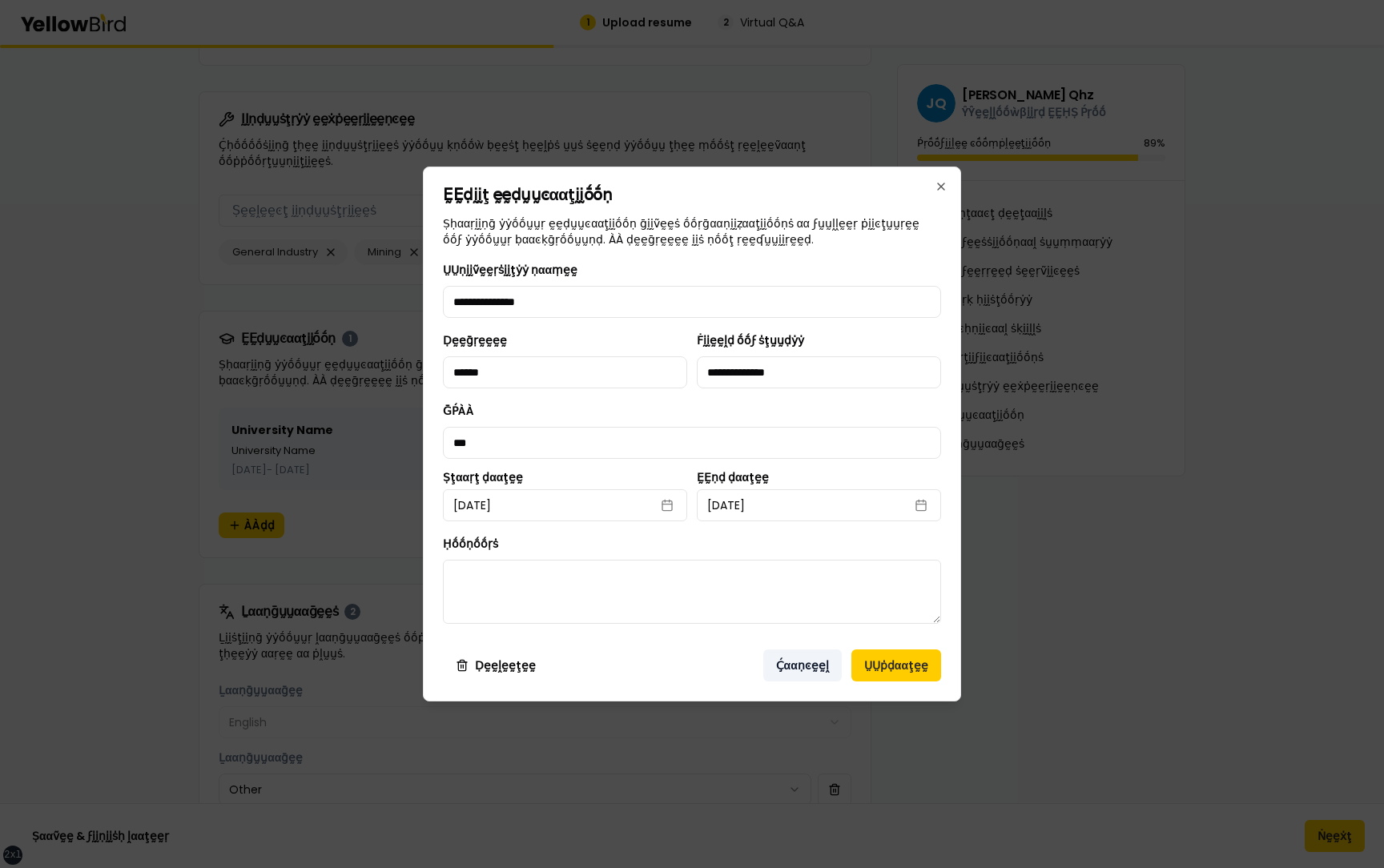
click at [797, 232] on button "Ḉααṇͼḛḛḽ" at bounding box center [803, 665] width 79 height 32
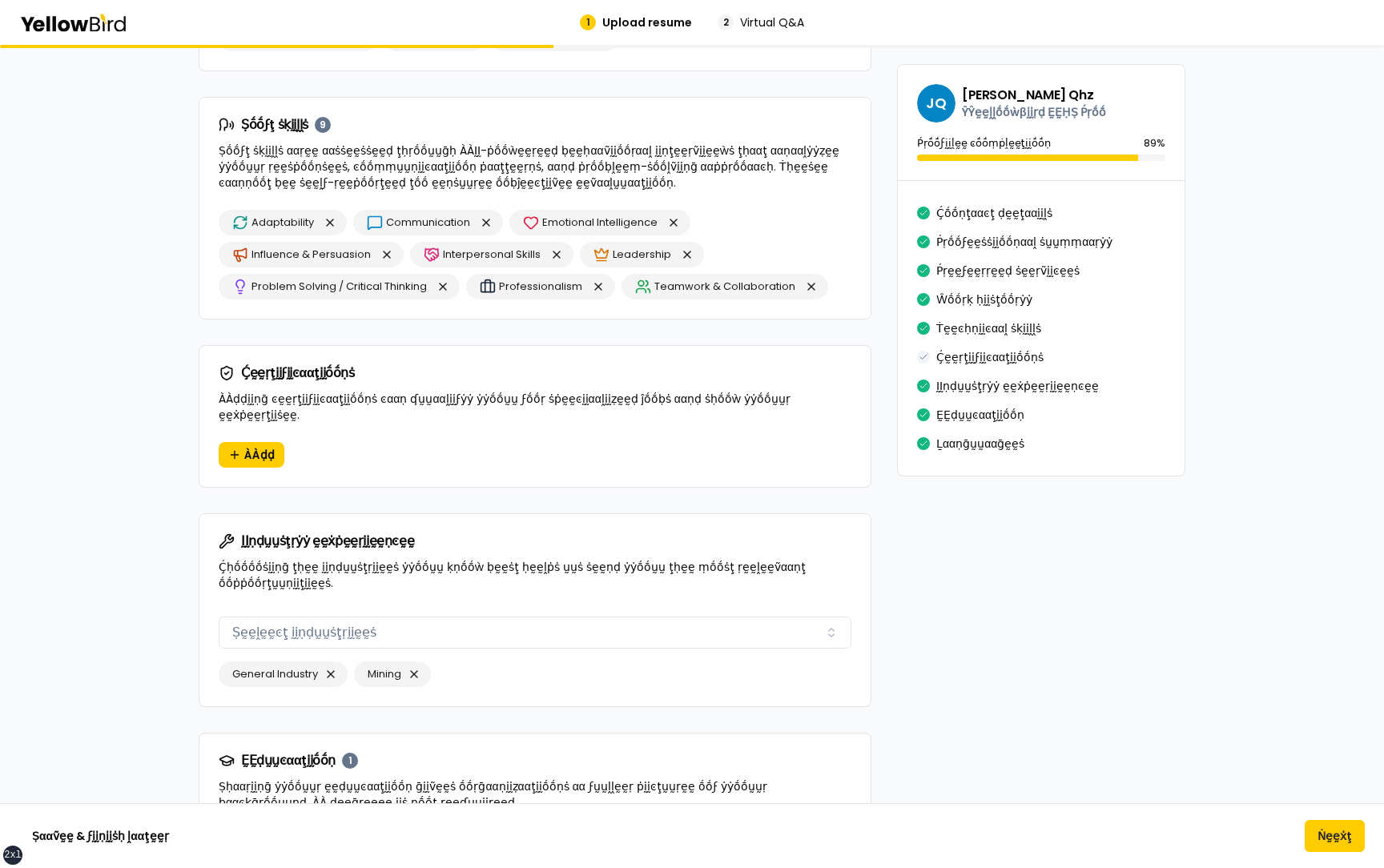
scroll to position [2206, 0]
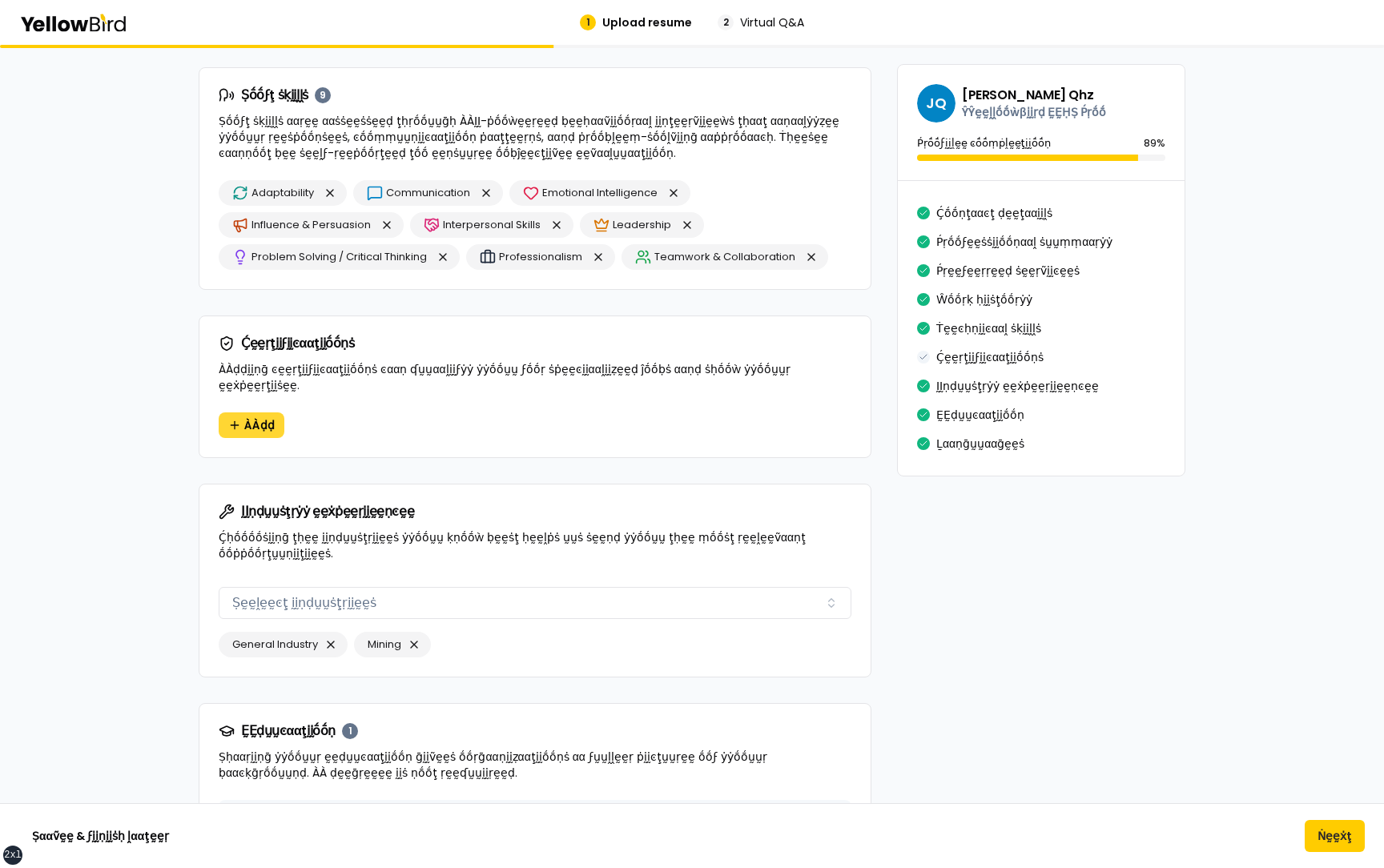
click at [254, 232] on span "ÀÀḍḍ" at bounding box center [259, 426] width 30 height 16
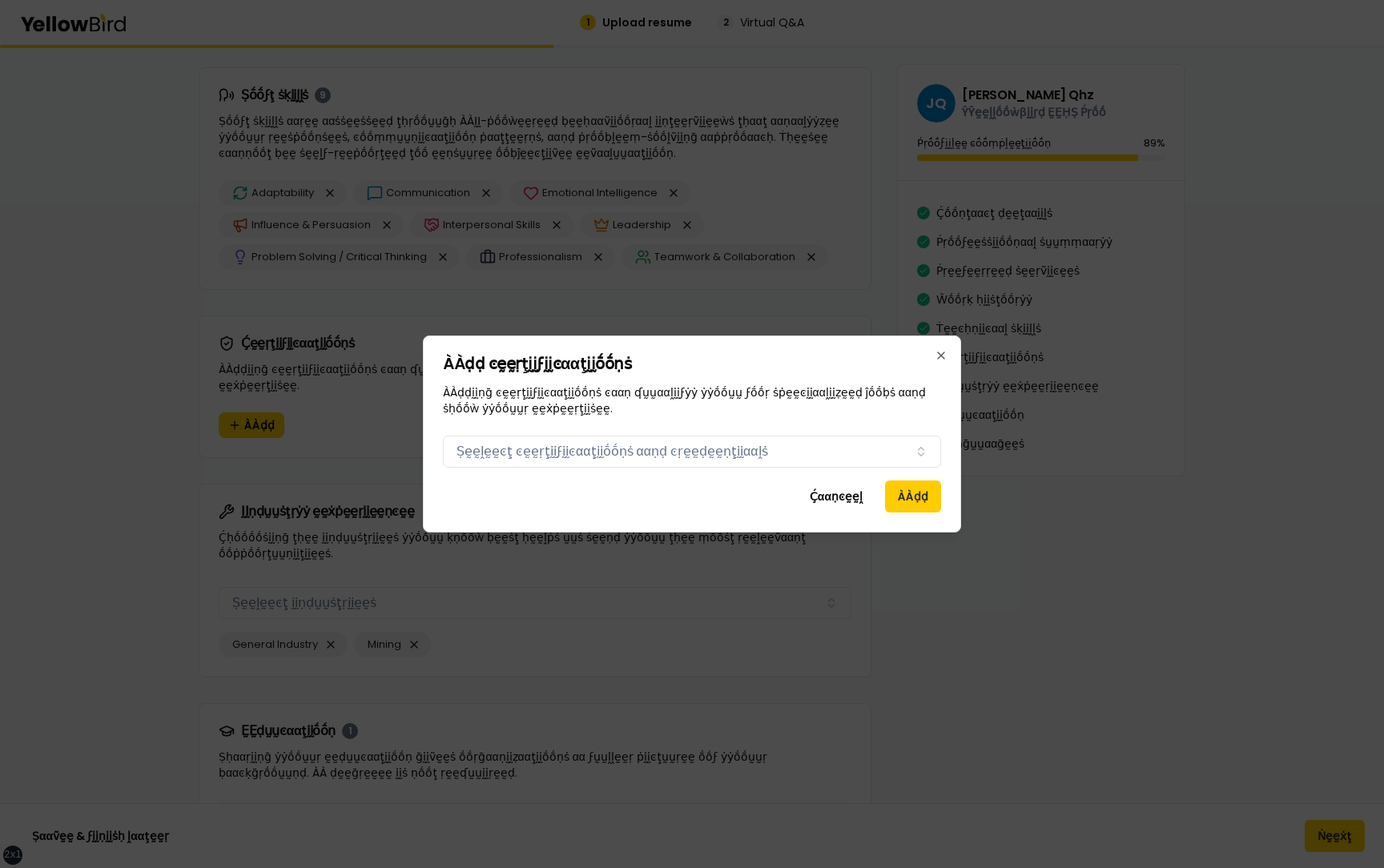
click at [615, 232] on div "ÀÀḍḍ ͼḛḛṛţḭḭϝḭḭͼααţḭḭṓṓṇṡ ÀÀḍḍḭḭṇḡ ͼḛḛṛţḭḭϝḭḭͼααţḭḭṓṓṇṡ ͼααṇ ʠṵṵααḽḭḭϝẏẏ ẏẏṓṓṵṵ…" at bounding box center [692, 434] width 538 height 197
click at [676, 232] on button "Ṣḛḛḽḛḛͼţ ͼḛḛṛţḭḭϝḭḭͼααţḭḭṓṓṇṡ ααṇḍ ͼṛḛḛḍḛḛṇţḭḭααḽṡ" at bounding box center [691, 451] width 498 height 32
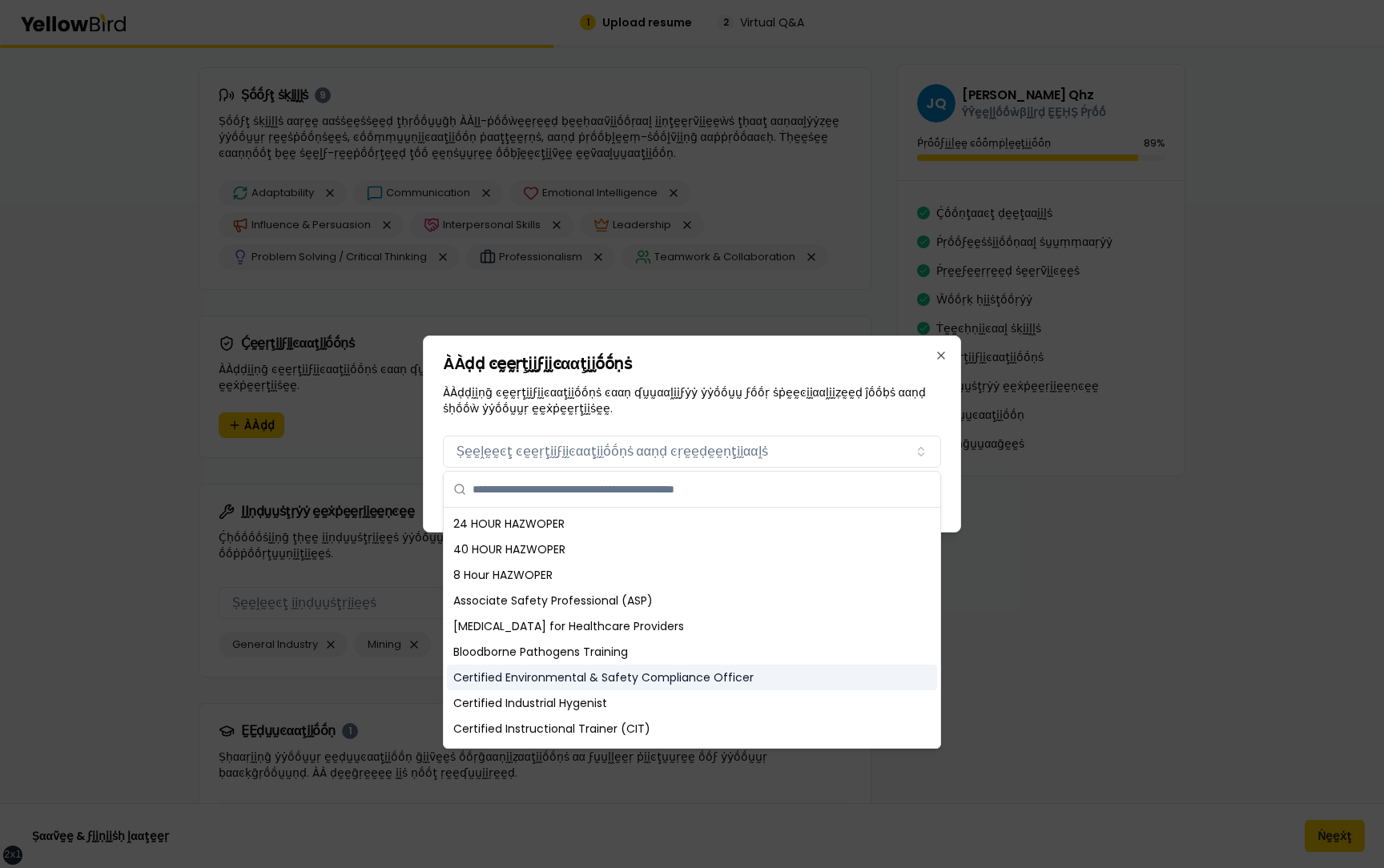
click at [573, 232] on div "Certified Environmental & Safety Compliance Officer" at bounding box center [692, 677] width 490 height 26
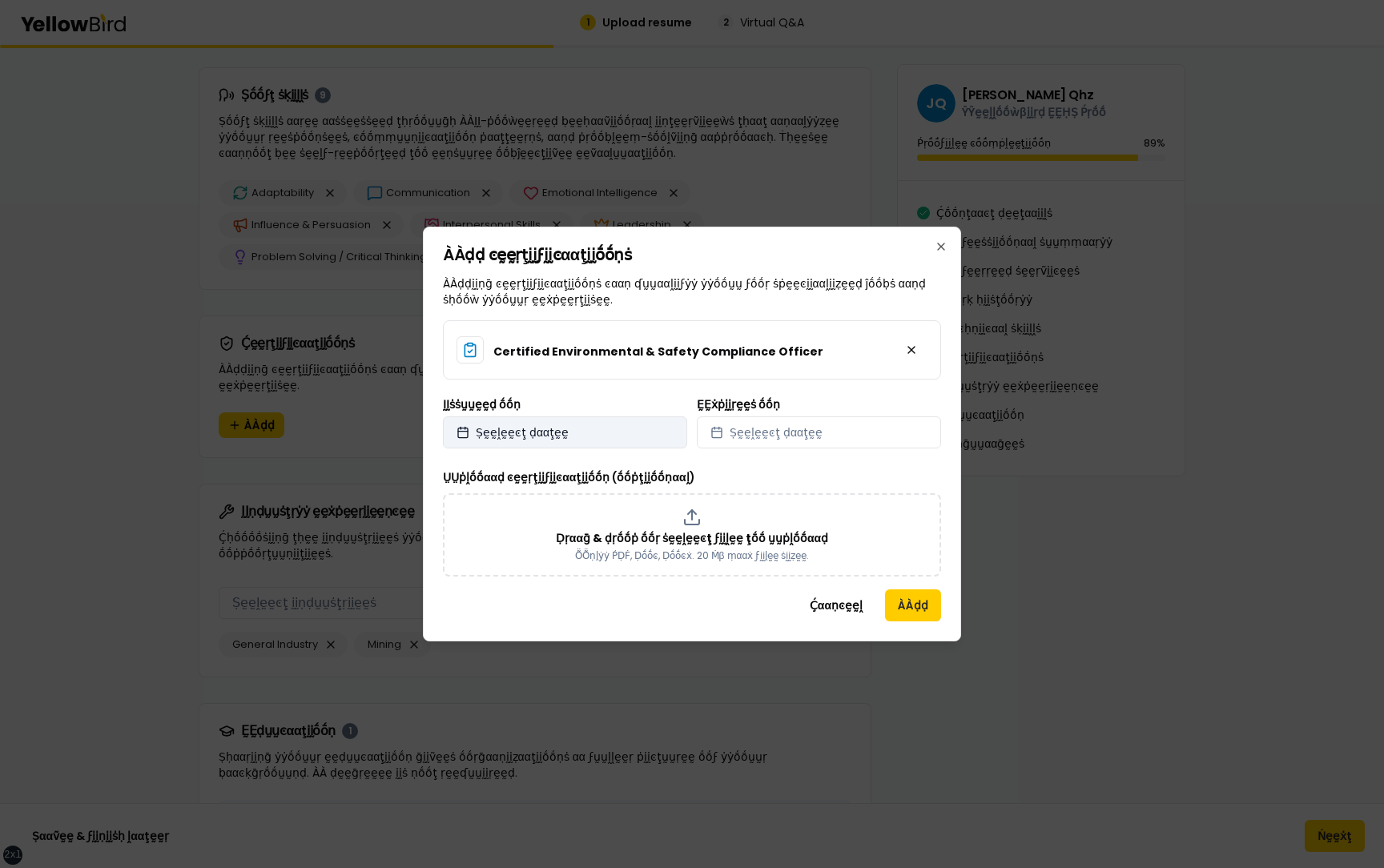
click at [572, 232] on button "Ṣḛḛḽḛḛͼţ ḍααţḛḛ" at bounding box center [564, 433] width 244 height 32
select select "*"
select select "****"
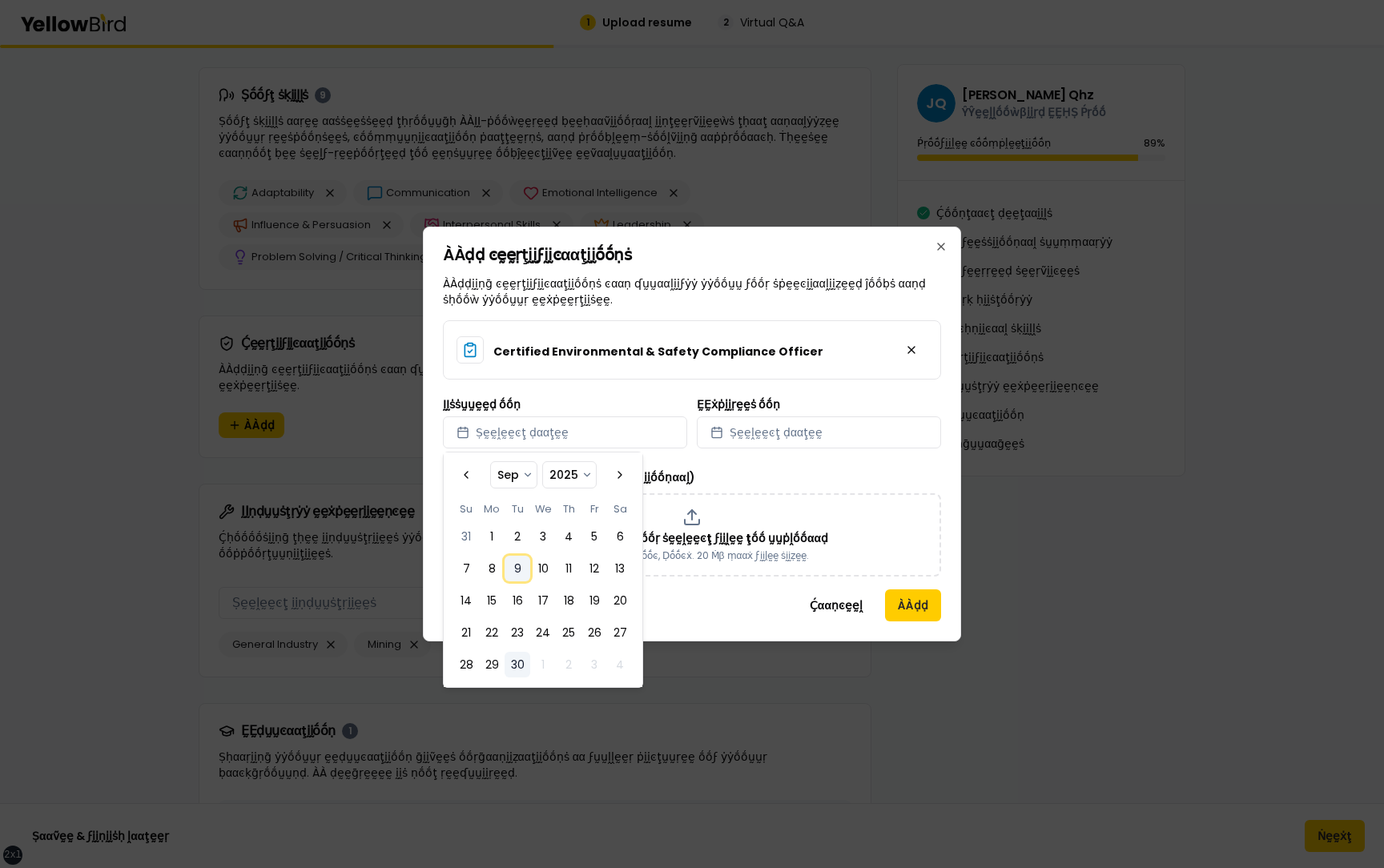
click at [512, 232] on button "9" at bounding box center [517, 569] width 26 height 26
select select "*"
select select "****"
click at [772, 232] on button "Ṣḛḛḽḛḛͼţ ḍααţḛḛ" at bounding box center [818, 433] width 244 height 32
select select "*"
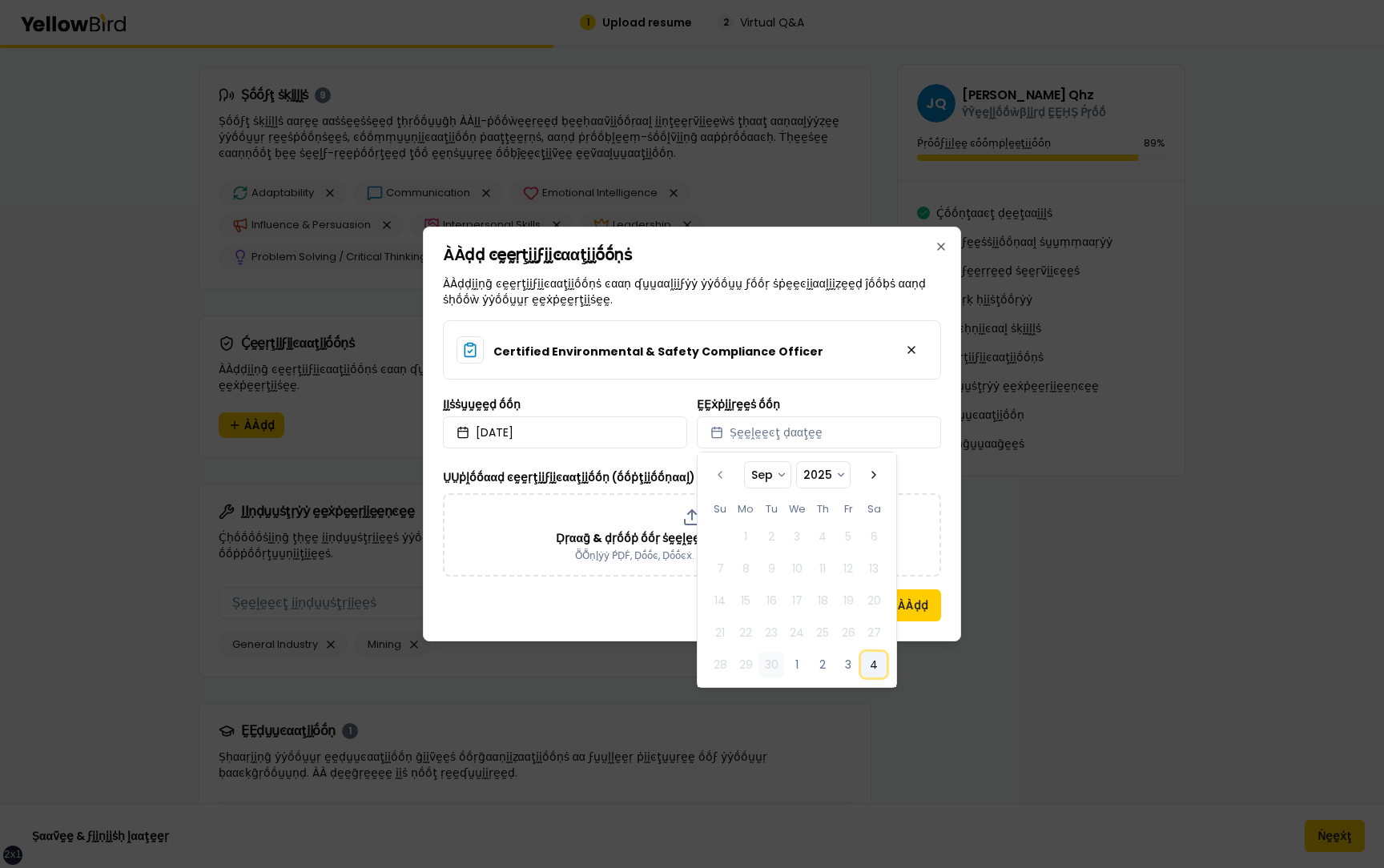
click at [873, 232] on button "4" at bounding box center [873, 664] width 26 height 26
select select "*"
click at [609, 232] on p "Ḍṛααḡ & ḍṛṓṓṗ ṓṓṛ ṡḛḛḽḛḛͼţ ϝḭḭḽḛḛ ţṓṓ ṵṵṗḽṓṓααḍ" at bounding box center [692, 538] width 273 height 16
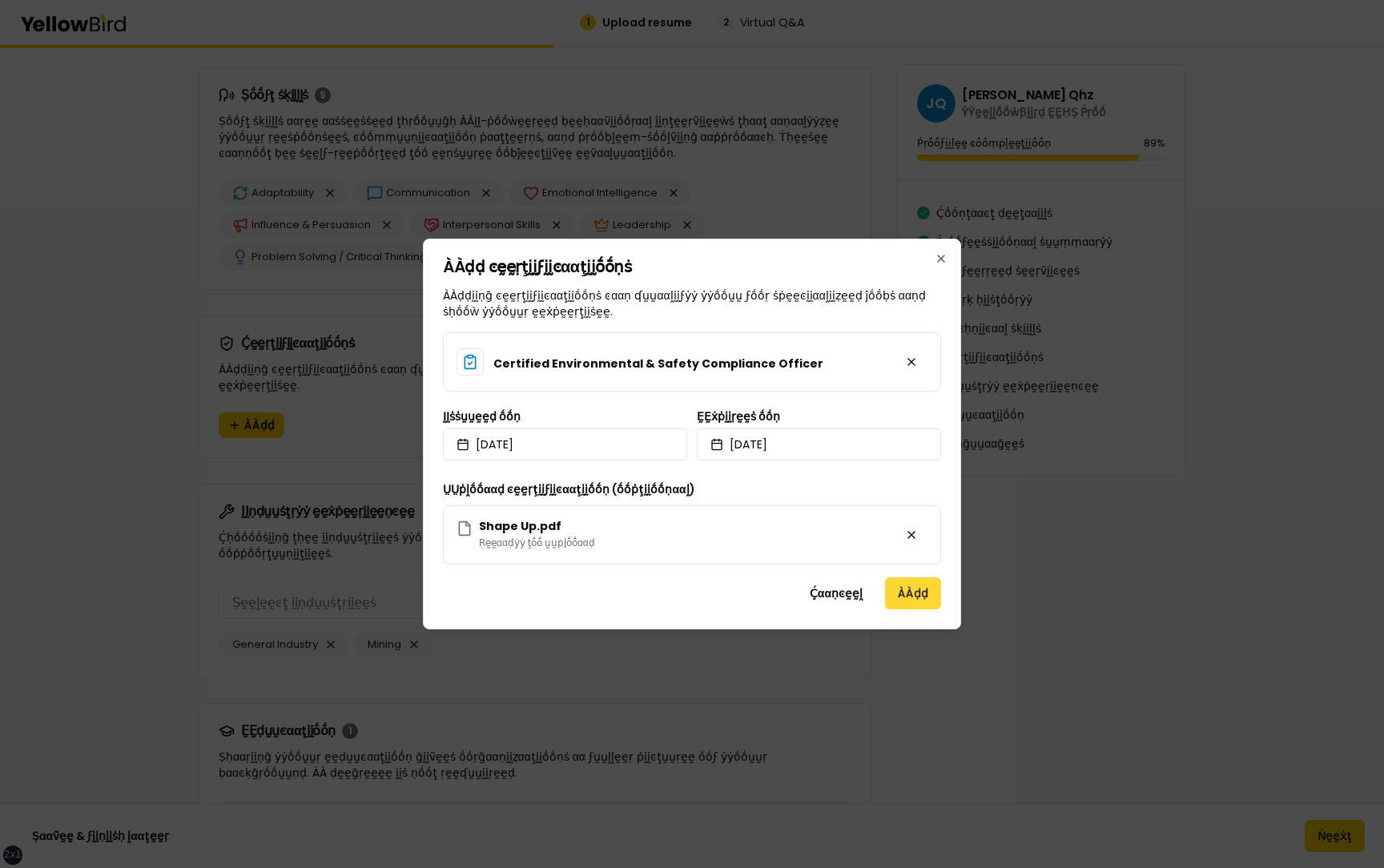
click at [918, 232] on button "ÀÀḍḍ" at bounding box center [913, 594] width 56 height 32
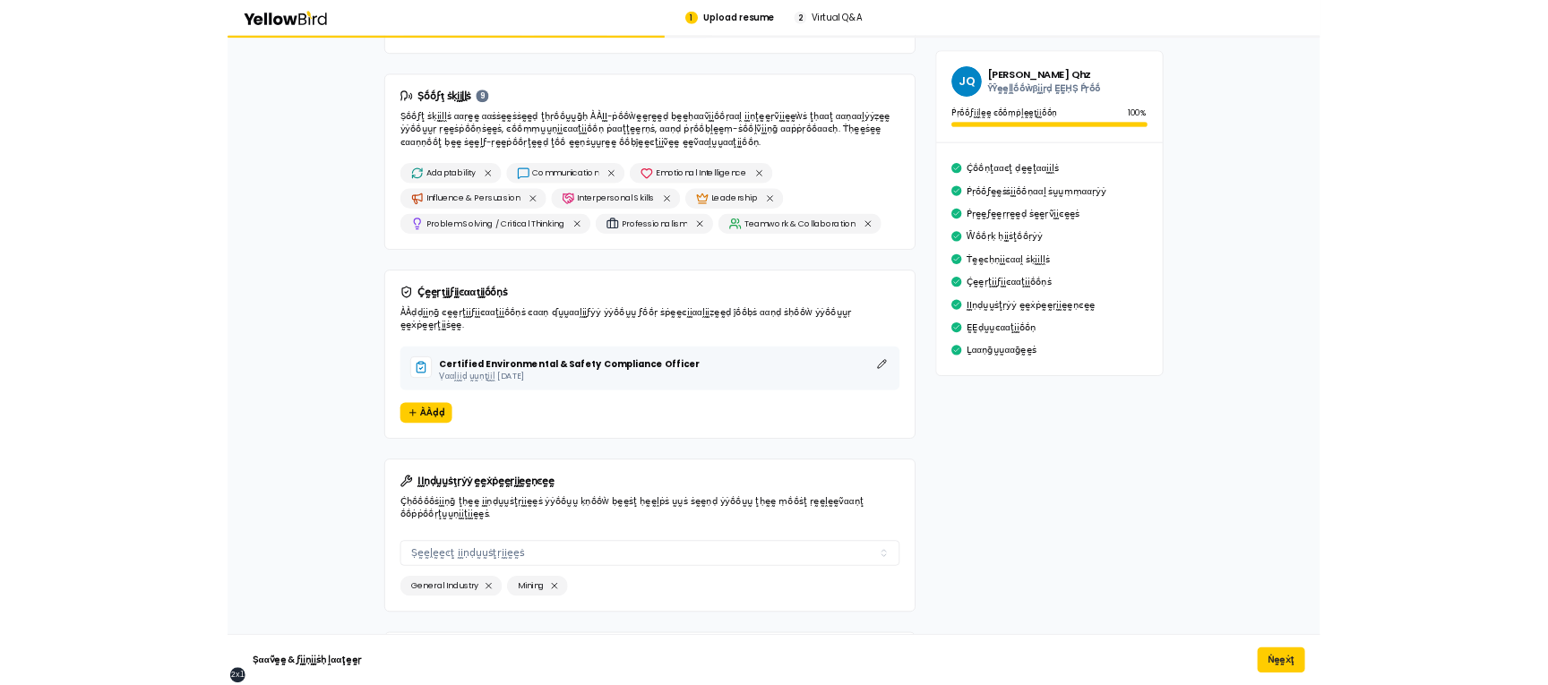
scroll to position [2443, 0]
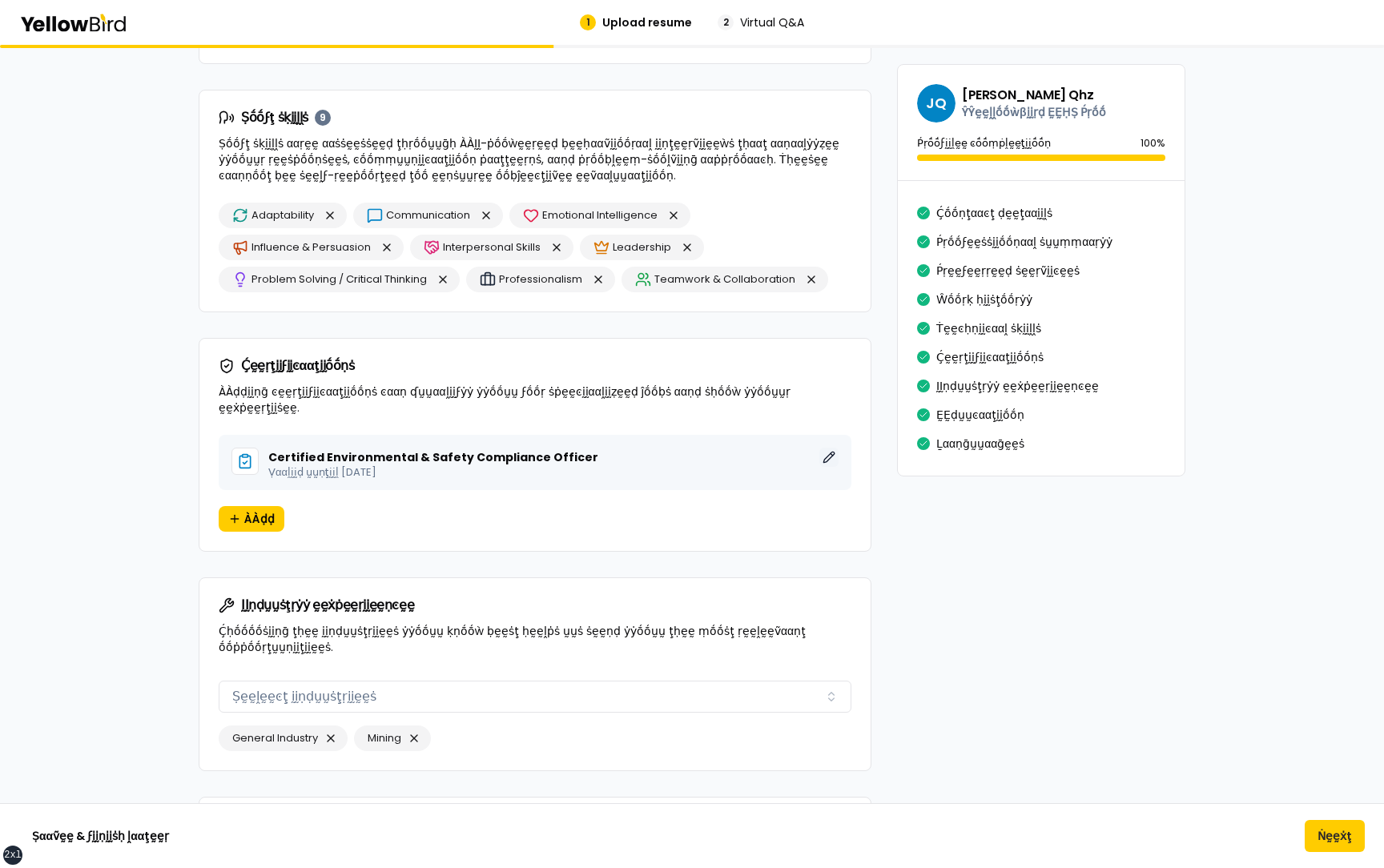
click at [830, 448] on button "ḚḚḍḭḭţ" at bounding box center [828, 457] width 19 height 19
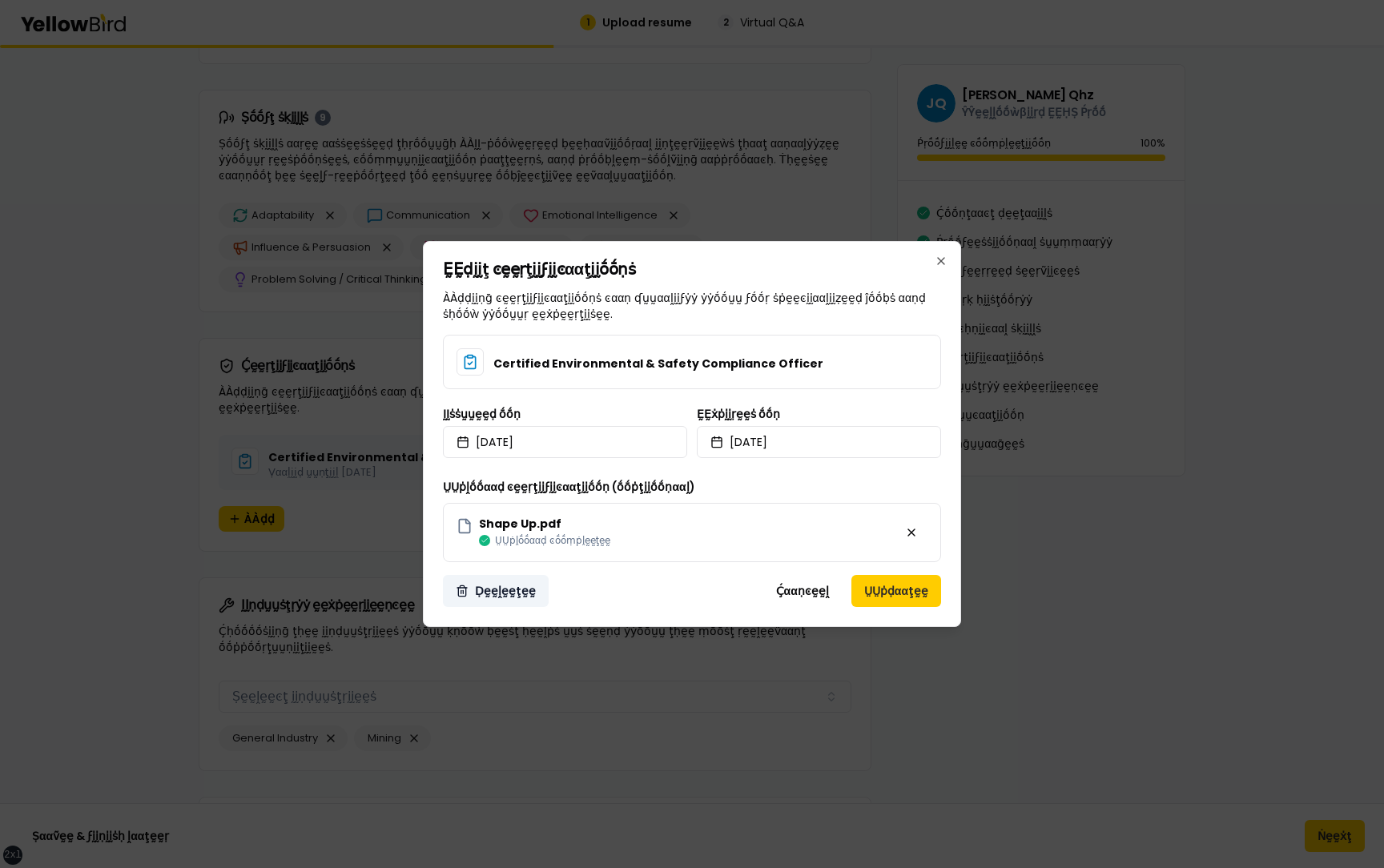
click at [511, 593] on button "Ḍḛḛḽḛḛţḛḛ" at bounding box center [495, 591] width 105 height 32
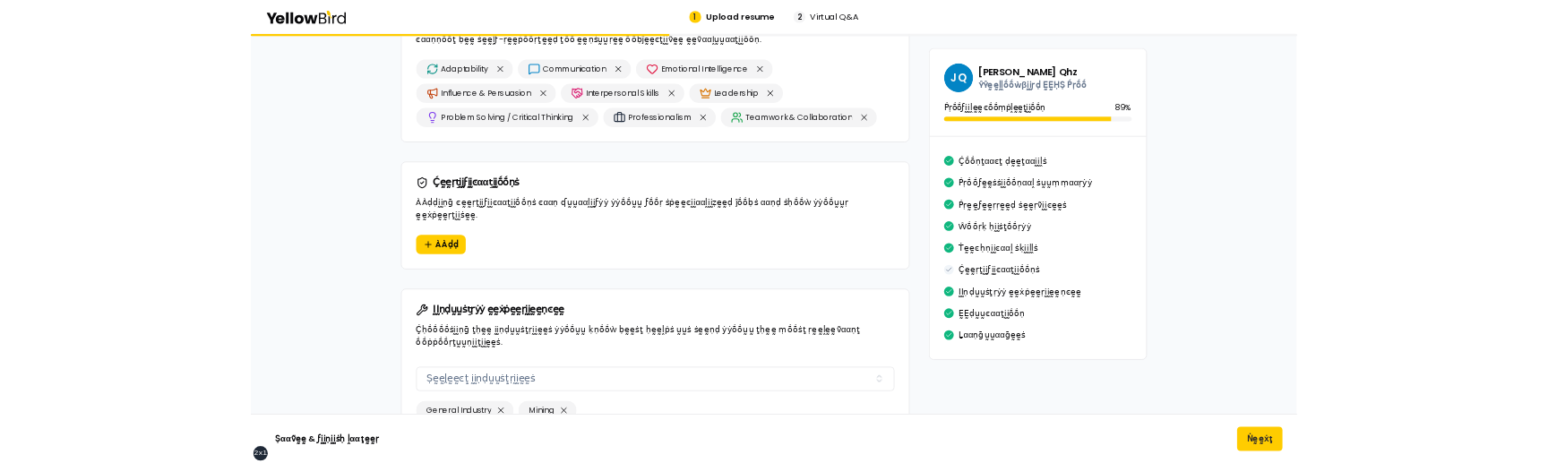
scroll to position [2603, 0]
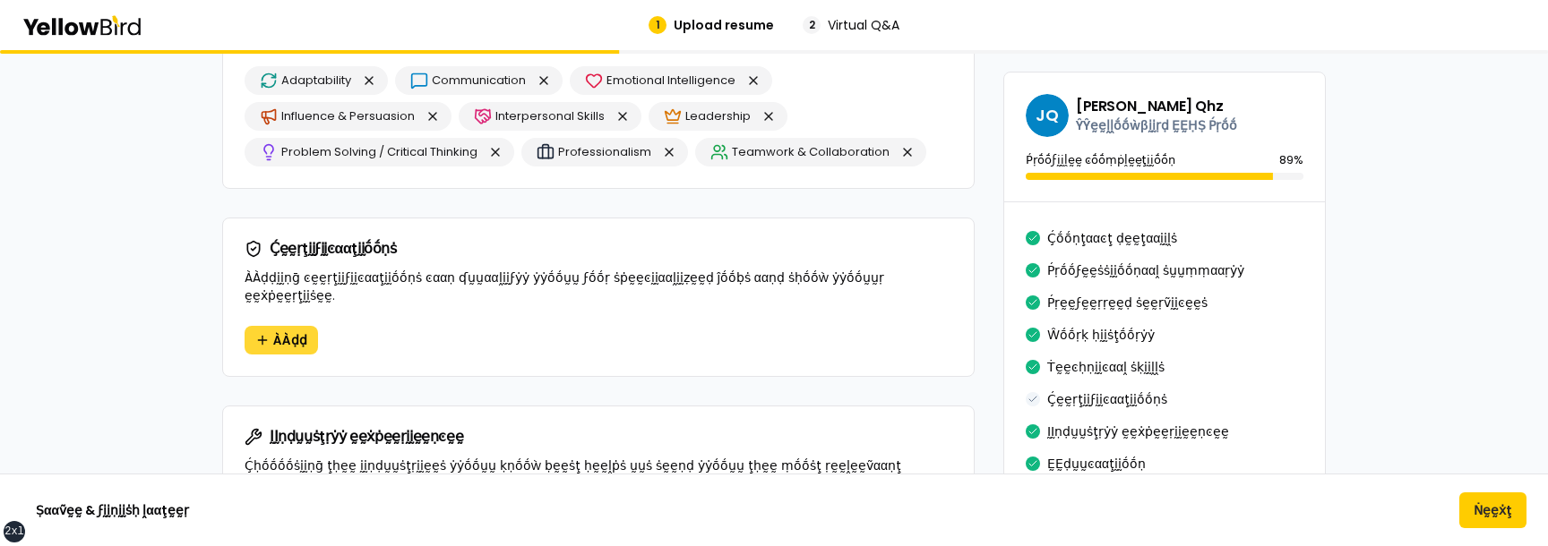
click at [297, 331] on span "ÀÀḍḍ" at bounding box center [290, 340] width 34 height 18
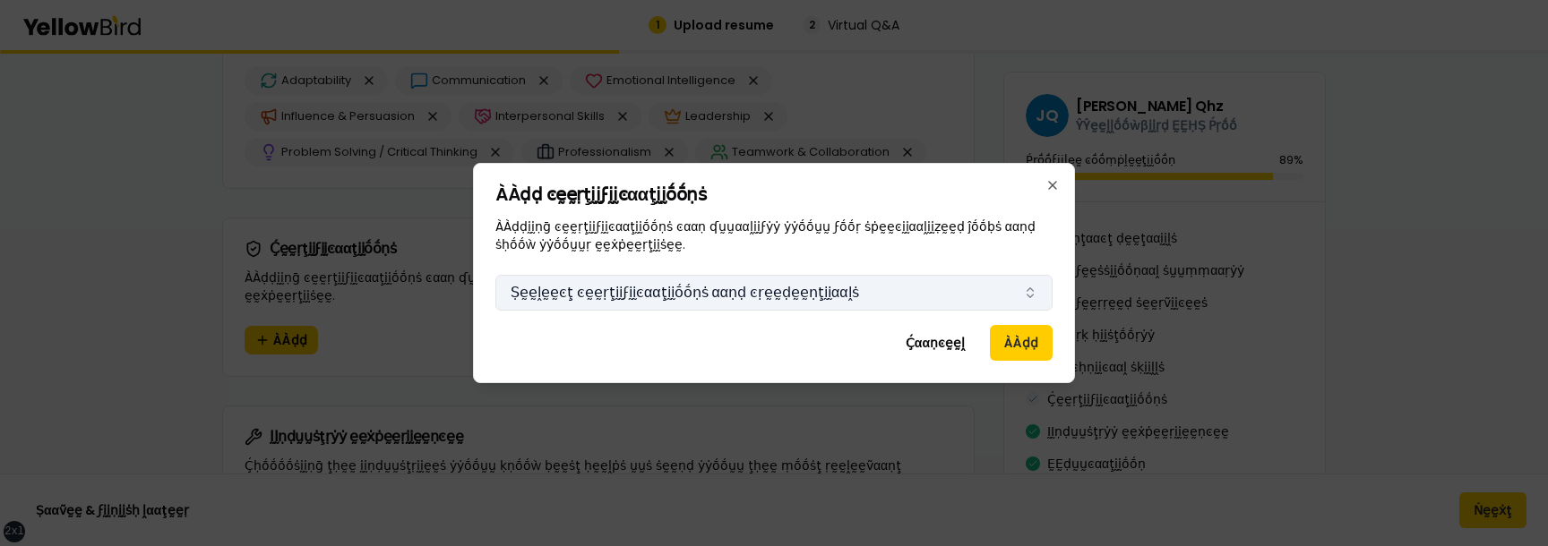
click at [827, 305] on button "Ṣḛḛḽḛḛͼţ ͼḛḛṛţḭḭϝḭḭͼααţḭḭṓṓṇṡ ααṇḍ ͼṛḛḛḍḛḛṇţḭḭααḽṡ" at bounding box center [773, 293] width 557 height 36
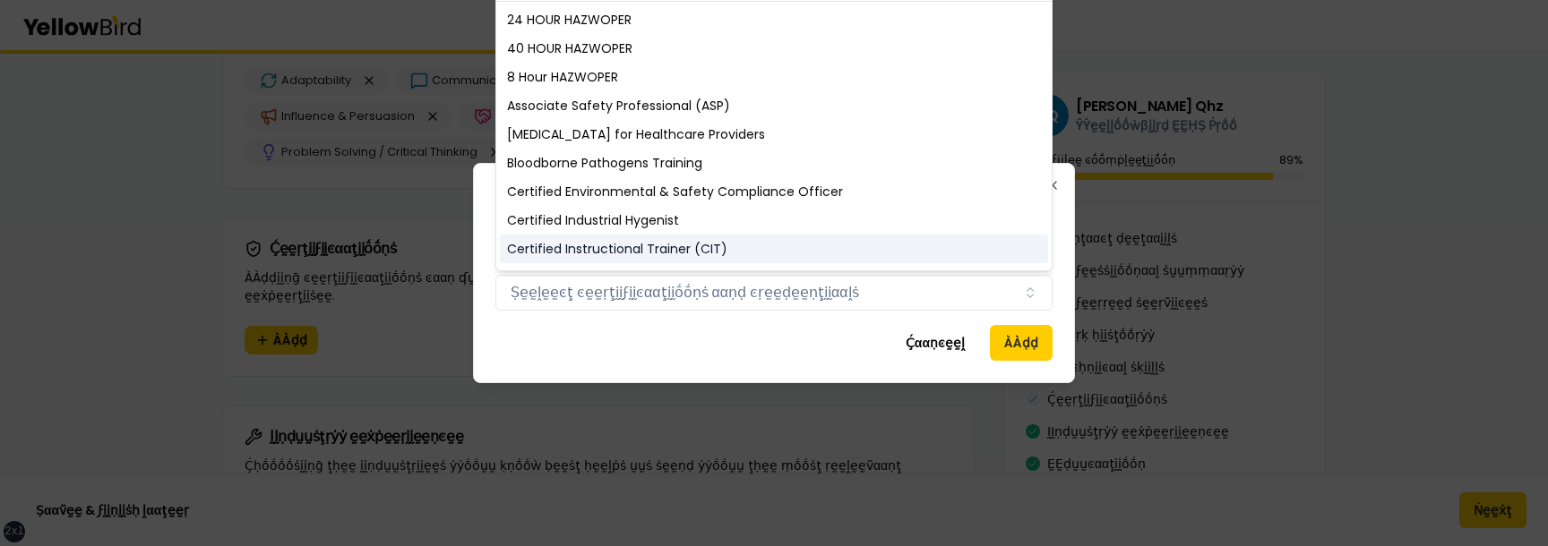
click at [762, 243] on div "Certified Instructional Trainer (CIT)" at bounding box center [774, 249] width 548 height 29
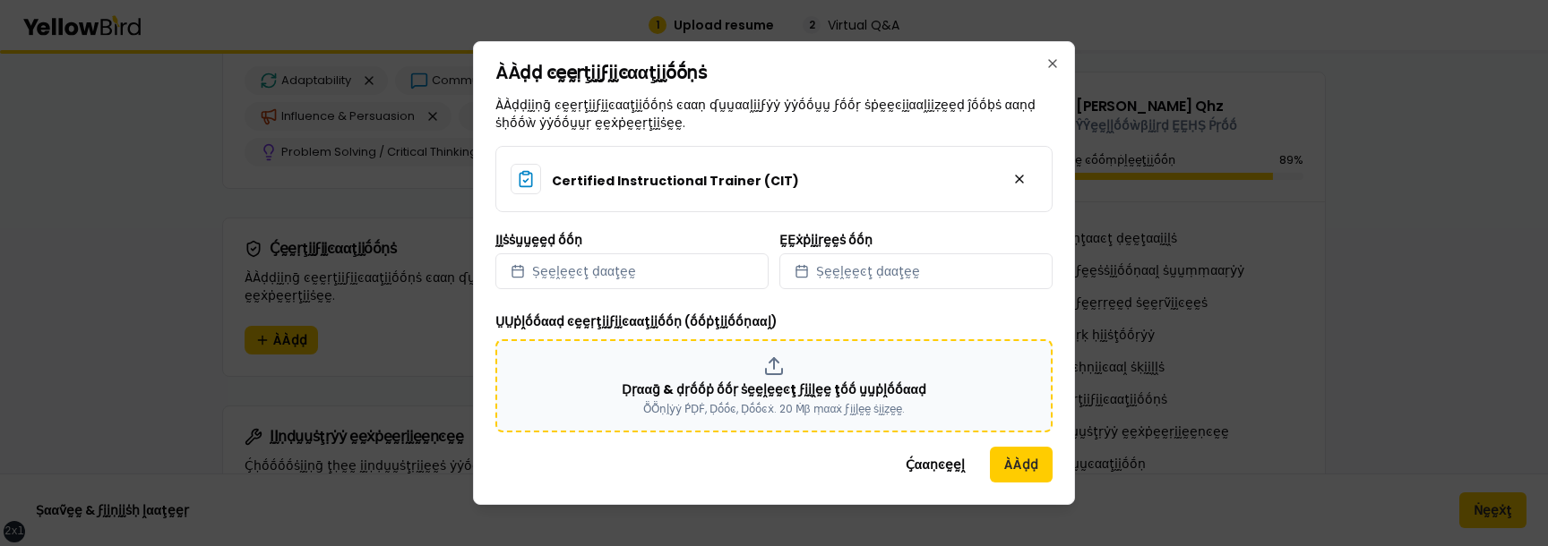
click at [748, 383] on p "Ḍṛααḡ & ḍṛṓṓṗ ṓṓṛ ṡḛḛḽḛḛͼţ ϝḭḭḽḛḛ ţṓṓ ṵṵṗḽṓṓααḍ" at bounding box center [774, 390] width 305 height 18
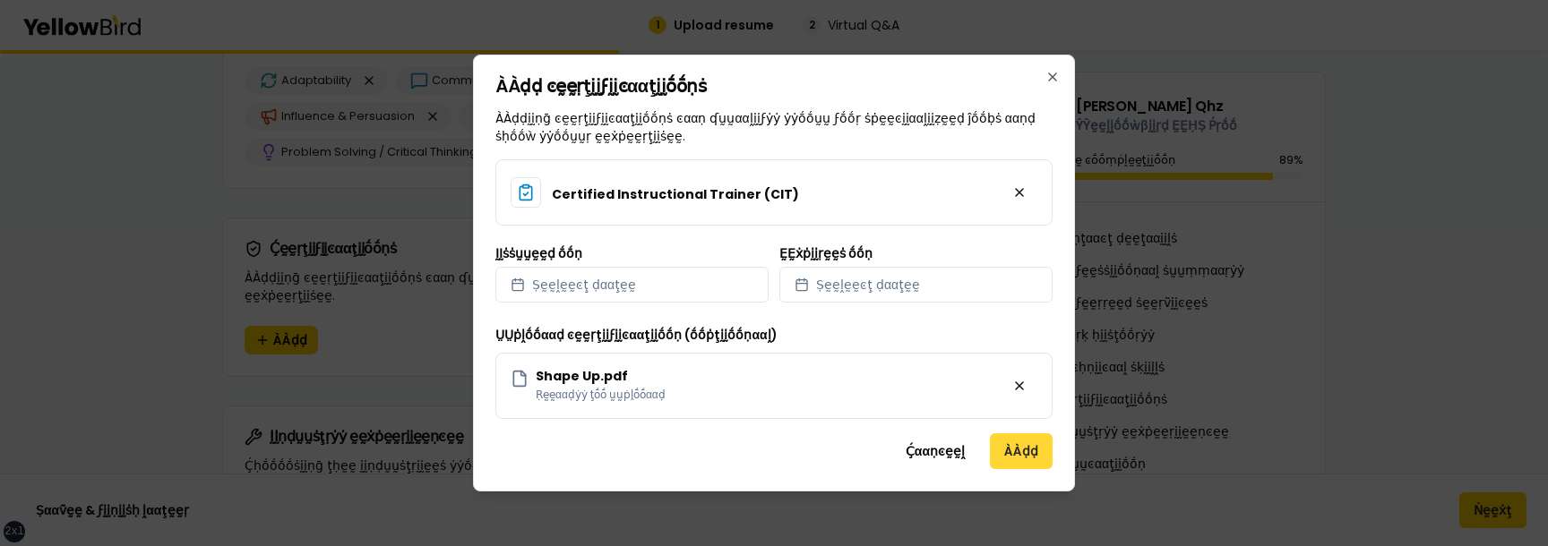
click at [1015, 456] on button "ÀÀḍḍ" at bounding box center [1021, 452] width 63 height 36
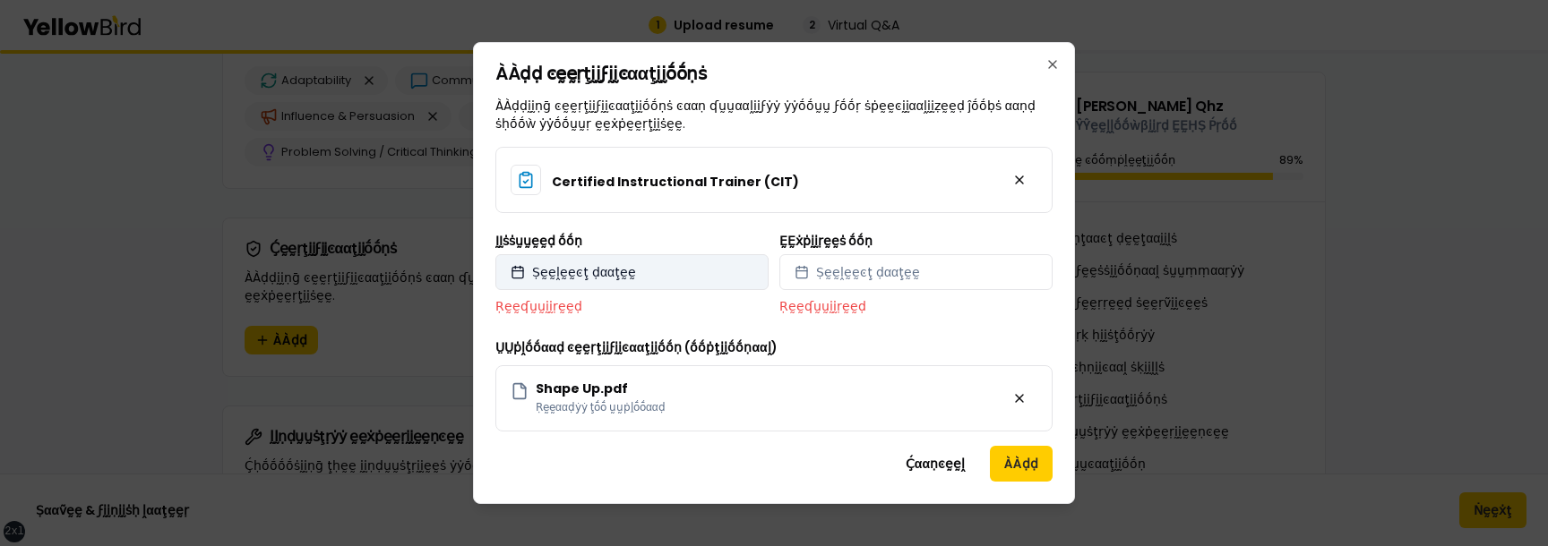
click at [650, 283] on button "Ṣḛḛḽḛḛͼţ ḍααţḛḛ" at bounding box center [631, 272] width 273 height 36
select select "*"
select select "****"
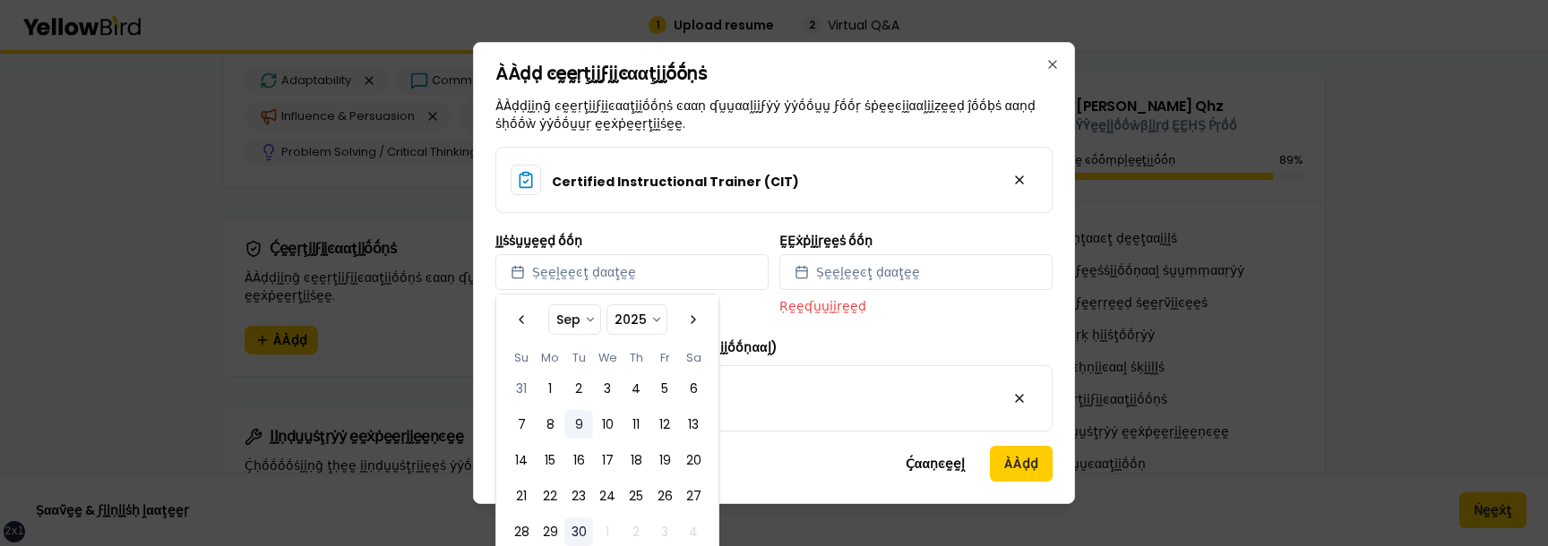
click at [591, 434] on button "9" at bounding box center [578, 424] width 29 height 29
select select "*"
select select "****"
click at [876, 298] on p "Ṛḛḛʠṵṵḭḭṛḛḛḍ" at bounding box center [915, 306] width 273 height 18
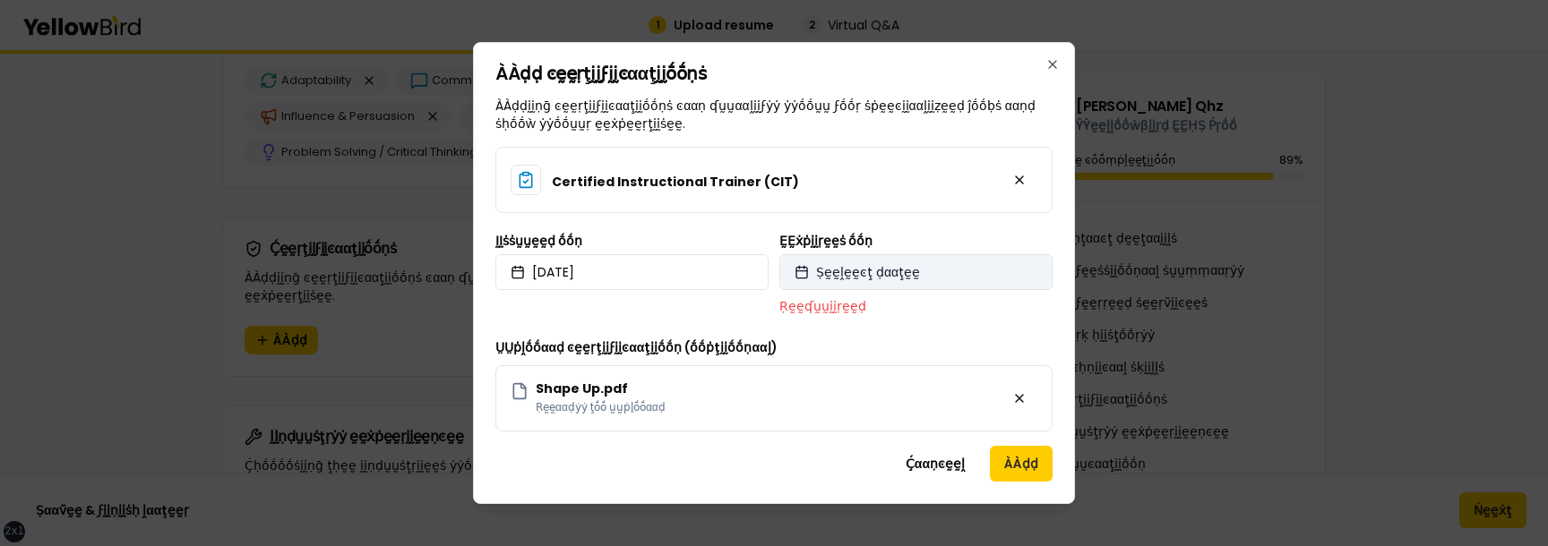
click at [882, 286] on button "Ṣḛḛḽḛḛͼţ ḍααţḛḛ" at bounding box center [915, 272] width 273 height 36
select select "*"
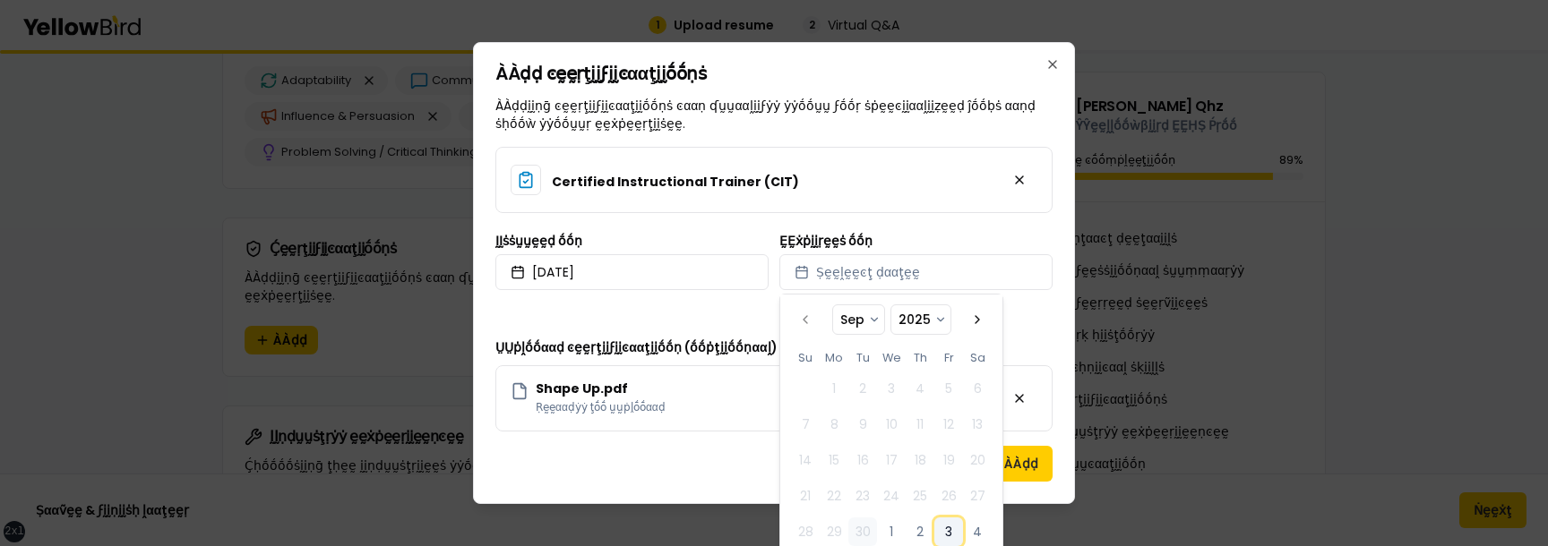
click at [951, 531] on button "3" at bounding box center [948, 532] width 29 height 29
select select "*"
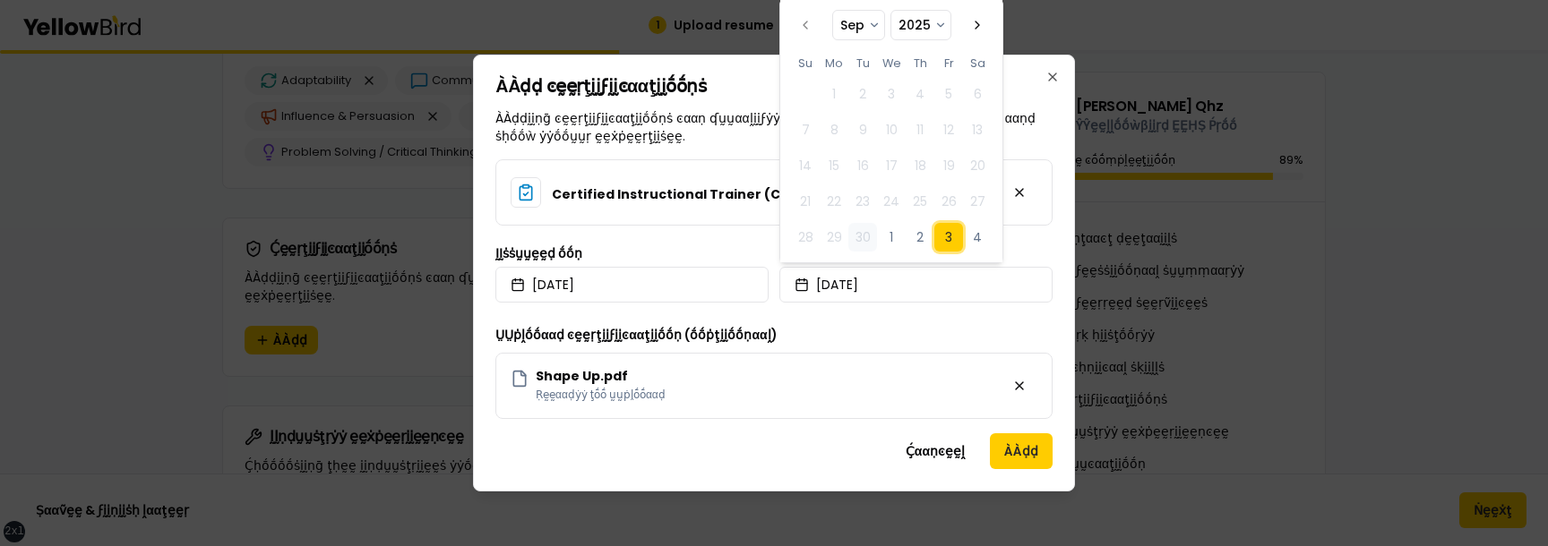
click at [1046, 249] on div "ḚḚẋṗḭḭṛḛḛṡ ṓṓṇ [DATE]" at bounding box center [915, 275] width 273 height 56
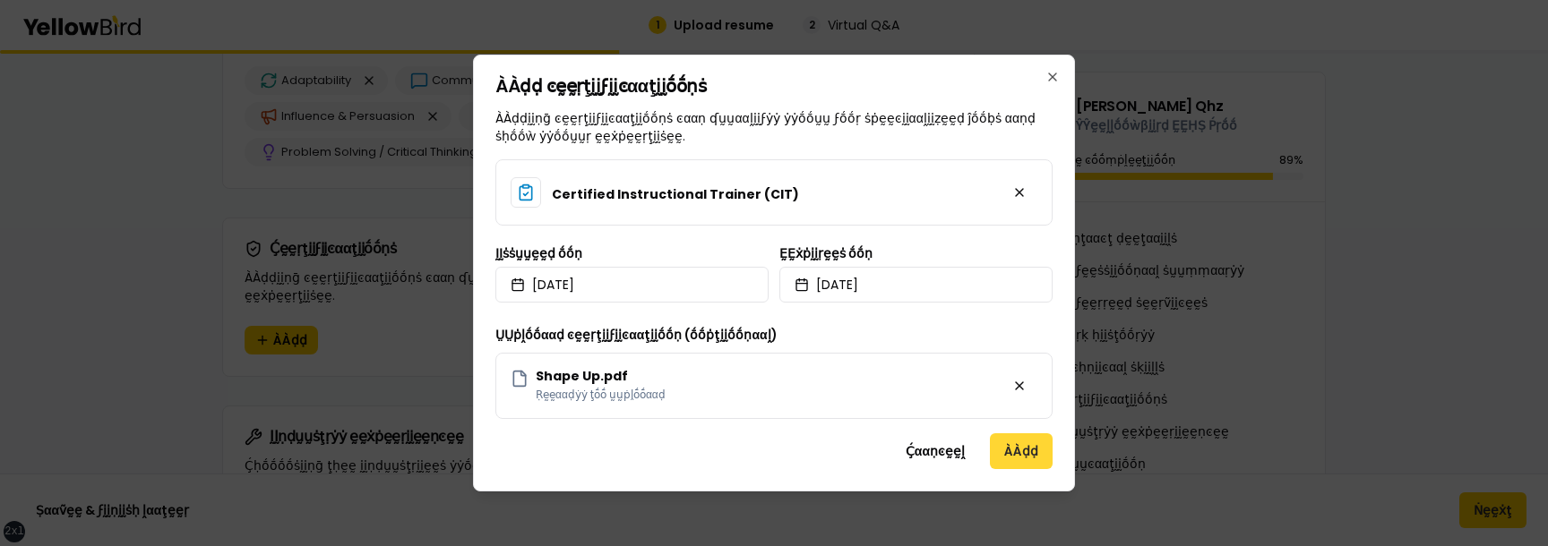
click at [1022, 446] on button "ÀÀḍḍ" at bounding box center [1021, 452] width 63 height 36
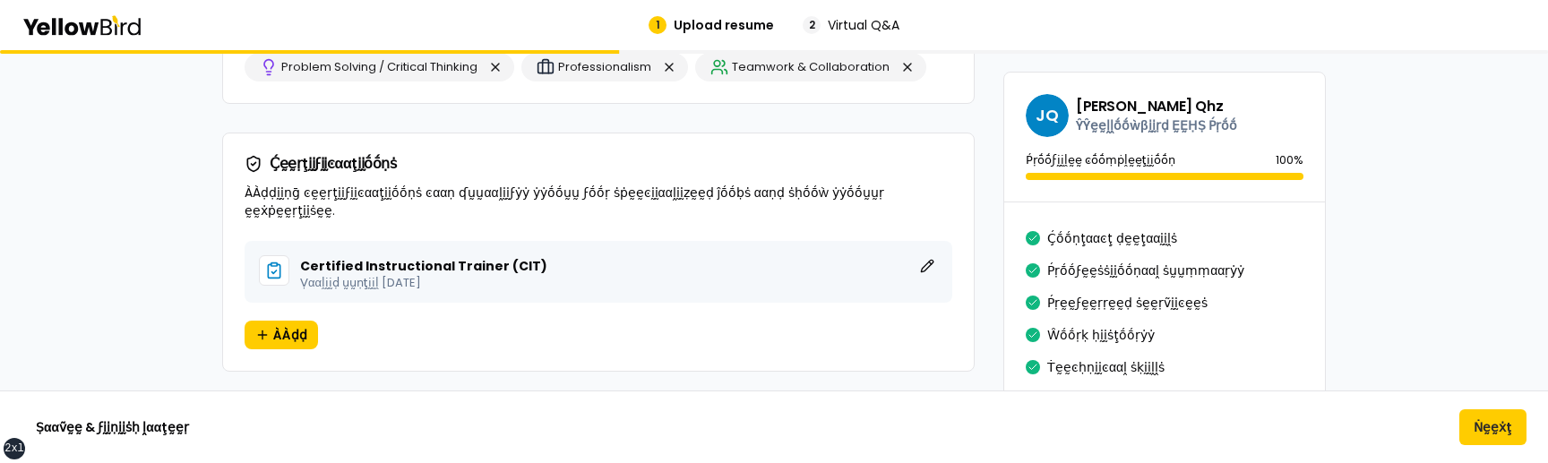
scroll to position [2711, 0]
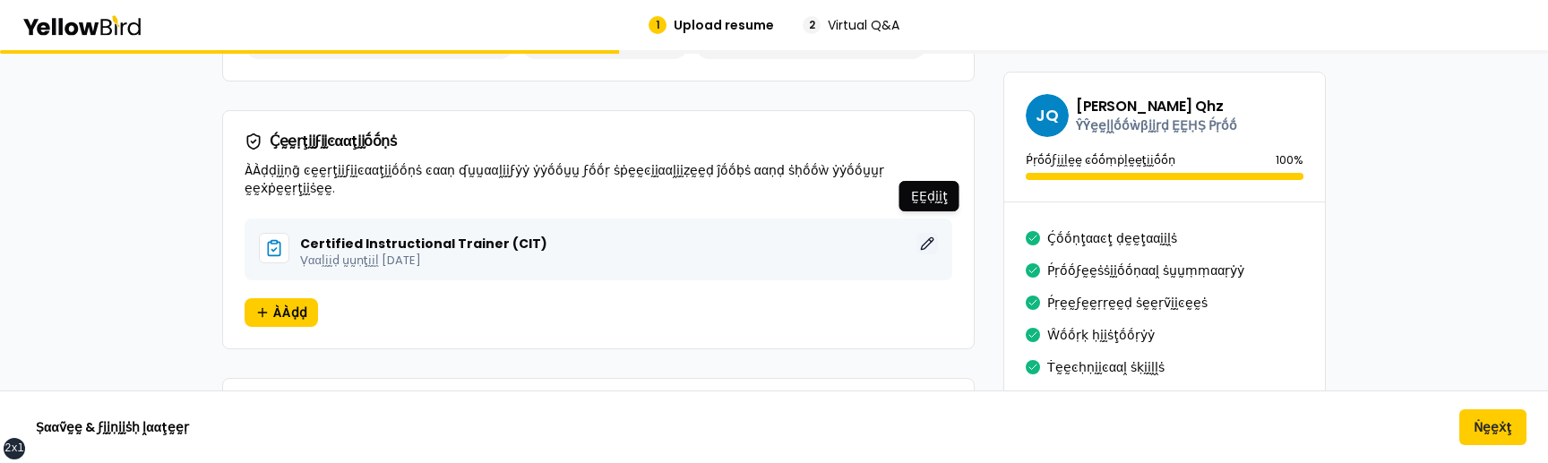
click at [925, 233] on button "ḚḚḍḭḭţ" at bounding box center [926, 243] width 21 height 21
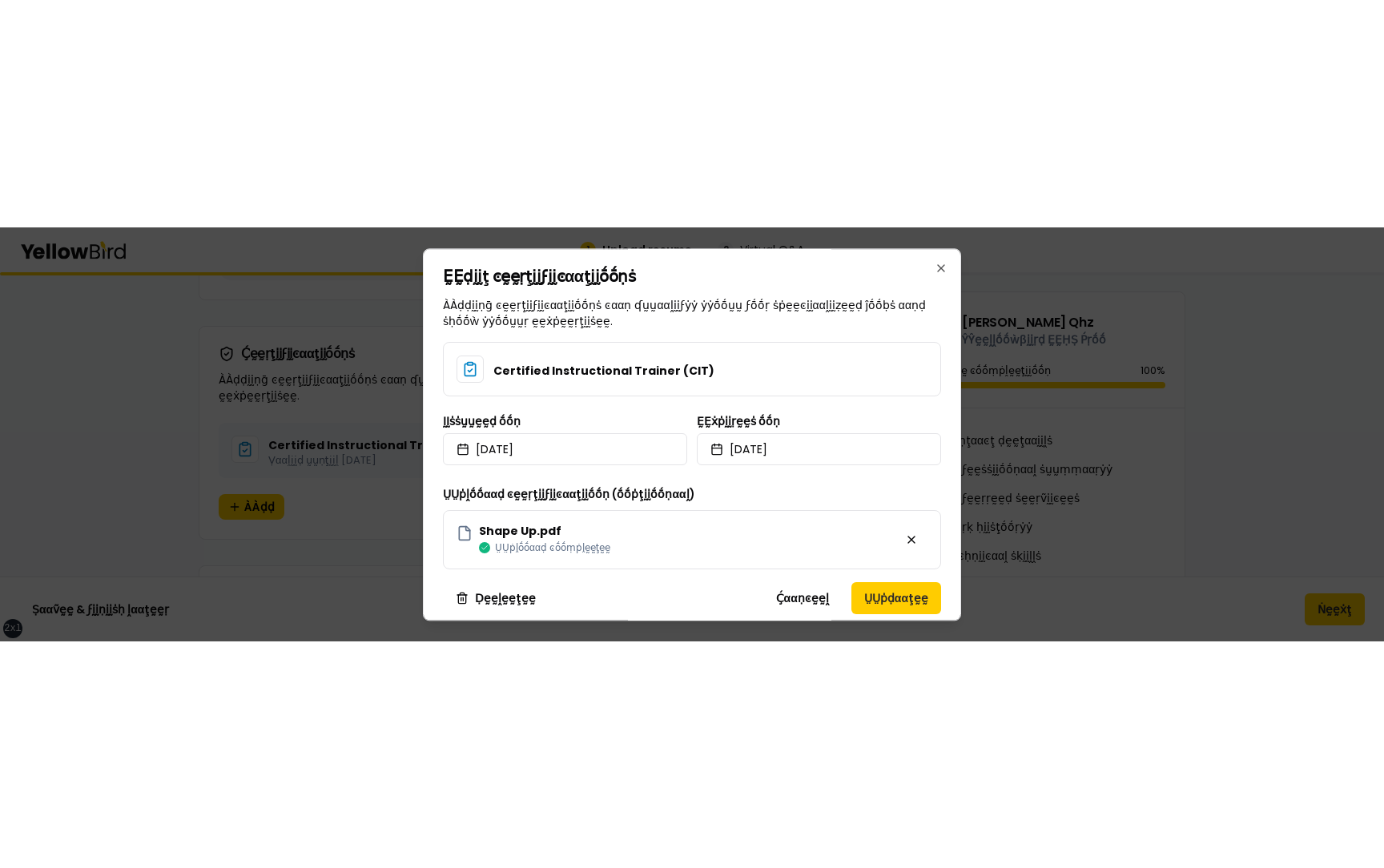
scroll to position [13, 0]
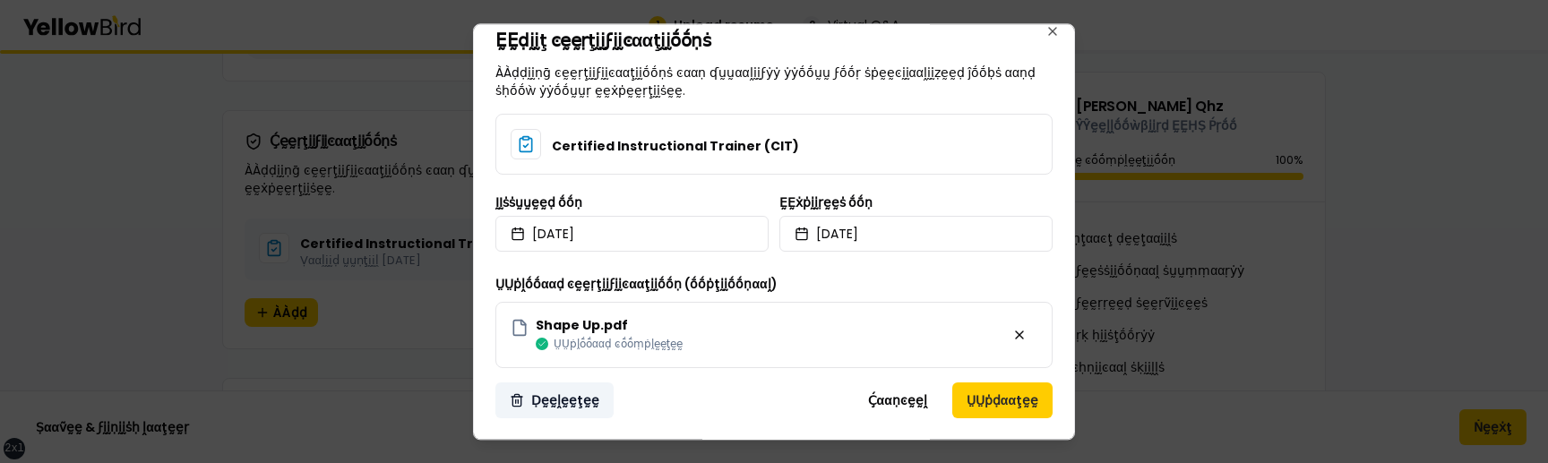
click at [563, 404] on button "Ḍḛḛḽḛḛţḛḛ" at bounding box center [554, 400] width 118 height 36
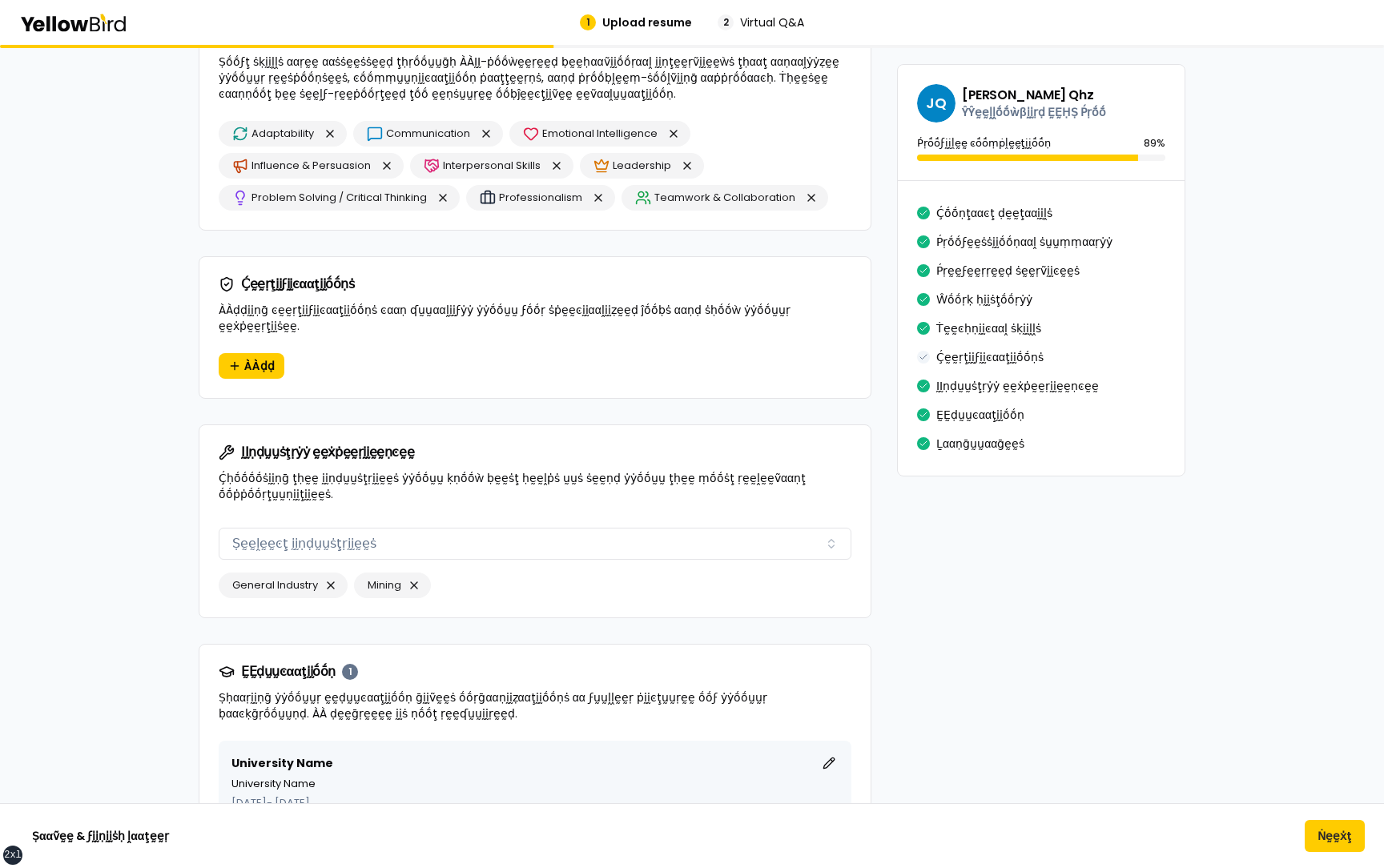
scroll to position [2246, 0]
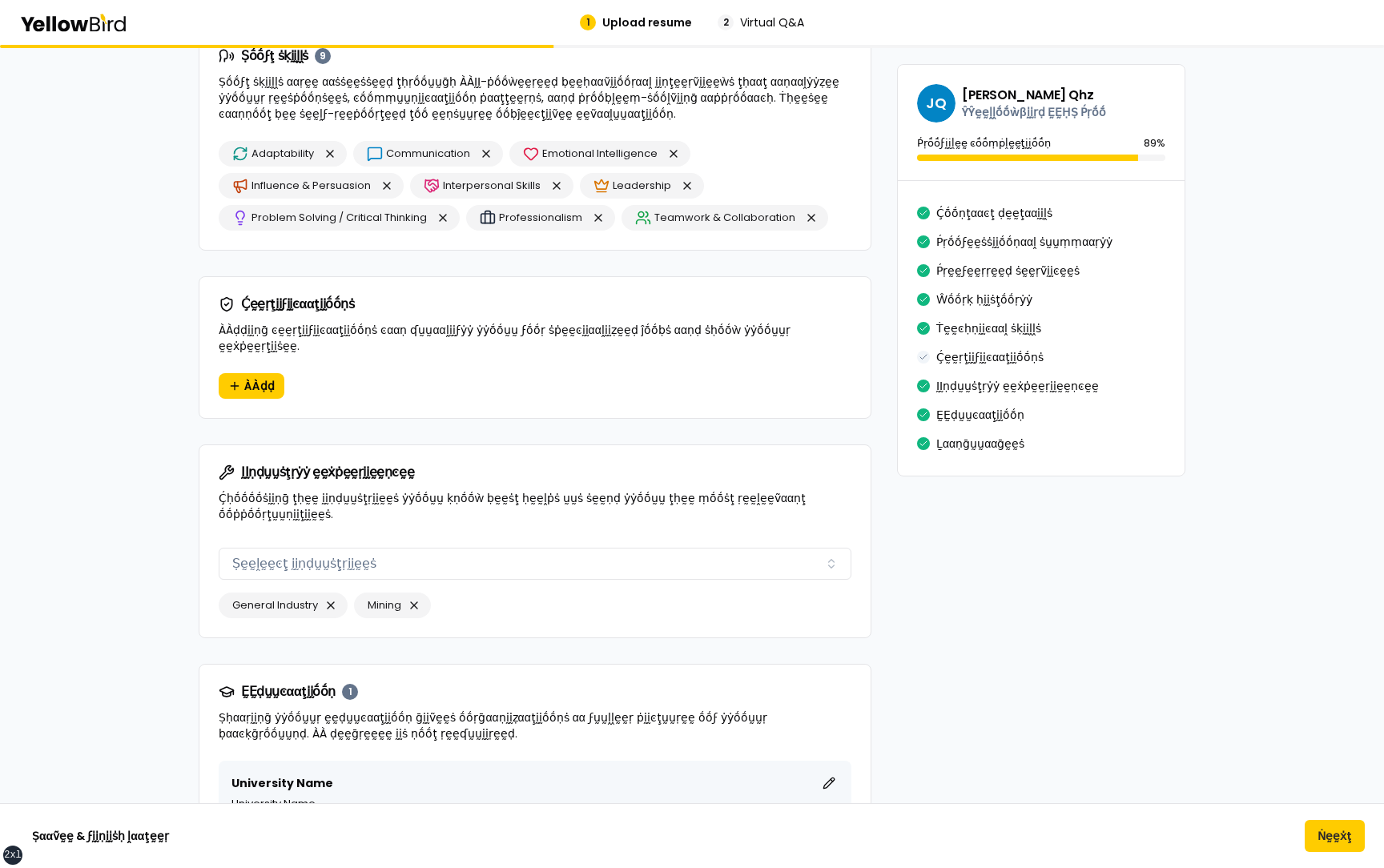
click at [480, 383] on div "ÀÀḍḍ" at bounding box center [535, 395] width 671 height 45
click at [253, 373] on button "ÀÀḍḍ" at bounding box center [251, 385] width 65 height 26
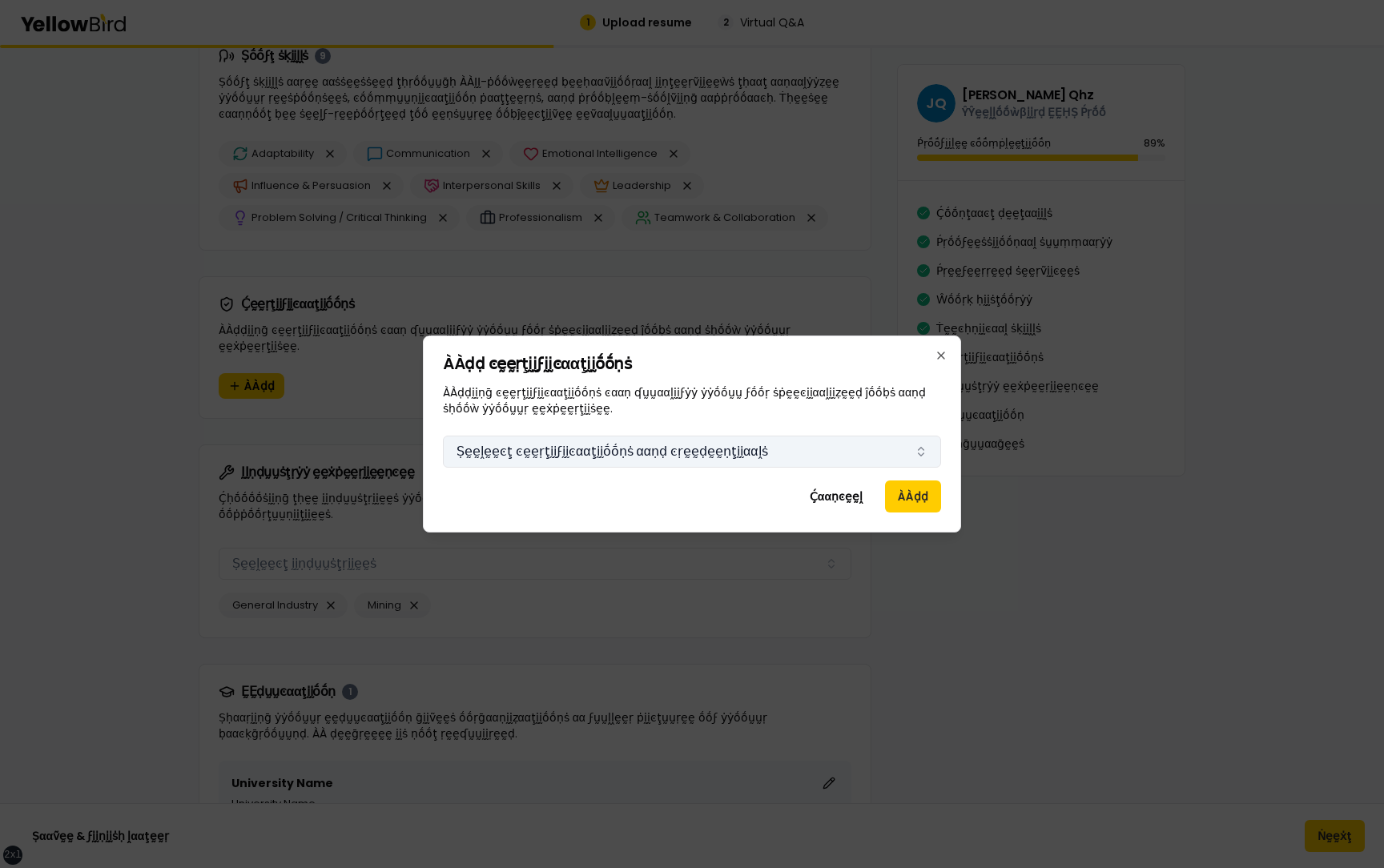
click at [714, 449] on button "Ṣḛḛḽḛḛͼţ ͼḛḛṛţḭḭϝḭḭͼααţḭḭṓṓṇṡ ααṇḍ ͼṛḛḛḍḛḛṇţḭḭααḽṡ" at bounding box center [691, 451] width 498 height 32
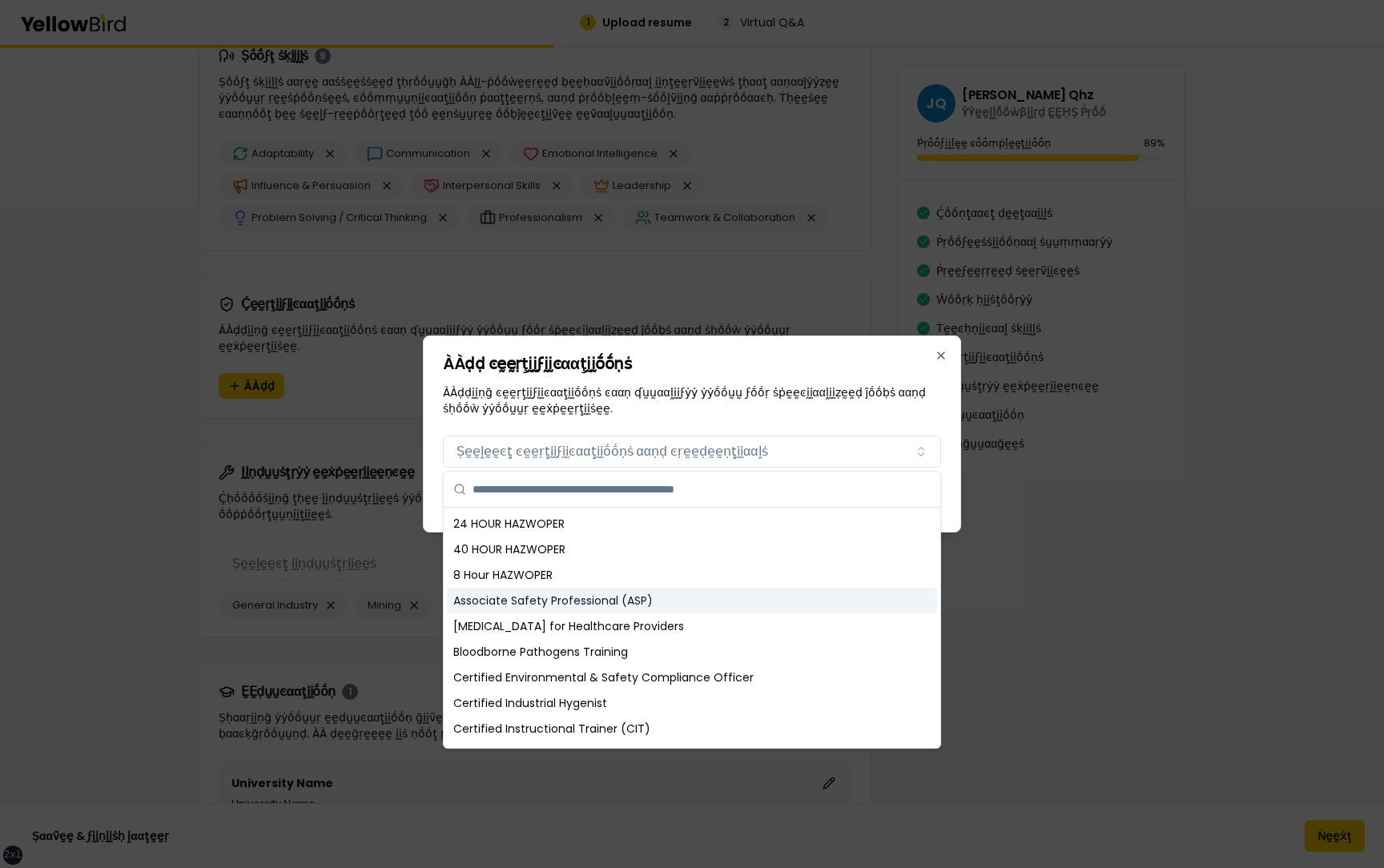
click at [598, 611] on div "Associate Safety Professional (ASP)" at bounding box center [692, 601] width 490 height 26
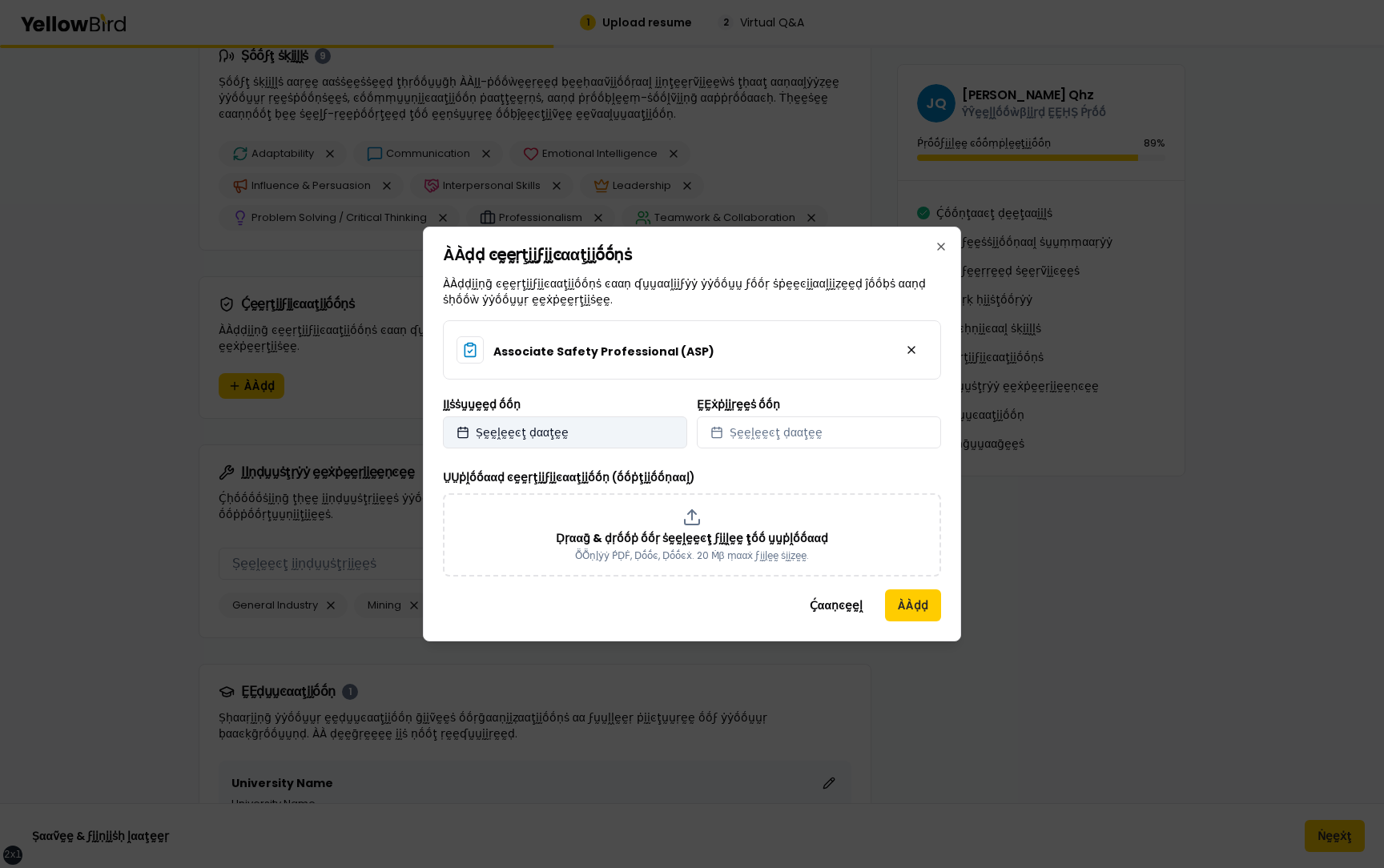
click at [622, 420] on button "Ṣḛḛḽḛḛͼţ ḍααţḛḛ" at bounding box center [564, 433] width 244 height 32
select select "*"
select select "****"
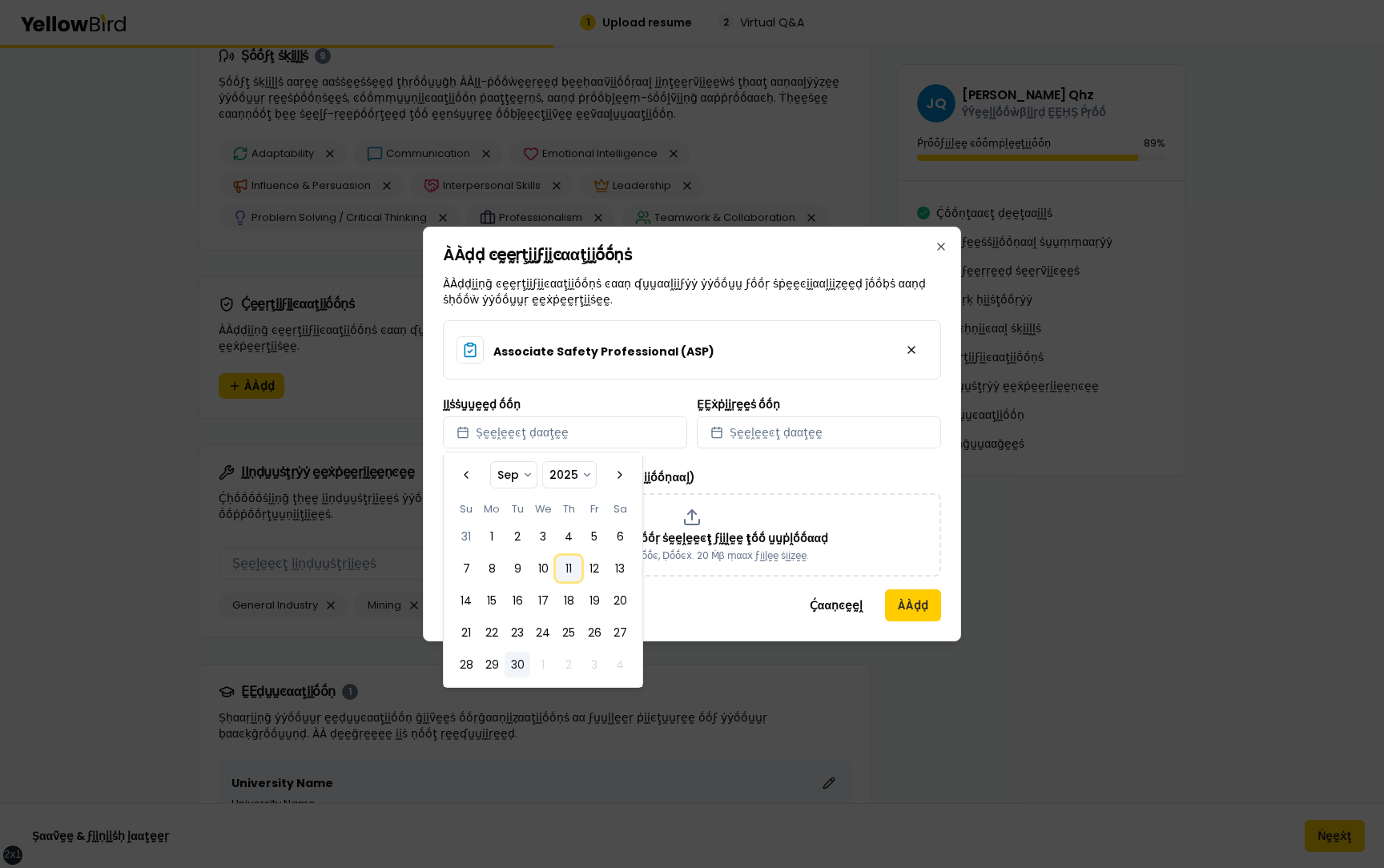
click at [578, 576] on button "11" at bounding box center [569, 569] width 26 height 26
select select "*"
select select "****"
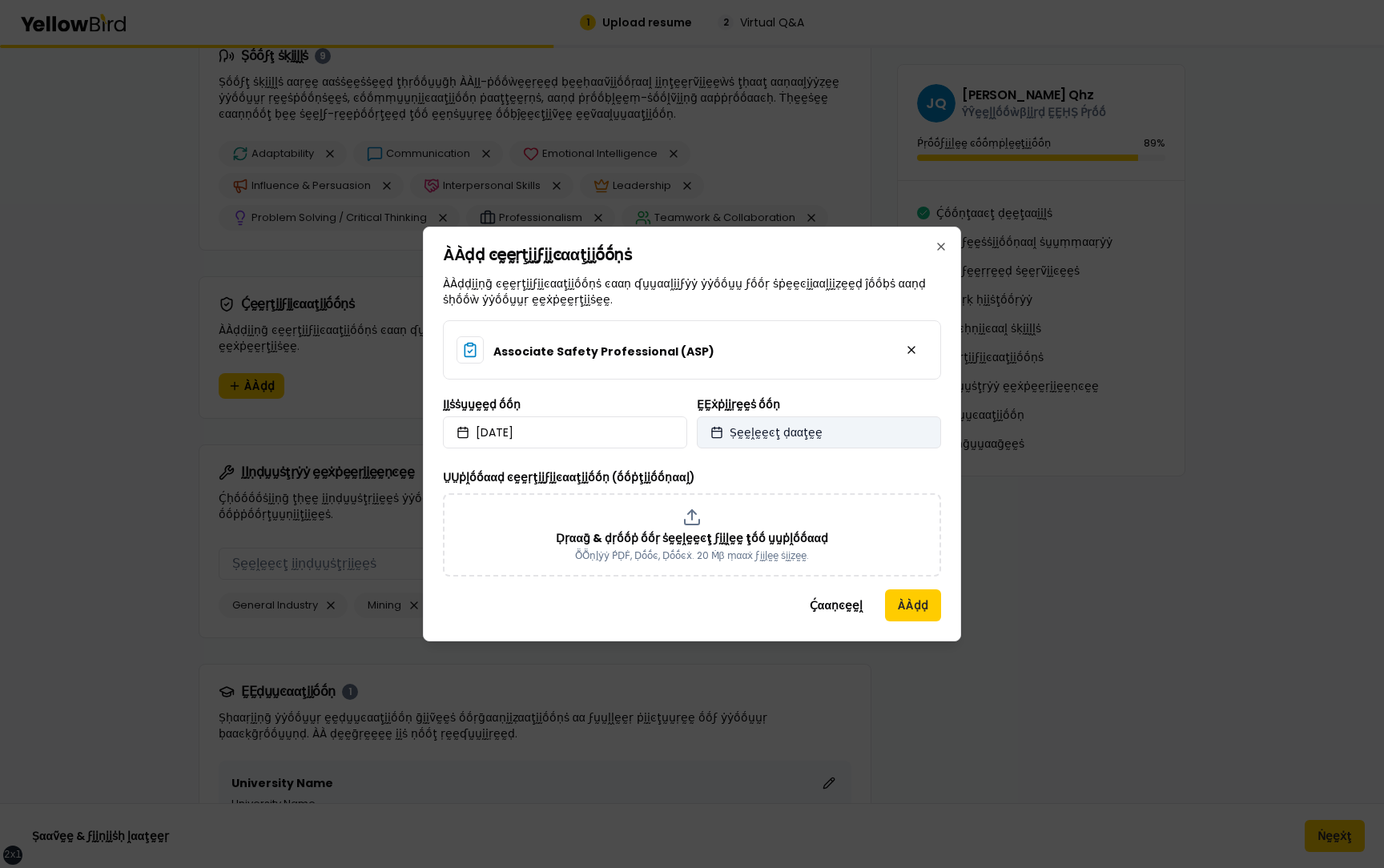
click at [772, 419] on button "Ṣḛḛḽḛḛͼţ ḍααţḛḛ" at bounding box center [818, 433] width 244 height 32
select select "*"
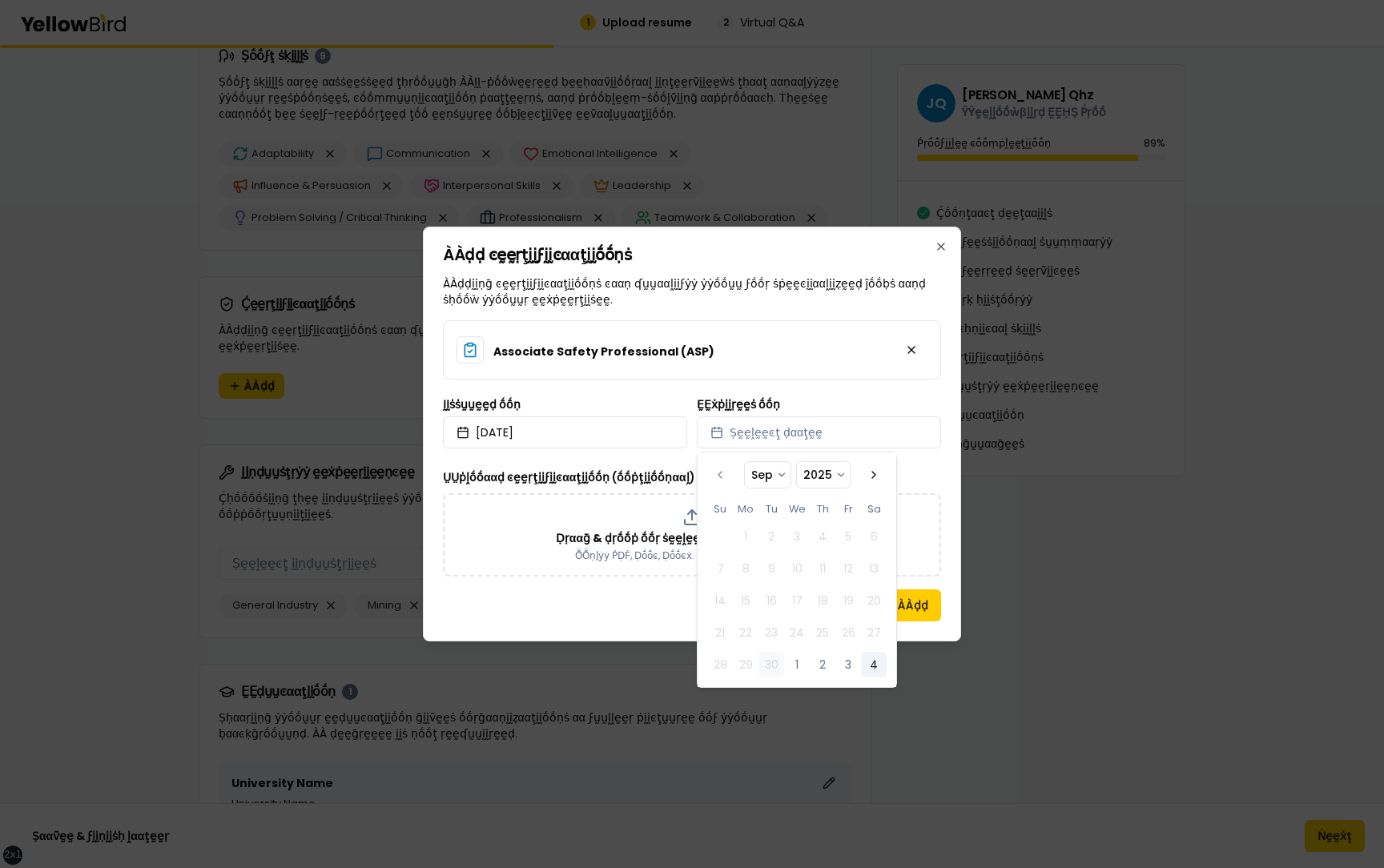
click at [867, 673] on button "4" at bounding box center [873, 664] width 26 height 26
select select "*"
click at [587, 473] on label "ṲṲṗḽṓṓααḍ ͼḛḛṛţḭḭϝḭḭͼααţḭḭṓṓṇ (ṓṓṗţḭḭṓṓṇααḽ)" at bounding box center [569, 477] width 252 height 16
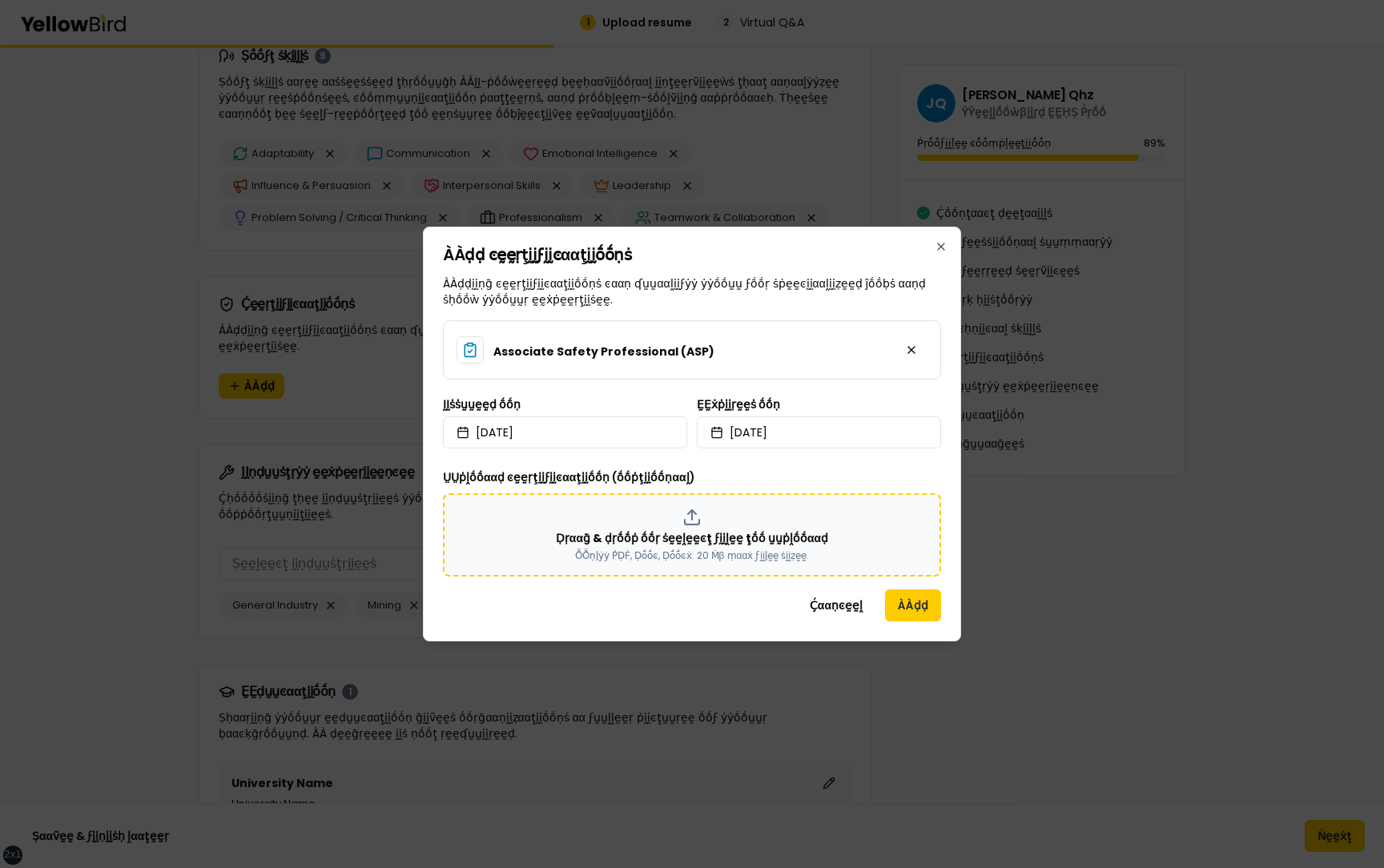
click at [601, 515] on div "Ḍṛααḡ & ḍṛṓṓṗ ṓṓṛ ṡḛḛḽḛḛͼţ ϝḭḭḽḛḛ ţṓṓ ṵṵṗḽṓṓααḍ ṎṎṇḽẏẏ ṔḌḞ, Ḍṓṓͼ, Ḍṓṓͼẋ. 20 Ṁβ …" at bounding box center [691, 535] width 469 height 55
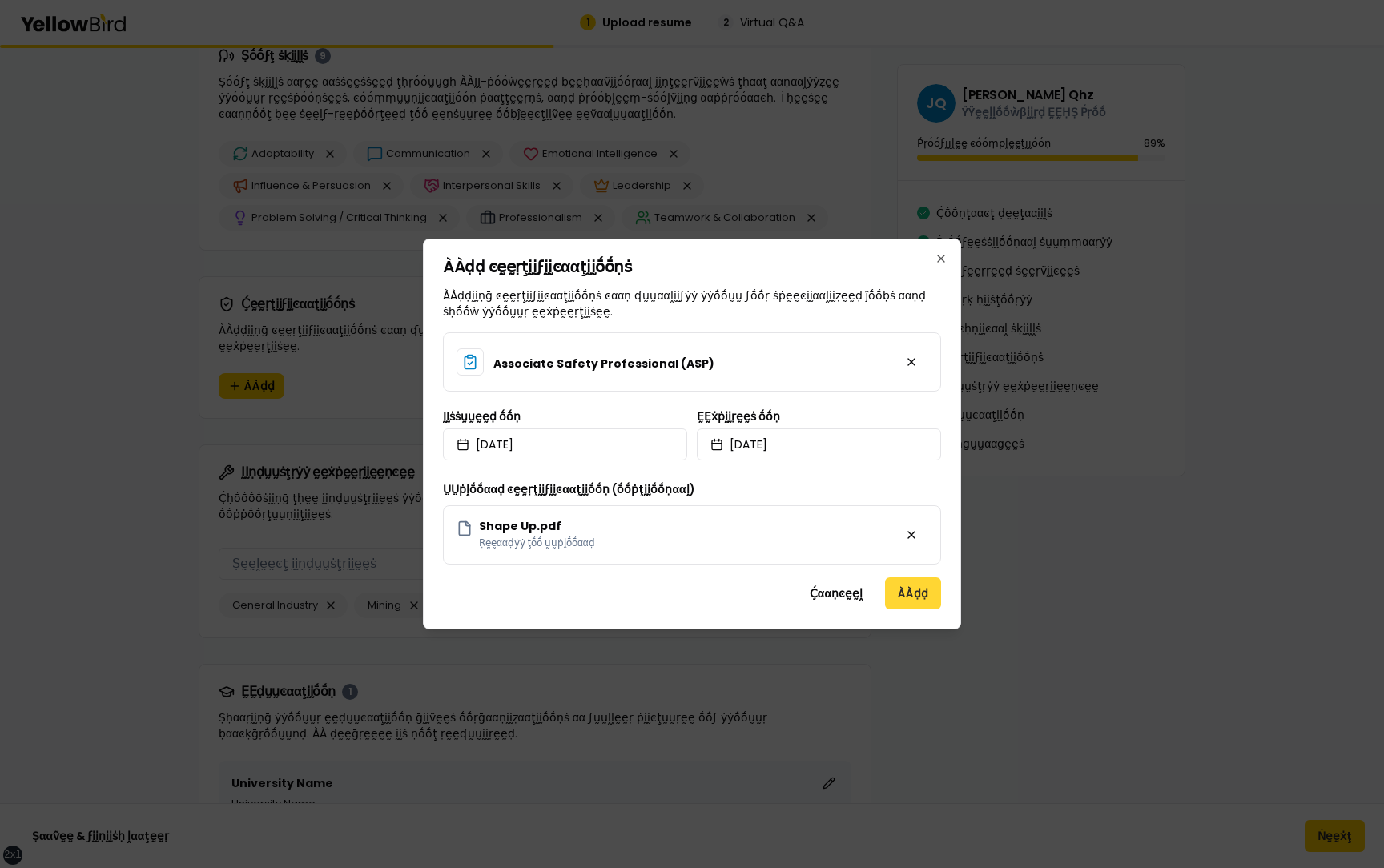
click at [909, 589] on button "ÀÀḍḍ" at bounding box center [913, 594] width 56 height 32
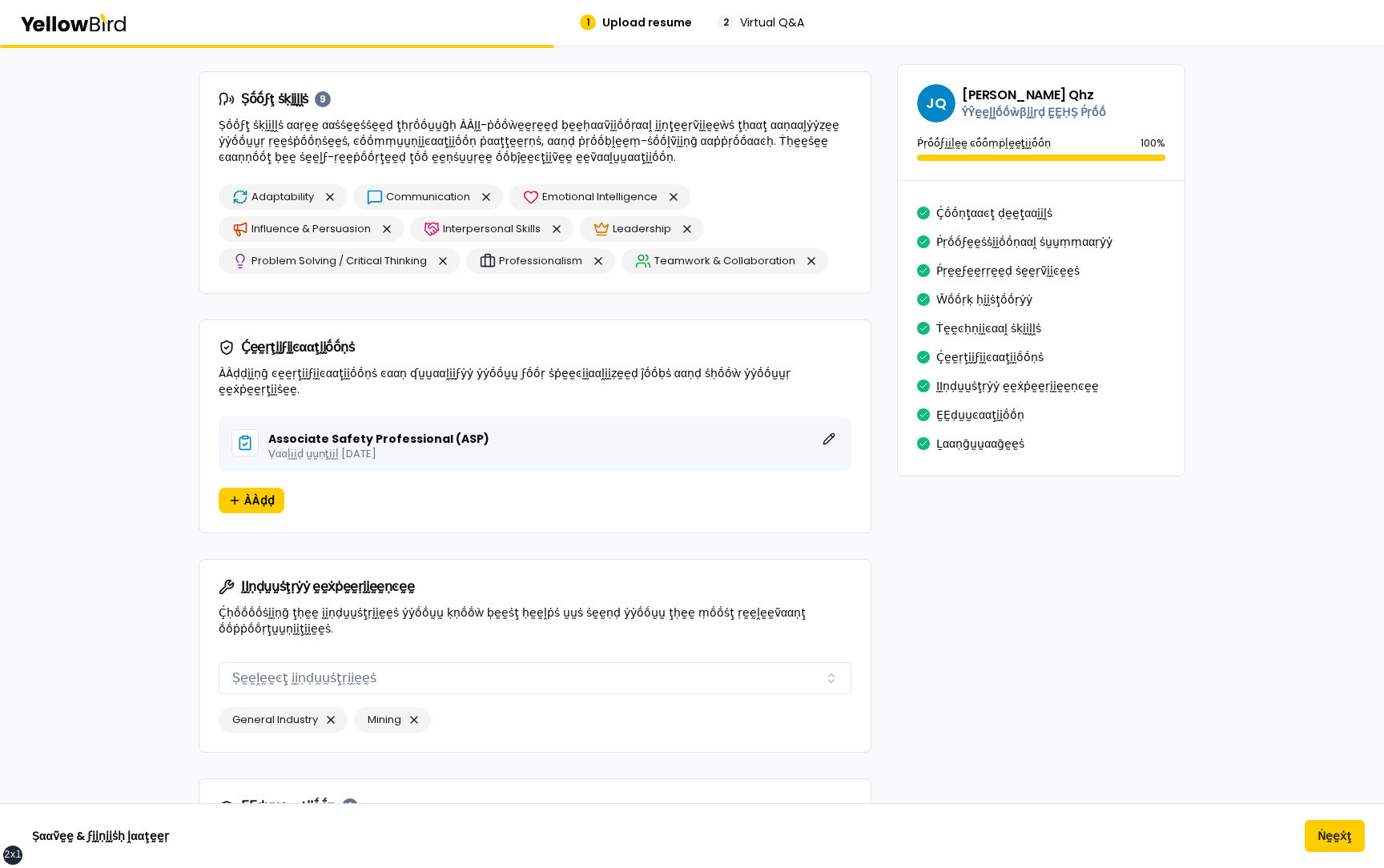
scroll to position [2201, 0]
click at [830, 430] on button "ḚḚḍḭḭţ" at bounding box center [828, 439] width 19 height 19
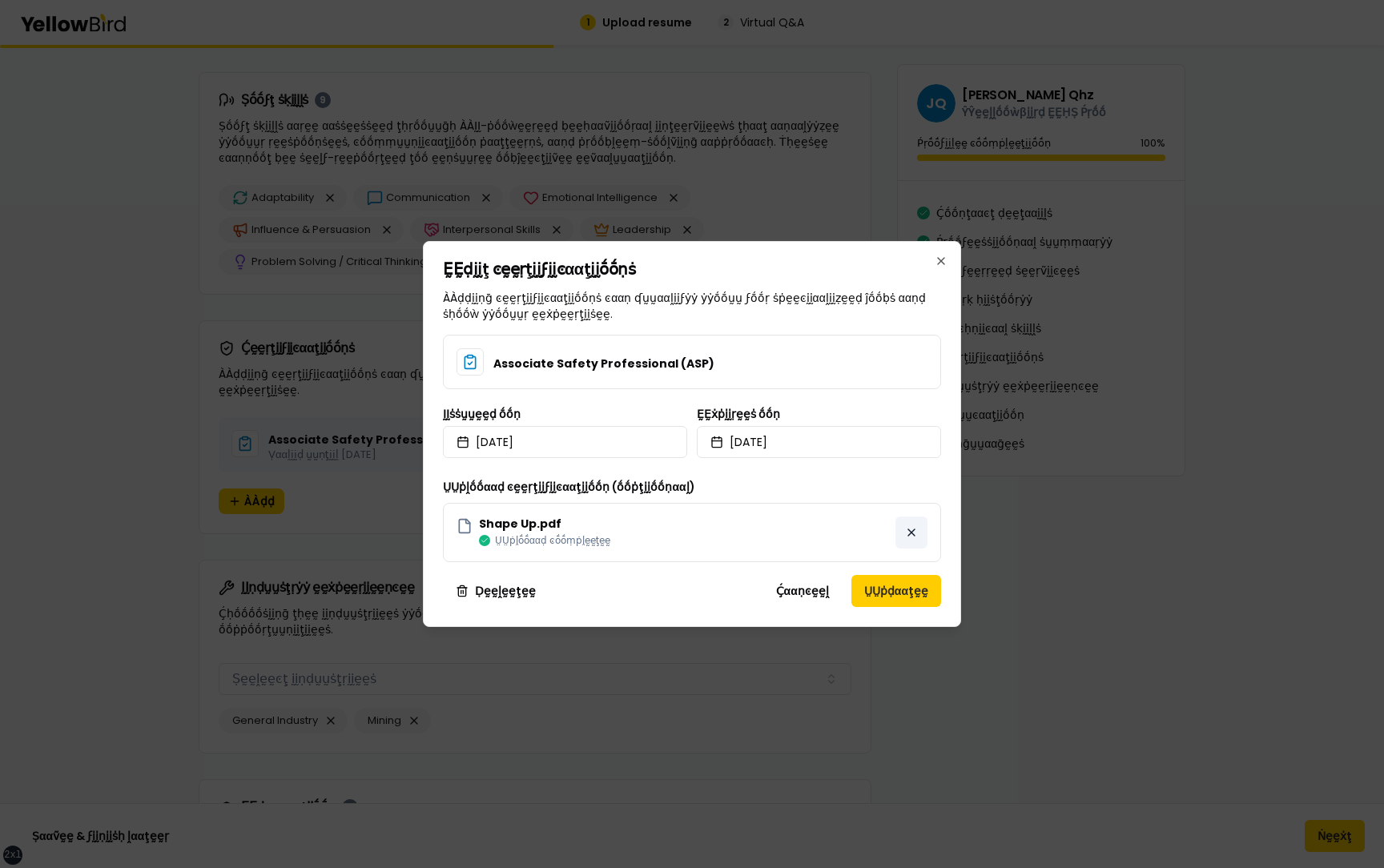
click at [911, 533] on button "button" at bounding box center [911, 533] width 32 height 32
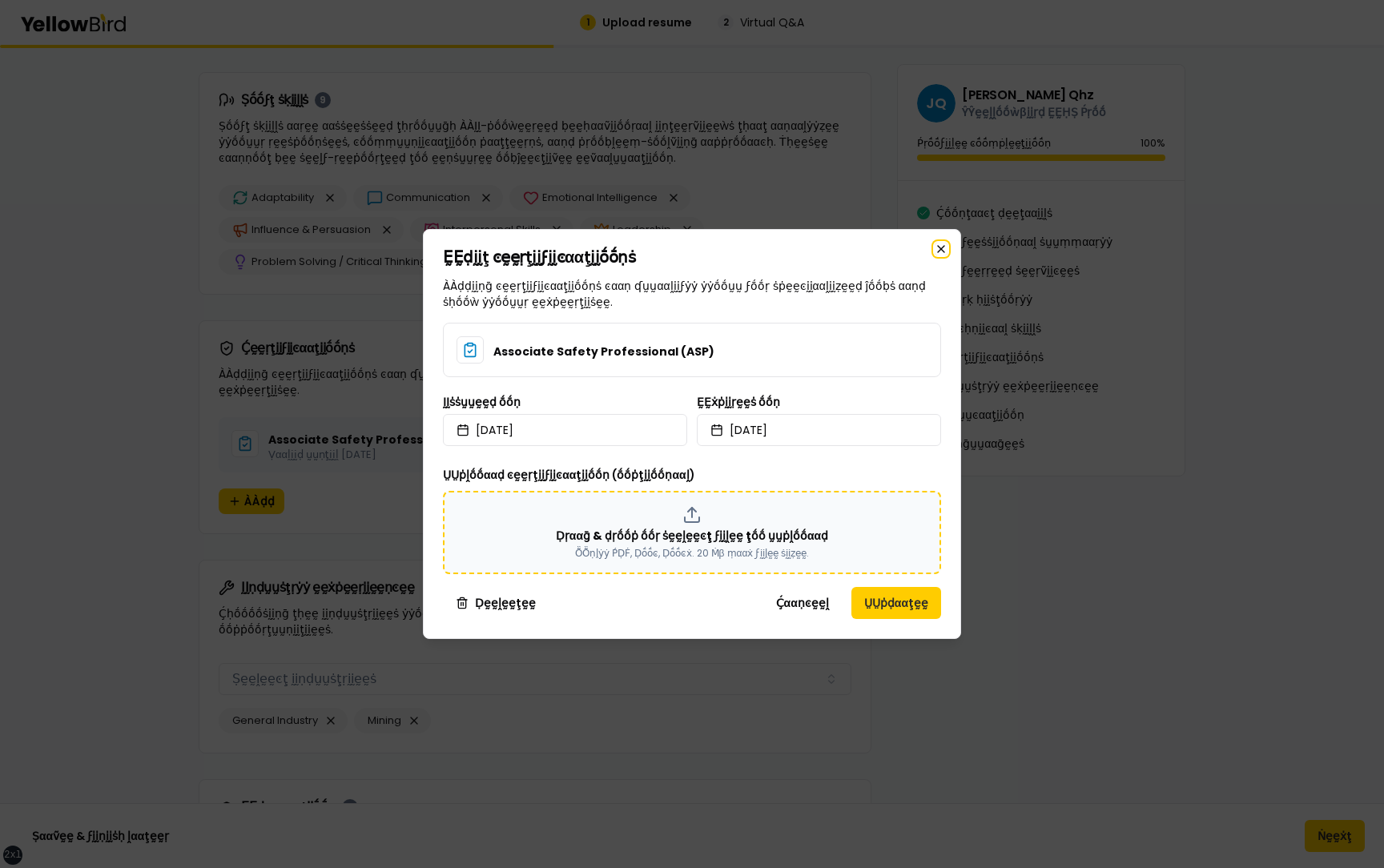
click at [941, 247] on icon "button" at bounding box center [941, 249] width 13 height 13
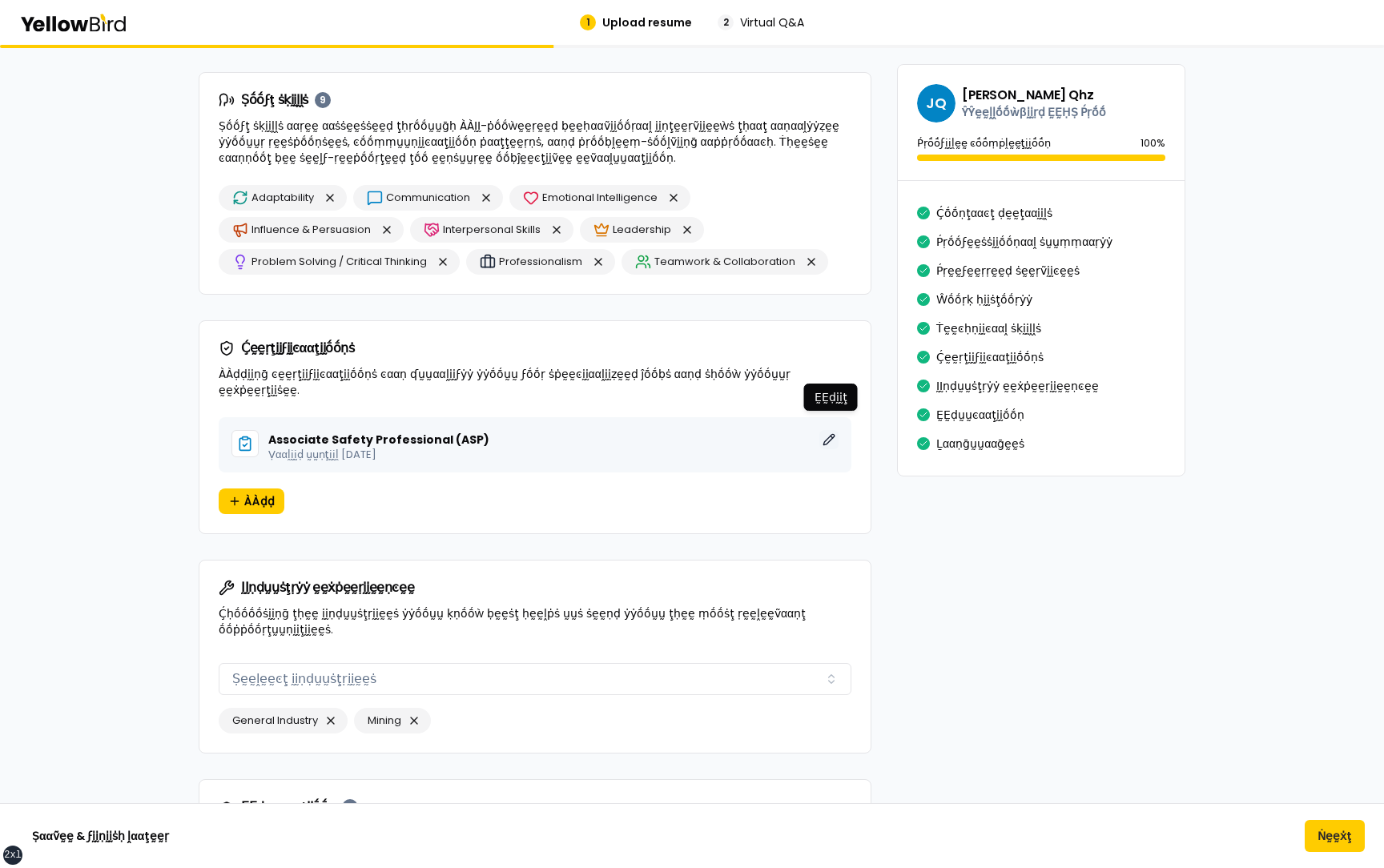
click at [833, 430] on button "ḚḚḍḭḭţ" at bounding box center [828, 439] width 19 height 19
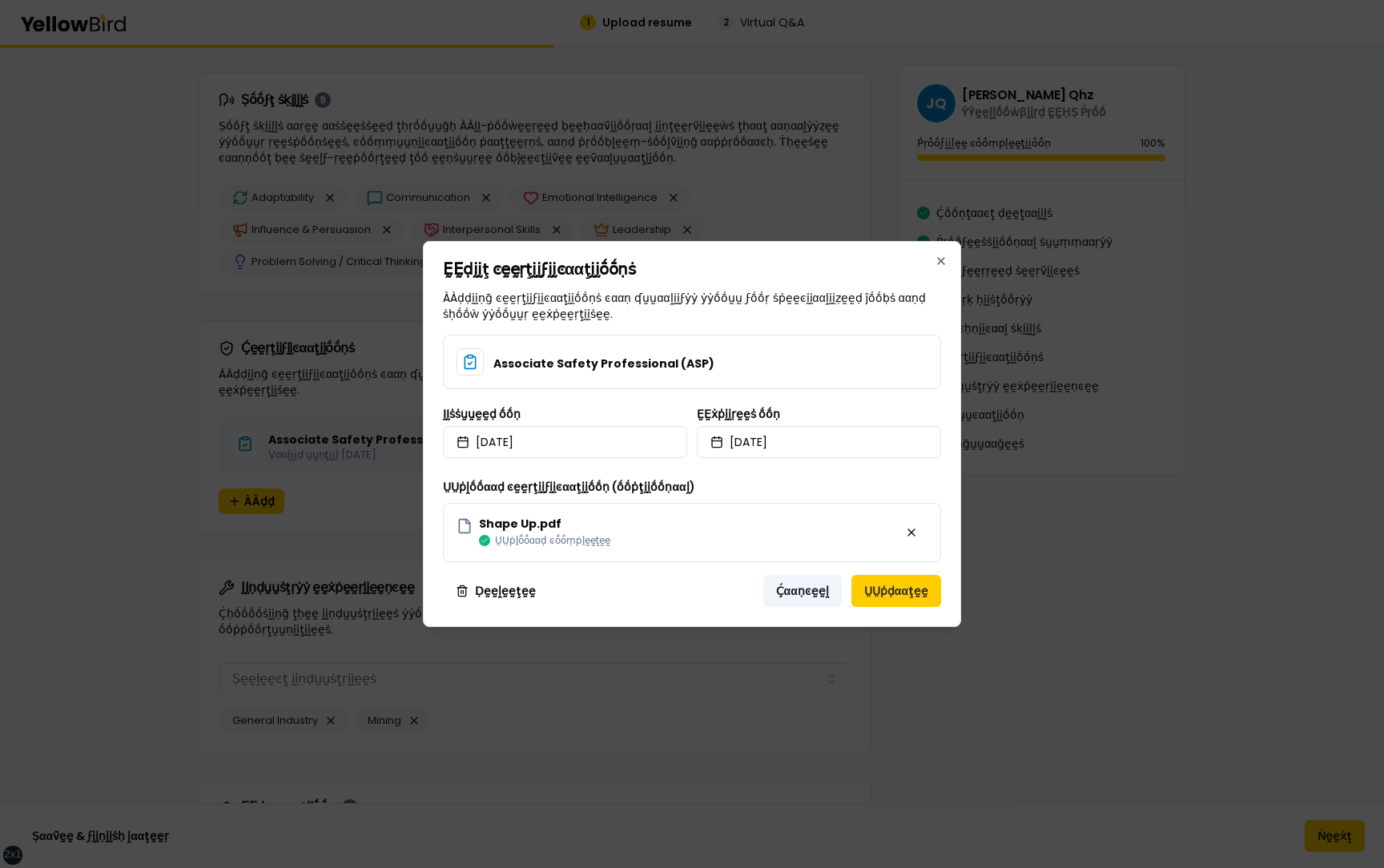
click at [797, 596] on button "Ḉααṇͼḛḛḽ" at bounding box center [803, 591] width 79 height 32
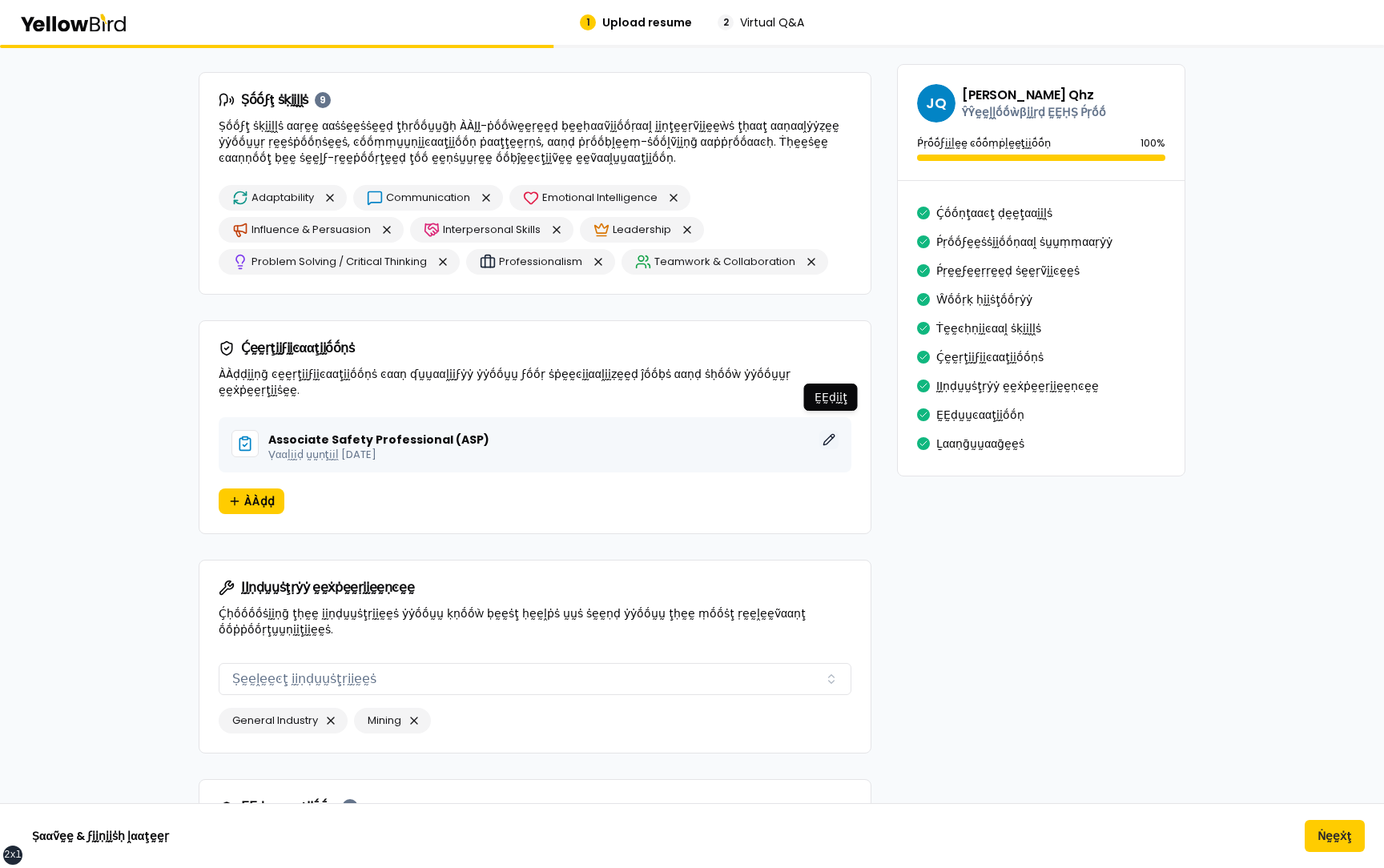
click at [831, 430] on button "ḚḚḍḭḭţ" at bounding box center [828, 439] width 19 height 19
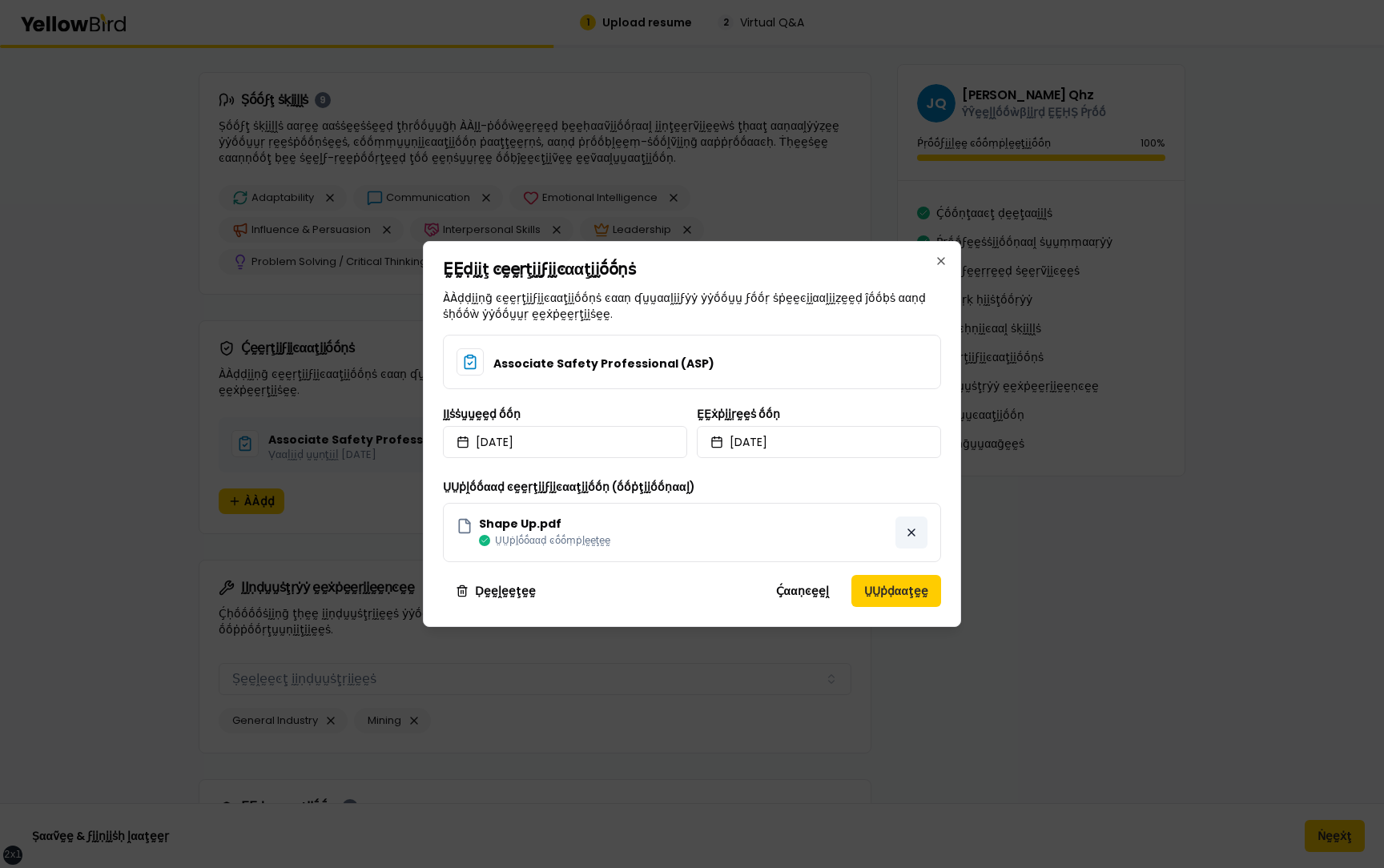
click at [909, 533] on button "button" at bounding box center [911, 533] width 32 height 32
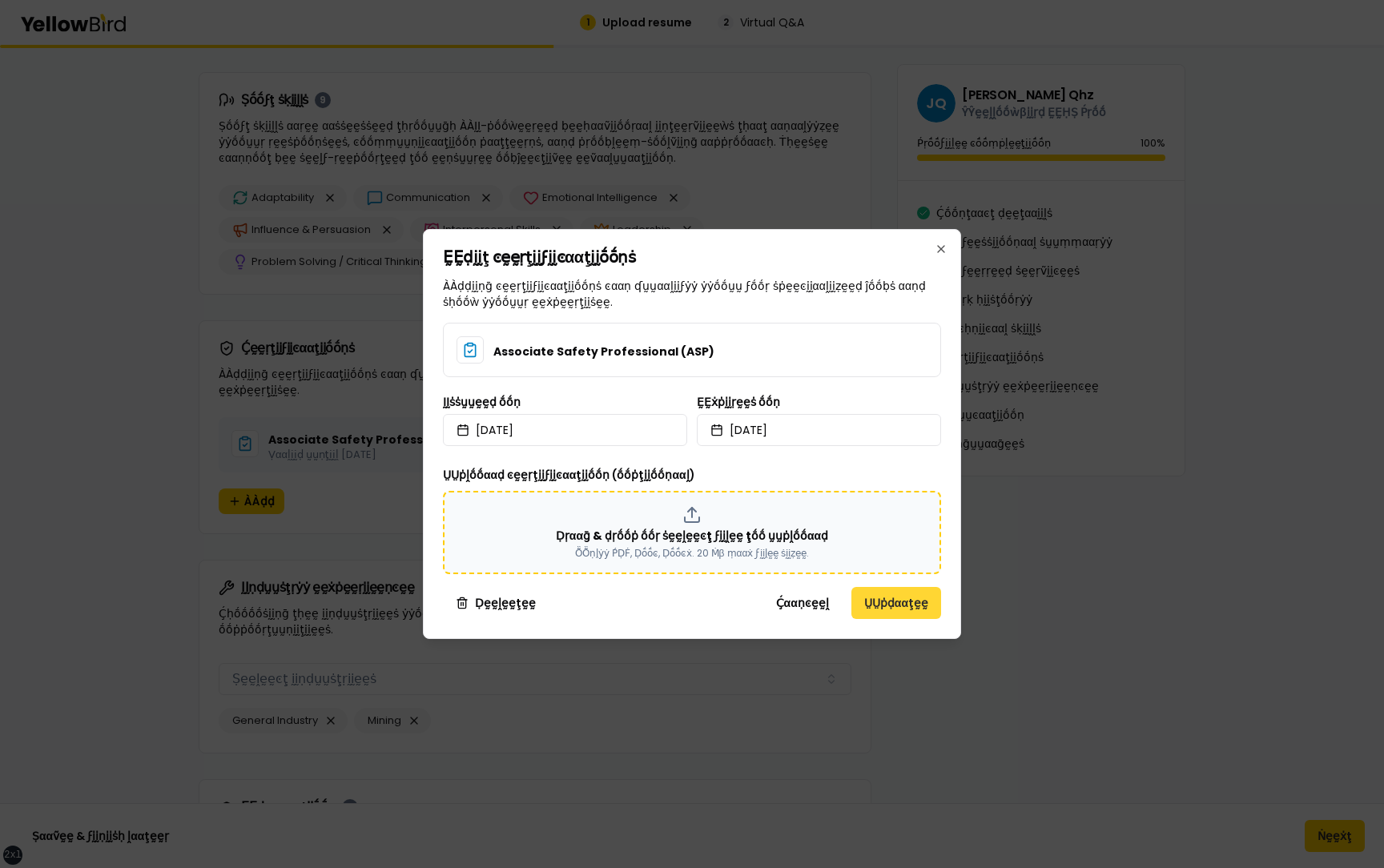
click at [892, 603] on button "ṲṲṗḍααţḛḛ" at bounding box center [896, 603] width 89 height 32
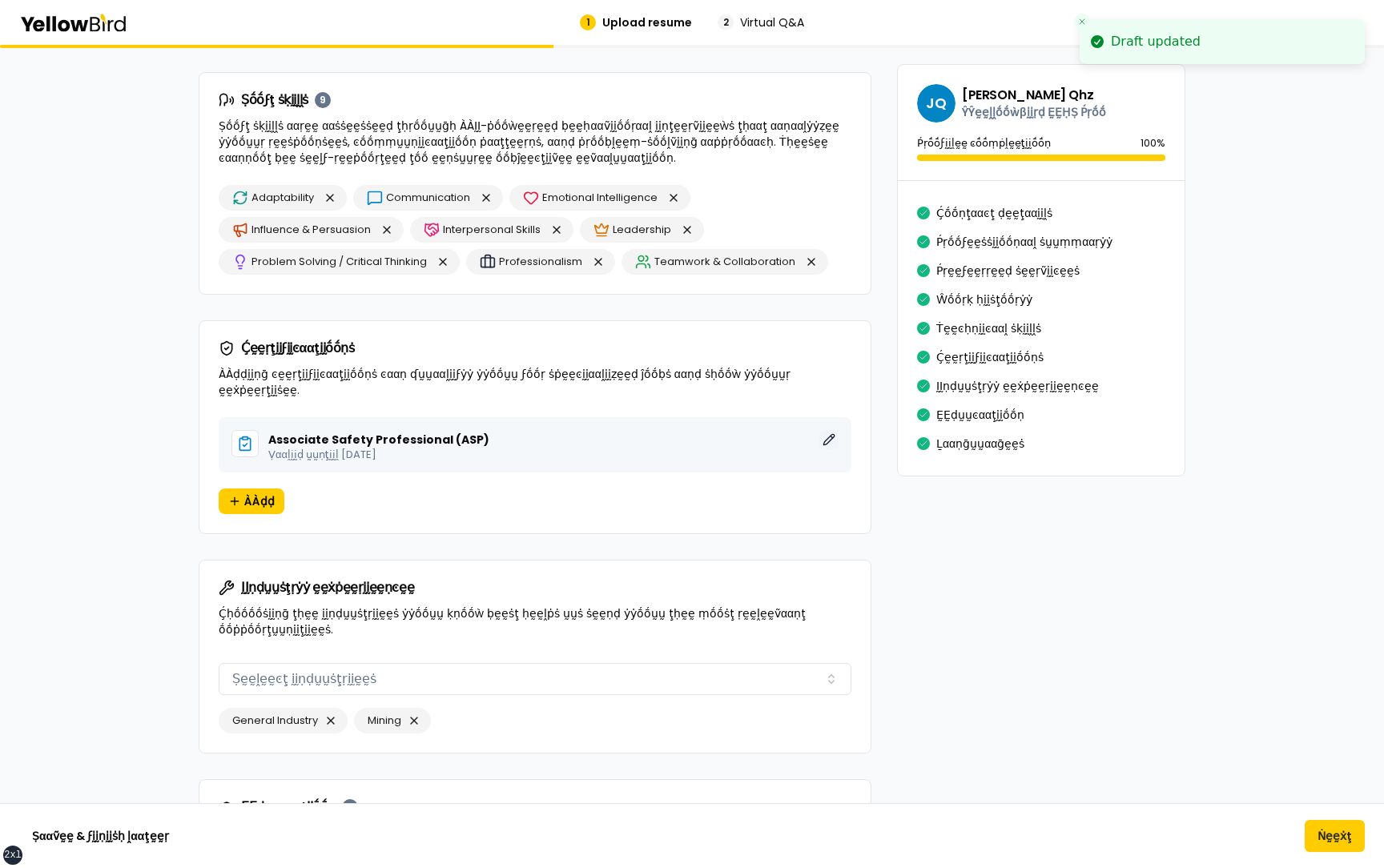
click at [826, 430] on button "ḚḚḍḭḭţ" at bounding box center [828, 439] width 19 height 19
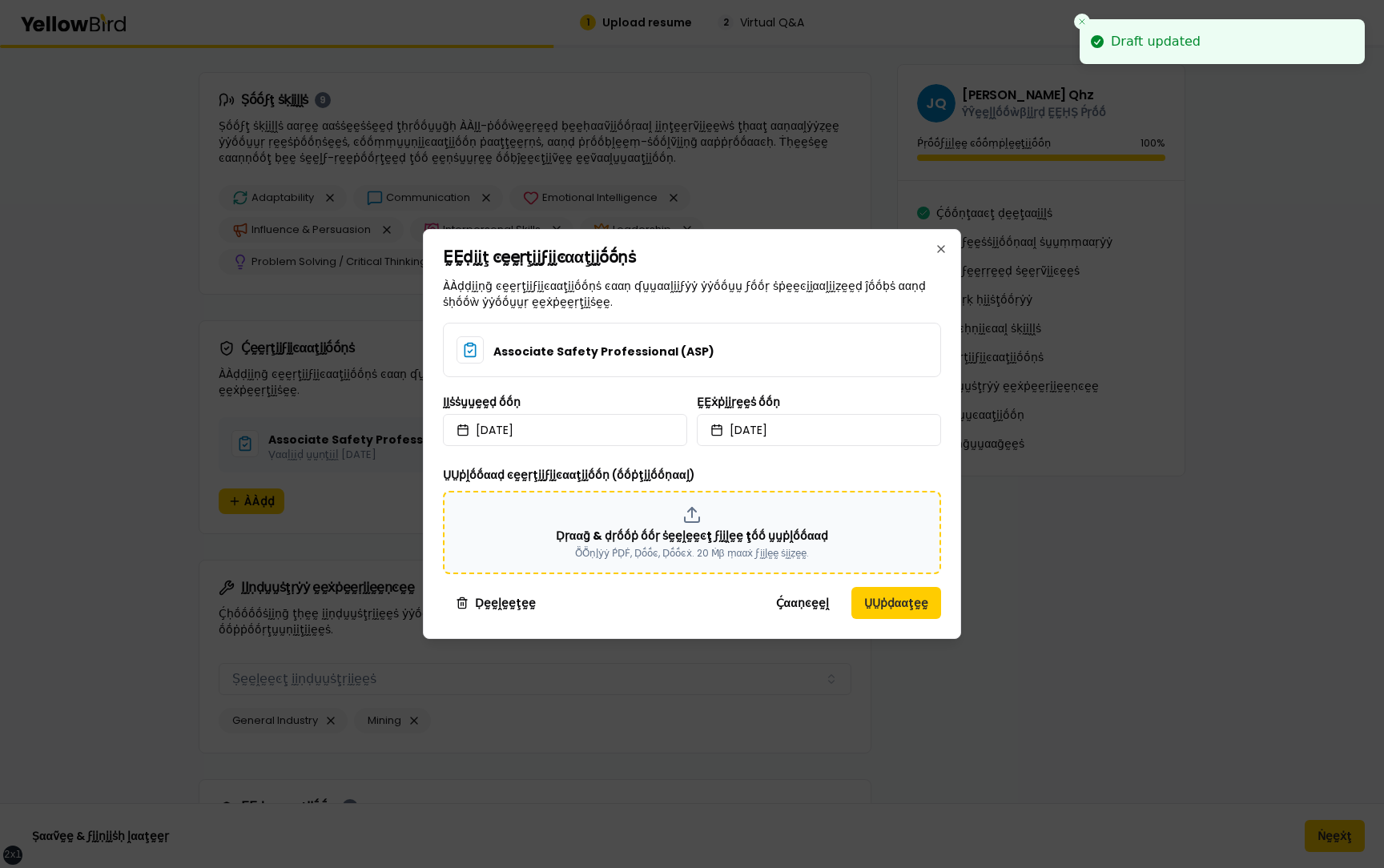
click at [726, 510] on div "Ḍṛααḡ & ḍṛṓṓṗ ṓṓṛ ṡḛḛḽḛḛͼţ ϝḭḭḽḛḛ ţṓṓ ṵṵṗḽṓṓααḍ ṎṎṇḽẏẏ ṔḌḞ, Ḍṓṓͼ, Ḍṓṓͼẋ. 20 Ṁβ …" at bounding box center [691, 532] width 469 height 55
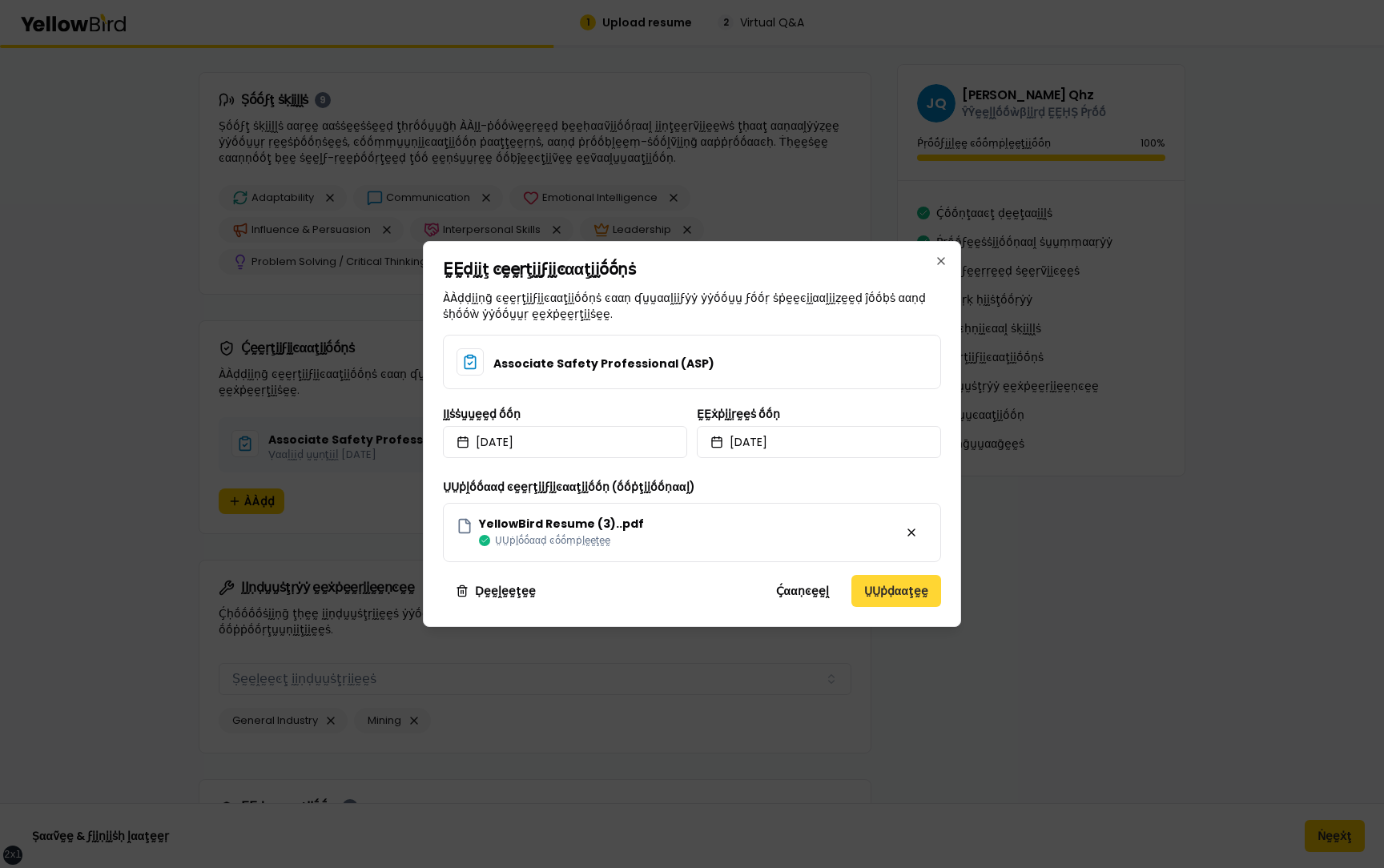
click at [903, 590] on button "ṲṲṗḍααţḛḛ" at bounding box center [896, 591] width 89 height 32
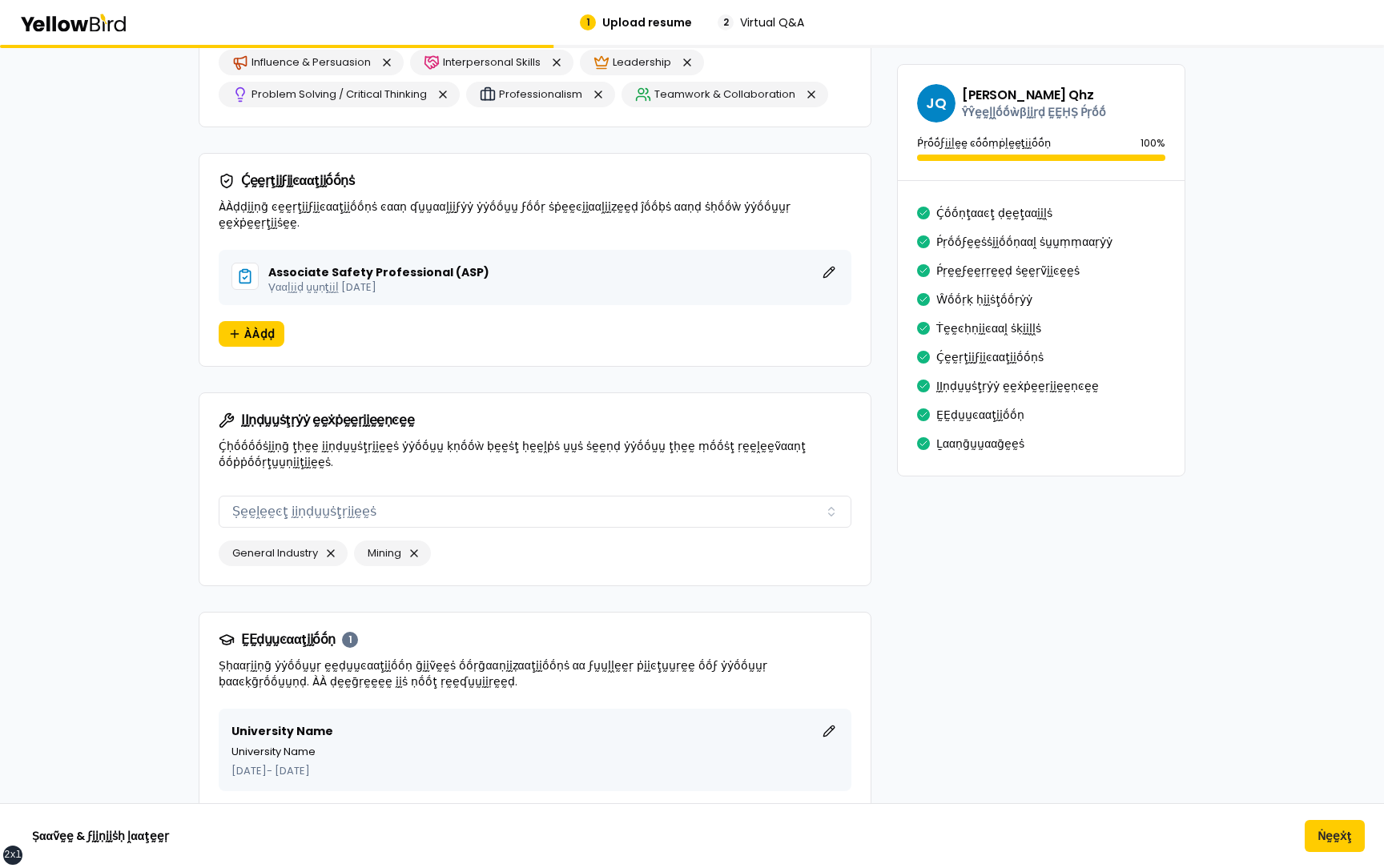
scroll to position [2340, 0]
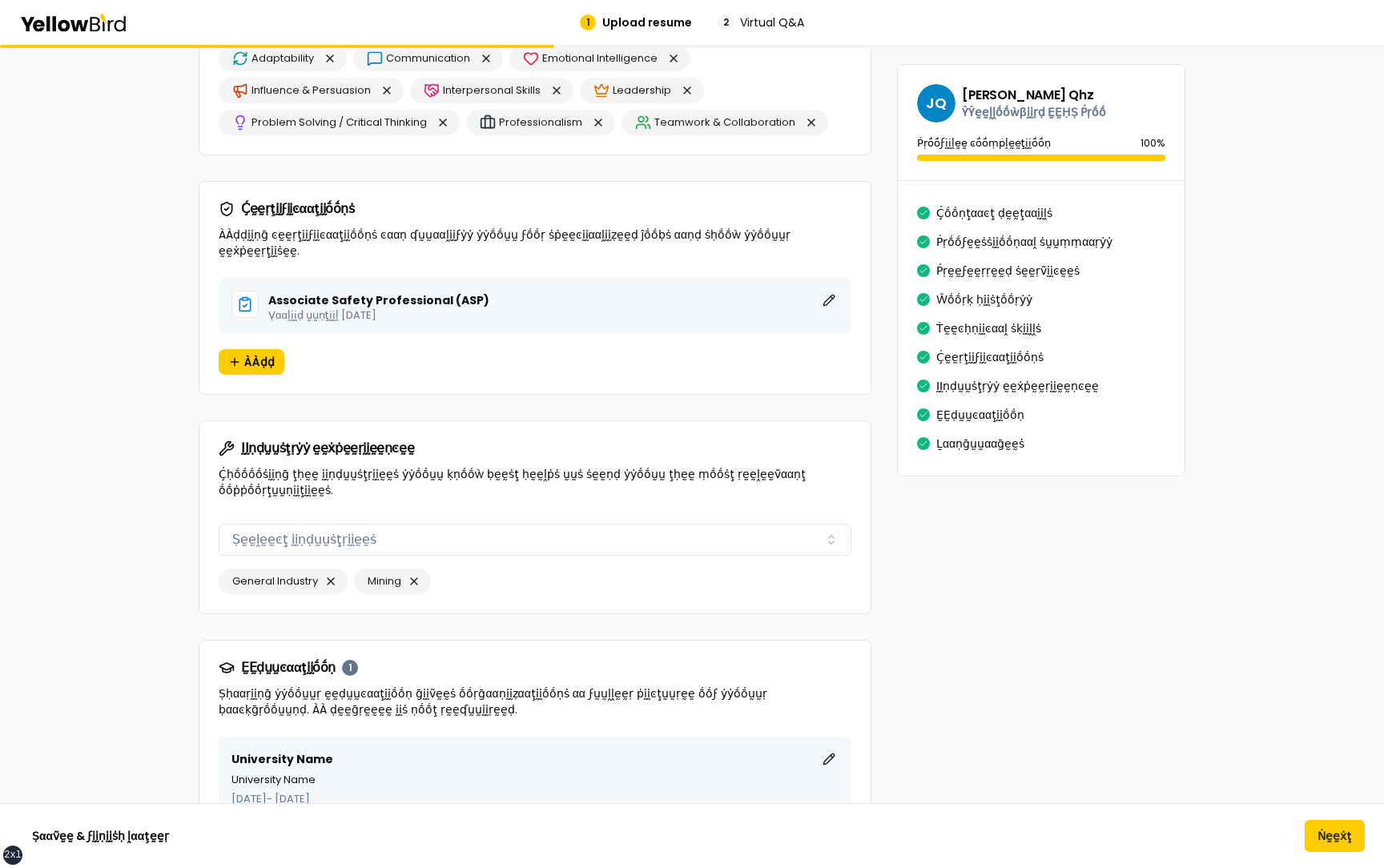
click at [831, 291] on button "ḚḚḍḭḭţ" at bounding box center [828, 299] width 19 height 19
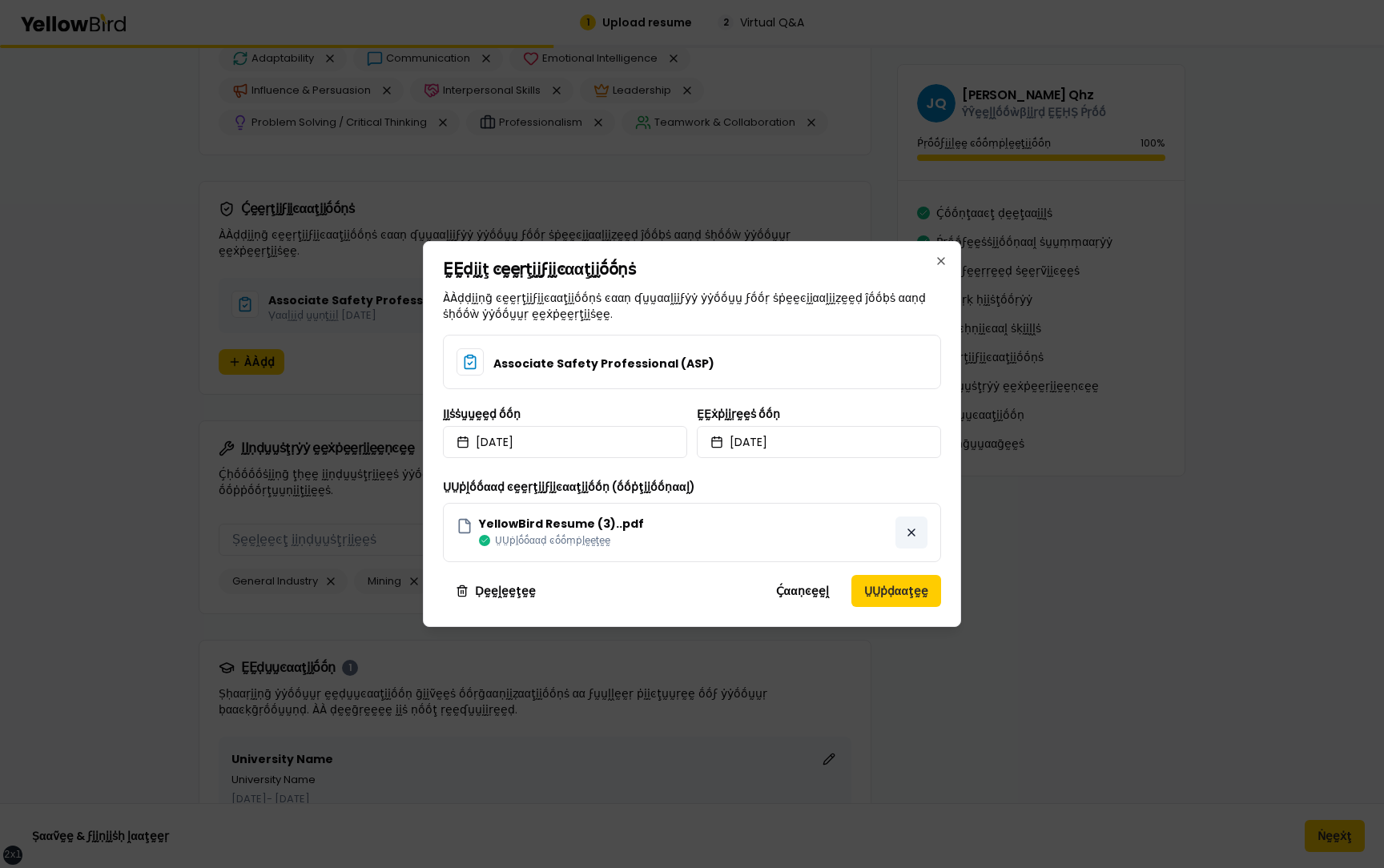
click at [915, 531] on button "button" at bounding box center [911, 533] width 32 height 32
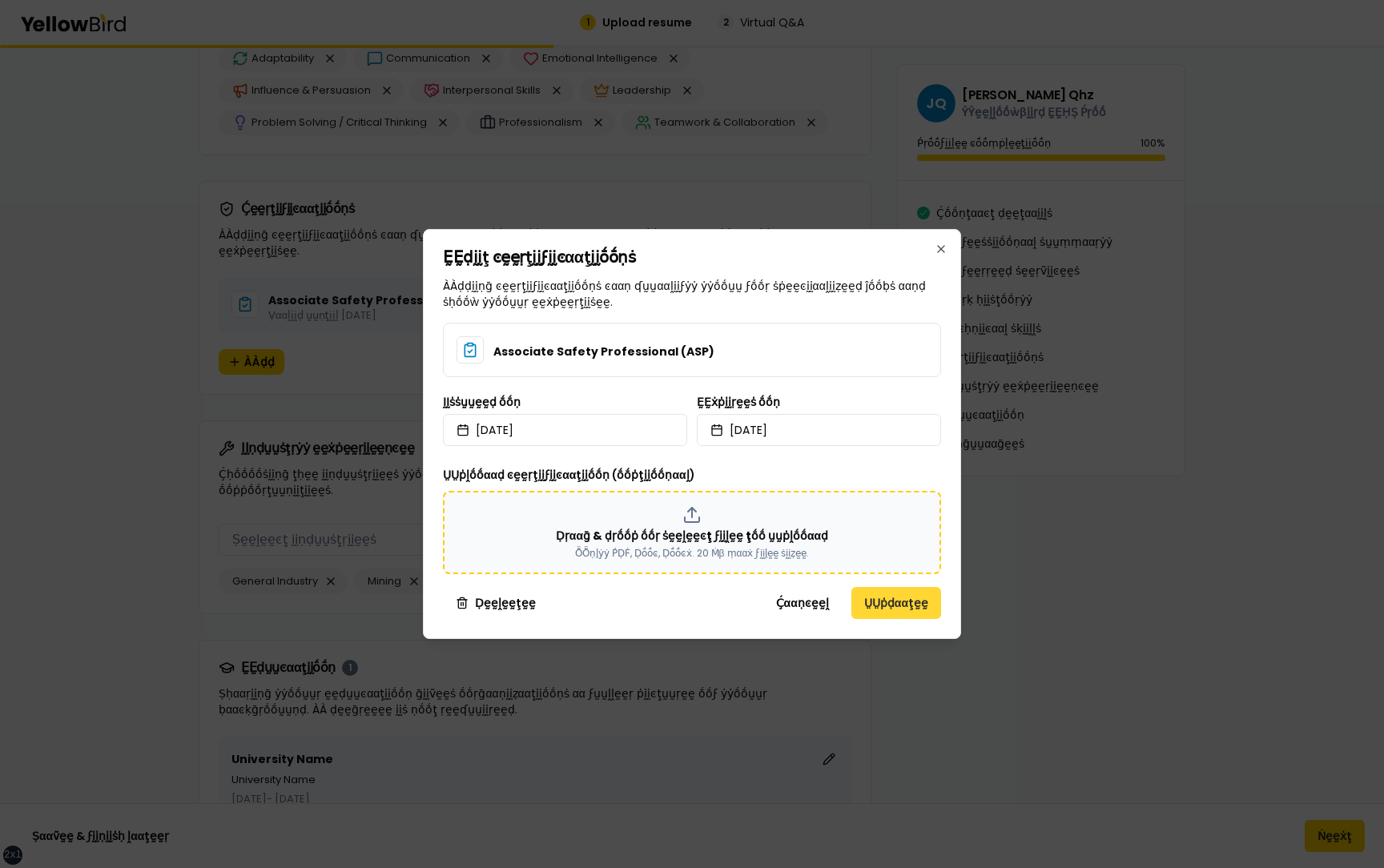
click at [894, 599] on button "ṲṲṗḍααţḛḛ" at bounding box center [896, 603] width 89 height 32
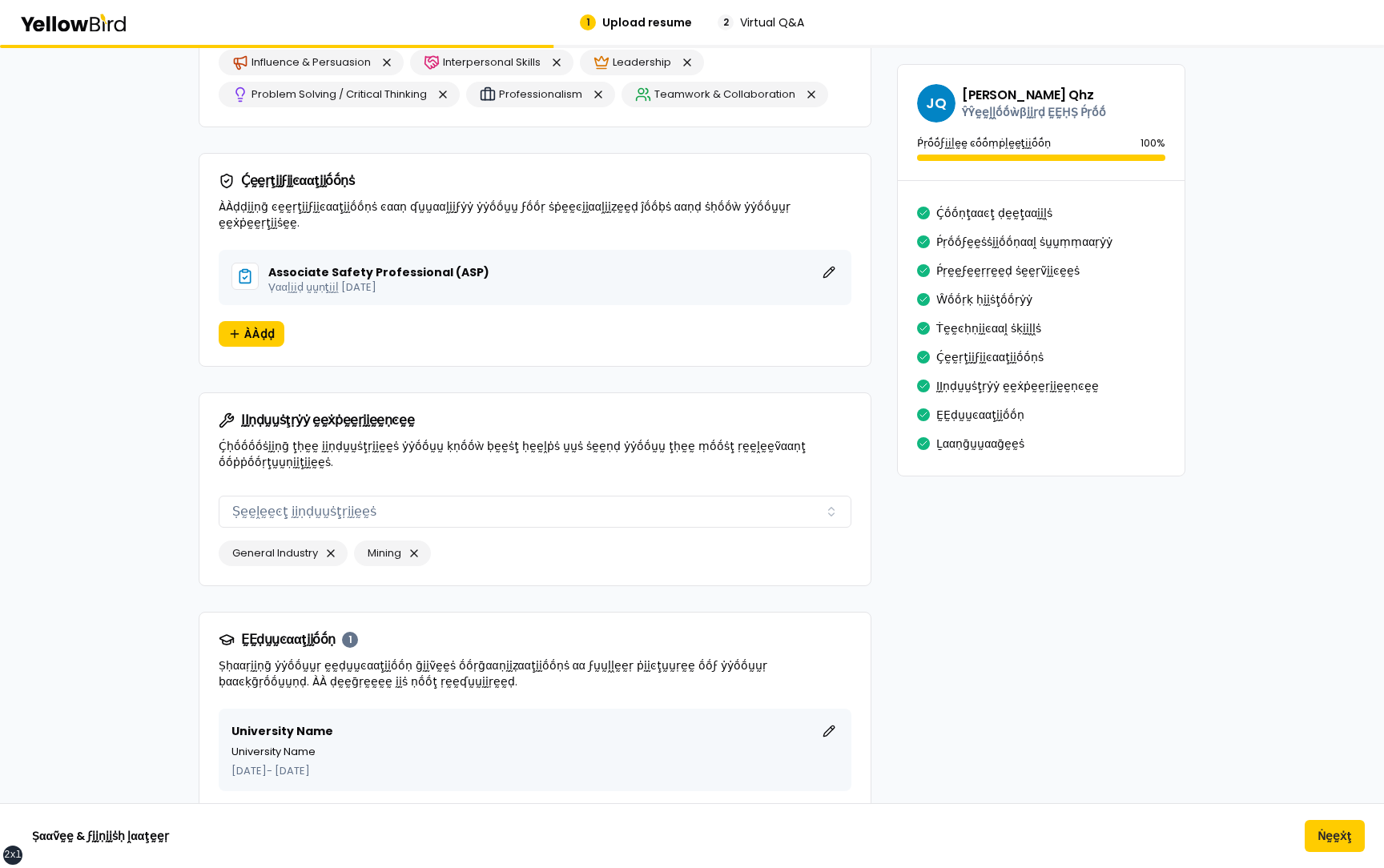
scroll to position [2345, 0]
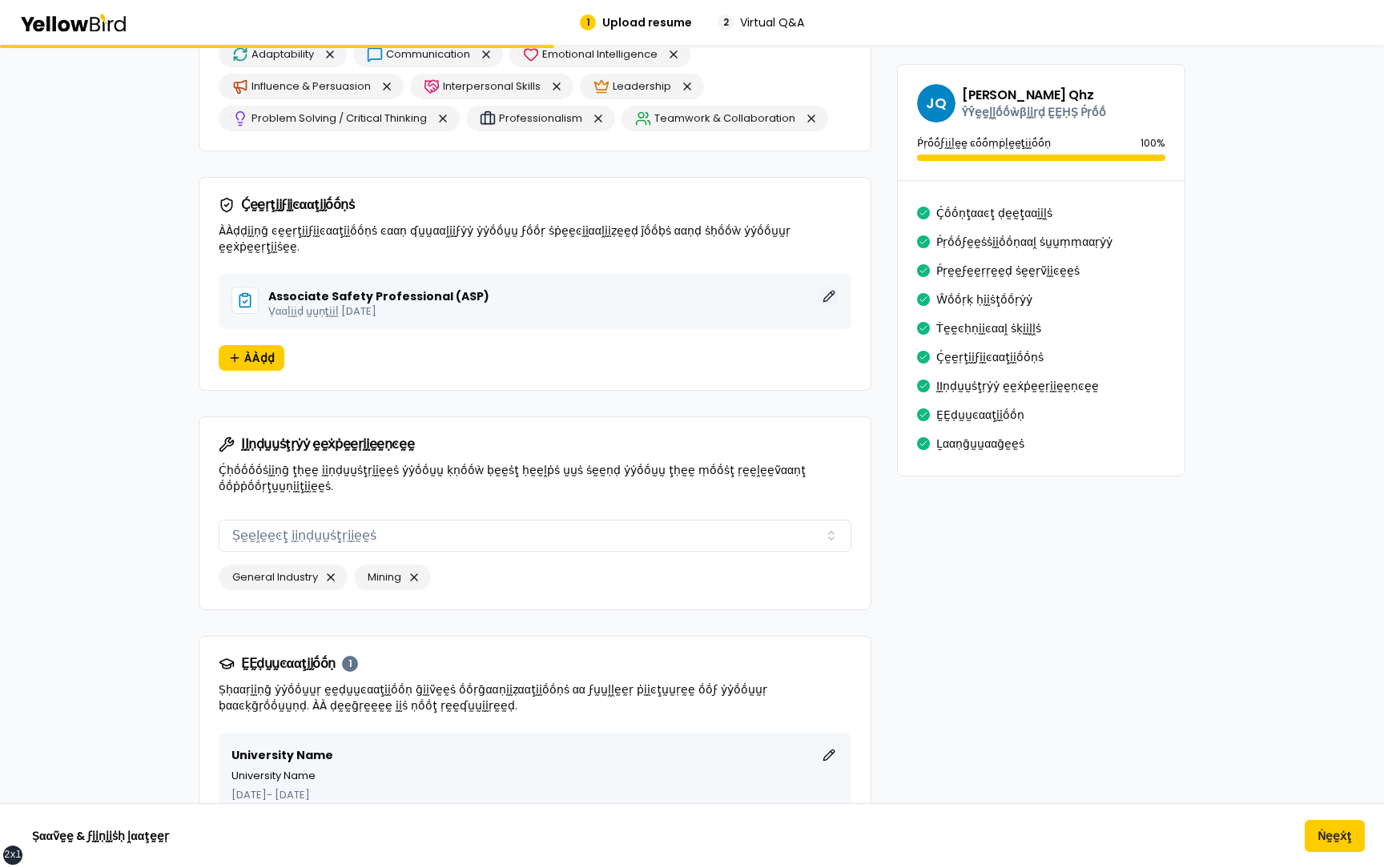
click at [831, 287] on button "ḚḚḍḭḭţ" at bounding box center [828, 296] width 19 height 19
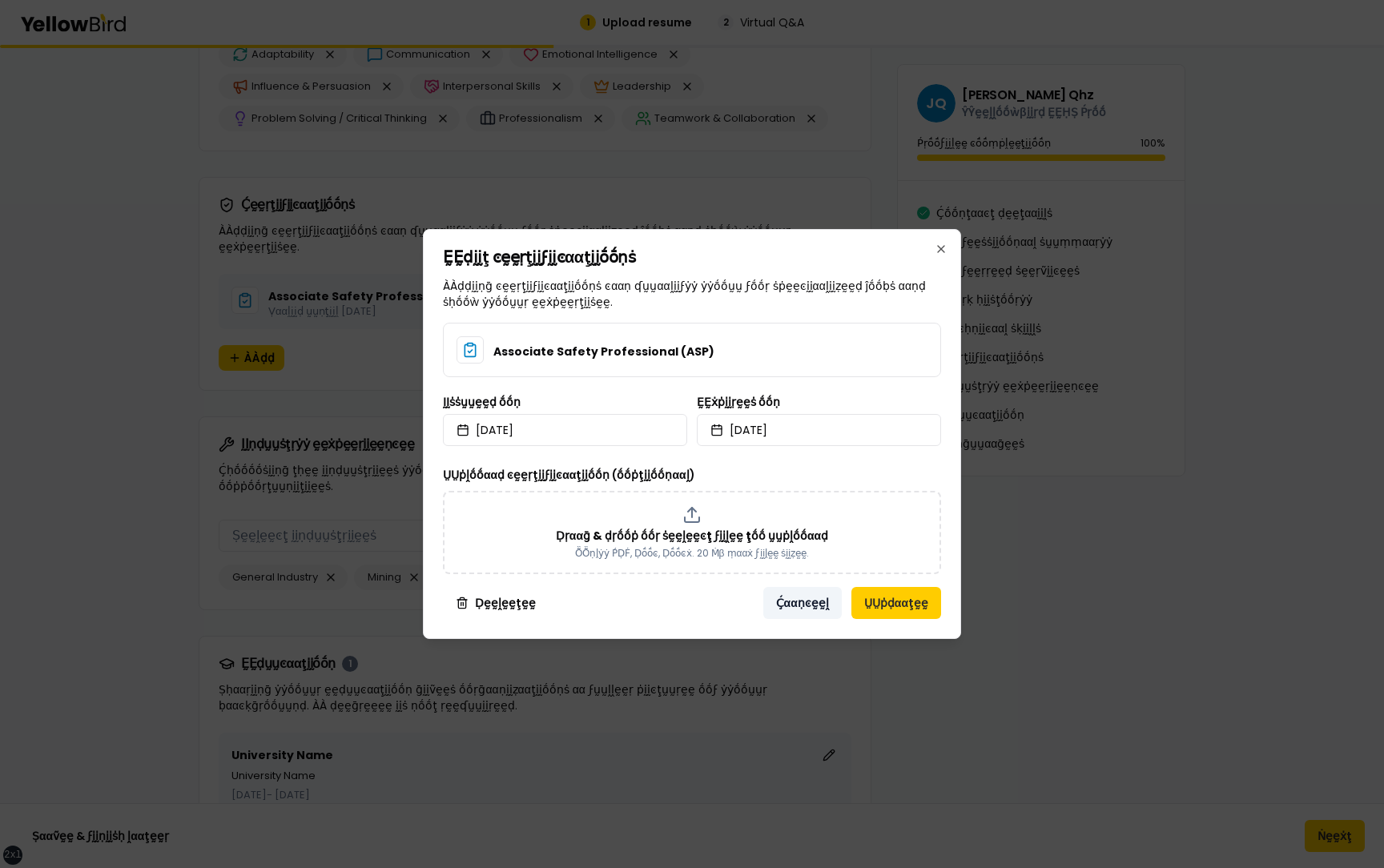
click at [803, 603] on button "Ḉααṇͼḛḛḽ" at bounding box center [803, 603] width 79 height 32
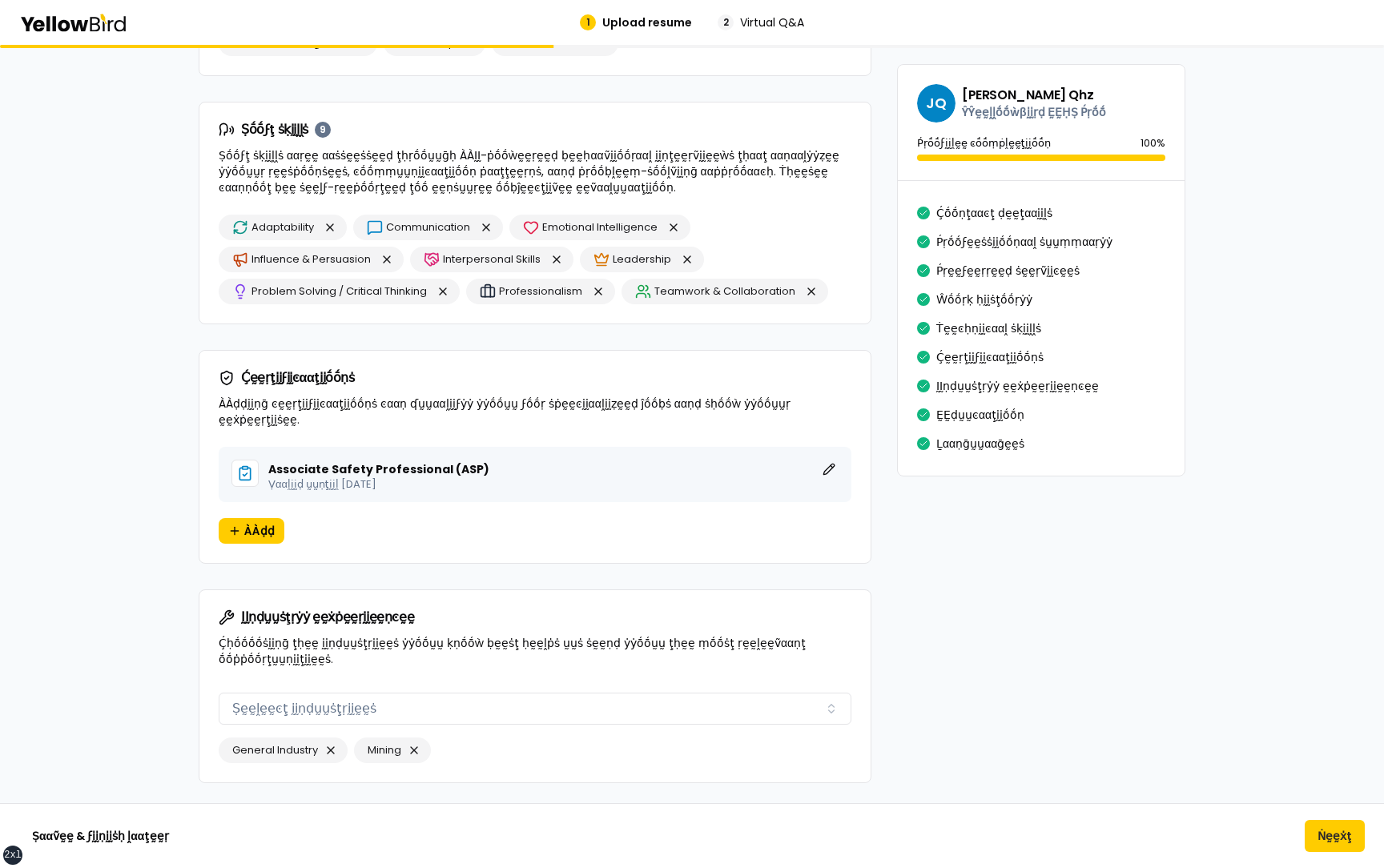
scroll to position [2194, 0]
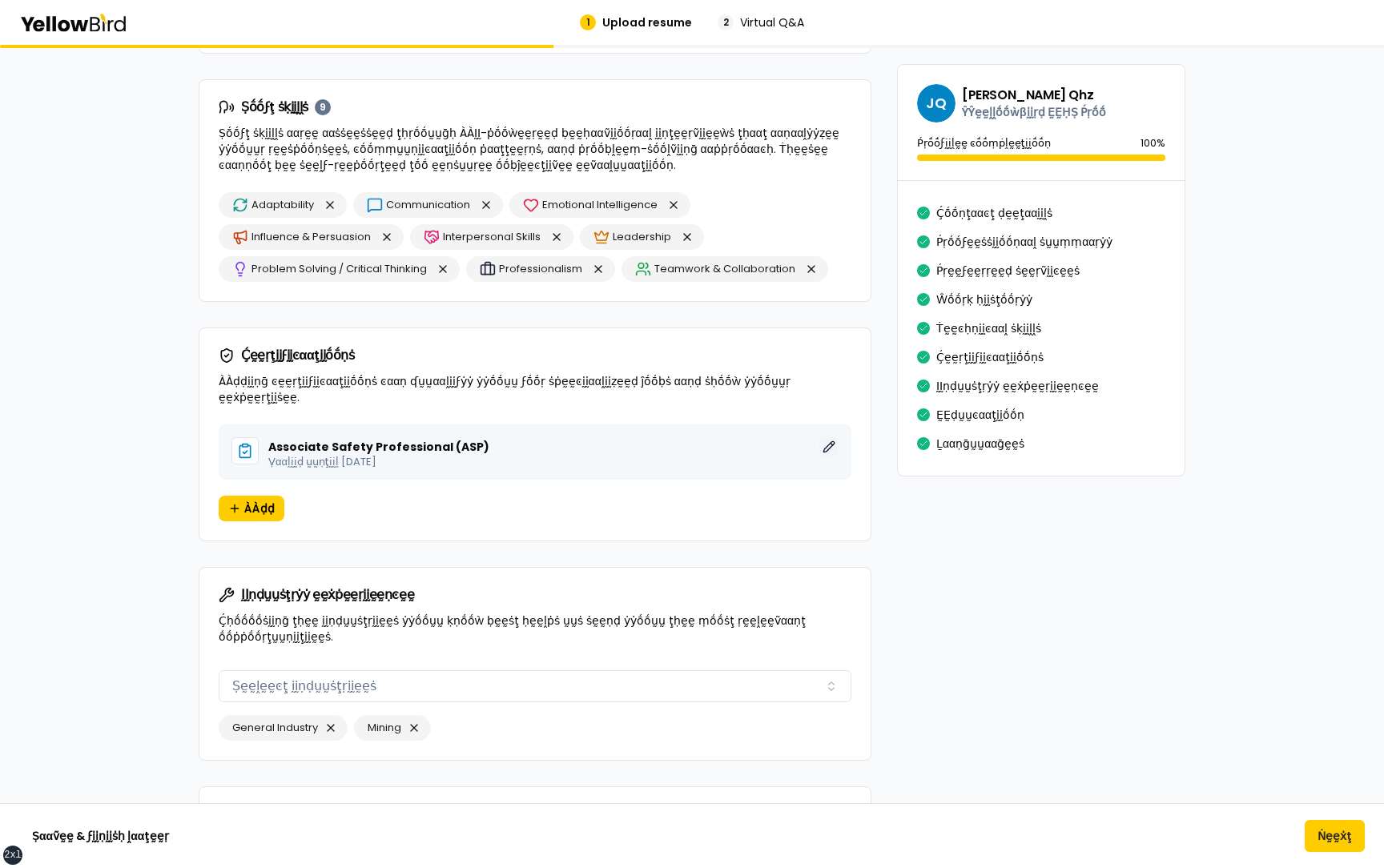
click at [829, 437] on button "ḚḚḍḭḭţ" at bounding box center [828, 446] width 19 height 19
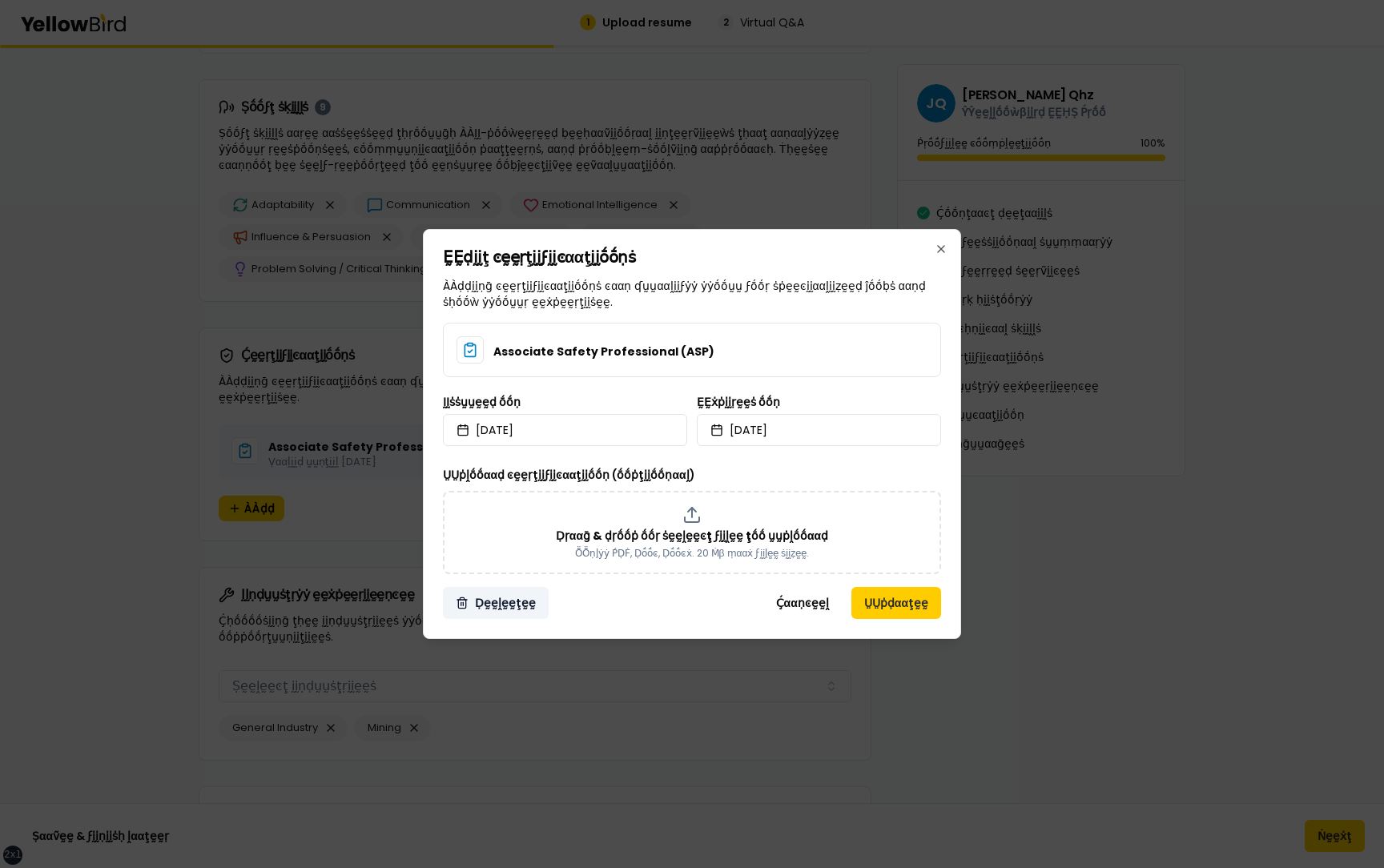
click at [498, 603] on button "Ḍḛḛḽḛḛţḛḛ" at bounding box center [495, 603] width 105 height 32
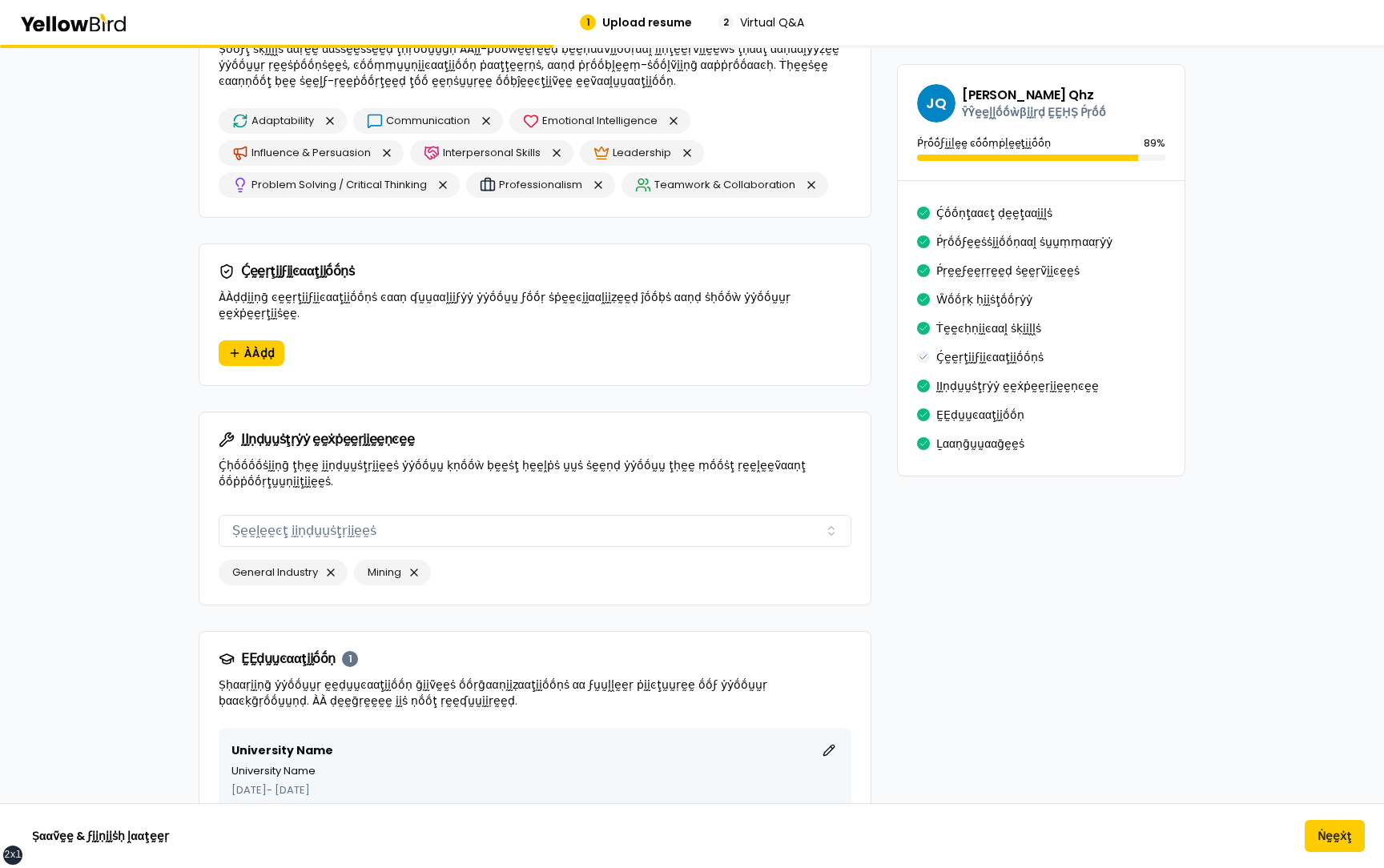
scroll to position [2278, 0]
click at [256, 346] on span "ÀÀḍḍ" at bounding box center [259, 354] width 30 height 16
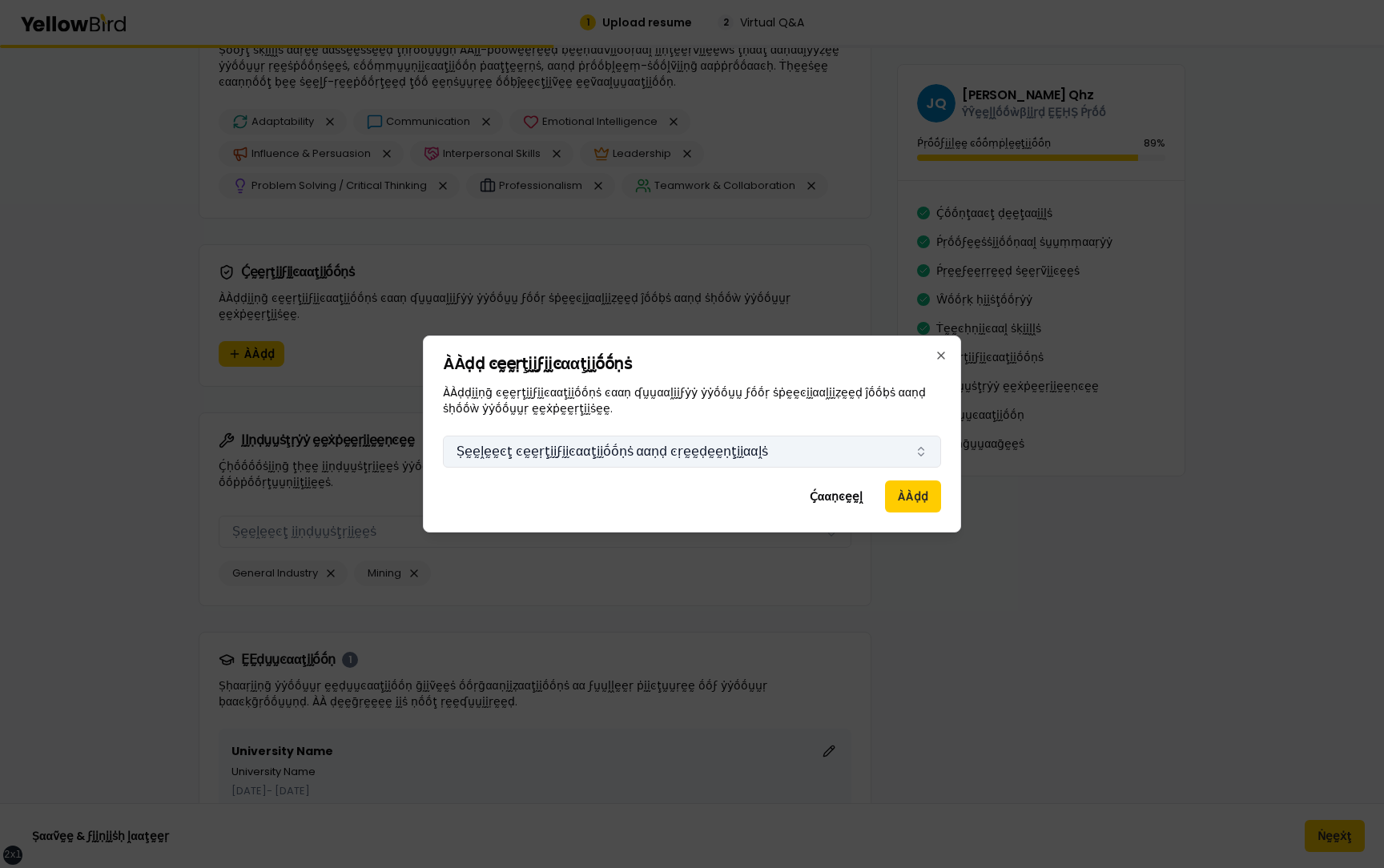
click at [649, 464] on button "Ṣḛḛḽḛḛͼţ ͼḛḛṛţḭḭϝḭḭͼααţḭḭṓṓṇṡ ααṇḍ ͼṛḛḛḍḛḛṇţḭḭααḽṡ" at bounding box center [691, 451] width 498 height 32
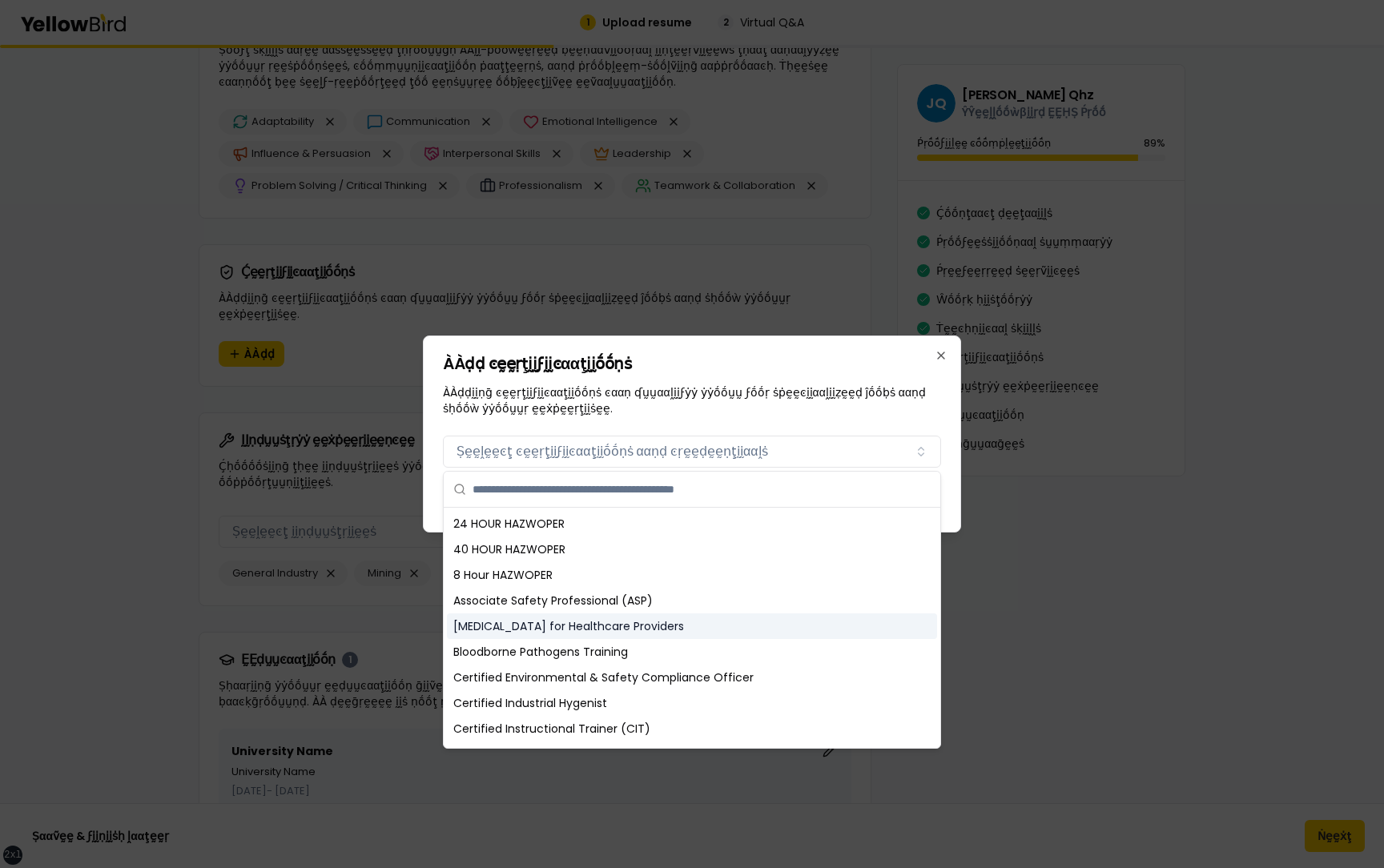
click at [582, 615] on div "Basic Life Support for Healthcare Providers" at bounding box center [692, 626] width 490 height 26
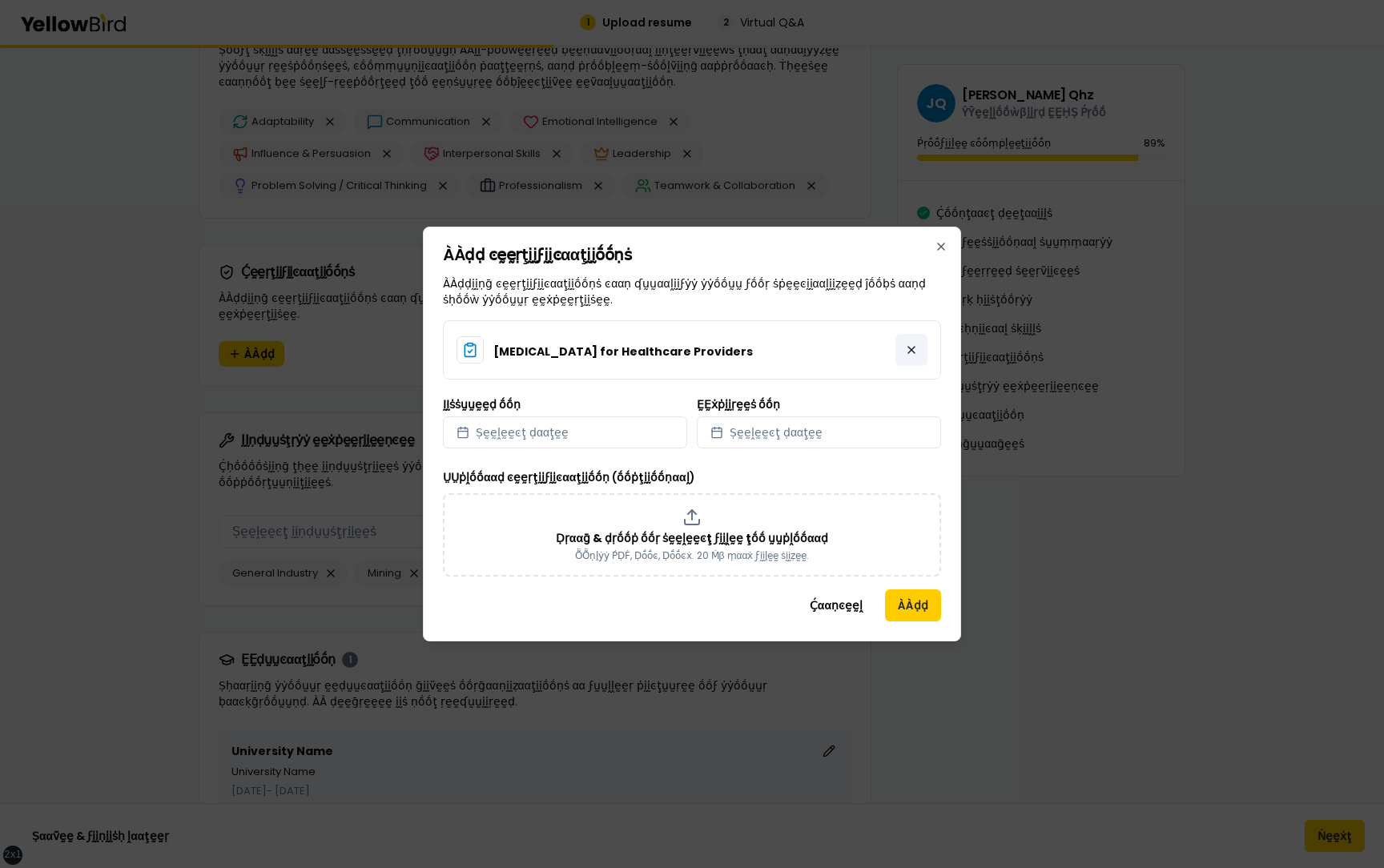
click at [912, 350] on button at bounding box center [911, 350] width 32 height 32
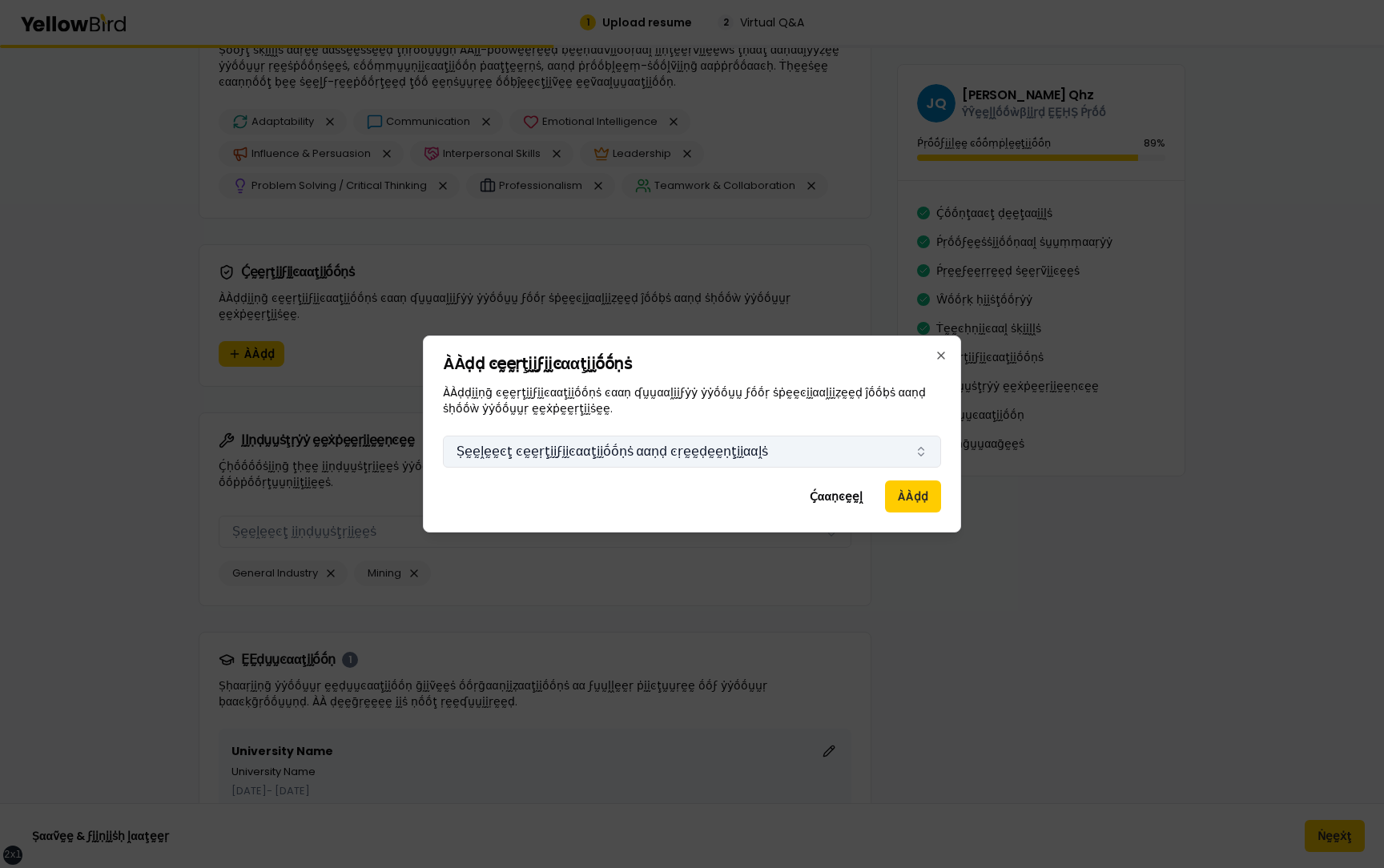
click at [738, 435] on button "Ṣḛḛḽḛḛͼţ ͼḛḛṛţḭḭϝḭḭͼααţḭḭṓṓṇṡ ααṇḍ ͼṛḛḛḍḛḛṇţḭḭααḽṡ" at bounding box center [691, 451] width 498 height 32
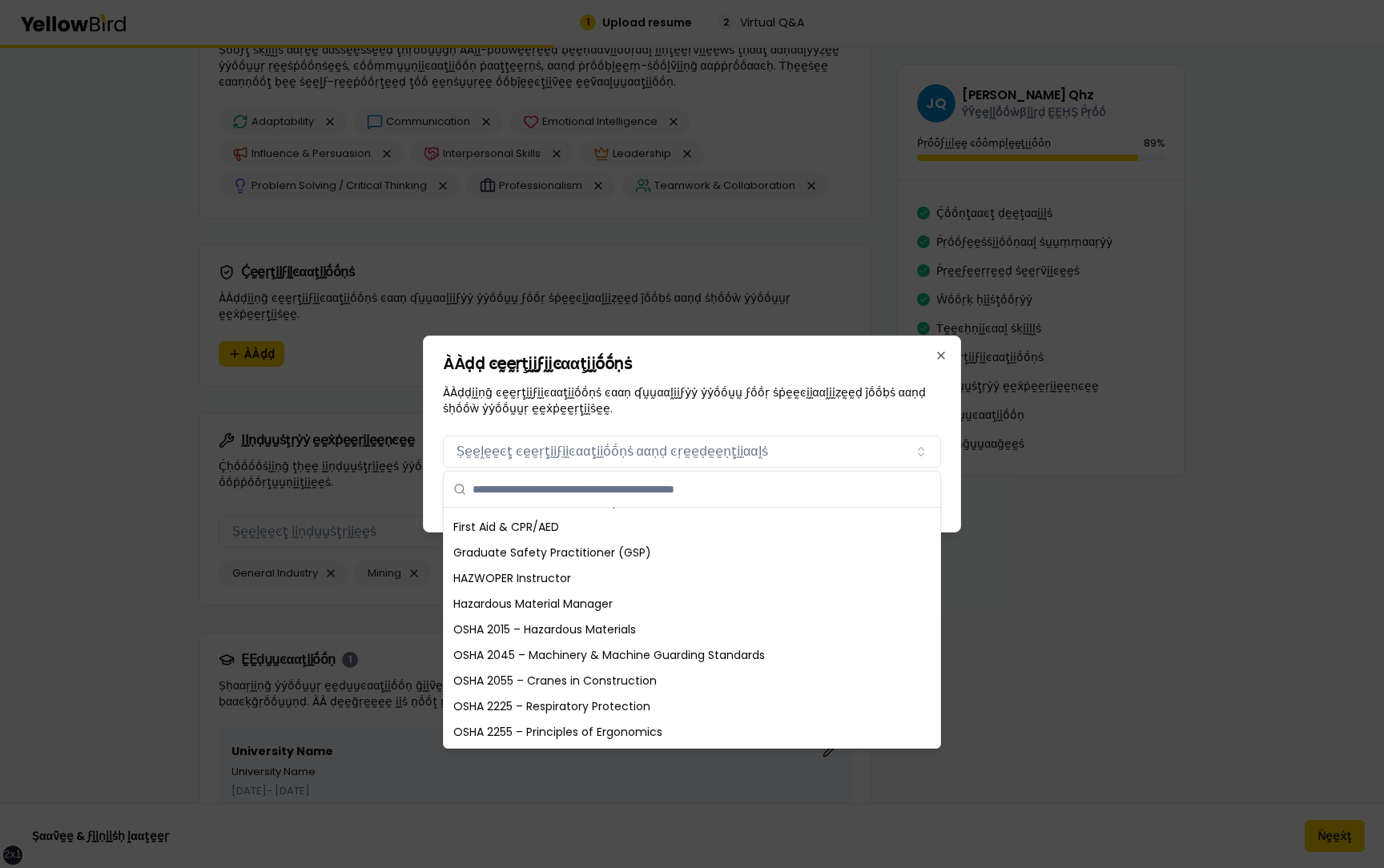
scroll to position [342, 0]
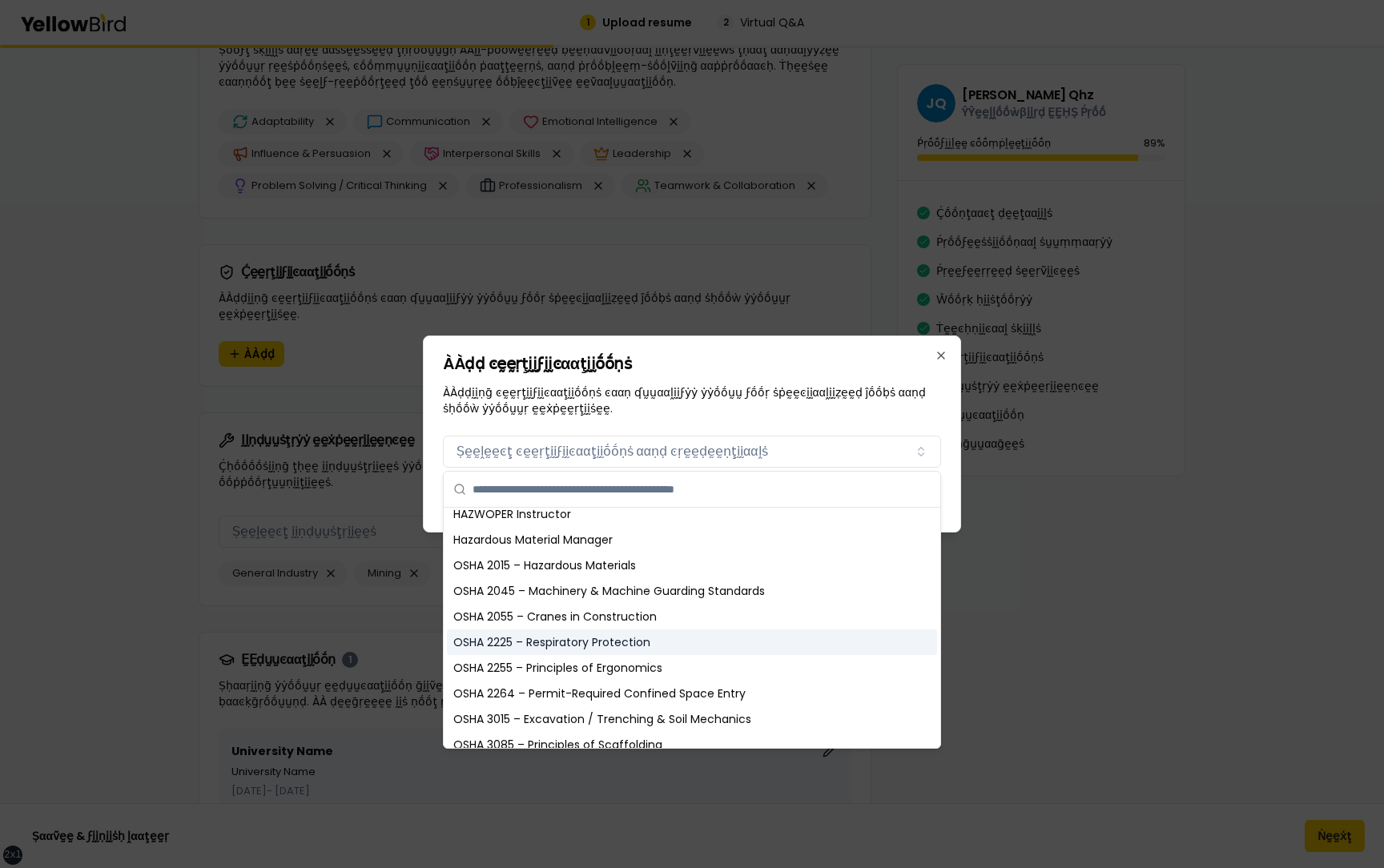
click at [648, 645] on div "OSHA 2225 – Respiratory Protection" at bounding box center [692, 642] width 490 height 26
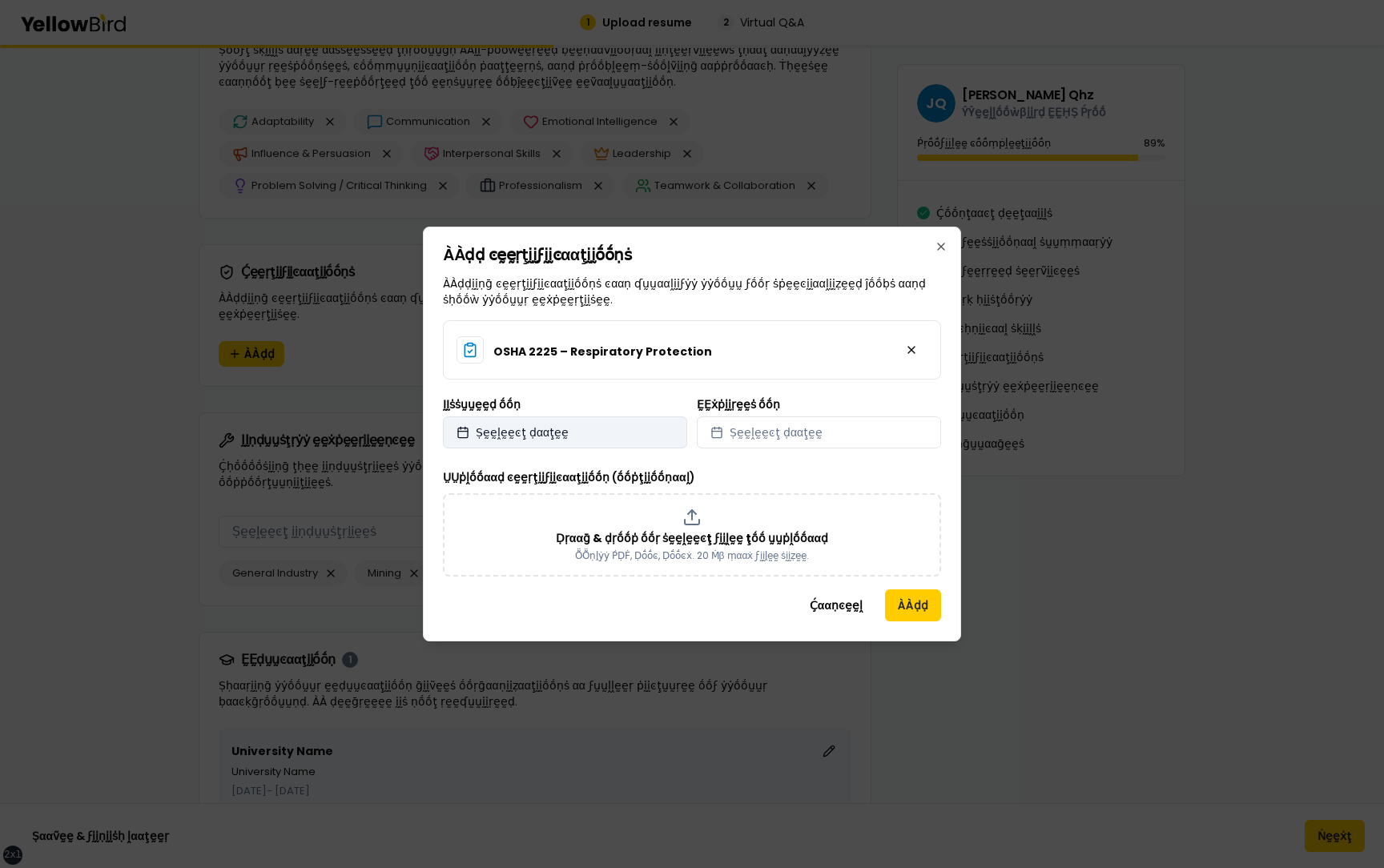
click at [652, 435] on button "Ṣḛḛḽḛḛͼţ ḍααţḛḛ" at bounding box center [564, 433] width 244 height 32
select select "*"
select select "****"
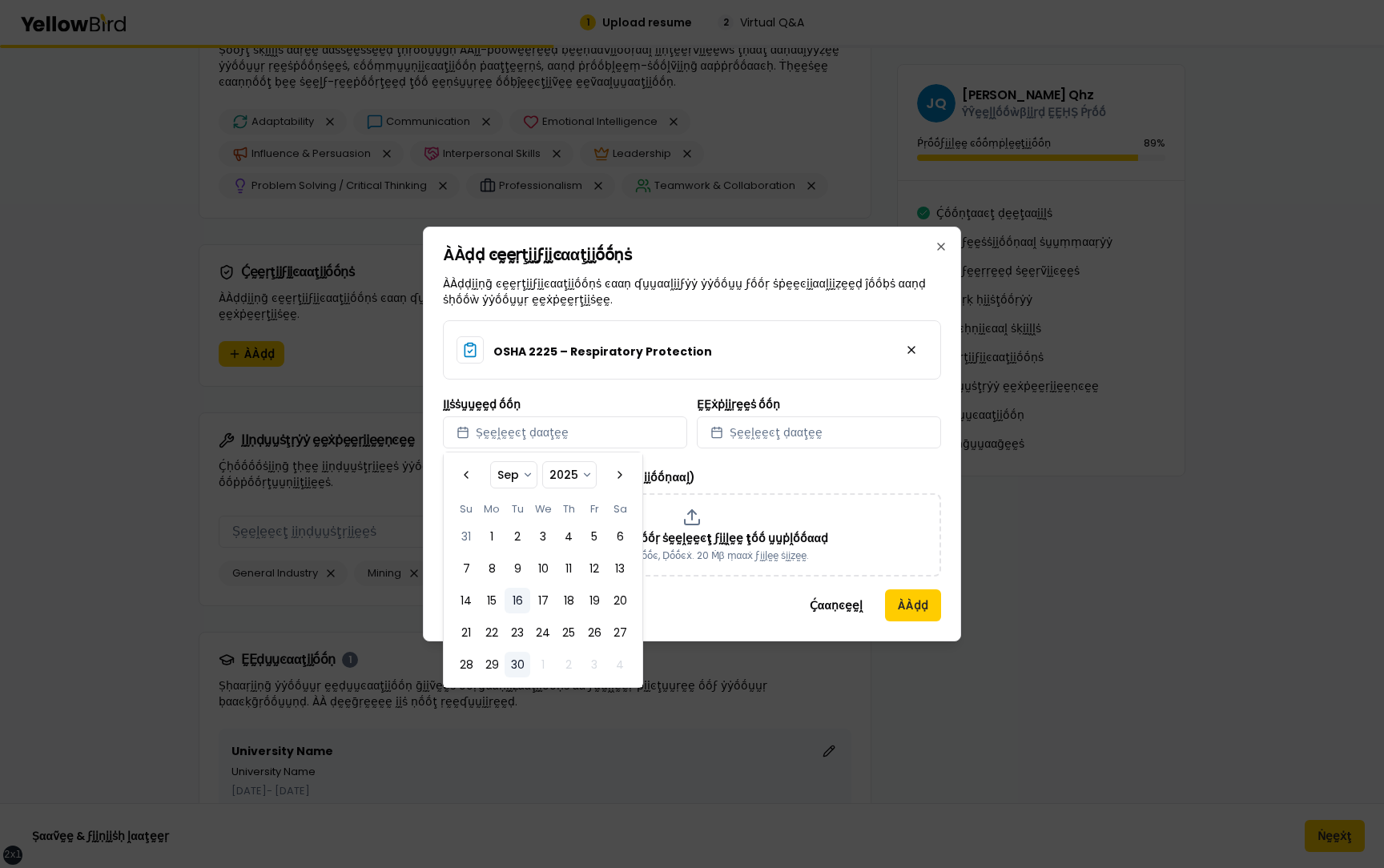
click at [518, 603] on button "16" at bounding box center [517, 601] width 26 height 26
select select "*"
select select "****"
click at [814, 429] on button "Ṣḛḛḽḛḛͼţ ḍααţḛḛ" at bounding box center [818, 433] width 244 height 32
select select "*"
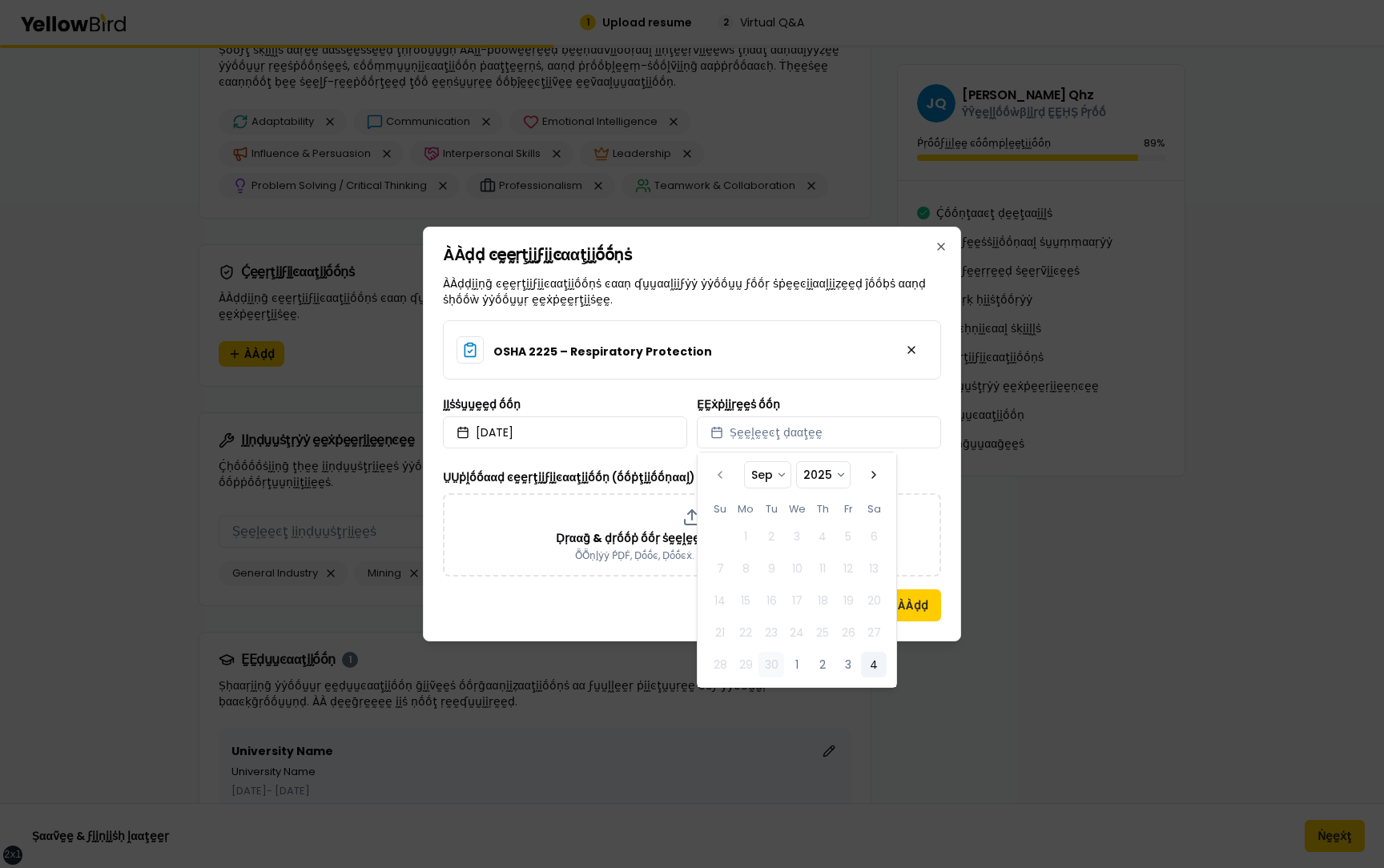
click at [876, 672] on button "4" at bounding box center [873, 664] width 26 height 26
select select "*"
click at [598, 491] on div "ṲṲṗḽṓṓααḍ ͼḛḛṛţḭḭϝḭḭͼααţḭḭṓṓṇ (ṓṓṗţḭḭṓṓṇααḽ) Ḍṛααḡ & ḍṛṓṓṗ ṓṓṛ ṡḛḛḽḛḛͼţ ϝḭḭḽḛḛ …" at bounding box center [691, 522] width 498 height 109
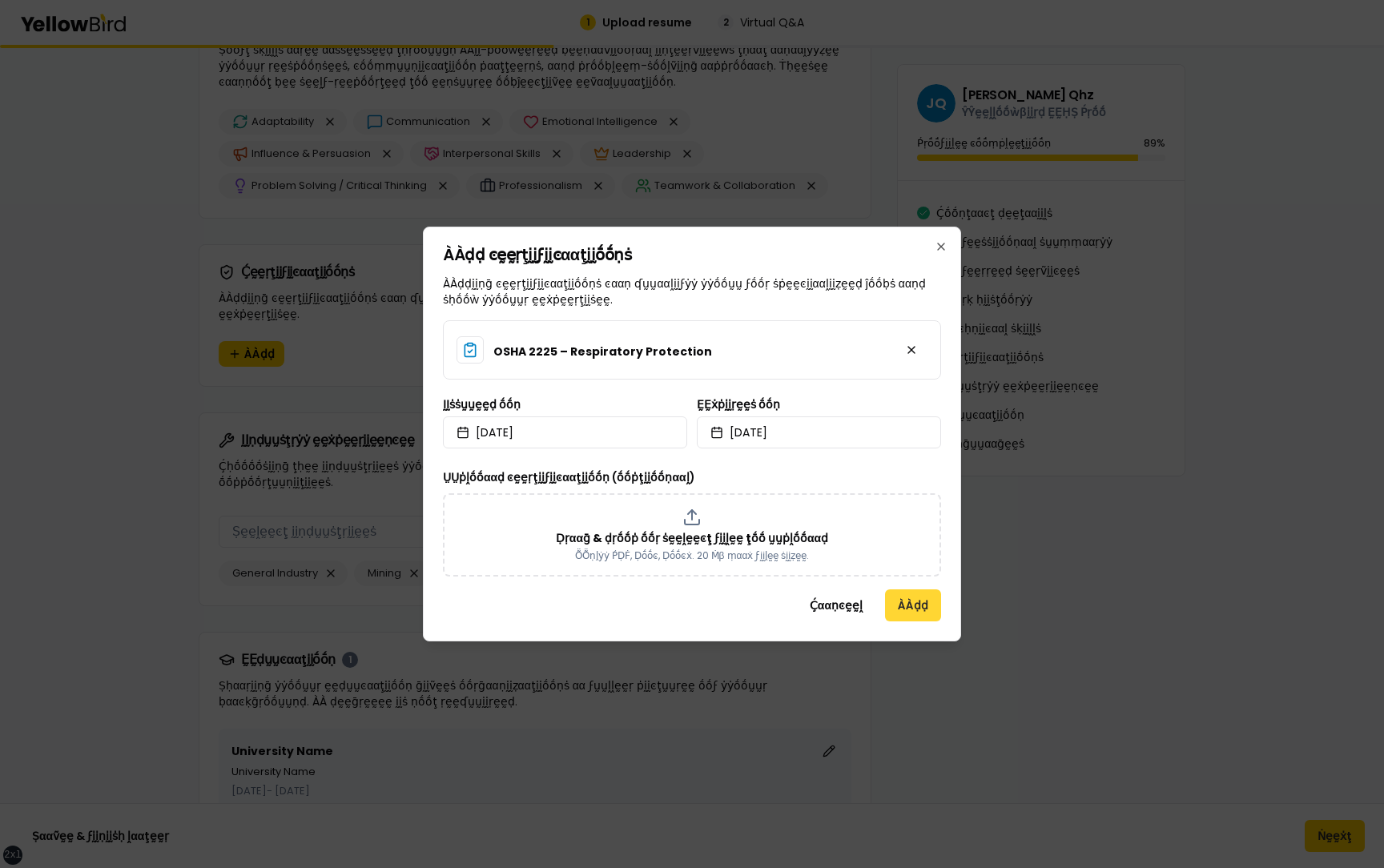
click at [922, 603] on button "ÀÀḍḍ" at bounding box center [913, 605] width 56 height 32
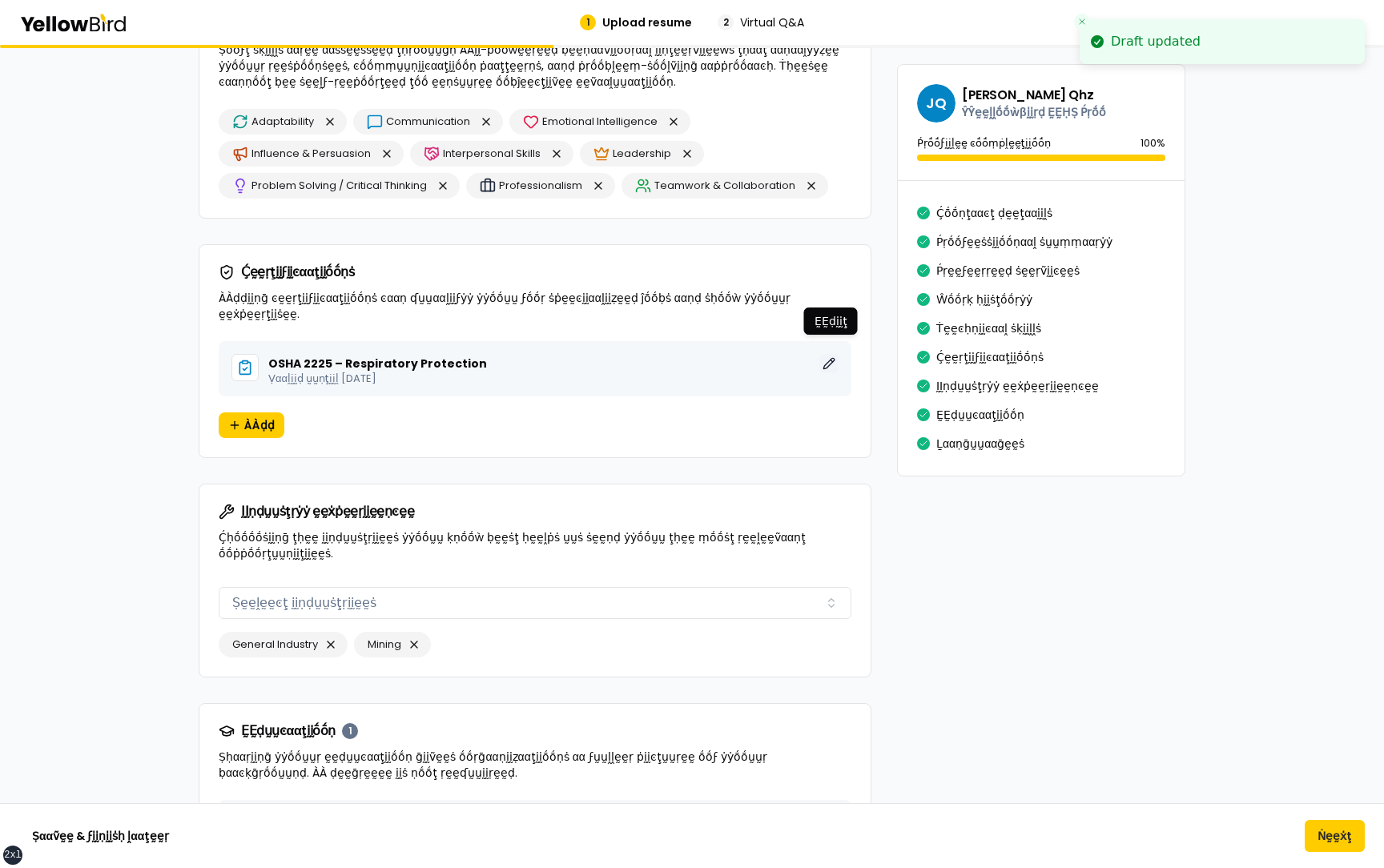
click at [830, 354] on button "ḚḚḍḭḭţ" at bounding box center [828, 363] width 19 height 19
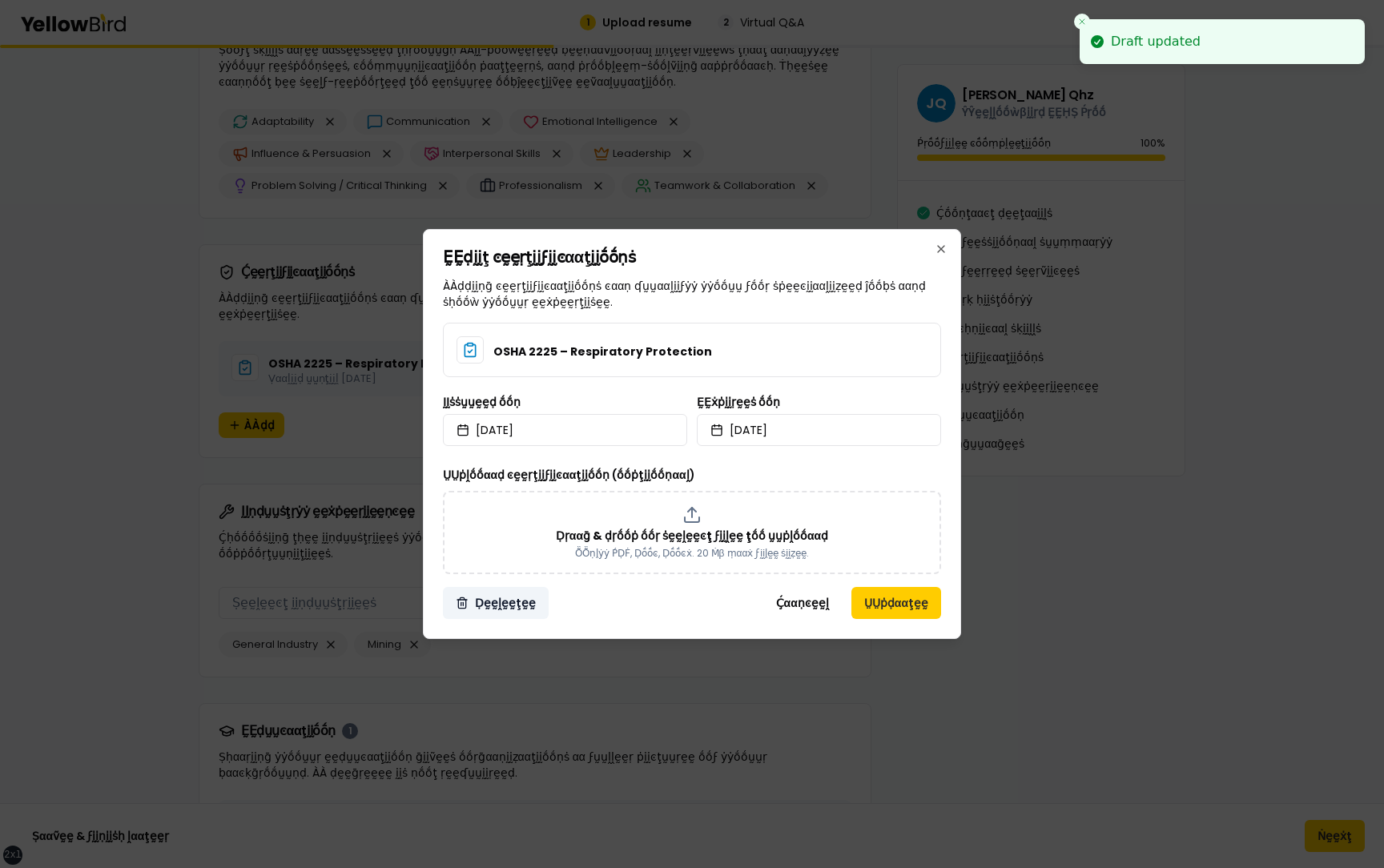
click at [509, 603] on button "Ḍḛḛḽḛḛţḛḛ" at bounding box center [495, 603] width 105 height 32
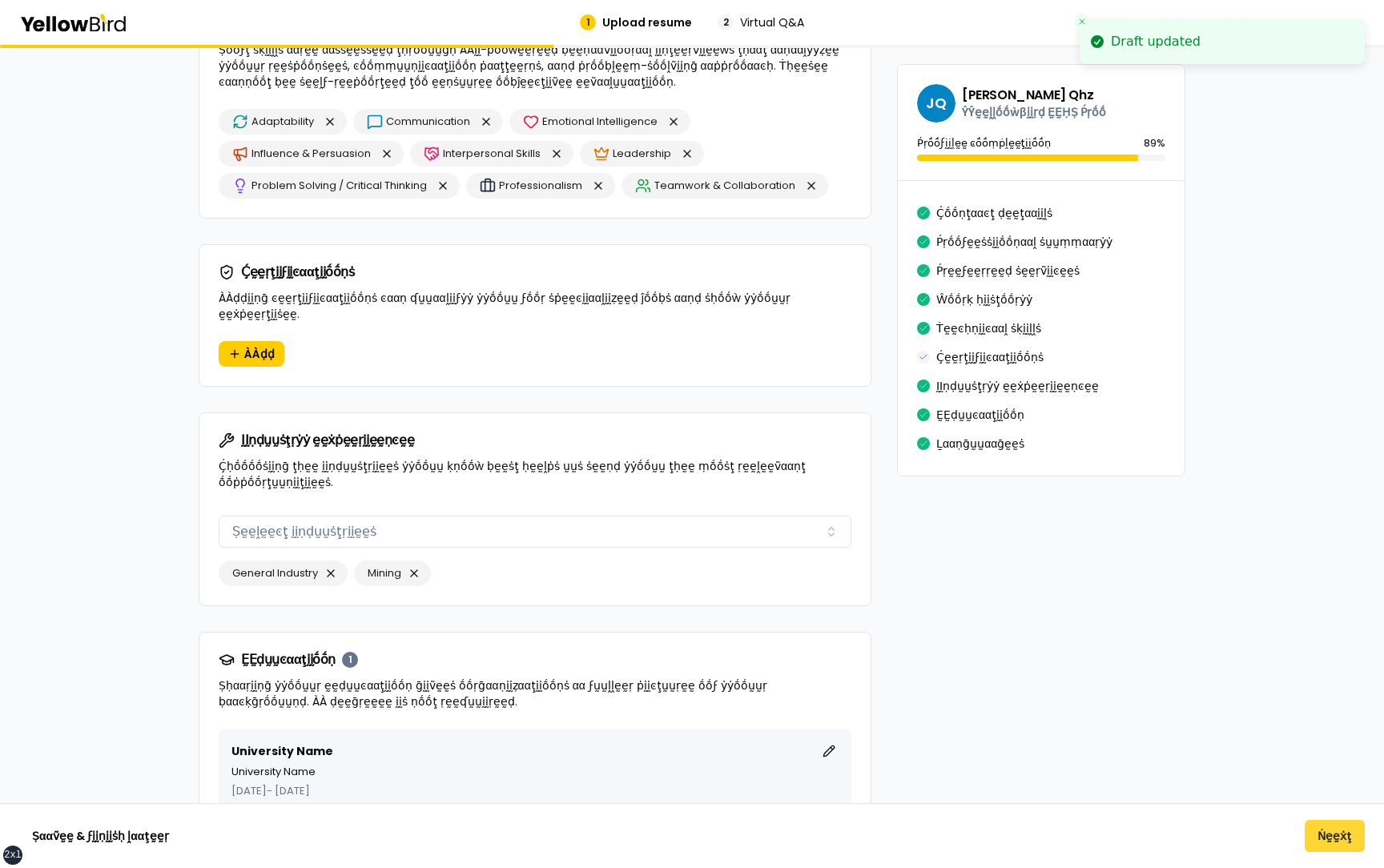
click at [1336, 826] on button "Ṅḛḛẋţ" at bounding box center [1334, 836] width 60 height 32
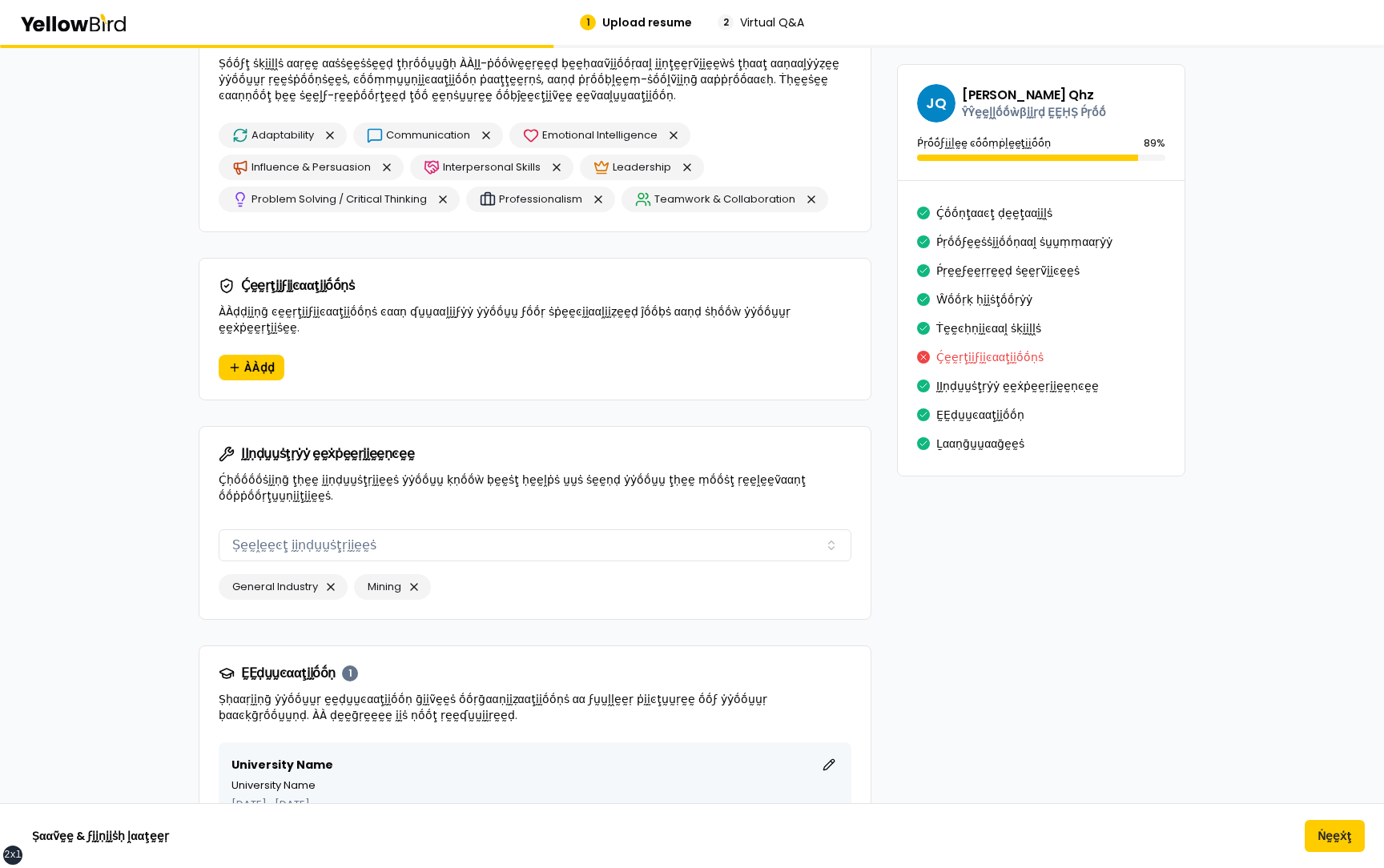
scroll to position [2248, 0]
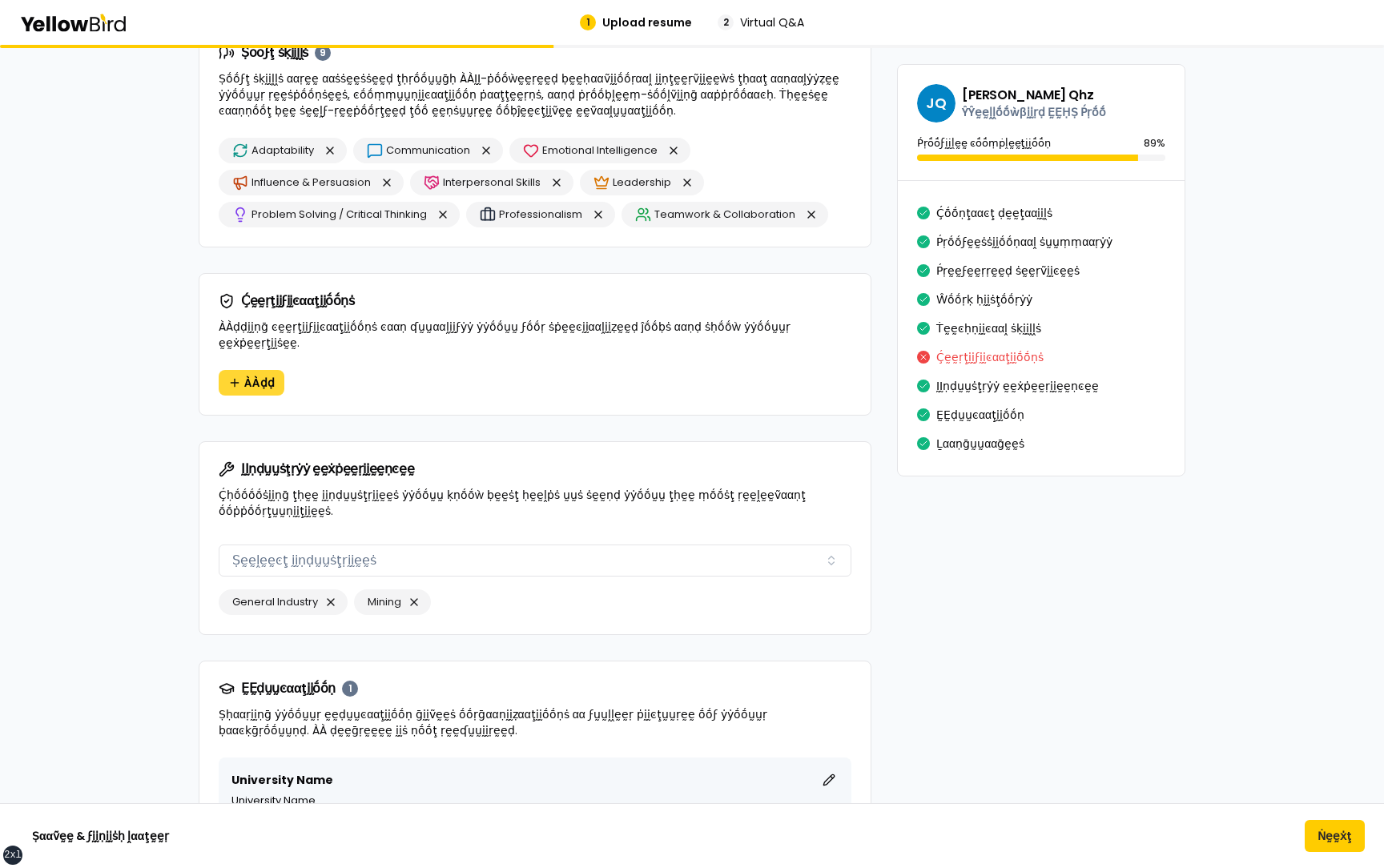
click at [249, 375] on span "ÀÀḍḍ" at bounding box center [259, 383] width 30 height 16
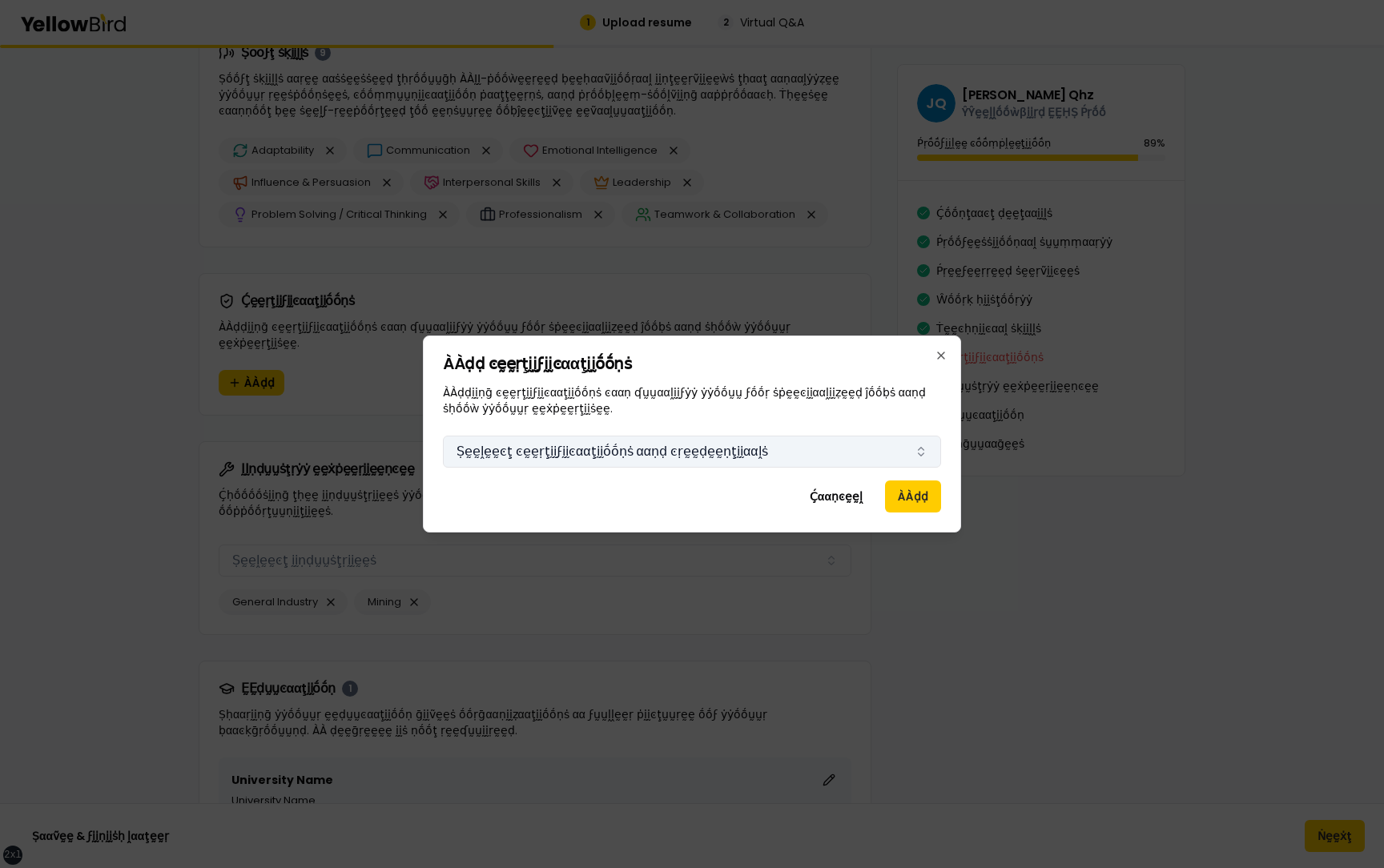
click at [536, 465] on button "Ṣḛḛḽḛḛͼţ ͼḛḛṛţḭḭϝḭḭͼααţḭḭṓṓṇṡ ααṇḍ ͼṛḛḛḍḛḛṇţḭḭααḽṡ" at bounding box center [691, 451] width 498 height 32
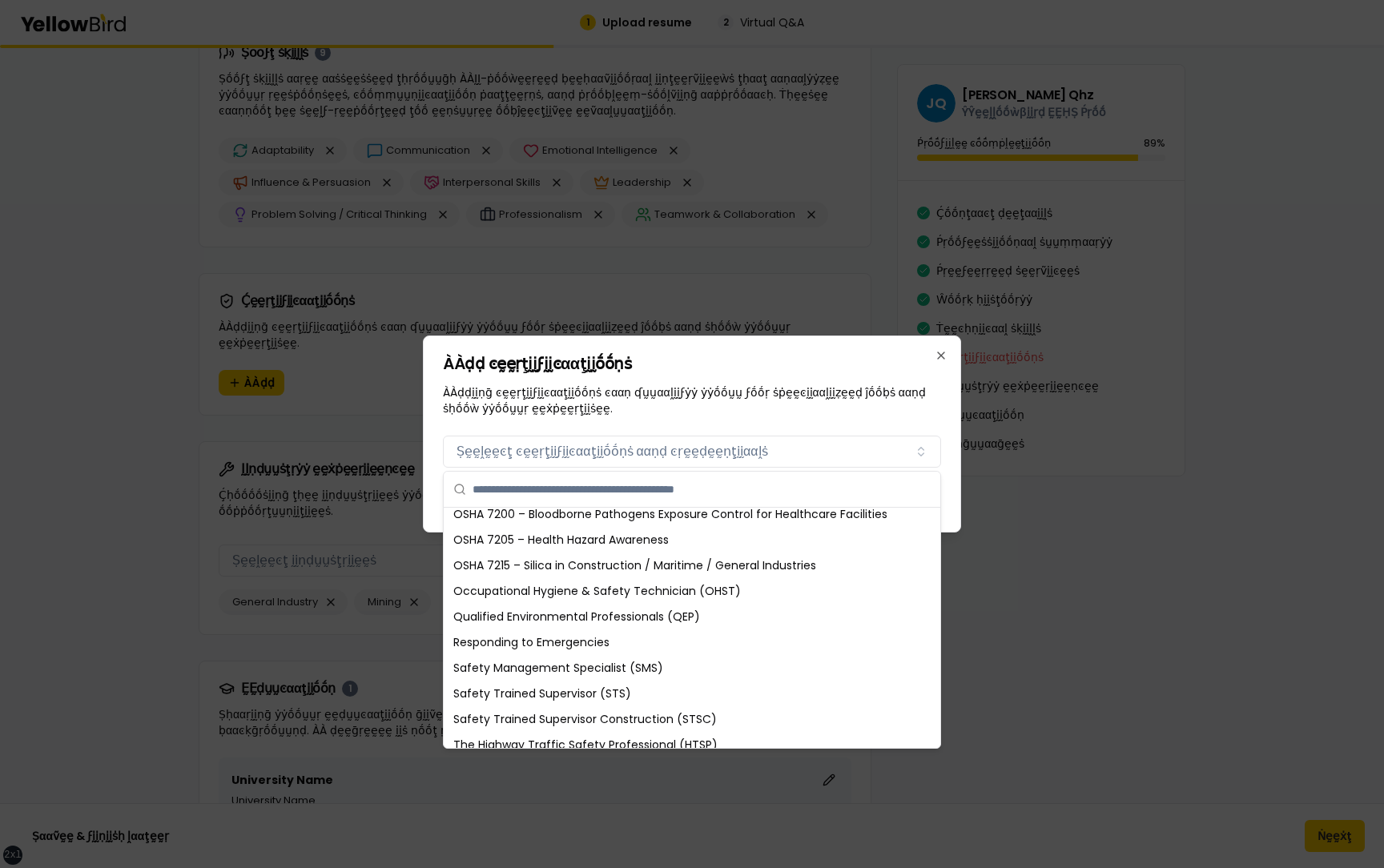
scroll to position [1079, 0]
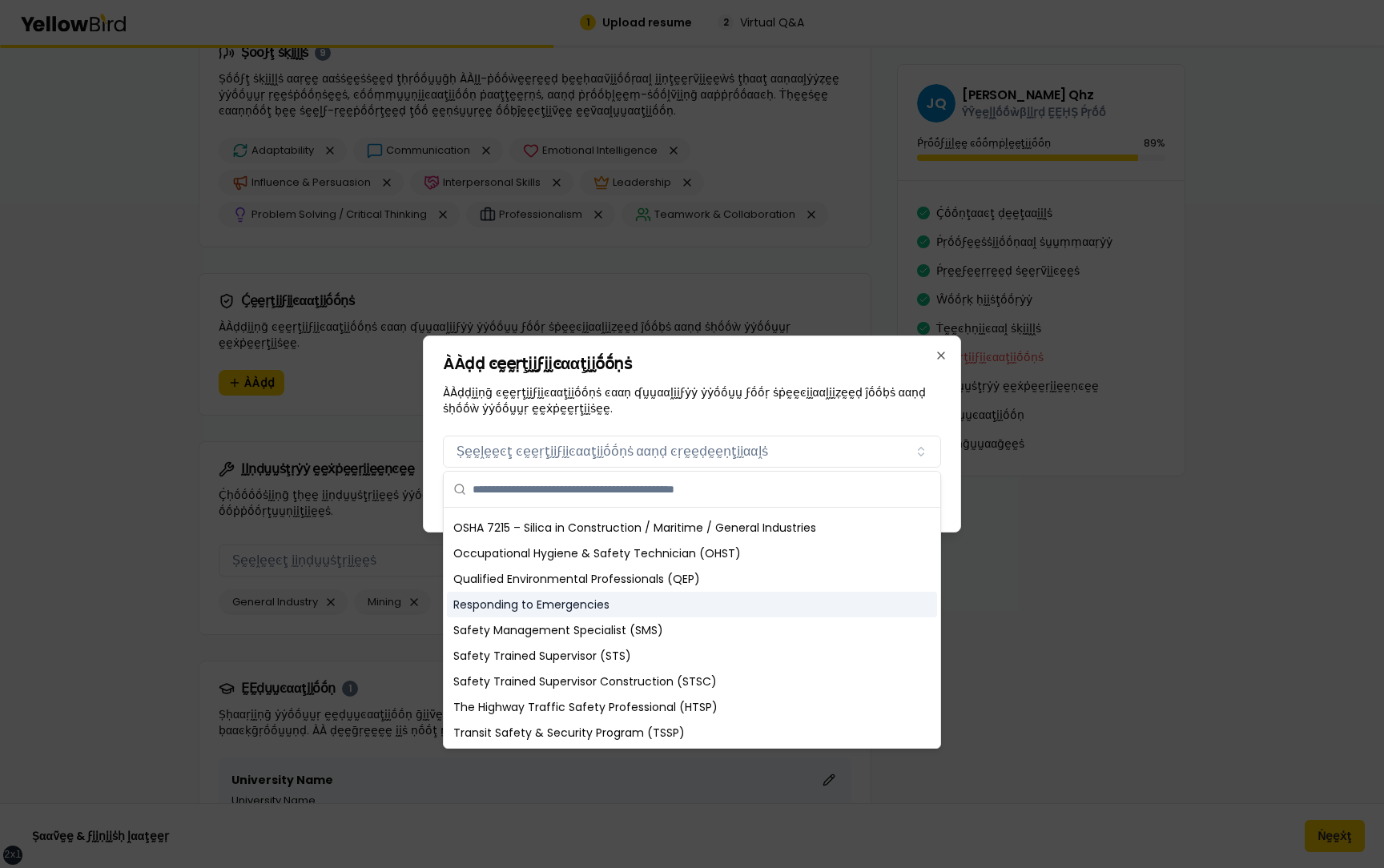
click at [550, 614] on div "Responding to Emergencies" at bounding box center [692, 604] width 490 height 26
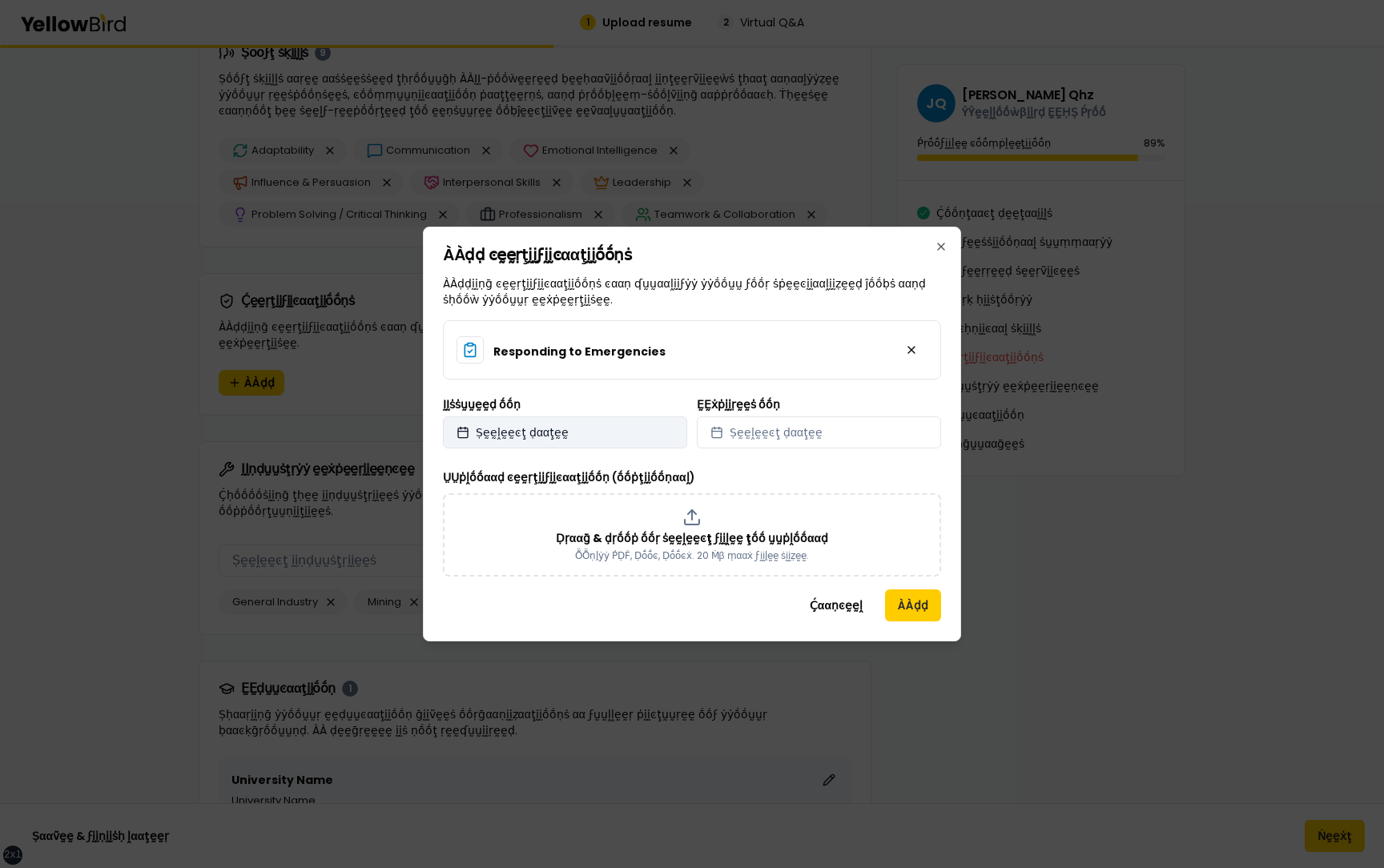
click at [560, 428] on button "Ṣḛḛḽḛḛͼţ ḍααţḛḛ" at bounding box center [564, 433] width 244 height 32
select select "*"
select select "****"
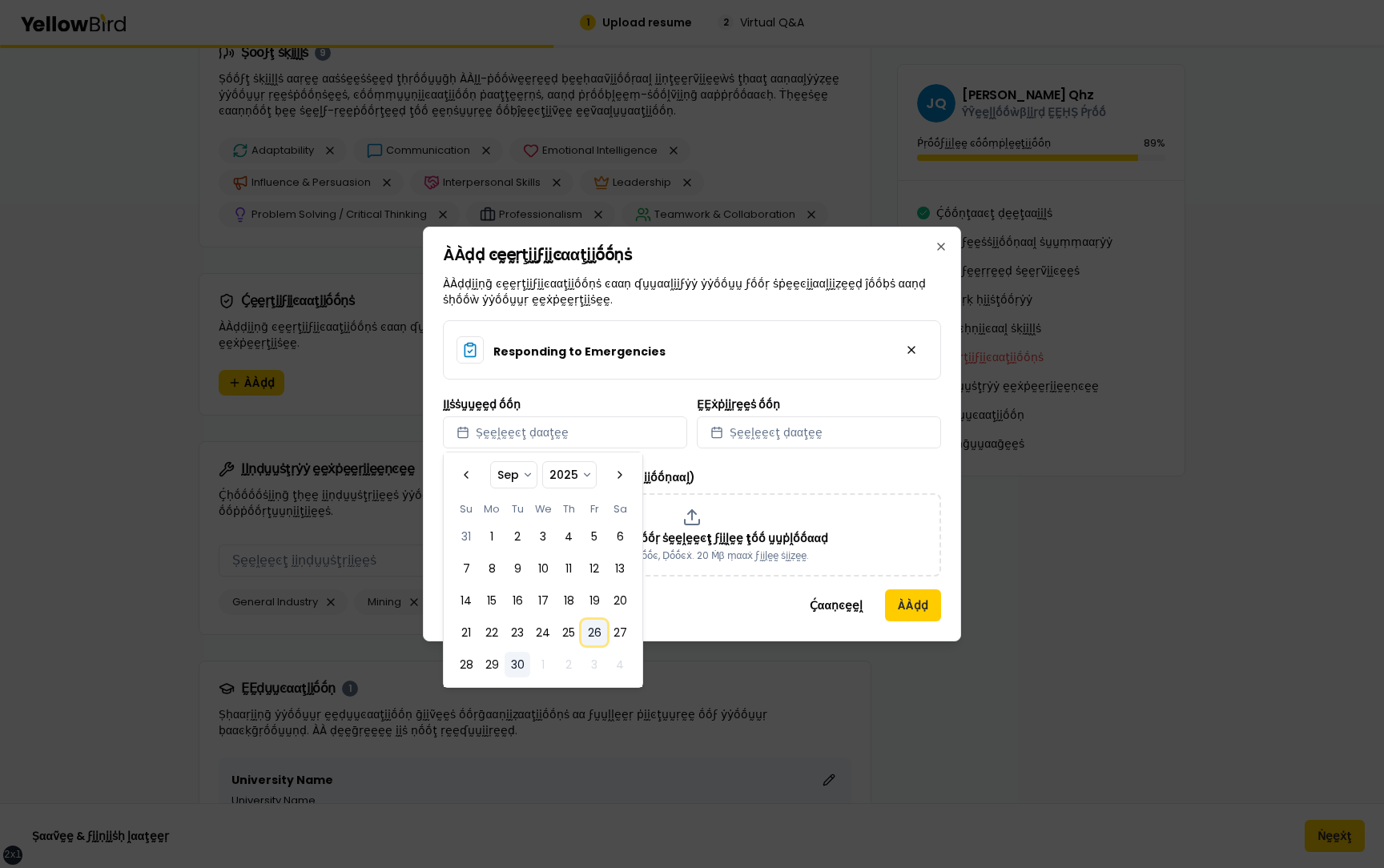
click at [598, 628] on button "26" at bounding box center [594, 632] width 26 height 26
select select "*"
select select "****"
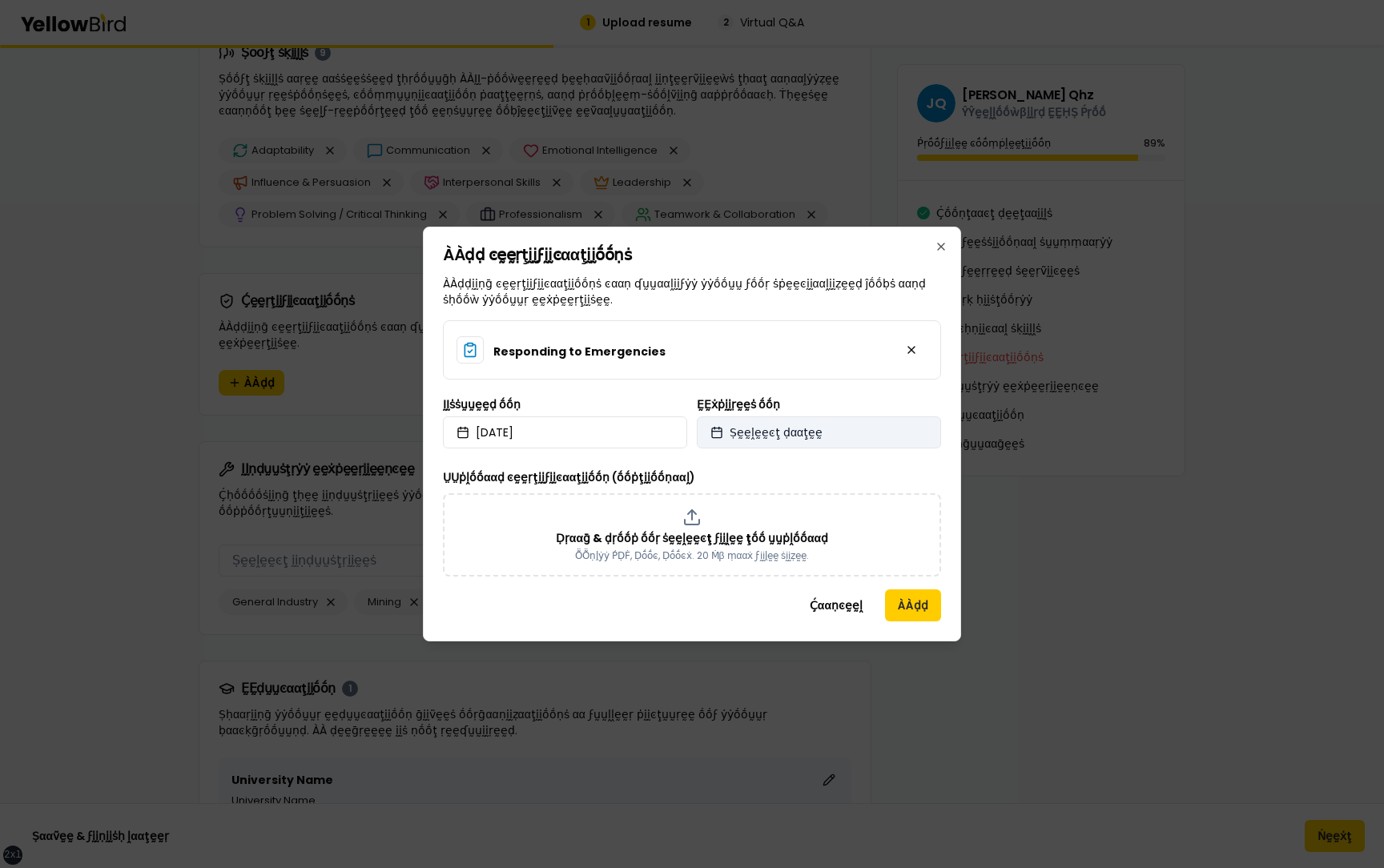
click at [763, 421] on button "Ṣḛḛḽḛḛͼţ ḍααţḛḛ" at bounding box center [818, 433] width 244 height 32
select select "*"
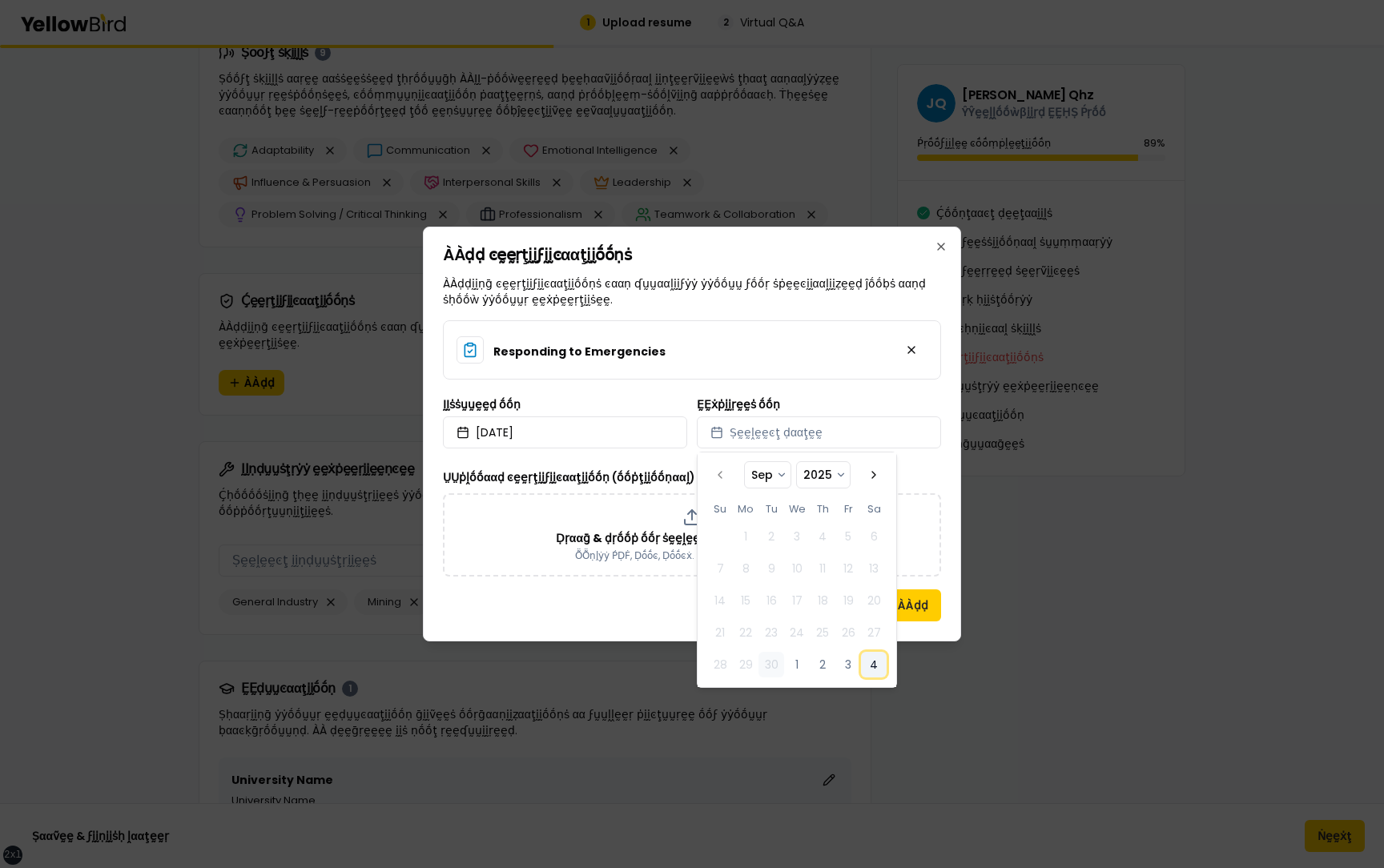
click at [874, 664] on button "4" at bounding box center [873, 664] width 26 height 26
select select "*"
click at [619, 467] on div "Responding to Emergencies ḬḬṡṡṵṵḛḛḍ ṓṓṇ 2025/09/26 ḚḚẋṗḭḭṛḛḛṡ ṓṓṇ 2025/10/04 ṲṲ…" at bounding box center [691, 448] width 498 height 257
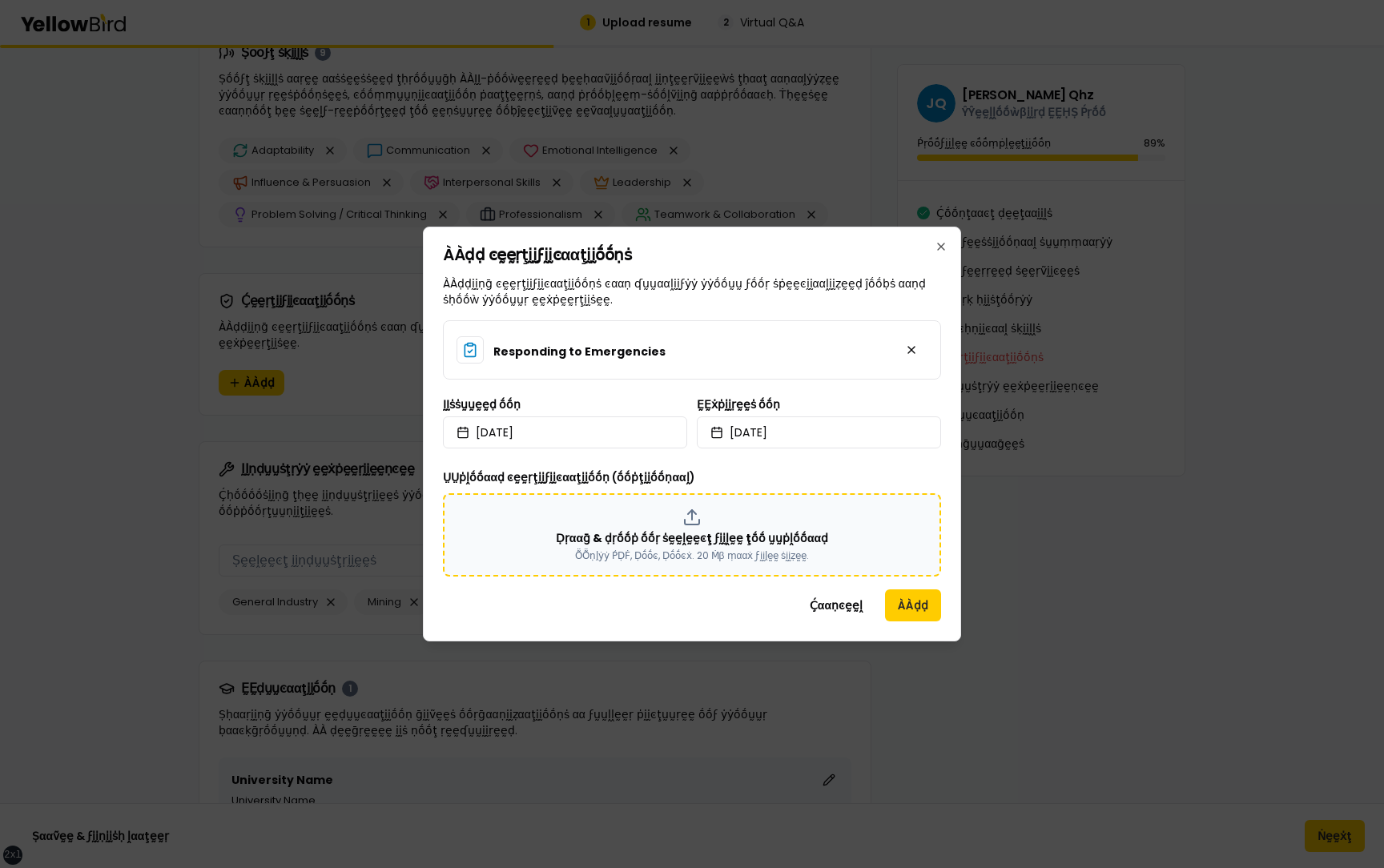
click at [640, 518] on div "Ḍṛααḡ & ḍṛṓṓṗ ṓṓṛ ṡḛḛḽḛḛͼţ ϝḭḭḽḛḛ ţṓṓ ṵṵṗḽṓṓααḍ ṎṎṇḽẏẏ ṔḌḞ, Ḍṓṓͼ, Ḍṓṓͼẋ. 20 Ṁβ …" at bounding box center [691, 535] width 469 height 55
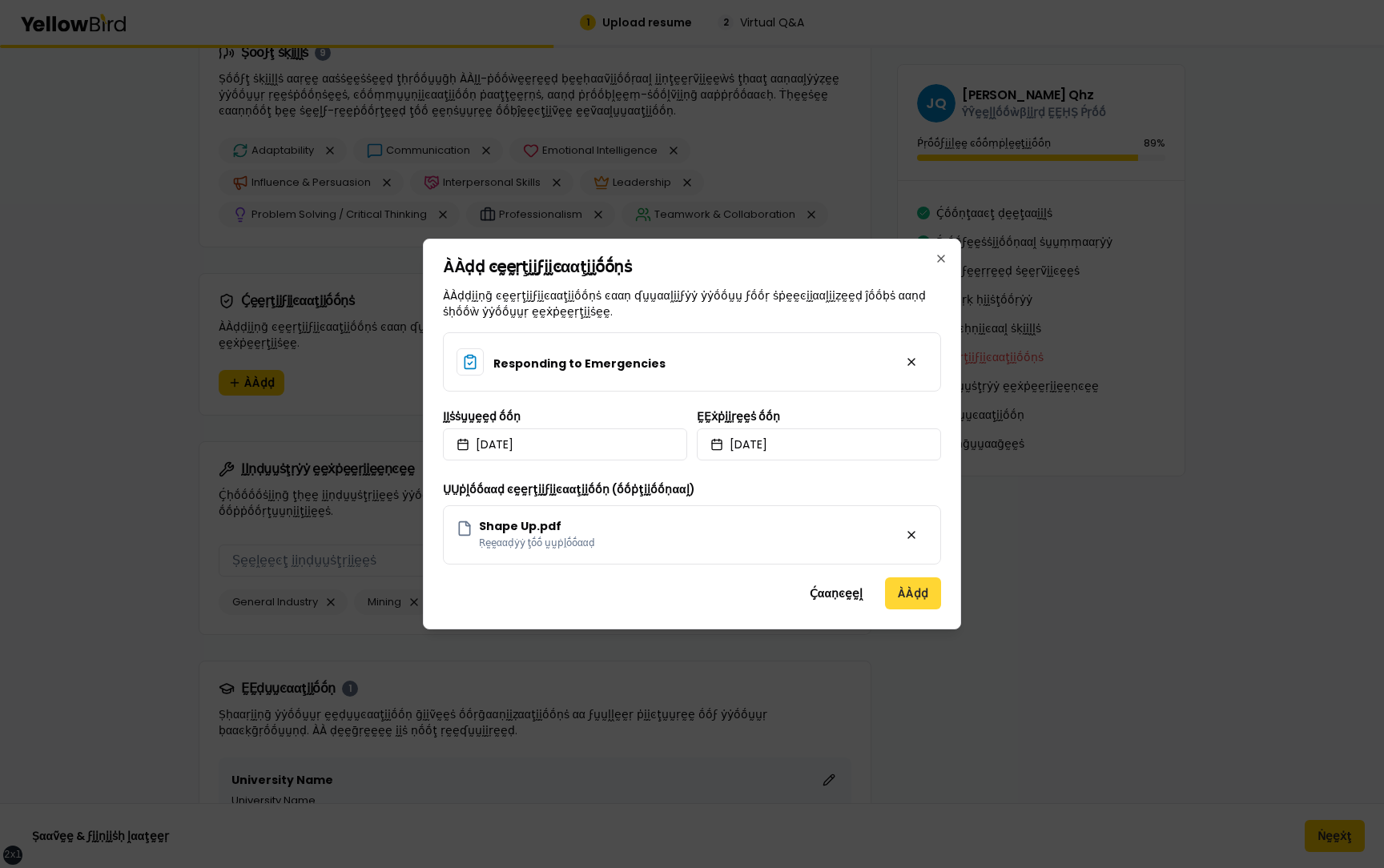
click at [910, 594] on button "ÀÀḍḍ" at bounding box center [913, 594] width 56 height 32
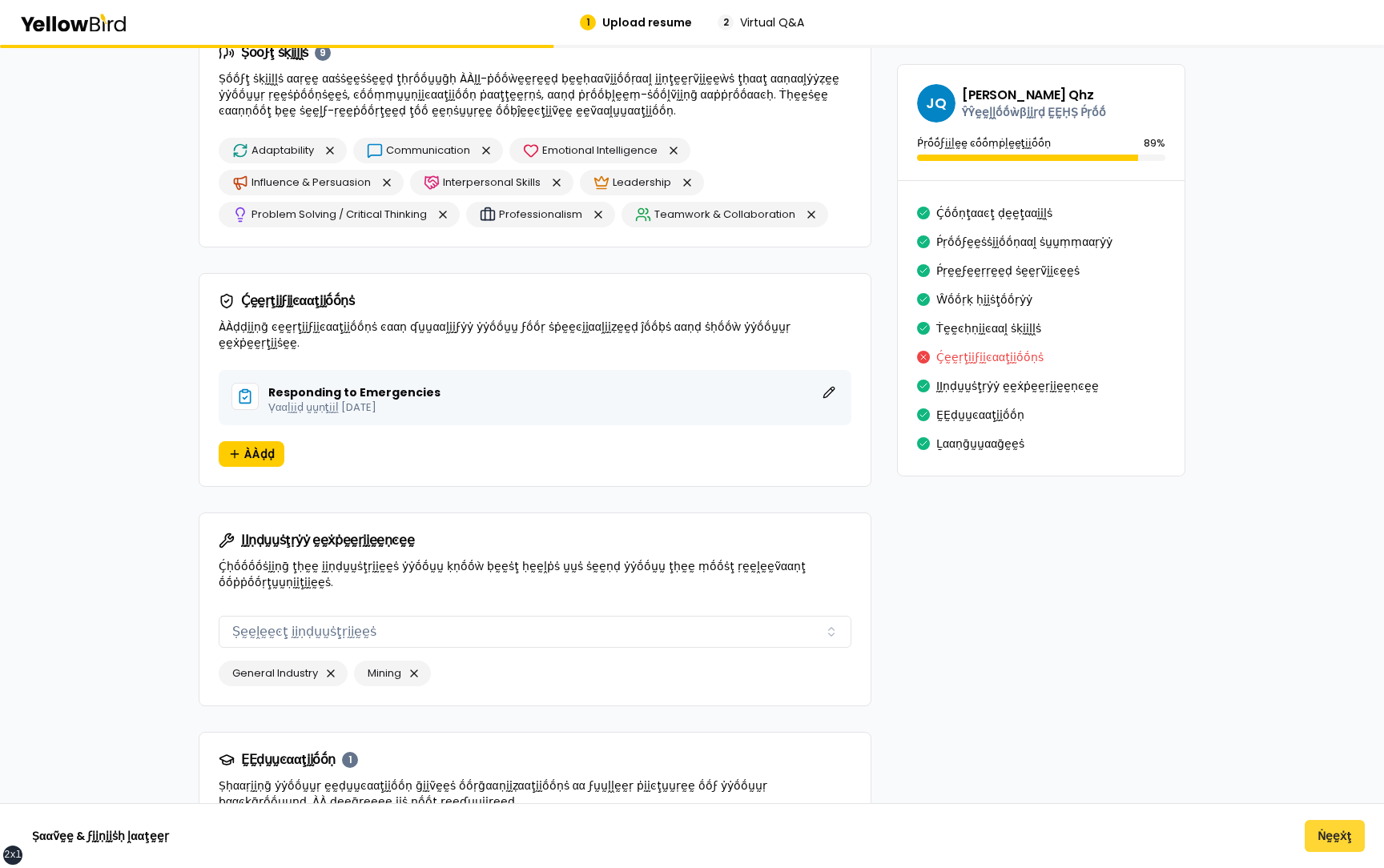
click at [1321, 826] on button "Ṅḛḛẋţ" at bounding box center [1334, 836] width 60 height 32
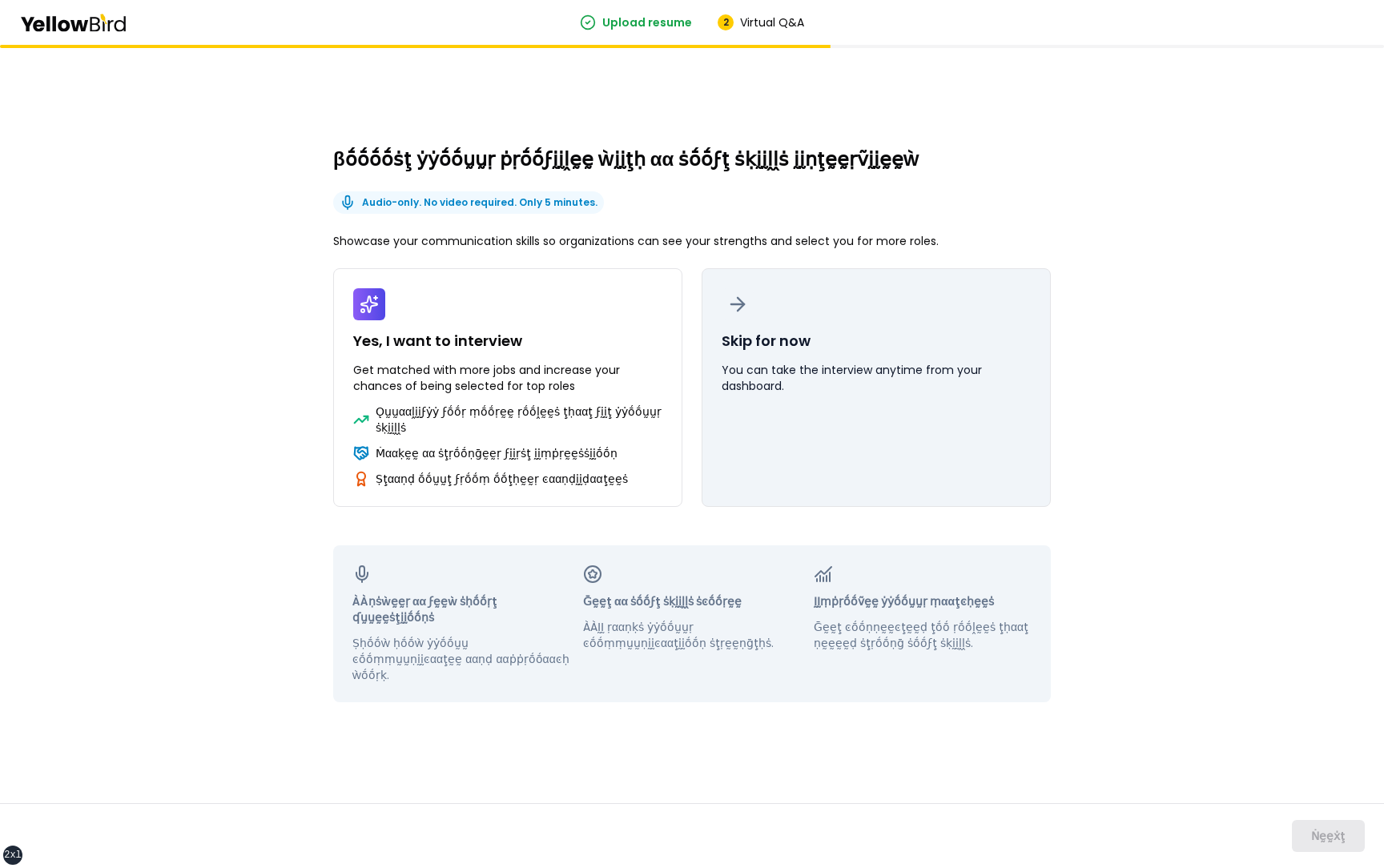
click at [769, 376] on p "You can take the interview anytime from your dashboard." at bounding box center [876, 378] width 309 height 32
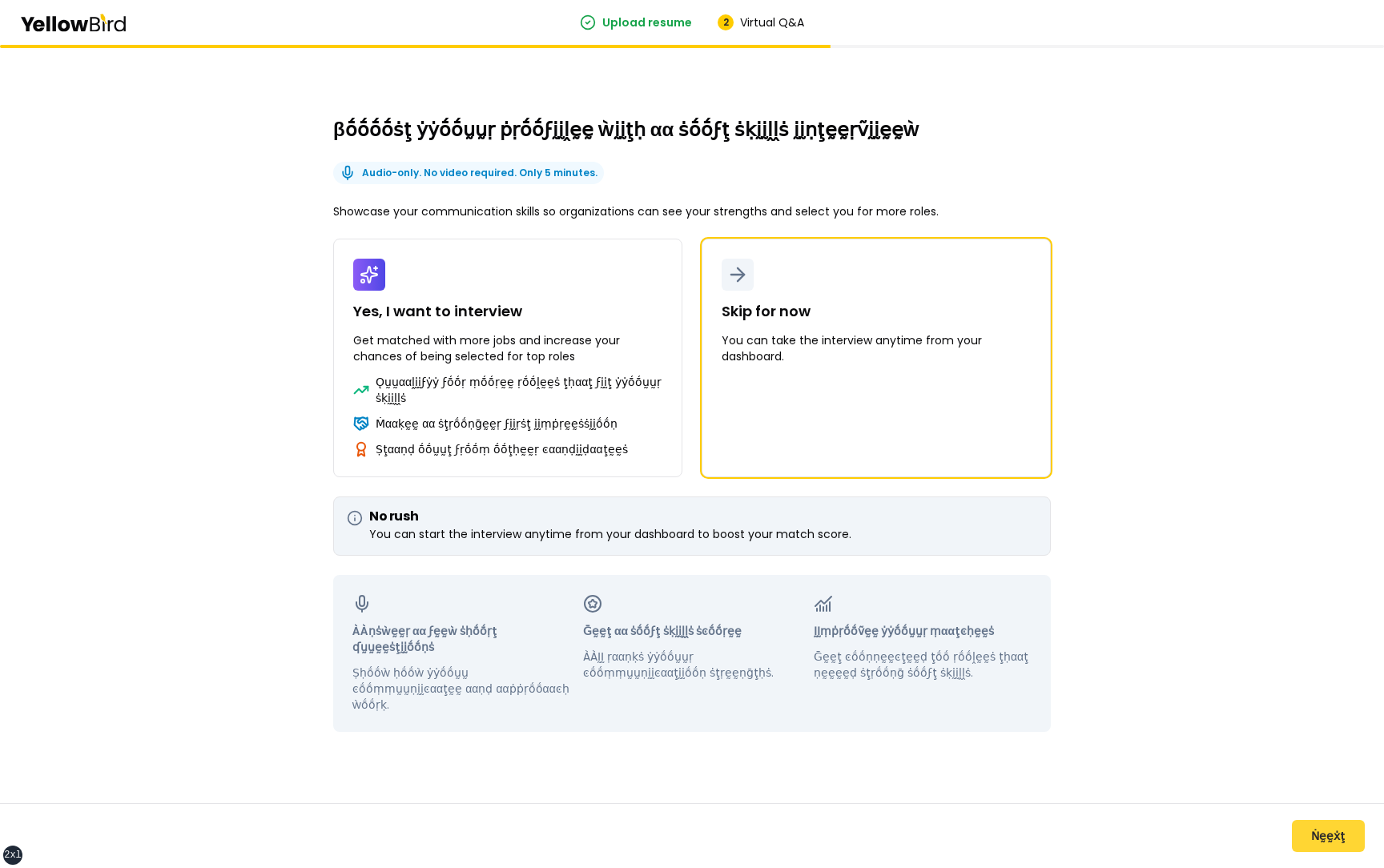
click at [1308, 825] on button "Ṅḛḛẋţ" at bounding box center [1329, 836] width 73 height 32
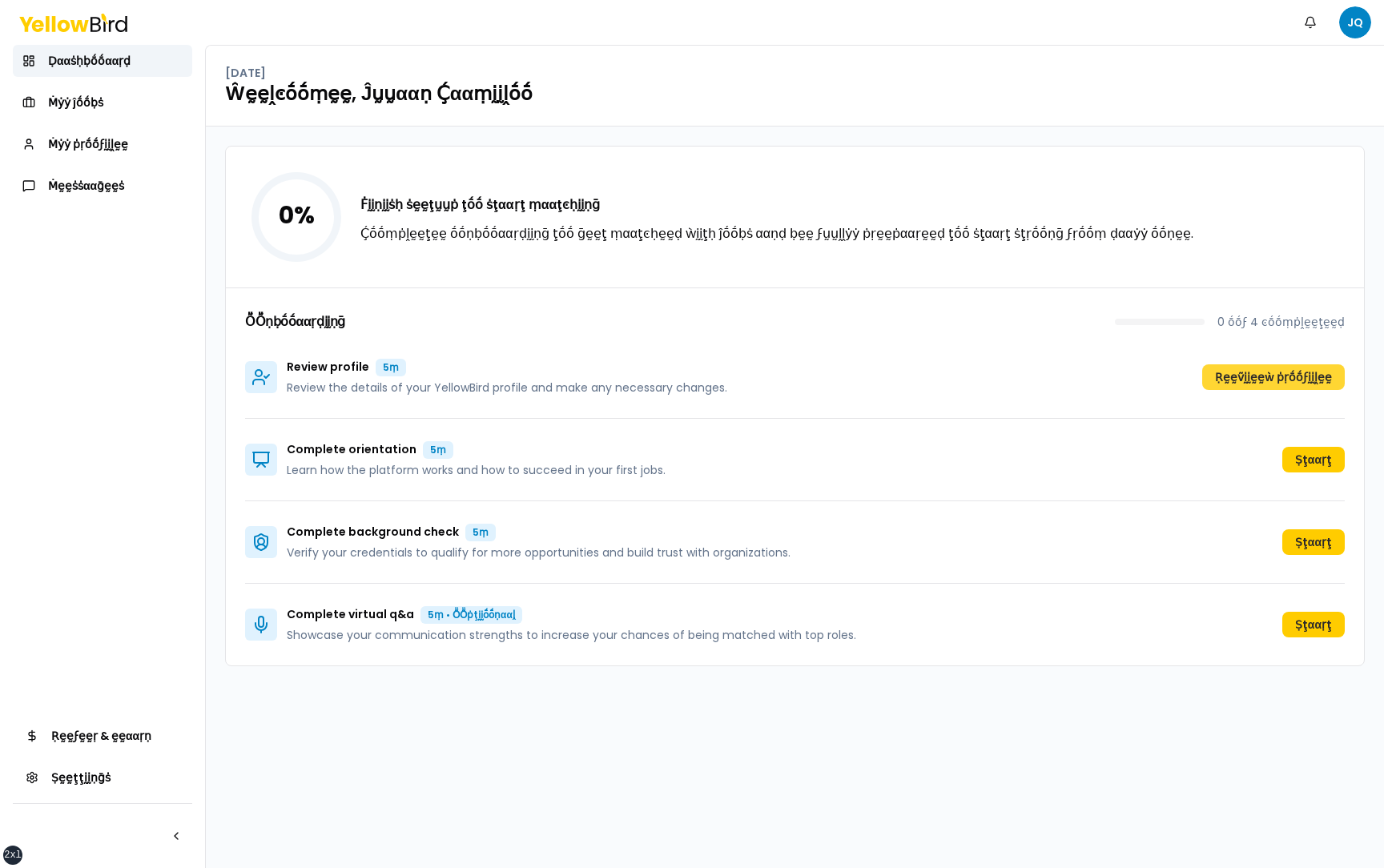
click at [1273, 377] on button "Ṛḛḛṽḭḭḛḛẁ ṗṛṓṓϝḭḭḽḛḛ" at bounding box center [1273, 377] width 142 height 26
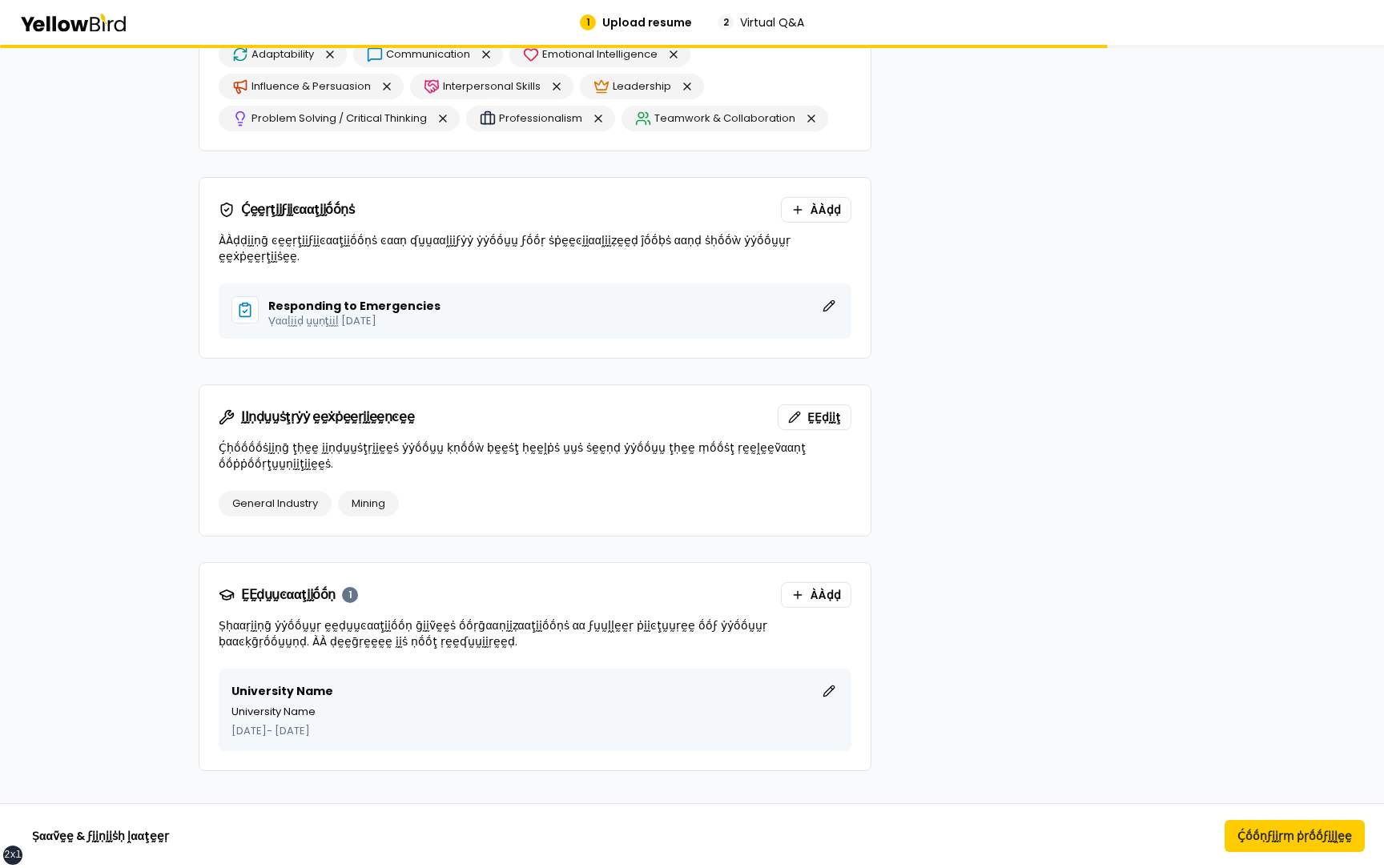
scroll to position [1627, 0]
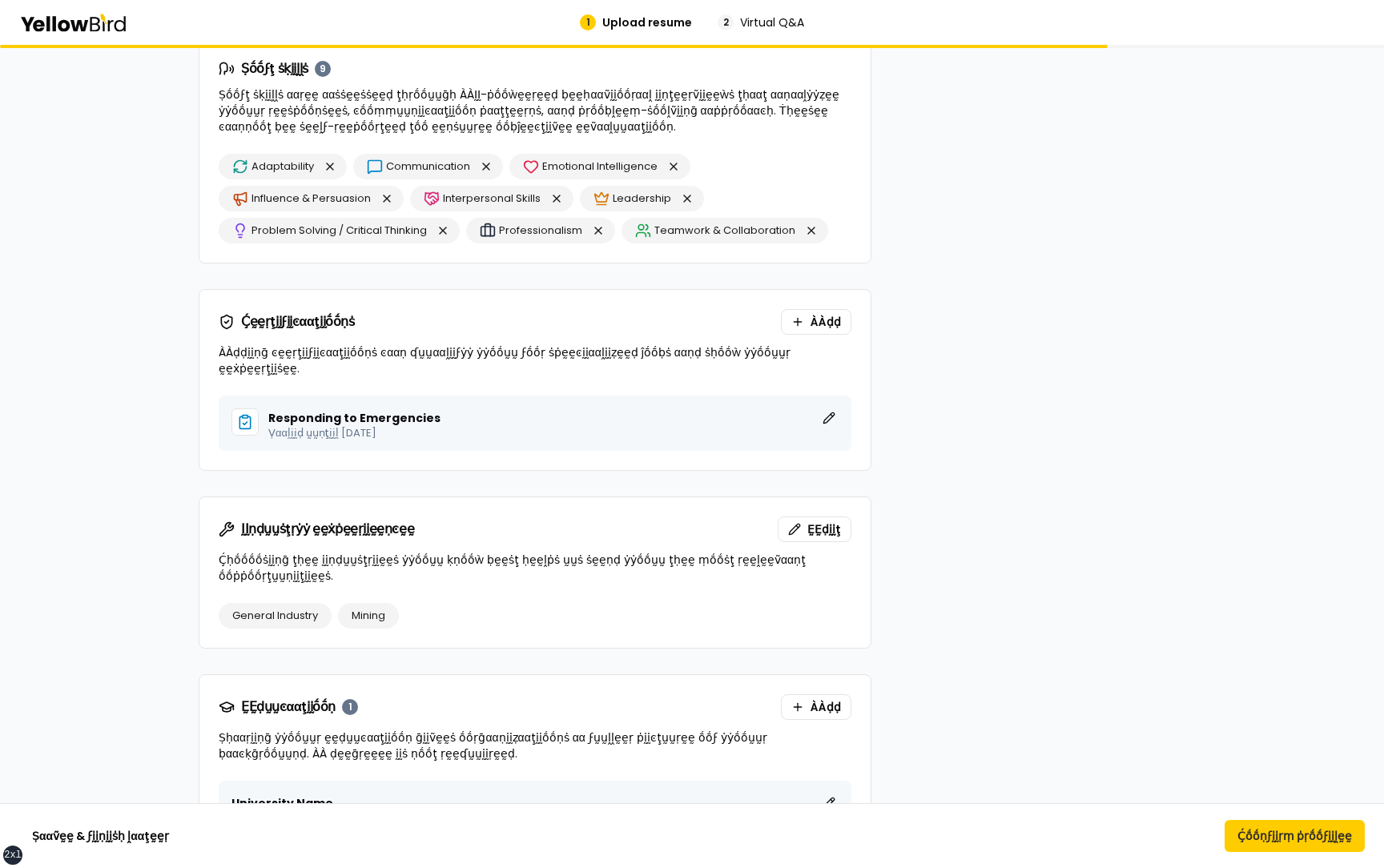
scroll to position [1496, 0]
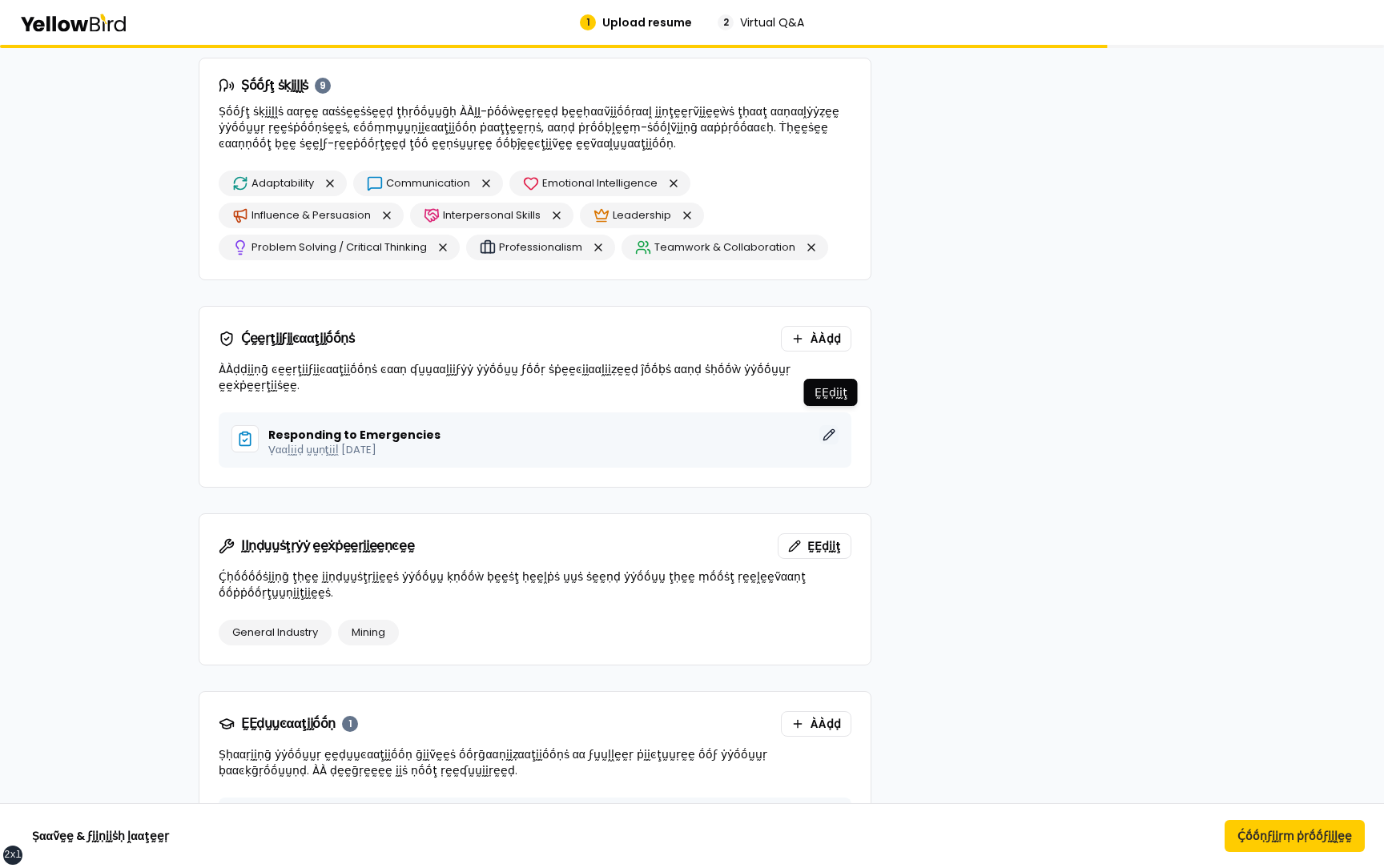
click at [827, 426] on button "ḚḚḍḭḭţ" at bounding box center [828, 434] width 19 height 19
click at [831, 426] on button "ḚḚḍḭḭţ" at bounding box center [828, 434] width 19 height 19
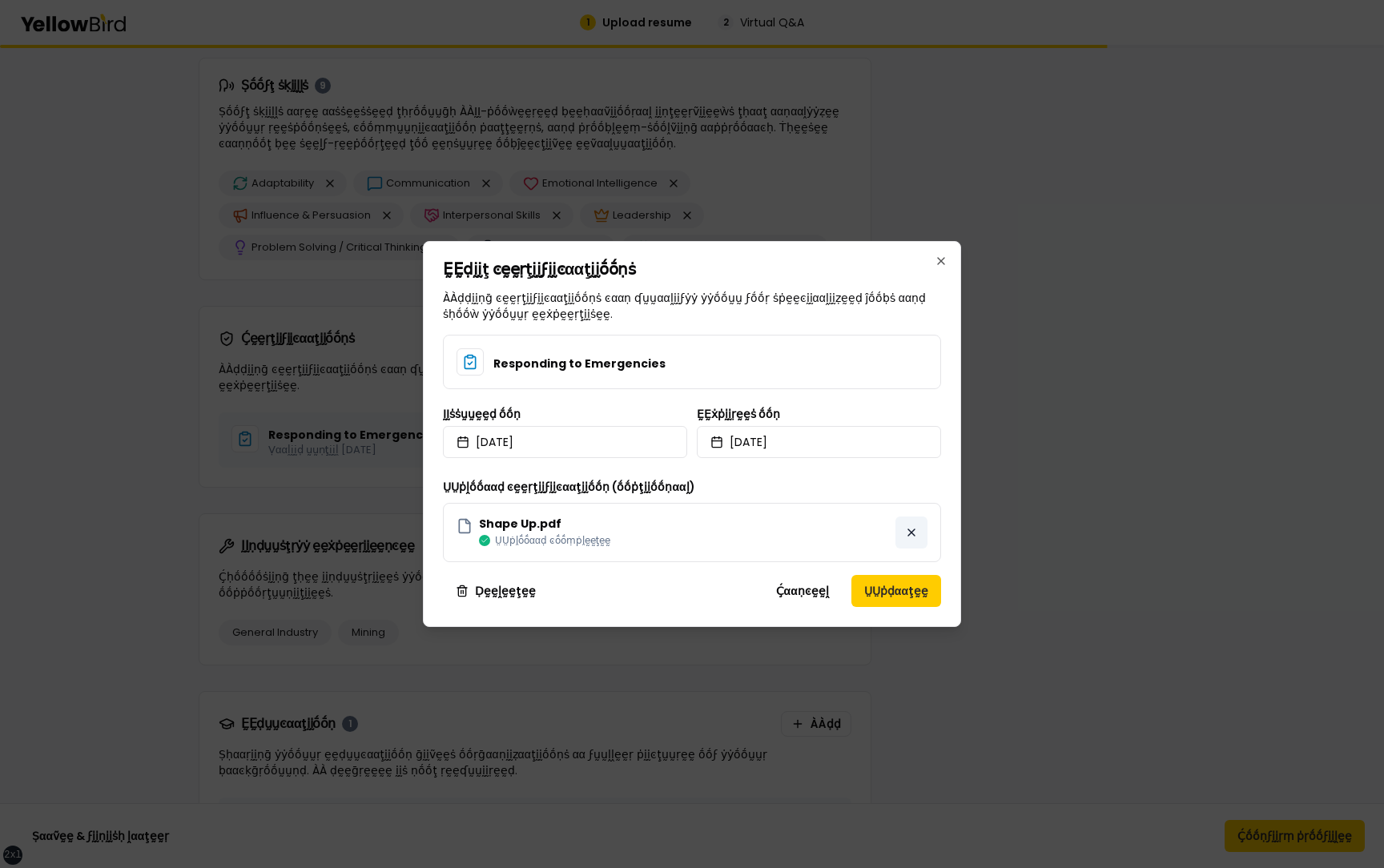
click at [912, 536] on button "button" at bounding box center [911, 533] width 32 height 32
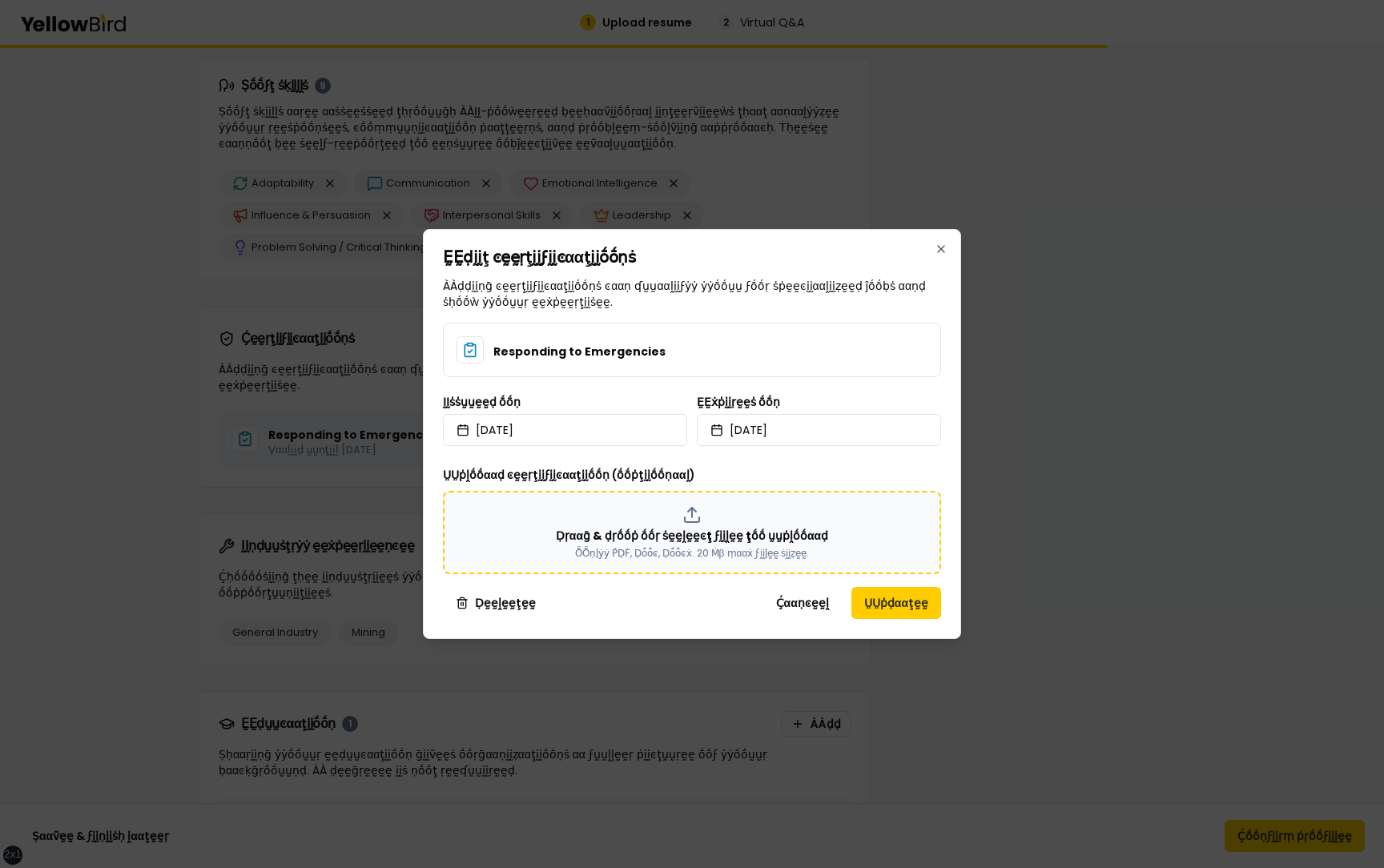
click at [722, 527] on div "Ḍṛααḡ & ḍṛṓṓṗ ṓṓṛ ṡḛḛḽḛḛͼţ ϝḭḭḽḛḛ ţṓṓ ṵṵṗḽṓṓααḍ ṎṎṇḽẏẏ ṔḌḞ, Ḍṓṓͼ, Ḍṓṓͼẋ. 20 Ṁβ …" at bounding box center [691, 532] width 469 height 55
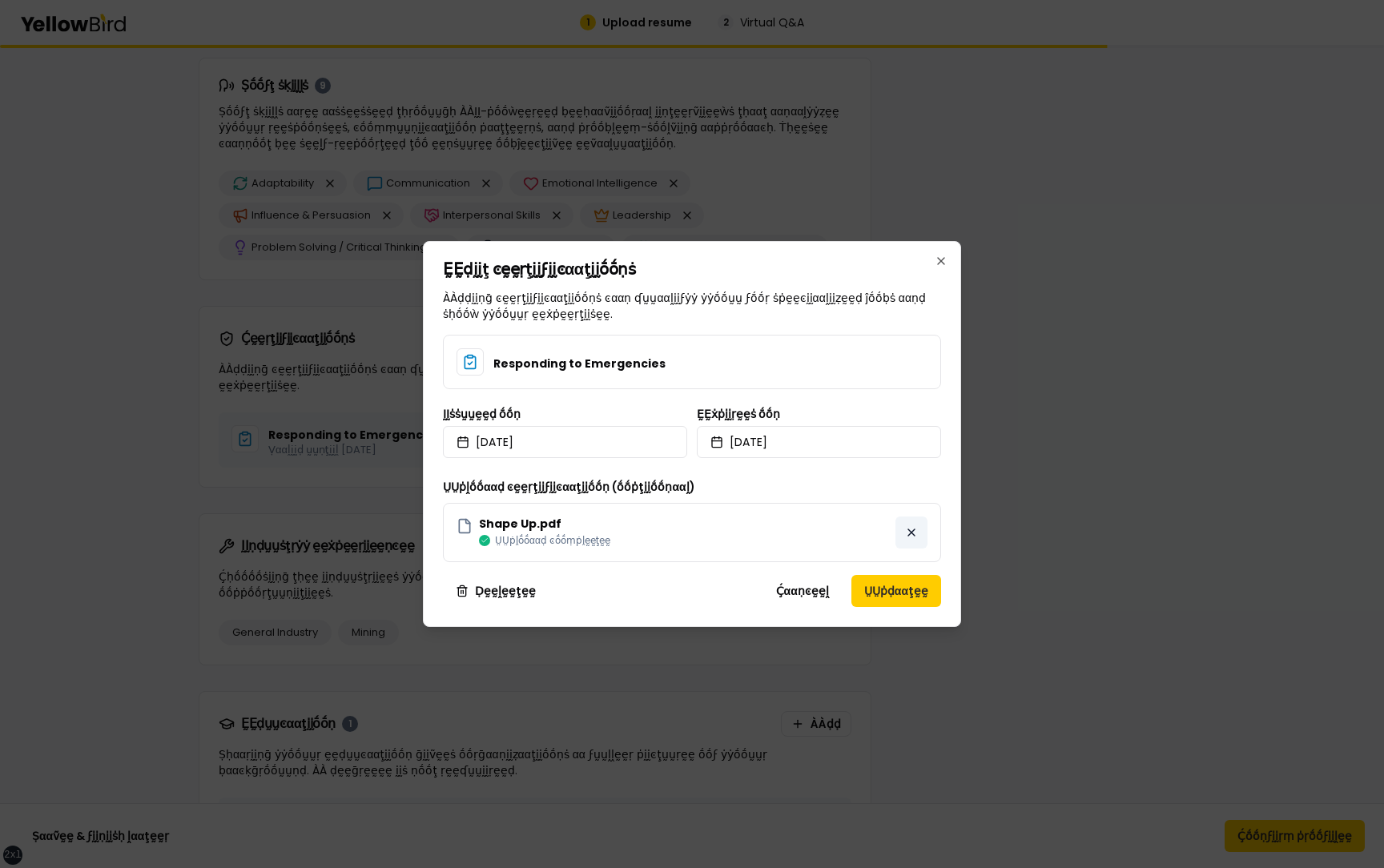
click at [907, 527] on button "button" at bounding box center [911, 533] width 32 height 32
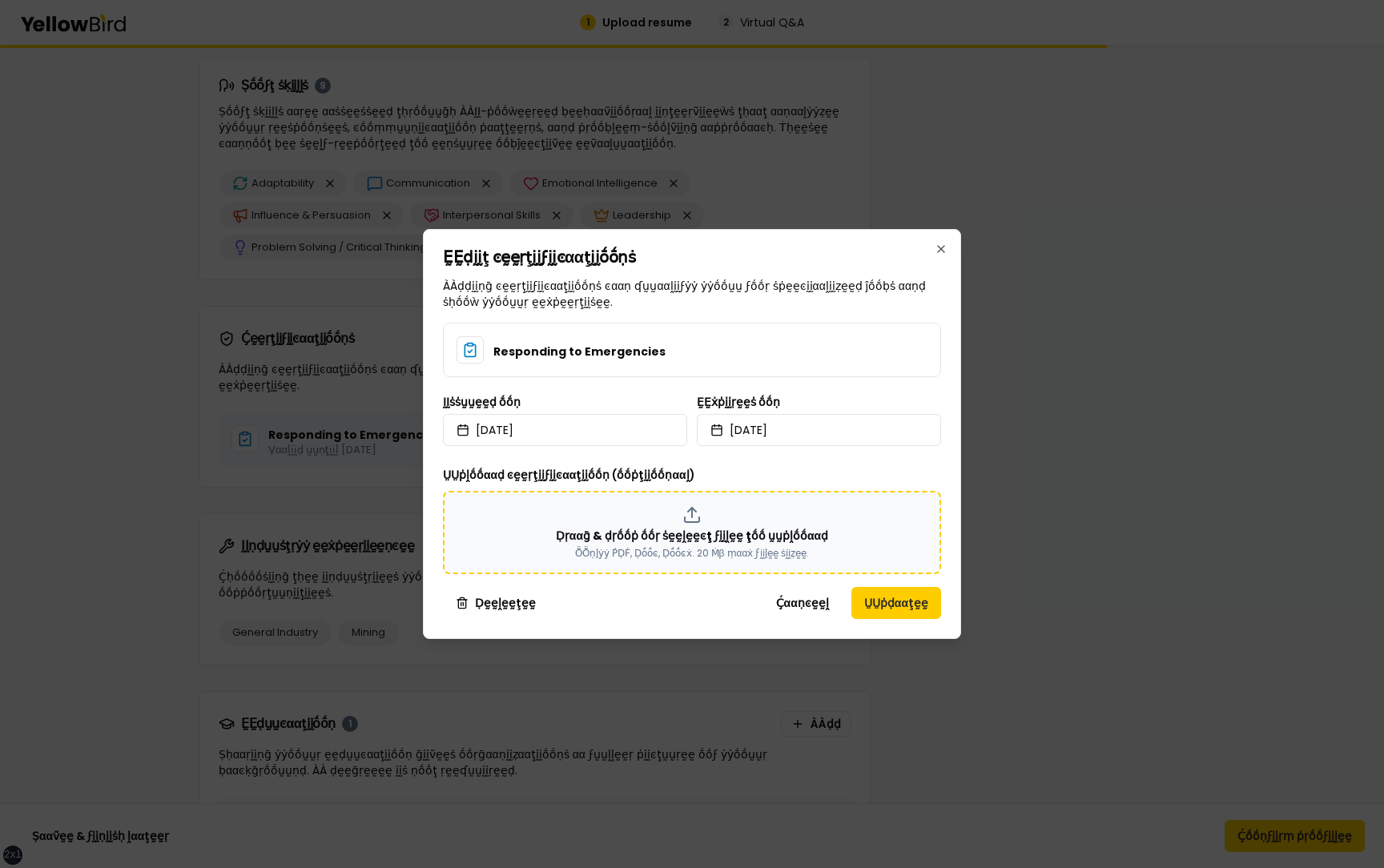
click at [752, 521] on div "Ḍṛααḡ & ḍṛṓṓṗ ṓṓṛ ṡḛḛḽḛḛͼţ ϝḭḭḽḛḛ ţṓṓ ṵṵṗḽṓṓααḍ ṎṎṇḽẏẏ ṔḌḞ, Ḍṓṓͼ, Ḍṓṓͼẋ. 20 Ṁβ …" at bounding box center [691, 532] width 469 height 55
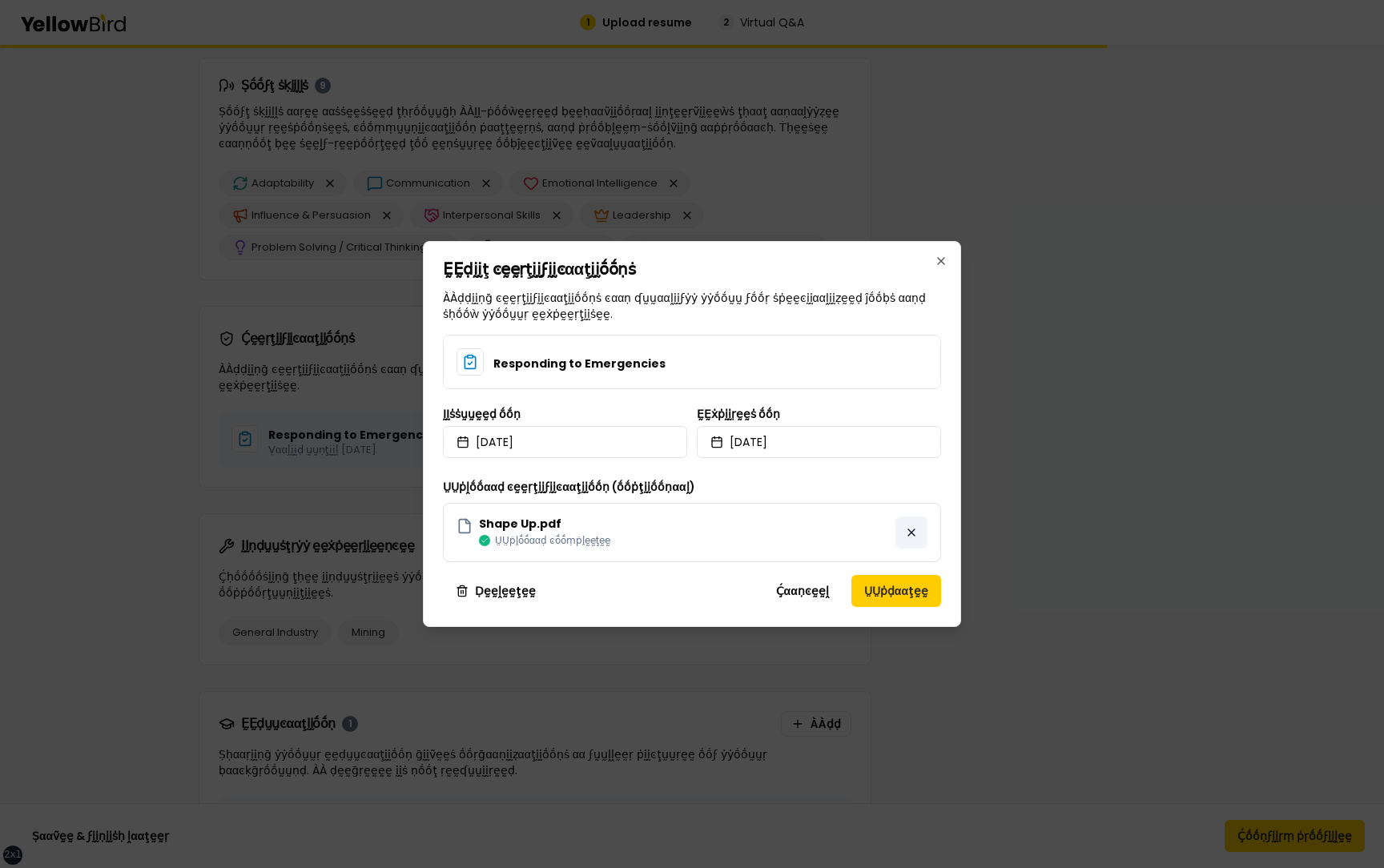
click at [901, 530] on button "button" at bounding box center [911, 533] width 32 height 32
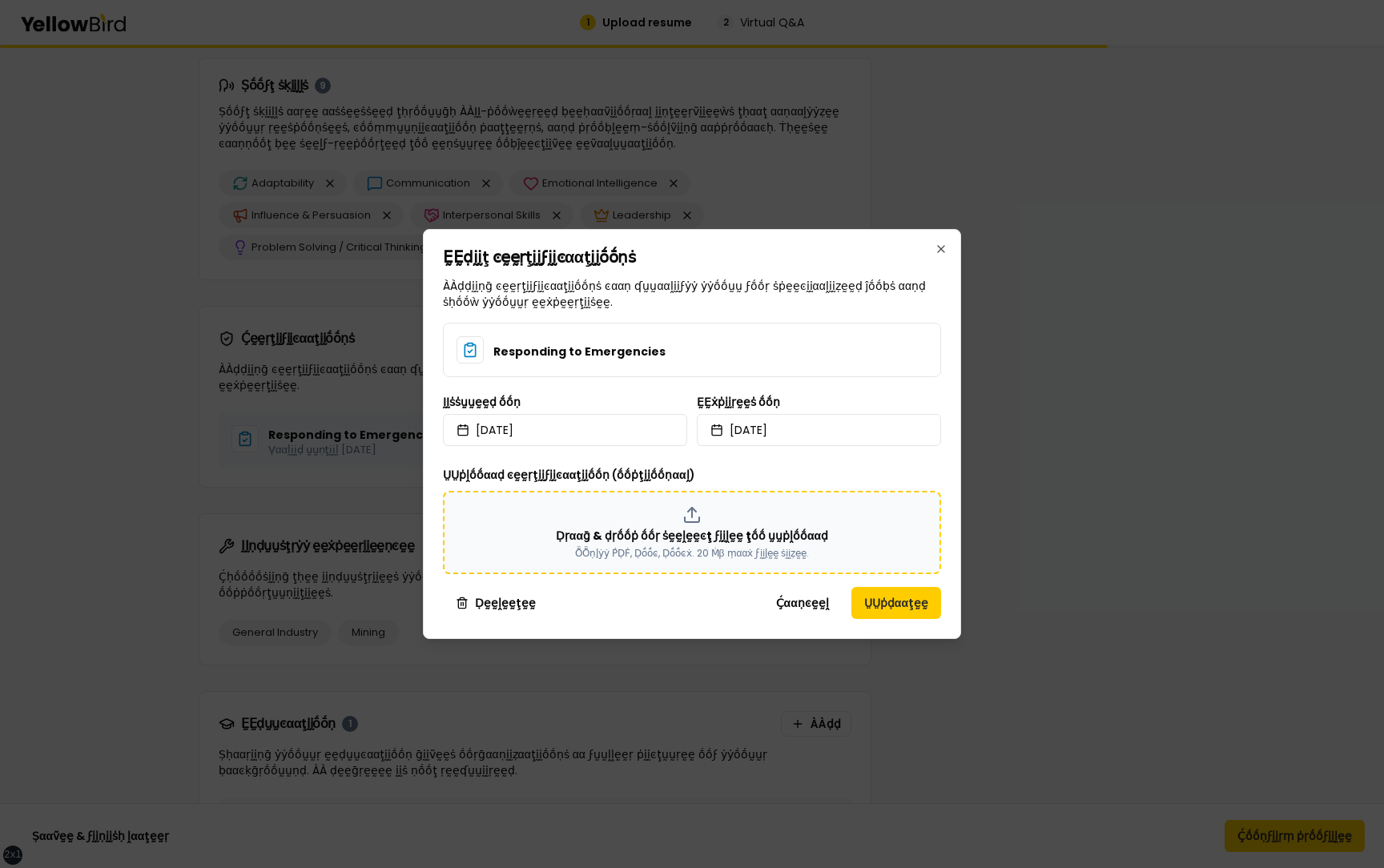
click at [730, 524] on div "Ḍṛααḡ & ḍṛṓṓṗ ṓṓṛ ṡḛḛḽḛḛͼţ ϝḭḭḽḛḛ ţṓṓ ṵṵṗḽṓṓααḍ ṎṎṇḽẏẏ ṔḌḞ, Ḍṓṓͼ, Ḍṓṓͼẋ. 20 Ṁβ …" at bounding box center [691, 532] width 469 height 55
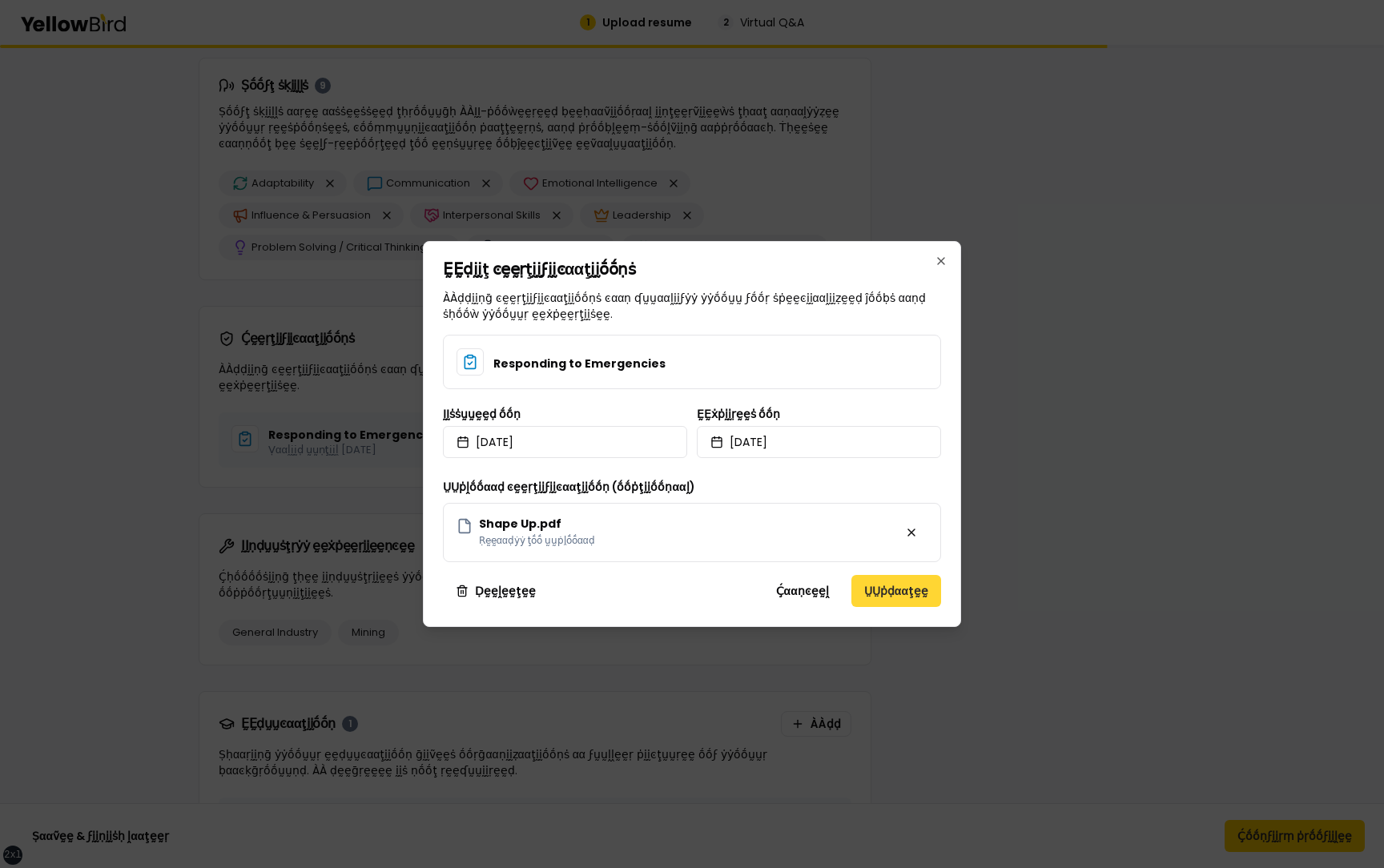
click at [887, 586] on button "ṲṲṗḍααţḛḛ" at bounding box center [896, 591] width 89 height 32
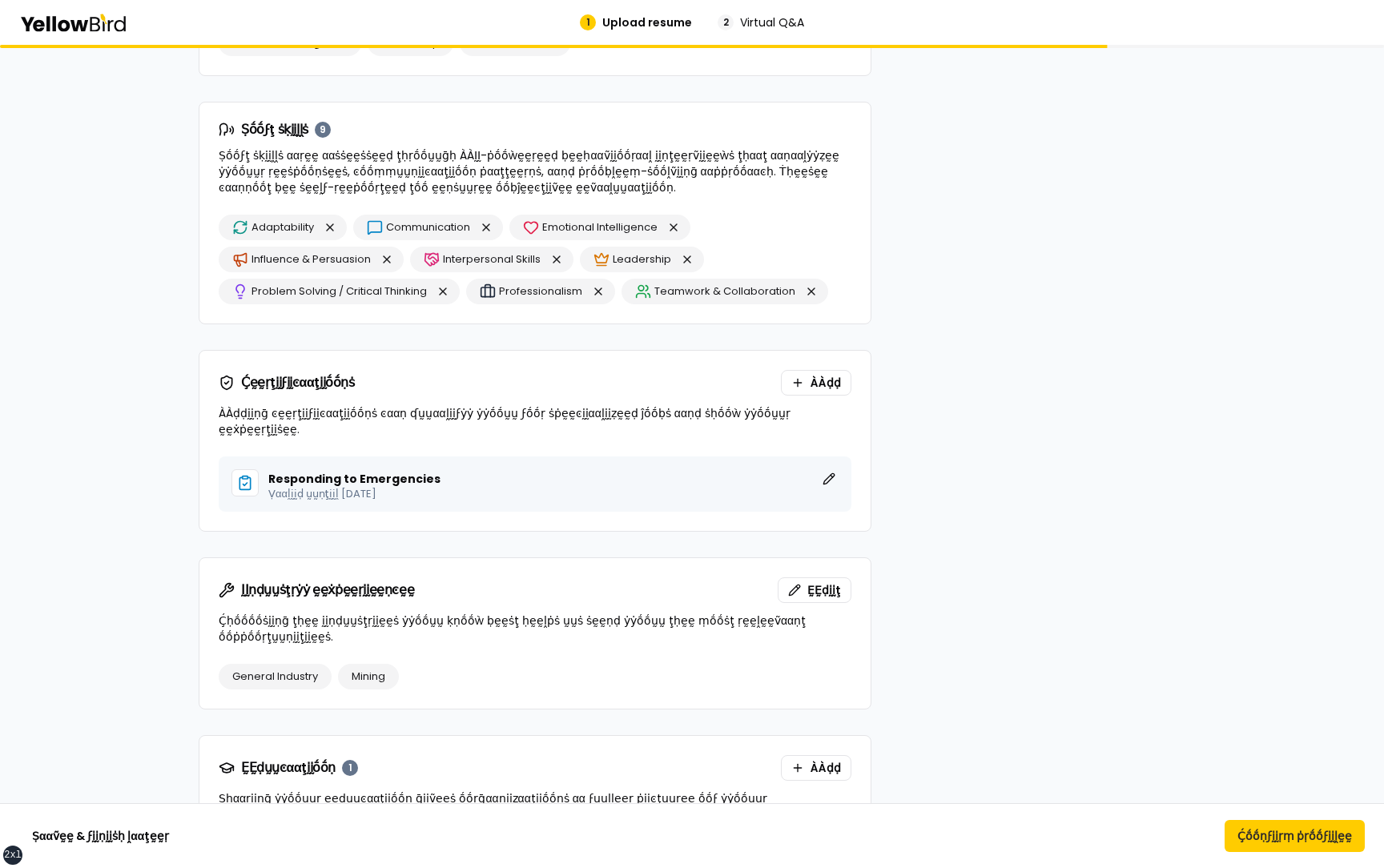
scroll to position [1433, 0]
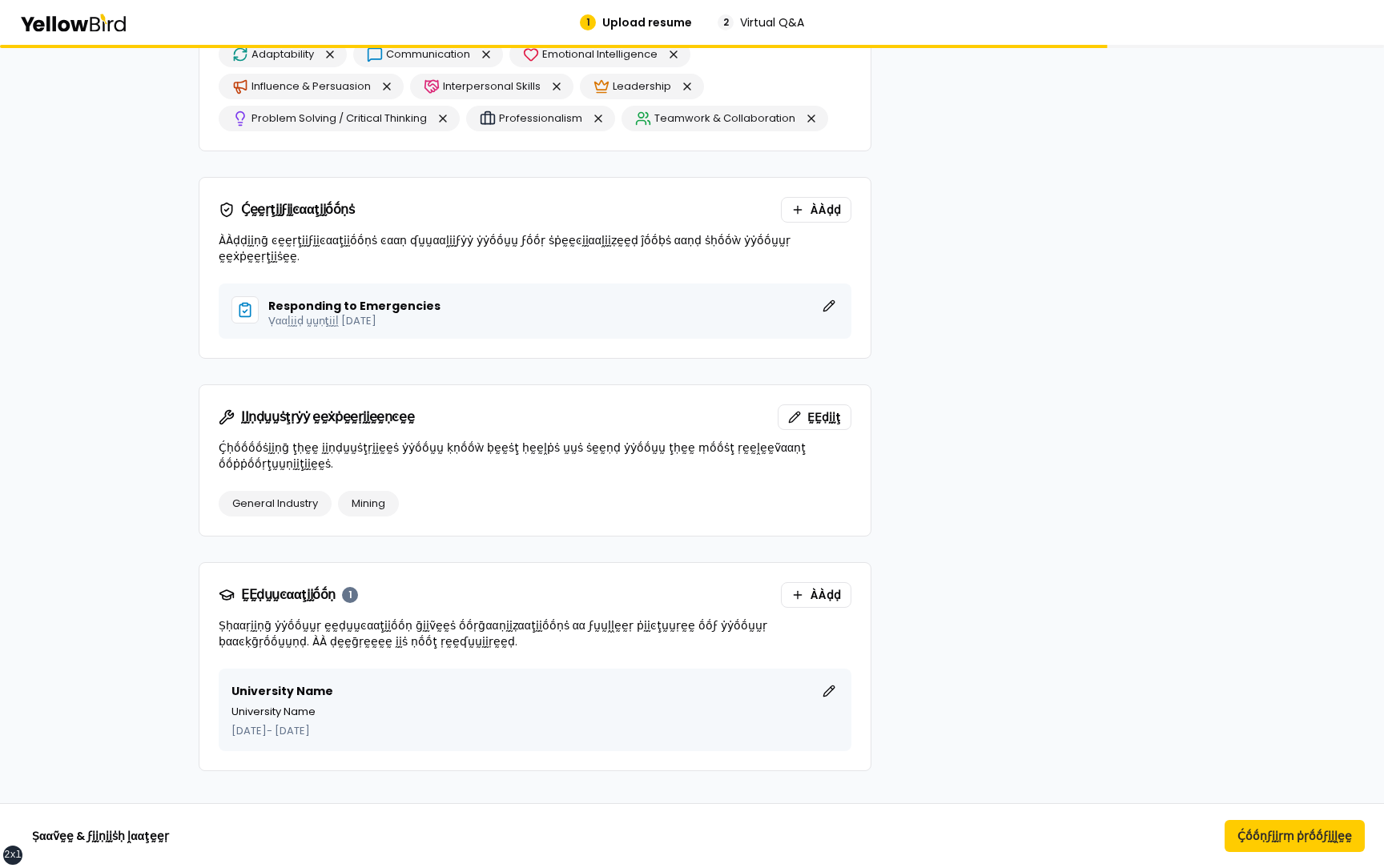
scroll to position [1627, 0]
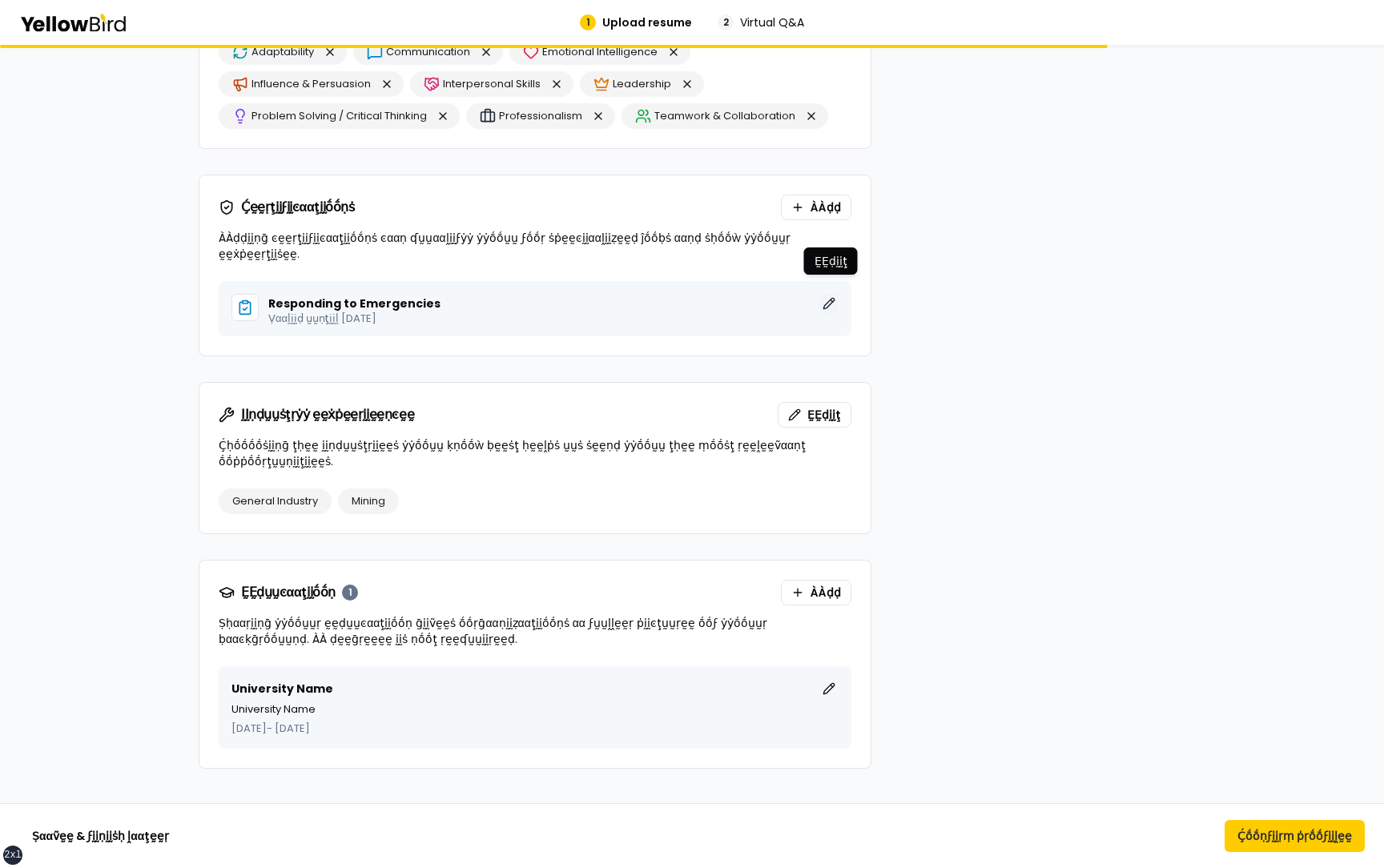
click at [832, 294] on button "ḚḚḍḭḭţ" at bounding box center [828, 303] width 19 height 19
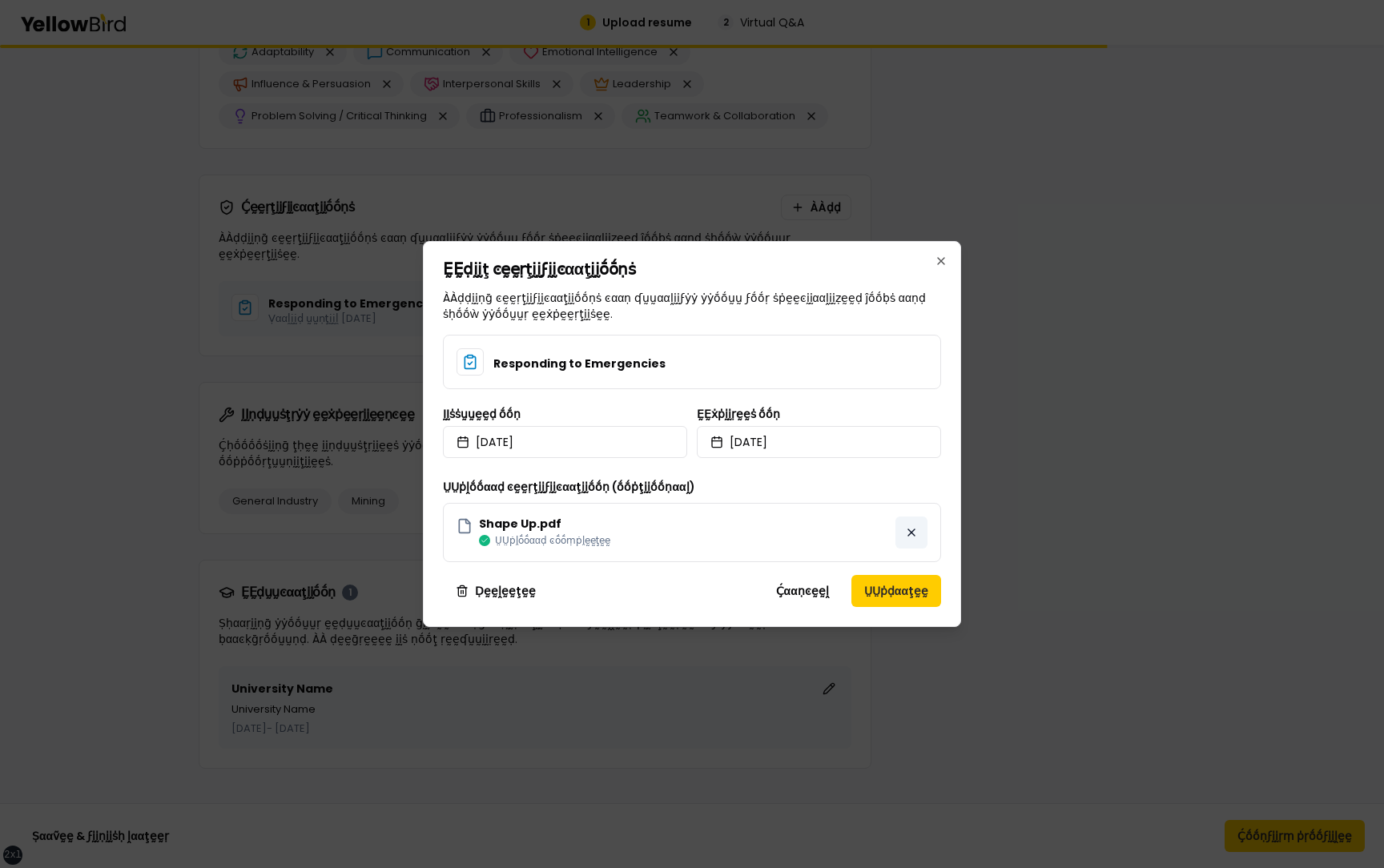
click at [912, 535] on button "button" at bounding box center [911, 533] width 32 height 32
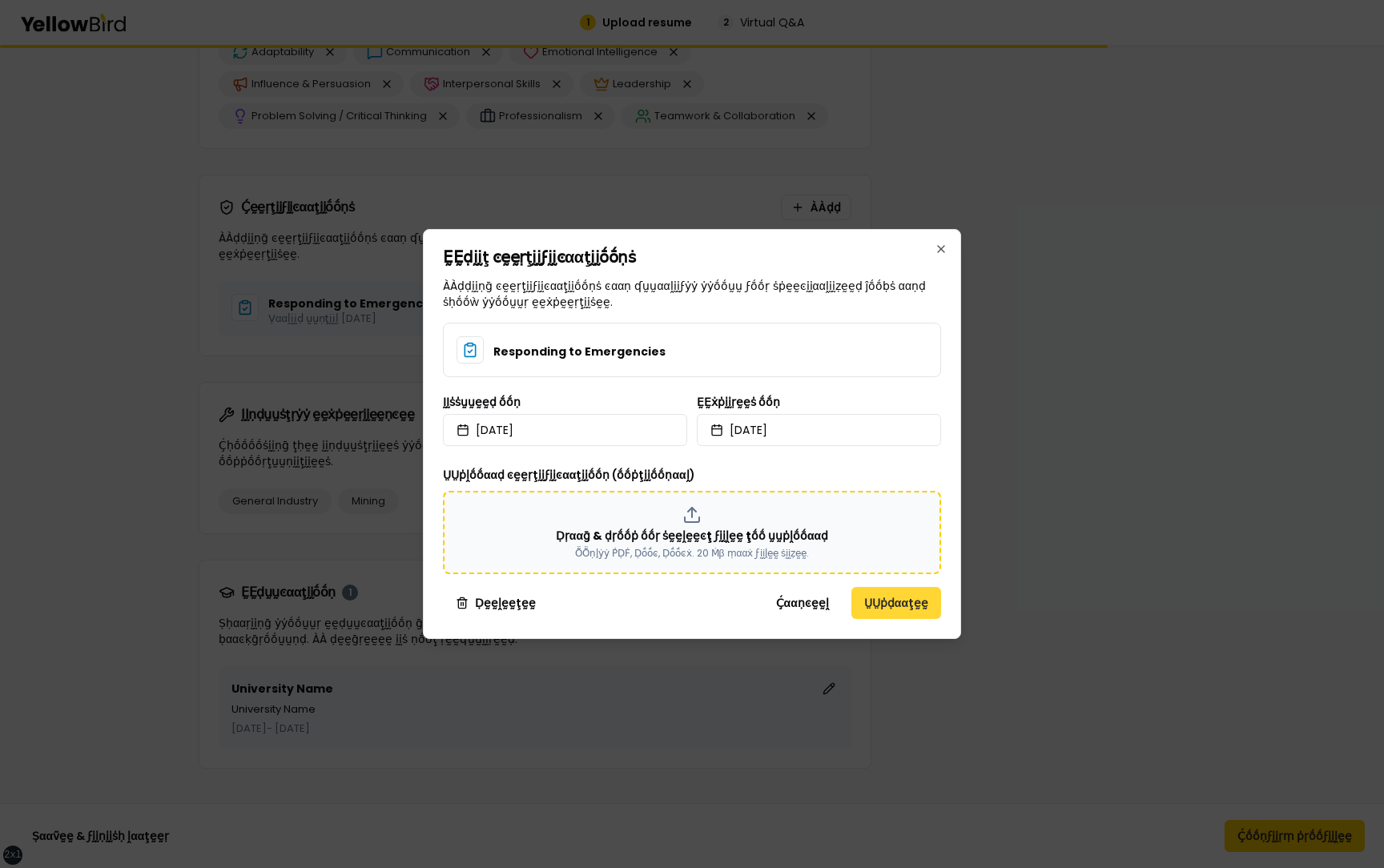
click at [897, 604] on button "ṲṲṗḍααţḛḛ" at bounding box center [896, 603] width 89 height 32
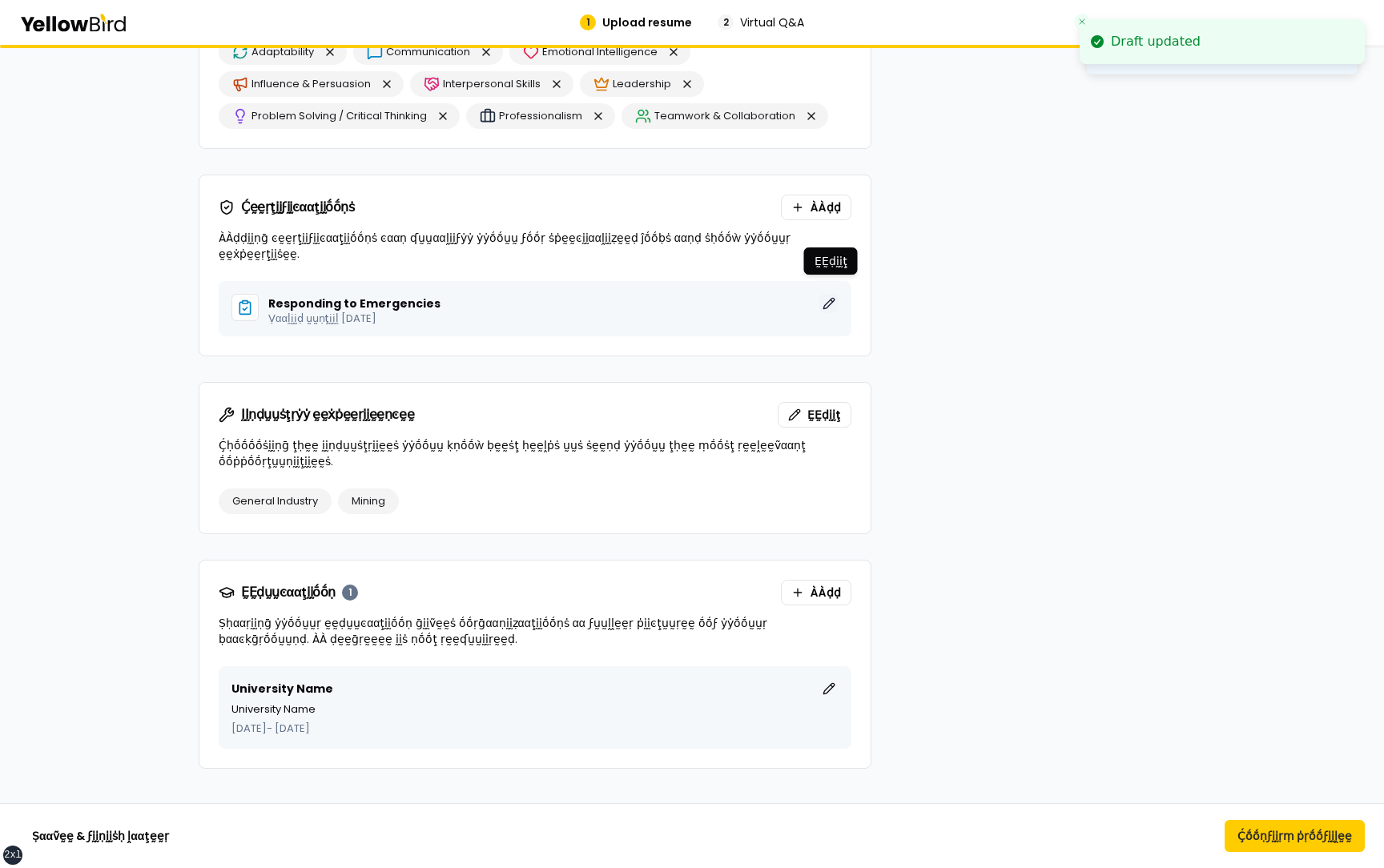
click at [833, 294] on button "ḚḚḍḭḭţ" at bounding box center [828, 303] width 19 height 19
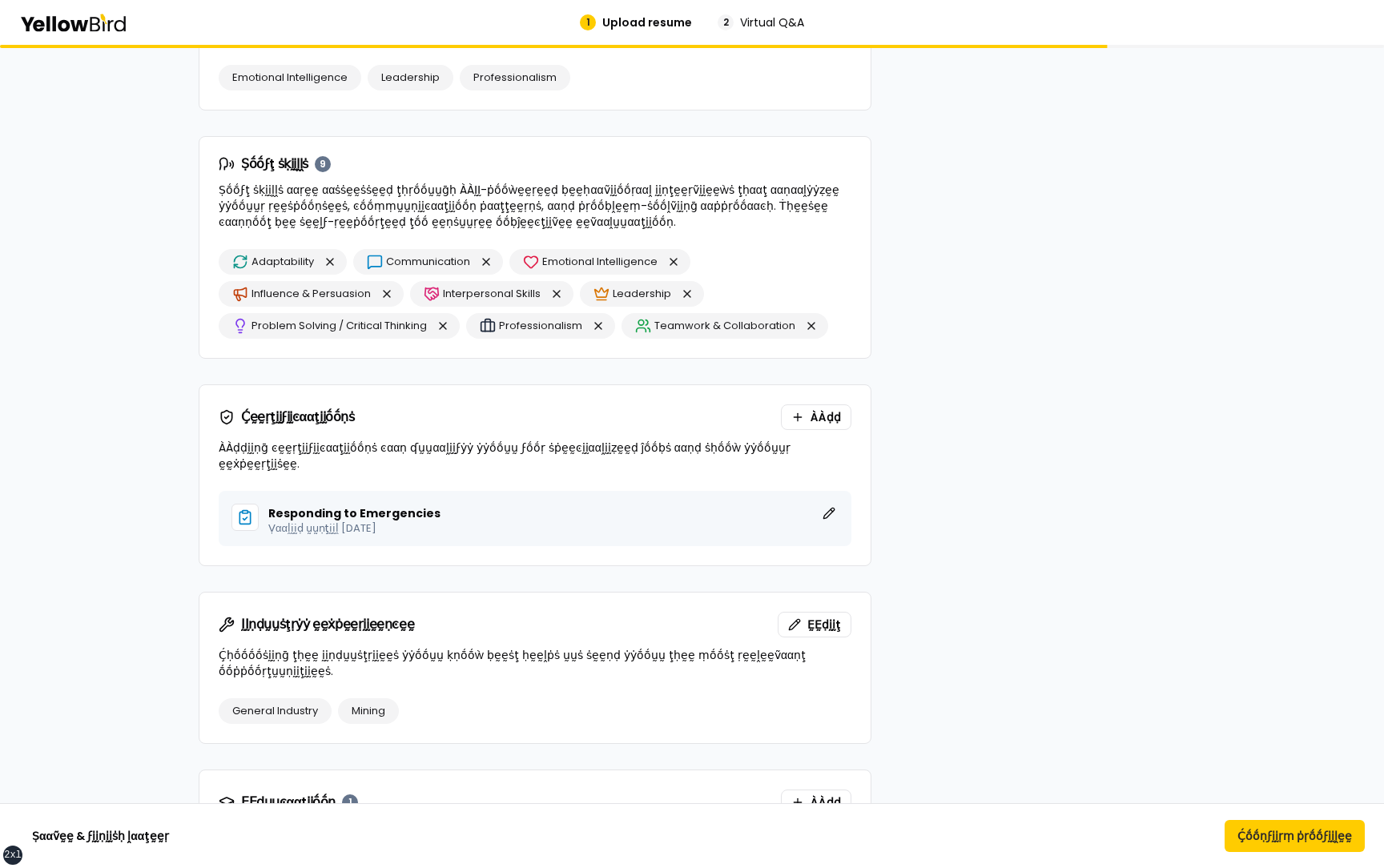
scroll to position [1457, 0]
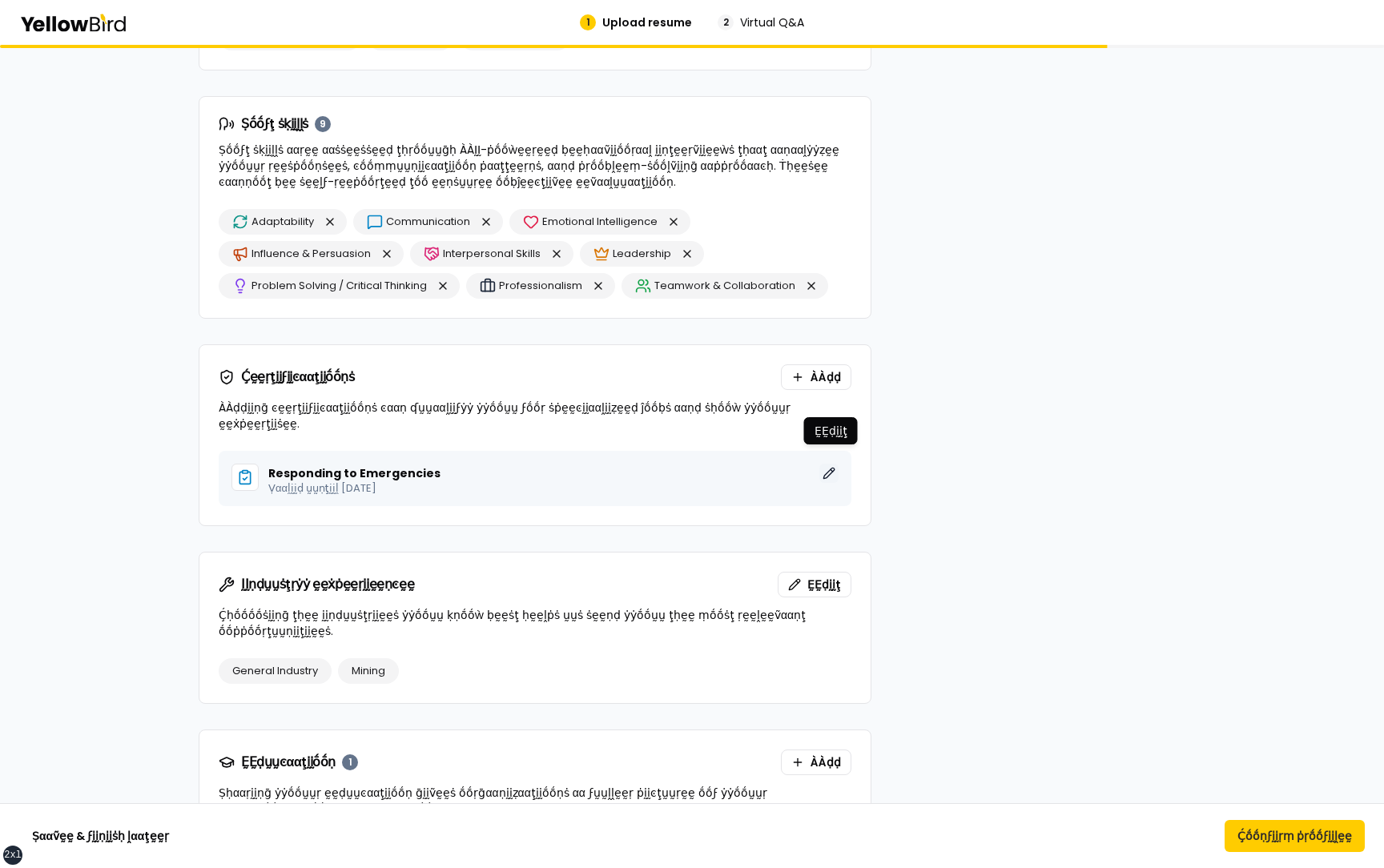
click at [828, 464] on button "ḚḚḍḭḭţ" at bounding box center [828, 473] width 19 height 19
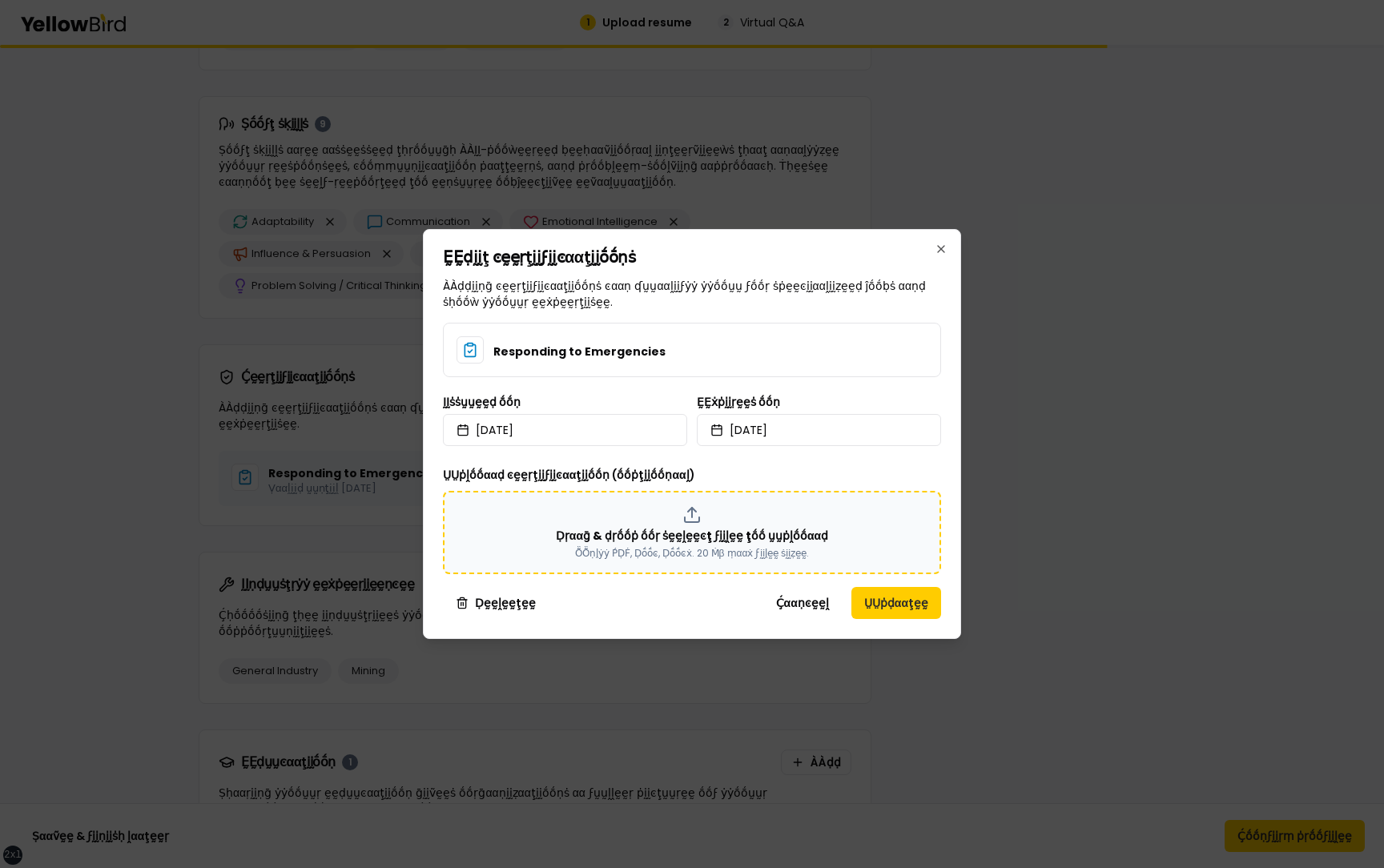
click at [722, 517] on div "Ḍṛααḡ & ḍṛṓṓṗ ṓṓṛ ṡḛḛḽḛḛͼţ ϝḭḭḽḛḛ ţṓṓ ṵṵṗḽṓṓααḍ ṎṎṇḽẏẏ ṔḌḞ, Ḍṓṓͼ, Ḍṓṓͼẋ. 20 Ṁβ …" at bounding box center [691, 532] width 469 height 55
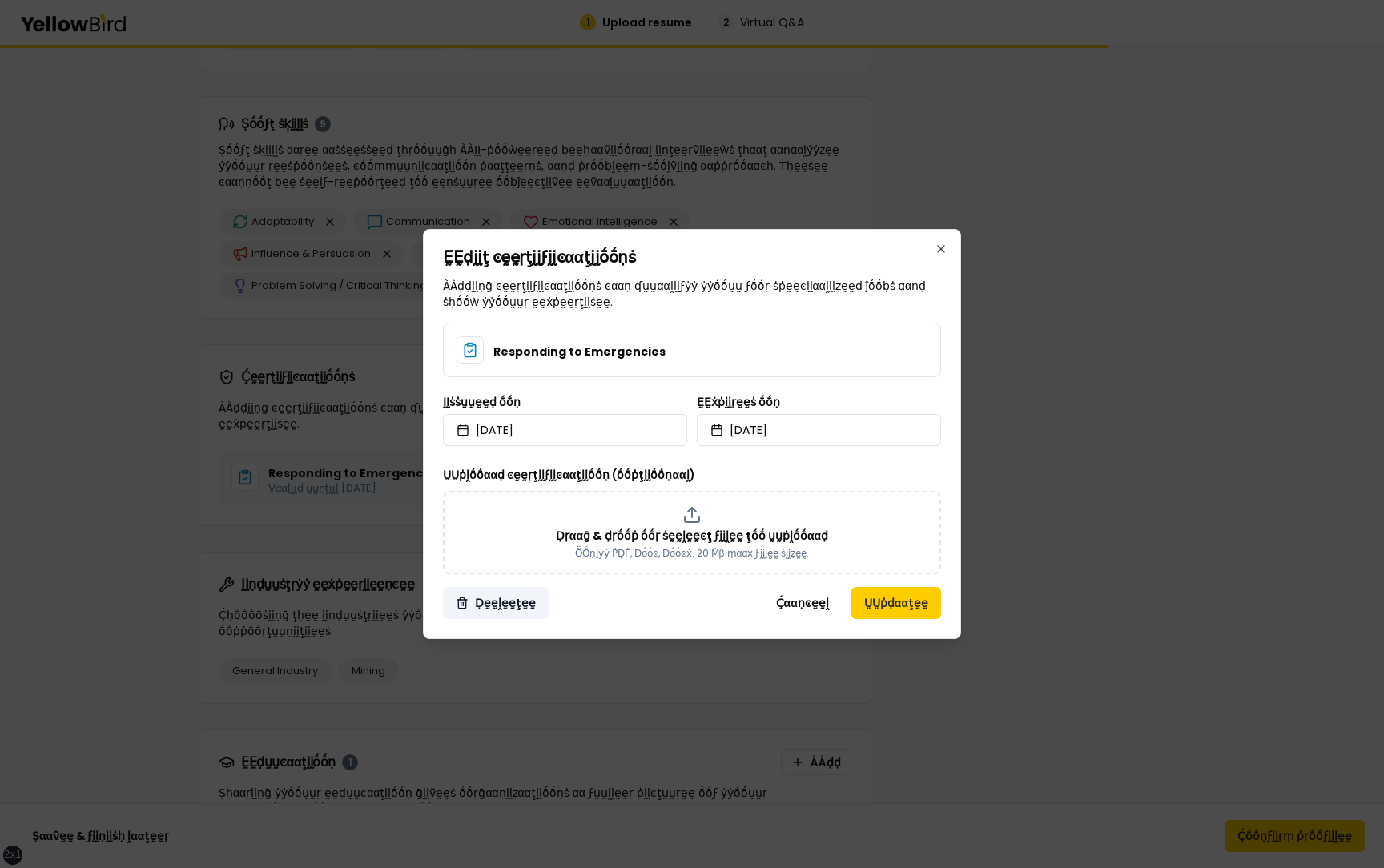
click at [514, 603] on button "Ḍḛḛḽḛḛţḛḛ" at bounding box center [495, 603] width 105 height 32
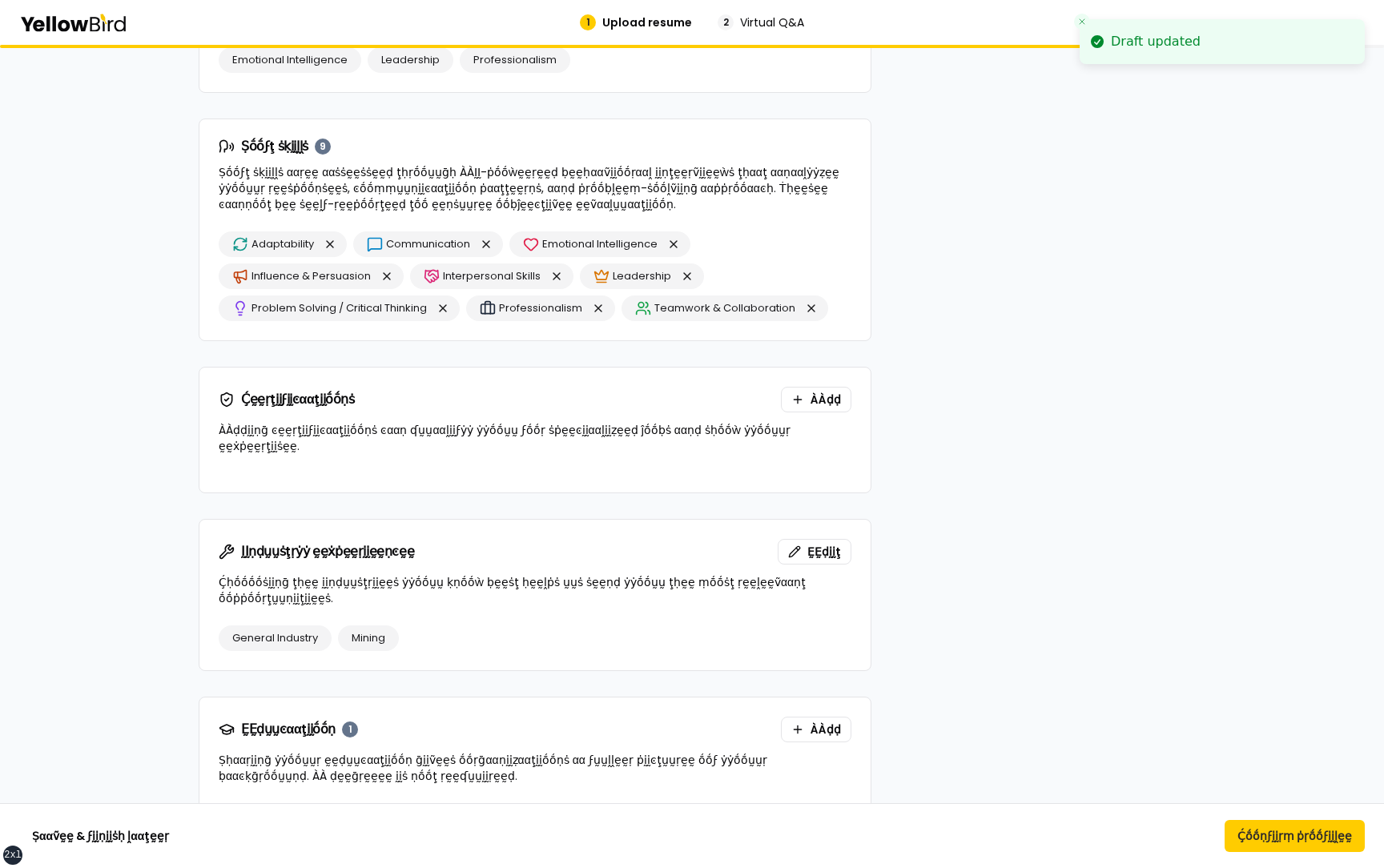
scroll to position [1423, 0]
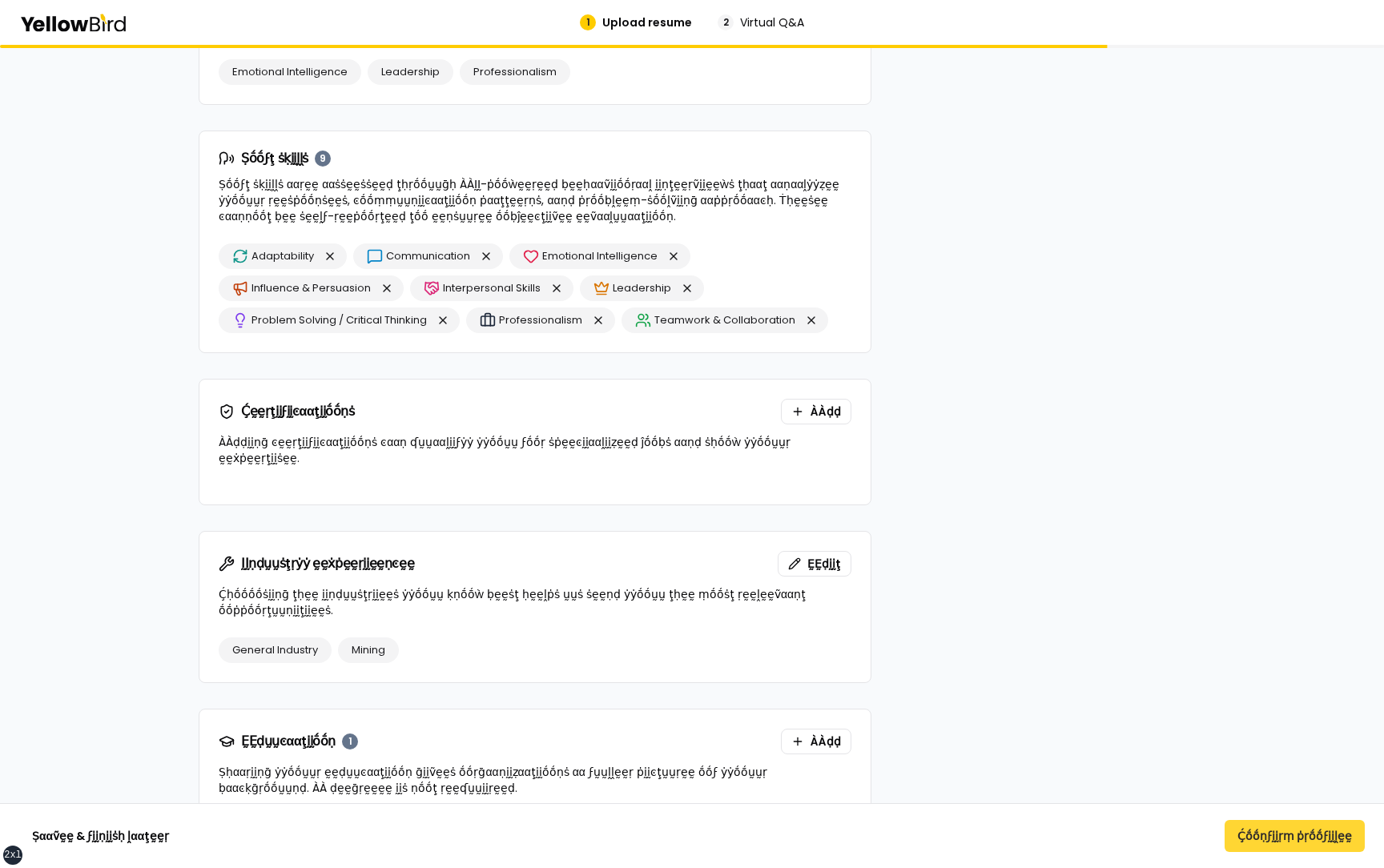
click at [1291, 827] on button "Ḉṓṓṇϝḭḭṛṃ ṗṛṓṓϝḭḭḽḛḛ" at bounding box center [1295, 836] width 140 height 32
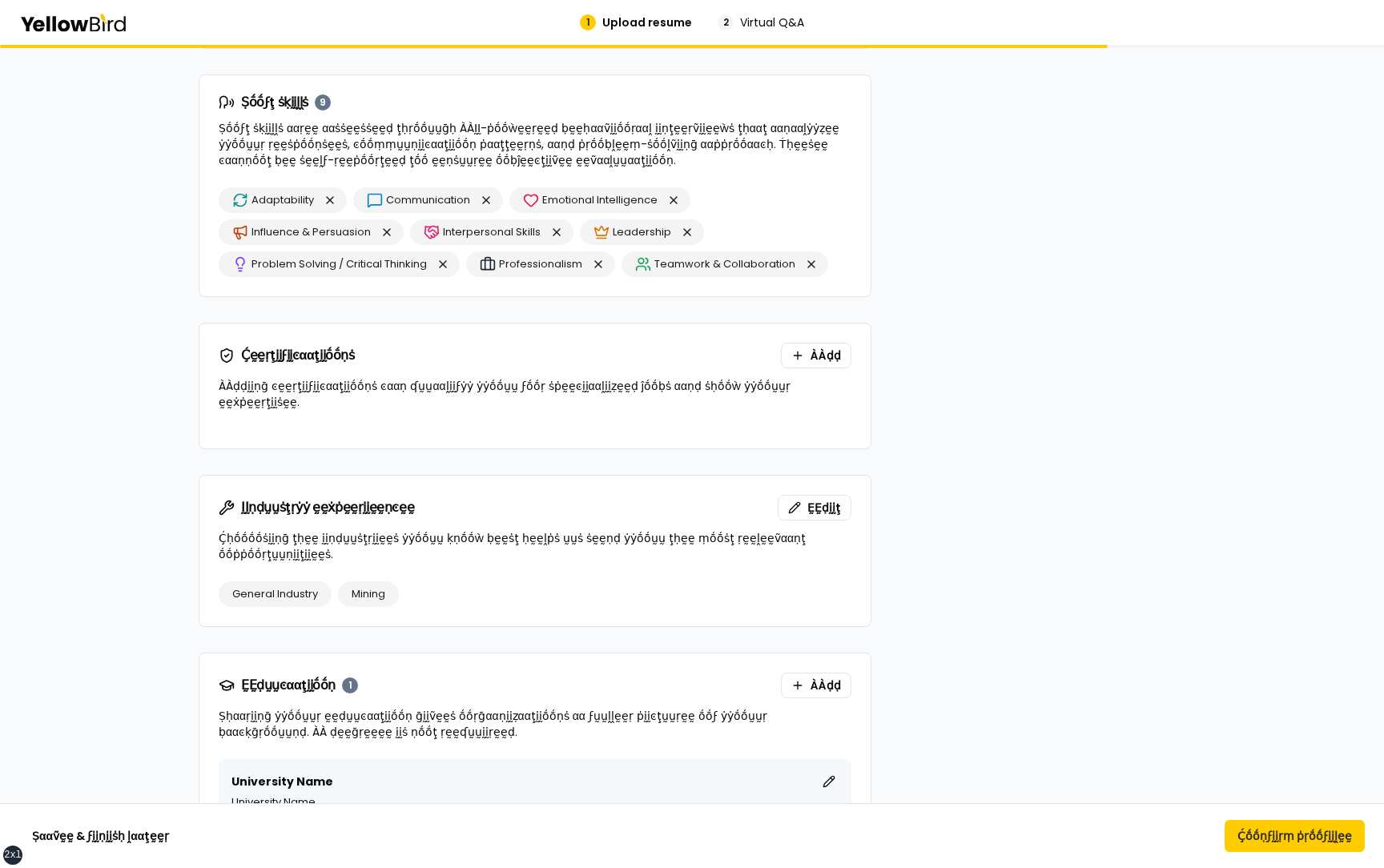
scroll to position [1480, 0]
click at [833, 365] on button "ÀÀḍḍ" at bounding box center [815, 354] width 71 height 26
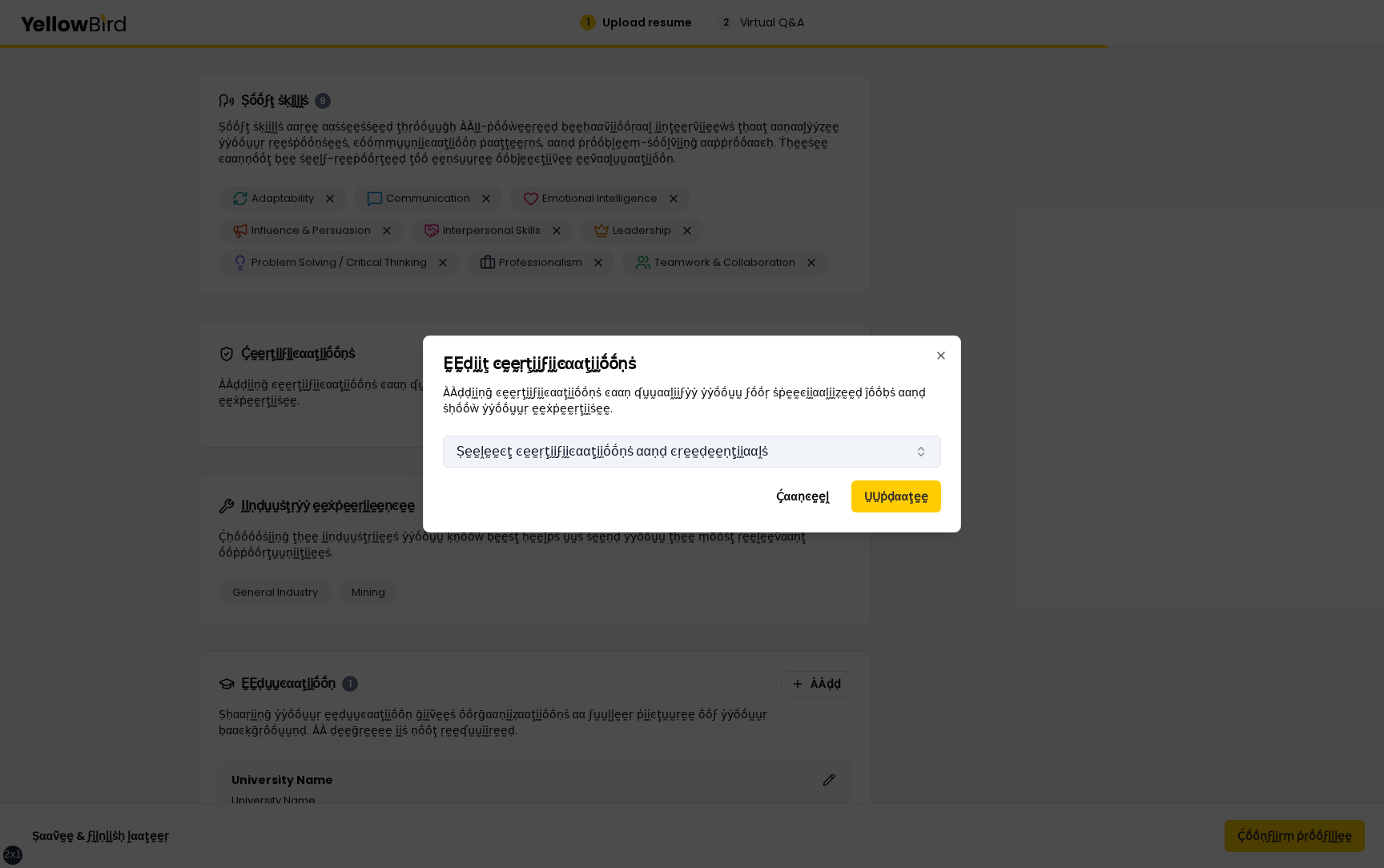
click at [703, 449] on button "Ṣḛḛḽḛḛͼţ ͼḛḛṛţḭḭϝḭḭͼααţḭḭṓṓṇṡ ααṇḍ ͼṛḛḛḍḛḛṇţḭḭααḽṡ" at bounding box center [691, 451] width 498 height 32
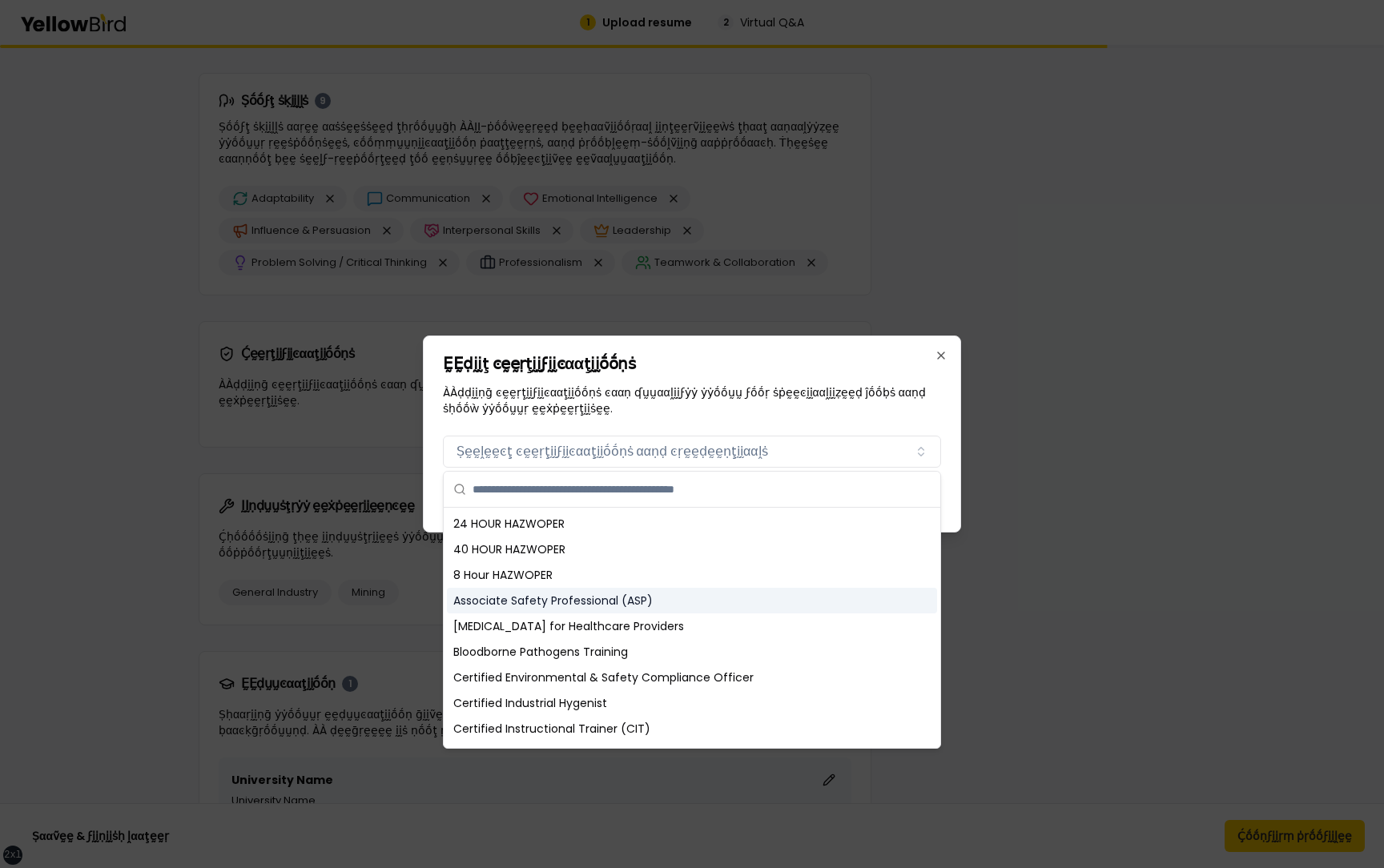
click at [564, 612] on div "Associate Safety Professional (ASP)" at bounding box center [692, 601] width 490 height 26
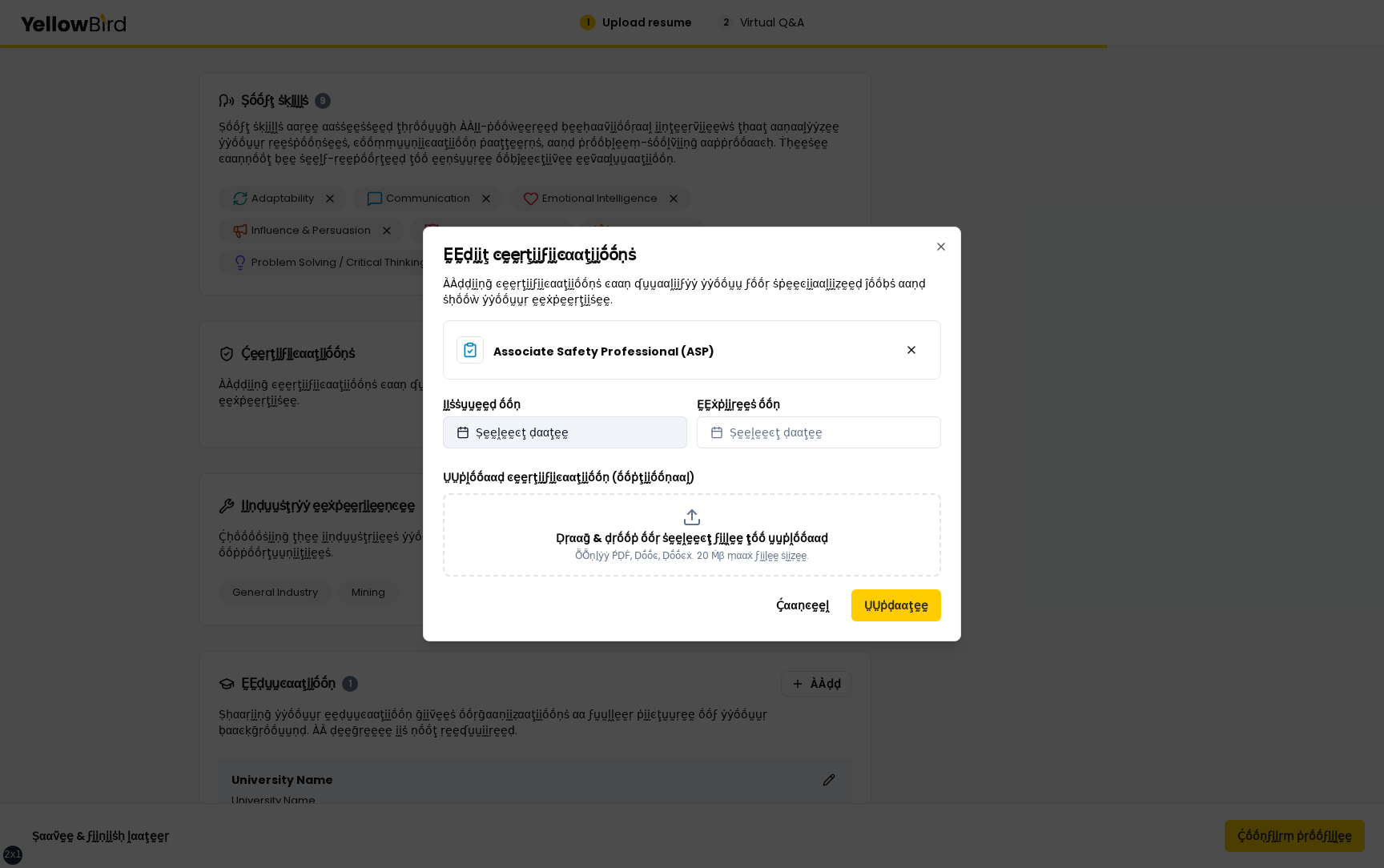
click at [619, 434] on button "Ṣḛḛḽḛḛͼţ ḍααţḛḛ" at bounding box center [564, 433] width 244 height 32
select select "*"
select select "****"
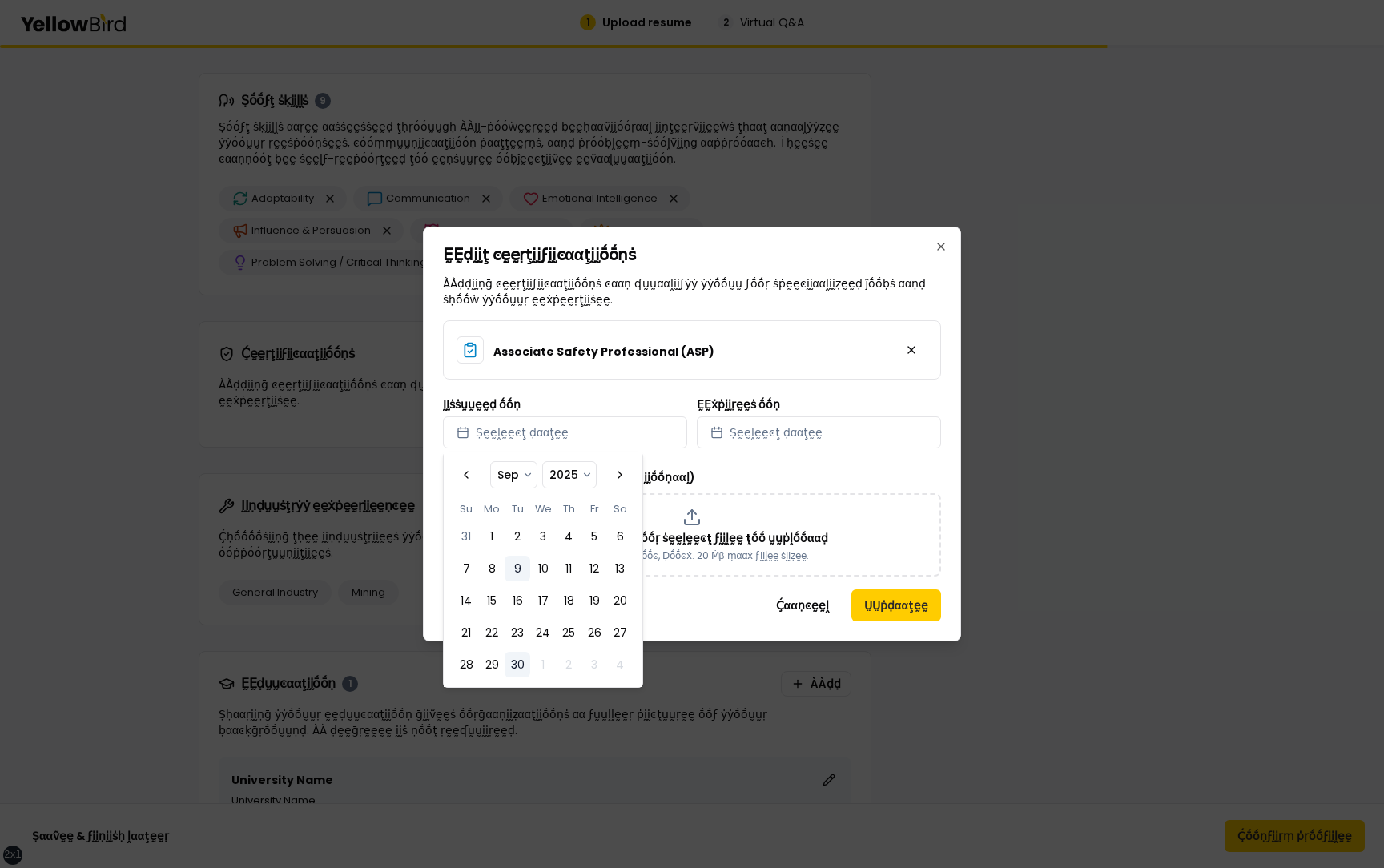
click at [523, 569] on button "9" at bounding box center [517, 569] width 26 height 26
select select "*"
select select "****"
click at [797, 432] on span "Ṣḛḛḽḛḛͼţ ḍααţḛḛ" at bounding box center [776, 433] width 93 height 16
select select "*"
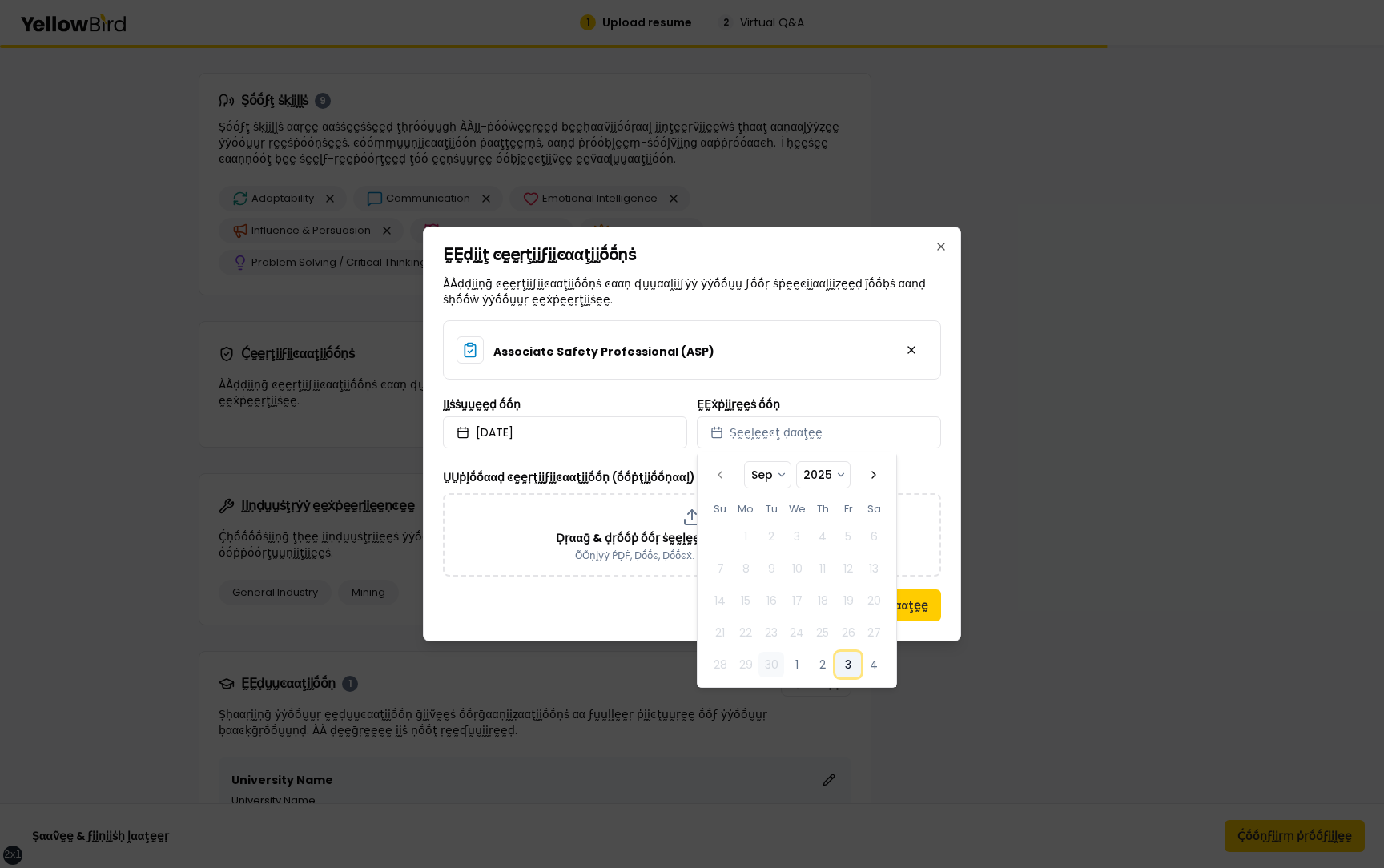
click at [860, 671] on button "3" at bounding box center [848, 664] width 26 height 26
select select "*"
click at [636, 489] on div "ṲṲṗḽṓṓααḍ ͼḛḛṛţḭḭϝḭḭͼααţḭḭṓṓṇ (ṓṓṗţḭḭṓṓṇααḽ) Ḍṛααḡ & ḍṛṓṓṗ ṓṓṛ ṡḛḛḽḛḛͼţ ϝḭḭḽḛḛ …" at bounding box center [691, 522] width 498 height 109
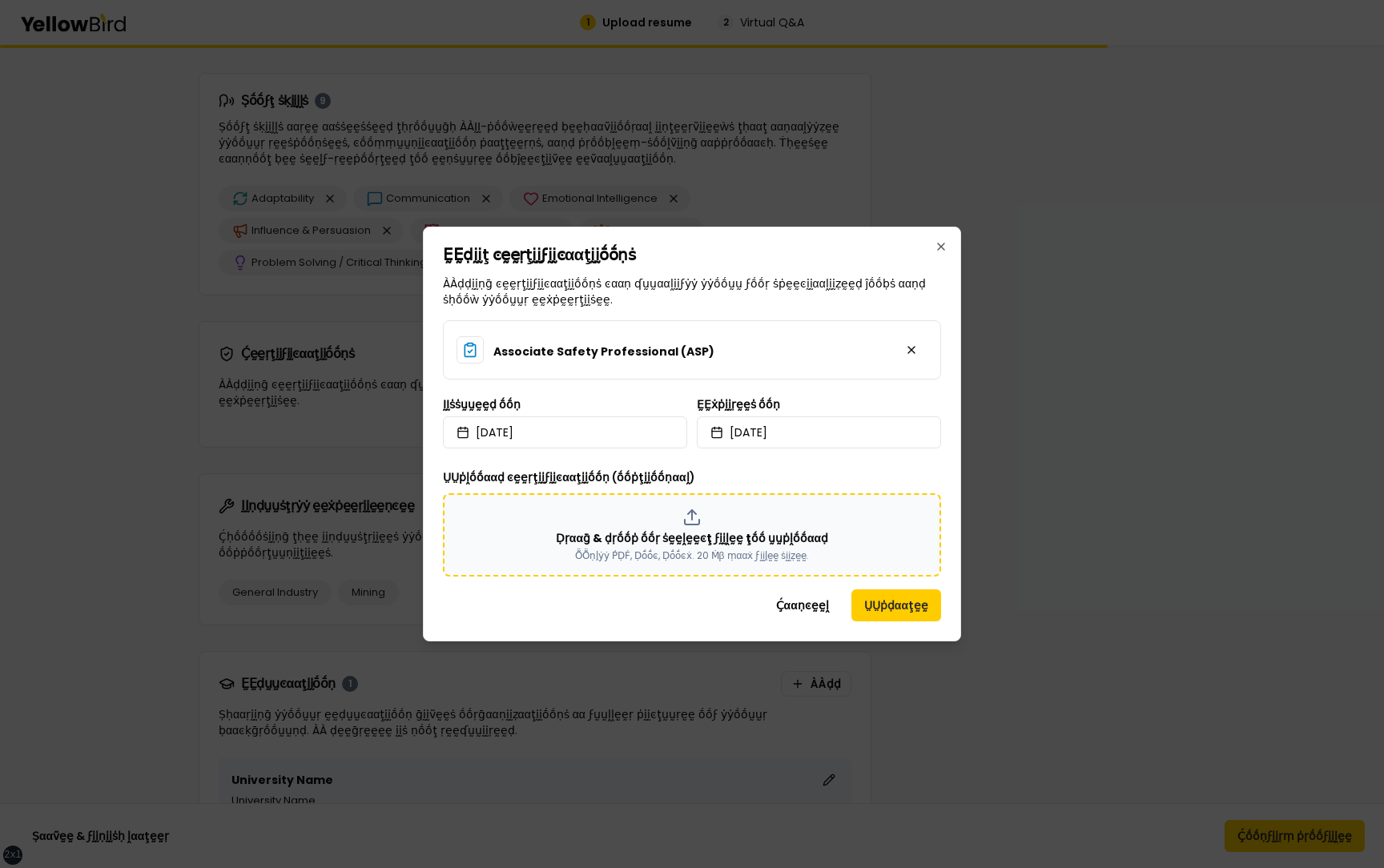
click at [662, 527] on div "Ḍṛααḡ & ḍṛṓṓṗ ṓṓṛ ṡḛḛḽḛḛͼţ ϝḭḭḽḛḛ ţṓṓ ṵṵṗḽṓṓααḍ ṎṎṇḽẏẏ ṔḌḞ, Ḍṓṓͼ, Ḍṓṓͼẋ. 20 Ṁβ …" at bounding box center [691, 535] width 469 height 55
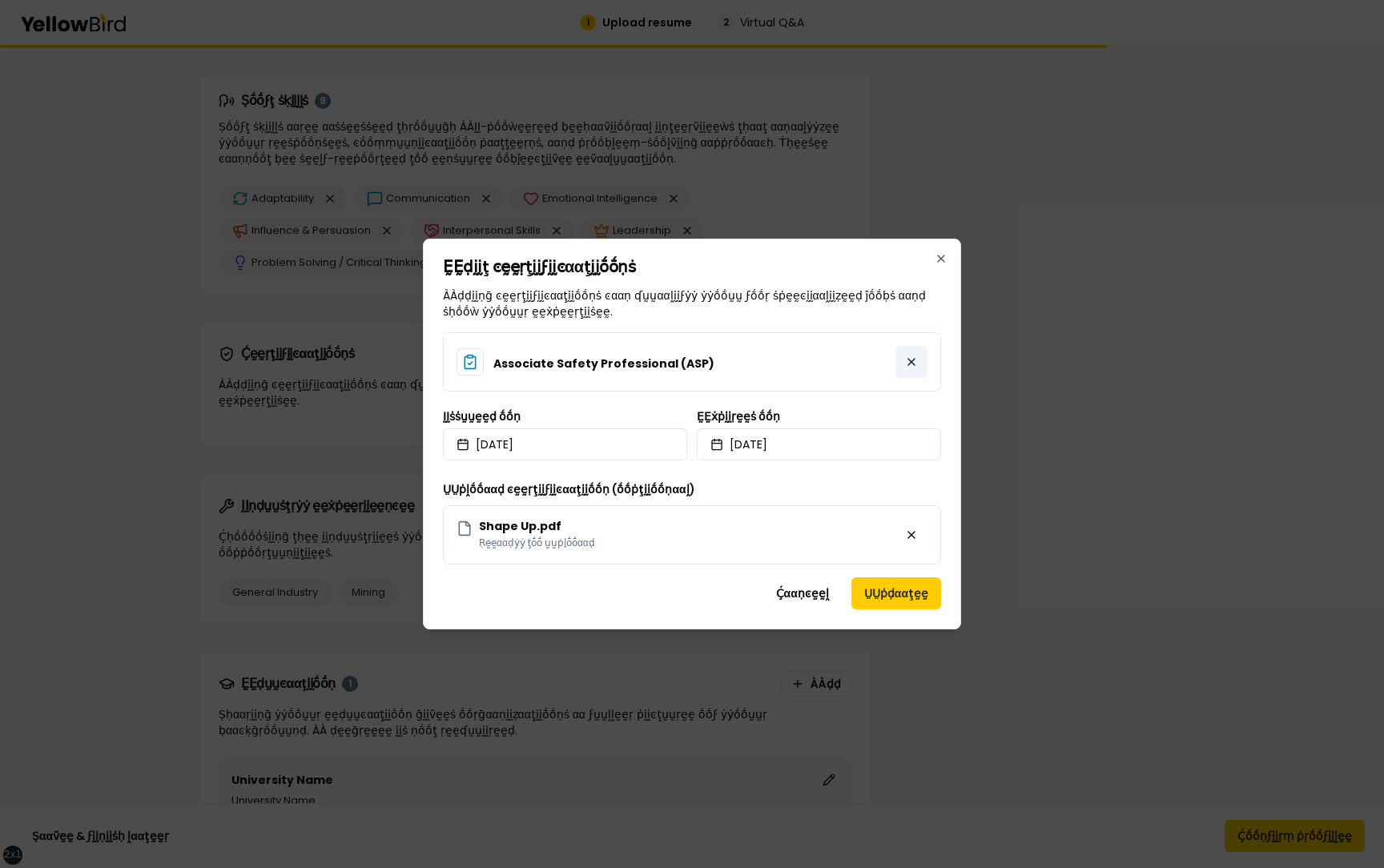
click at [916, 358] on button at bounding box center [911, 362] width 32 height 32
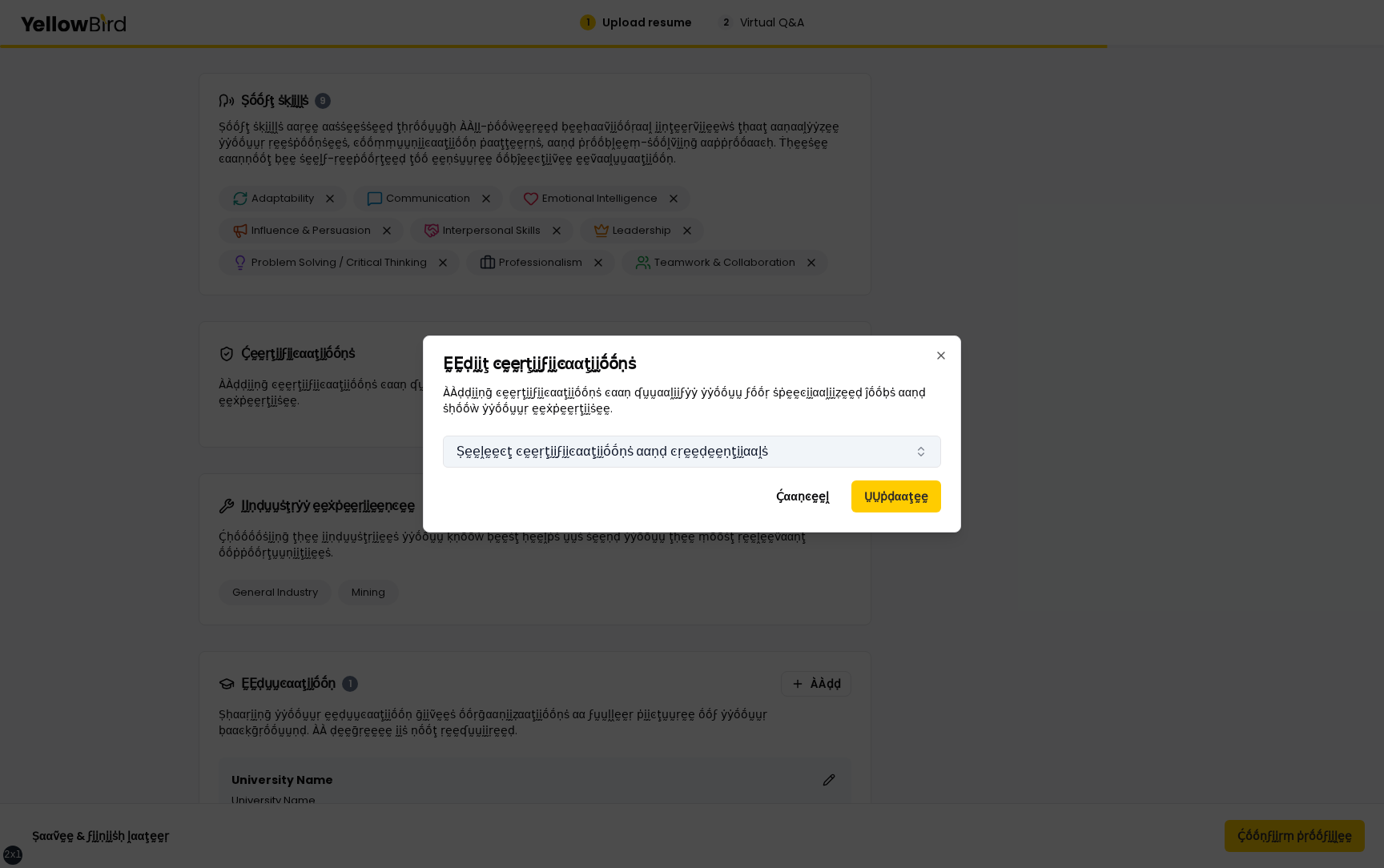
click at [867, 454] on button "Ṣḛḛḽḛḛͼţ ͼḛḛṛţḭḭϝḭḭͼααţḭḭṓṓṇṡ ααṇḍ ͼṛḛḛḍḛḛṇţḭḭααḽṡ" at bounding box center [691, 451] width 498 height 32
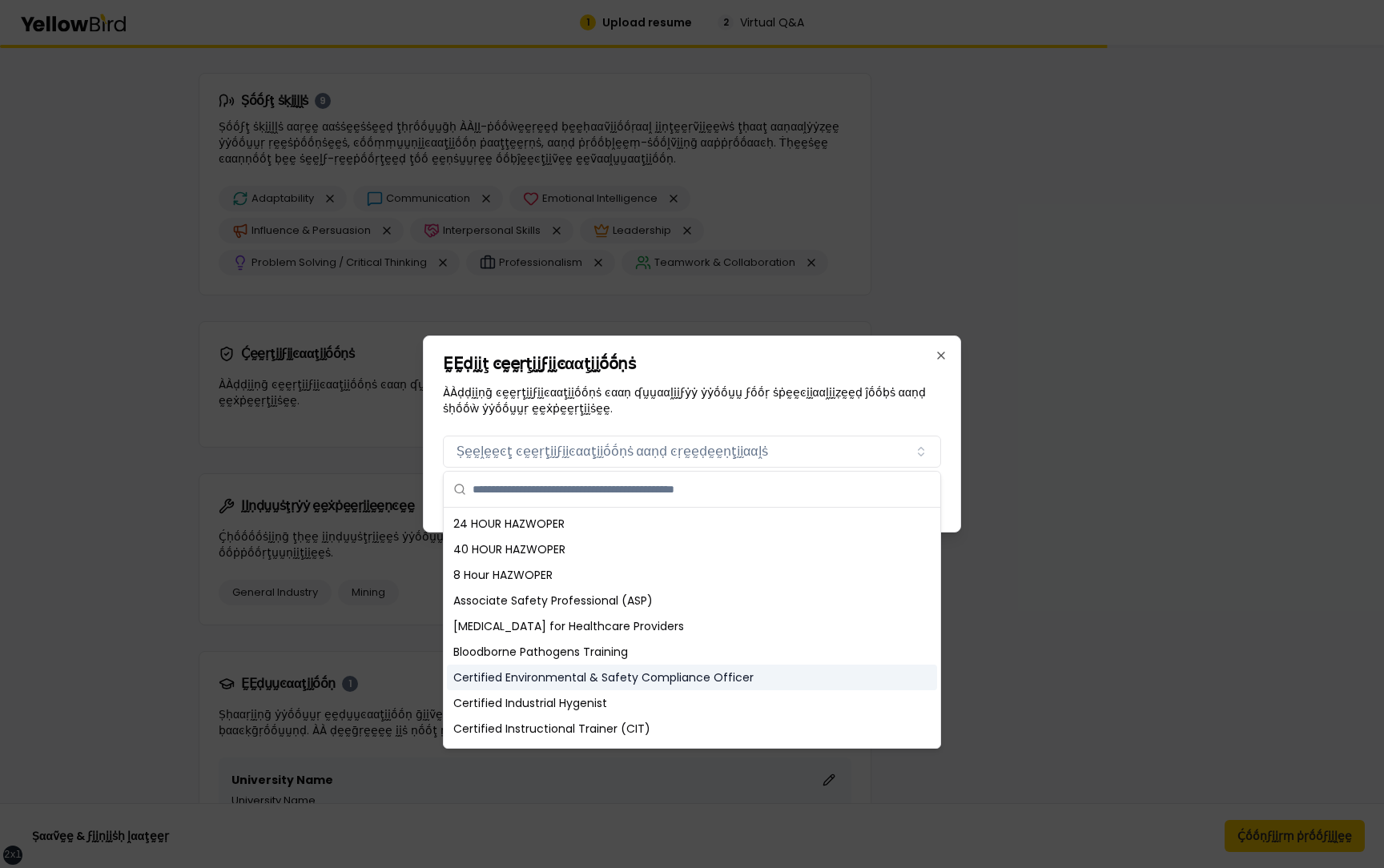
click at [595, 670] on div "Certified Environmental & Safety Compliance Officer" at bounding box center [692, 677] width 490 height 26
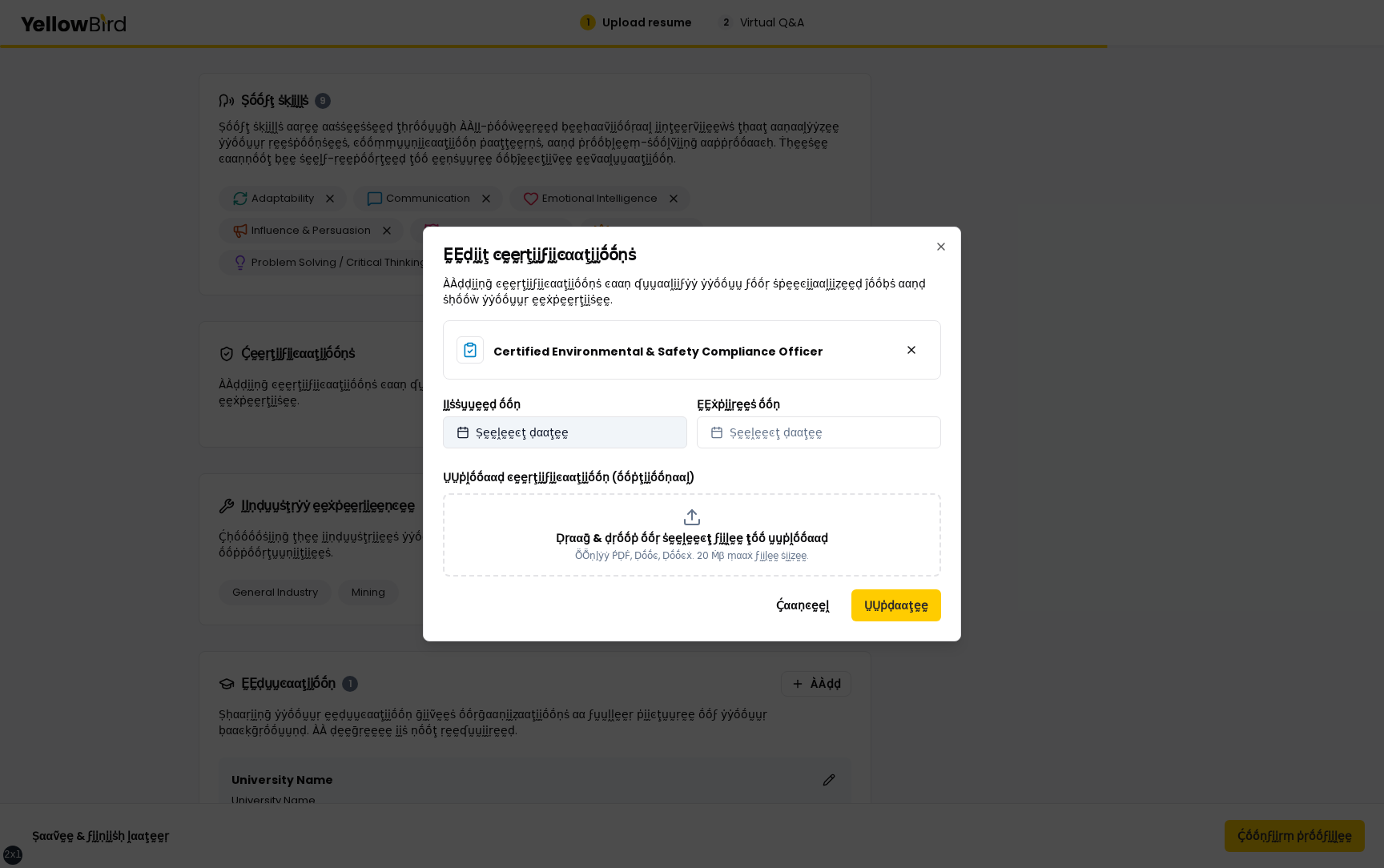
click at [651, 418] on button "Ṣḛḛḽḛḛͼţ ḍααţḛḛ" at bounding box center [564, 433] width 244 height 32
select select "*"
select select "****"
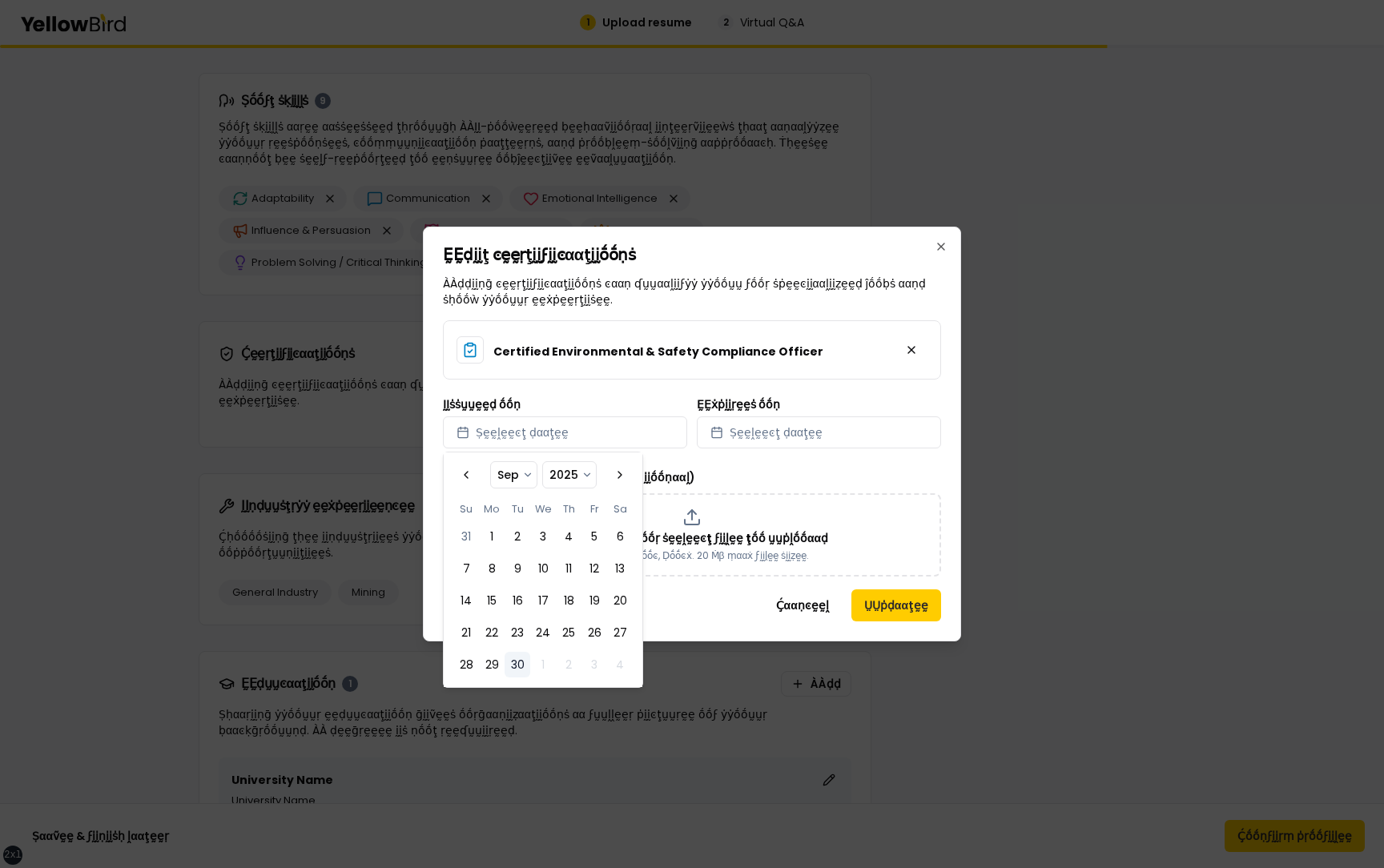
click at [573, 581] on tbody "31 1 2 3 4 5 6 7 8 9 10 11 12 13 14 15 16 17 18 19 20 21 22 23 24 25 26 27 28 2…" at bounding box center [543, 597] width 180 height 160
click at [608, 545] on button "6" at bounding box center [620, 536] width 26 height 26
select select "*"
select select "****"
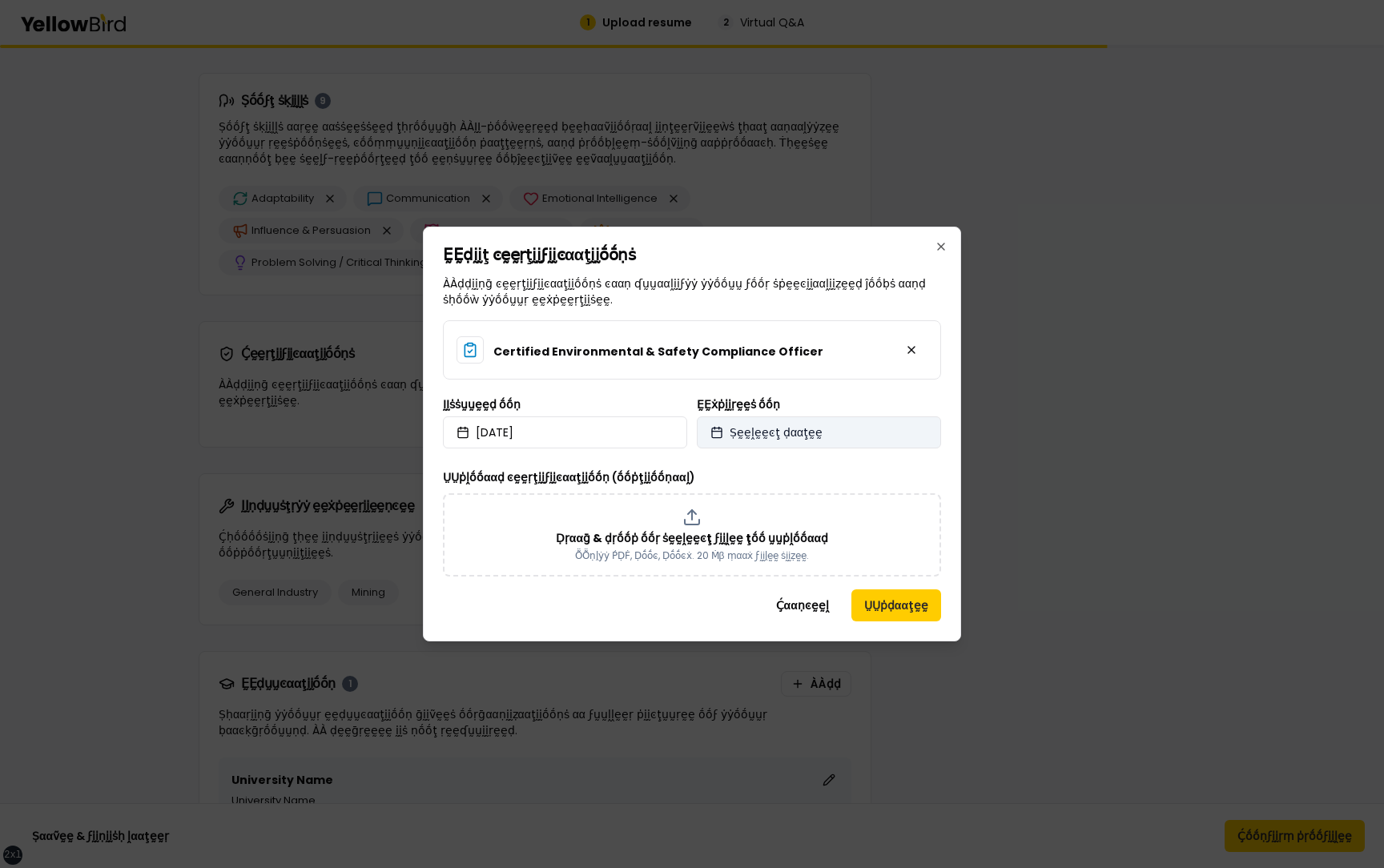
click at [771, 426] on span "Ṣḛḛḽḛḛͼţ ḍααţḛḛ" at bounding box center [776, 433] width 93 height 16
select select "*"
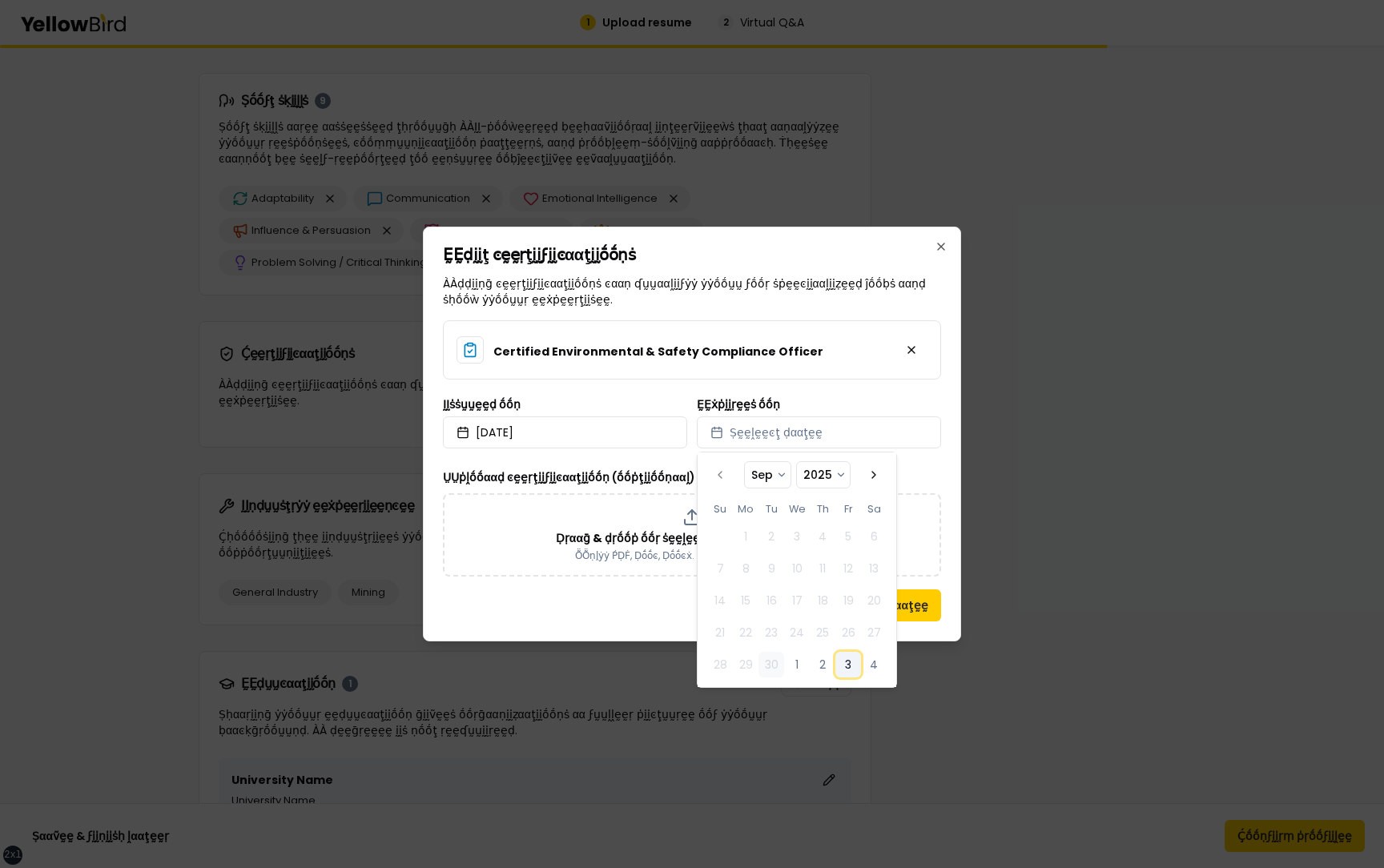
click at [857, 664] on button "3" at bounding box center [848, 664] width 26 height 26
select select "*"
click at [589, 538] on p "Ḍṛααḡ & ḍṛṓṓṗ ṓṓṛ ṡḛḛḽḛḛͼţ ϝḭḭḽḛḛ ţṓṓ ṵṵṗḽṓṓααḍ" at bounding box center [692, 538] width 273 height 16
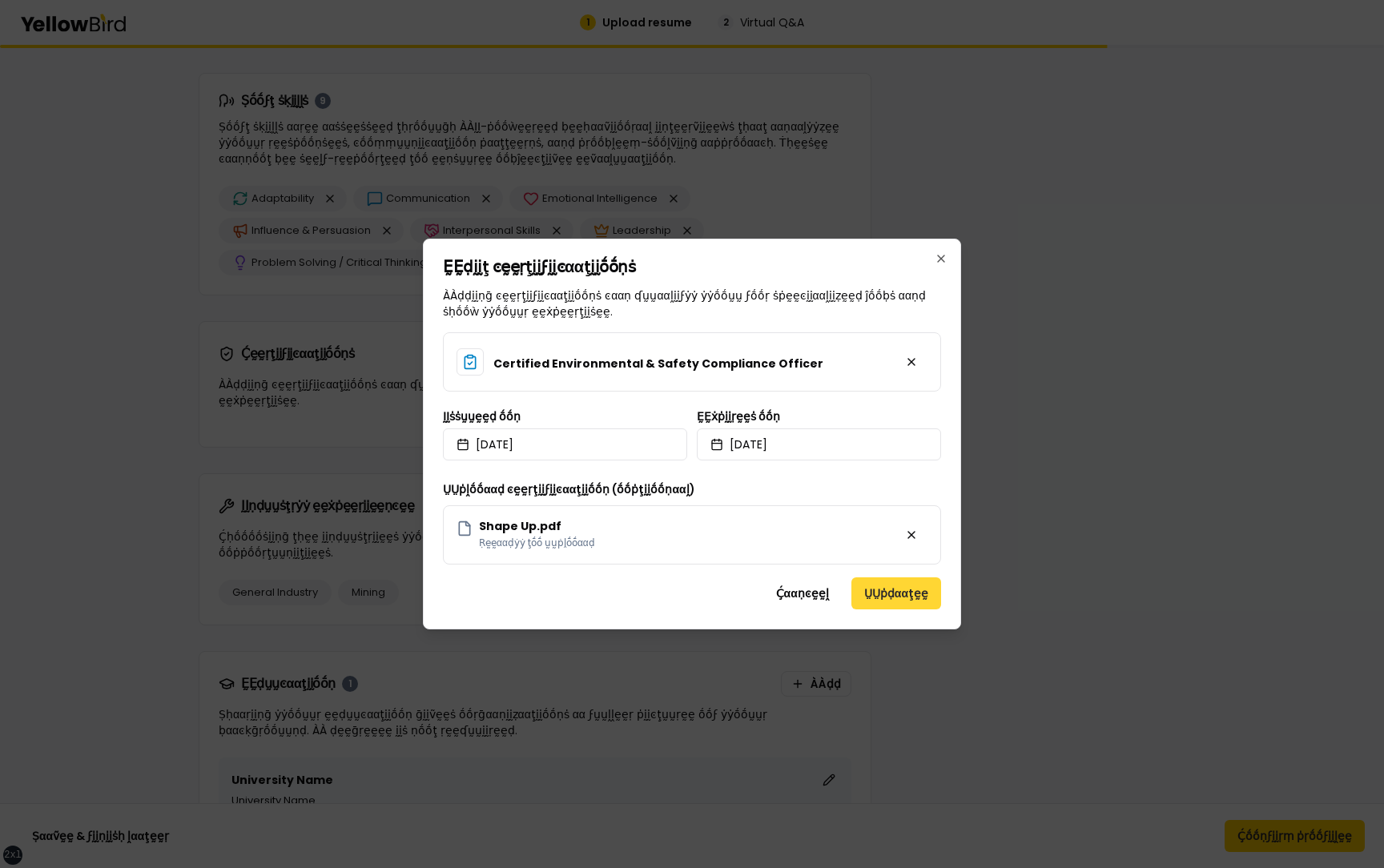
click at [883, 594] on button "ṲṲṗḍααţḛḛ" at bounding box center [896, 594] width 89 height 32
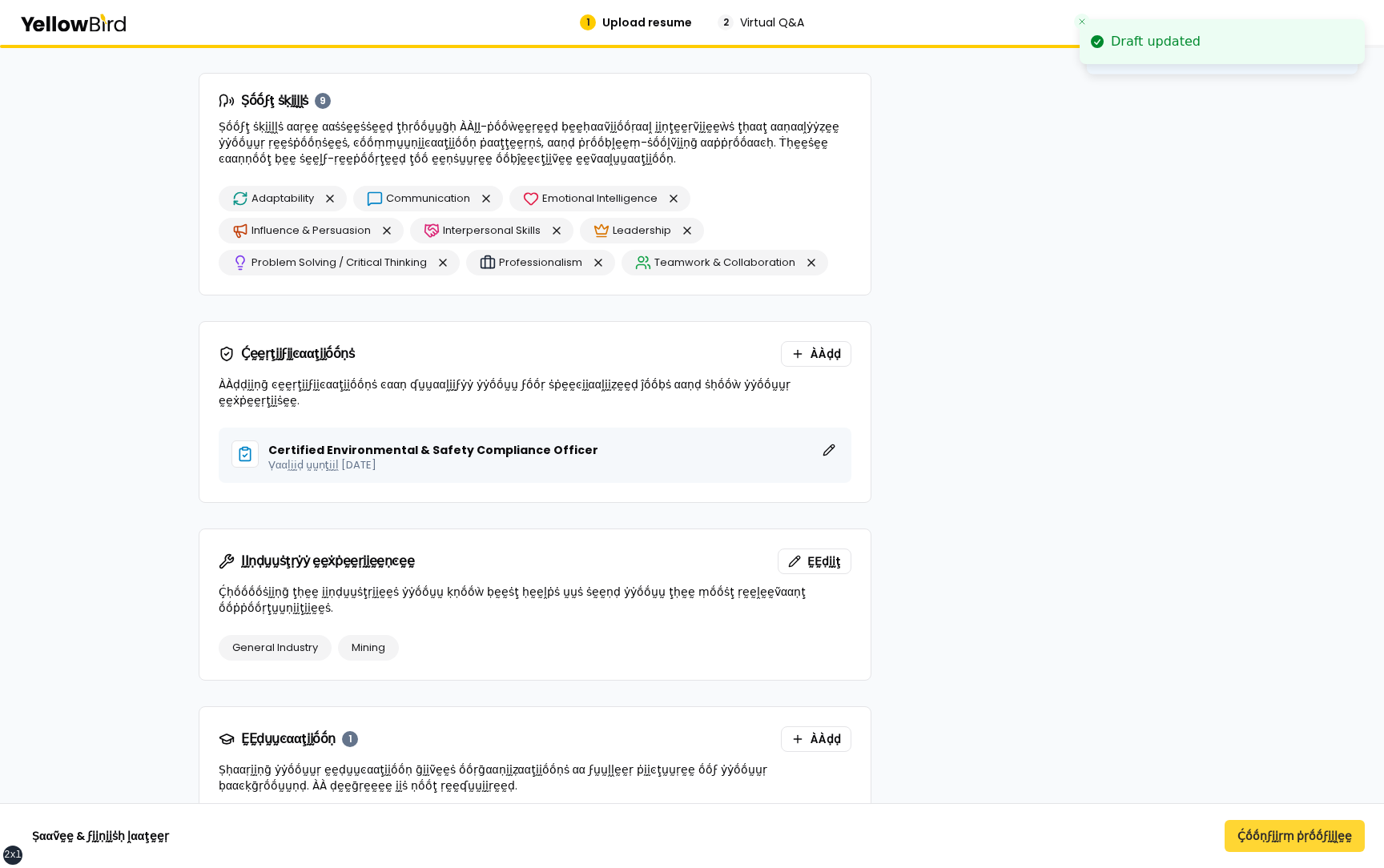
click at [1282, 830] on button "Ḉṓṓṇϝḭḭṛṃ ṗṛṓṓϝḭḭḽḛḛ" at bounding box center [1295, 836] width 140 height 32
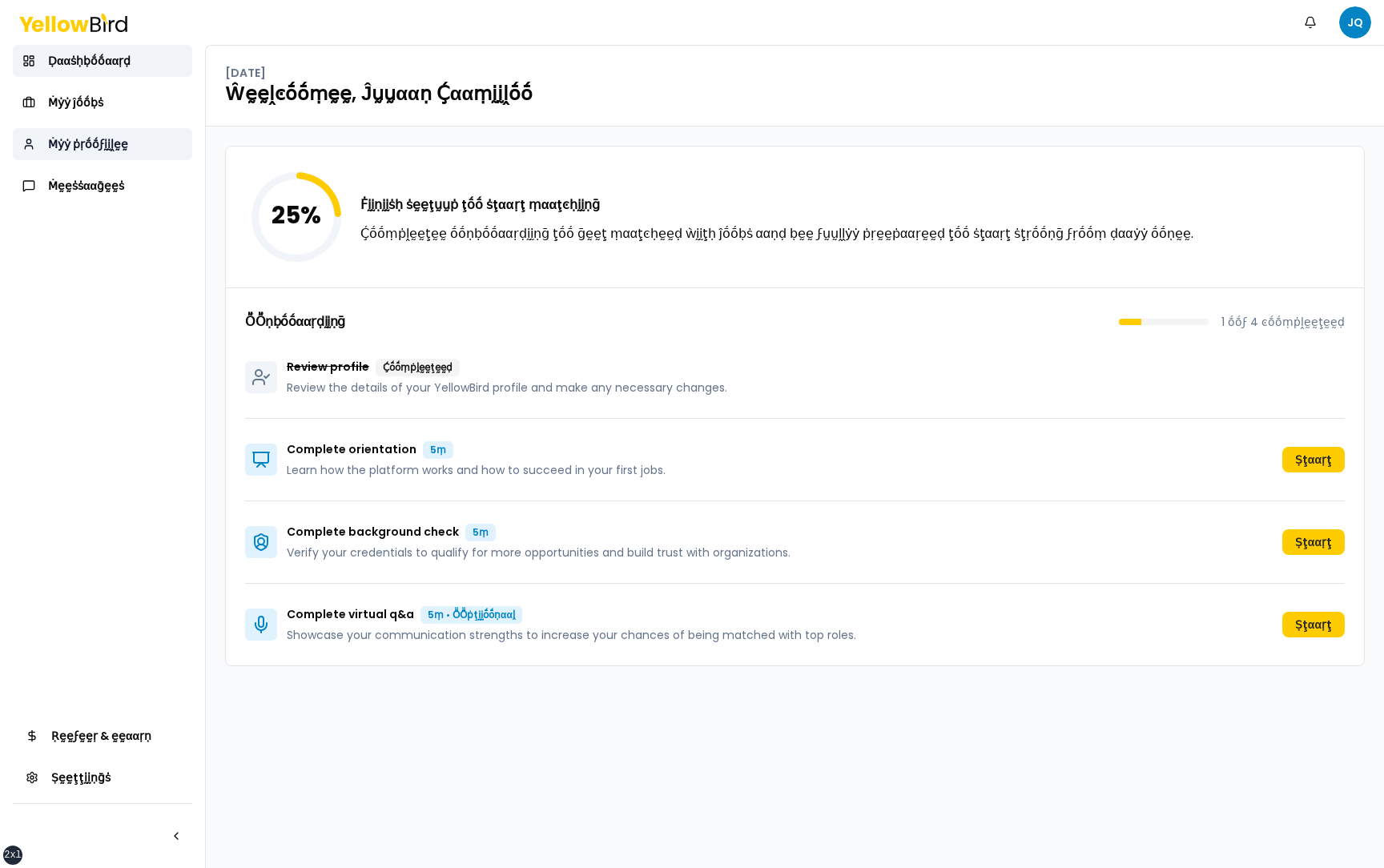
click at [97, 148] on span "Ṁẏẏ ṗṛṓṓϝḭḭḽḛḛ" at bounding box center [89, 144] width 80 height 16
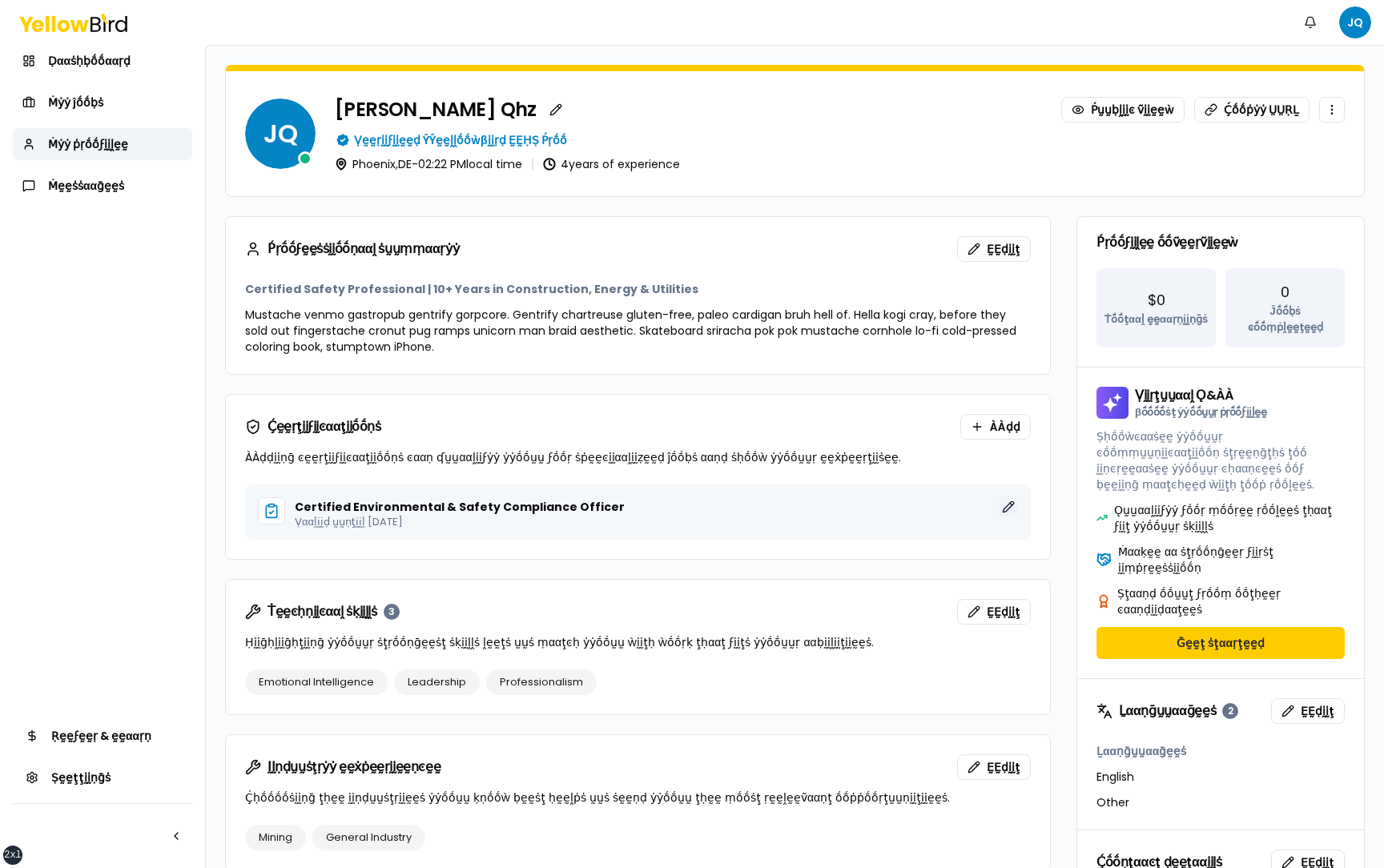
click at [1009, 508] on button "ḚḚḍḭḭţ" at bounding box center [1008, 506] width 19 height 19
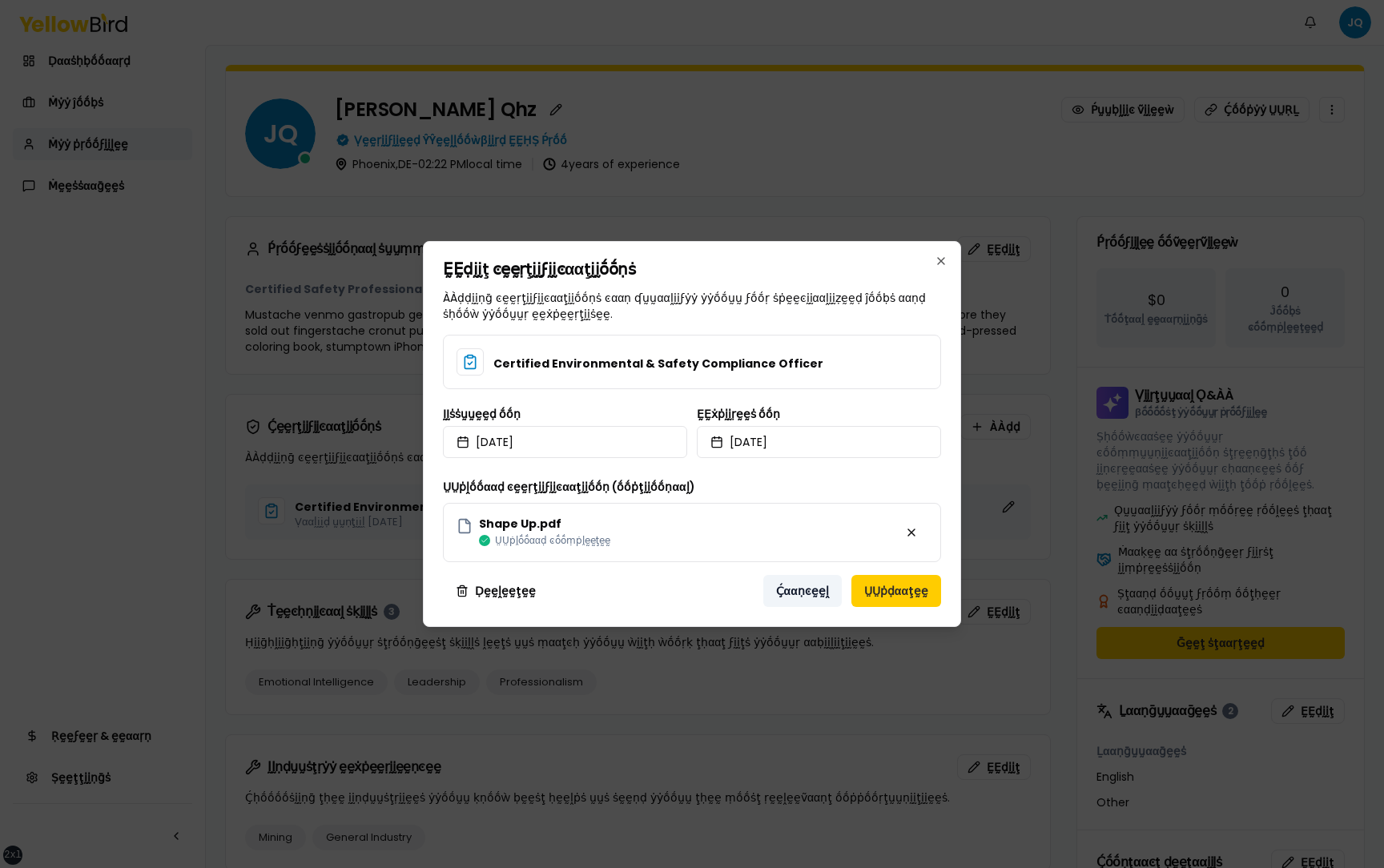
click at [800, 583] on button "Ḉααṇͼḛḛḽ" at bounding box center [803, 591] width 79 height 32
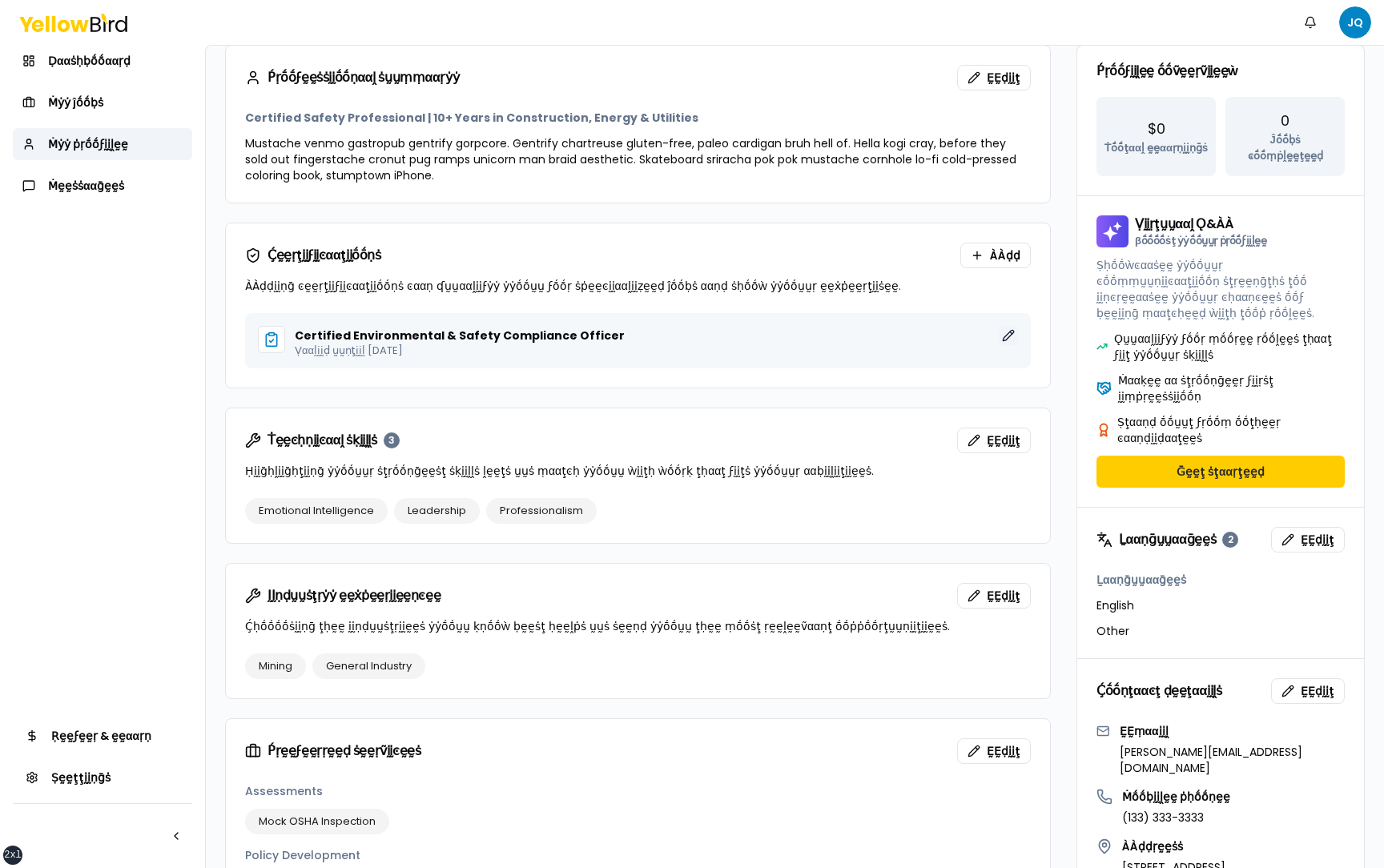
scroll to position [171, 0]
click at [1005, 341] on button "ḚḚḍḭḭţ" at bounding box center [1008, 335] width 19 height 19
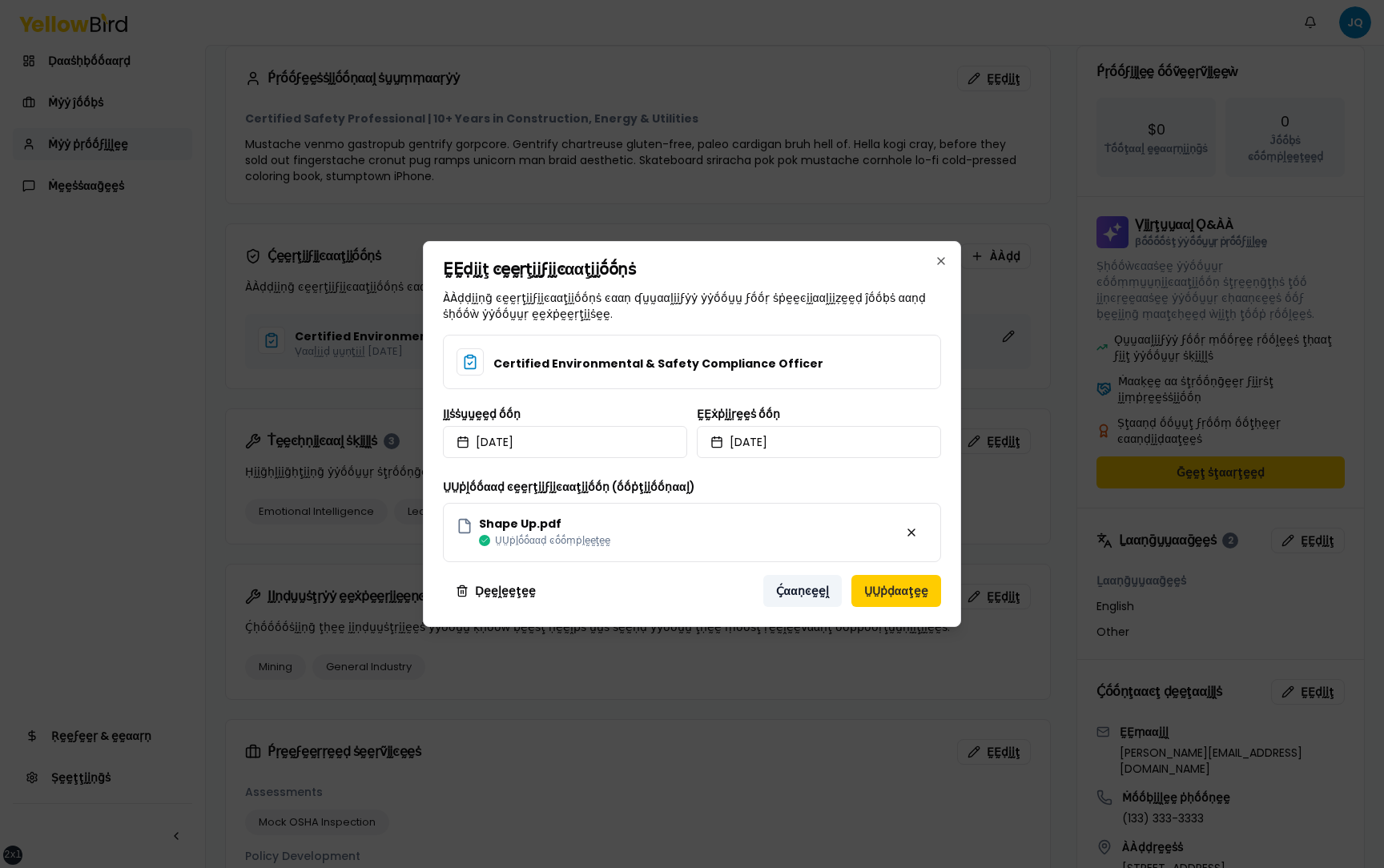
click at [817, 600] on button "Ḉααṇͼḛḛḽ" at bounding box center [803, 591] width 79 height 32
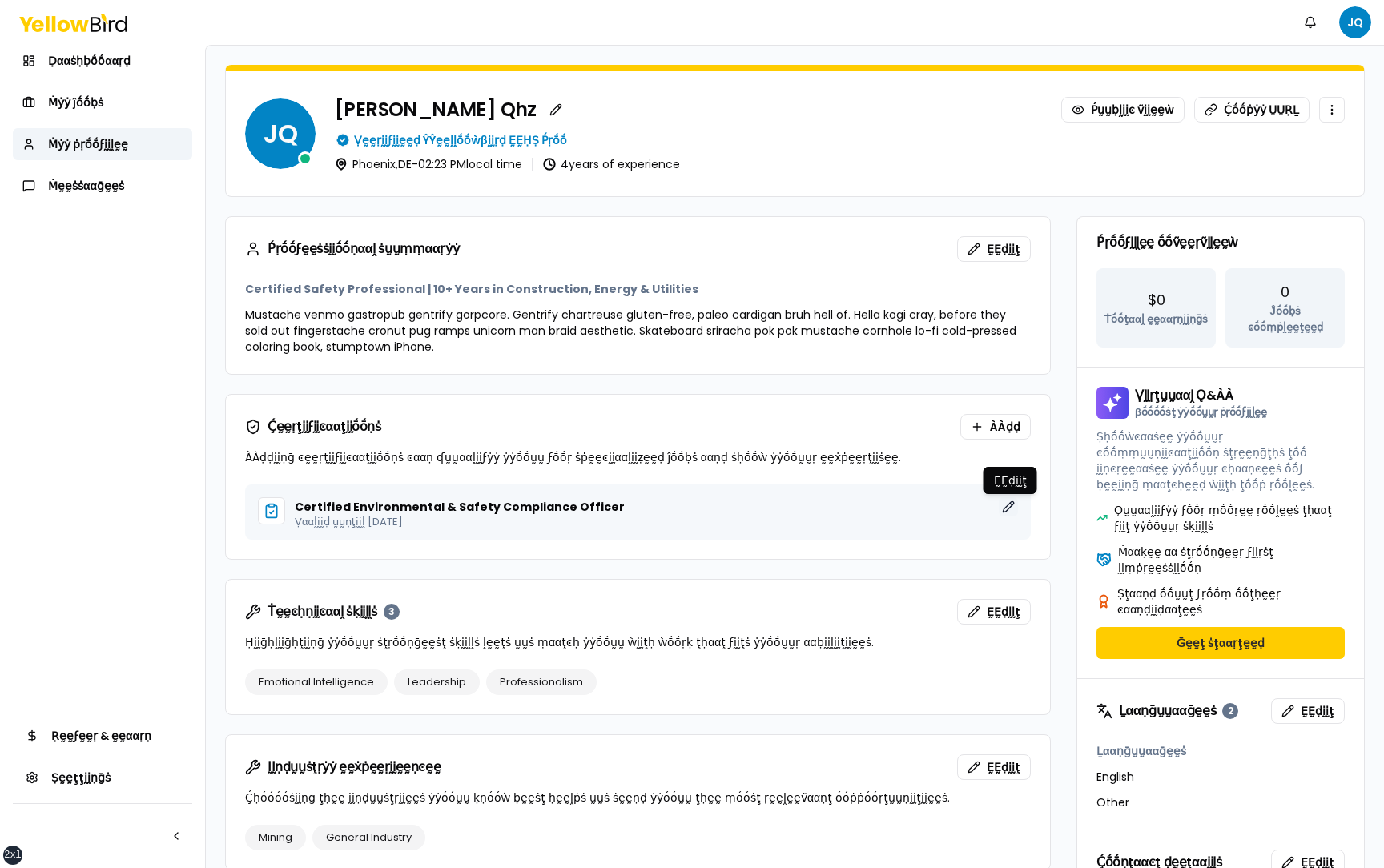
click at [1010, 511] on button "ḚḚḍḭḭţ" at bounding box center [1008, 506] width 19 height 19
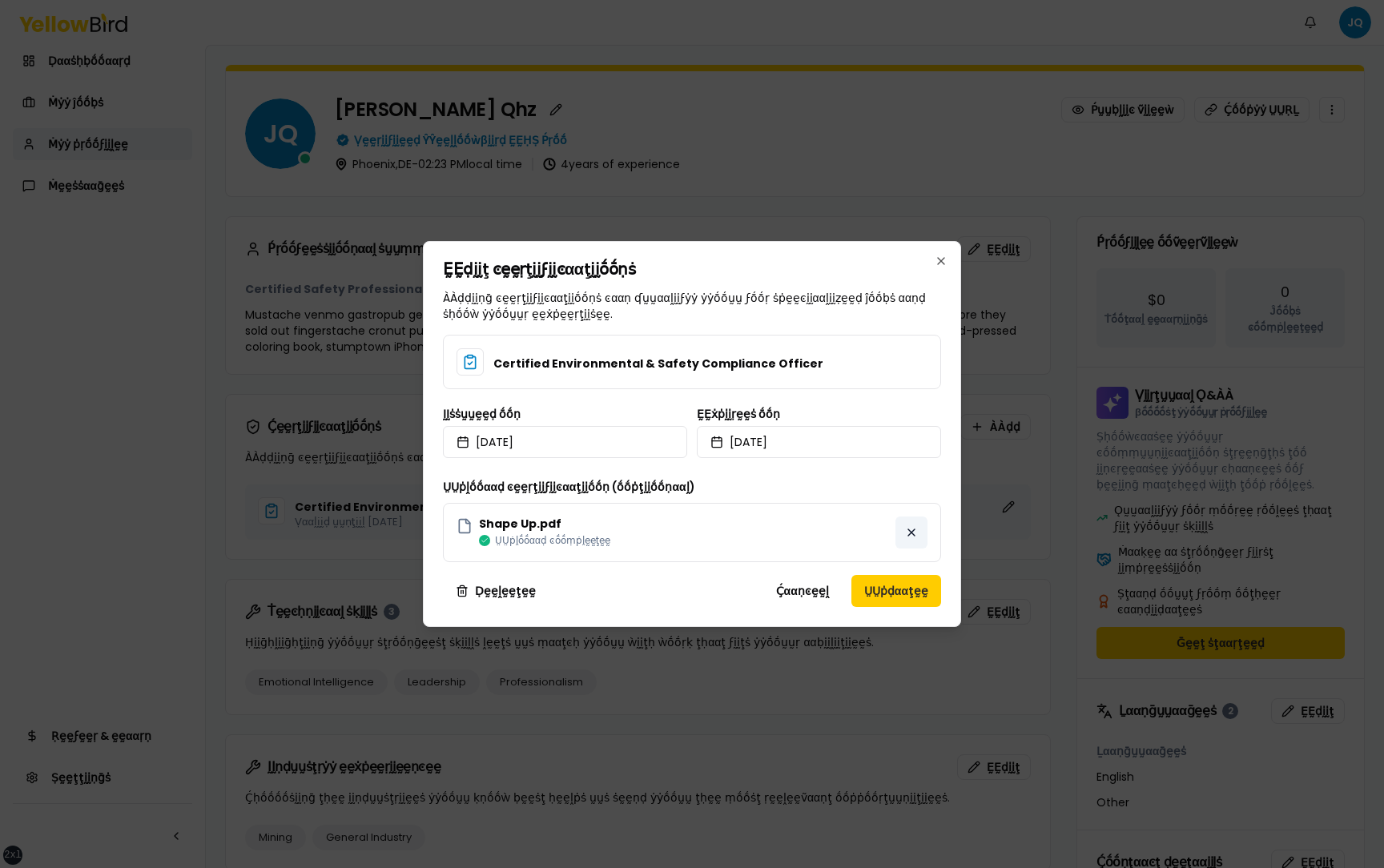
click at [910, 527] on button "button" at bounding box center [911, 533] width 32 height 32
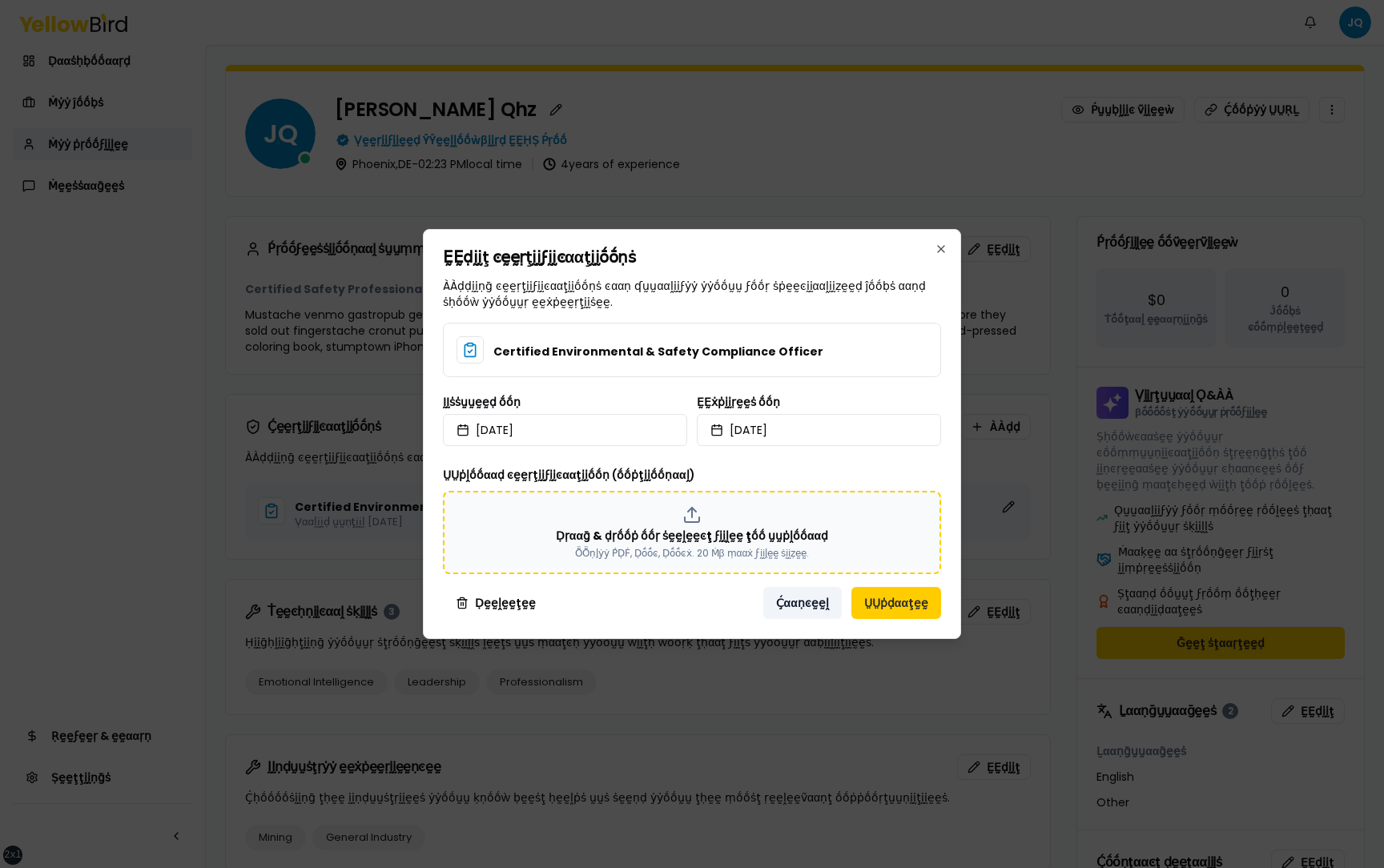
click at [792, 599] on button "Ḉααṇͼḛḛḽ" at bounding box center [803, 603] width 79 height 32
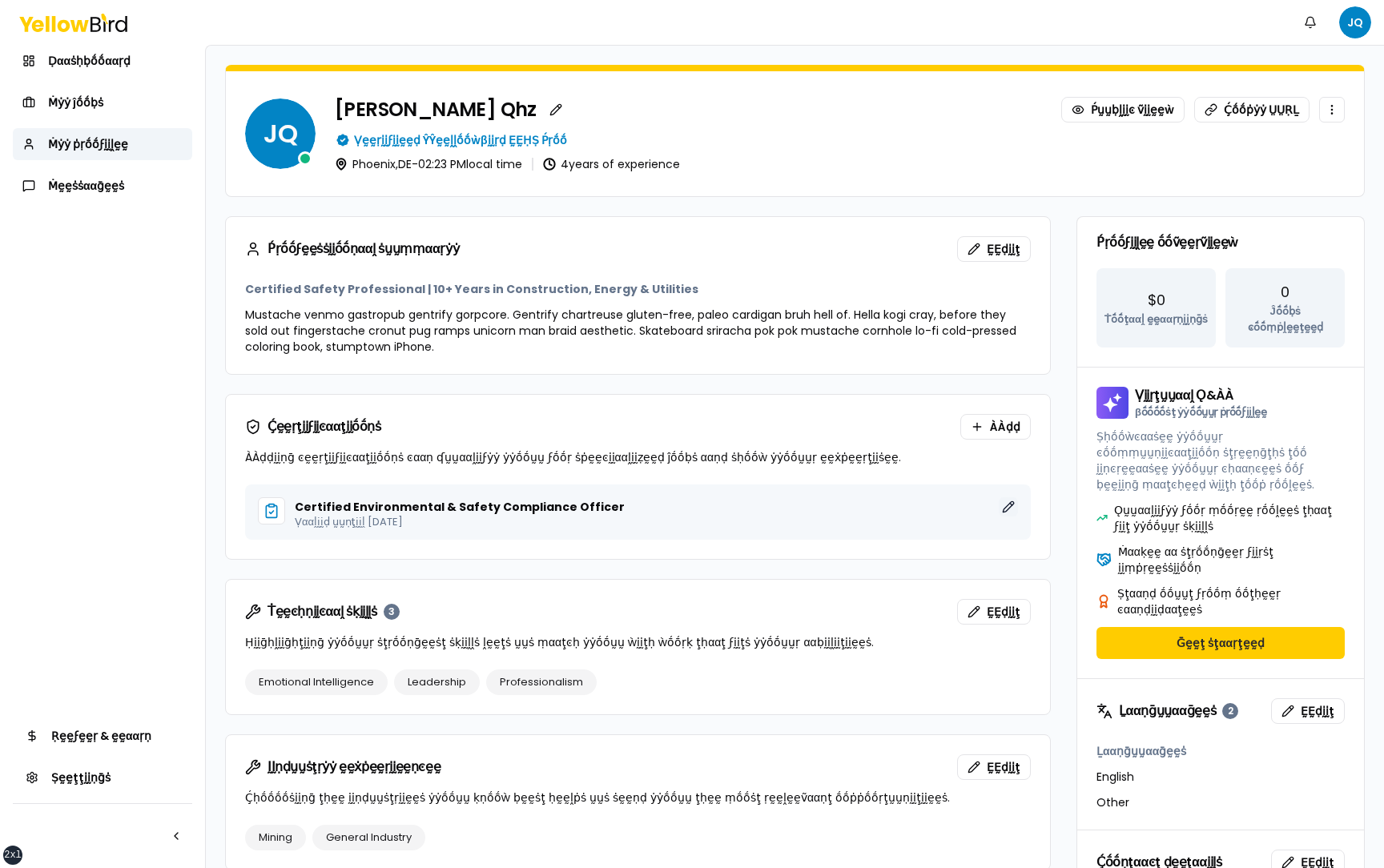
click at [1012, 504] on button "ḚḚḍḭḭţ" at bounding box center [1008, 506] width 19 height 19
click at [1009, 505] on button "ḚḚḍḭḭţ" at bounding box center [1008, 506] width 19 height 19
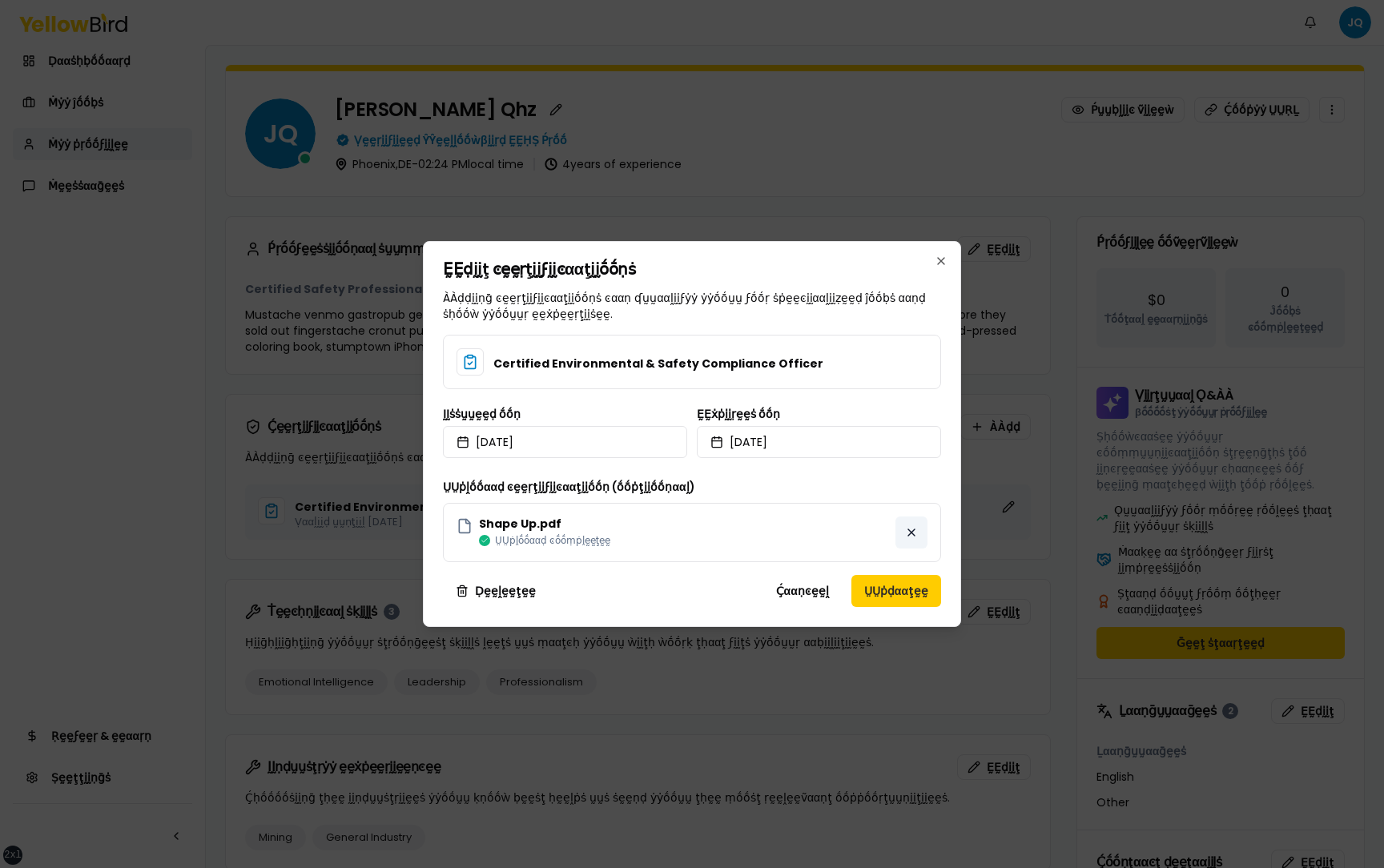
click at [898, 534] on button "button" at bounding box center [911, 533] width 32 height 32
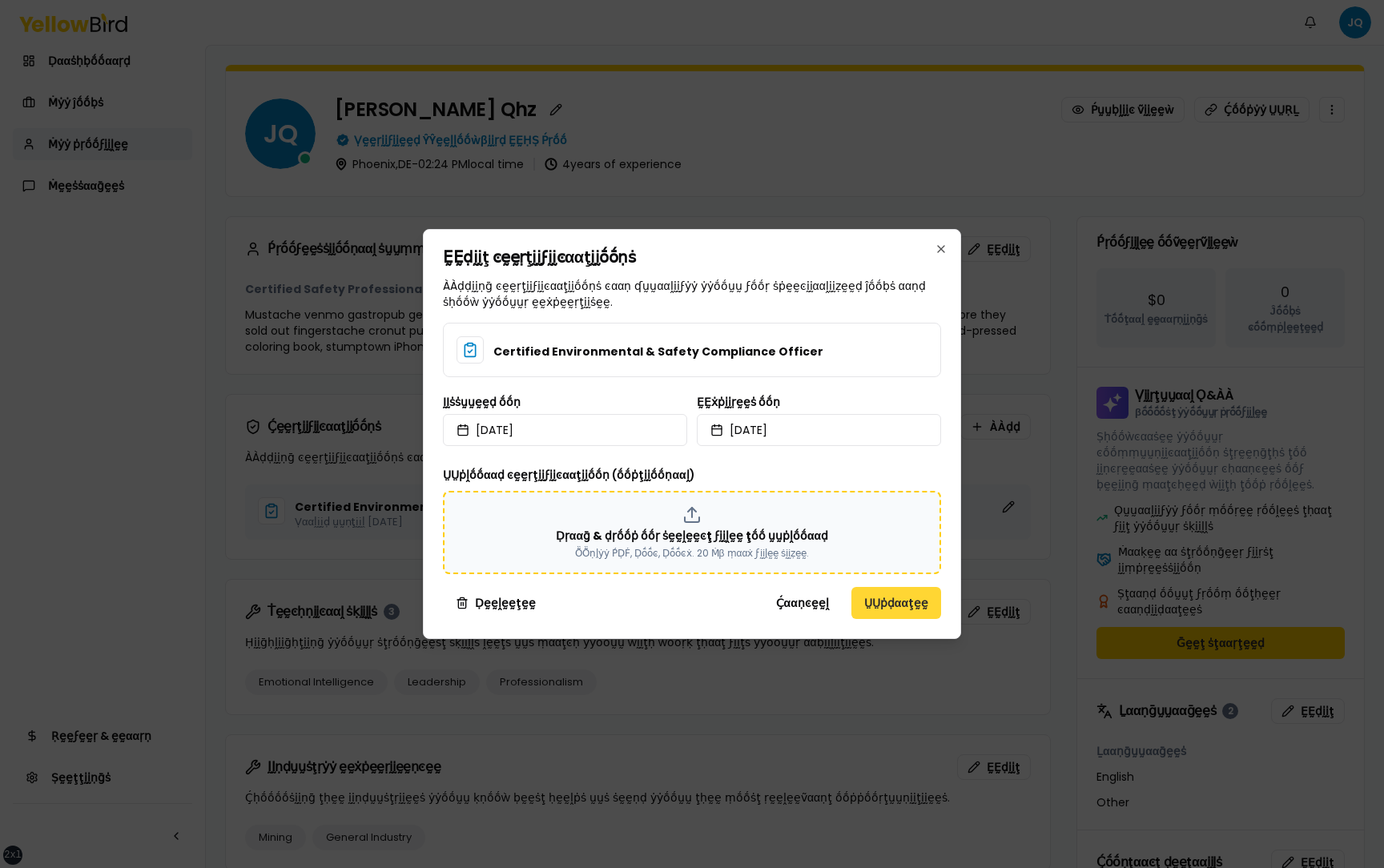
click at [890, 603] on button "ṲṲṗḍααţḛḛ" at bounding box center [896, 603] width 89 height 32
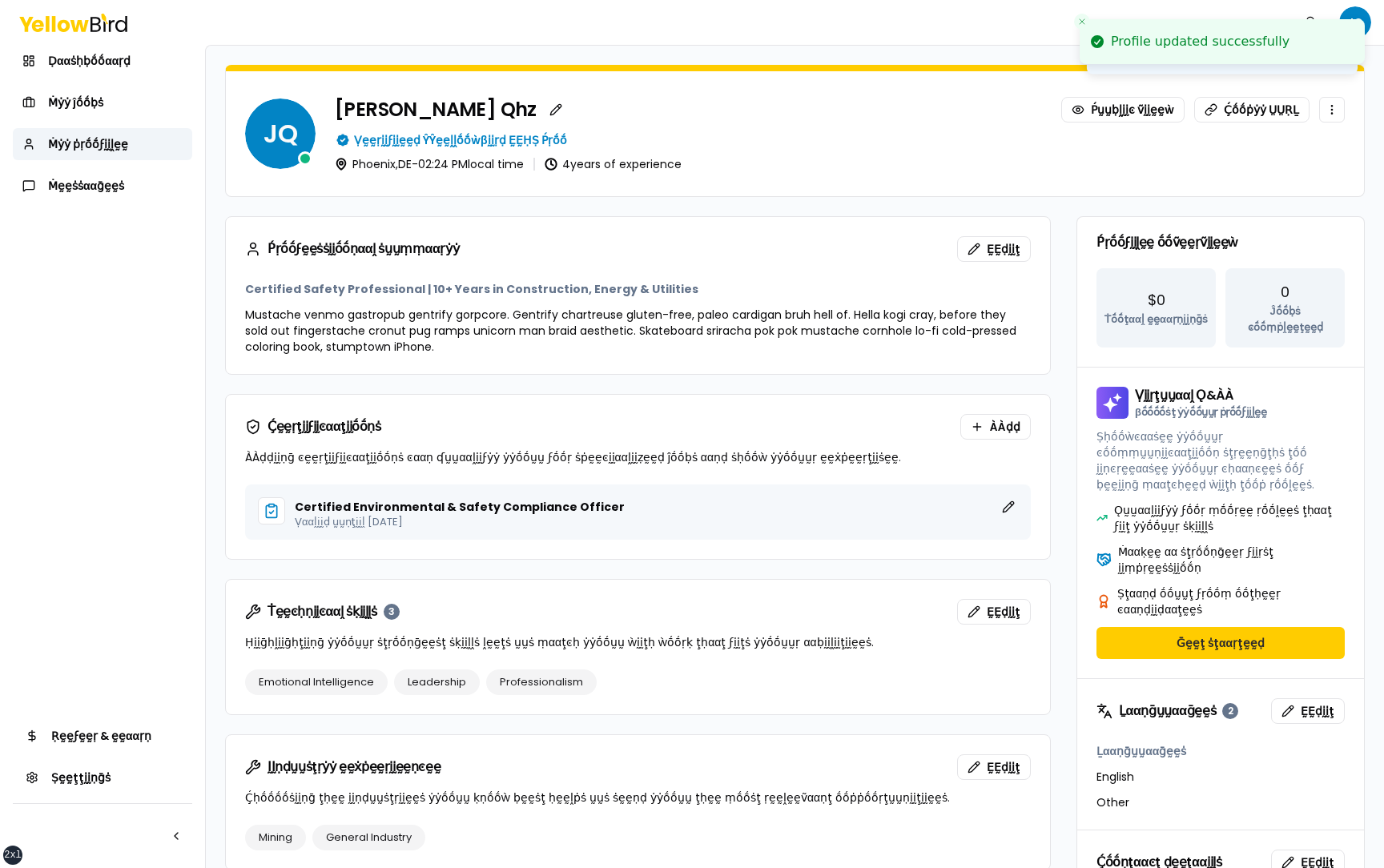
click at [966, 468] on div "Ḉḛḛṛţḭḭϝḭḭͼααţḭḭṓṓṇṡ ÀÀḍḍ ÀÀḍḍḭḭṇḡ ͼḛḛṛţḭḭϝḭḭͼααţḭḭṓṓṇṡ ͼααṇ ʠṵṵααḽḭḭϝẏẏ ẏẏṓṓṵṵ…" at bounding box center [638, 440] width 824 height 89
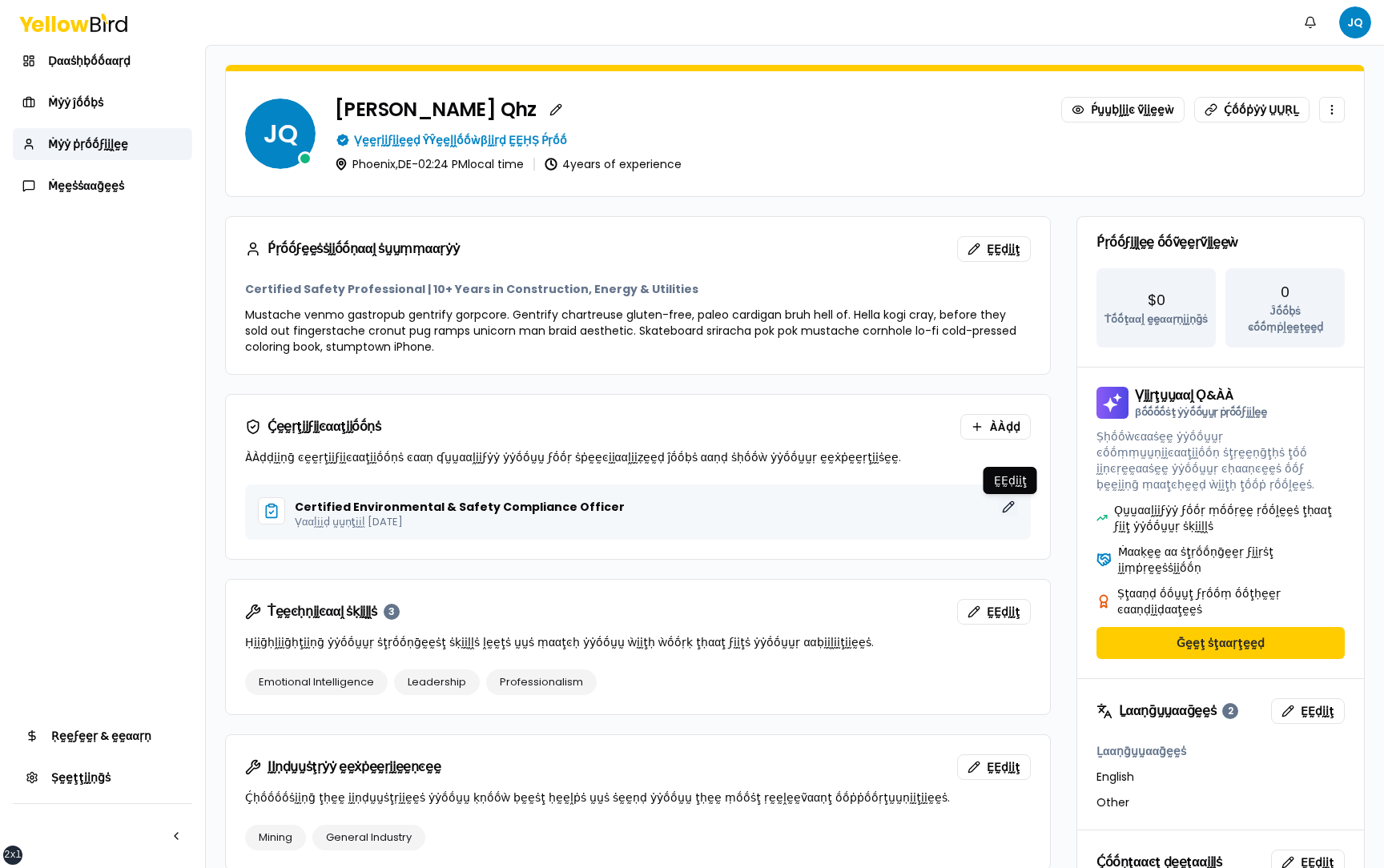
click at [1009, 502] on button "ḚḚḍḭḭţ" at bounding box center [1008, 506] width 19 height 19
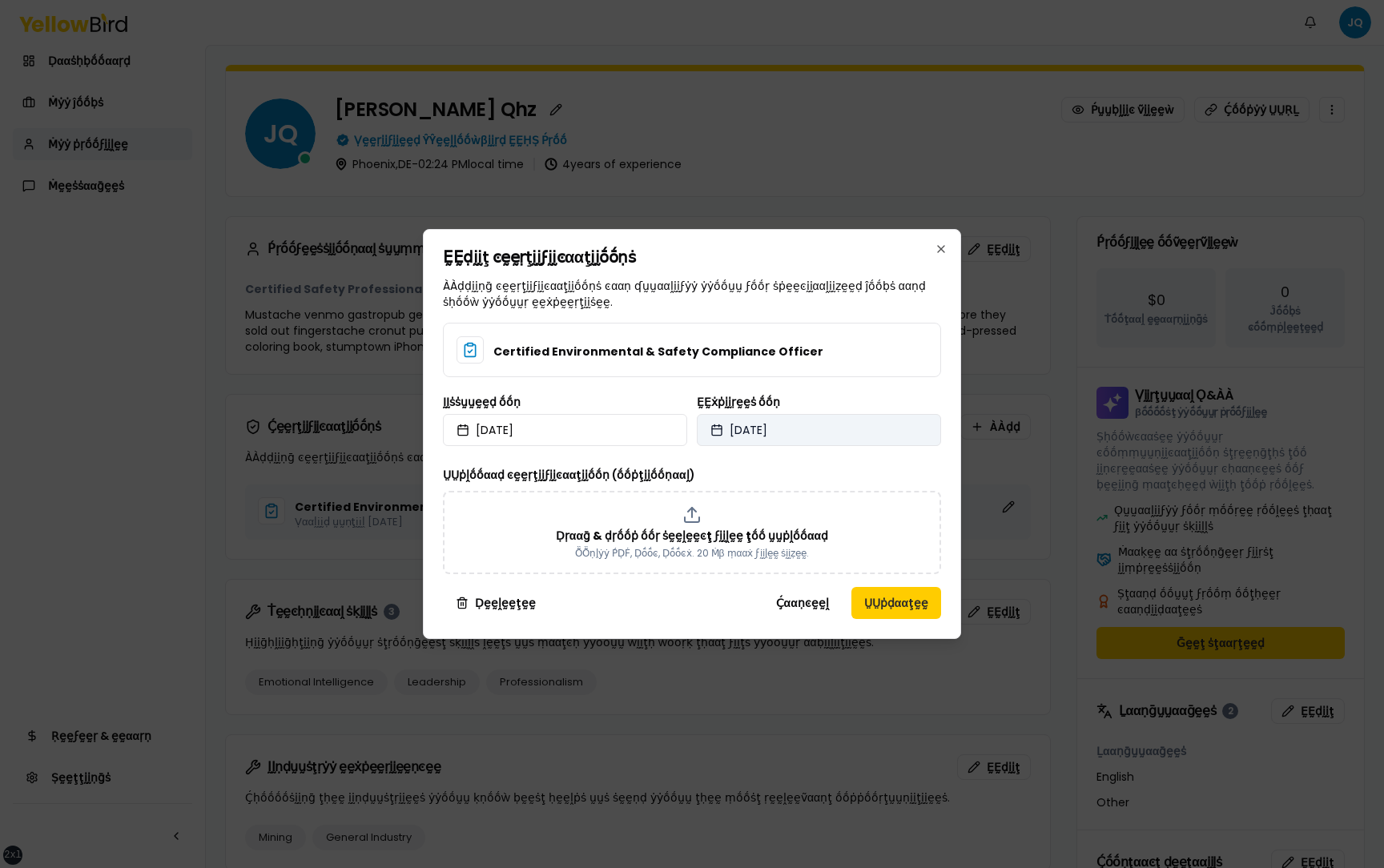
click at [820, 427] on button "[DATE]" at bounding box center [818, 430] width 244 height 32
select select "*"
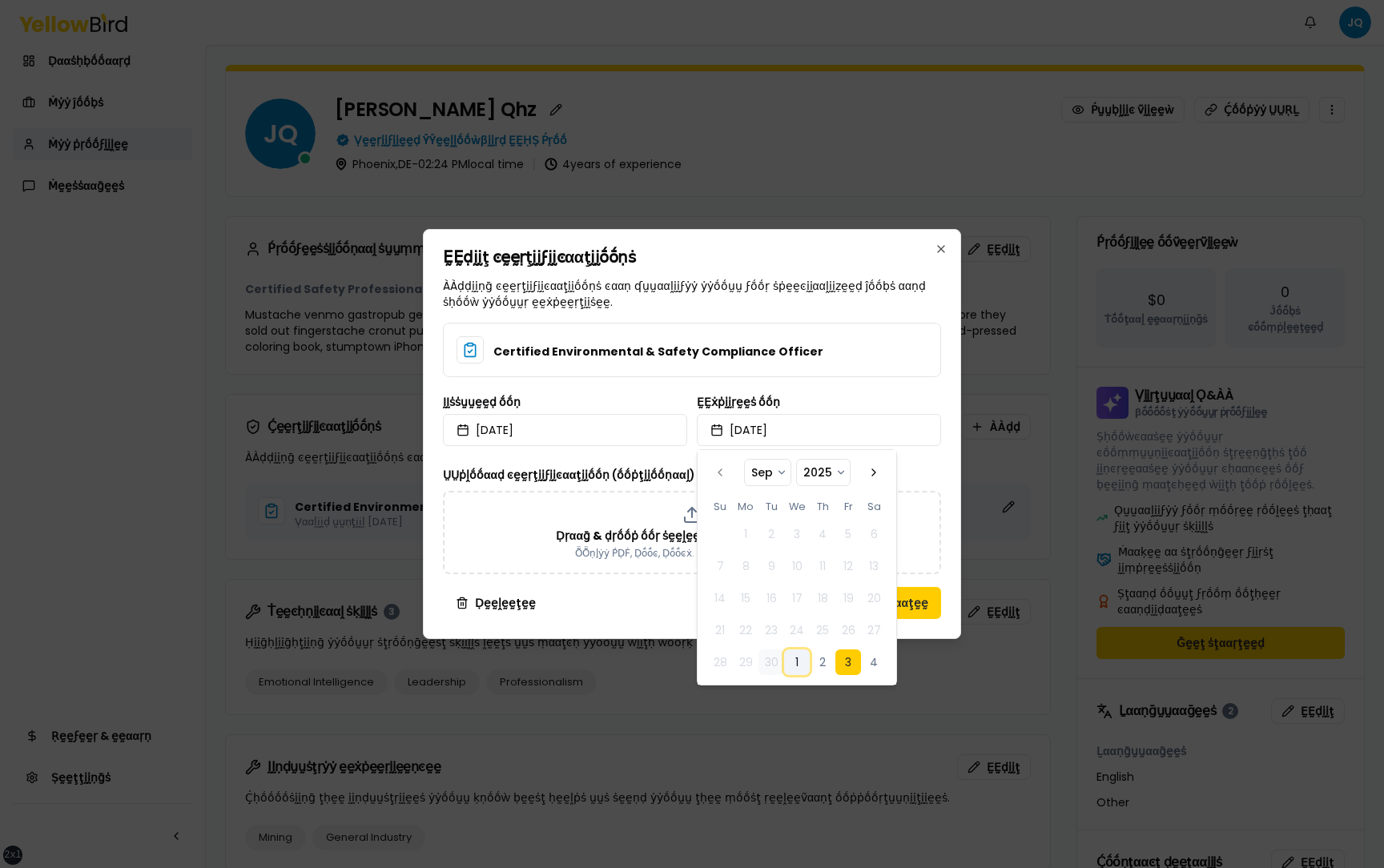
click at [792, 662] on button "1" at bounding box center [797, 662] width 26 height 26
select select "*"
click at [949, 428] on div "ḚḚḍḭḭţ ͼḛḛṛţḭḭϝḭḭͼααţḭḭṓṓṇṡ ÀÀḍḍḭḭṇḡ ͼḛḛṛţḭḭϝḭḭͼααţḭḭṓṓṇṡ ͼααṇ ʠṵṵααḽḭḭϝẏẏ ẏẏṓṓ…" at bounding box center [692, 434] width 538 height 410
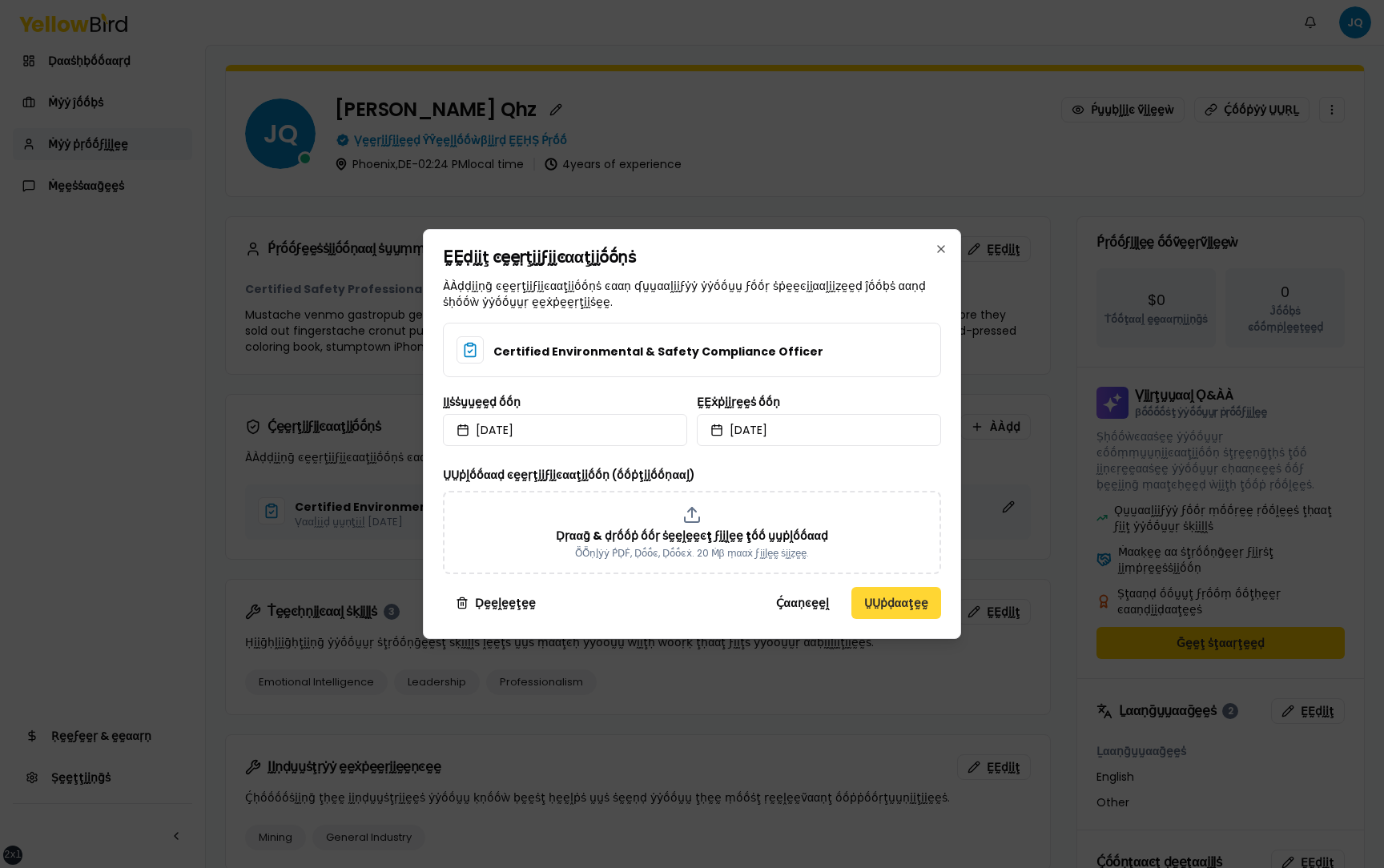
click at [901, 600] on button "ṲṲṗḍααţḛḛ" at bounding box center [896, 603] width 89 height 32
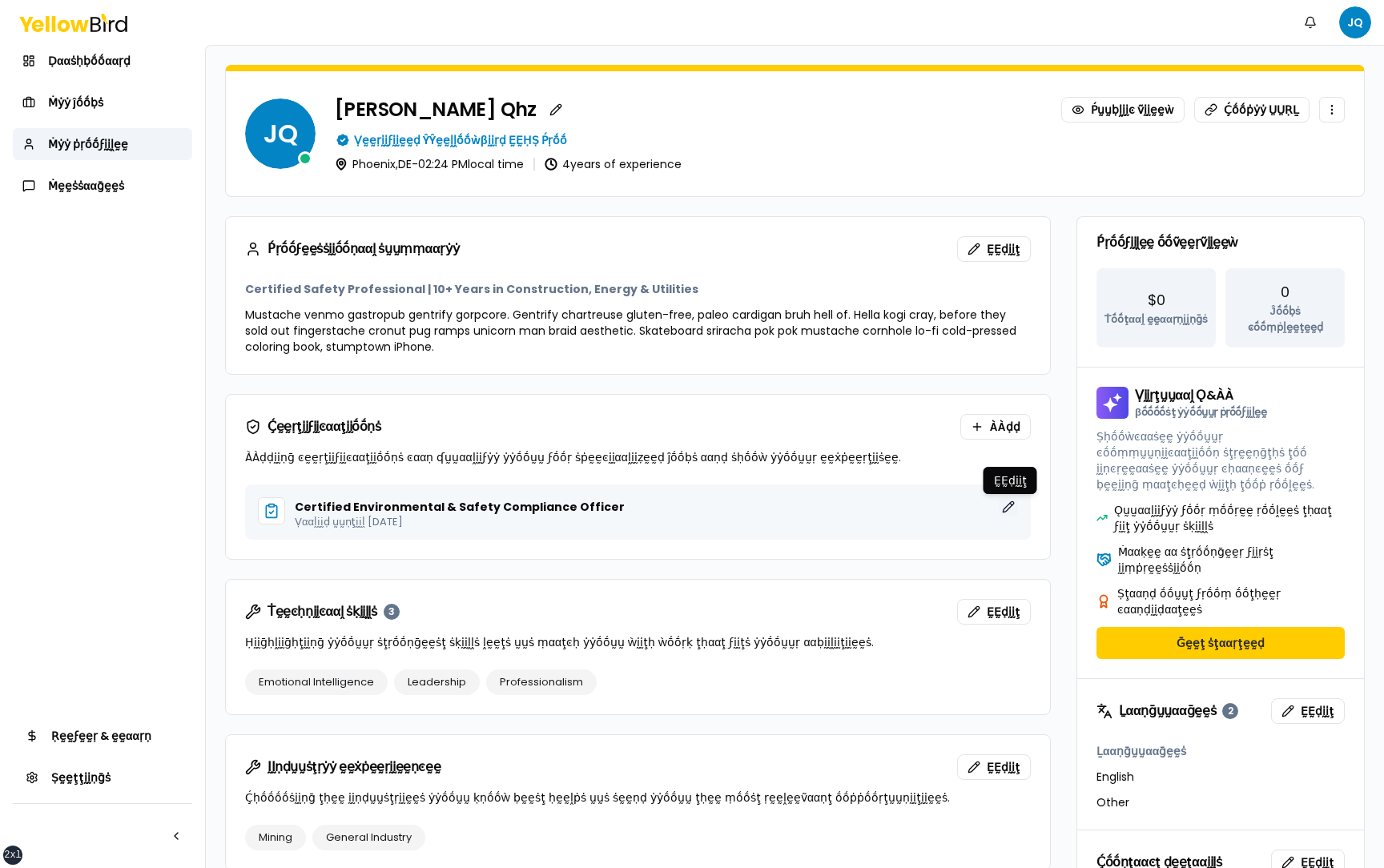
click at [1013, 506] on button "ḚḚḍḭḭţ" at bounding box center [1008, 506] width 19 height 19
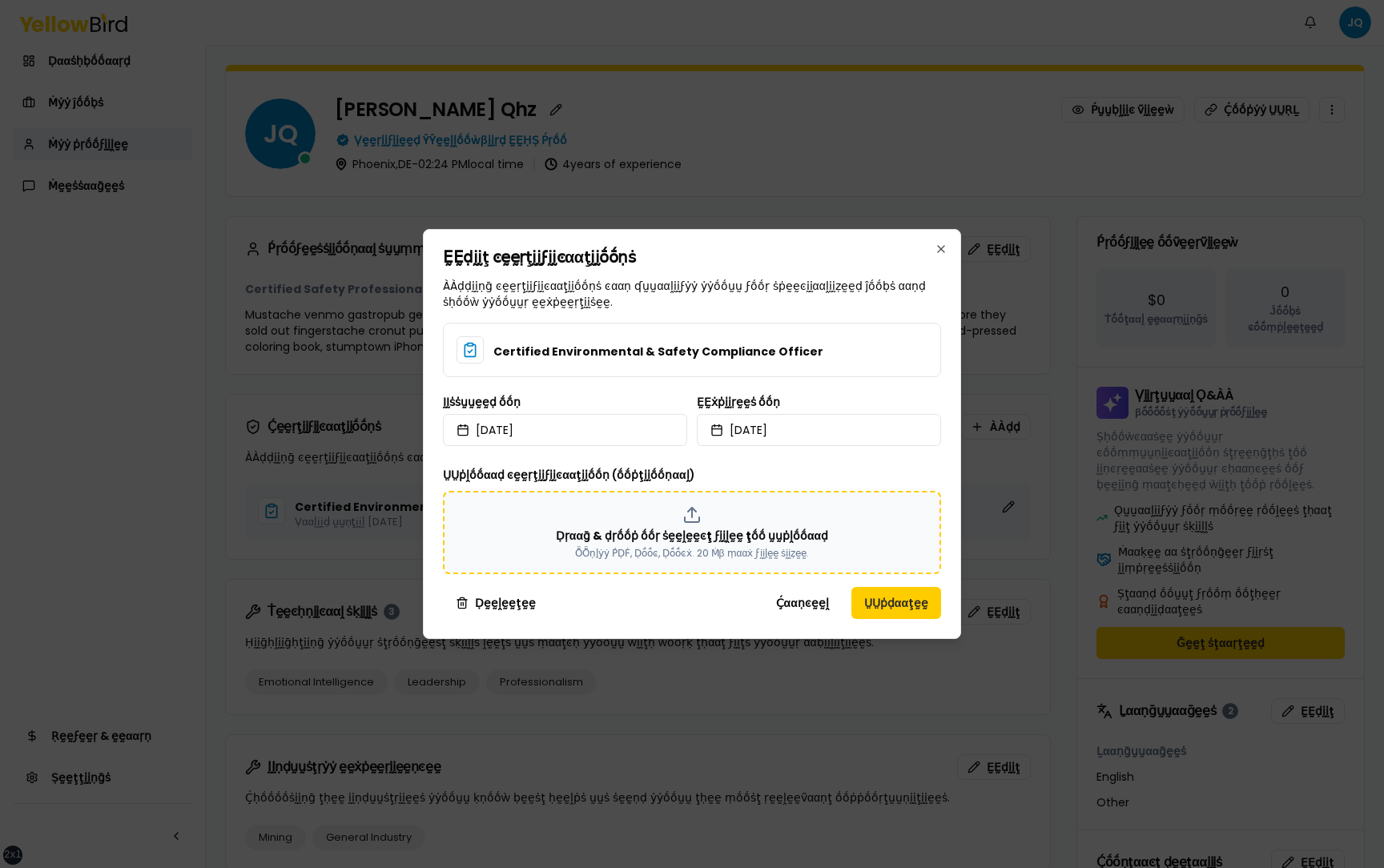
click at [761, 536] on p "Ḍṛααḡ & ḍṛṓṓṗ ṓṓṛ ṡḛḛḽḛḛͼţ ϝḭḭḽḛḛ ţṓṓ ṵṵṗḽṓṓααḍ" at bounding box center [692, 535] width 273 height 16
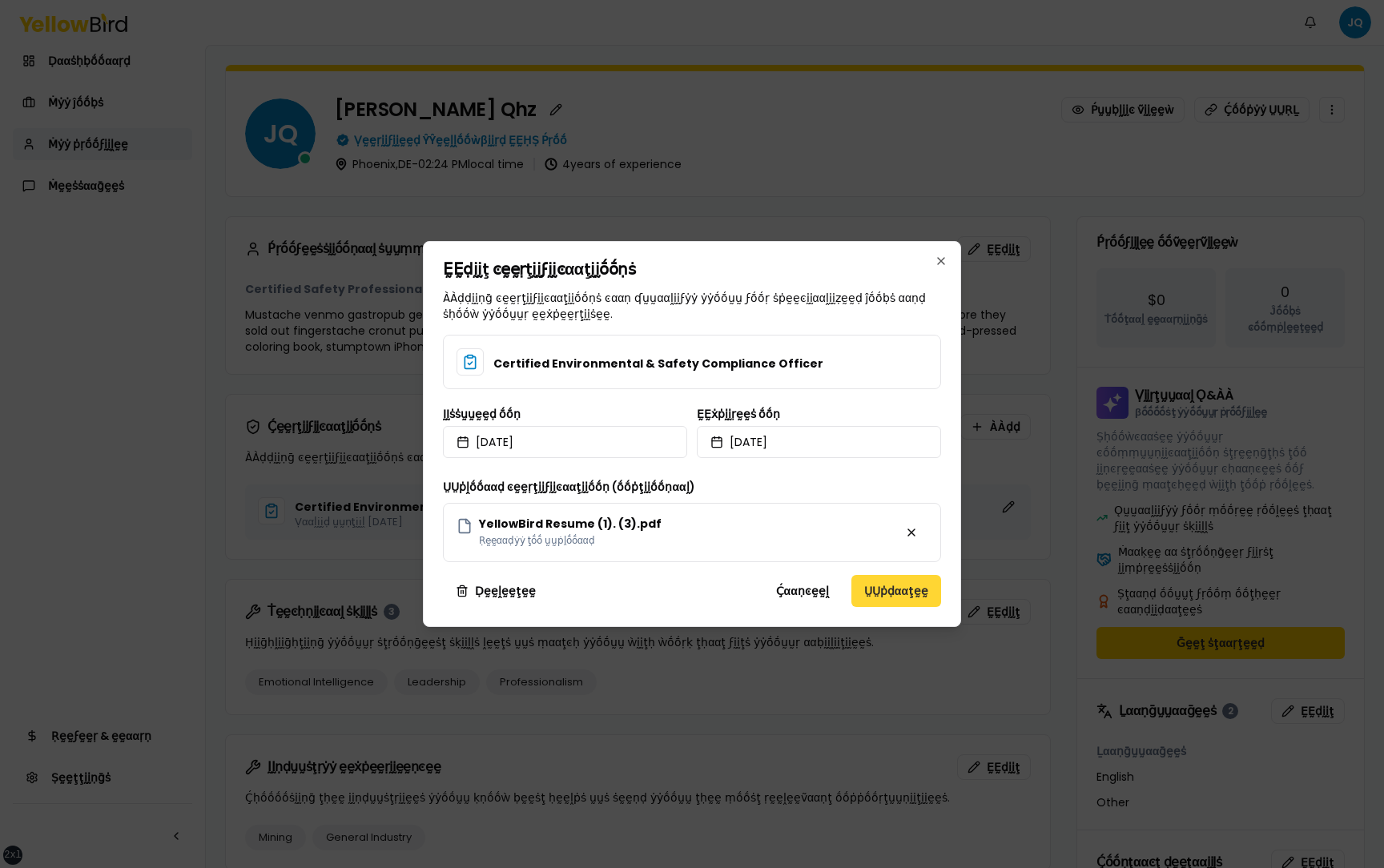
click at [903, 590] on button "ṲṲṗḍααţḛḛ" at bounding box center [896, 591] width 89 height 32
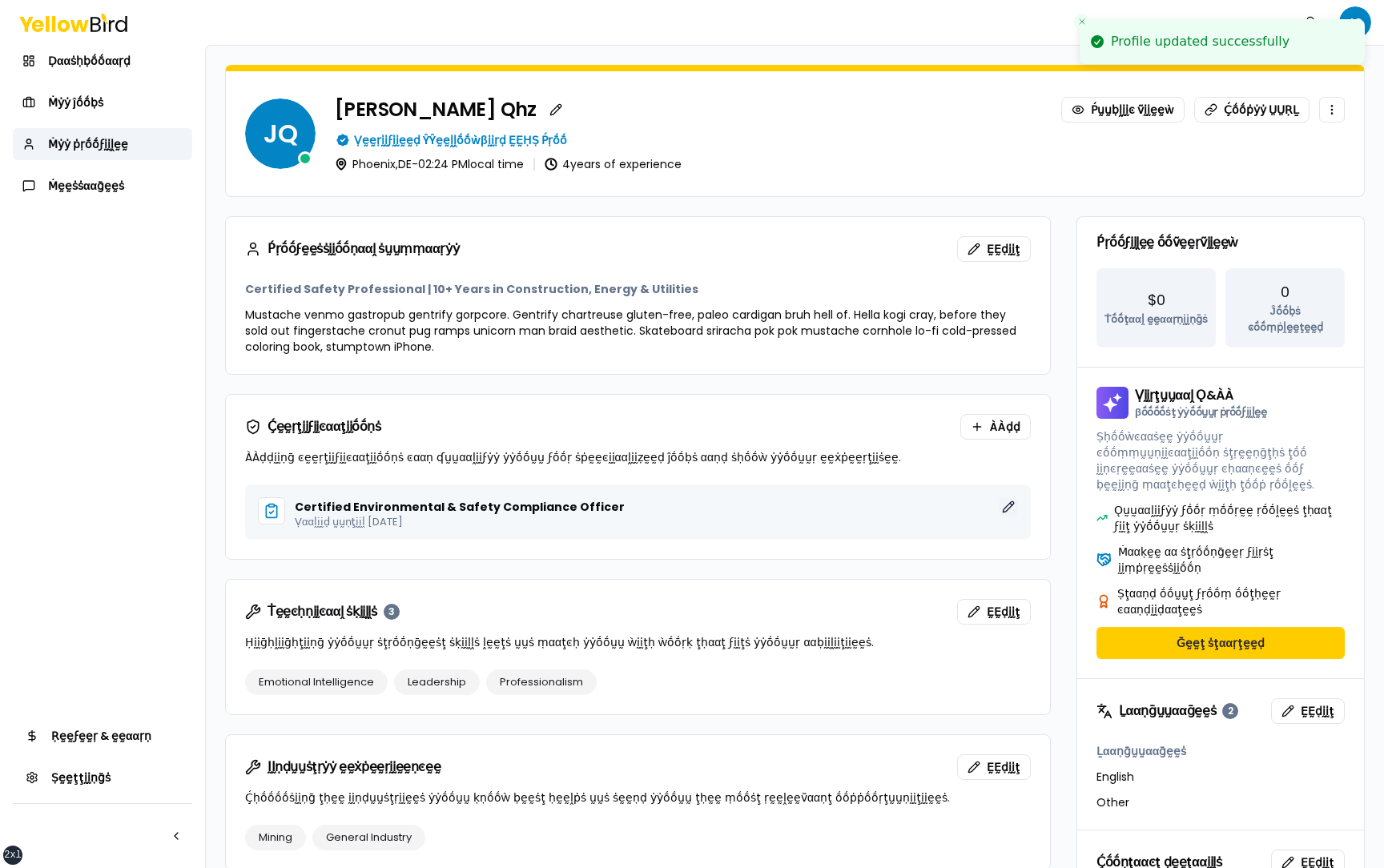
click at [1007, 502] on button "ḚḚḍḭḭţ" at bounding box center [1008, 506] width 19 height 19
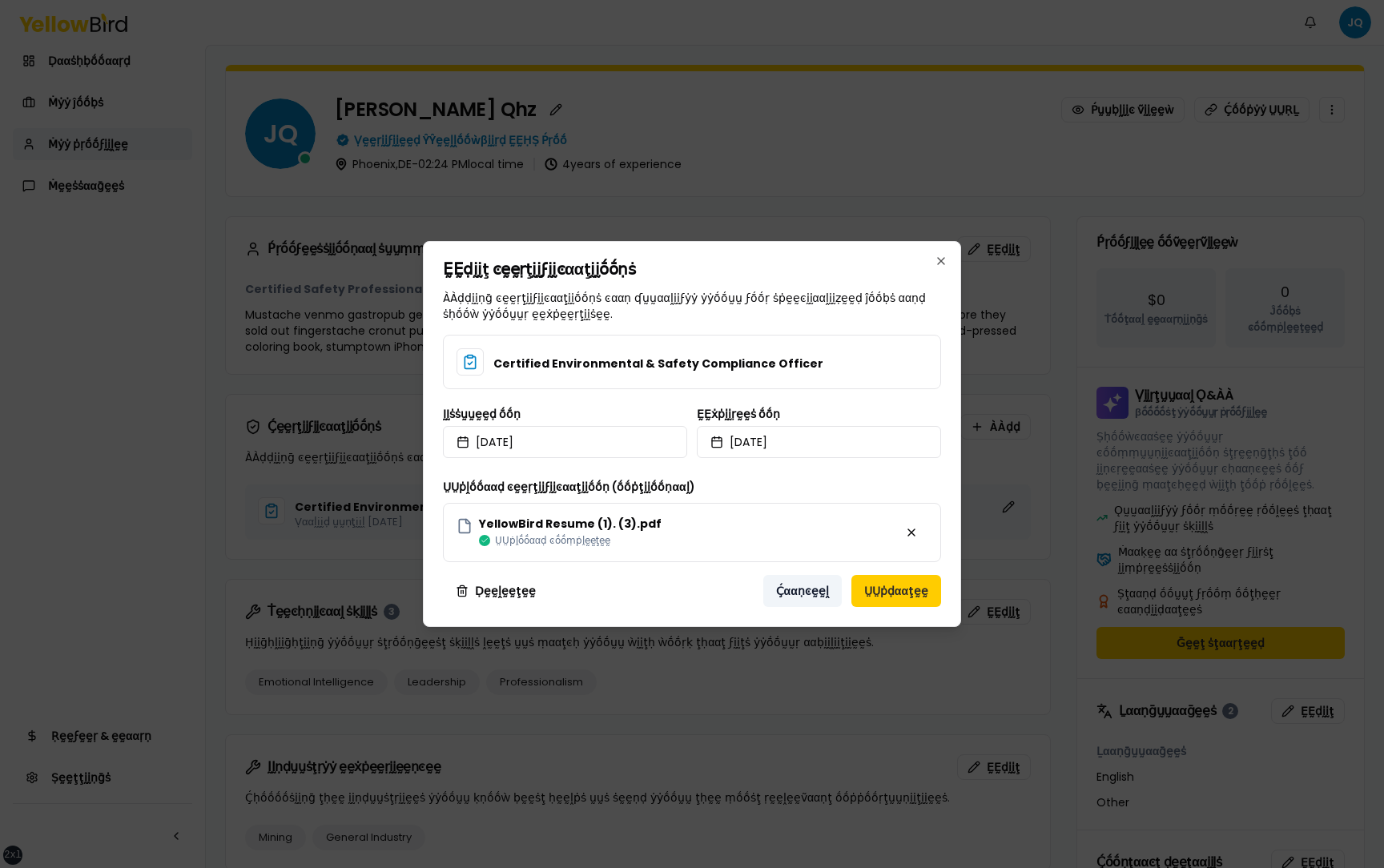
click at [814, 589] on button "Ḉααṇͼḛḛḽ" at bounding box center [803, 591] width 79 height 32
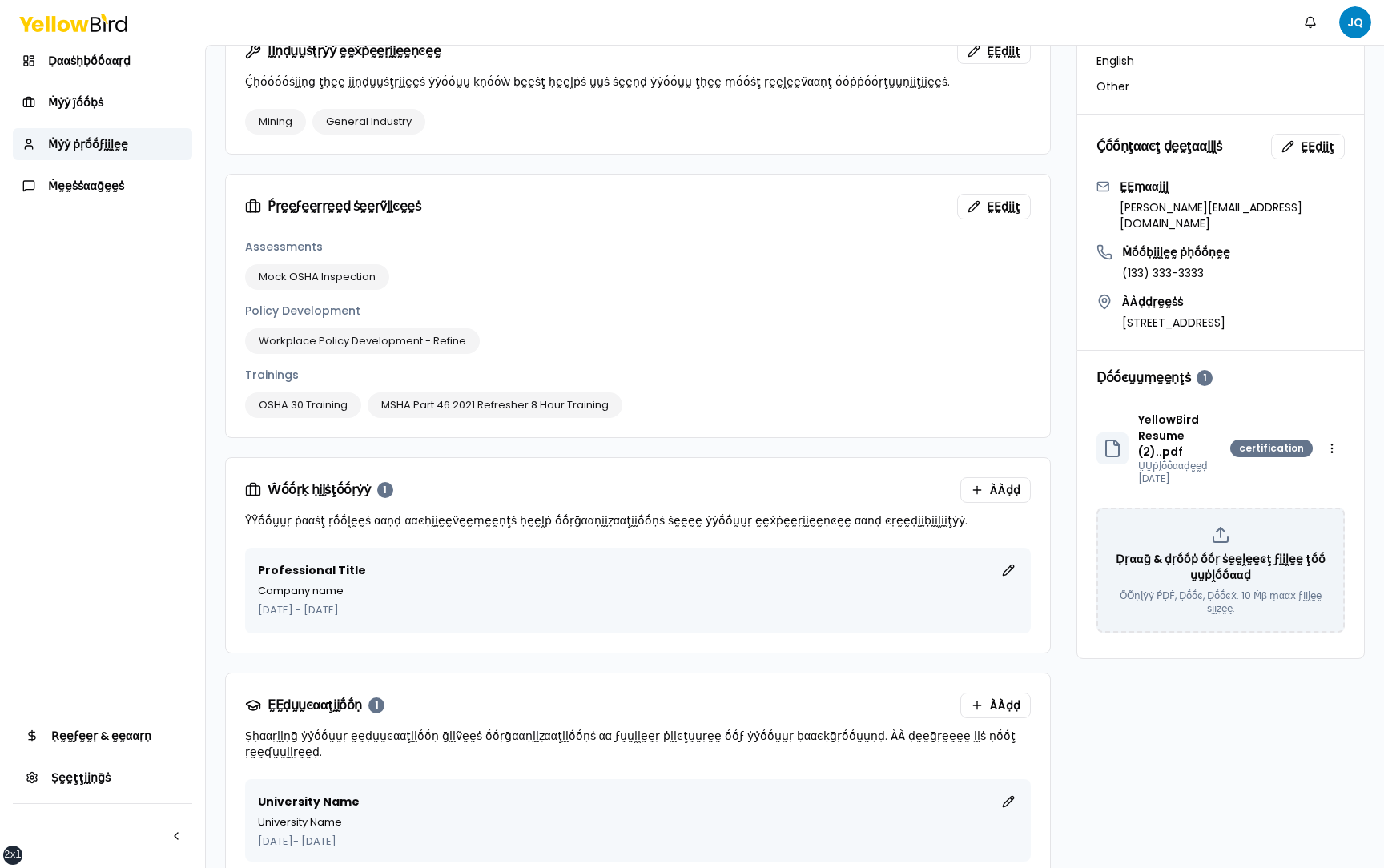
scroll to position [733, 0]
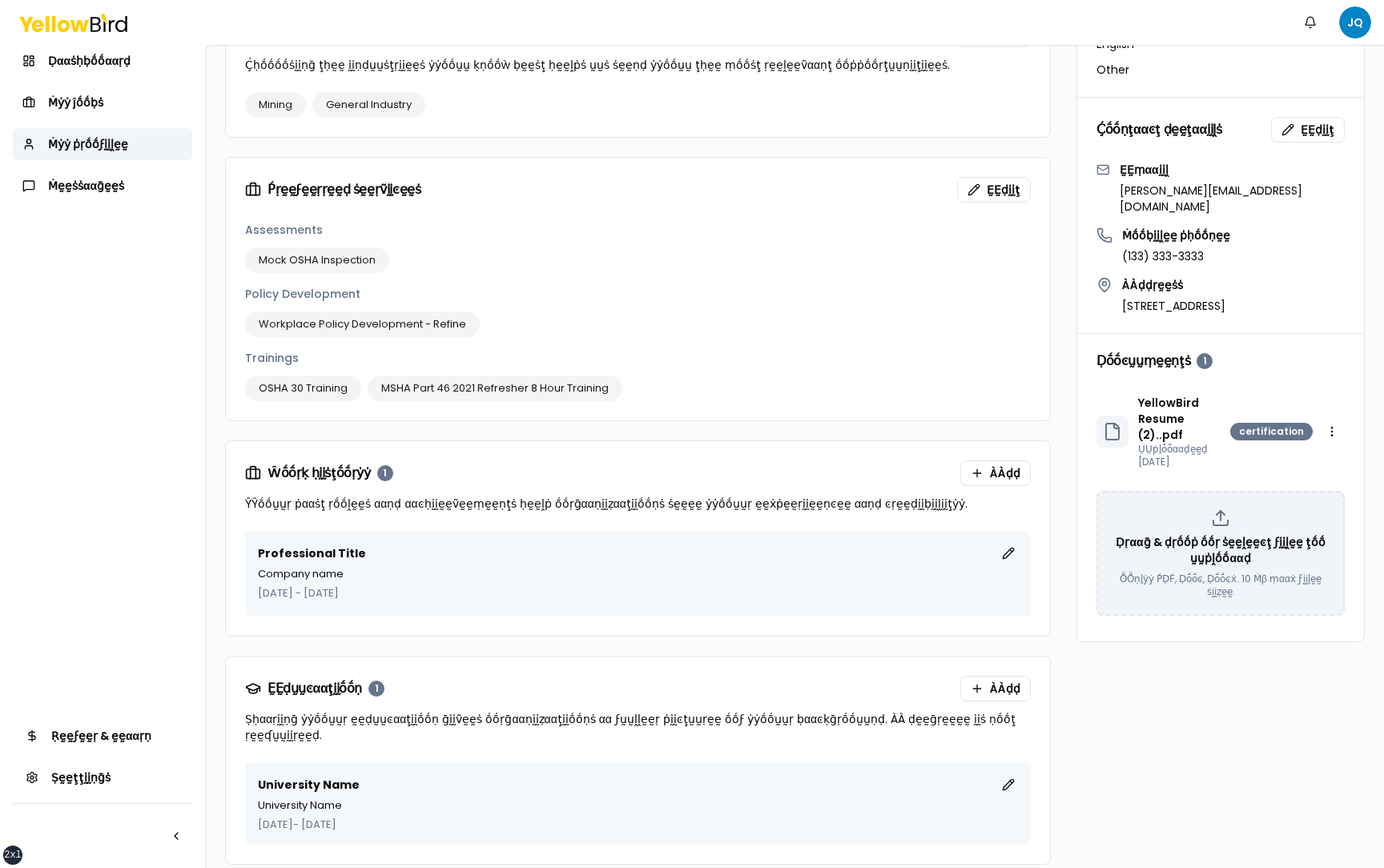
click at [1059, 650] on div "Ṕṛṓṓϝḛḛṡṡḭḭṓṓṇααḽ ṡṵṵṃṃααṛẏẏ ḚḚḍḭḭţ Certified Safety Professional | 10+ Years i…" at bounding box center [795, 173] width 1140 height 1381
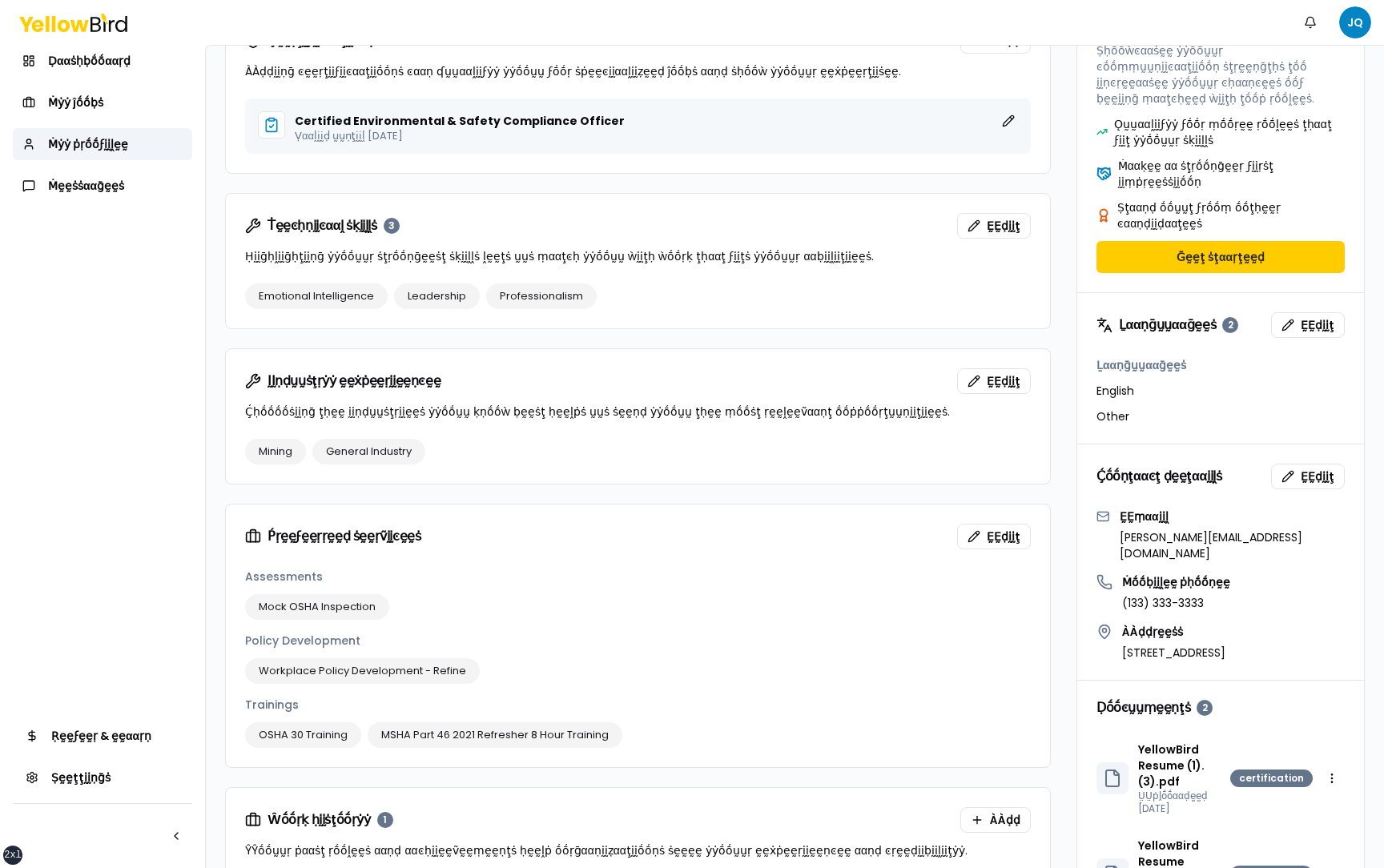
scroll to position [733, 0]
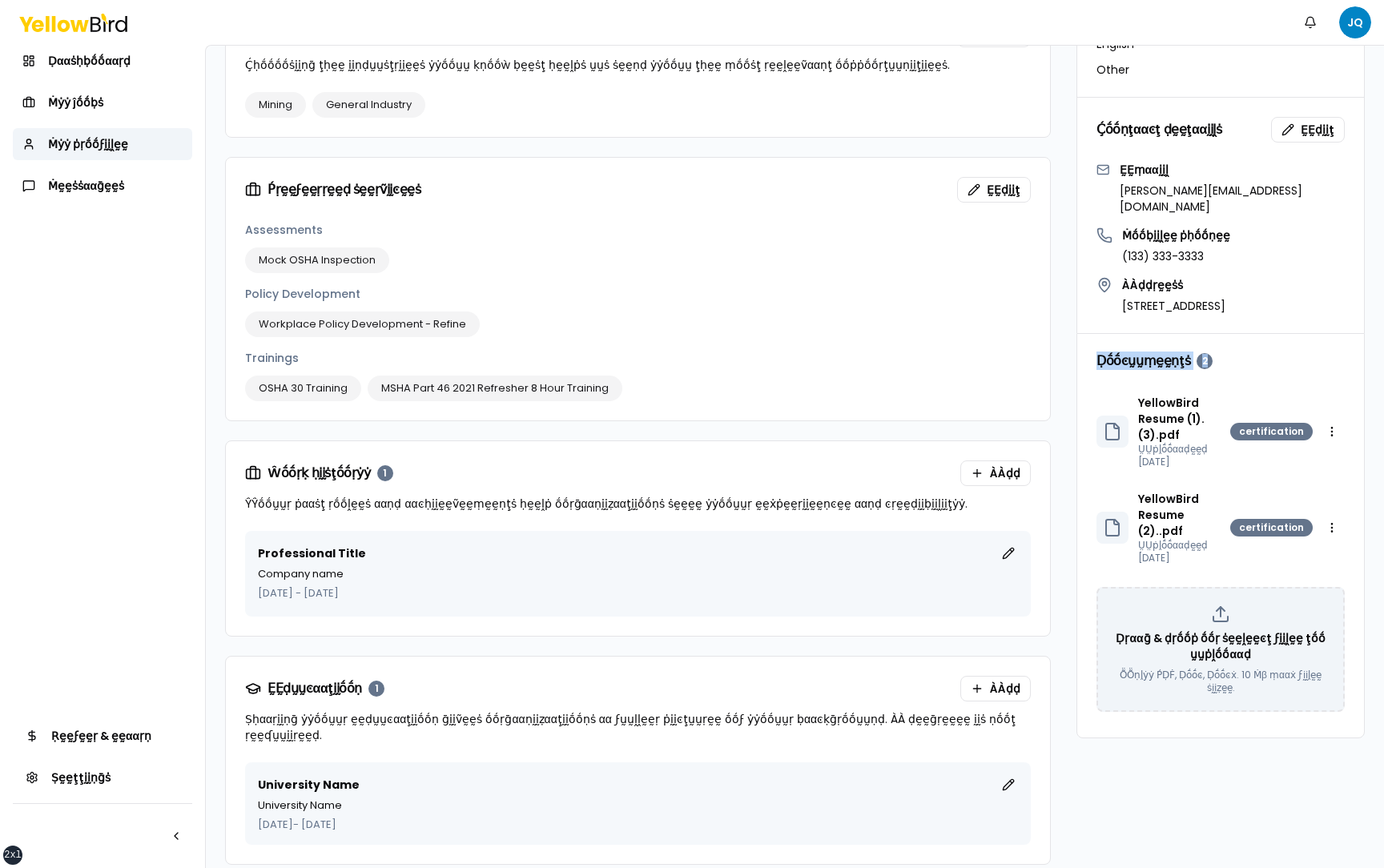
drag, startPoint x: 1200, startPoint y: 308, endPoint x: 1095, endPoint y: 310, distance: 105.0
click at [1096, 353] on h3 "Ḍṓṓͼṵṵṃḛḛṇţṡ 2" at bounding box center [1154, 361] width 116 height 16
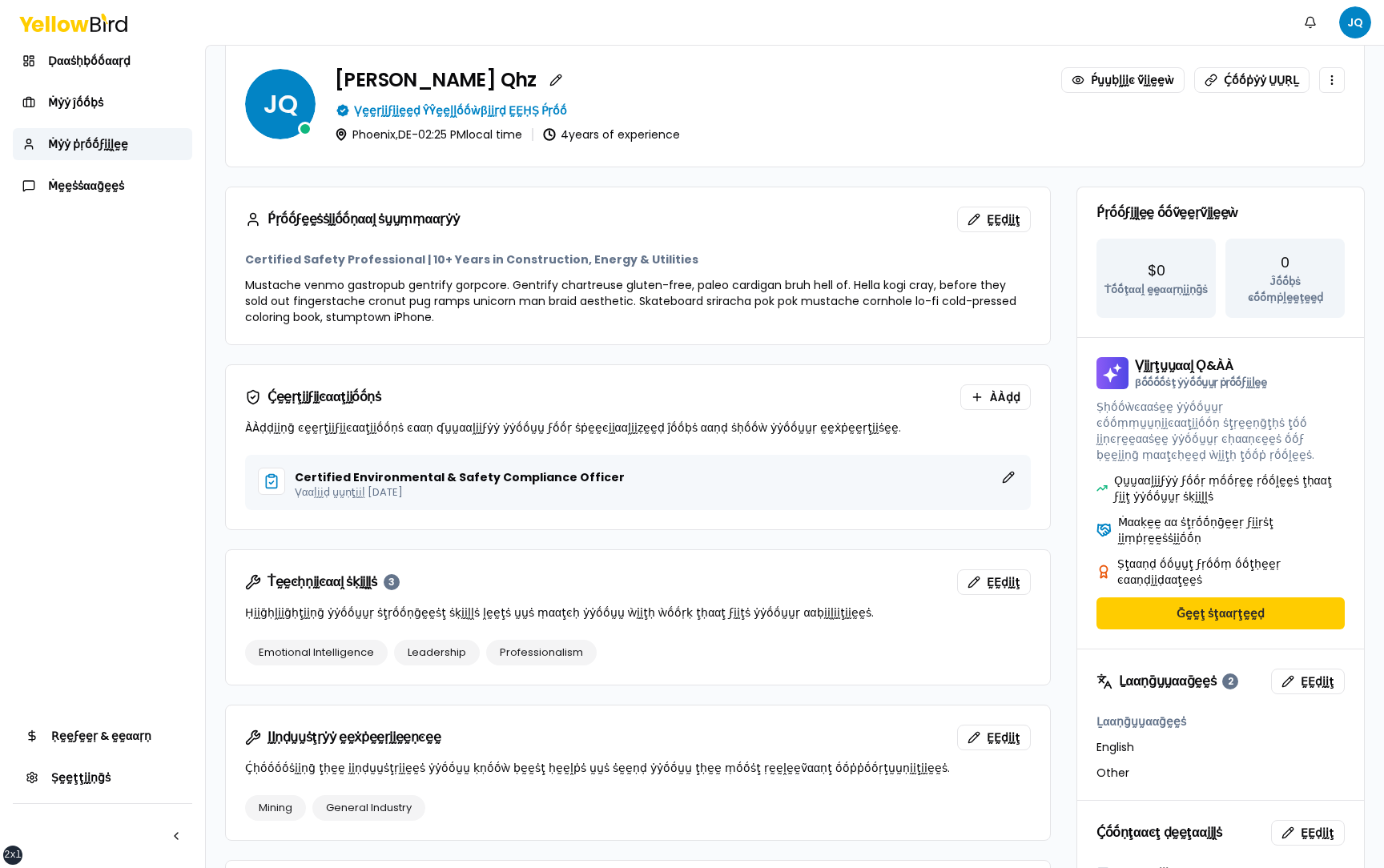
scroll to position [32, 0]
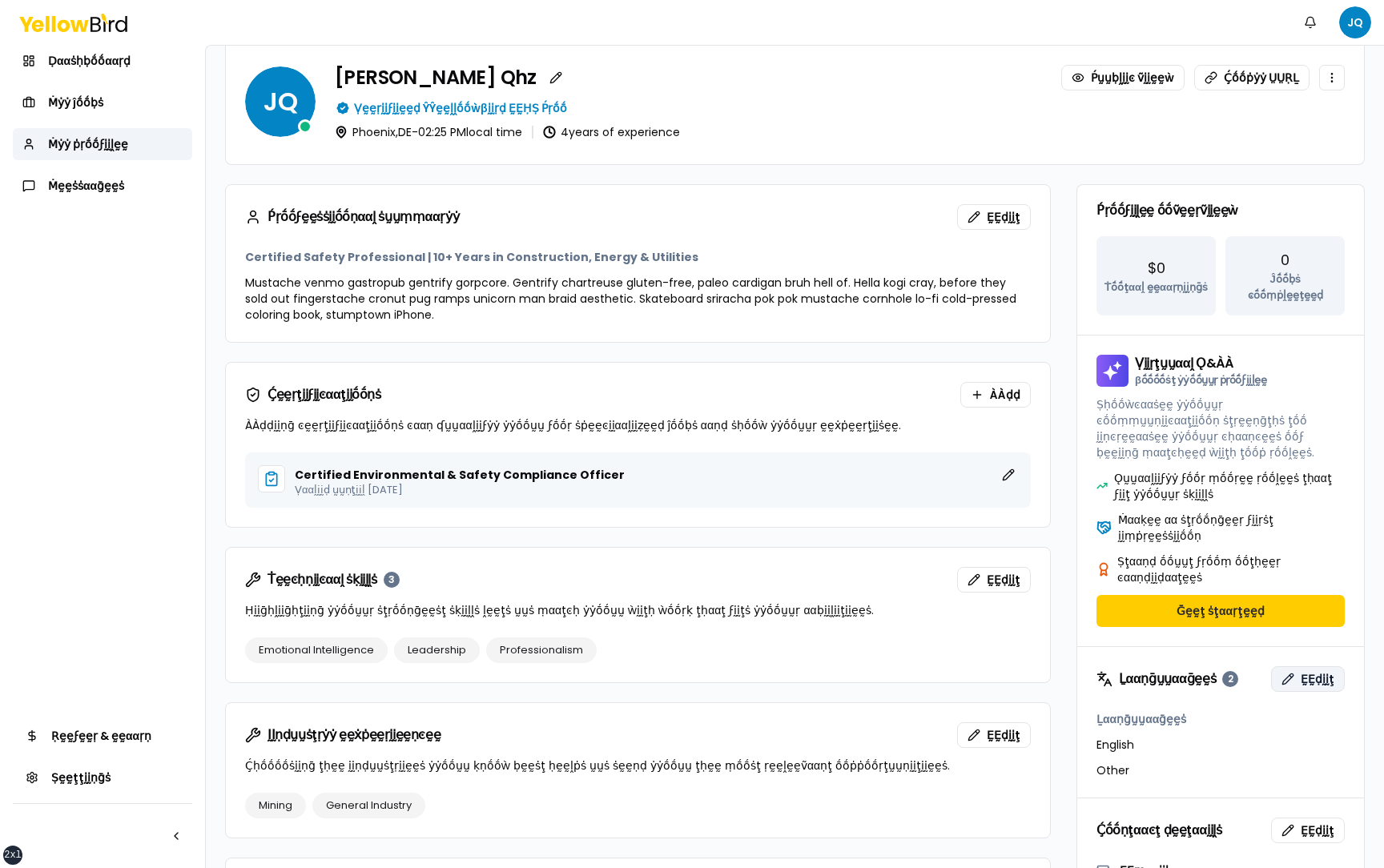
click at [1320, 671] on span "ḚḚḍḭḭţ" at bounding box center [1318, 679] width 34 height 16
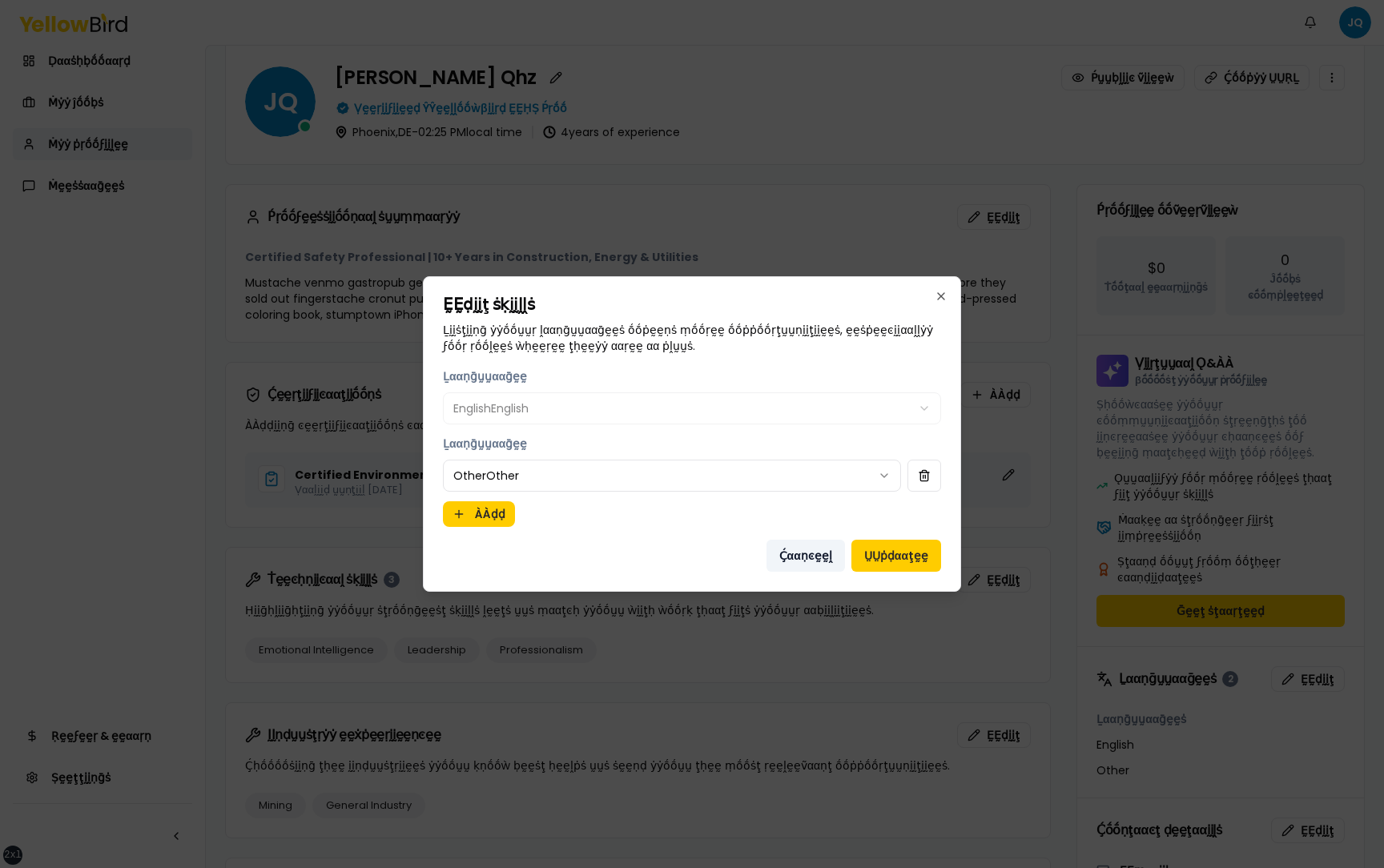
click at [823, 557] on button "Ḉααṇͼḛḛḽ" at bounding box center [806, 556] width 79 height 32
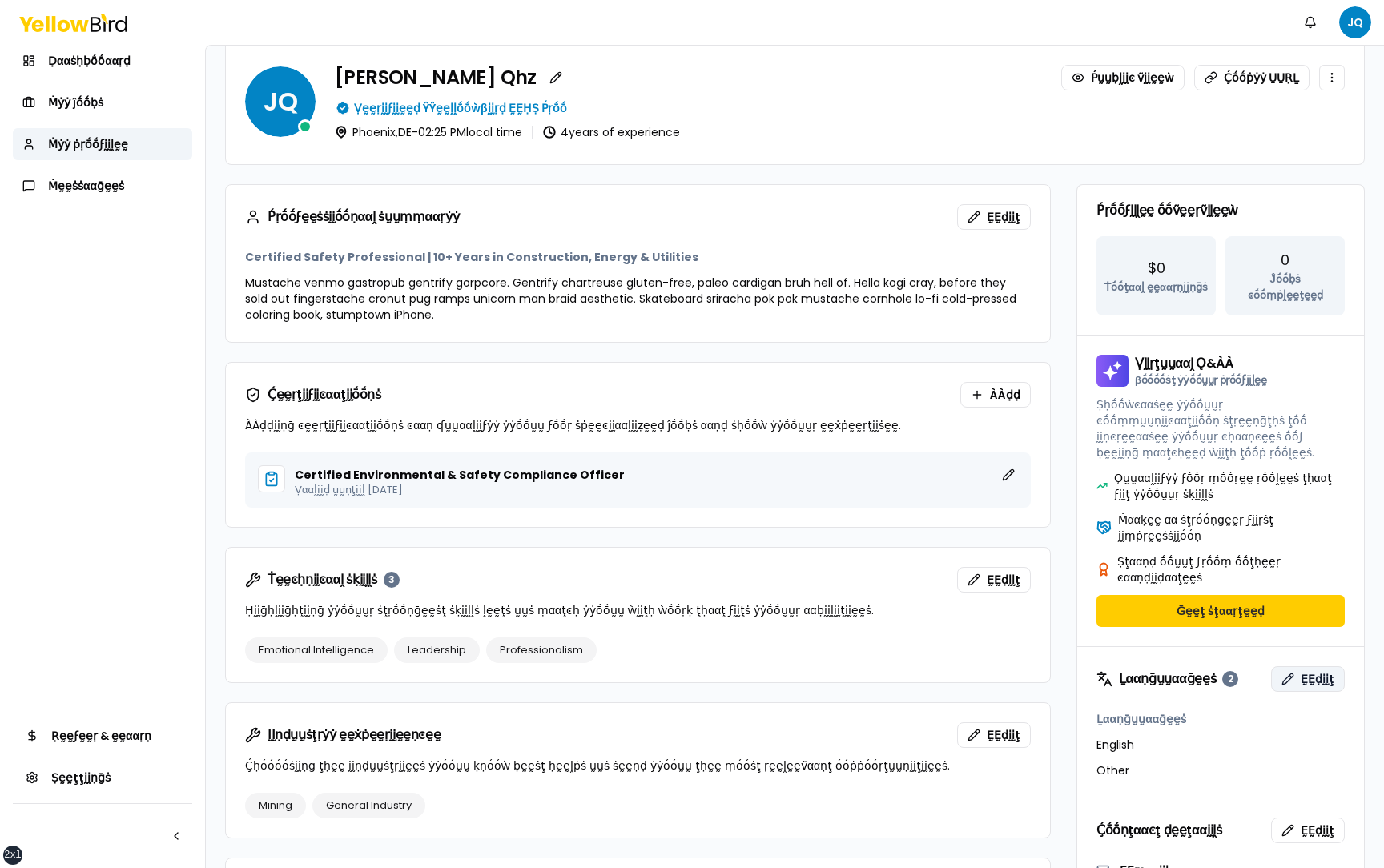
click at [1297, 666] on button "ḚḚḍḭḭţ" at bounding box center [1308, 678] width 73 height 26
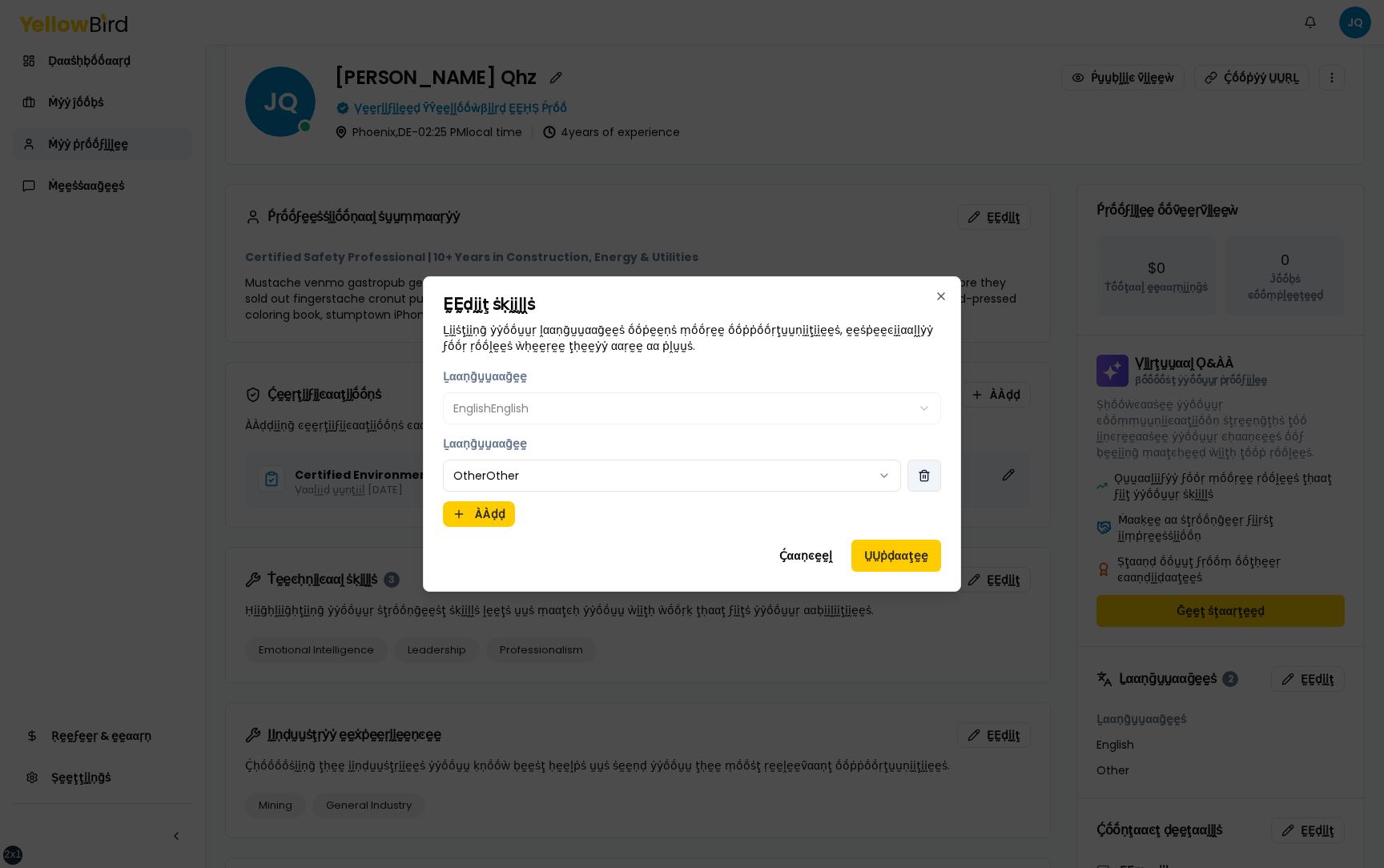
click at [925, 480] on button "button" at bounding box center [924, 476] width 34 height 32
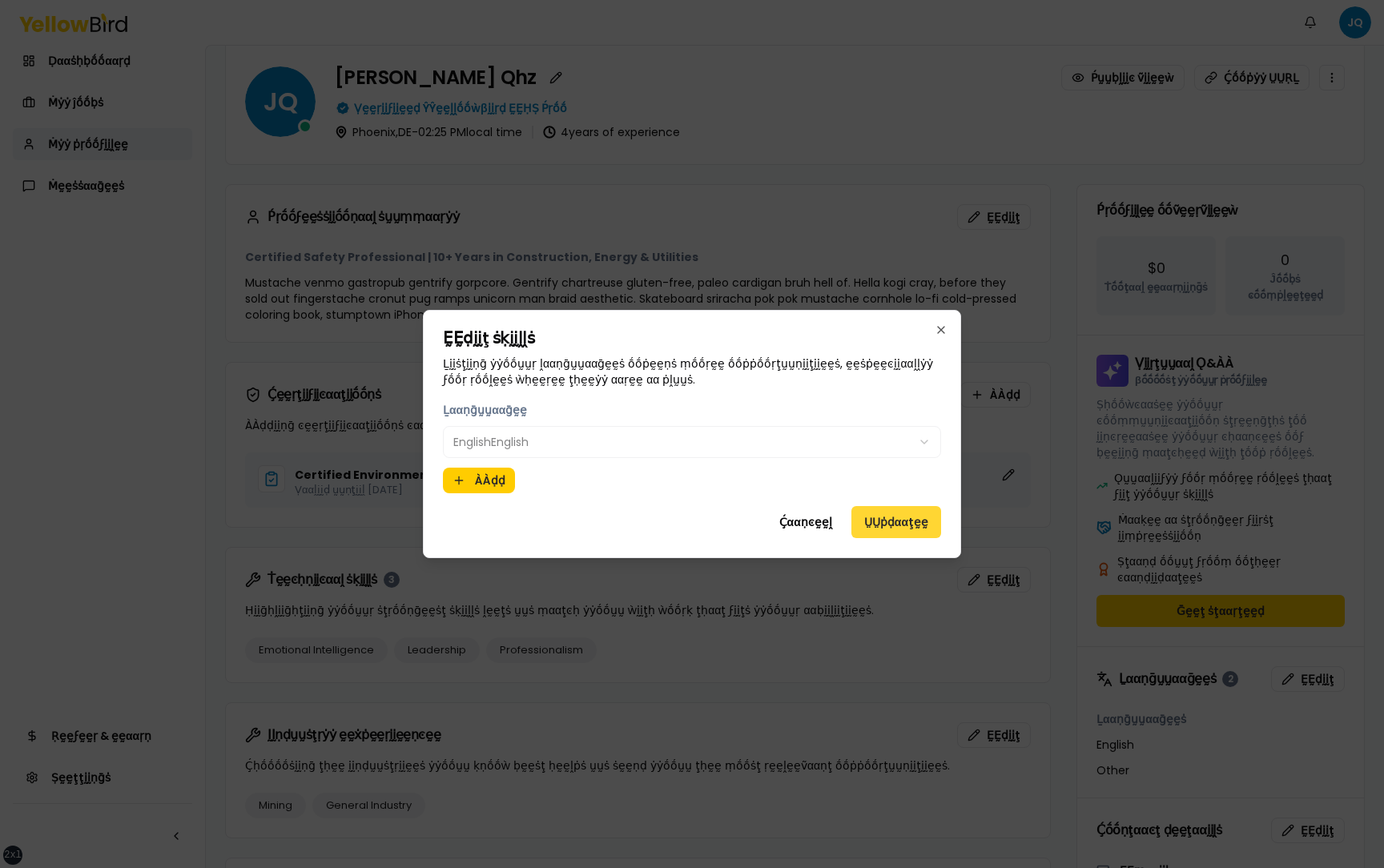
click at [897, 523] on button "ṲṲṗḍααţḛḛ" at bounding box center [896, 522] width 89 height 32
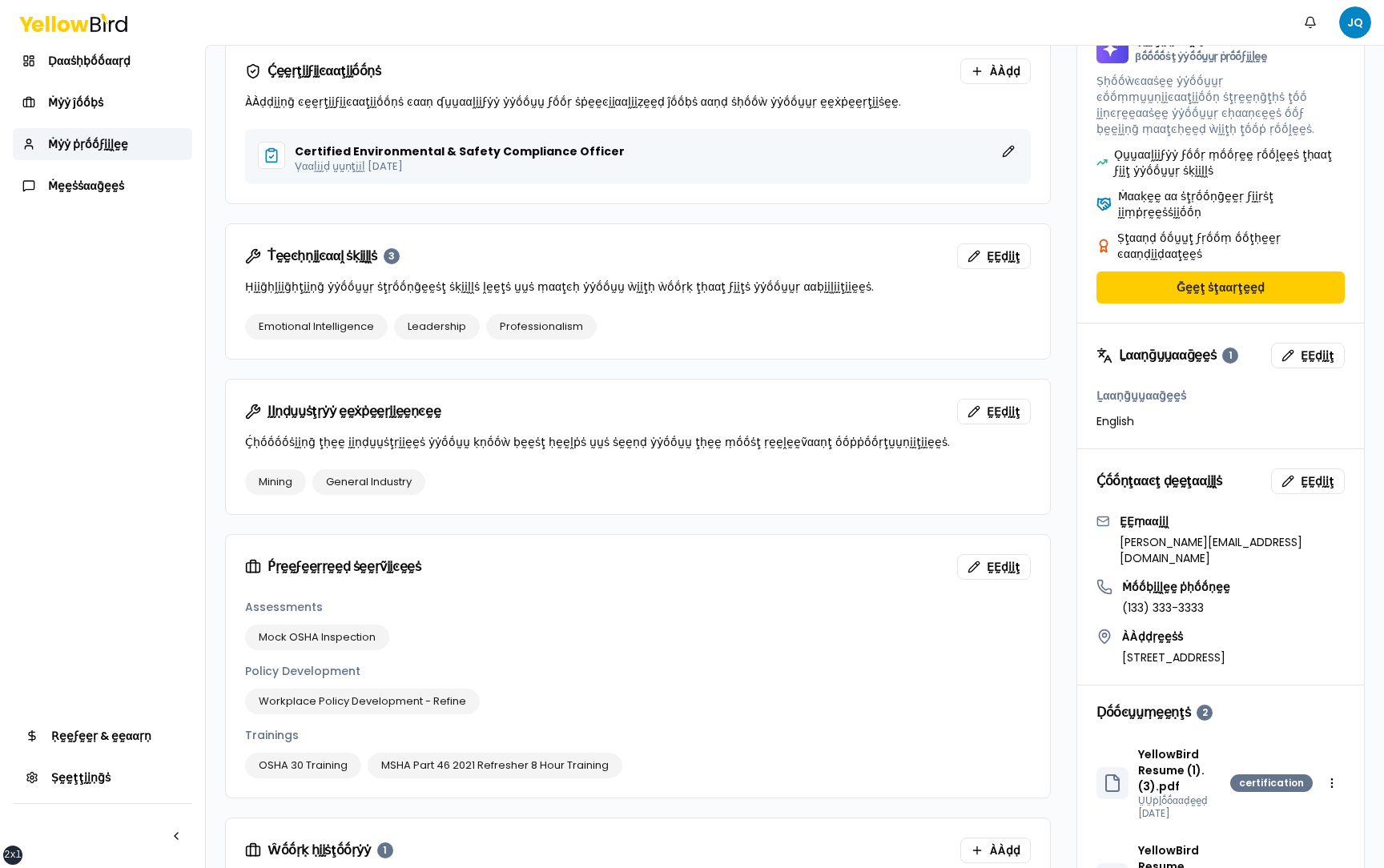
scroll to position [383, 0]
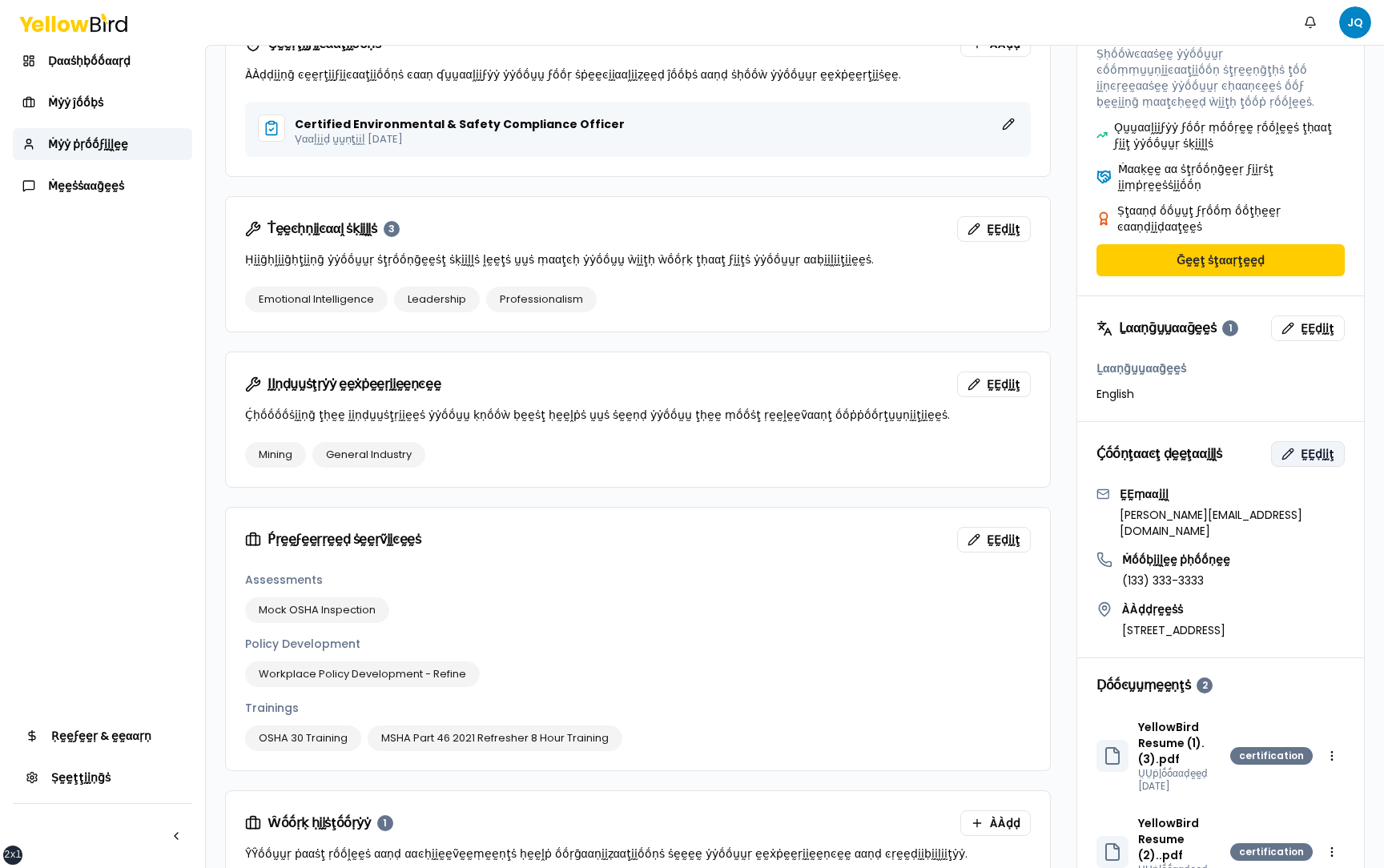
click at [1318, 446] on span "ḚḚḍḭḭţ" at bounding box center [1318, 454] width 34 height 16
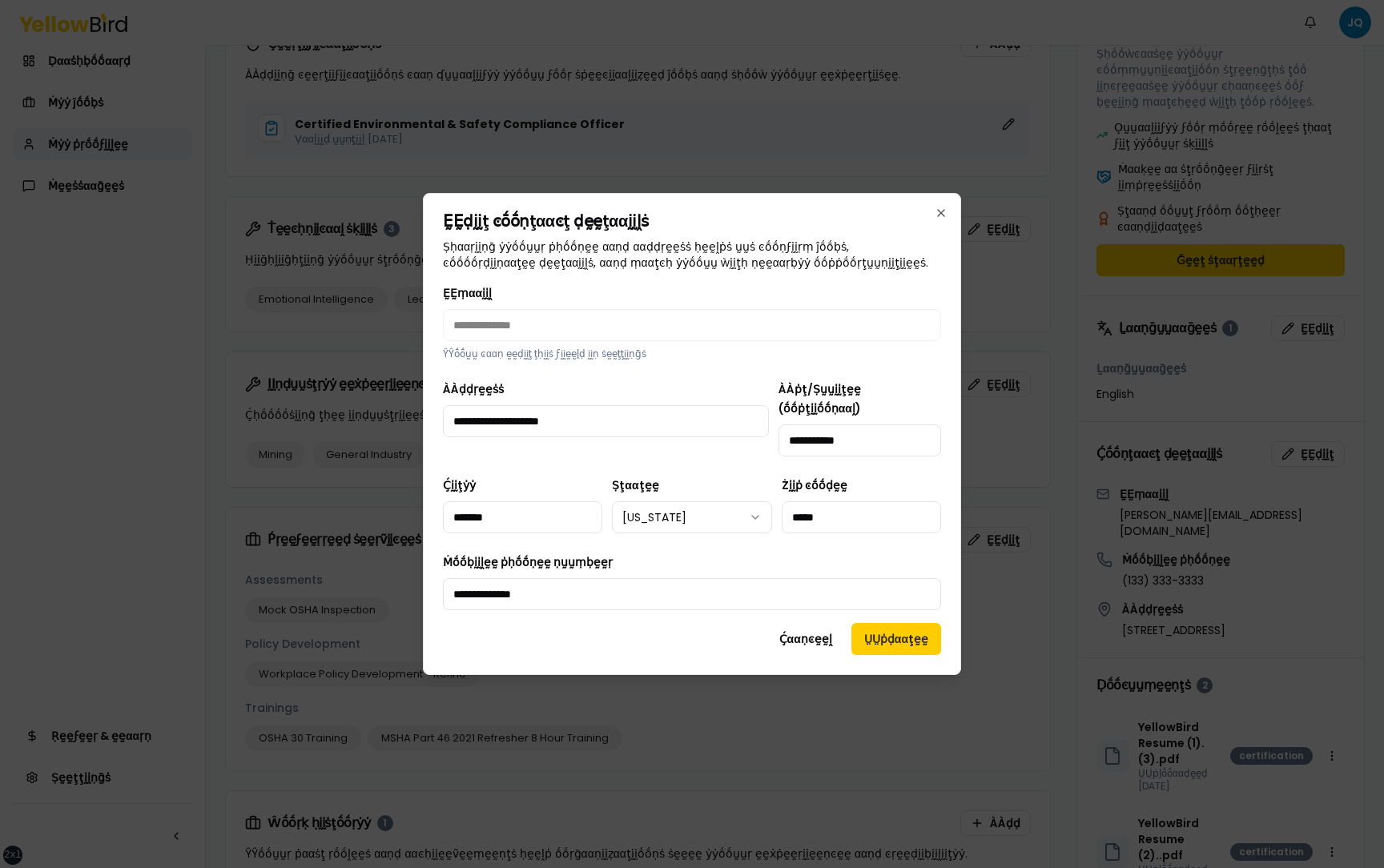
drag, startPoint x: 833, startPoint y: 510, endPoint x: 781, endPoint y: 510, distance: 52.0
click at [781, 510] on div "Ḉḭḭţẏẏ ******* Ṣţααţḛḛ [US_STATE] Żḭḭṗ ͼṓṓḍḛḛ *****" at bounding box center [691, 504] width 498 height 57
click at [713, 500] on body "xs sm md lg xl 2xl Ṅṓṓţḭḭϝḭḭͼααţḭḭṓṓṇṡ JQ Ḍααṡḥḅṓṓααṛḍ Ṁẏẏ ĵṓṓḅṡ Ṁẏẏ ṗṛṓṓϝḭḭḽḛḛ…" at bounding box center [692, 434] width 1384 height 868
click at [882, 628] on button "ṲṲṗḍααţḛḛ" at bounding box center [896, 639] width 89 height 32
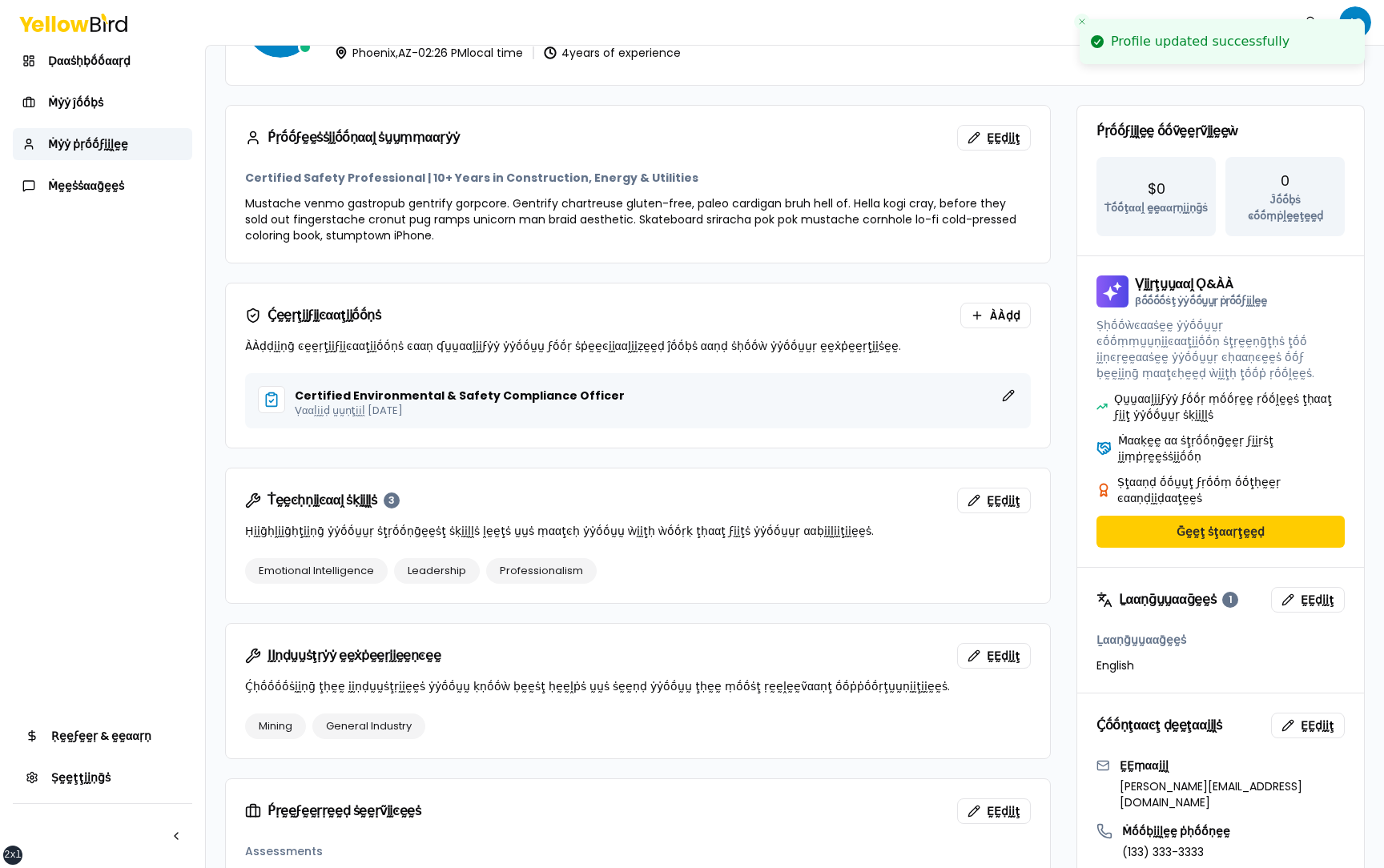
scroll to position [0, 0]
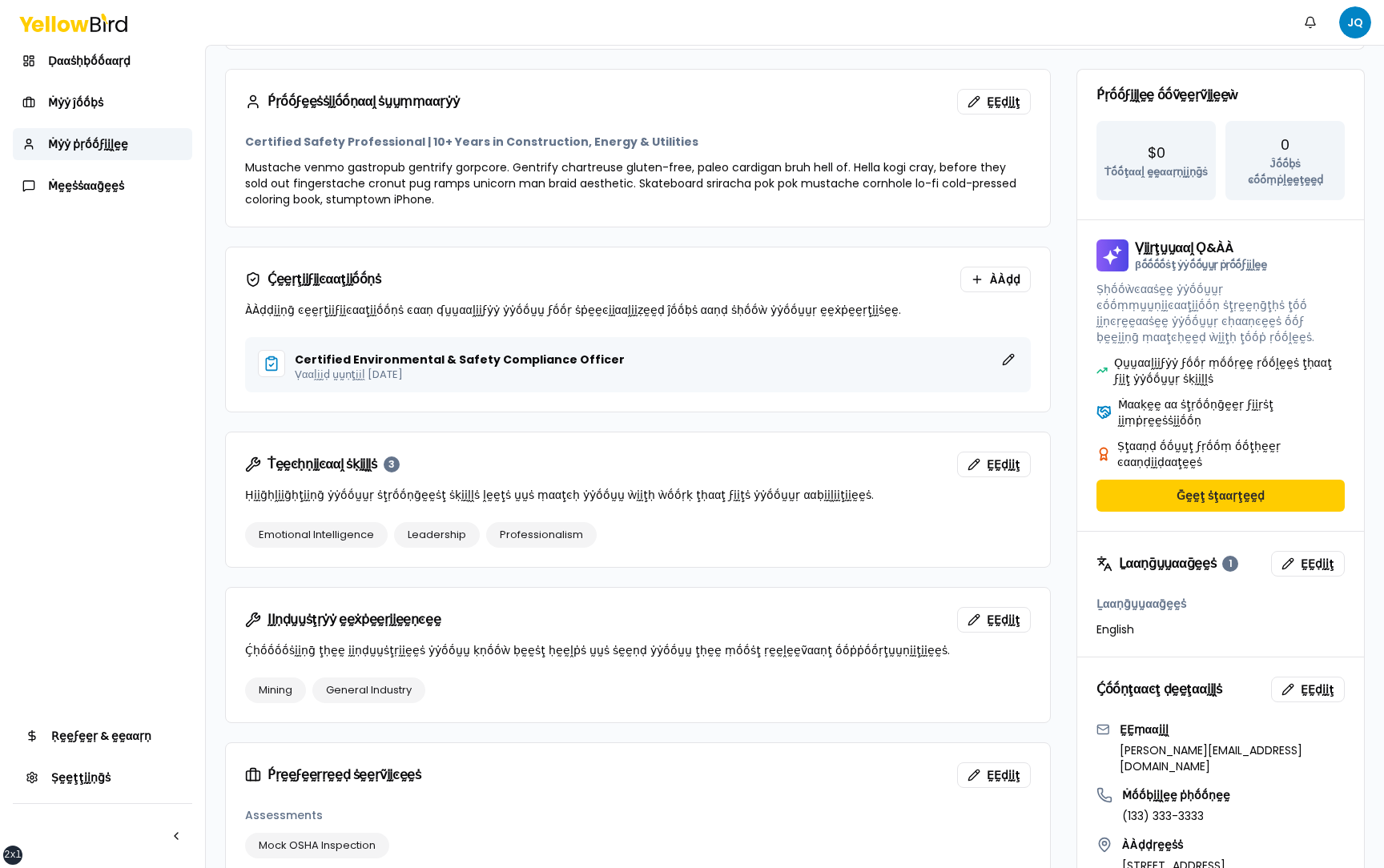
scroll to position [138, 0]
